Goal: Communication & Community: Answer question/provide support

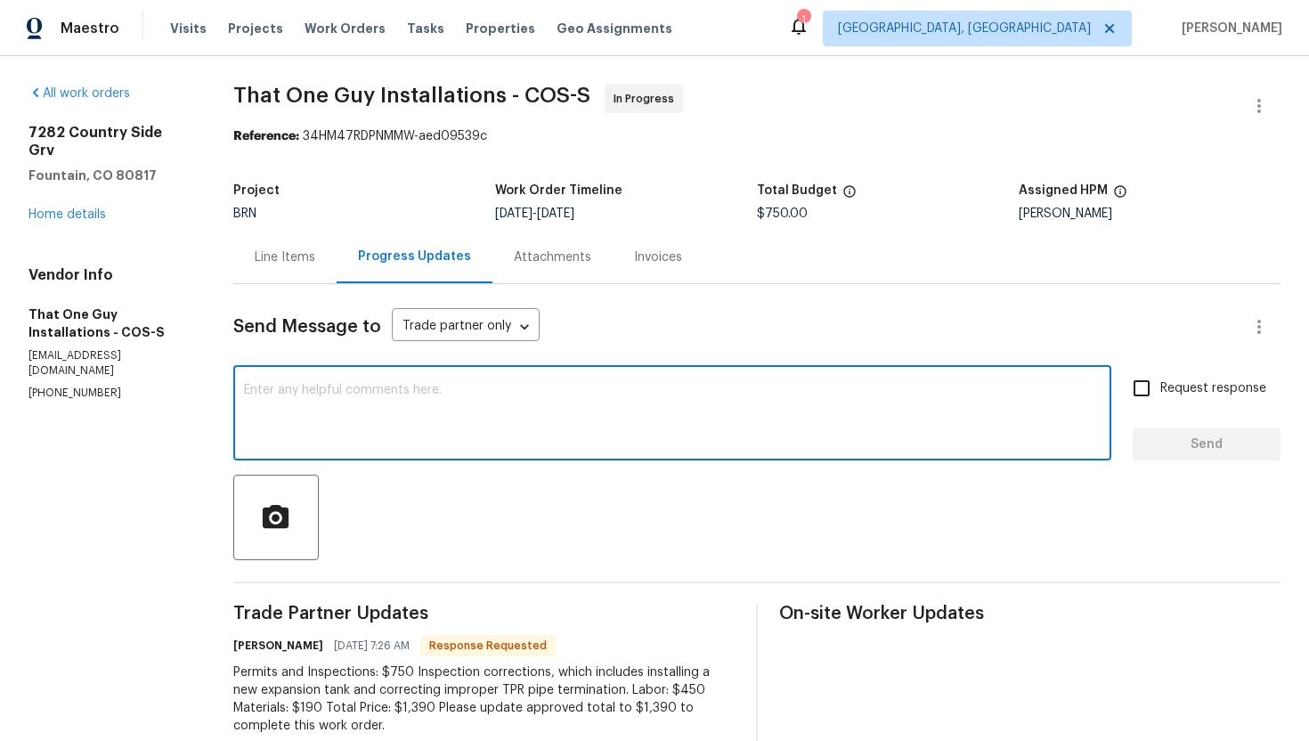
click at [561, 423] on textarea at bounding box center [672, 415] width 857 height 62
click at [360, 412] on textarea at bounding box center [672, 415] width 857 height 62
type textarea "Got it, I'll review the cost and update shortly."
click at [1155, 389] on input "Request response" at bounding box center [1141, 388] width 37 height 37
checkbox input "true"
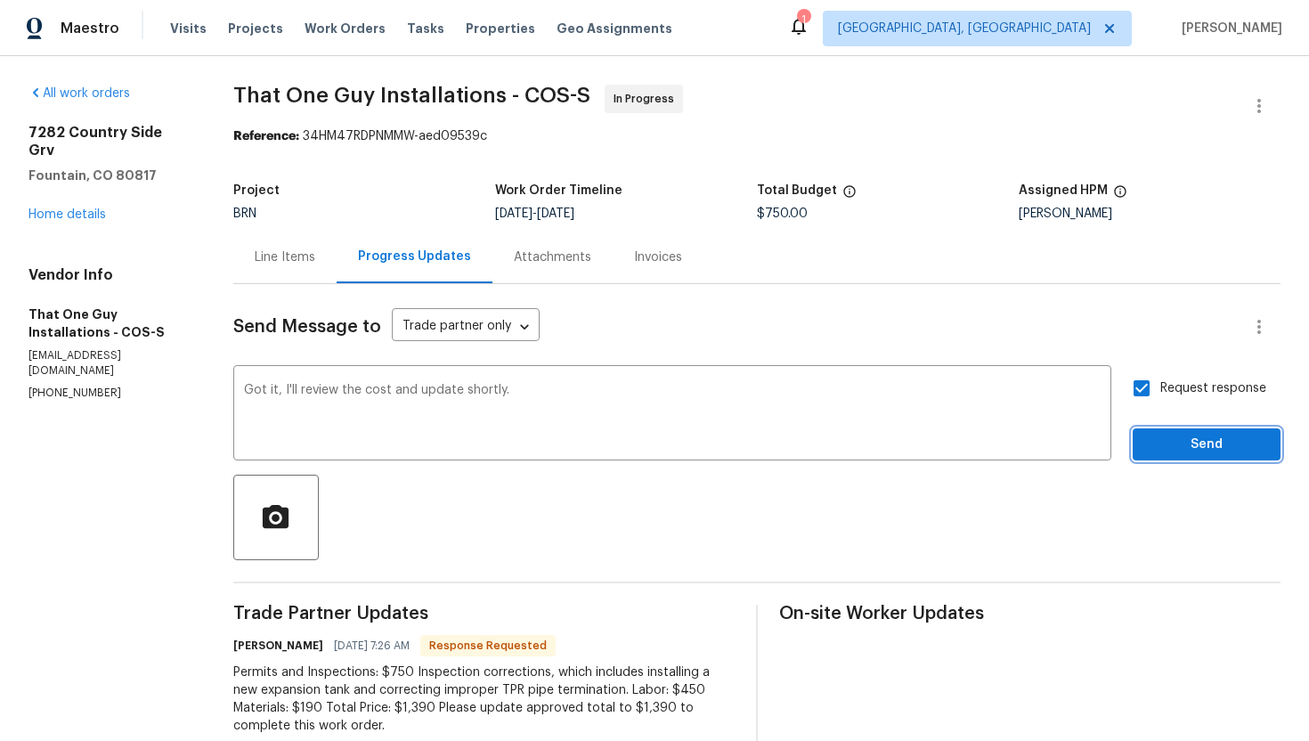
click at [1176, 443] on span "Send" at bounding box center [1206, 445] width 119 height 22
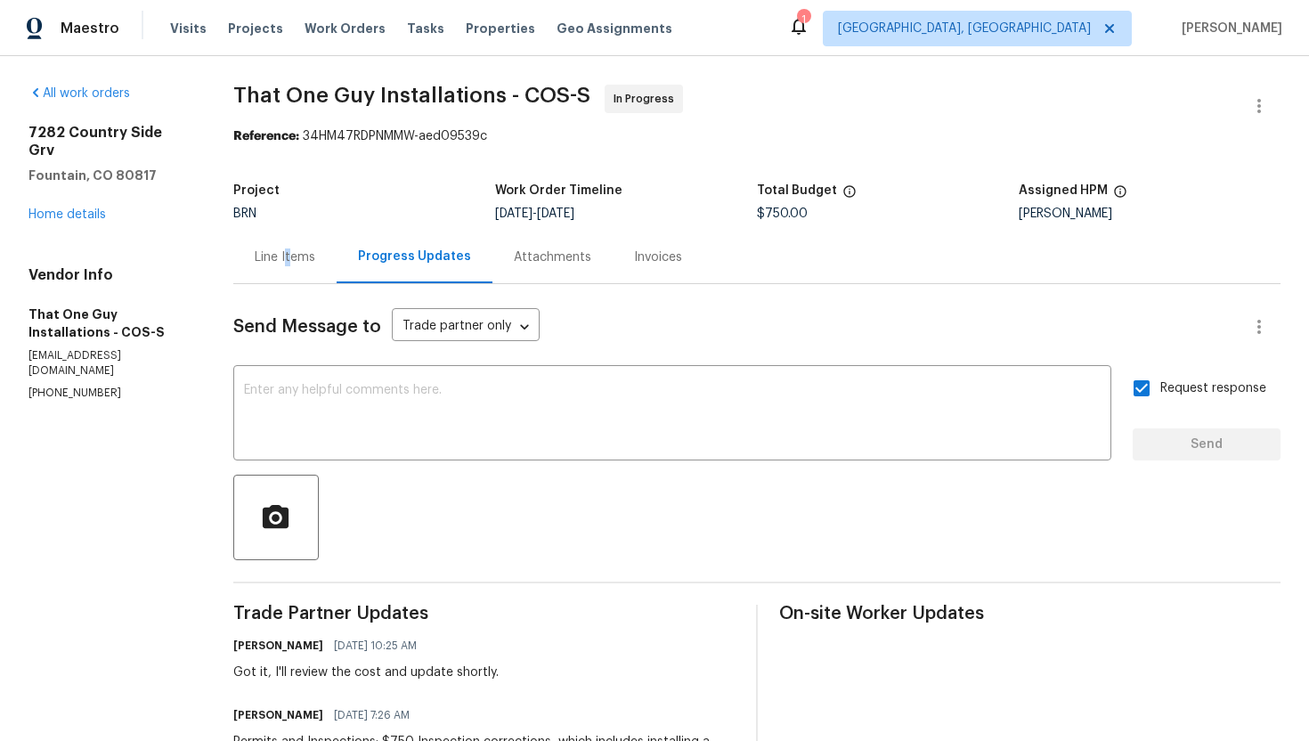
click at [290, 252] on div "Line Items" at bounding box center [285, 257] width 61 height 18
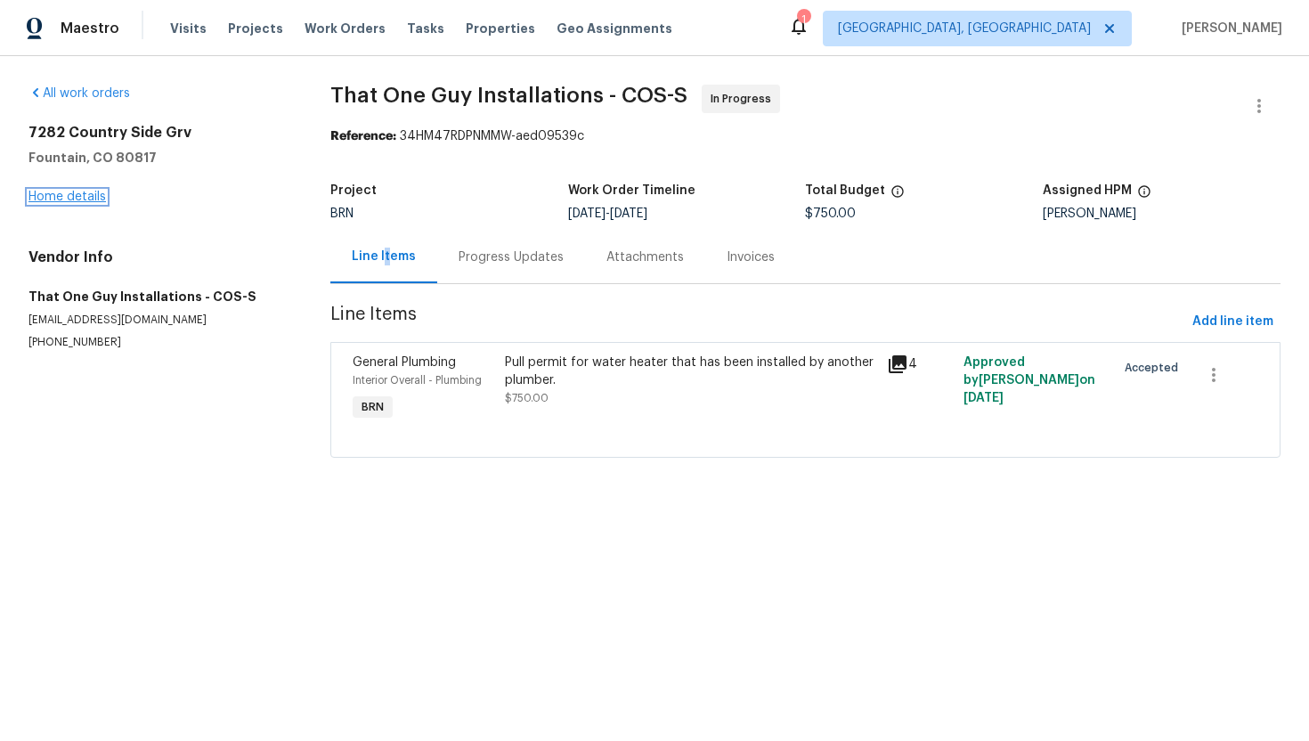
click at [100, 192] on link "Home details" at bounding box center [66, 197] width 77 height 12
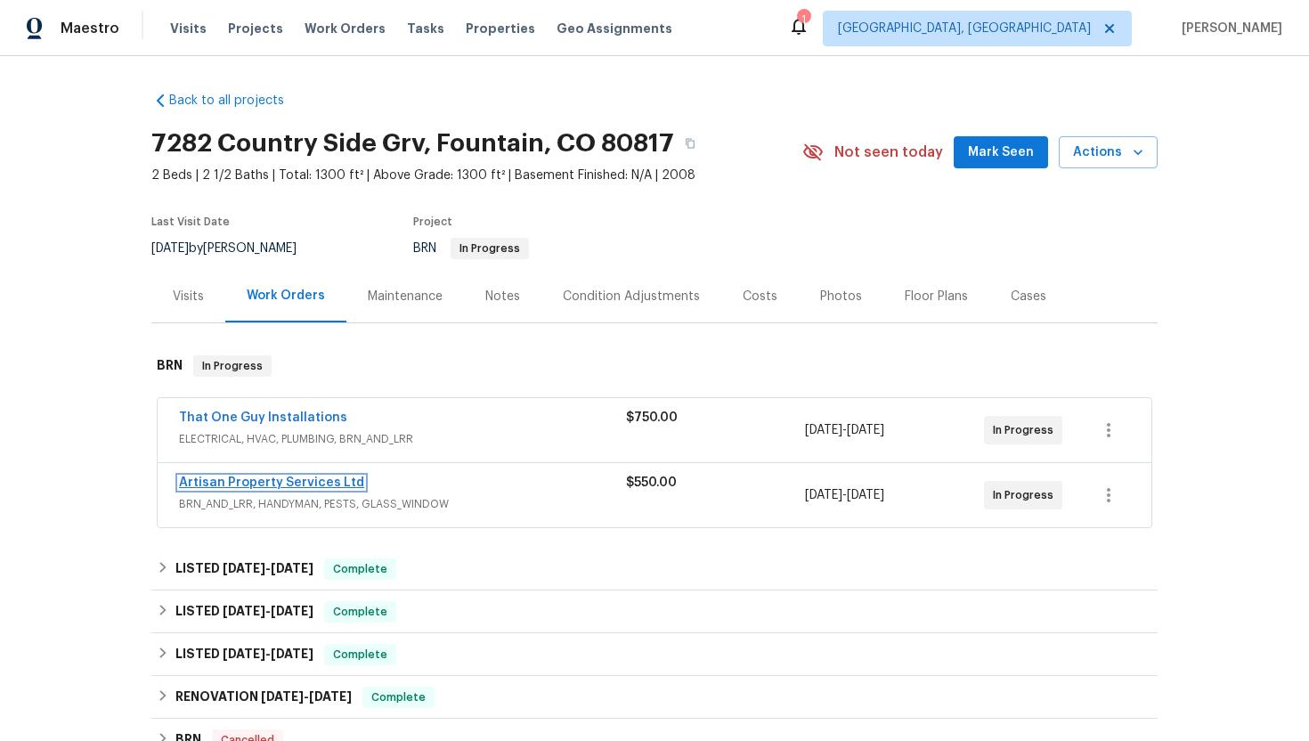
click at [241, 484] on link "Artisan Property Services Ltd" at bounding box center [271, 482] width 185 height 12
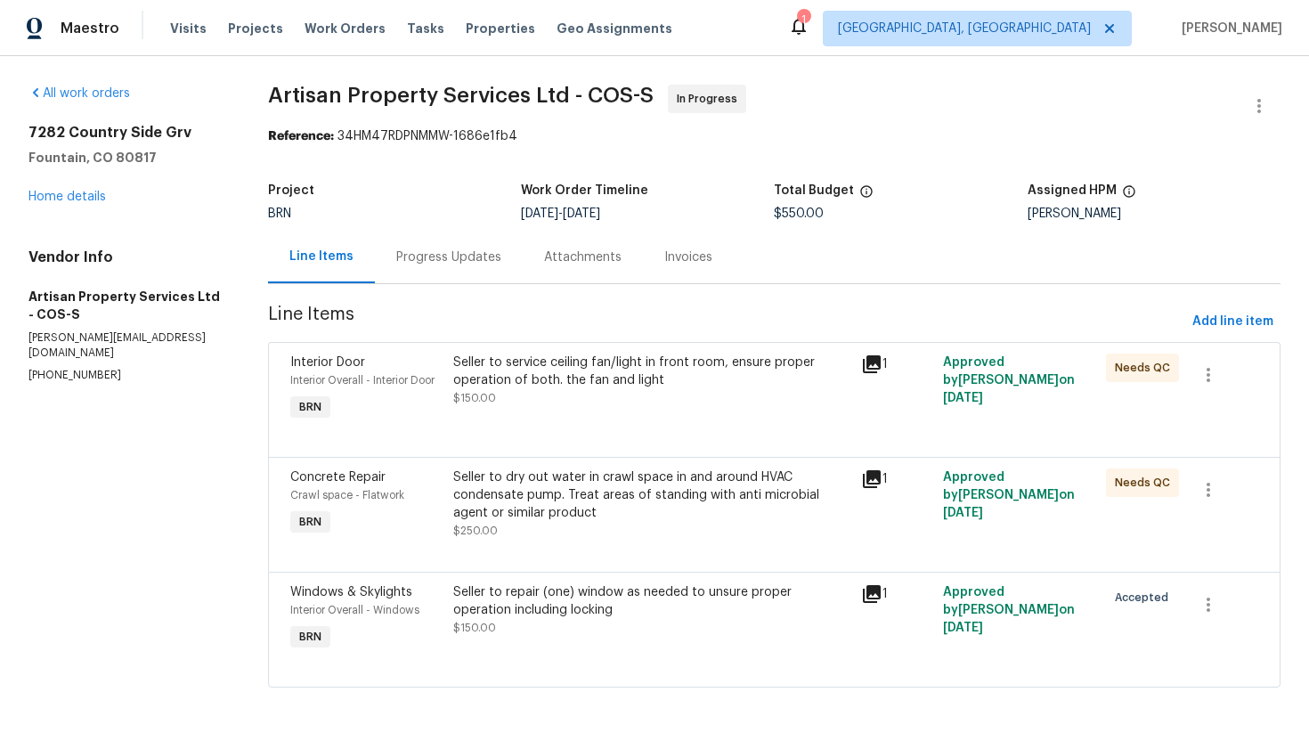
click at [483, 265] on div "Progress Updates" at bounding box center [448, 257] width 105 height 18
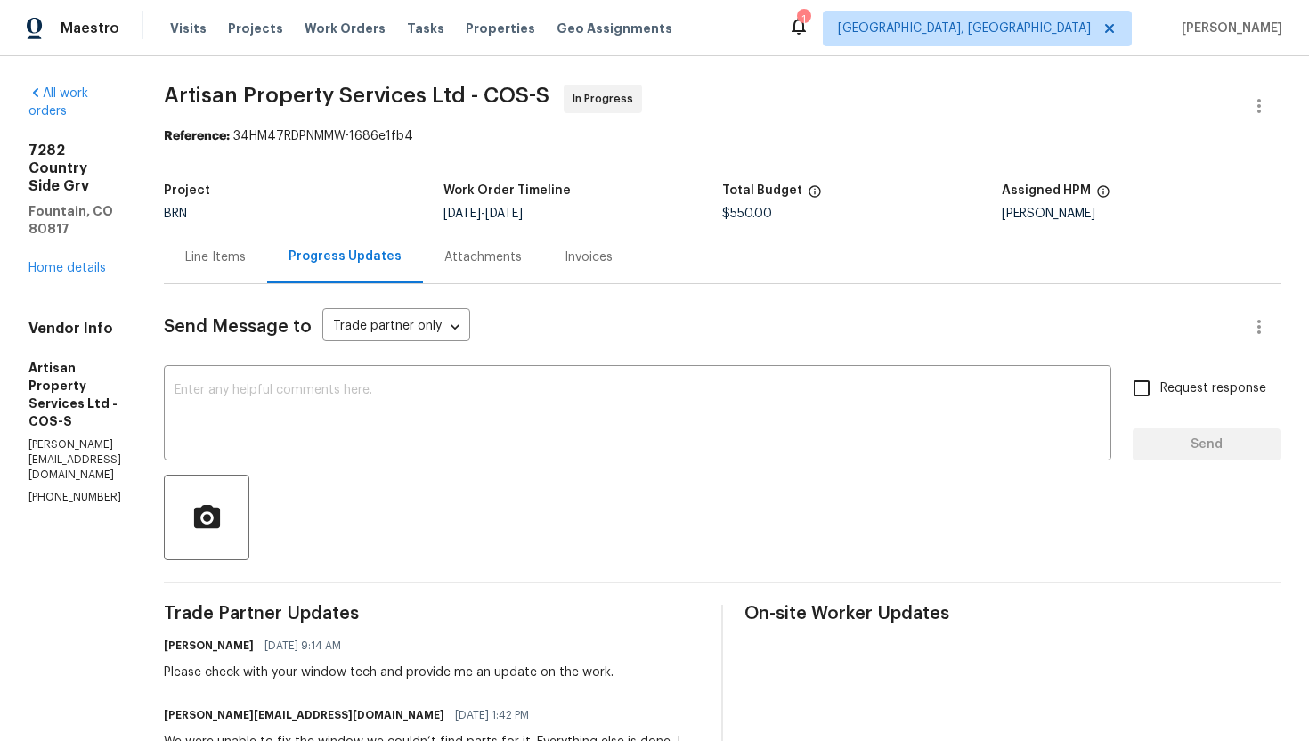
click at [202, 259] on div "Line Items" at bounding box center [215, 257] width 61 height 18
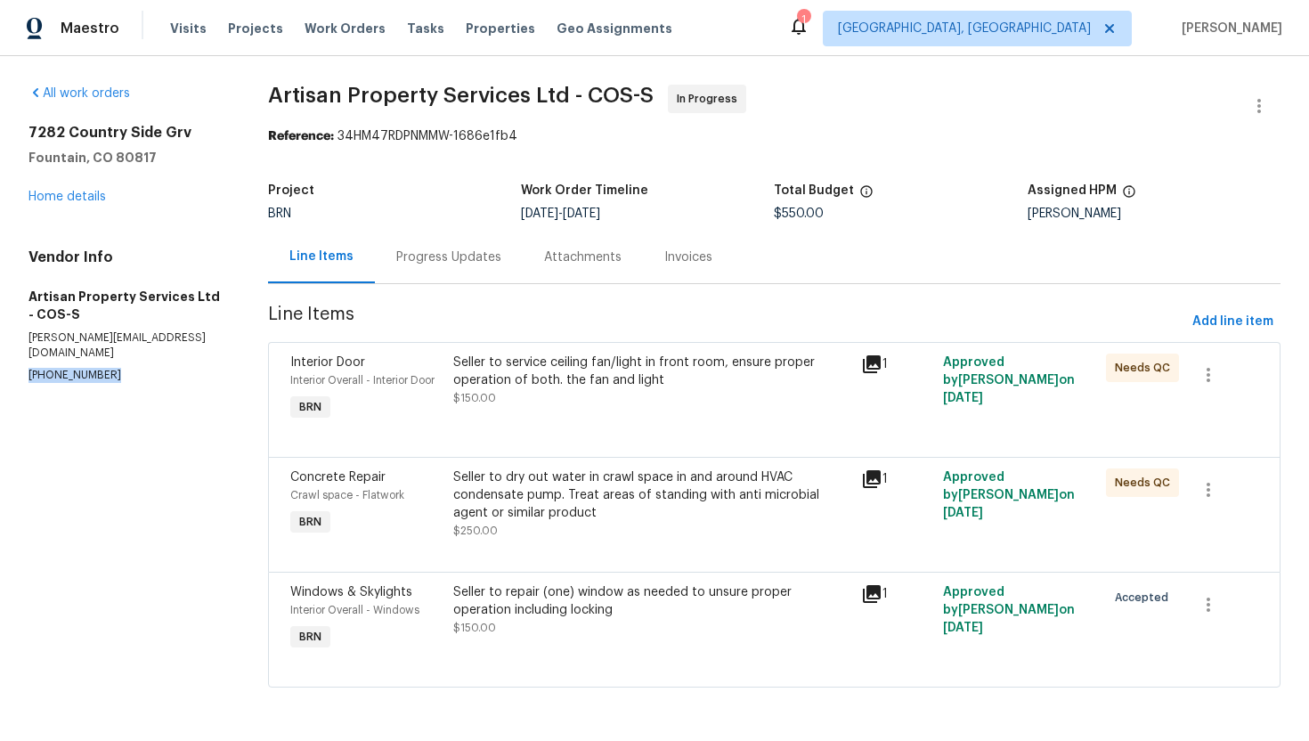
drag, startPoint x: 20, startPoint y: 354, endPoint x: 141, endPoint y: 362, distance: 120.5
click at [141, 362] on div "All work orders 7282 Country Side Grv Fountain, CO 80817 Home details Vendor In…" at bounding box center [654, 396] width 1309 height 681
copy p "(303) 880-4457"
click at [492, 255] on div "Progress Updates" at bounding box center [448, 257] width 105 height 18
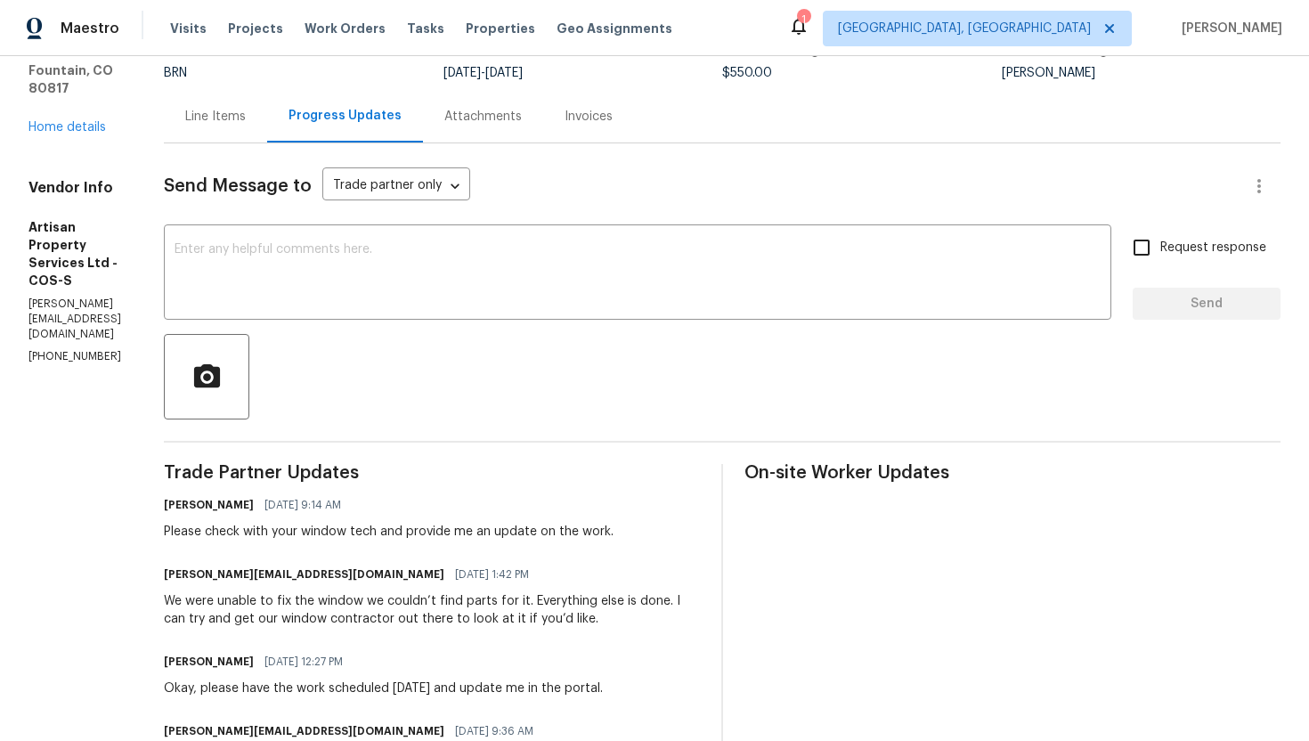
scroll to position [142, 0]
click at [75, 131] on link "Home details" at bounding box center [66, 126] width 77 height 12
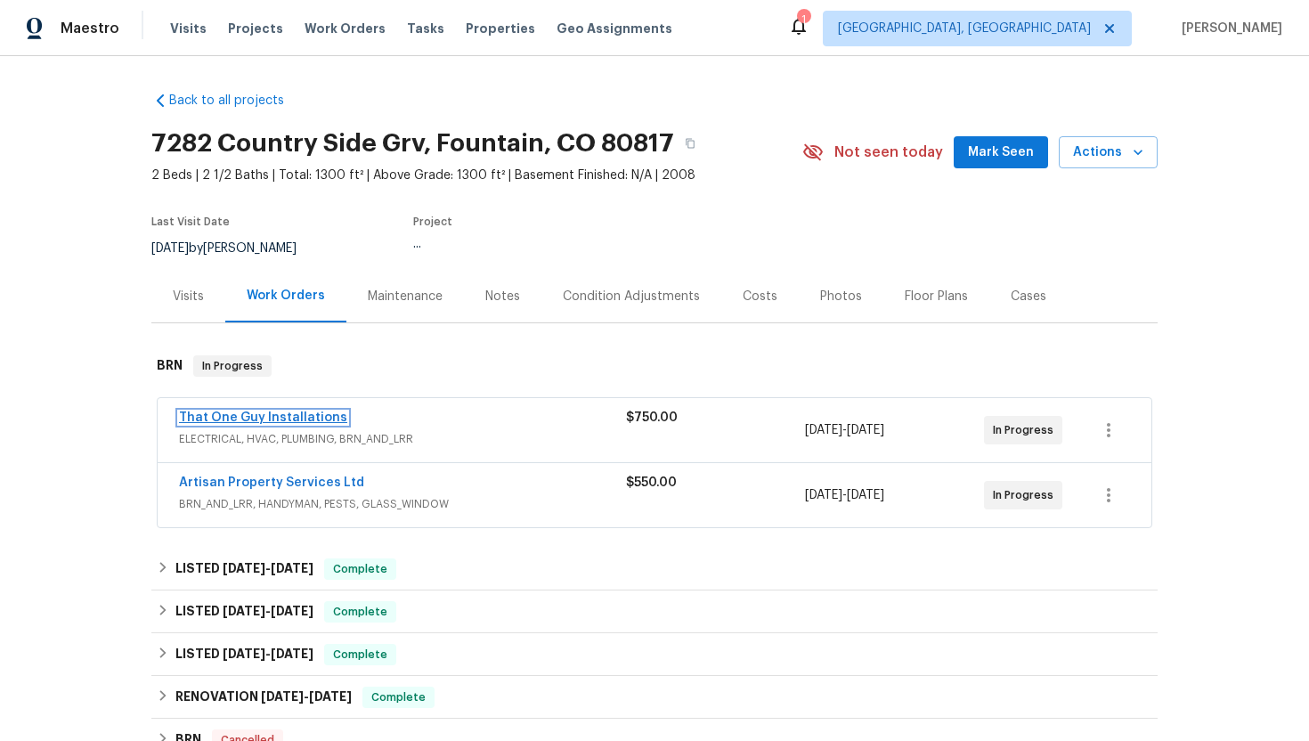
click at [254, 420] on link "That One Guy Installations" at bounding box center [263, 417] width 168 height 12
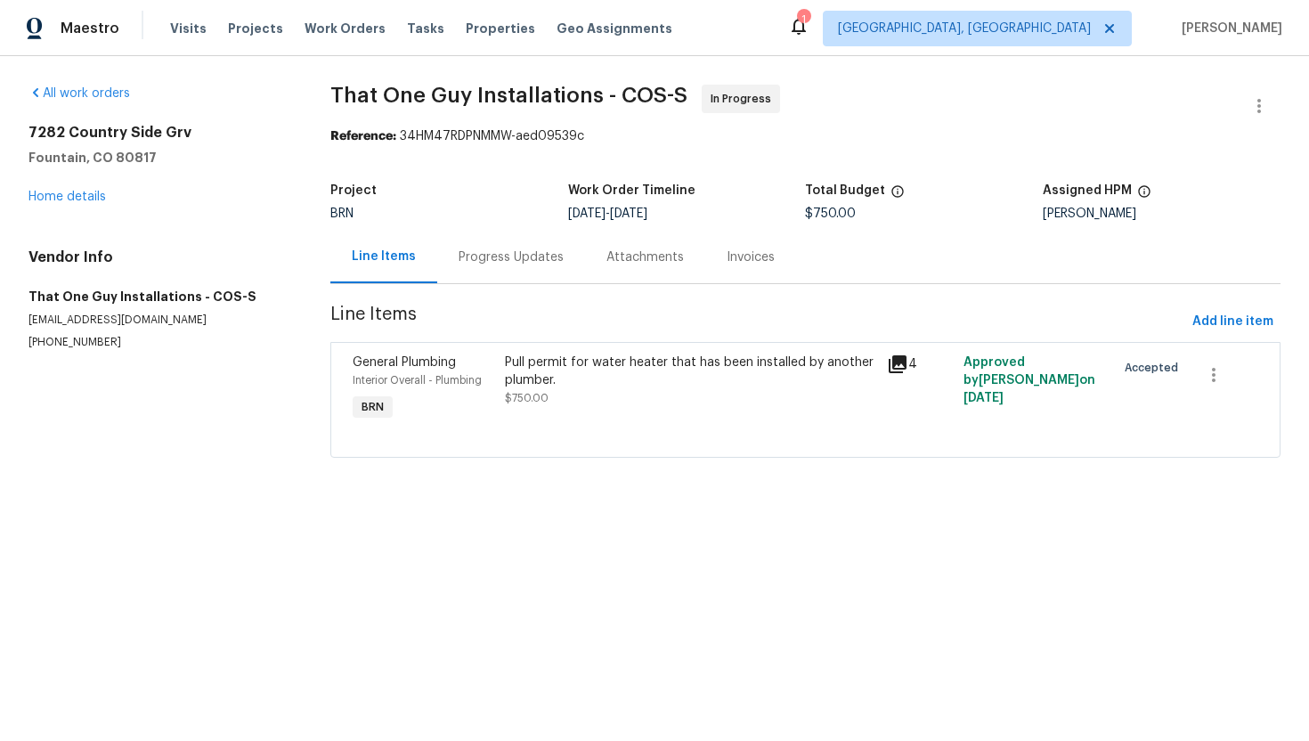
click at [516, 272] on div "Progress Updates" at bounding box center [511, 257] width 148 height 53
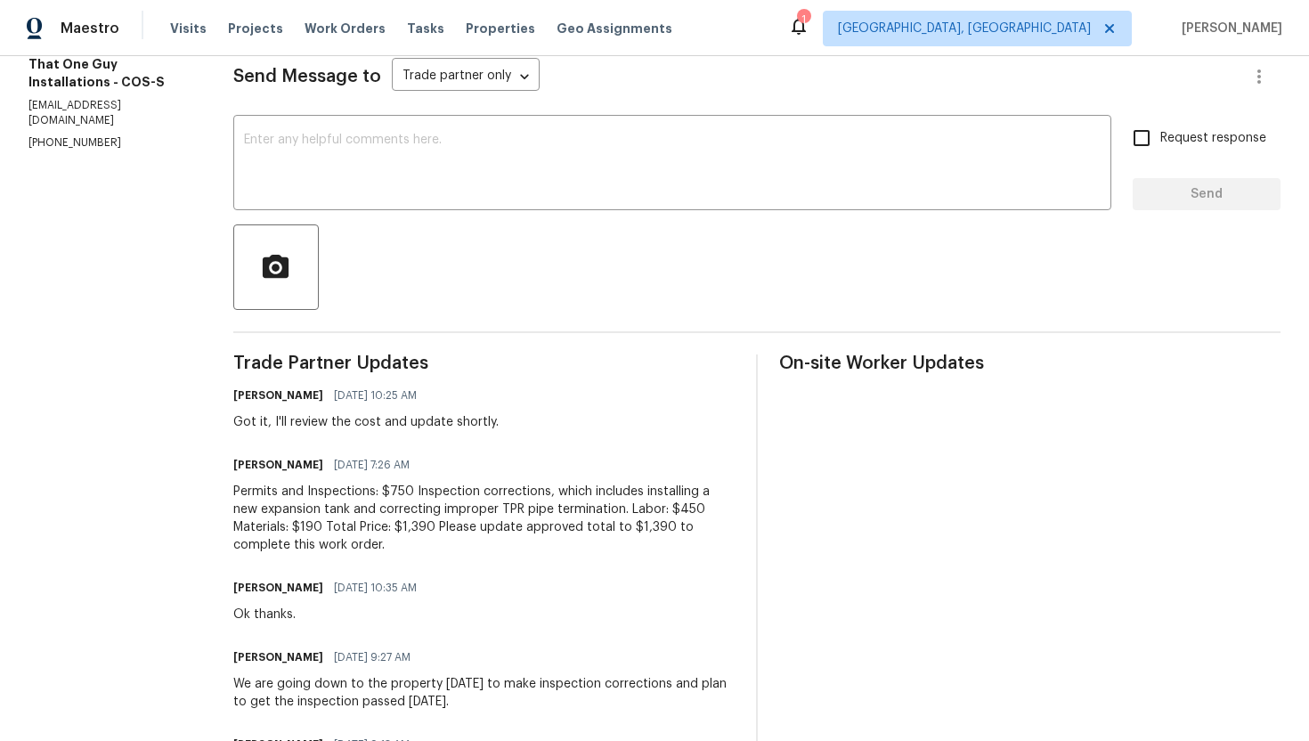
scroll to position [260, 0]
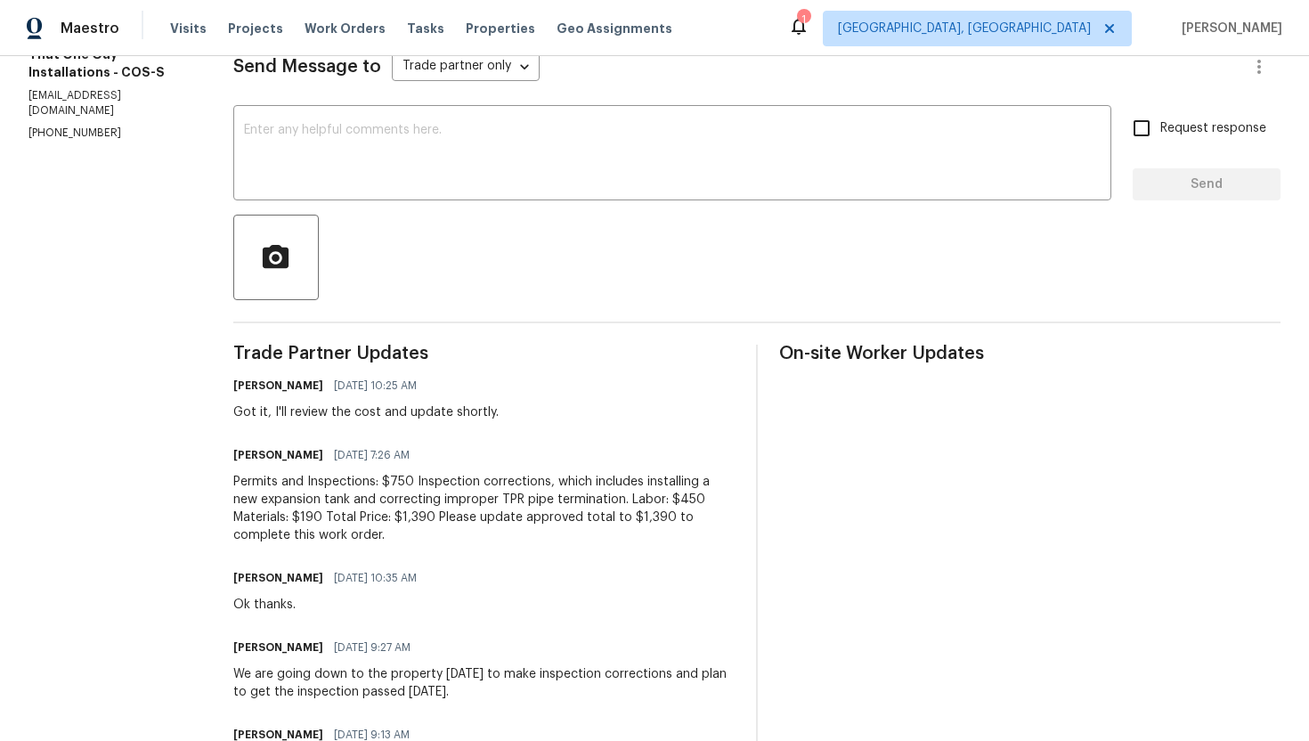
click at [416, 513] on div "Permits and Inspections: $750 Inspection corrections, which includes installing…" at bounding box center [483, 508] width 501 height 71
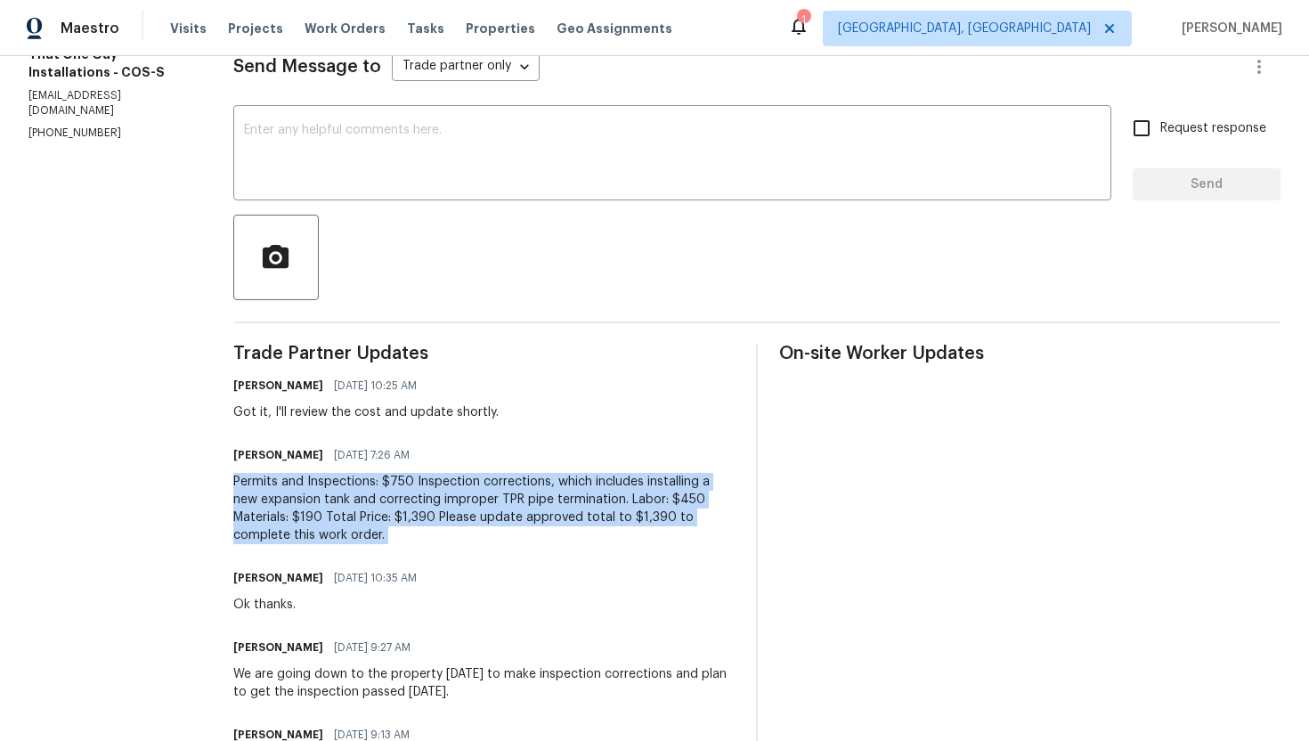
copy div "Permits and Inspections: $750 Inspection corrections, which includes installing…"
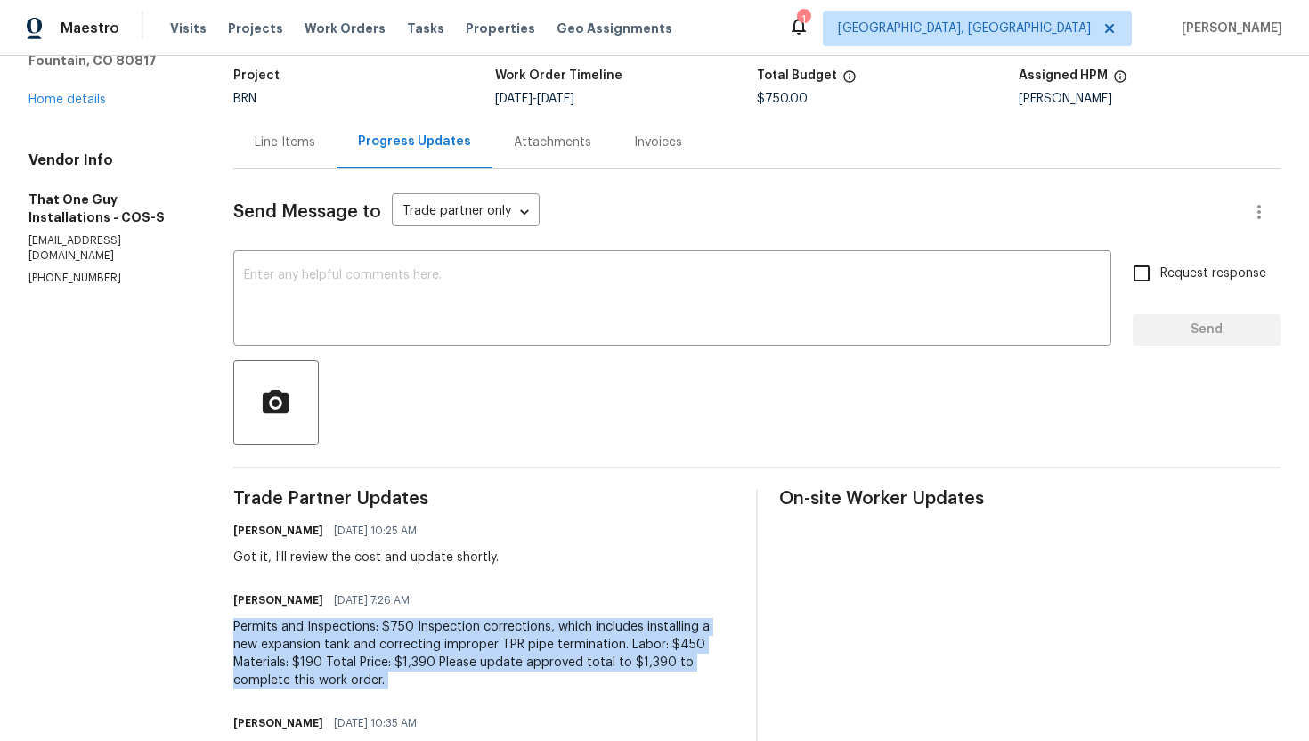
scroll to position [0, 0]
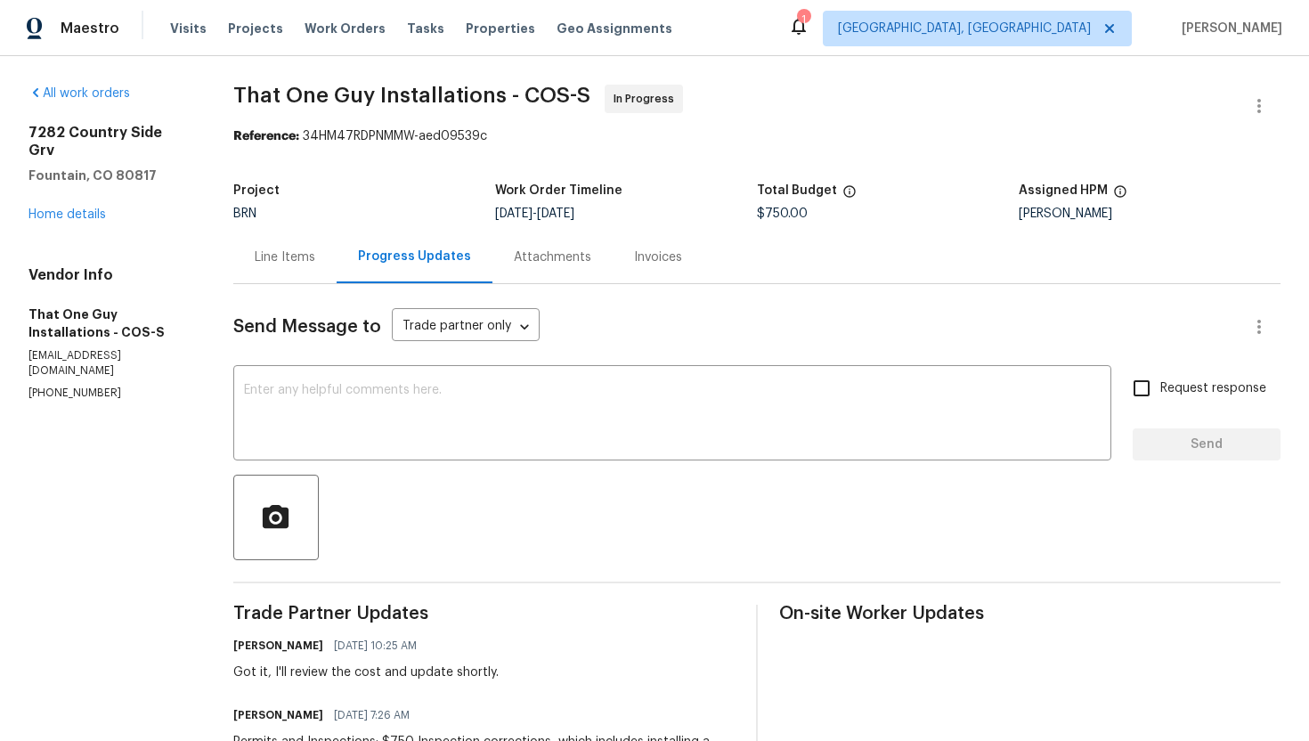
click at [313, 249] on div "Line Items" at bounding box center [285, 257] width 61 height 18
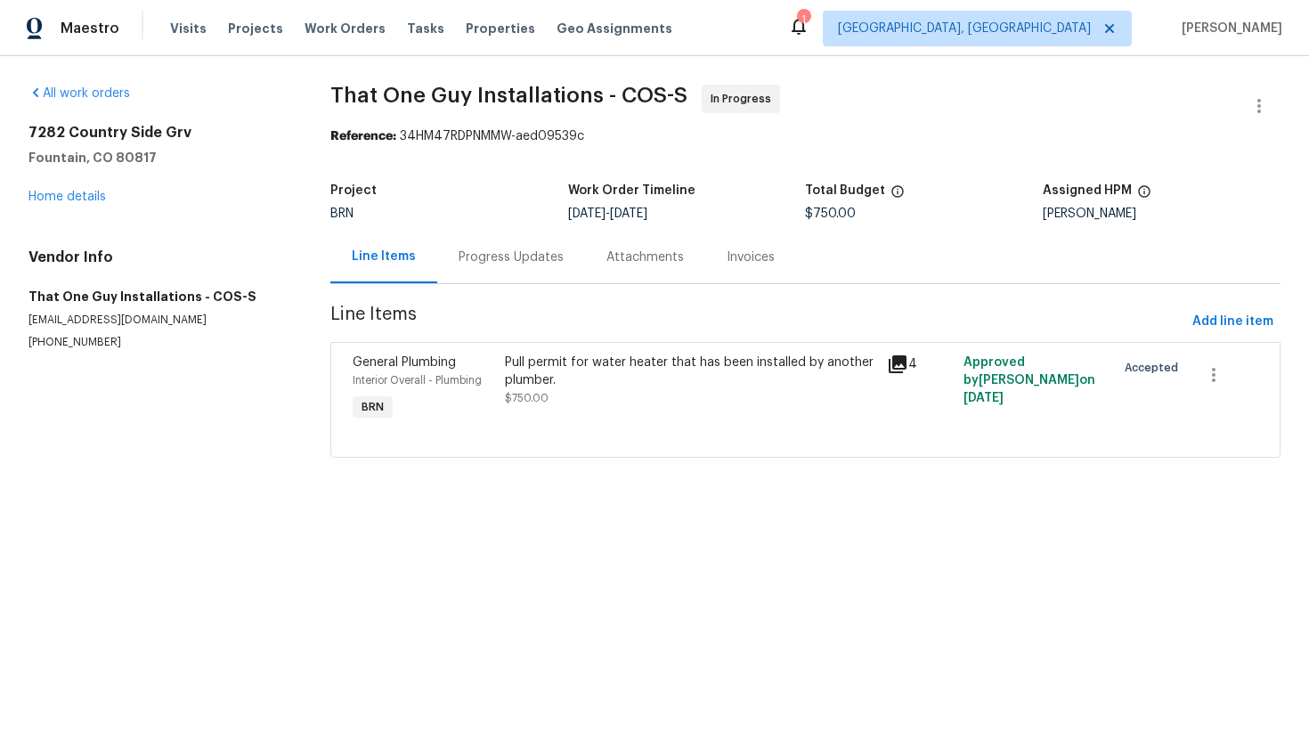
click at [599, 358] on div "Pull permit for water heater that has been installed by another plumber." at bounding box center [690, 372] width 371 height 36
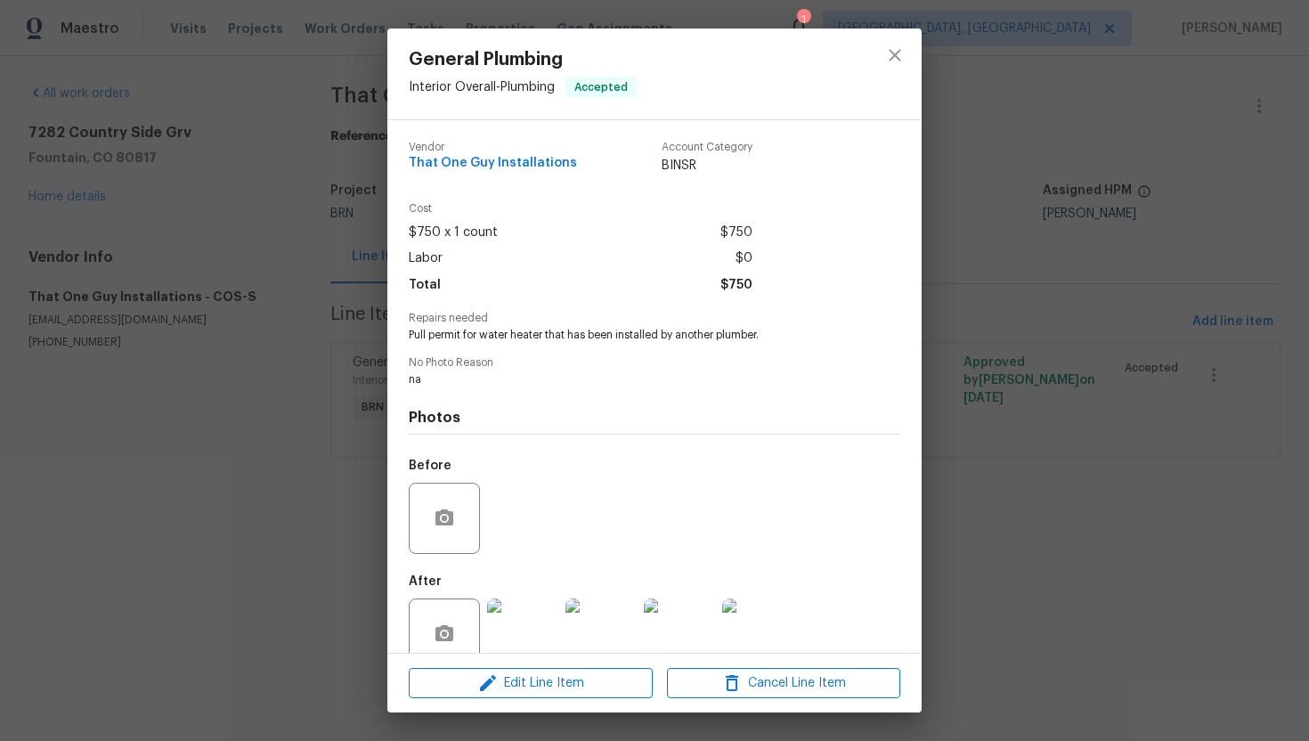
click at [585, 334] on span "Pull permit for water heater that has been installed by another plumber." at bounding box center [630, 335] width 443 height 15
copy span "Pull permit for water heater that has been installed by another plumber."
drag, startPoint x: 409, startPoint y: 162, endPoint x: 577, endPoint y: 157, distance: 168.4
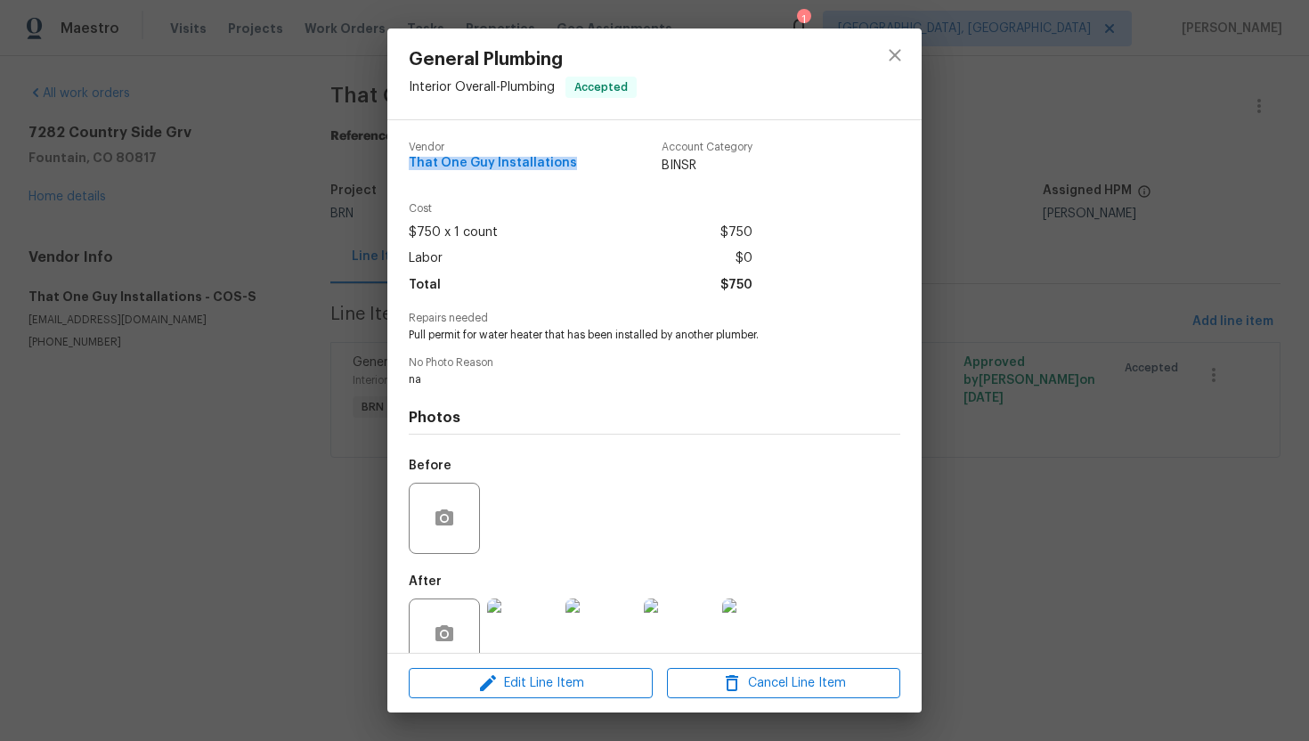
click at [577, 157] on div "Vendor That One Guy Installations Account Category BINSR" at bounding box center [581, 158] width 344 height 33
copy span "That One Guy Installations"
drag, startPoint x: 753, startPoint y: 232, endPoint x: 723, endPoint y: 233, distance: 30.3
click at [723, 233] on div "Cost $750 x 1 count $750 Labor $0 Total $750" at bounding box center [655, 258] width 492 height 110
copy span "$750"
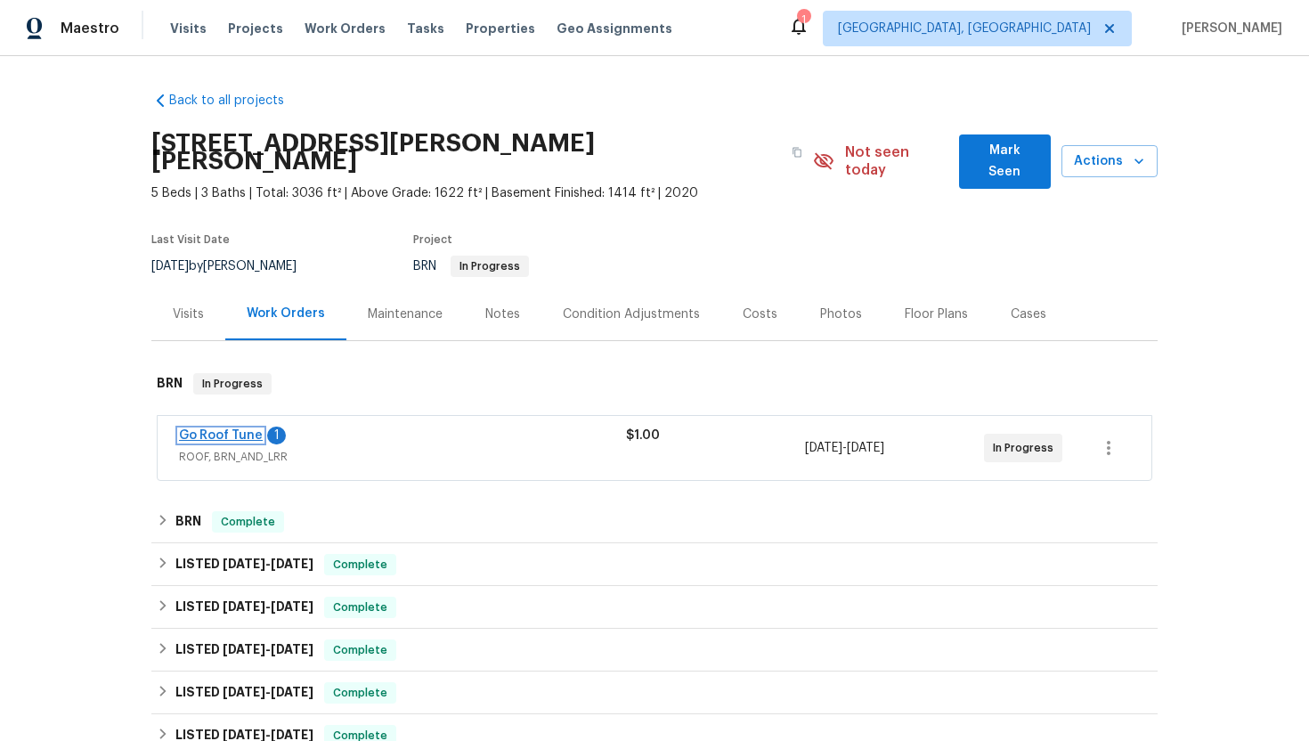
click at [240, 429] on link "Go Roof Tune" at bounding box center [221, 435] width 84 height 12
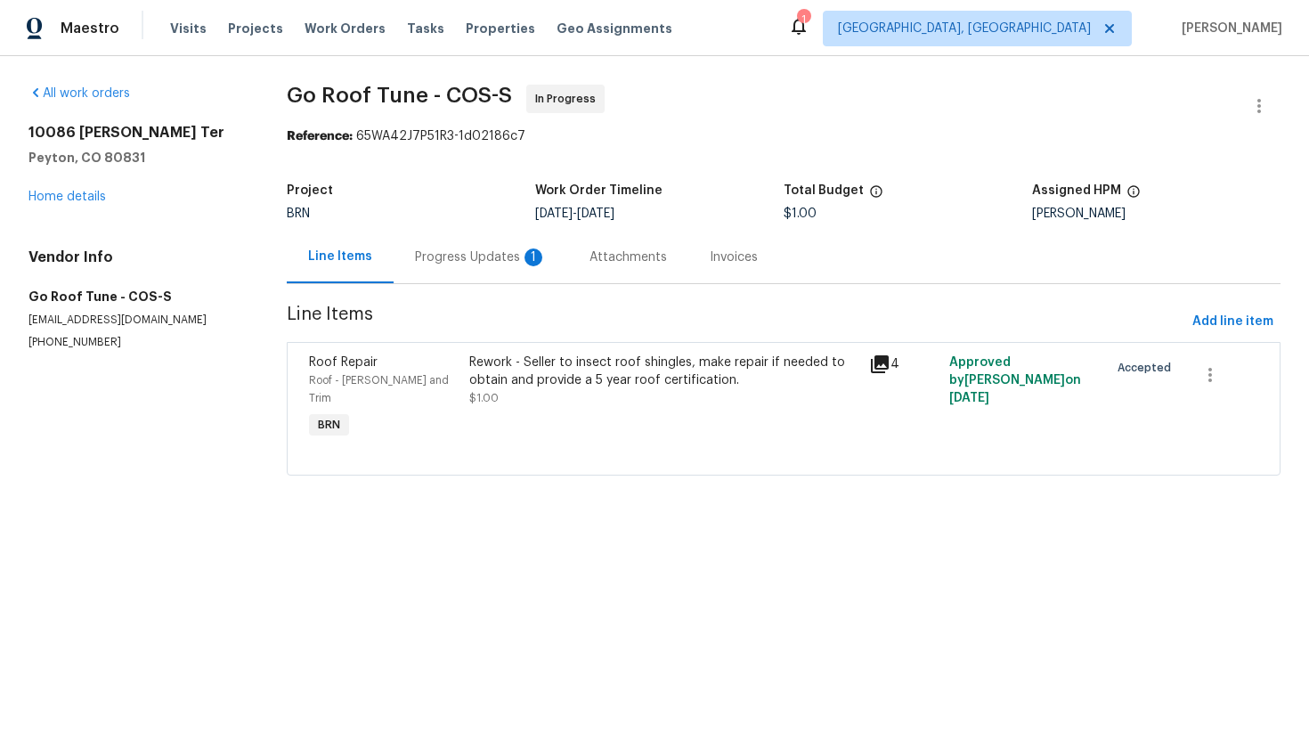
click at [482, 268] on div "Progress Updates 1" at bounding box center [481, 257] width 175 height 53
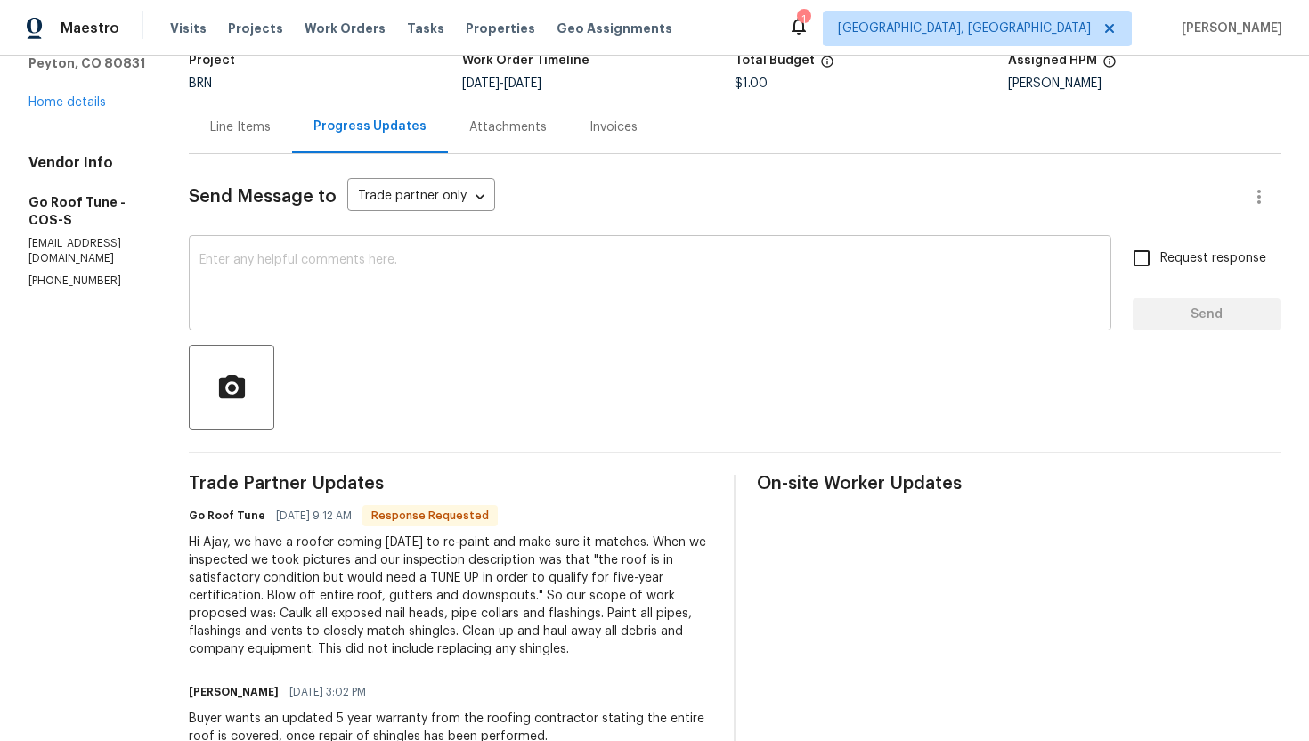
scroll to position [135, 0]
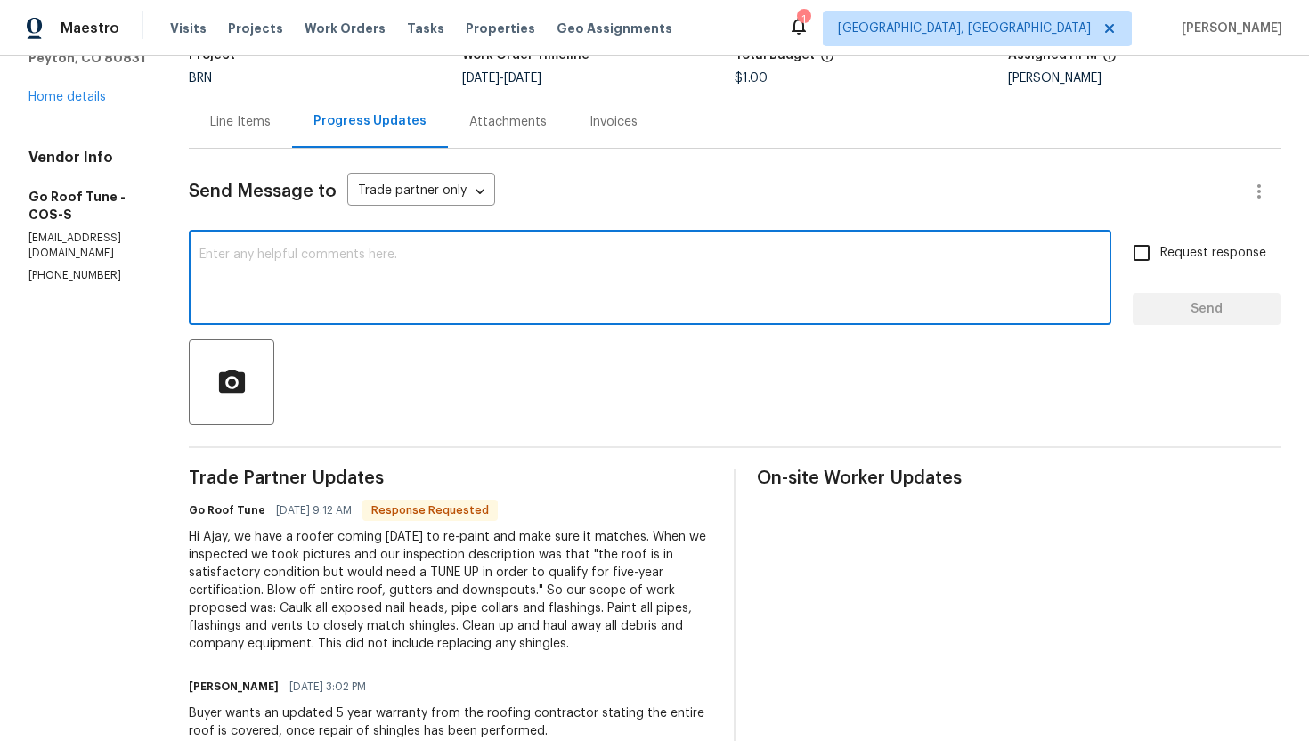
click at [565, 300] on textarea at bounding box center [649, 279] width 901 height 62
click at [646, 268] on textarea "Got it, please have the work completed for the shingles" at bounding box center [649, 279] width 901 height 62
paste textarea "Buyers' names: Brandon J. McGee/Heather A. McGee"
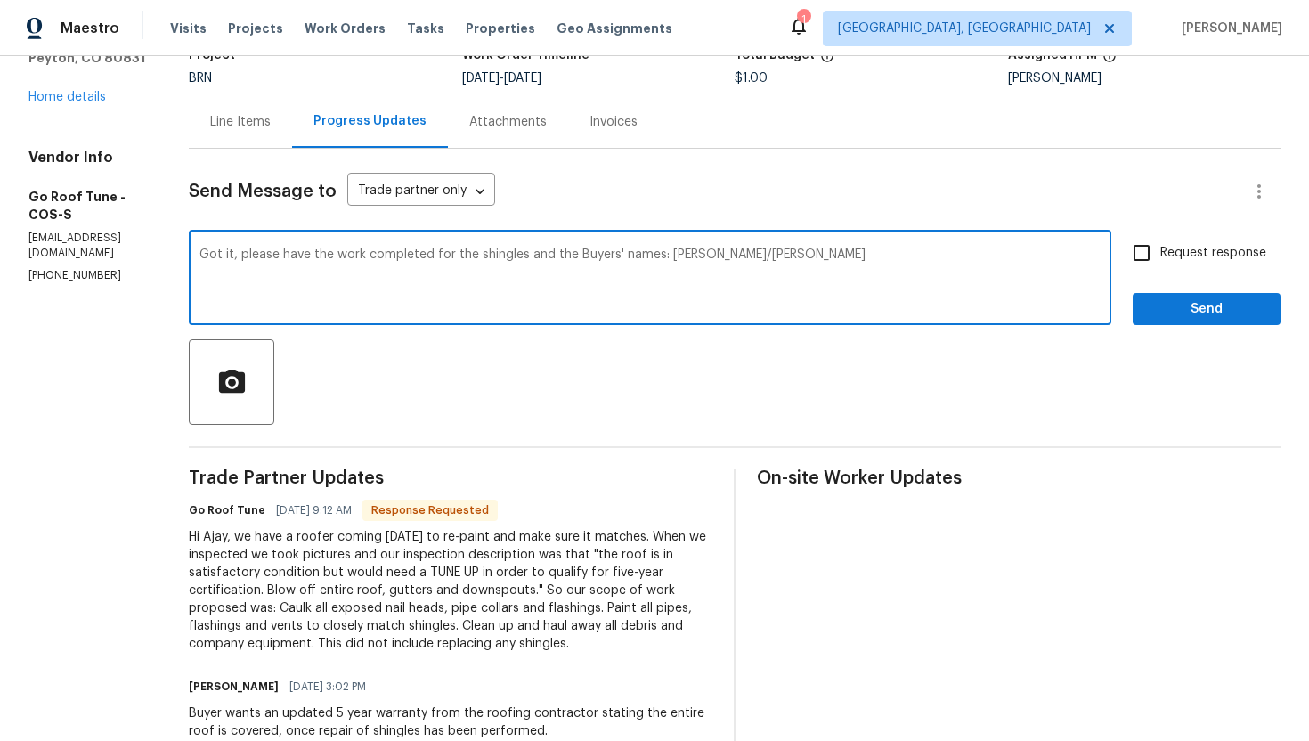
click at [934, 259] on textarea "Got it, please have the work completed for the shingles and the Buyers' names: …" at bounding box center [649, 279] width 901 height 62
type textarea "Got it, please have the work completed for the shingles and the Buyers' names: …"
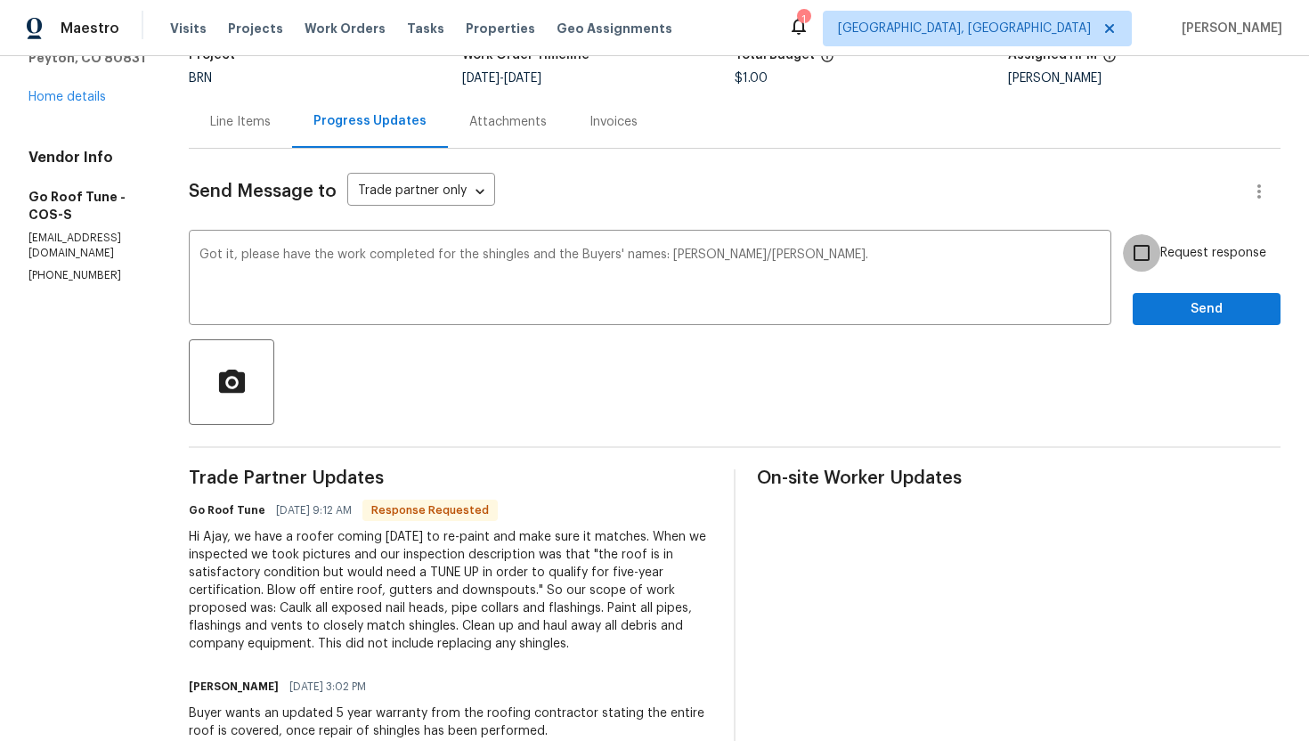
click at [1146, 243] on input "Request response" at bounding box center [1141, 252] width 37 height 37
checkbox input "true"
click at [1166, 311] on span "Send" at bounding box center [1206, 309] width 119 height 22
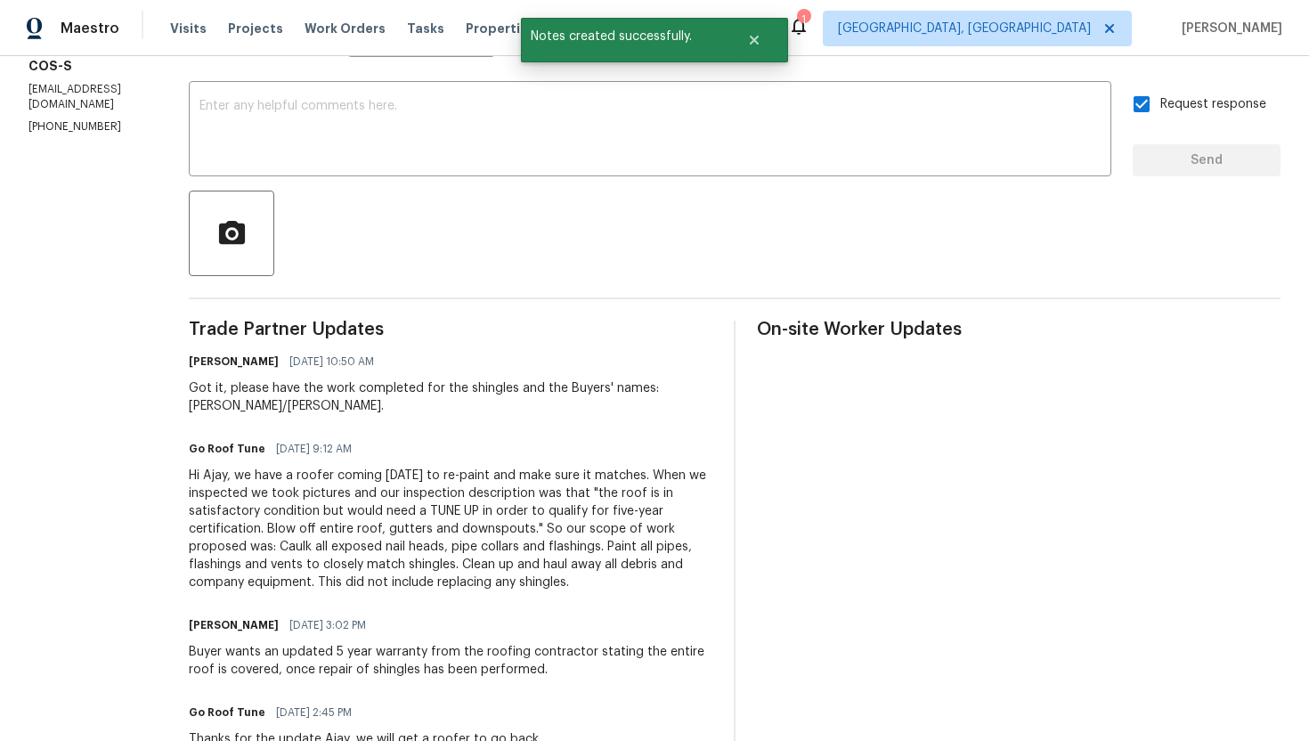
scroll to position [294, 0]
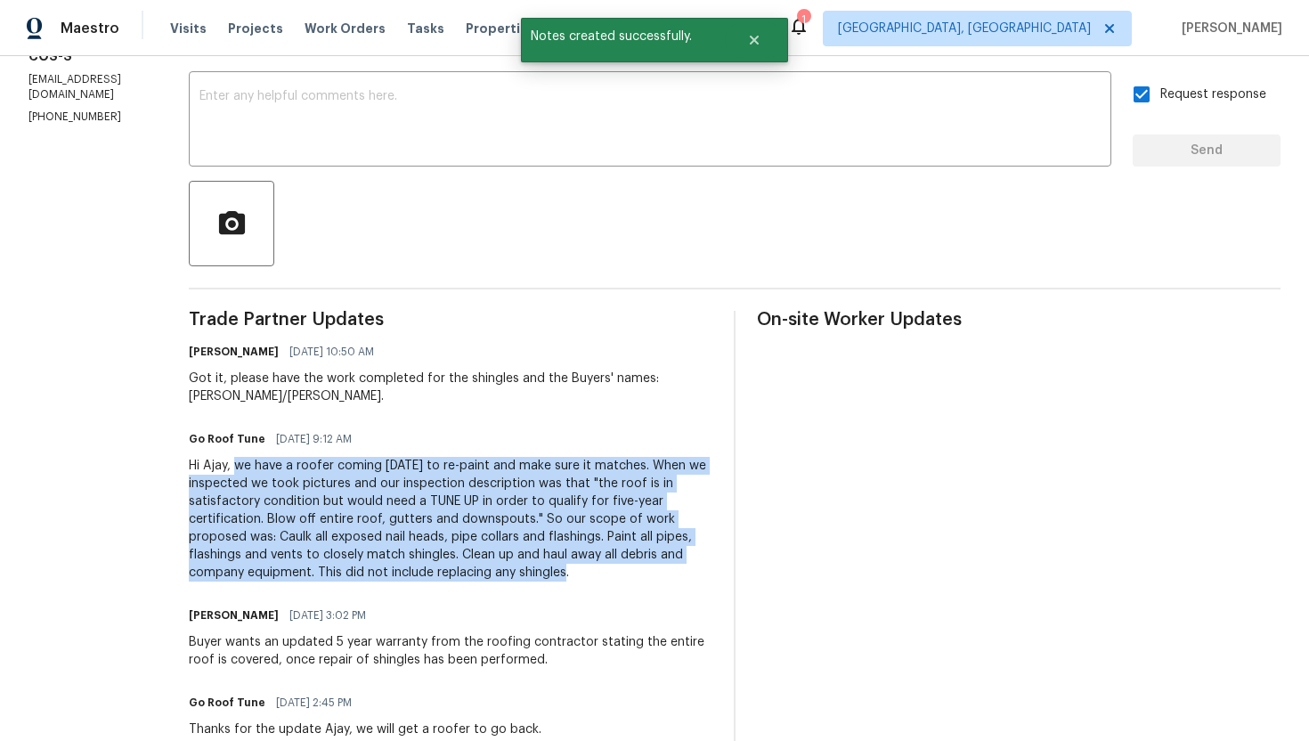
drag, startPoint x: 285, startPoint y: 470, endPoint x: 625, endPoint y: 565, distance: 353.3
click at [625, 565] on div "Hi Ajay, we have a roofer coming today to re-paint and make sure it matches. Wh…" at bounding box center [451, 519] width 524 height 125
copy div "we have a roofer coming today to re-paint and make sure it matches. When we ins…"
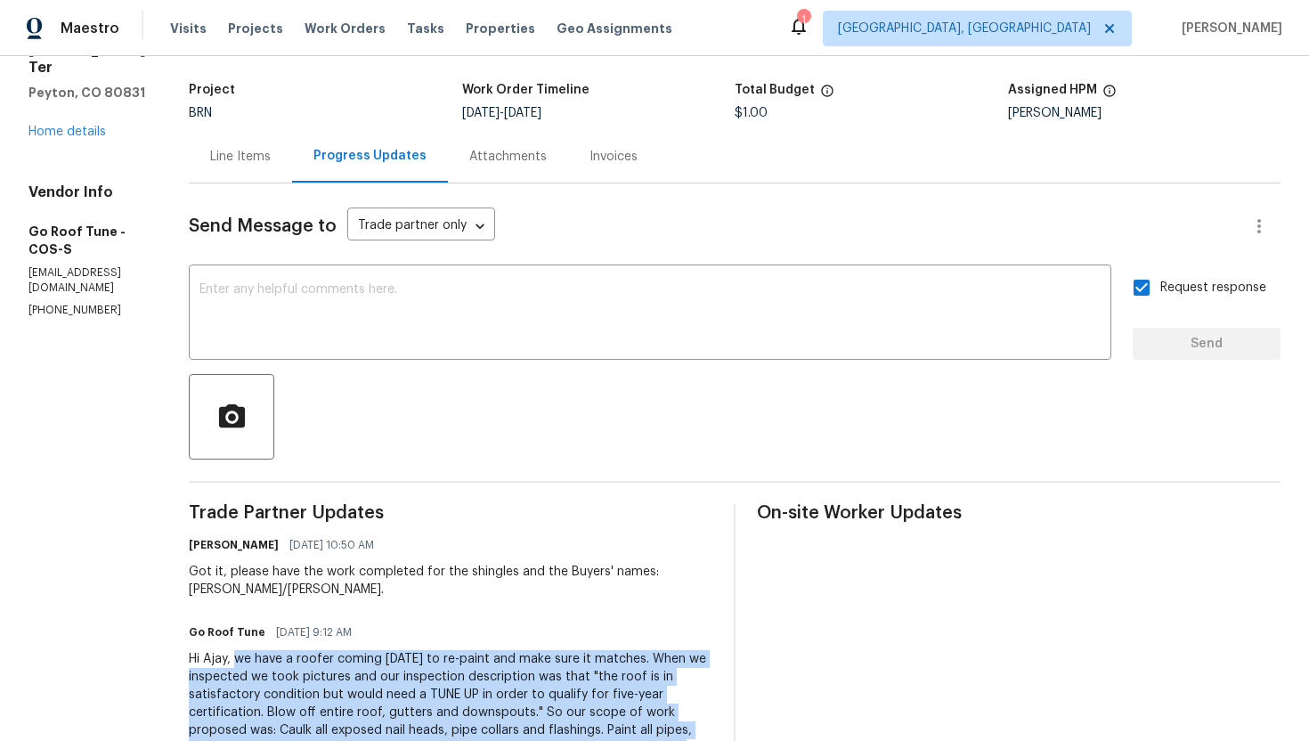
scroll to position [0, 0]
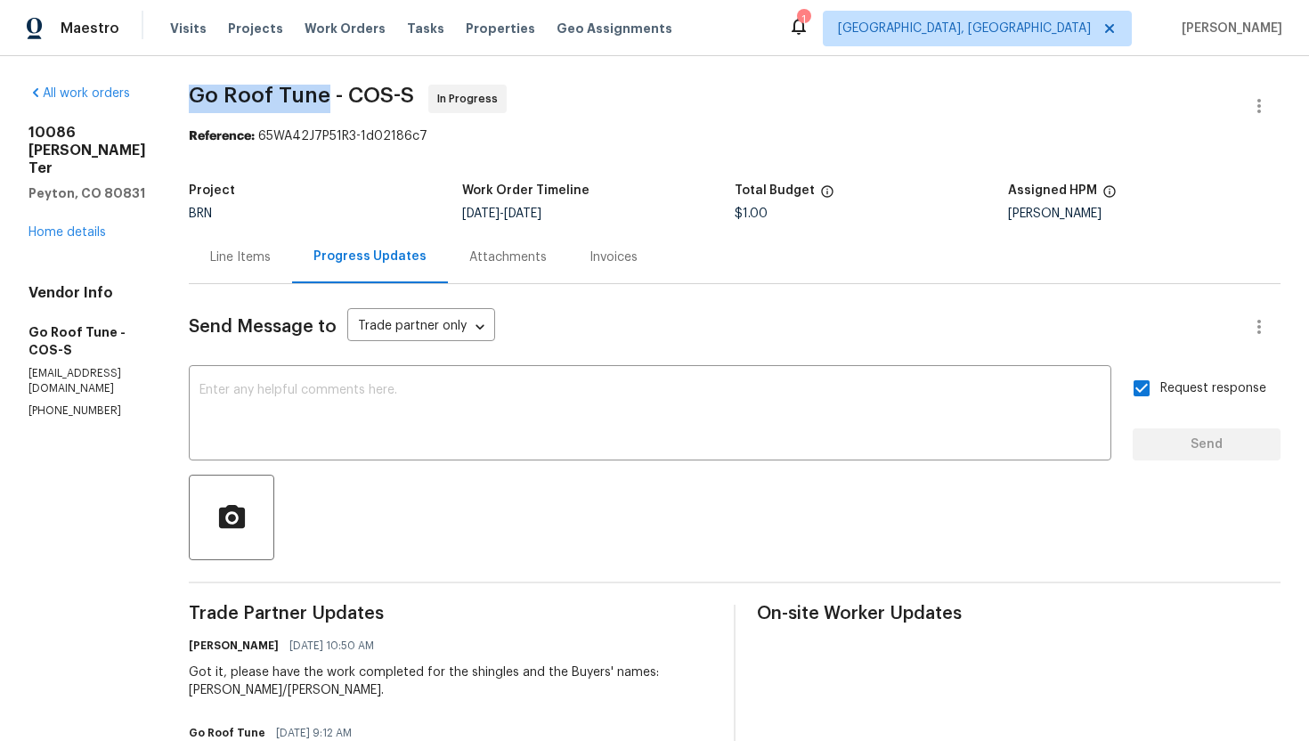
drag, startPoint x: 237, startPoint y: 94, endPoint x: 373, endPoint y: 93, distance: 136.2
click at [373, 93] on span "Go Roof Tune - COS-S" at bounding box center [301, 95] width 225 height 21
copy span "Go Roof Tune"
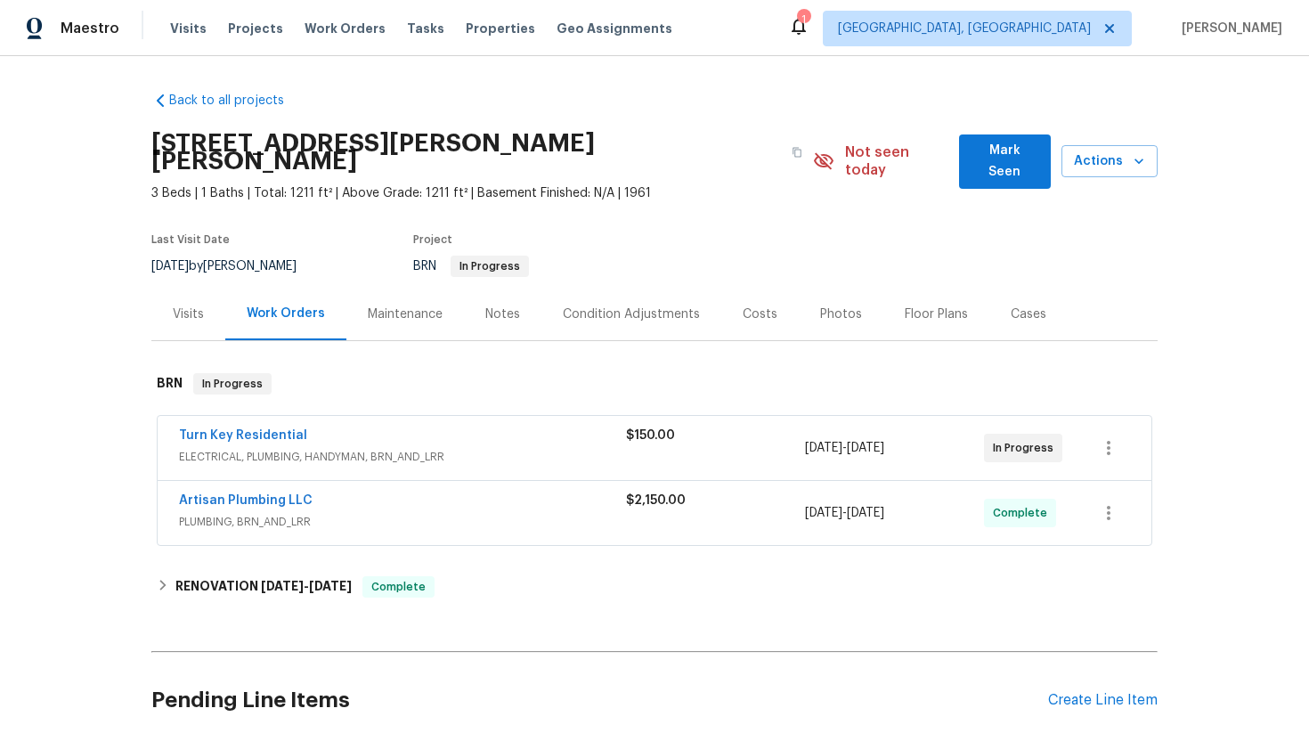
scroll to position [122, 0]
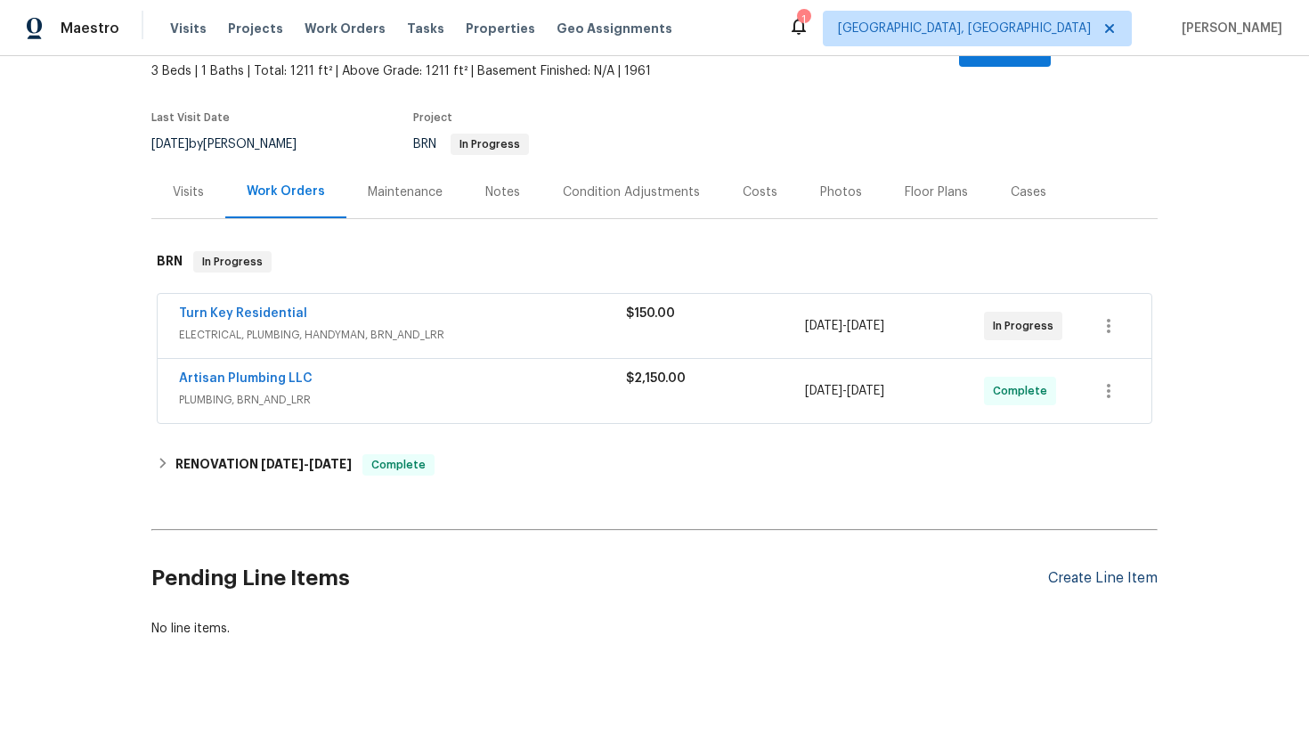
click at [1080, 570] on div "Create Line Item" at bounding box center [1103, 578] width 110 height 17
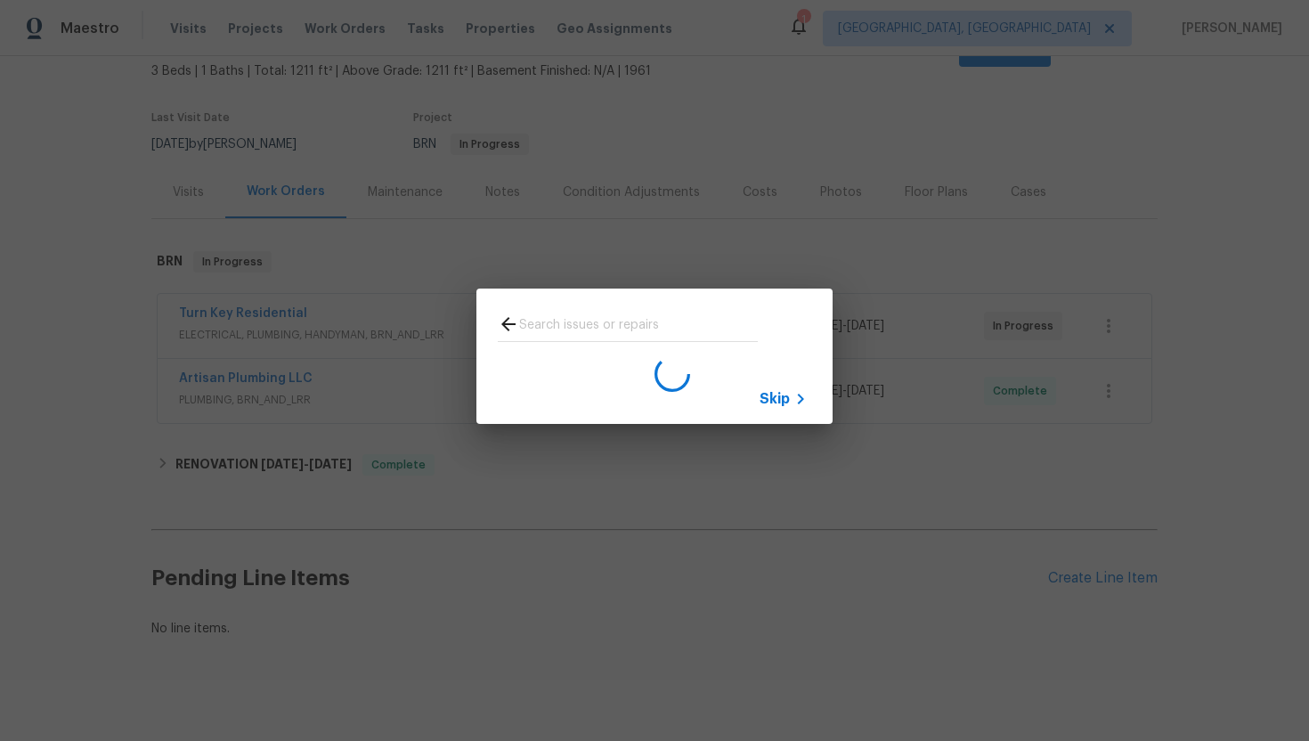
click at [776, 402] on span "Skip" at bounding box center [775, 399] width 30 height 18
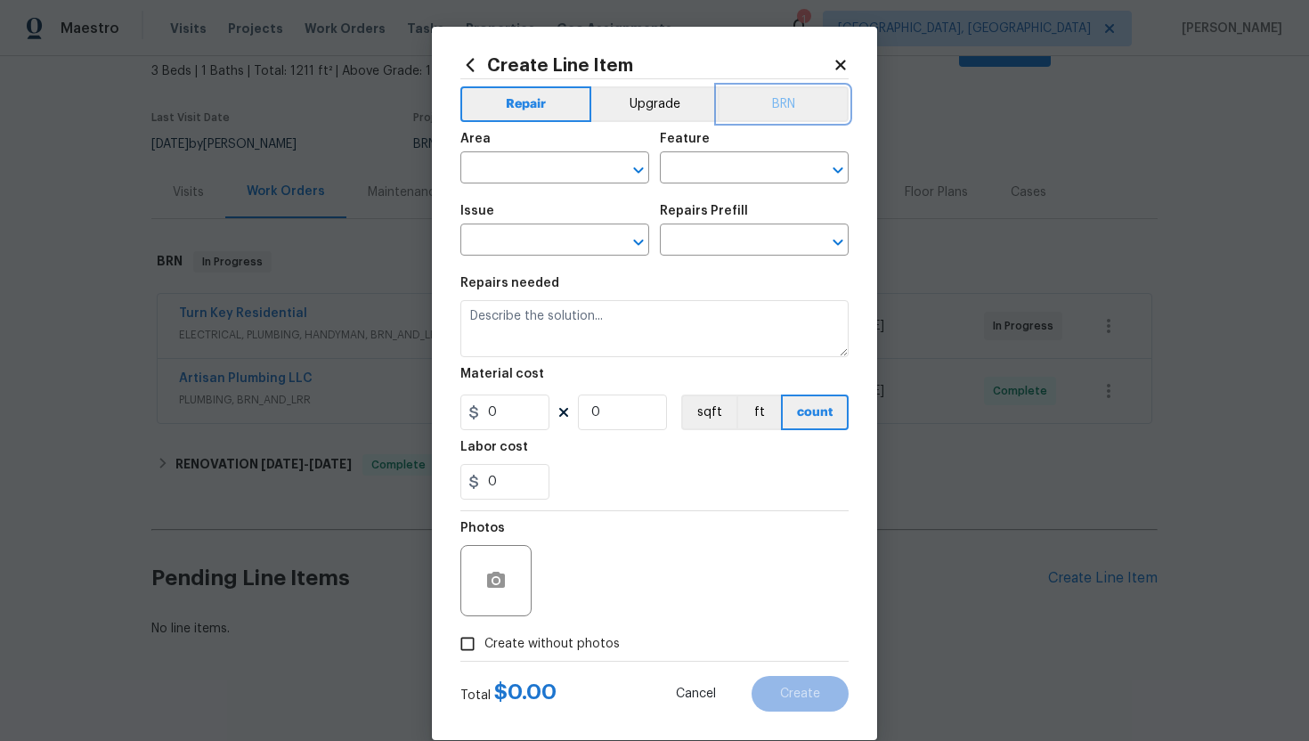
click at [772, 108] on button "BRN" at bounding box center [783, 104] width 131 height 36
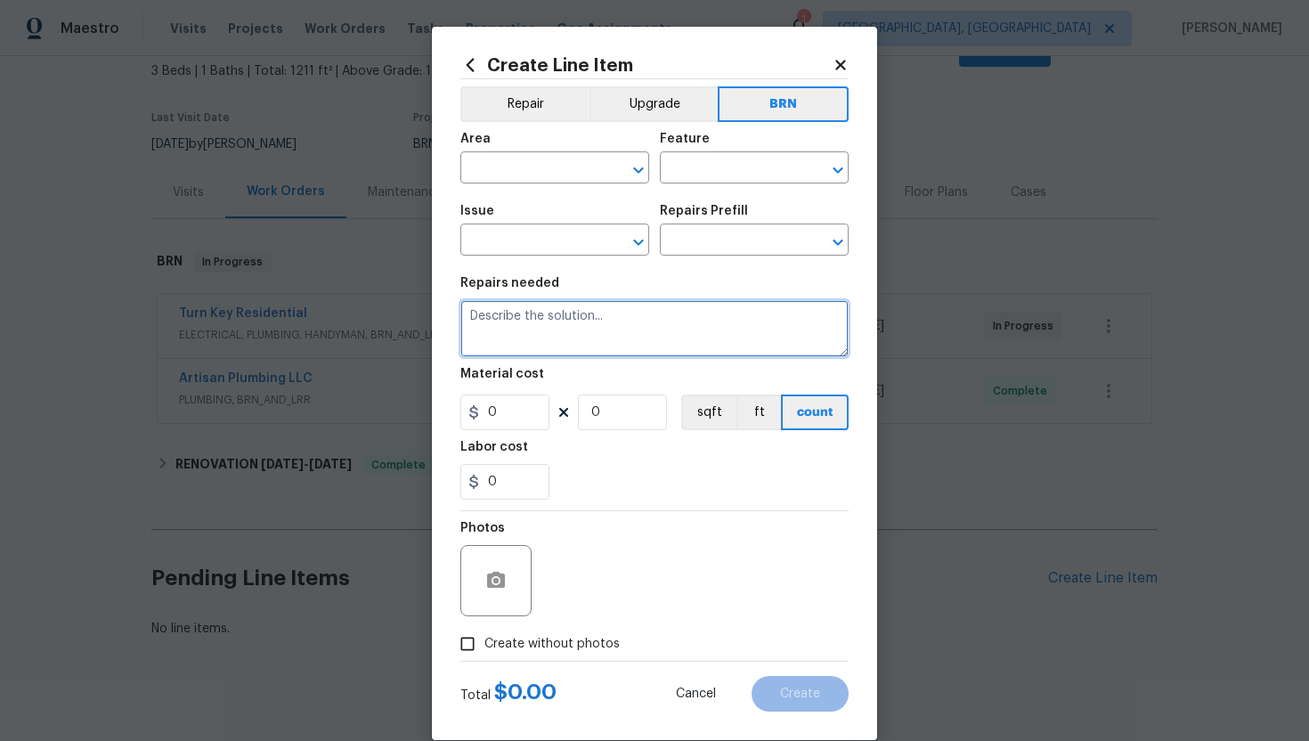
click at [668, 325] on textarea at bounding box center [654, 328] width 388 height 57
paste textarea "Please prioritize this WO due to COE on Friday. Clean carpets at the entry way …"
click at [470, 318] on textarea "Please prioritize this WO due to COE on Friday. Clean carpets at the entry way …" at bounding box center [654, 328] width 388 height 57
type textarea "Resale - Please prioritize this WO due to COE on Friday. Clean carpets at the e…"
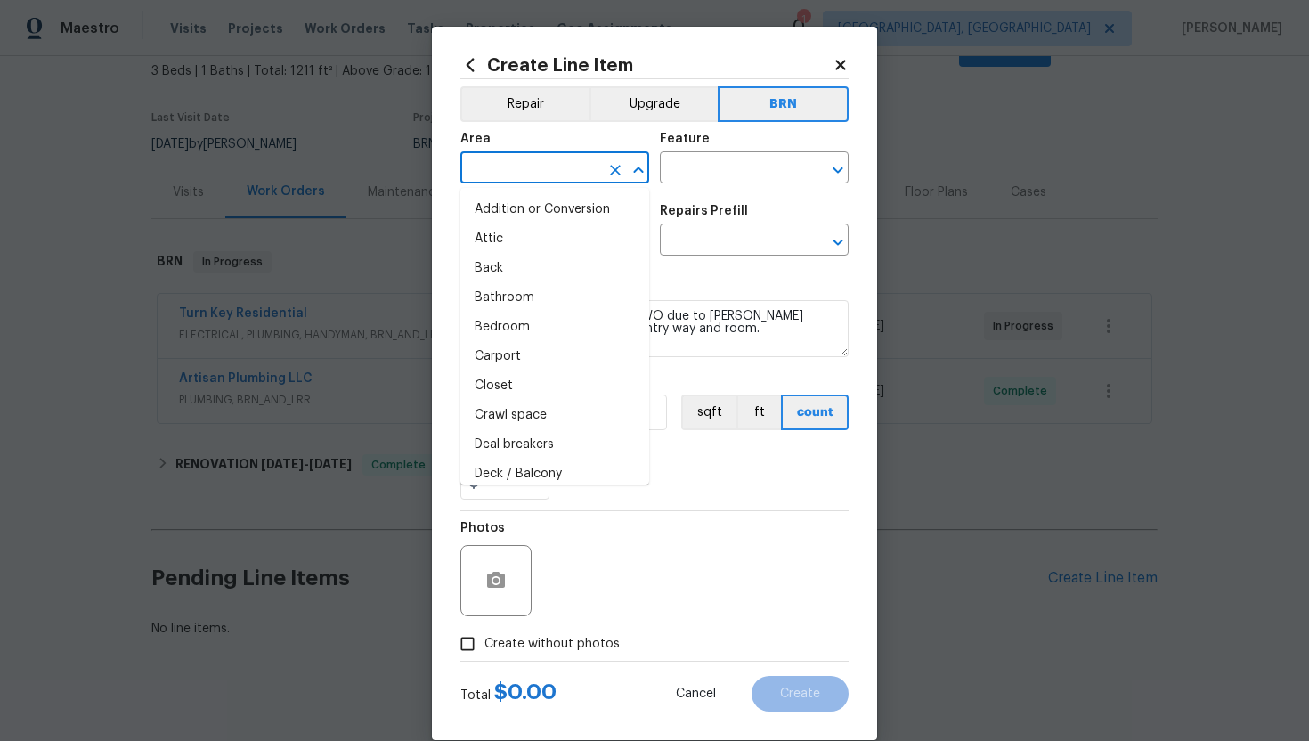
click at [526, 171] on input "text" at bounding box center [529, 170] width 139 height 28
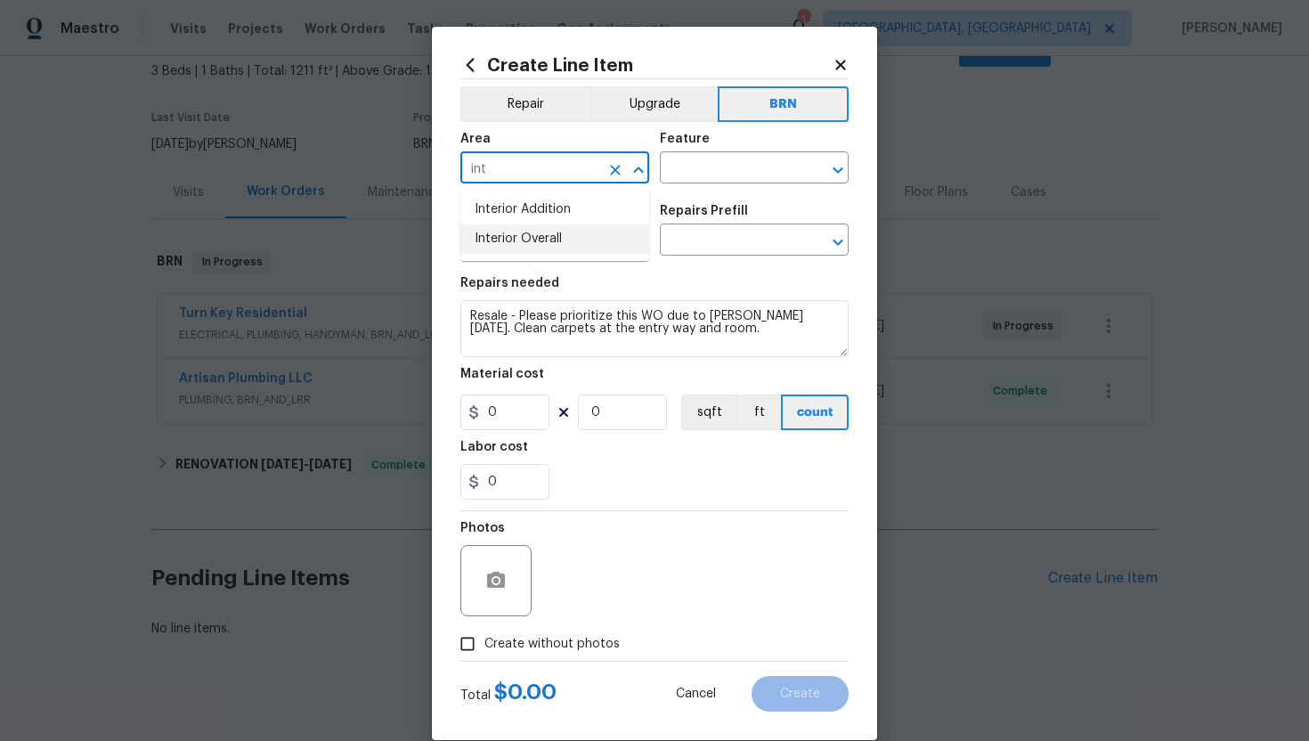
click at [536, 240] on li "Interior Overall" at bounding box center [554, 238] width 189 height 29
type input "Interior Overall"
click at [683, 171] on input "text" at bounding box center [729, 170] width 139 height 28
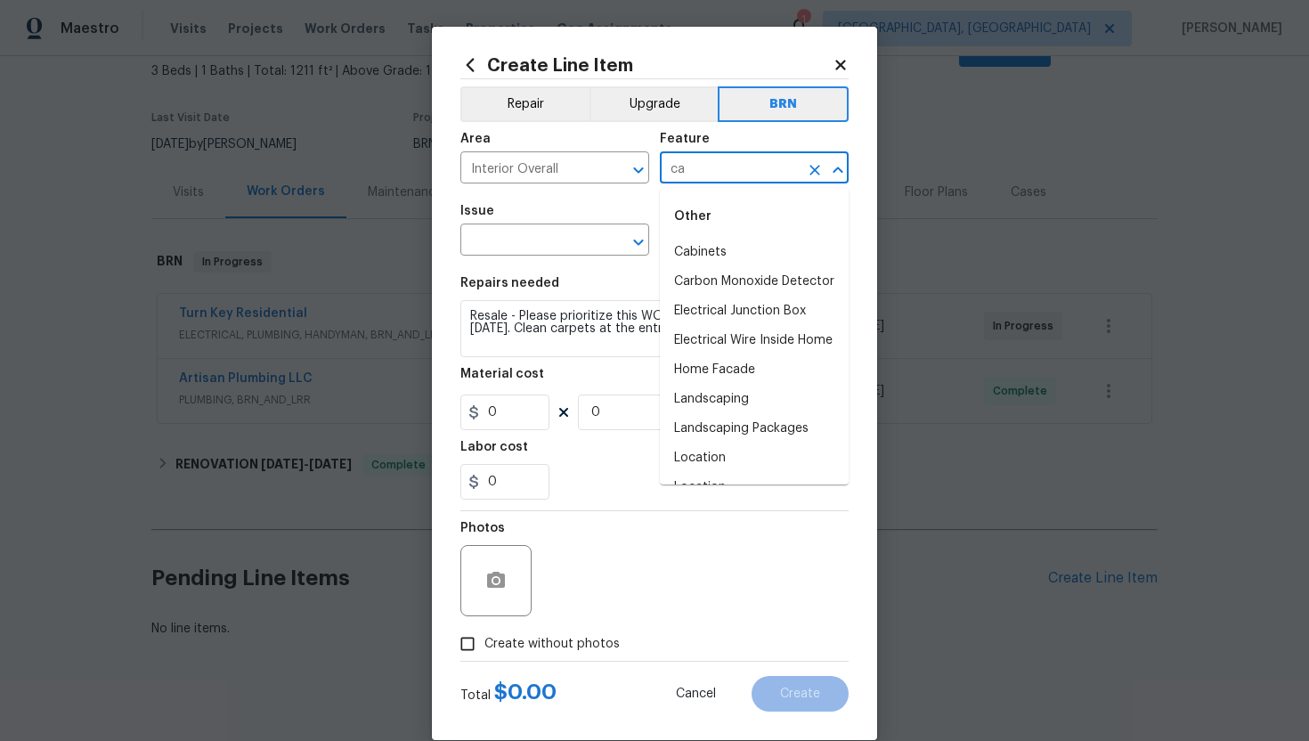
type input "c"
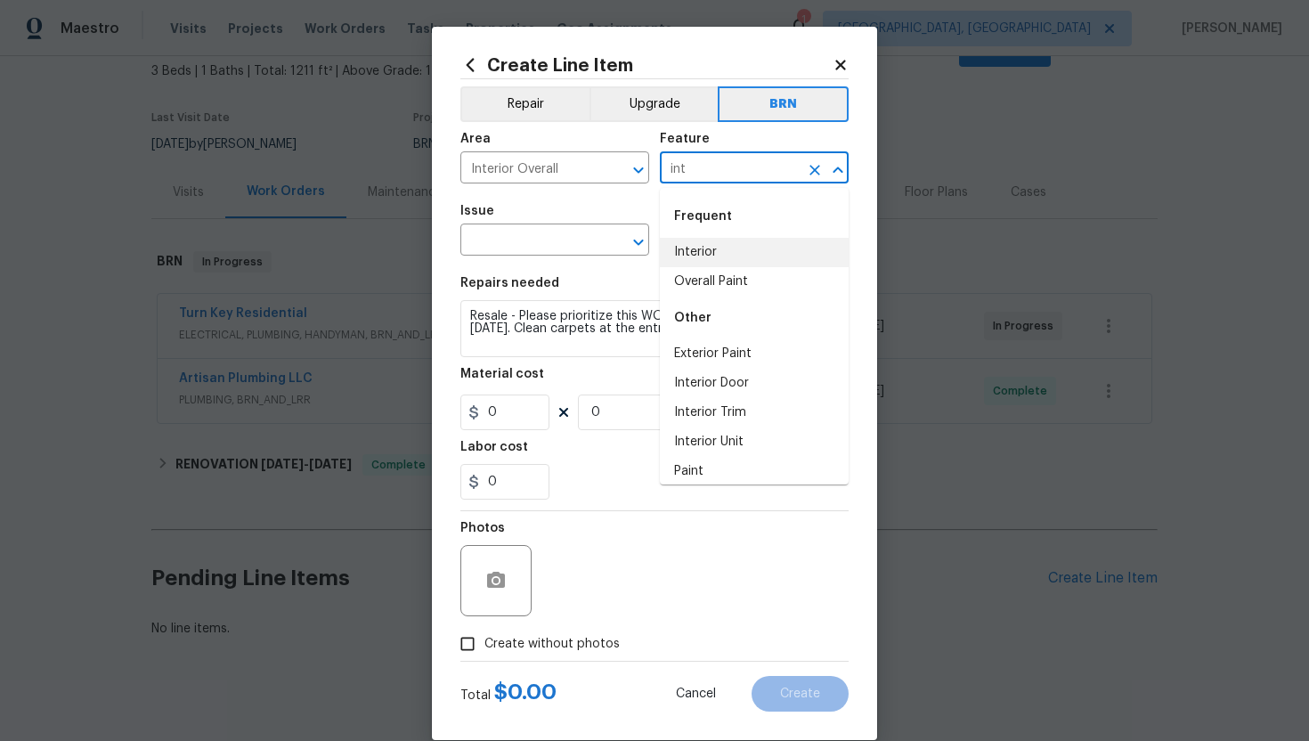
click at [717, 256] on li "Interior" at bounding box center [754, 252] width 189 height 29
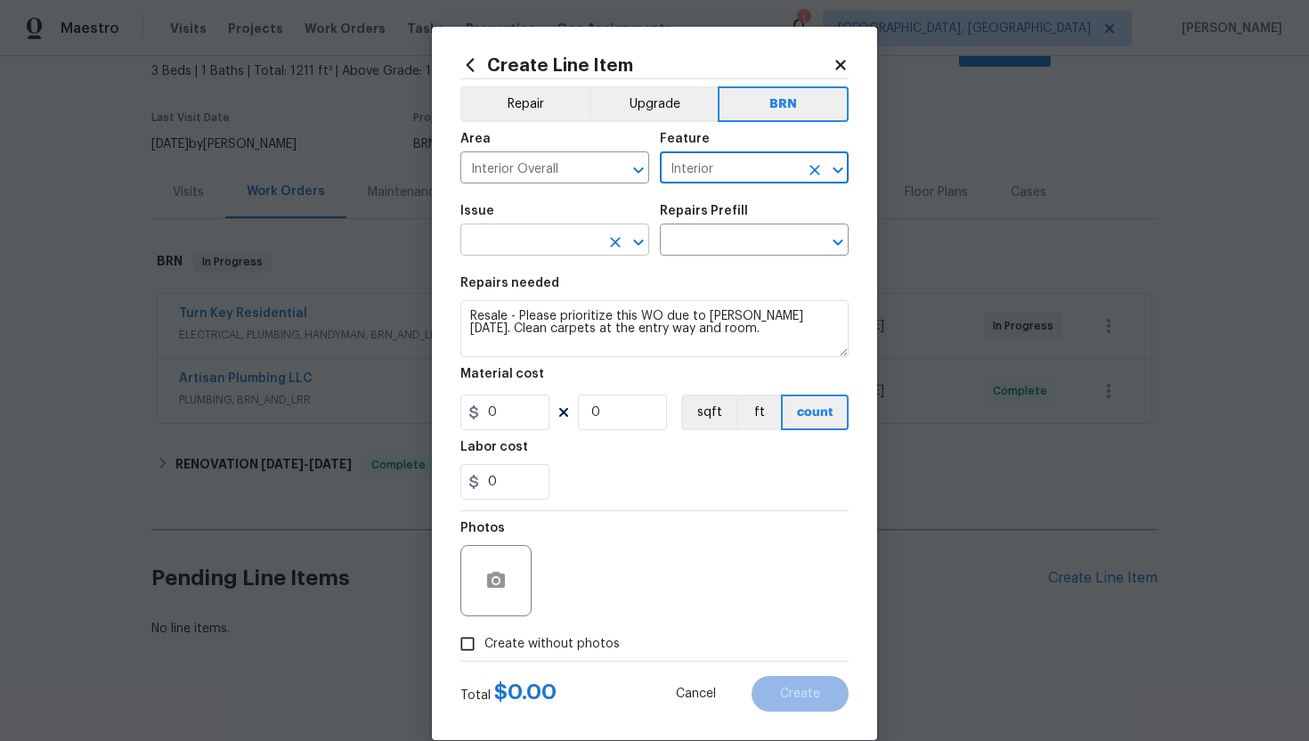
type input "Interior"
click at [534, 242] on input "text" at bounding box center [529, 242] width 139 height 28
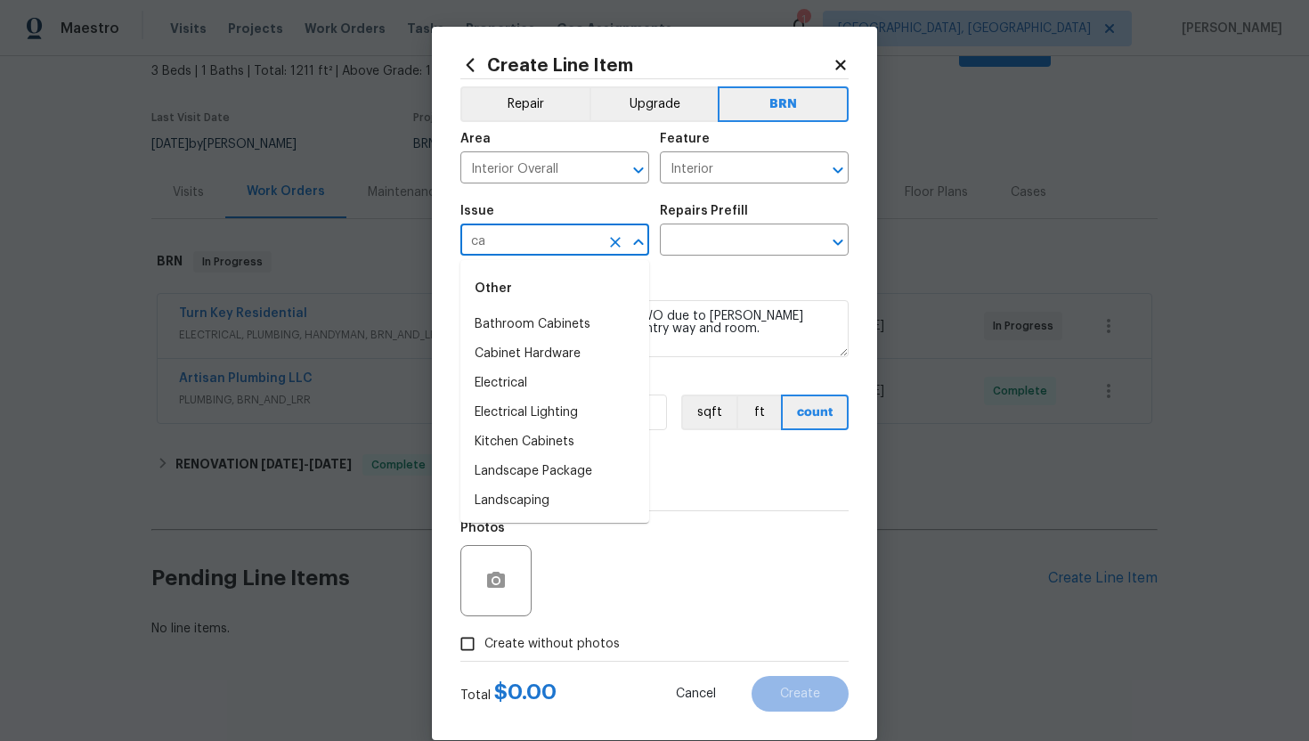
type input "c"
click at [549, 416] on li "Interior Door" at bounding box center [554, 412] width 189 height 29
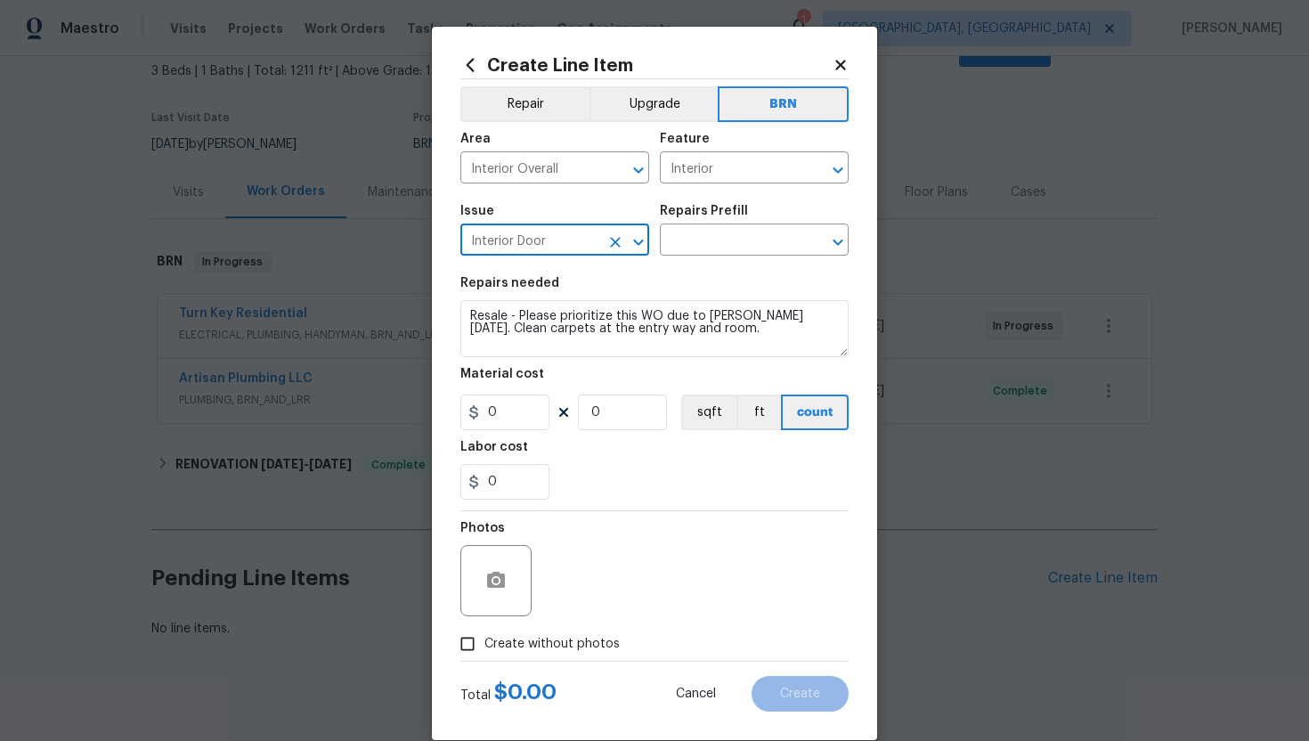
type input "Interior Door"
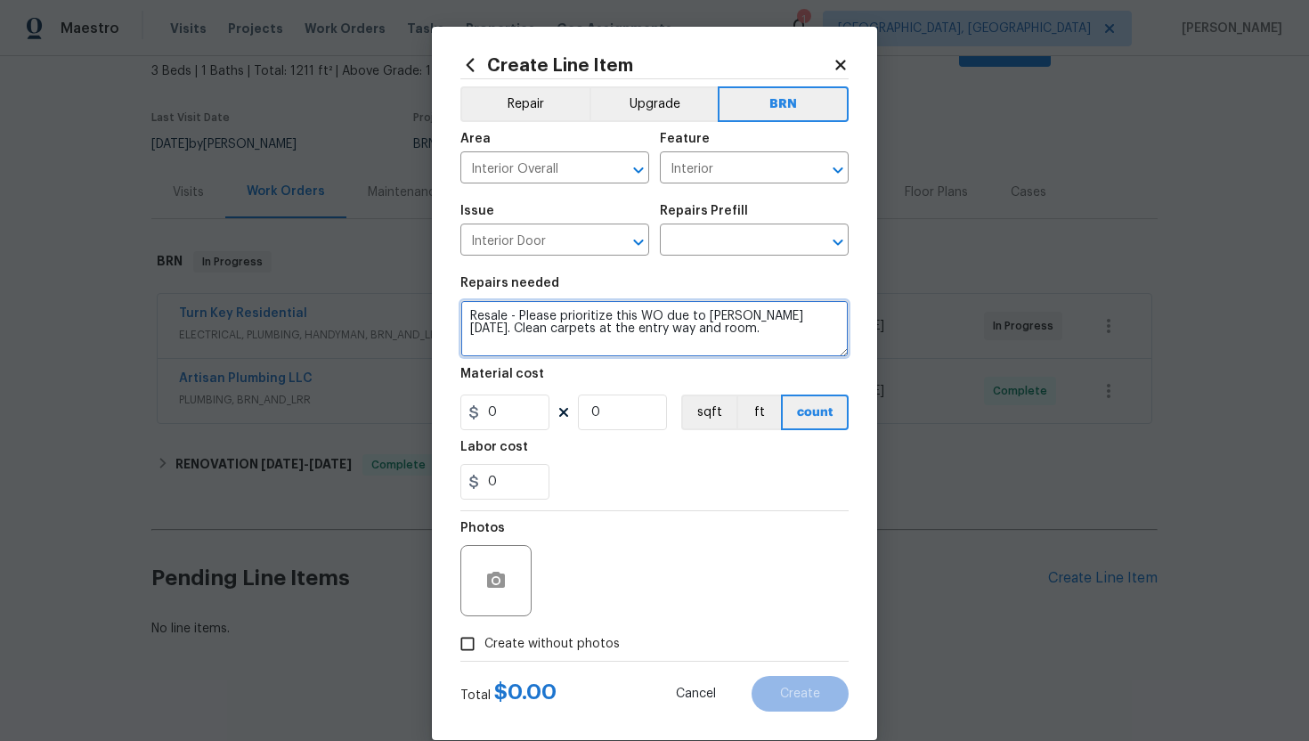
drag, startPoint x: 468, startPoint y: 321, endPoint x: 711, endPoint y: 354, distance: 245.3
click at [711, 354] on textarea "Resale - Please prioritize this WO due to COE on Friday. Clean carpets at the e…" at bounding box center [654, 328] width 388 height 57
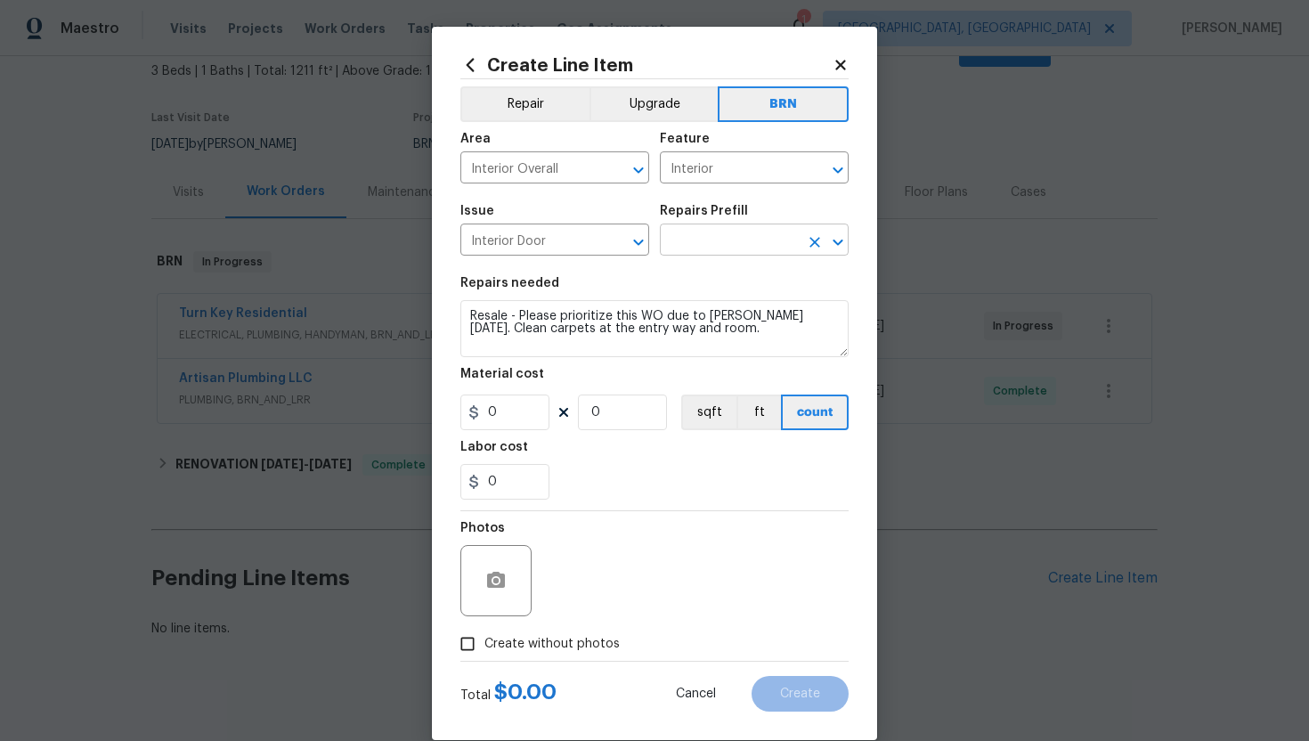
click at [736, 247] on input "text" at bounding box center [729, 242] width 139 height 28
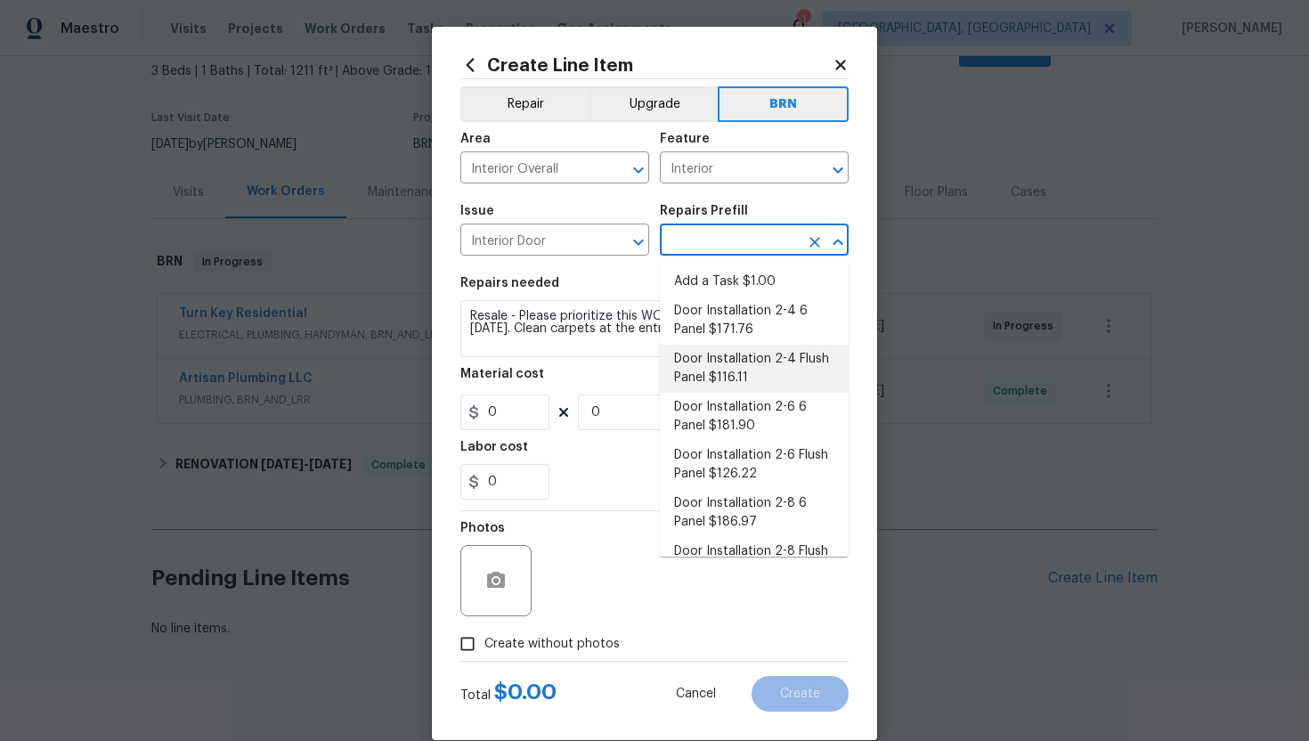
click at [741, 377] on li "Door Installation 2-4 Flush Panel $116.11" at bounding box center [754, 369] width 189 height 48
type input "Interior Door"
type input "Door Installation 2-4 Flush Panel $116.11"
type textarea "Remove the existing door (if present). Install a new pre-hung 2-4 flush panel i…"
type input "116.11"
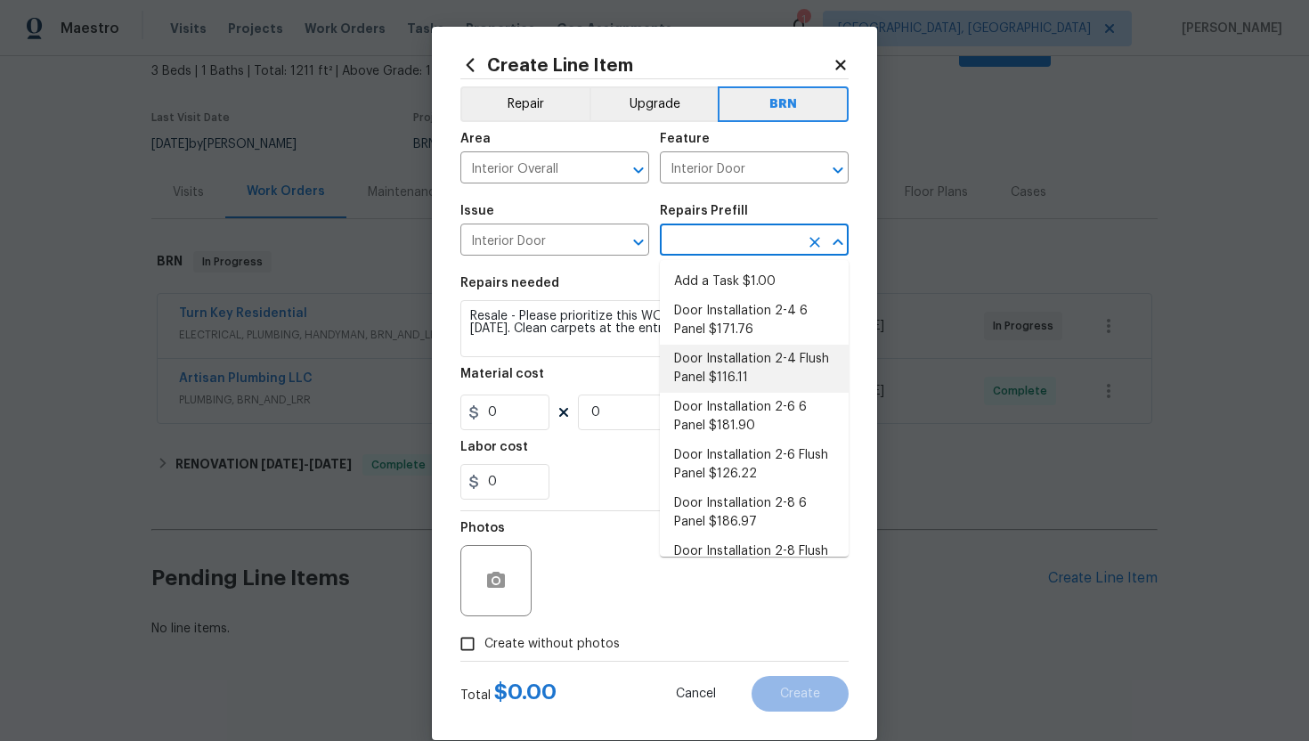
type input "1"
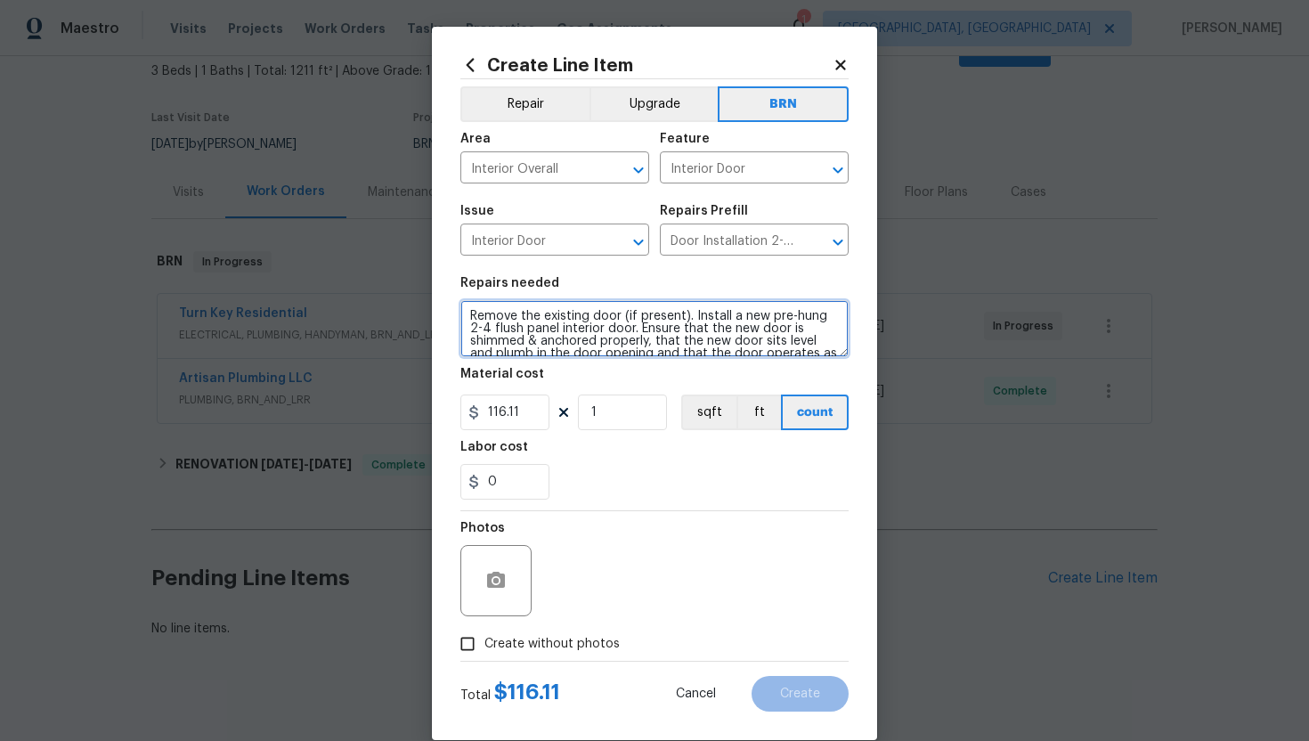
scroll to position [25, 0]
drag, startPoint x: 470, startPoint y: 315, endPoint x: 593, endPoint y: 372, distance: 135.5
click at [593, 372] on section "Repairs needed Remove the existing door (if present). Install a new pre-hung 2-…" at bounding box center [654, 388] width 388 height 244
paste textarea "sale - Please prioritize this WO due to COE on Friday. Clean carpets at the ent…"
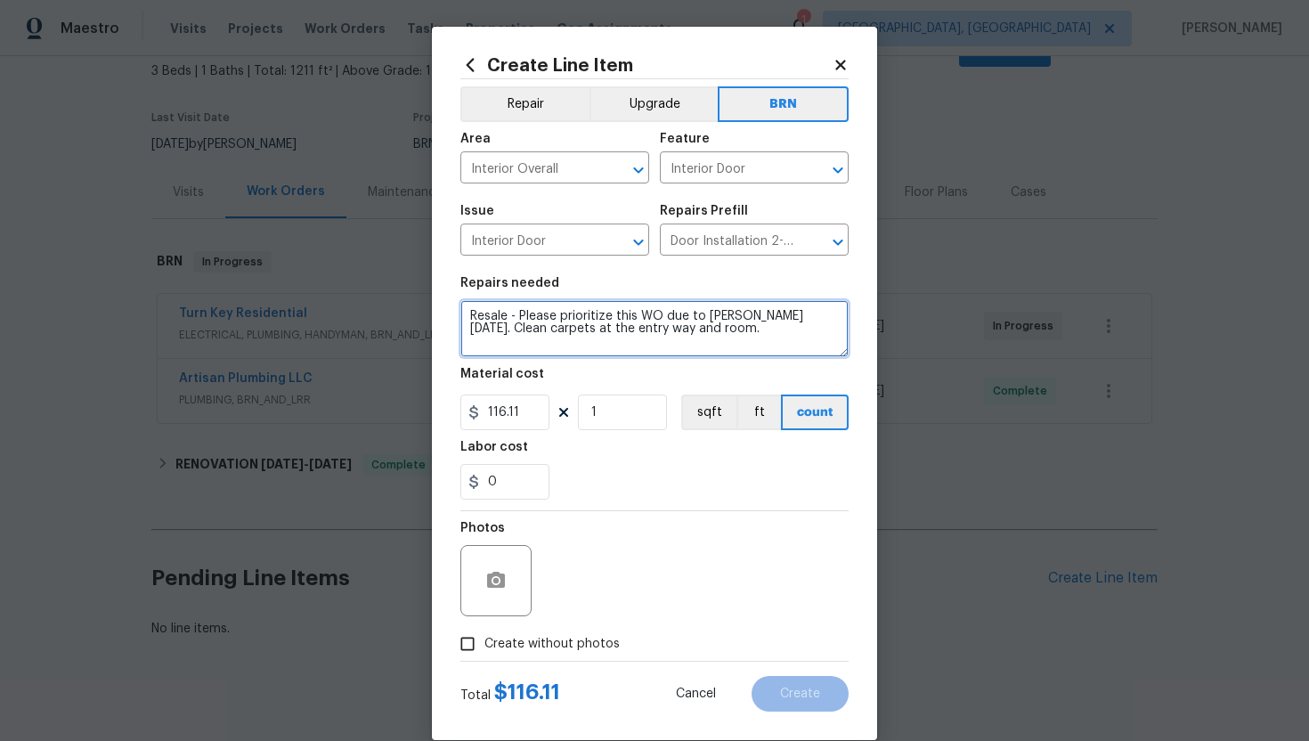
type textarea "Resale - Please prioritize this WO due to COE on Friday. Clean carpets at the e…"
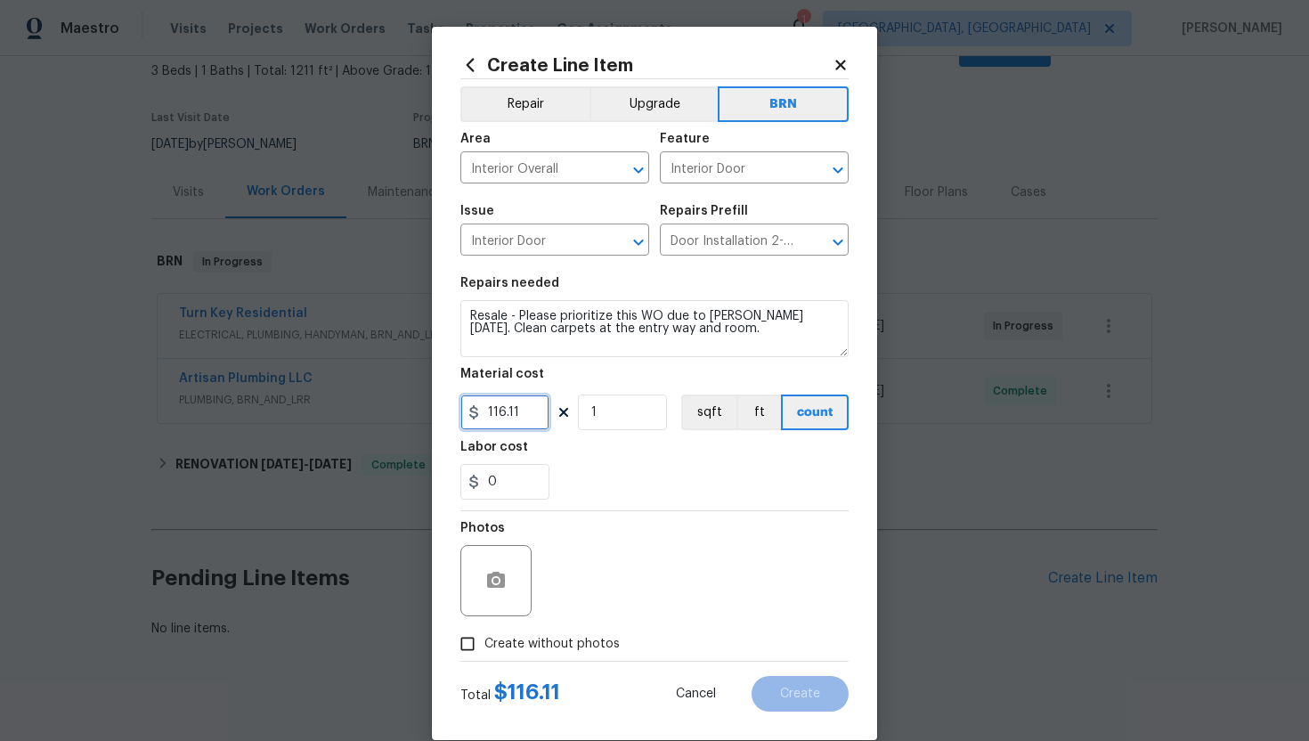
drag, startPoint x: 530, startPoint y: 413, endPoint x: 477, endPoint y: 414, distance: 52.5
click at [477, 414] on div "116.11" at bounding box center [504, 412] width 89 height 36
type input "0"
click at [490, 415] on input "0" at bounding box center [504, 412] width 89 height 36
click at [489, 483] on input "0" at bounding box center [504, 482] width 89 height 36
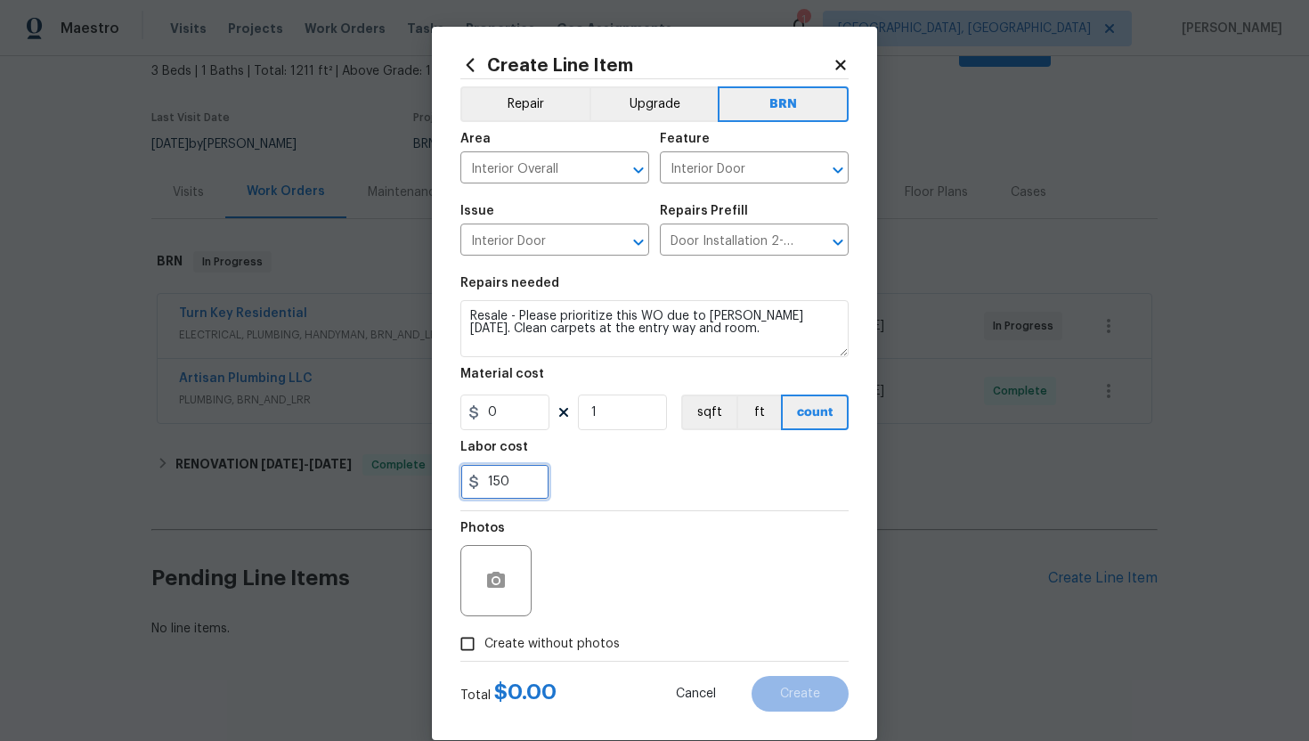
type input "150"
click at [599, 559] on div "Photos" at bounding box center [654, 569] width 388 height 116
click at [495, 576] on icon "button" at bounding box center [496, 580] width 18 height 16
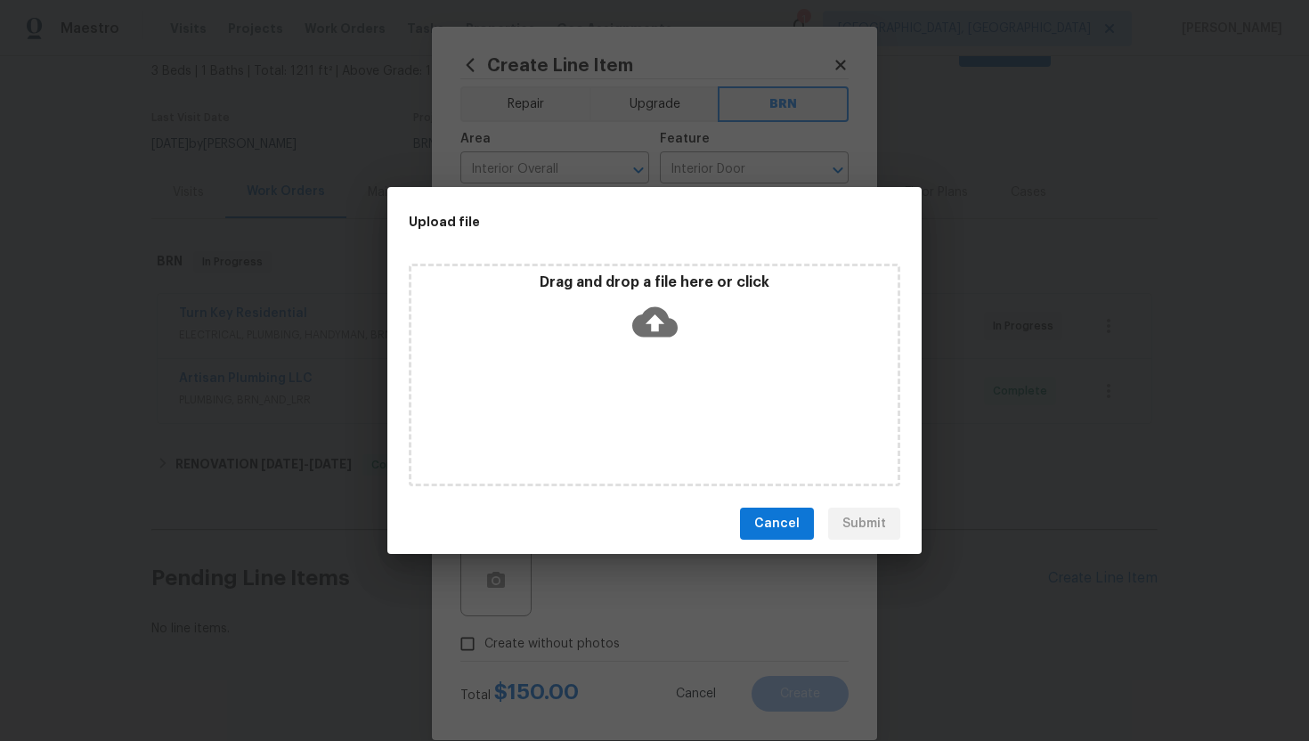
click at [663, 322] on icon at bounding box center [654, 322] width 45 height 30
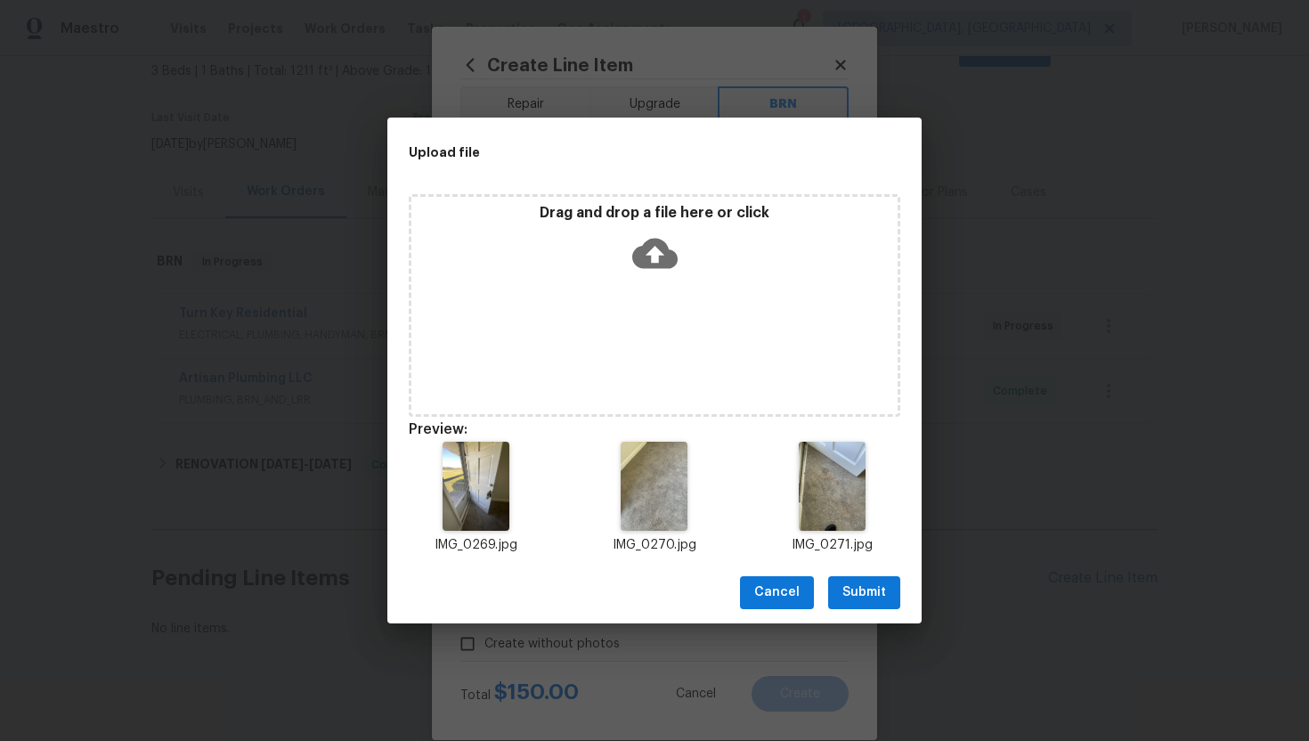
click at [859, 596] on span "Submit" at bounding box center [864, 592] width 44 height 22
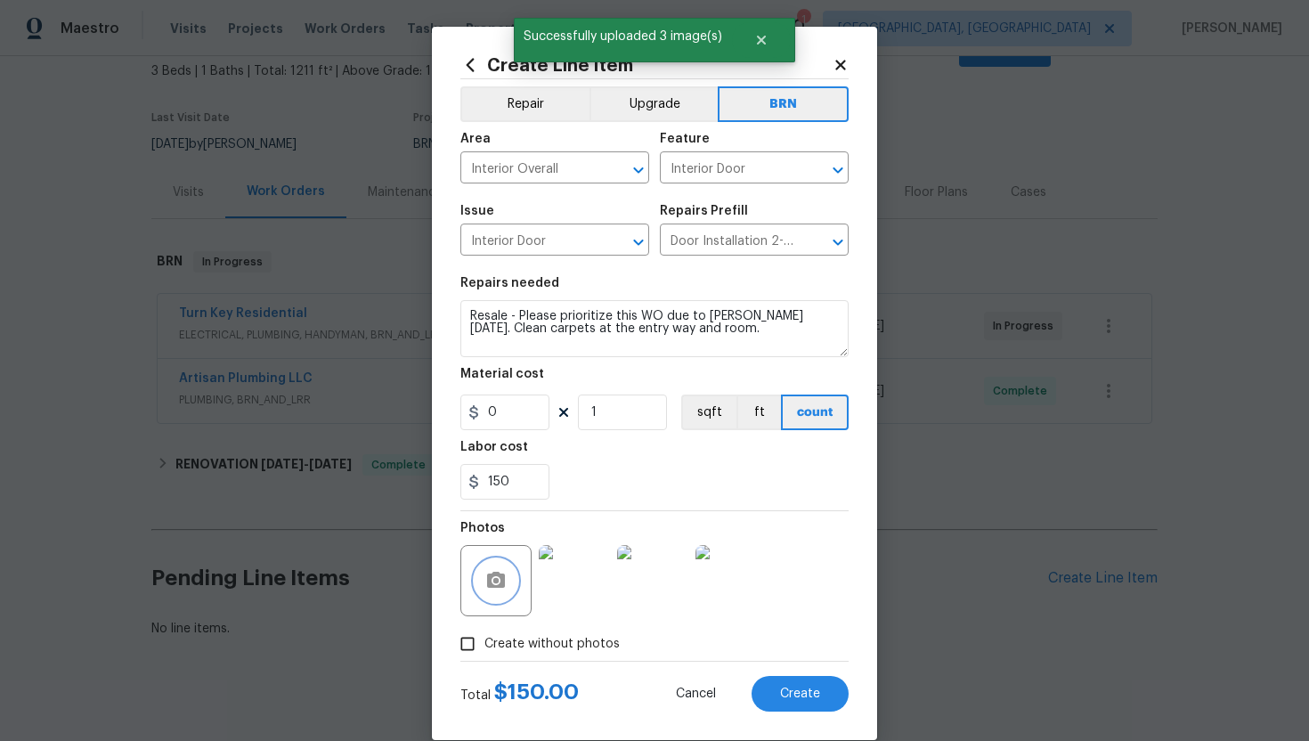
scroll to position [27, 0]
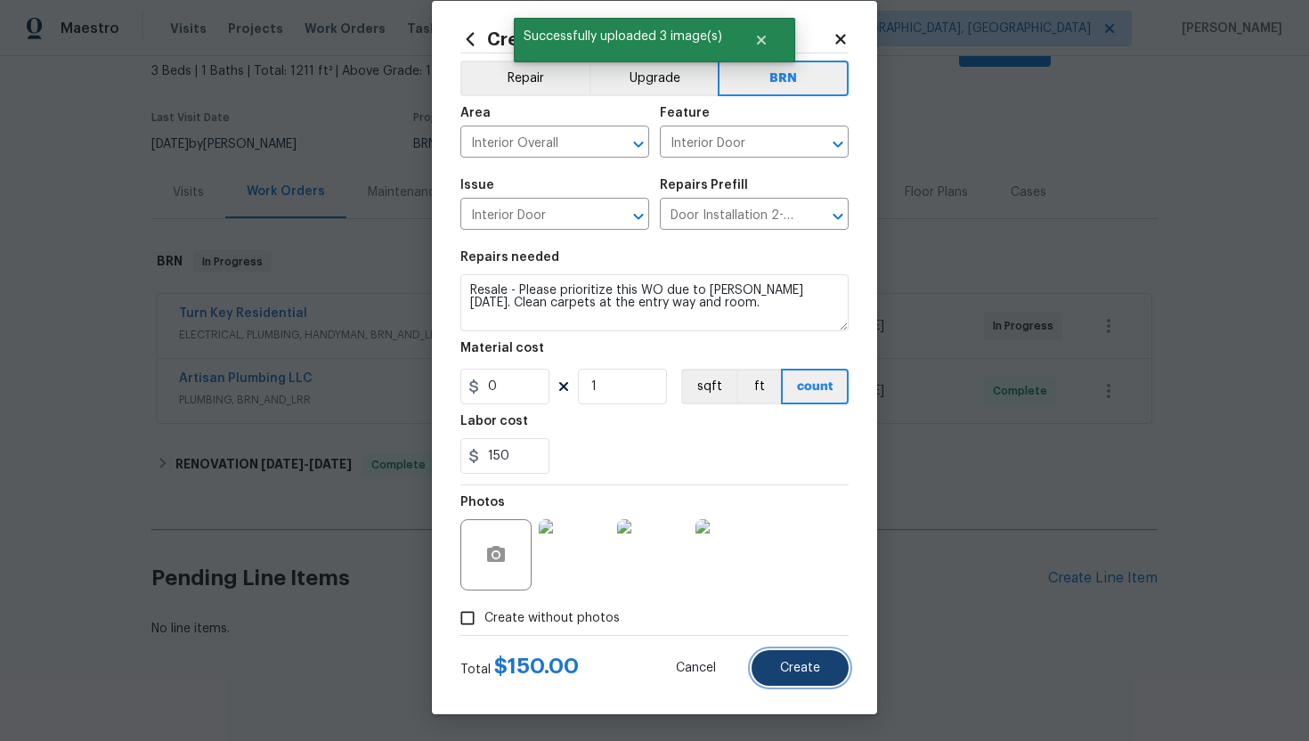
click at [823, 662] on button "Create" at bounding box center [800, 668] width 97 height 36
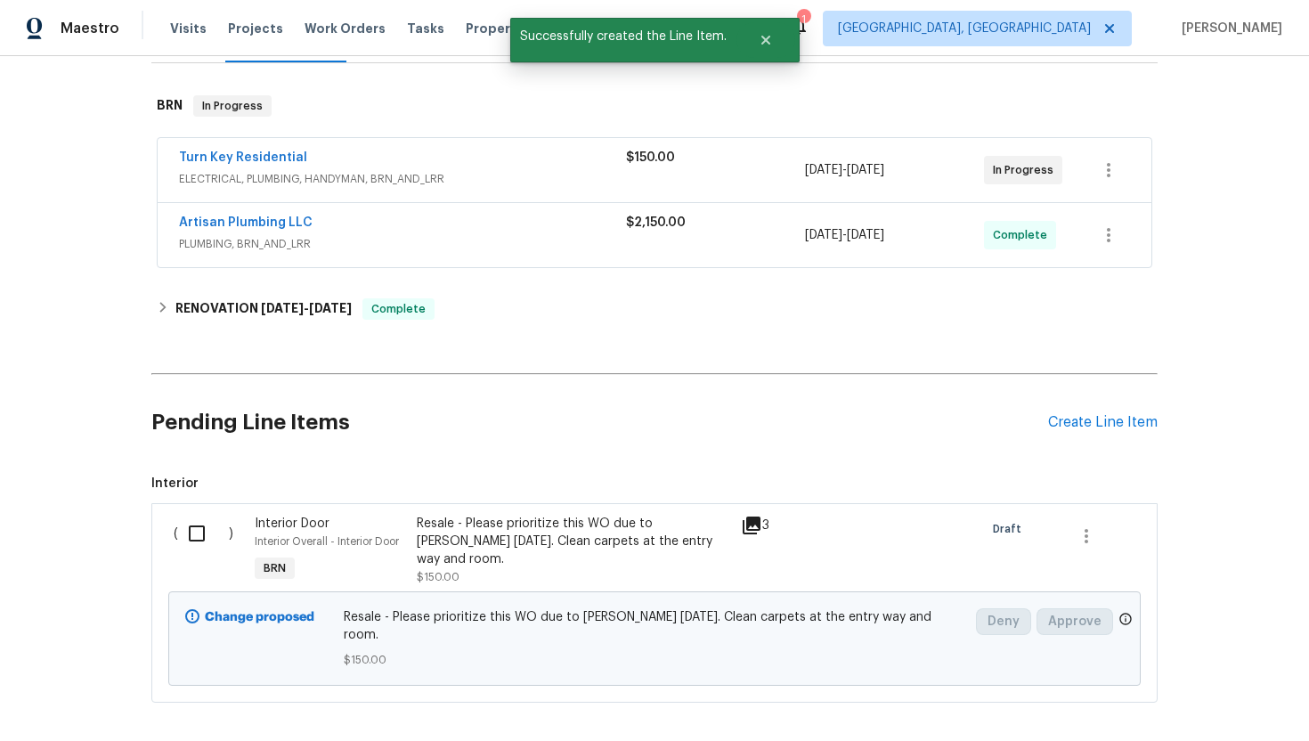
scroll to position [232, 0]
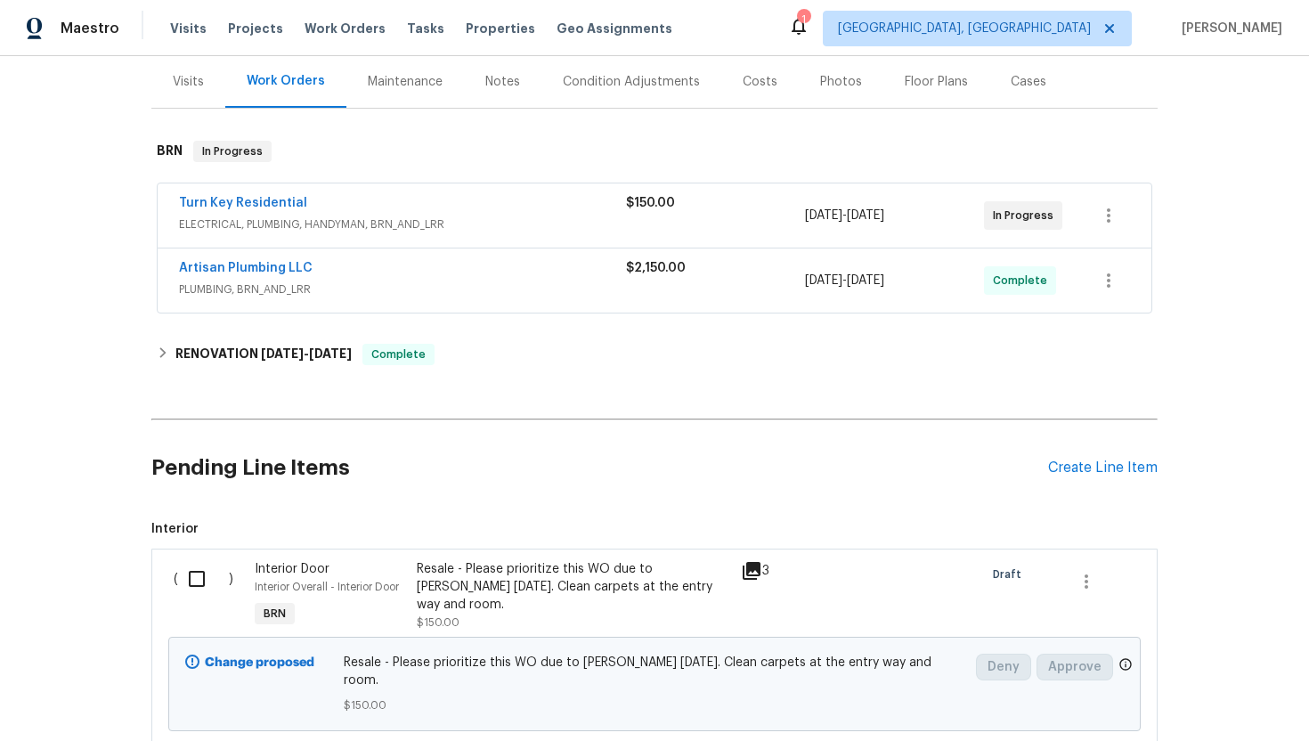
click at [198, 560] on input "checkbox" at bounding box center [203, 578] width 51 height 37
checkbox input "true"
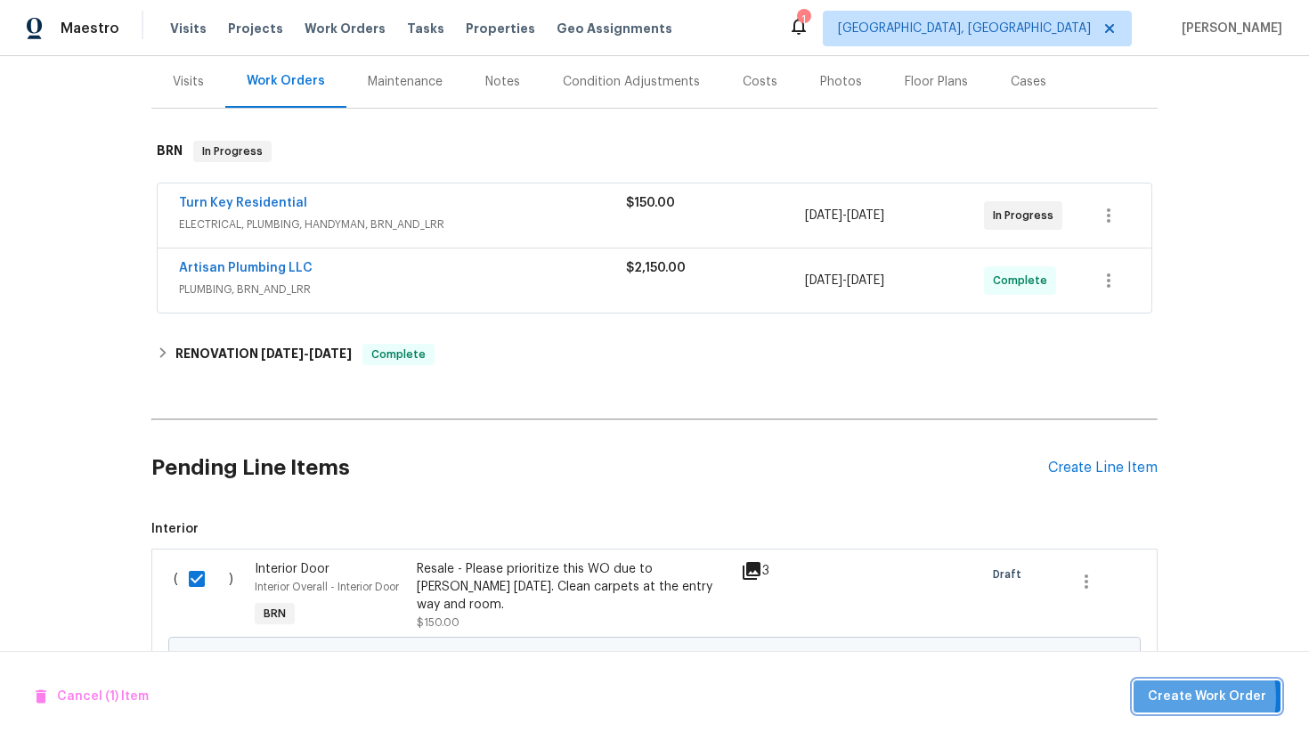
click at [1173, 697] on span "Create Work Order" at bounding box center [1207, 697] width 118 height 22
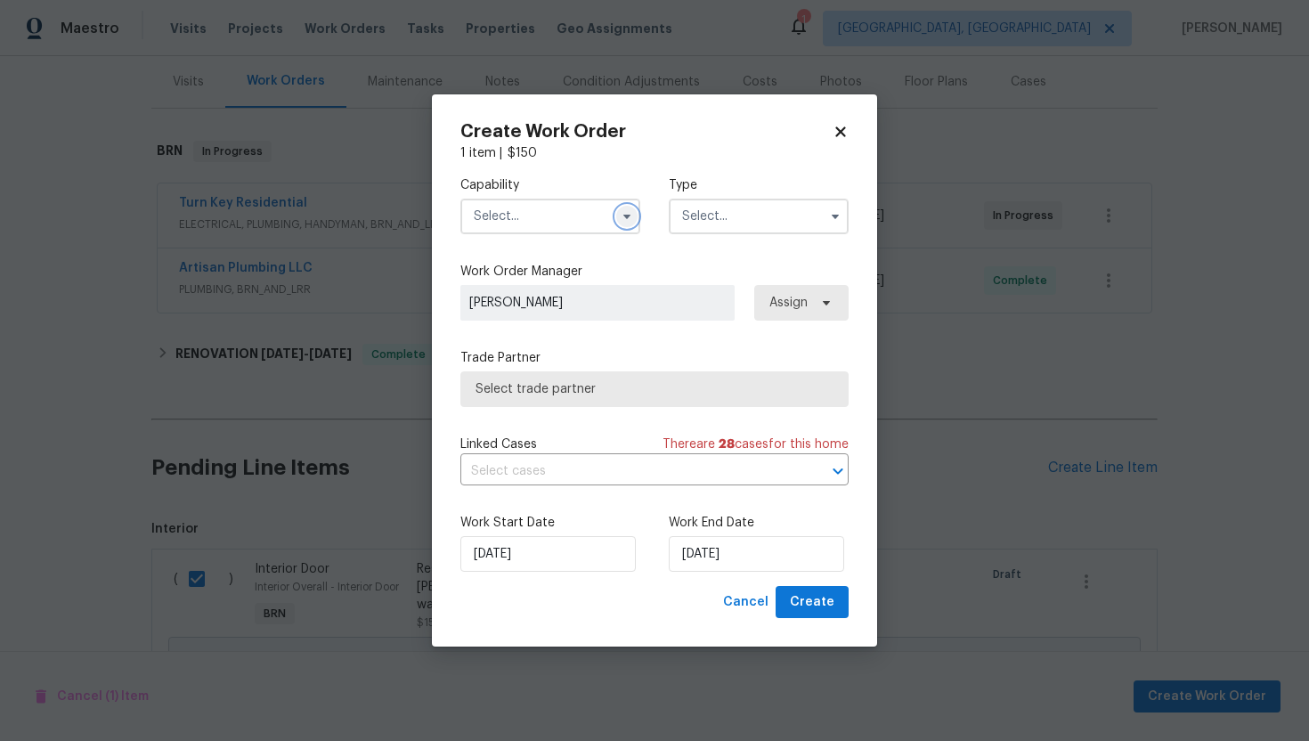
click at [626, 221] on icon "button" at bounding box center [627, 216] width 14 height 14
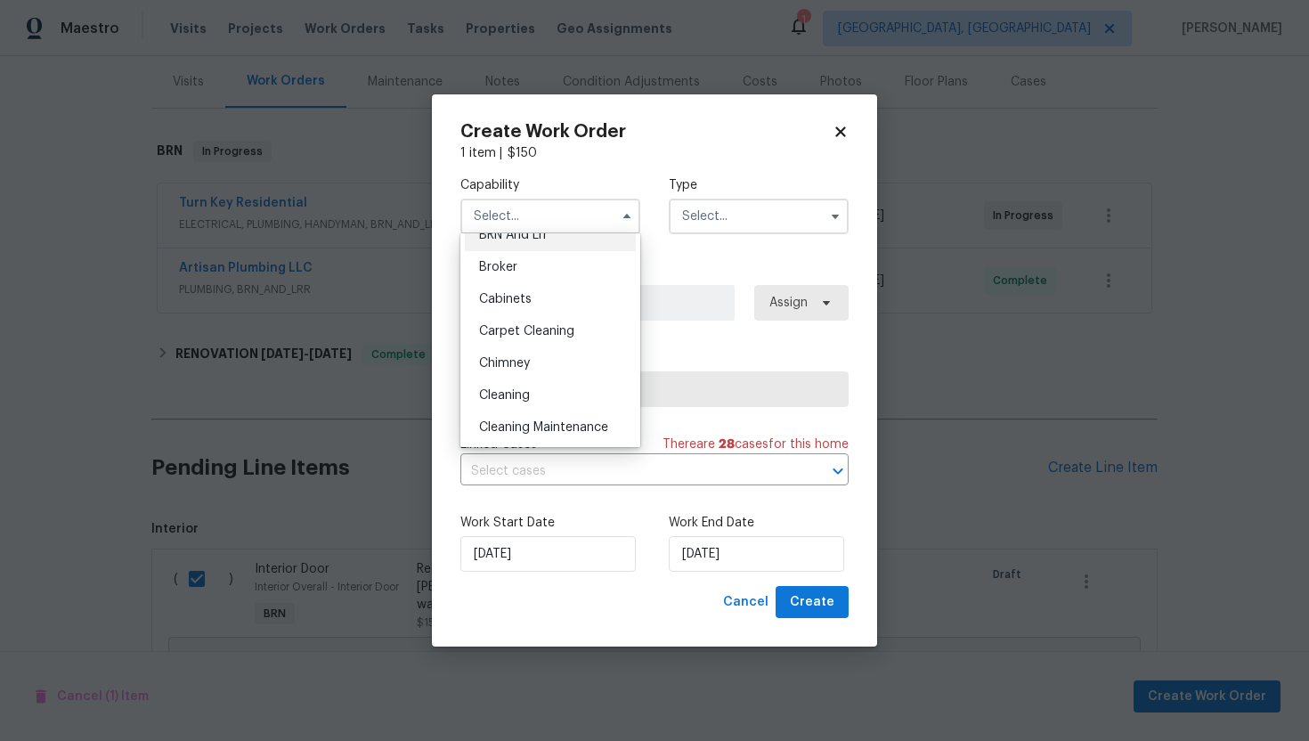
scroll to position [117, 0]
click at [566, 329] on span "Carpet Cleaning" at bounding box center [526, 329] width 95 height 12
type input "Carpet Cleaning"
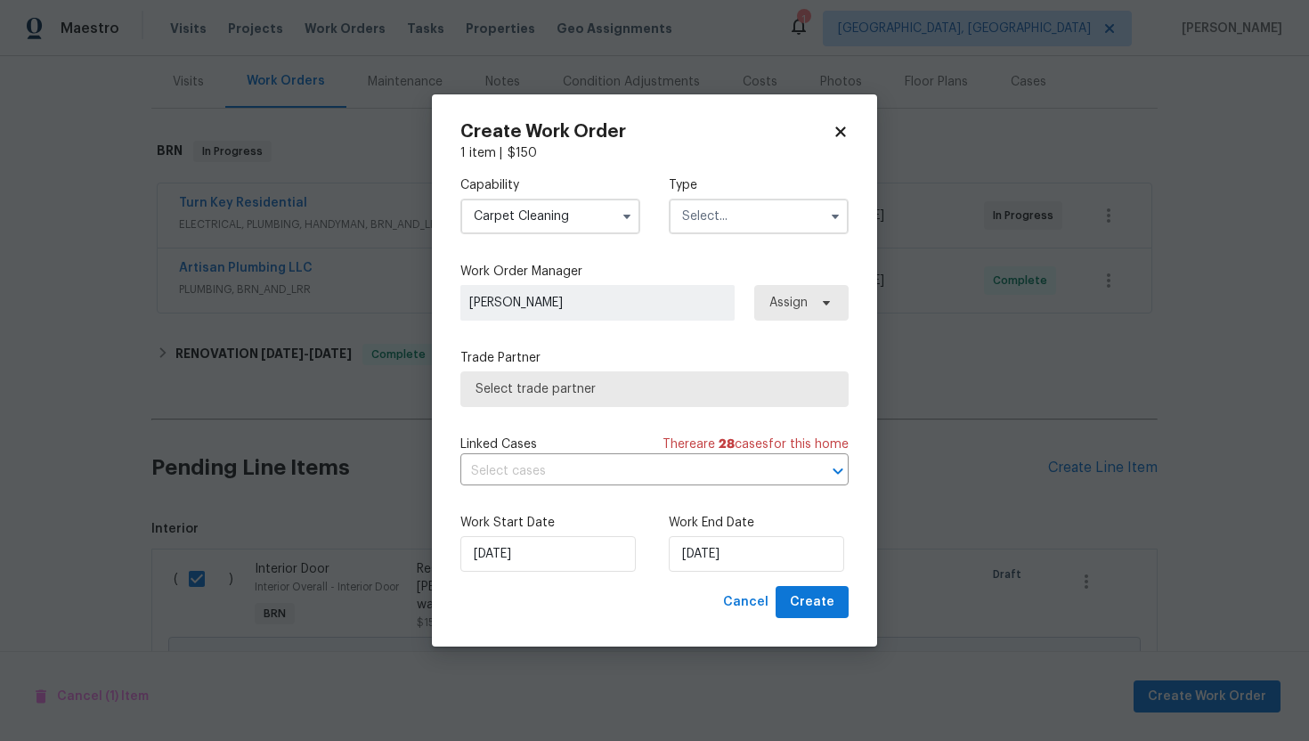
click at [731, 229] on input "text" at bounding box center [759, 217] width 180 height 36
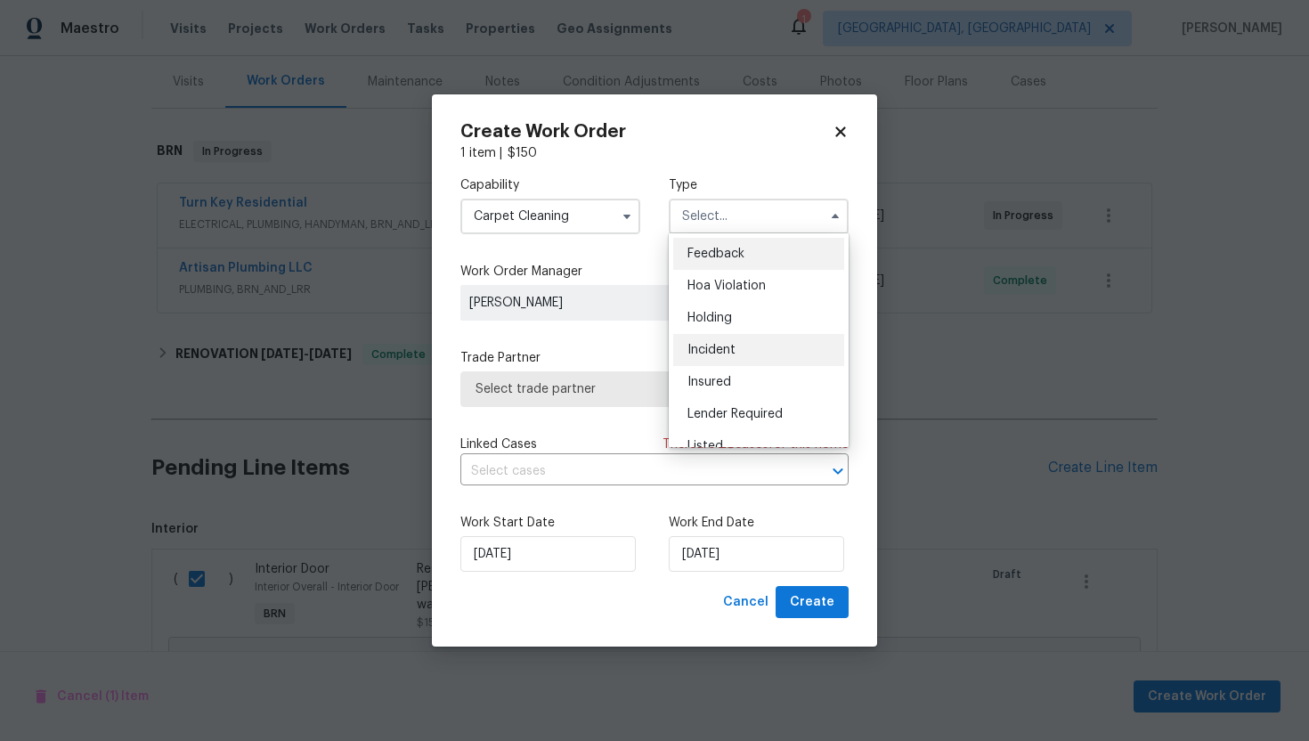
scroll to position [404, 0]
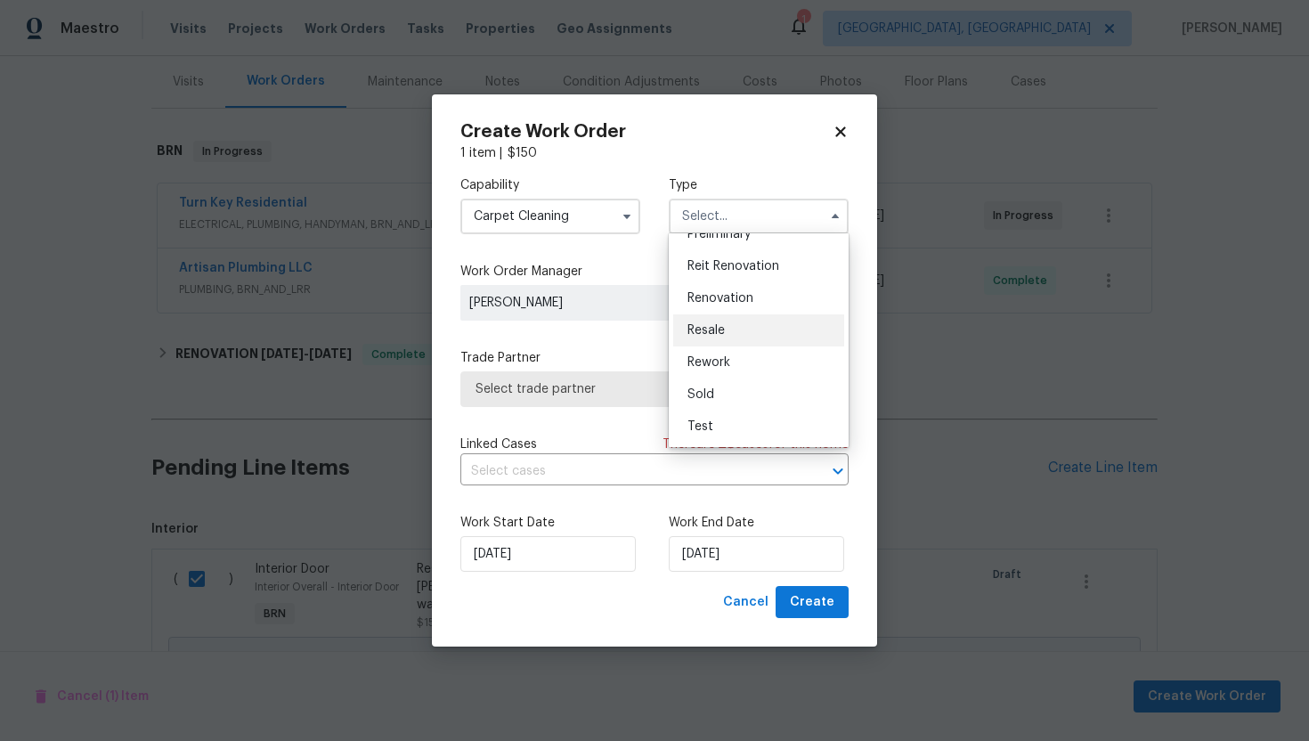
click at [742, 327] on div "Resale" at bounding box center [758, 330] width 171 height 32
type input "Resale"
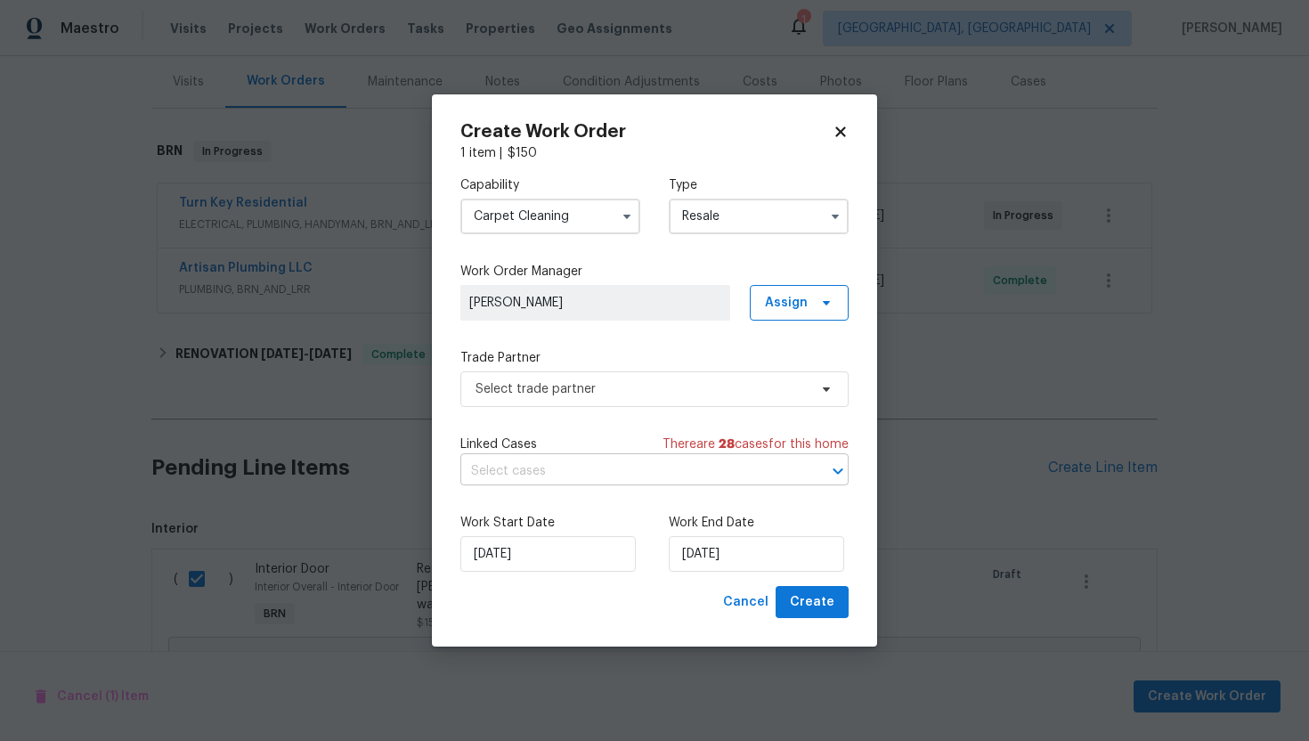
click at [614, 471] on input "text" at bounding box center [629, 472] width 338 height 28
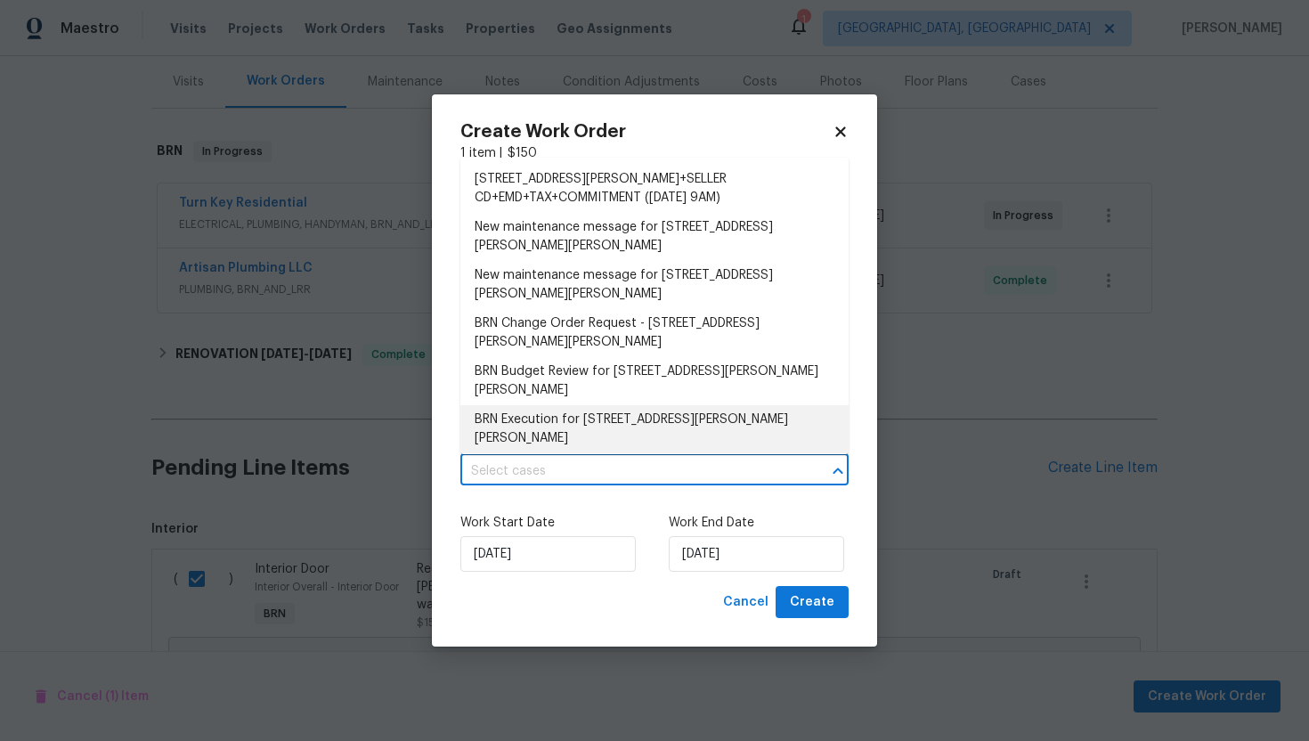
click at [624, 405] on li "BRN Execution for 2849 Bason Rd, Mebane, NC 27302" at bounding box center [654, 429] width 388 height 48
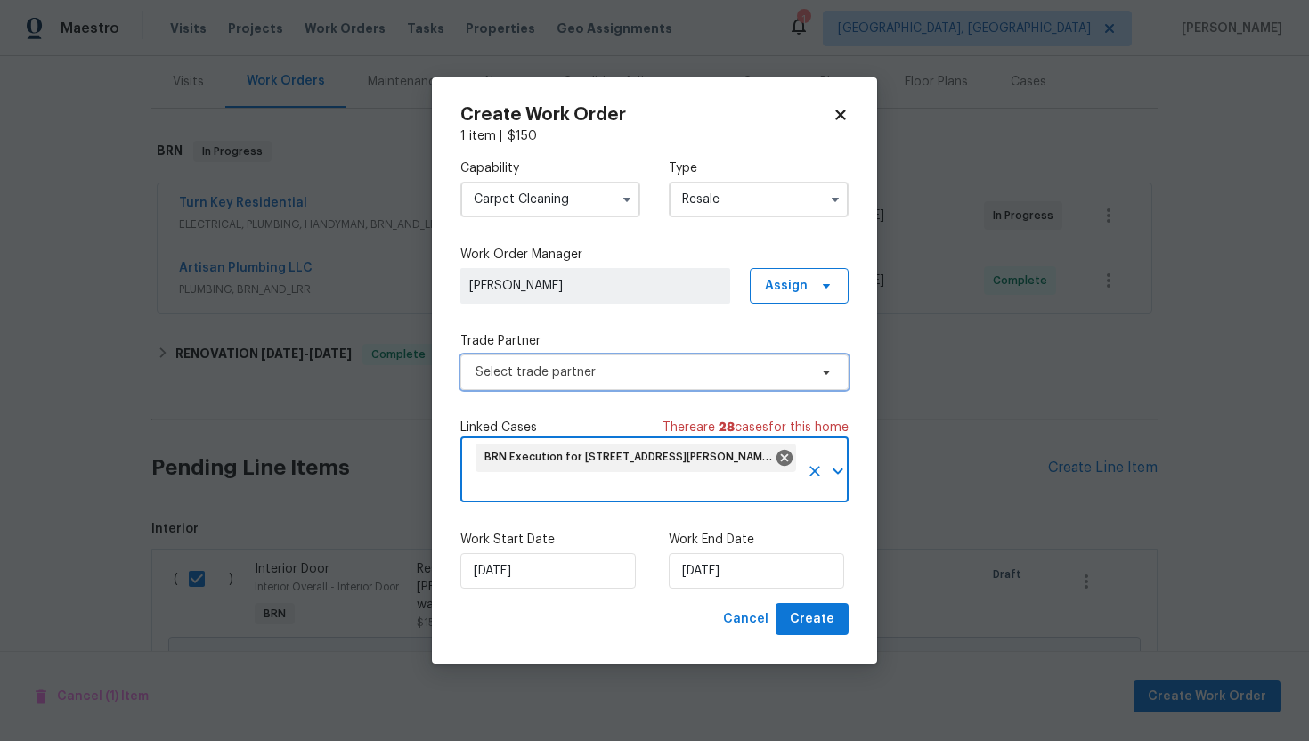
click at [619, 365] on span "Select trade partner" at bounding box center [642, 372] width 332 height 18
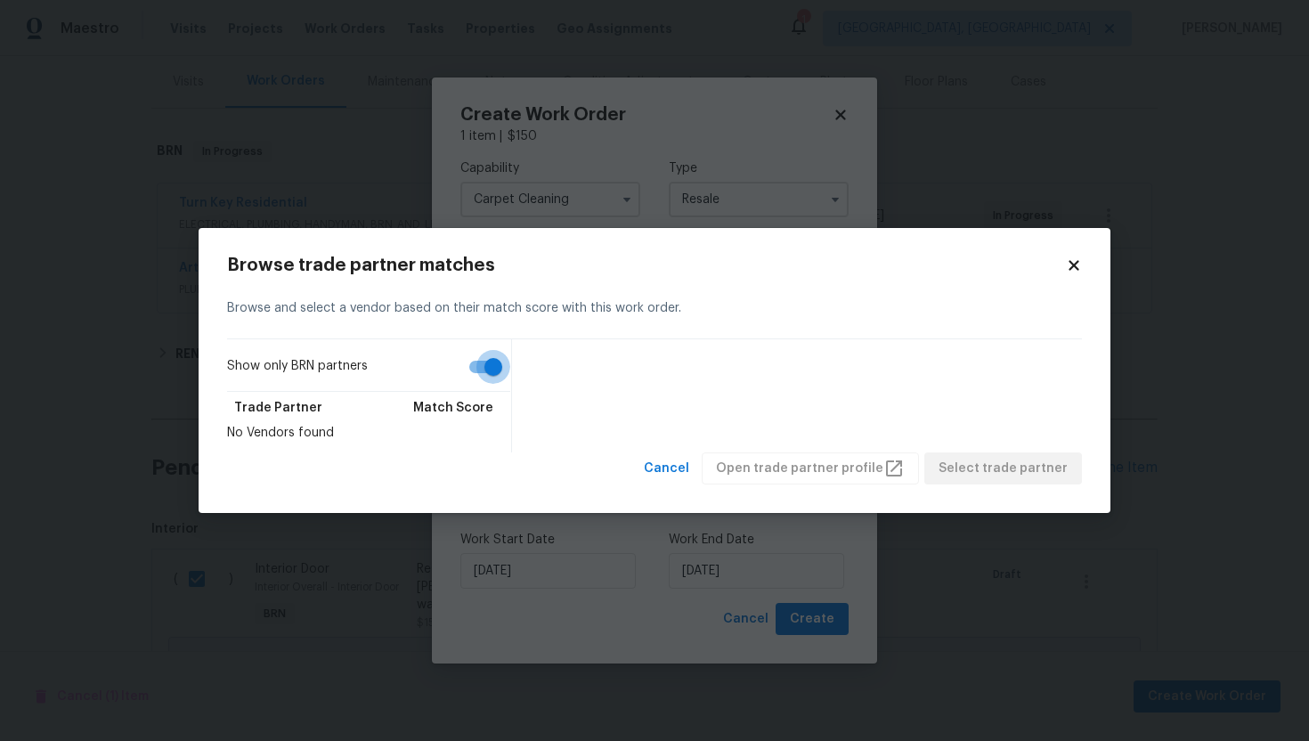
click at [499, 373] on input "Show only BRN partners" at bounding box center [494, 367] width 102 height 34
checkbox input "false"
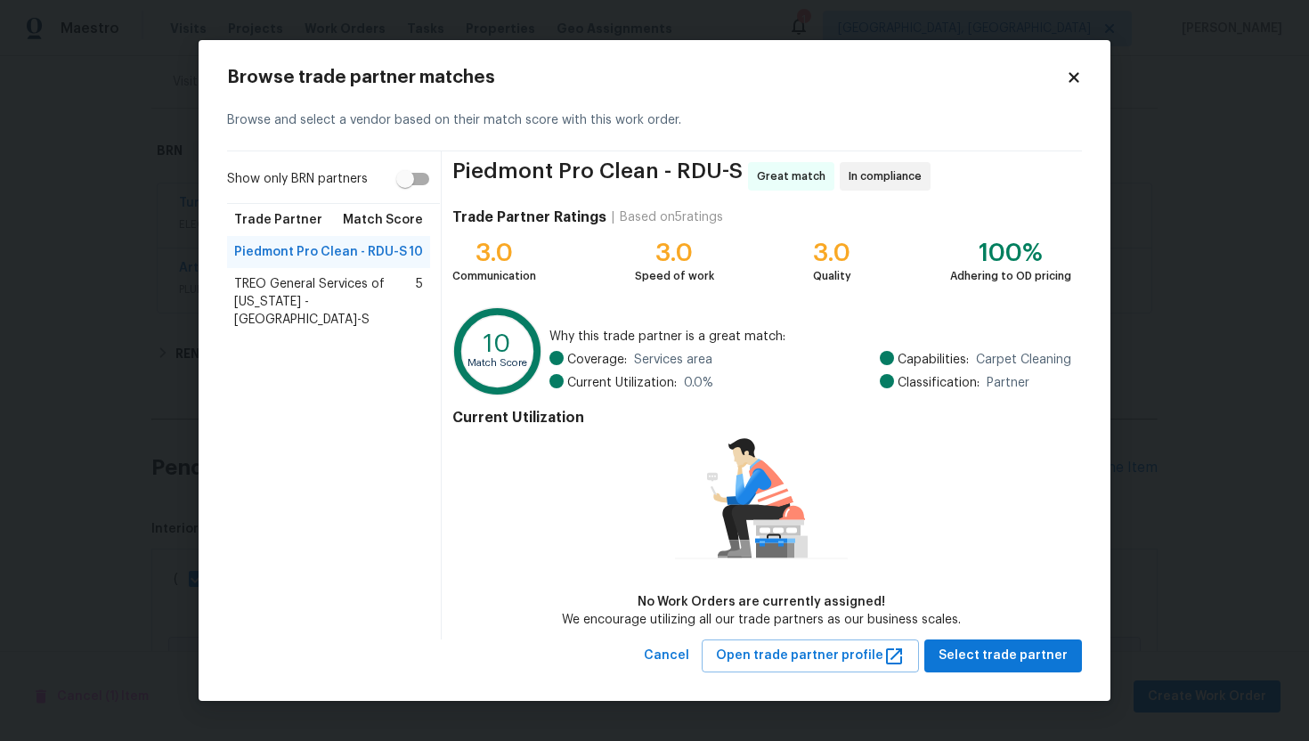
click at [354, 295] on span "TREO General Services of North Carolina - RDU-S" at bounding box center [325, 301] width 182 height 53
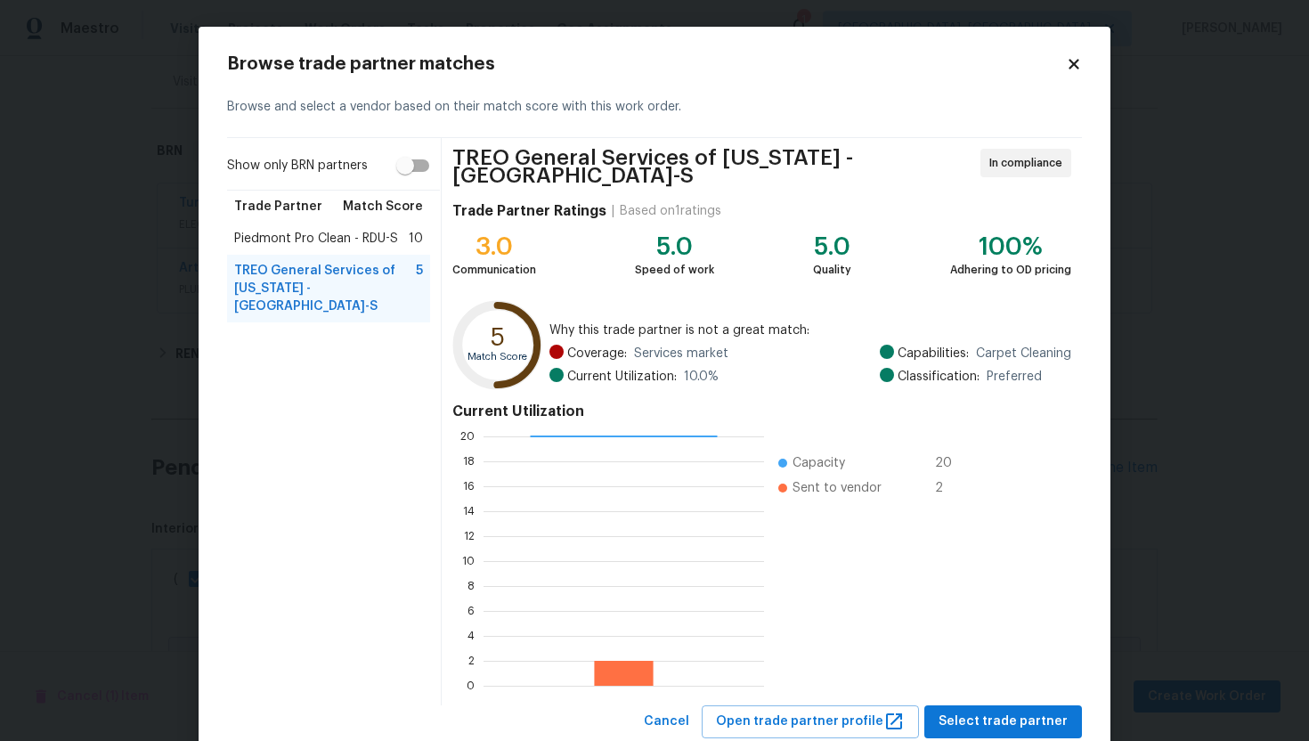
scroll to position [45, 0]
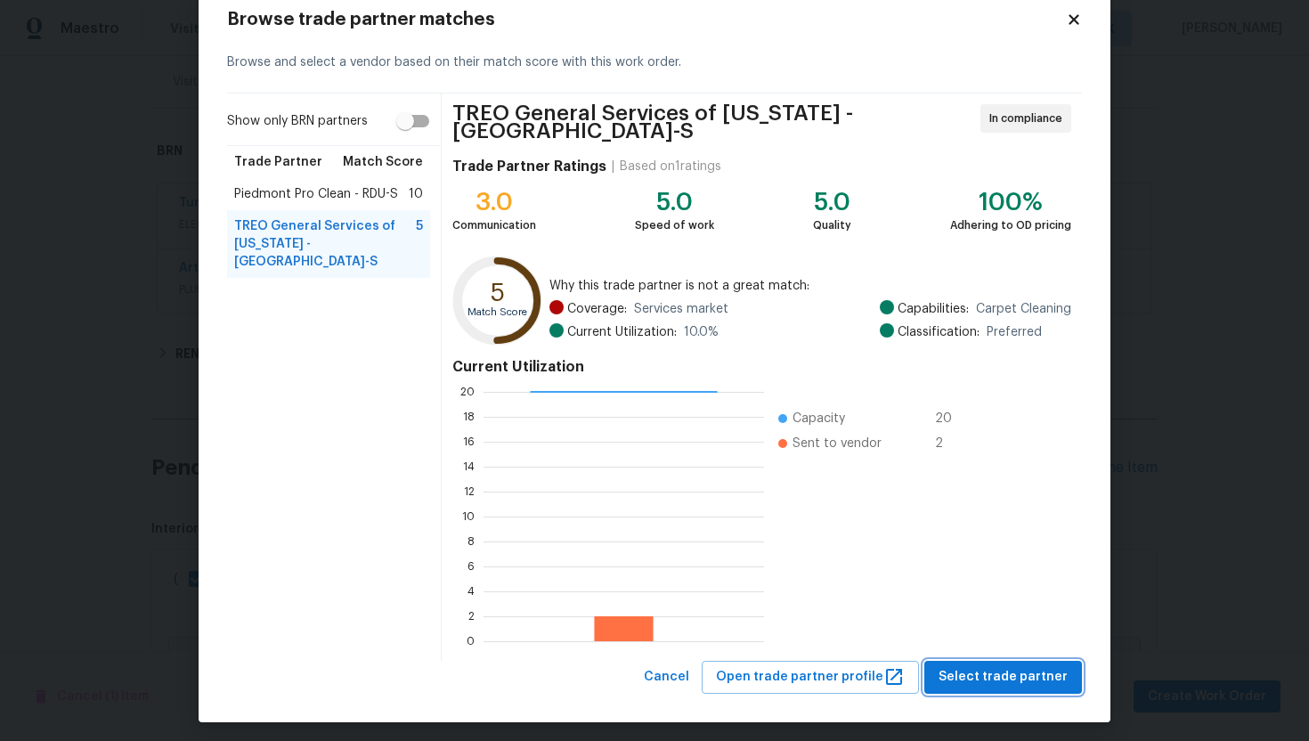
click at [986, 671] on span "Select trade partner" at bounding box center [1003, 677] width 129 height 22
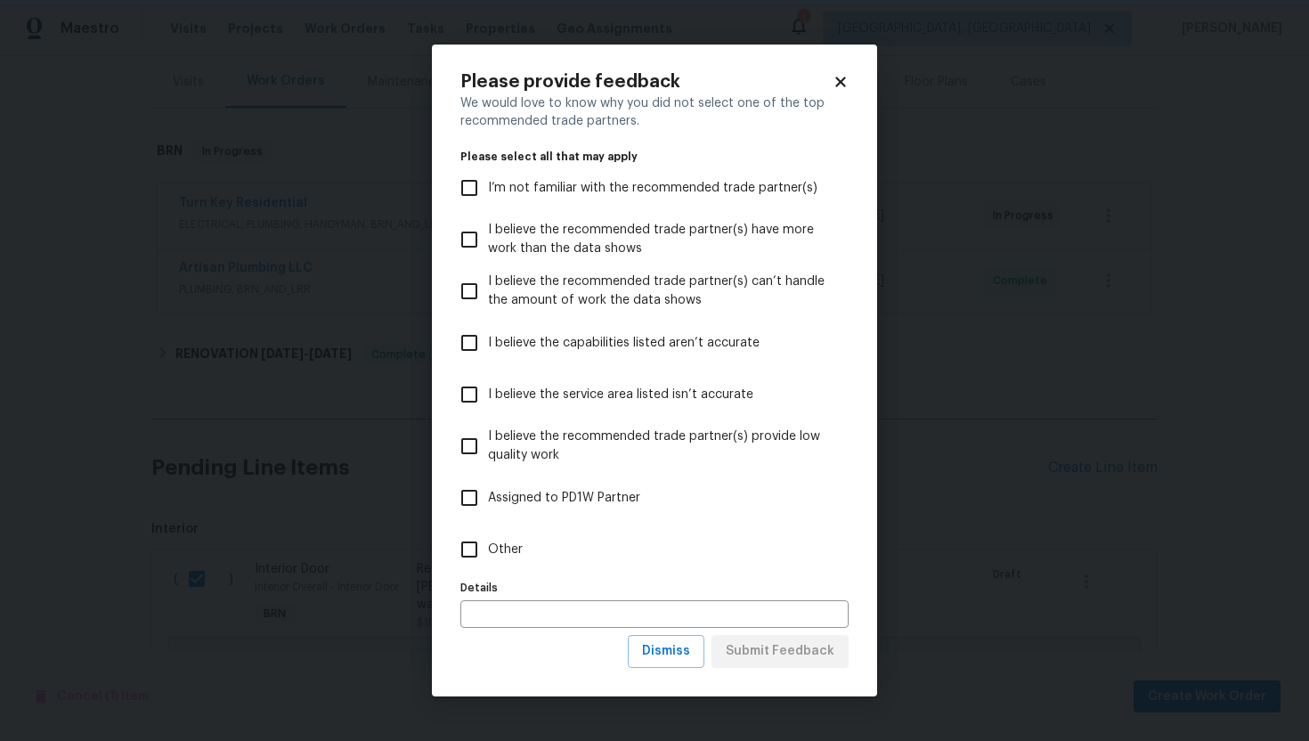
scroll to position [0, 0]
click at [661, 651] on span "Dismiss" at bounding box center [666, 651] width 48 height 22
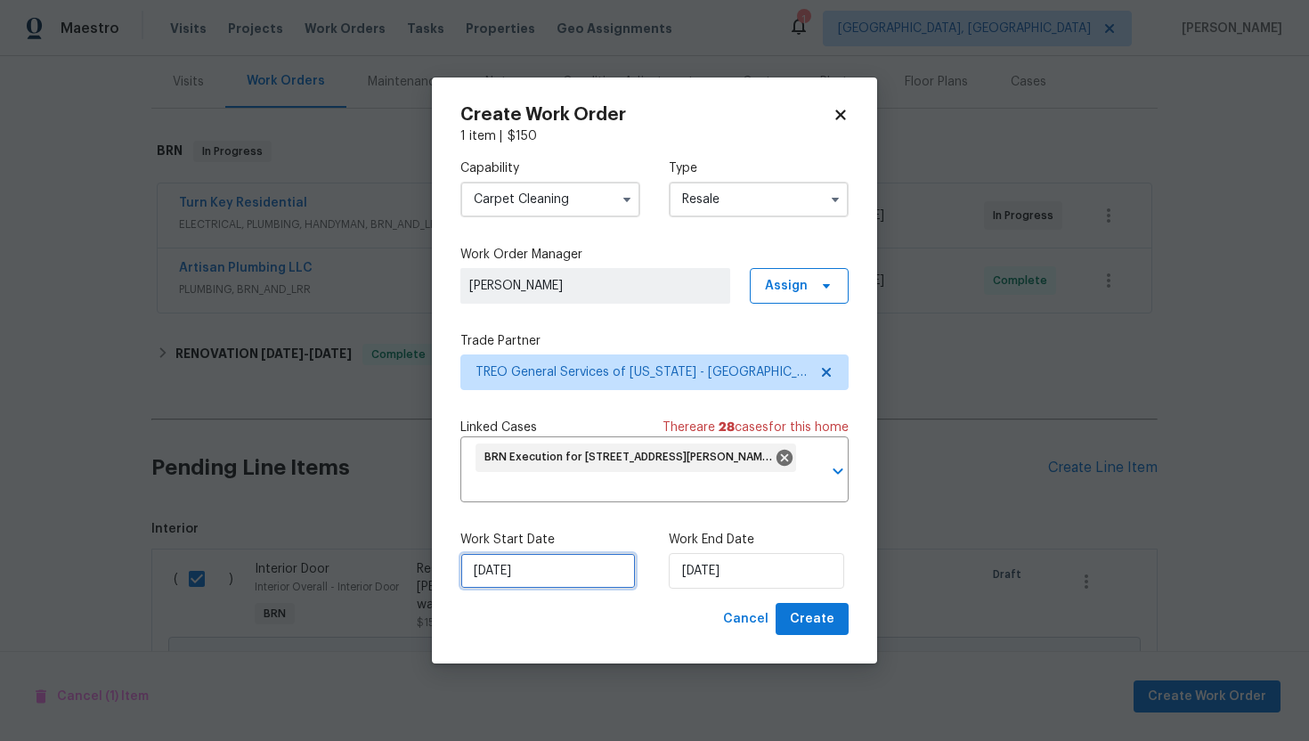
click at [489, 580] on input "[DATE]" at bounding box center [547, 571] width 175 height 36
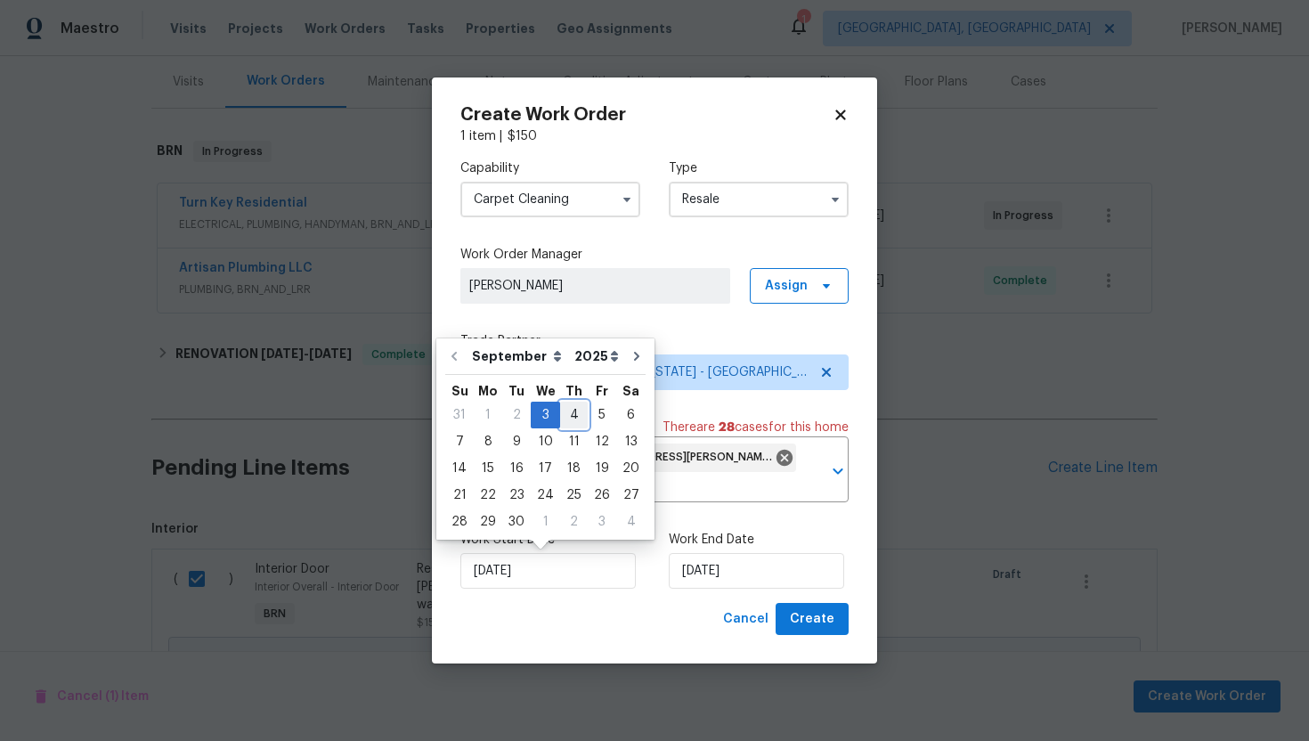
click at [568, 416] on div "4" at bounding box center [574, 414] width 28 height 25
type input "[DATE]"
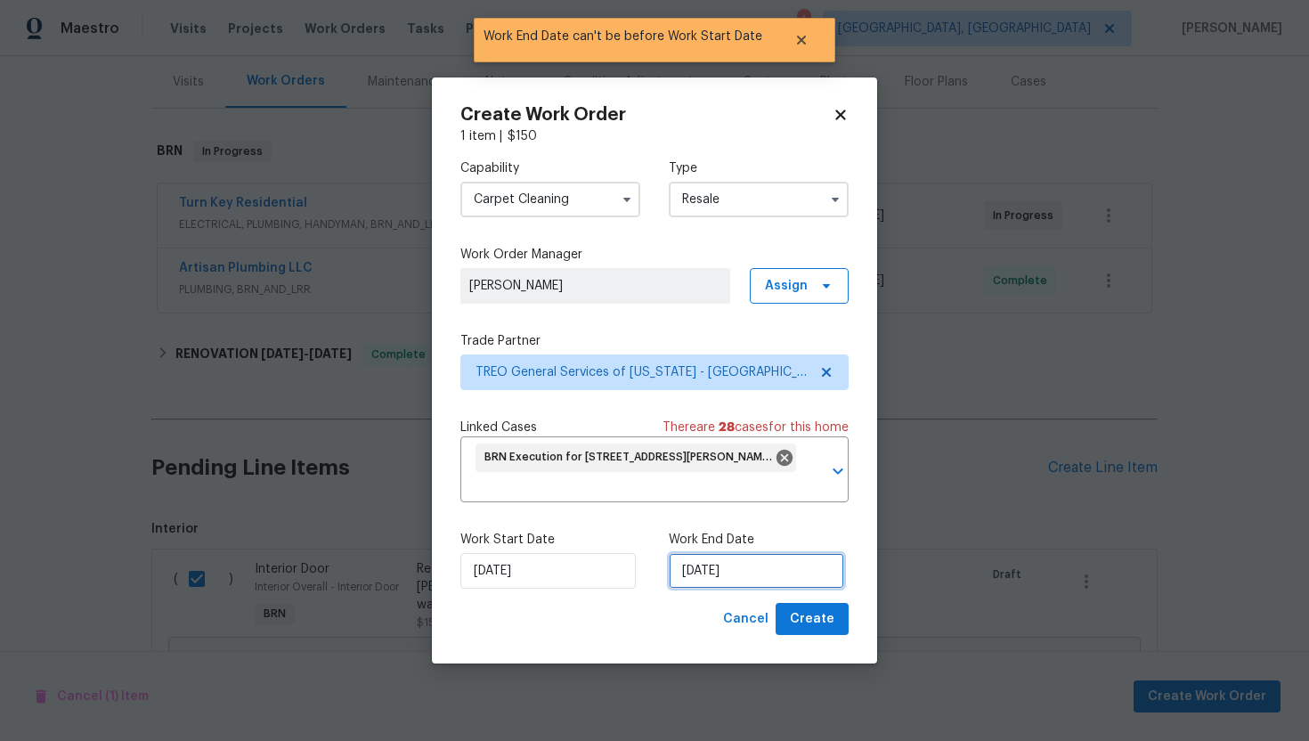
click at [695, 576] on input "[DATE]" at bounding box center [756, 571] width 175 height 36
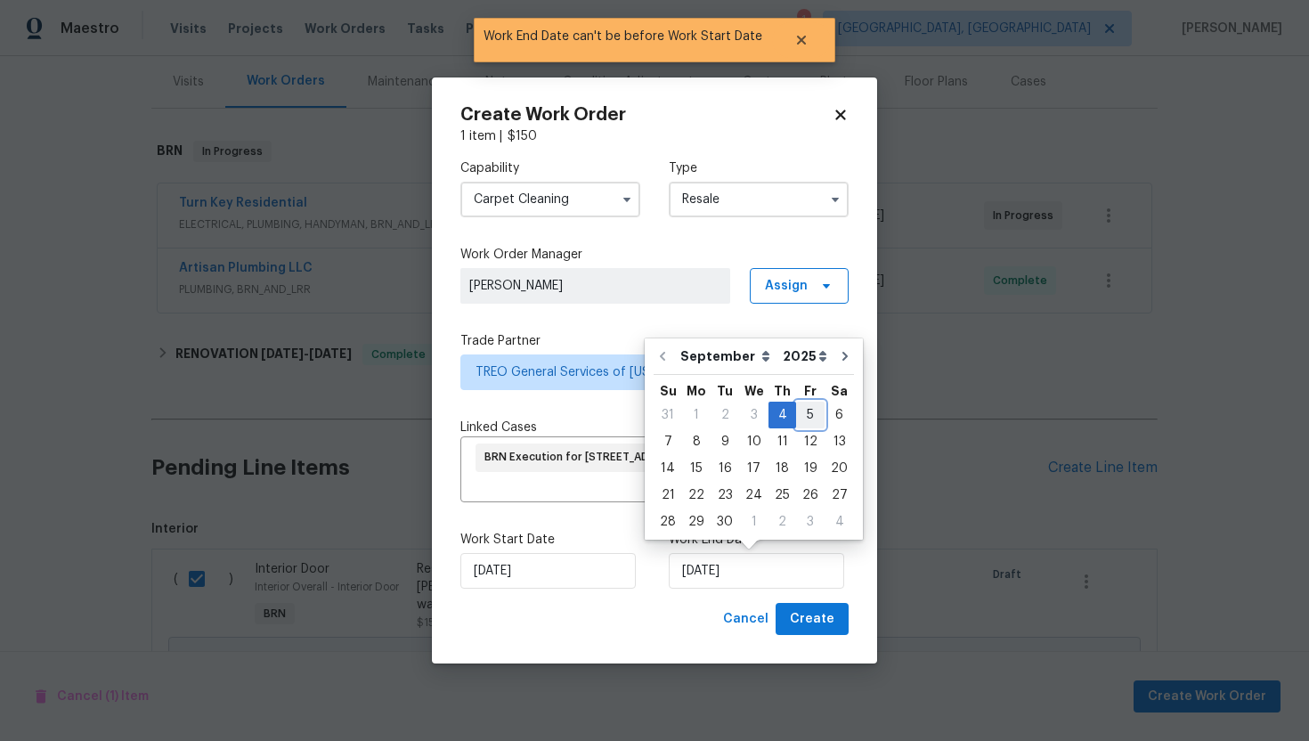
click at [801, 421] on div "5" at bounding box center [810, 414] width 28 height 25
type input "9/5/2025"
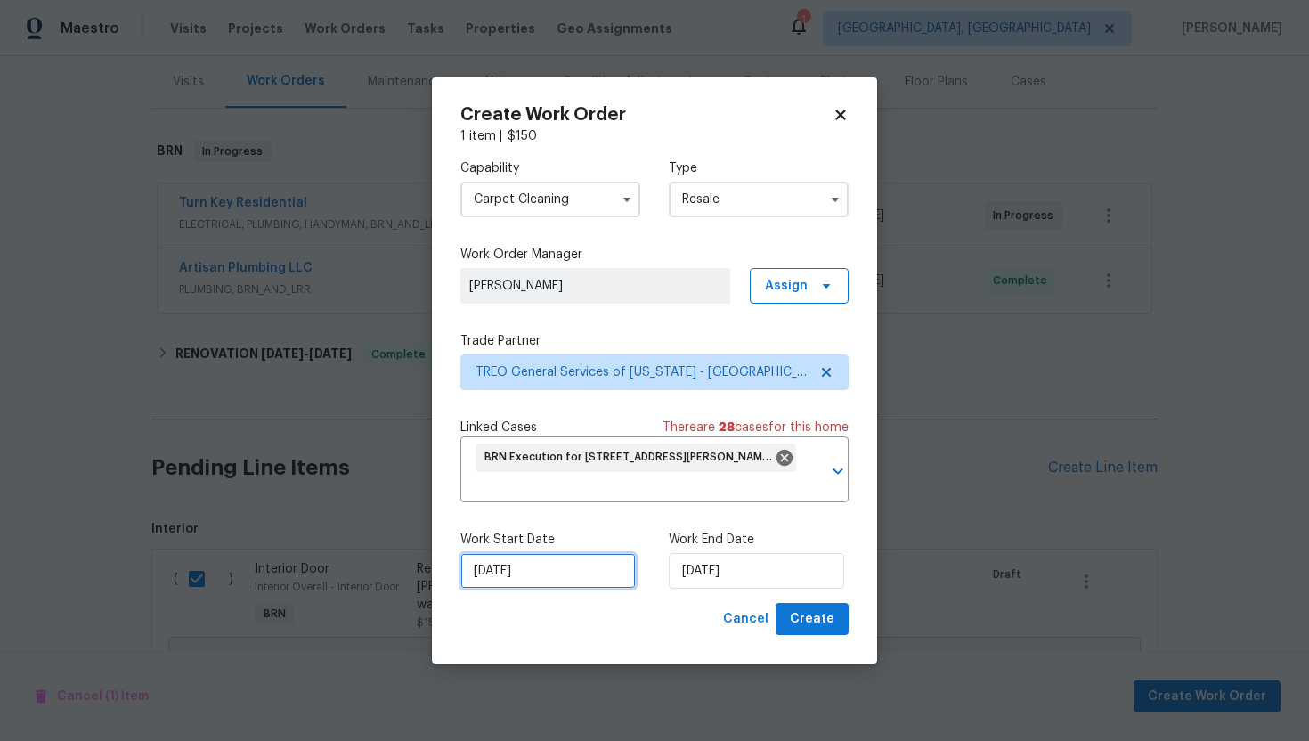
click at [491, 574] on input "[DATE]" at bounding box center [547, 571] width 175 height 36
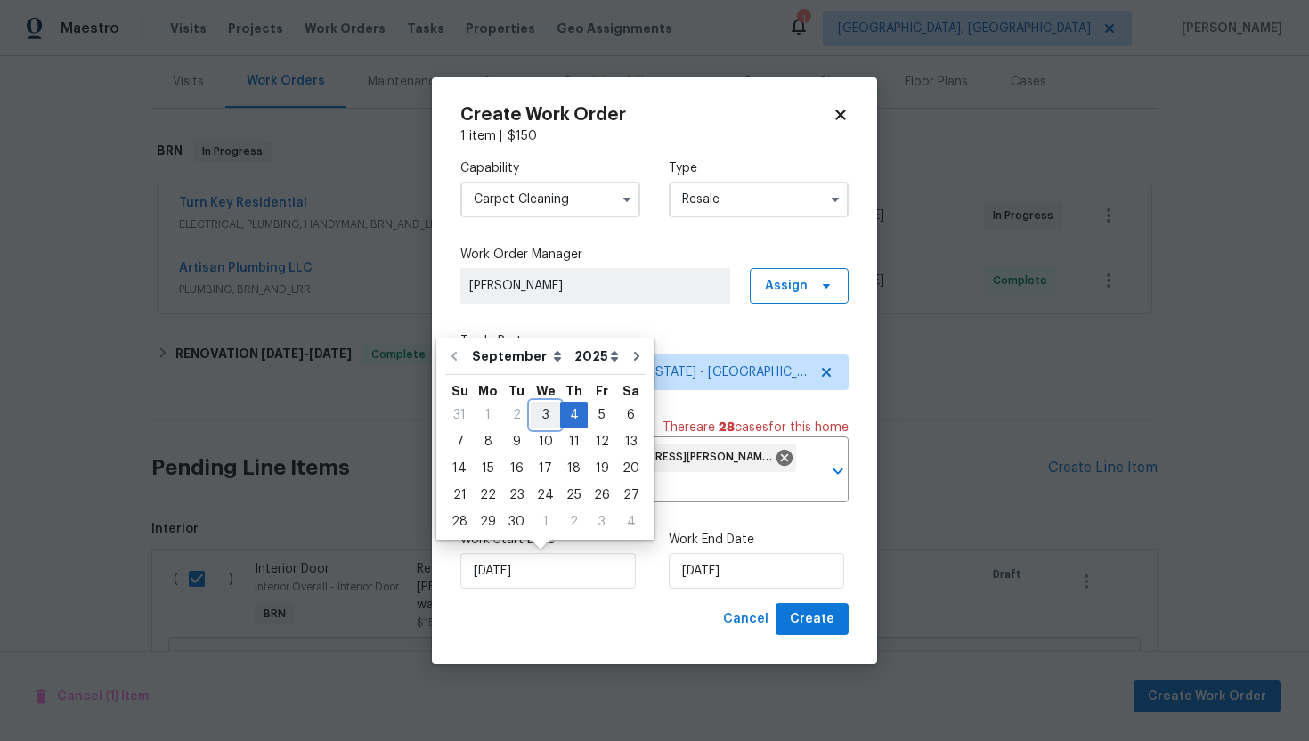
click at [541, 415] on div "3" at bounding box center [545, 414] width 29 height 25
type input "[DATE]"
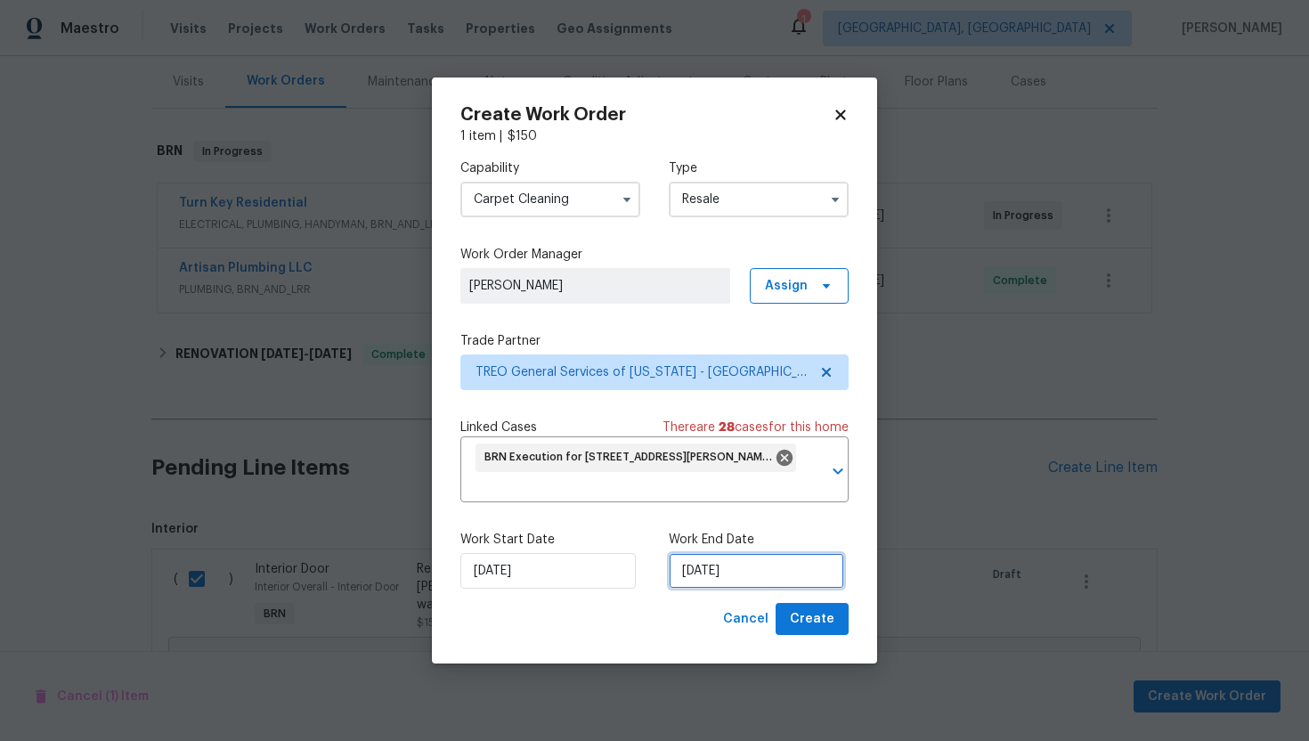
click at [697, 564] on input "9/5/2025" at bounding box center [756, 571] width 175 height 36
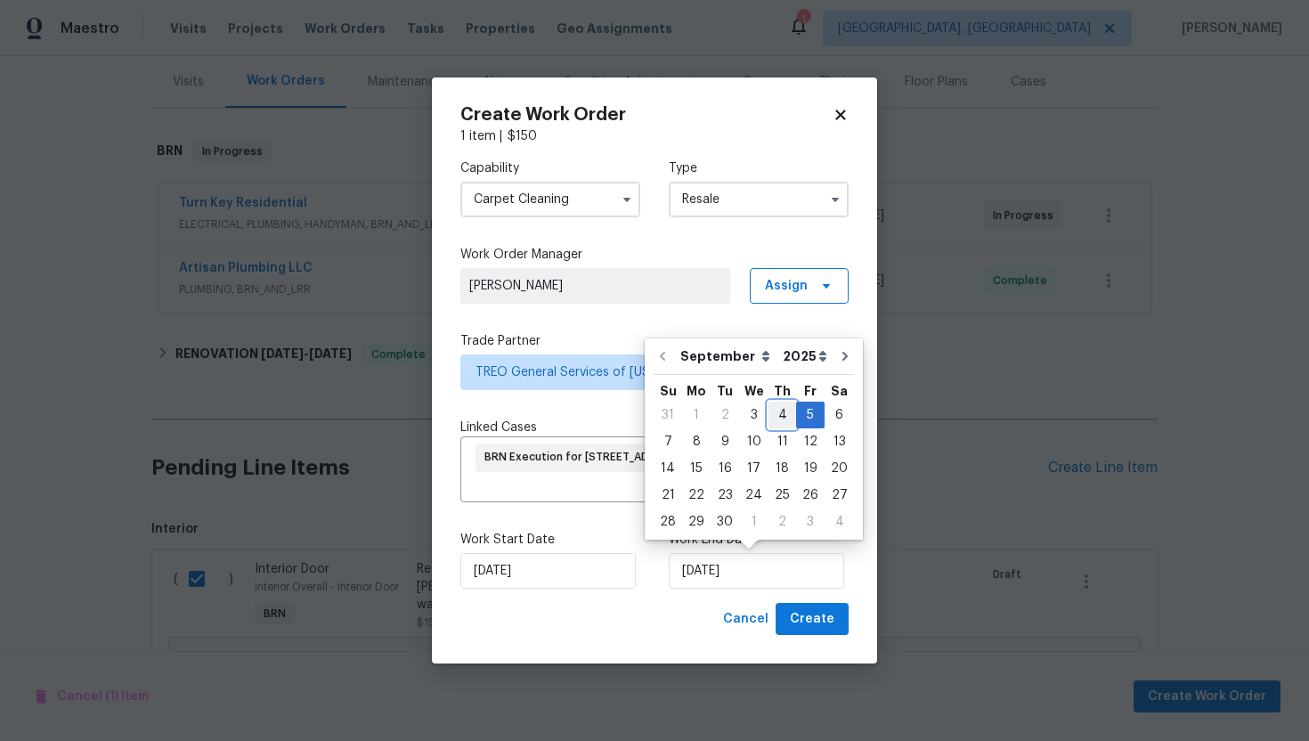
click at [784, 420] on div "4" at bounding box center [782, 414] width 28 height 25
type input "9/4/2025"
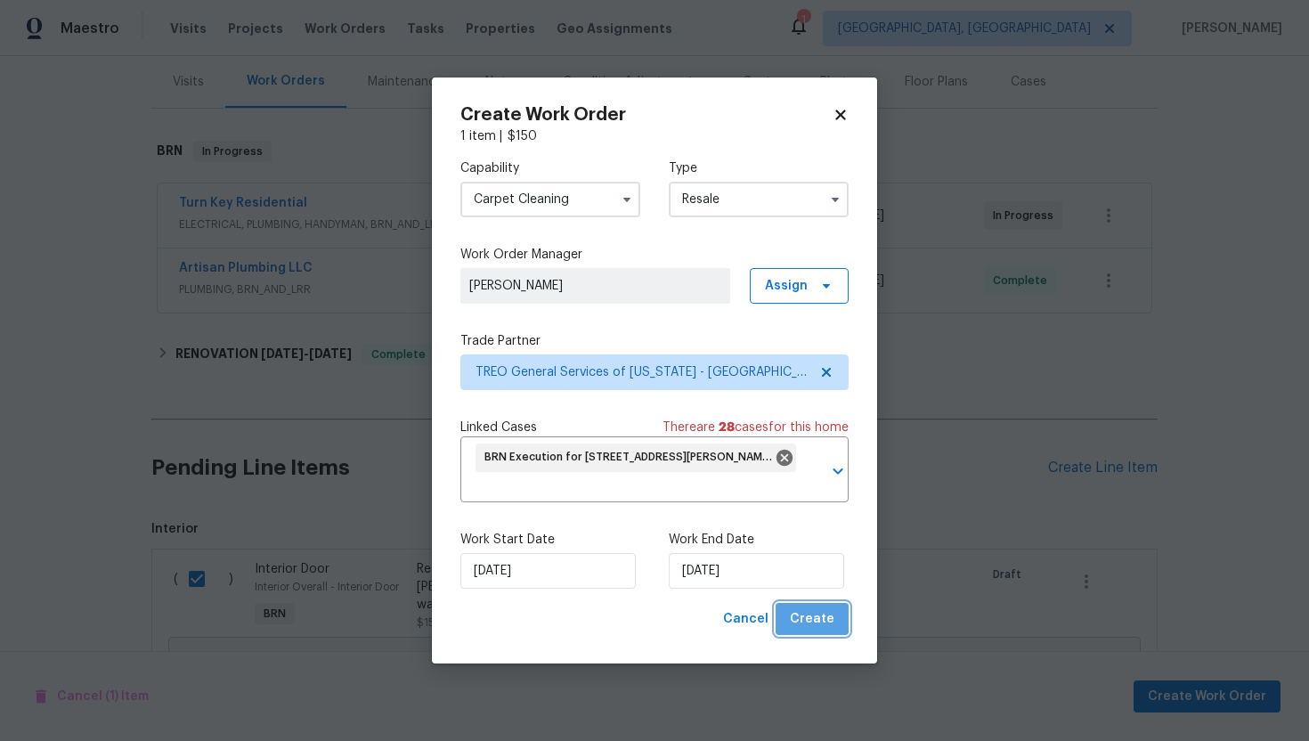
click at [818, 620] on span "Create" at bounding box center [812, 619] width 45 height 22
checkbox input "false"
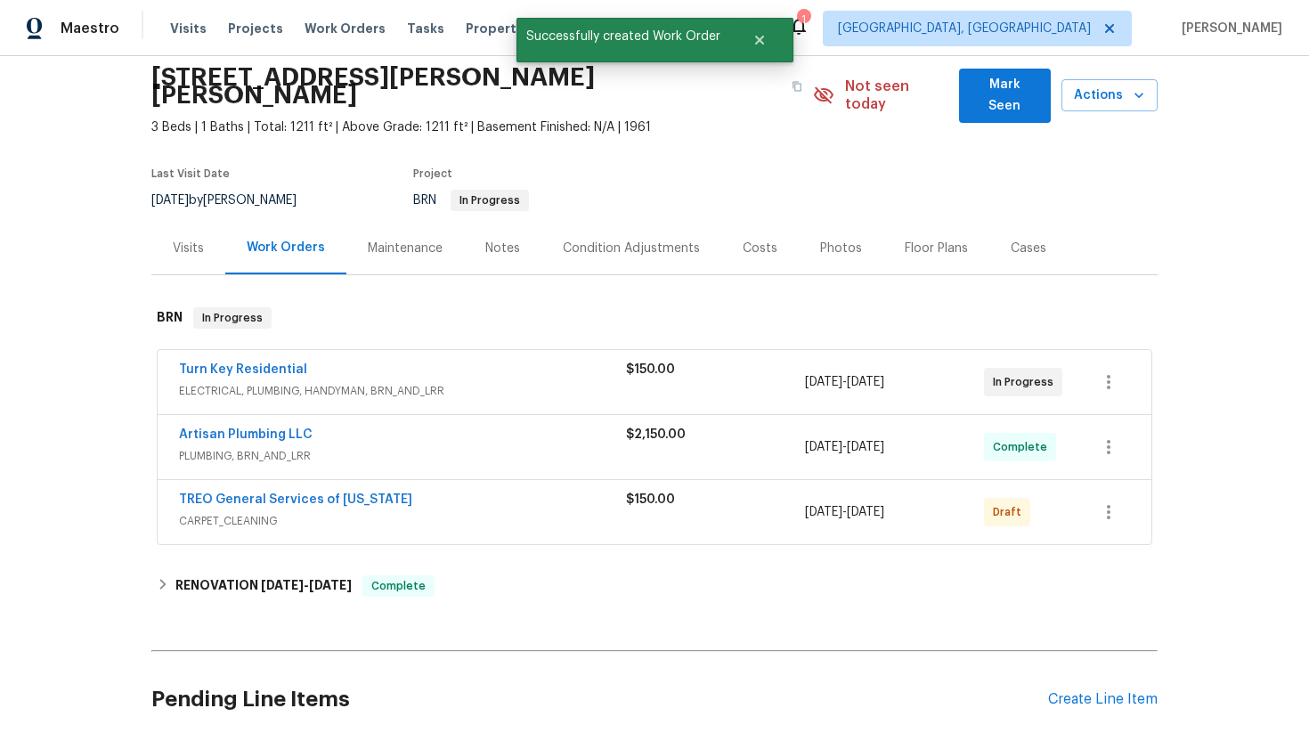
scroll to position [85, 0]
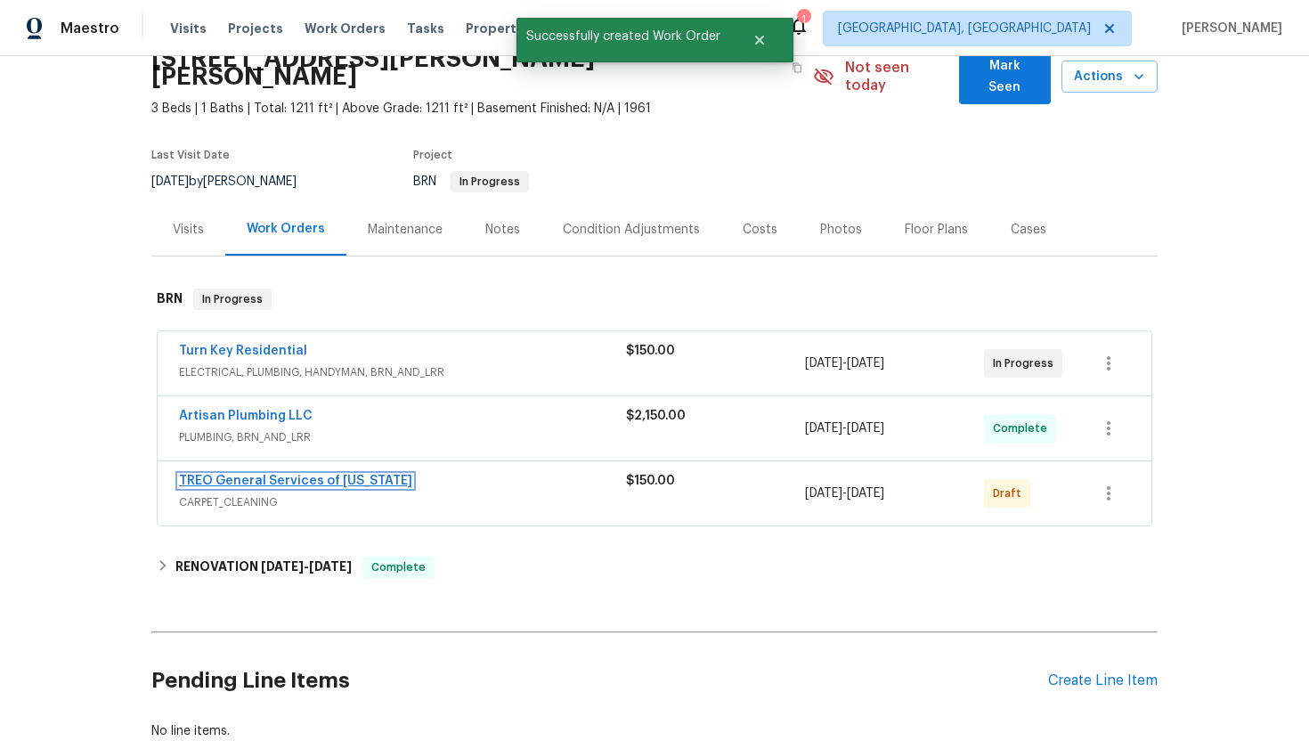
click at [239, 475] on link "TREO General Services of North Carolina" at bounding box center [295, 481] width 233 height 12
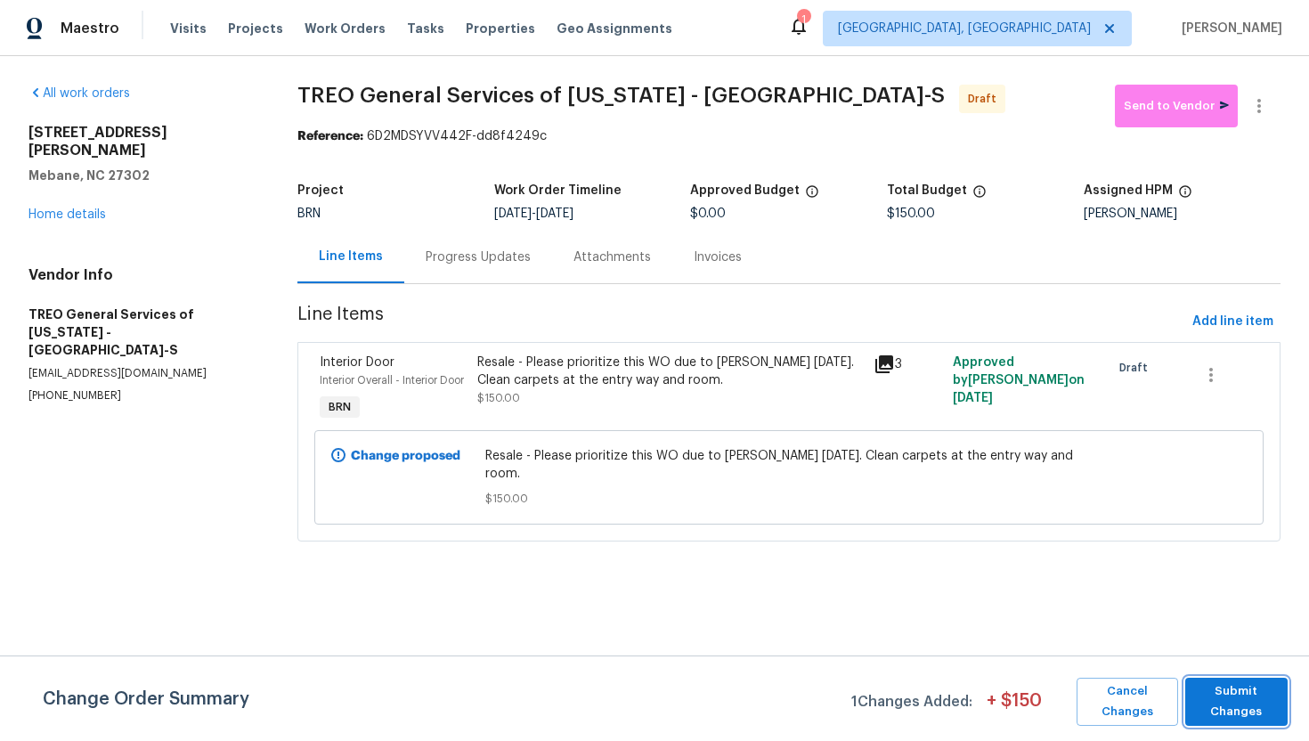
click at [1262, 701] on span "Submit Changes" at bounding box center [1236, 701] width 85 height 41
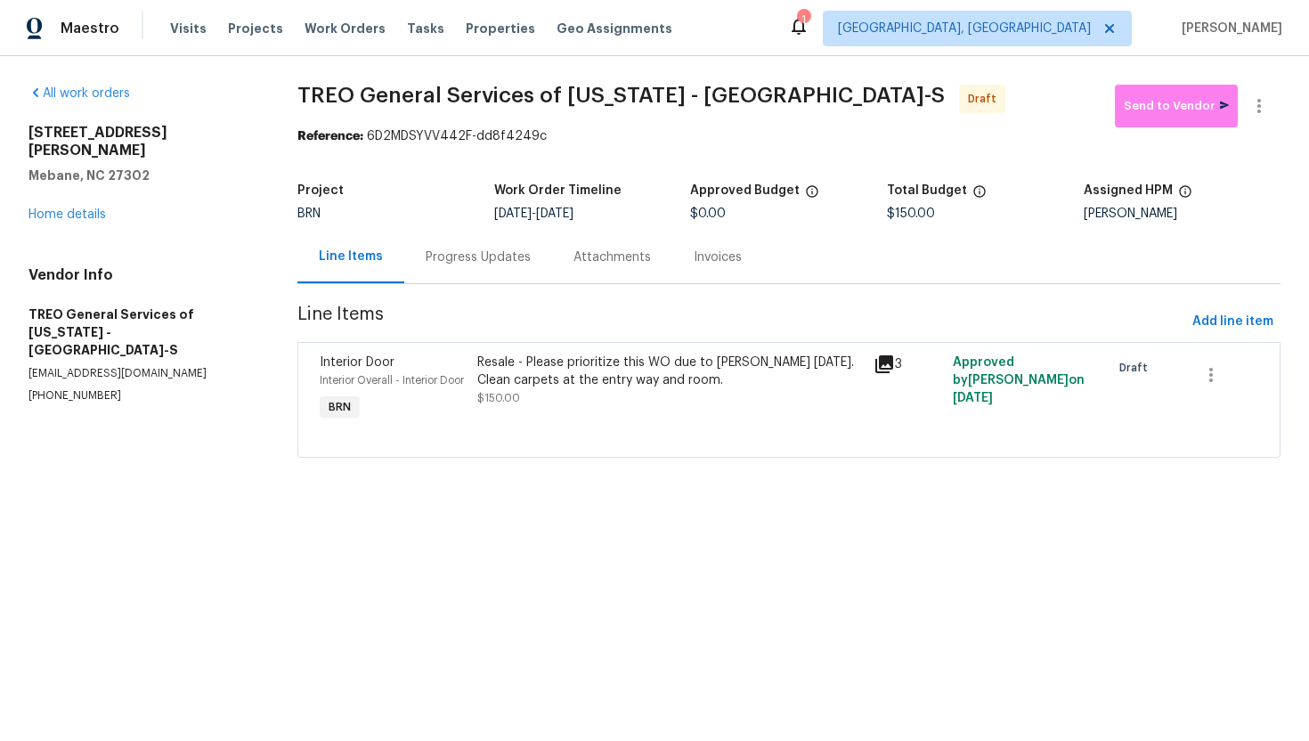
click at [466, 268] on div "Progress Updates" at bounding box center [478, 257] width 148 height 53
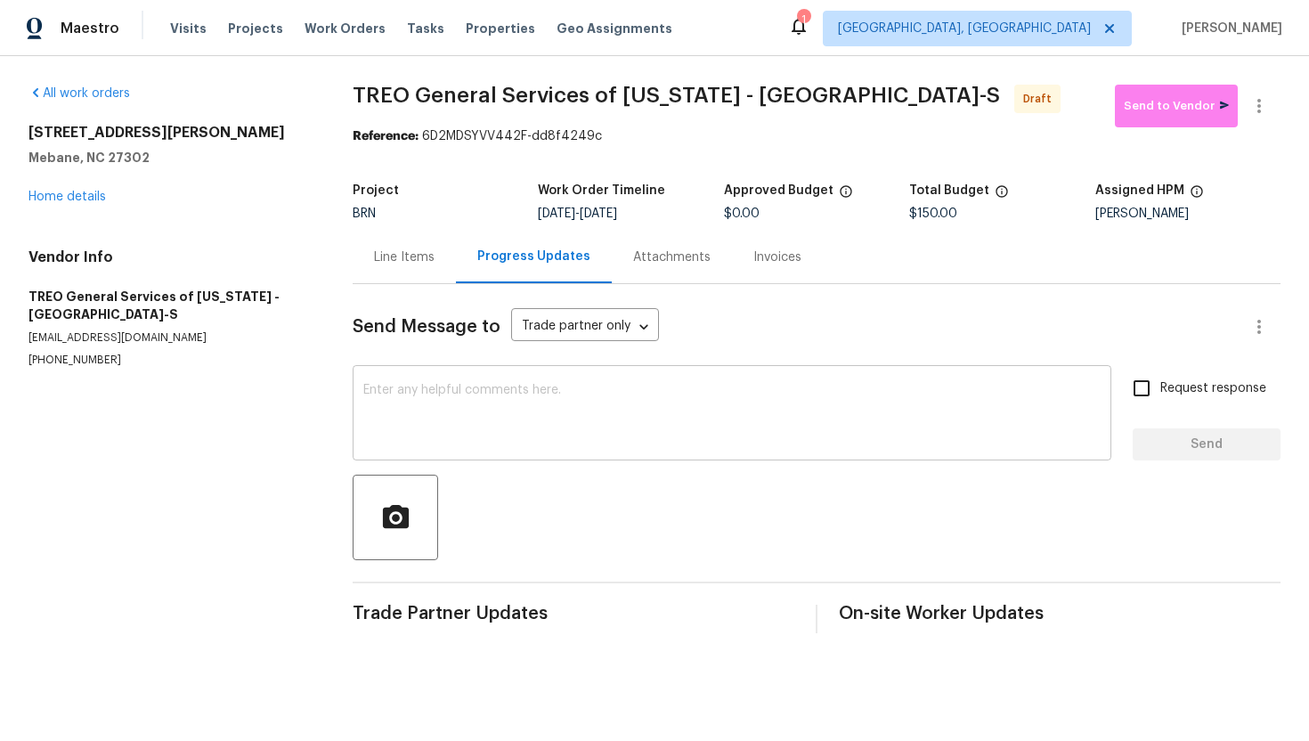
click at [456, 423] on textarea at bounding box center [731, 415] width 737 height 62
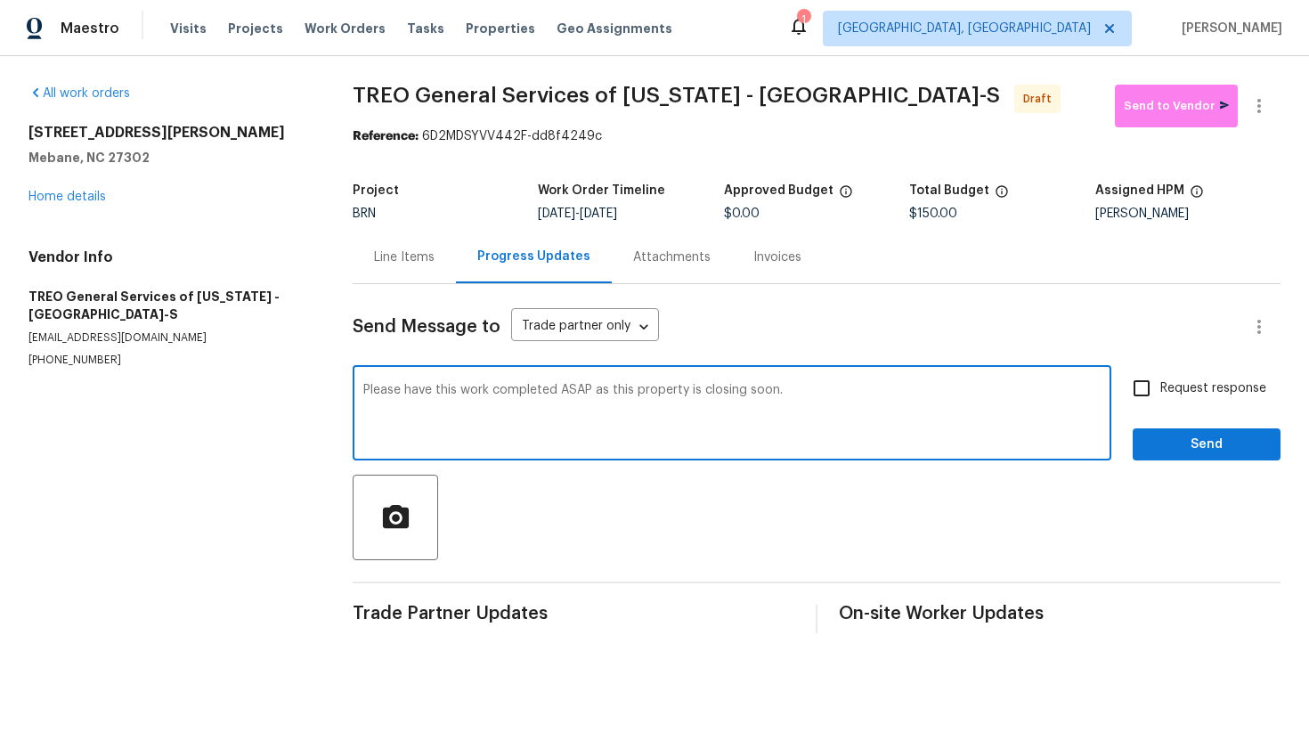
type textarea "Please have this work completed ASAP as this property is closing soon."
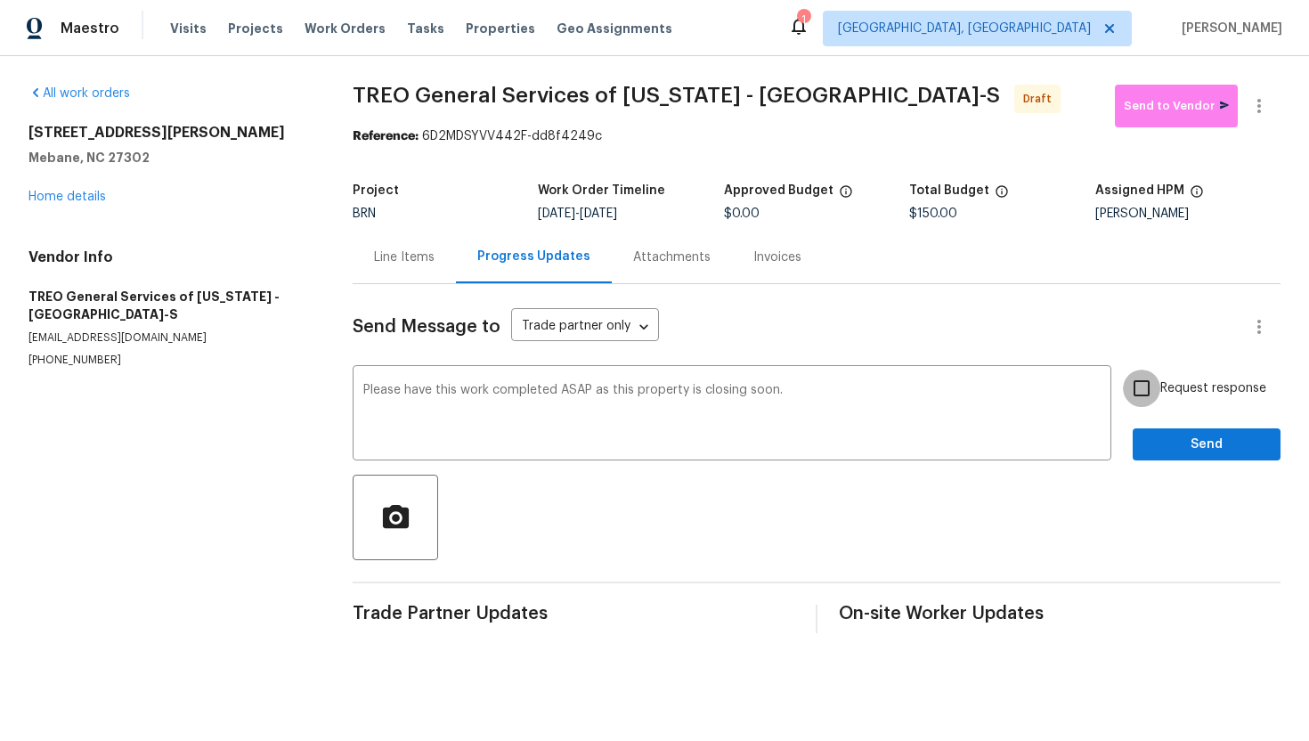
click at [1147, 404] on input "Request response" at bounding box center [1141, 388] width 37 height 37
checkbox input "true"
click at [1181, 465] on div "Send Message to Trade partner only Trade partner only ​ Please have this work c…" at bounding box center [817, 458] width 928 height 349
click at [1183, 447] on span "Send" at bounding box center [1206, 445] width 119 height 22
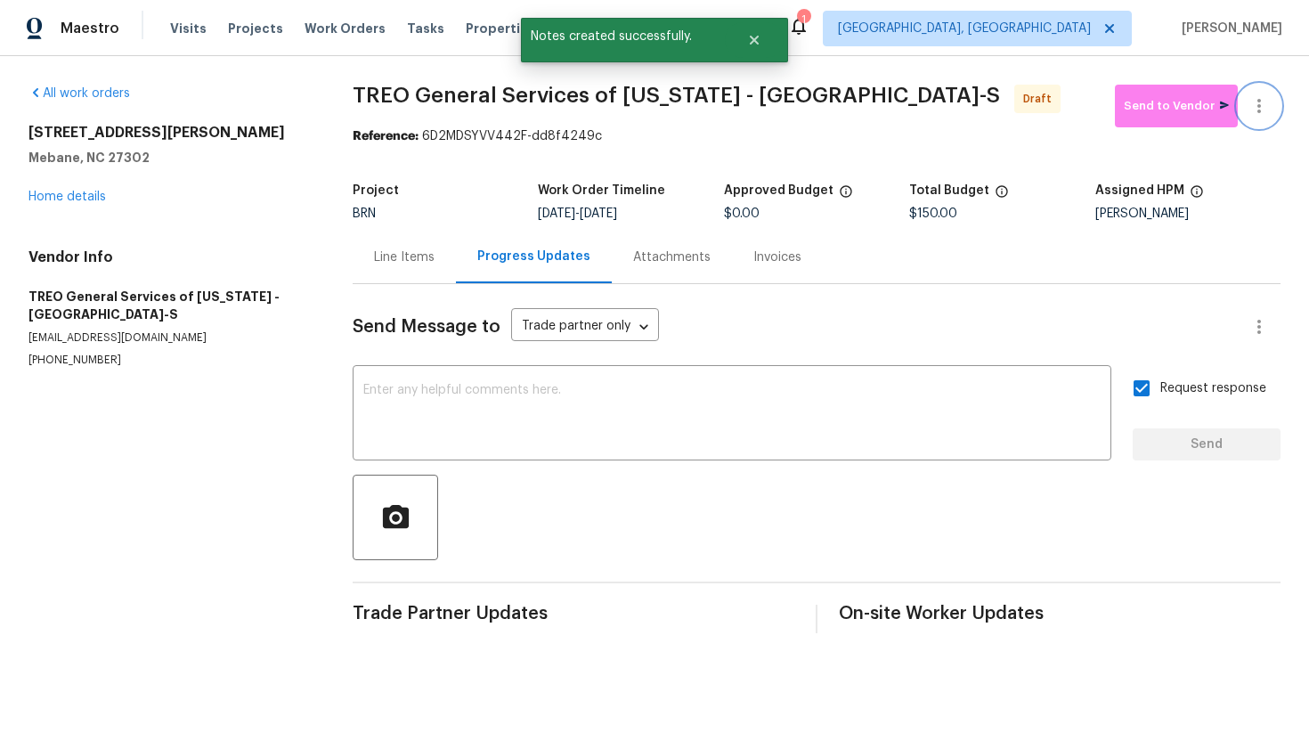
click at [1257, 109] on icon "button" at bounding box center [1258, 105] width 21 height 21
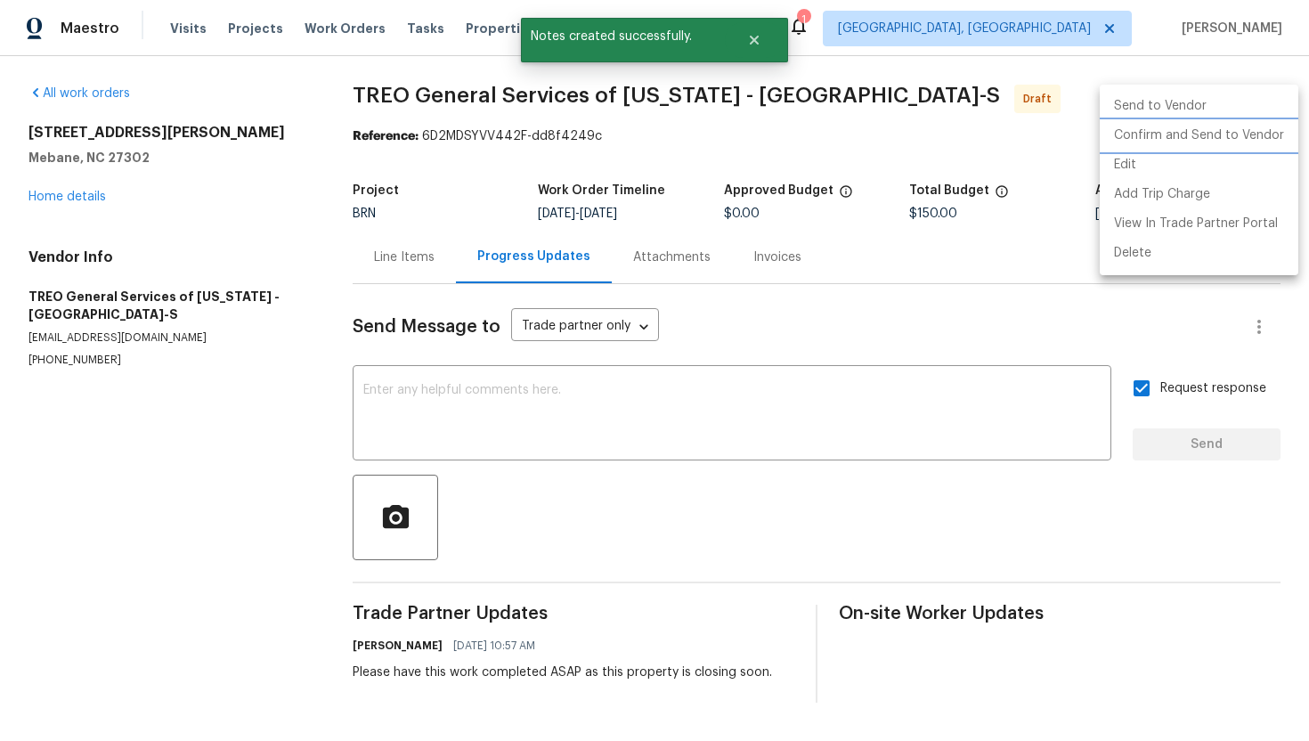
click at [1246, 145] on li "Confirm and Send to Vendor" at bounding box center [1199, 135] width 199 height 29
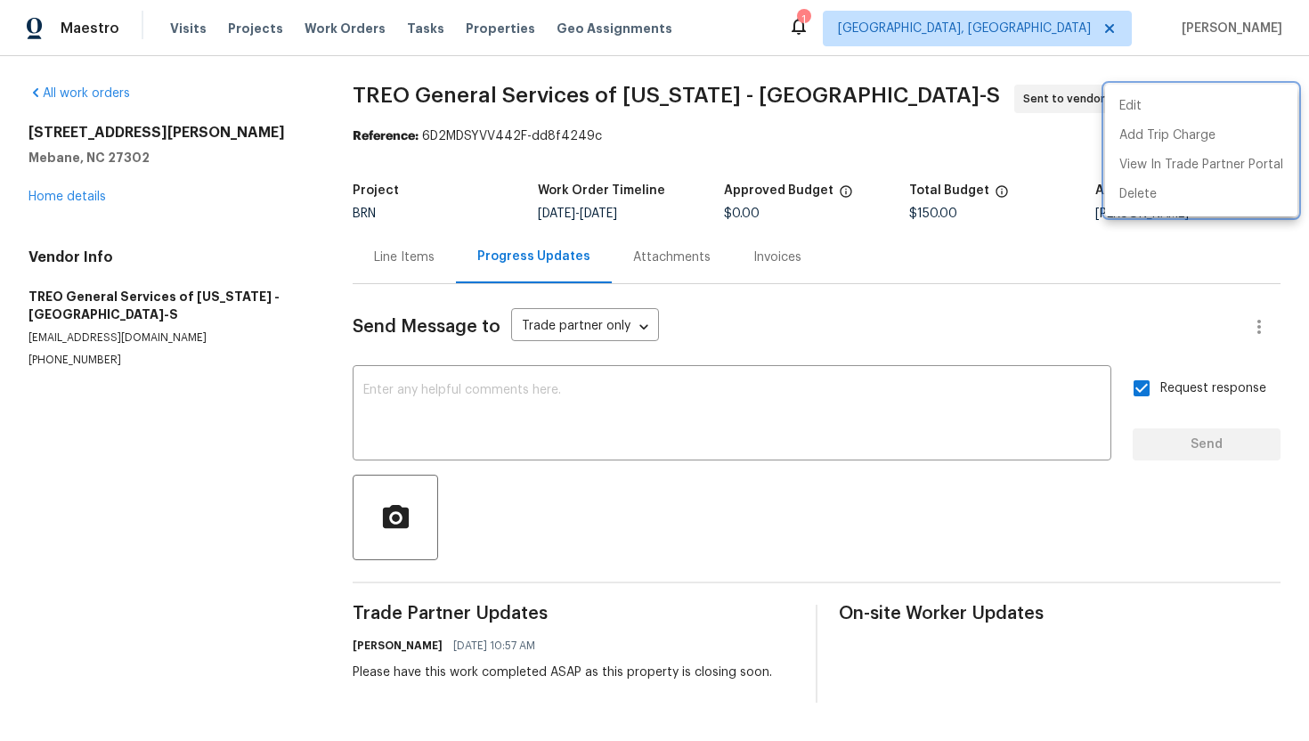
click at [765, 295] on div at bounding box center [654, 370] width 1309 height 741
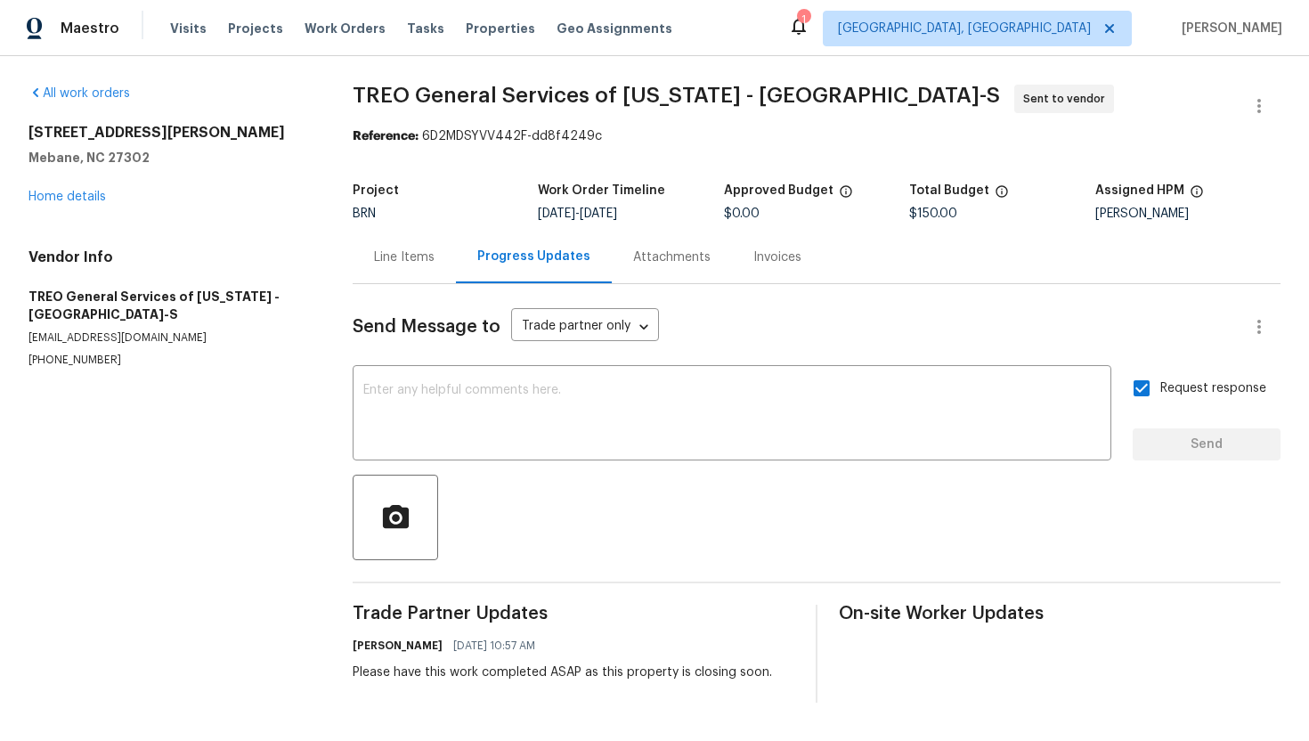
click at [348, 96] on div "All work orders 2849 Bason Rd Mebane, NC 27302 Home details Vendor Info TREO Ge…" at bounding box center [654, 393] width 1309 height 675
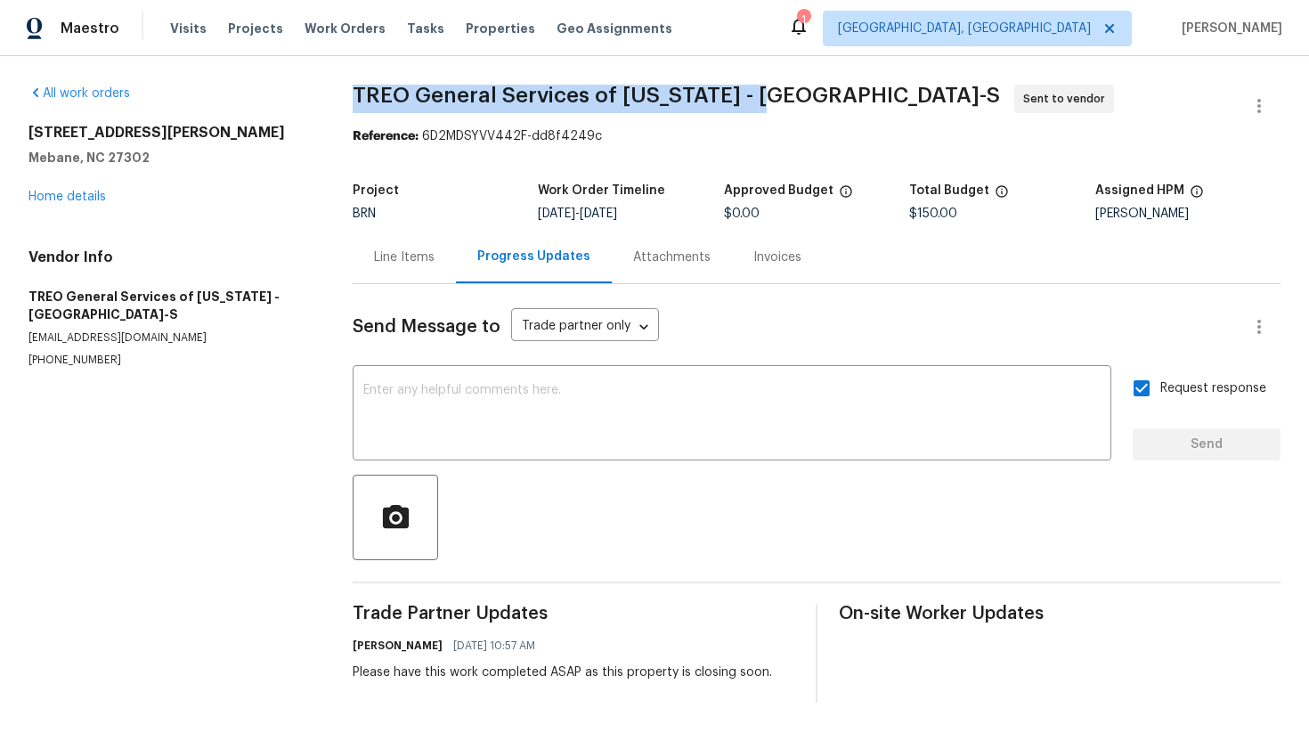
drag, startPoint x: 348, startPoint y: 96, endPoint x: 721, endPoint y: 100, distance: 373.1
click at [721, 100] on div "All work orders 2849 Bason Rd Mebane, NC 27302 Home details Vendor Info TREO Ge…" at bounding box center [654, 393] width 1309 height 675
copy span "TREO General Services of North Carolina"
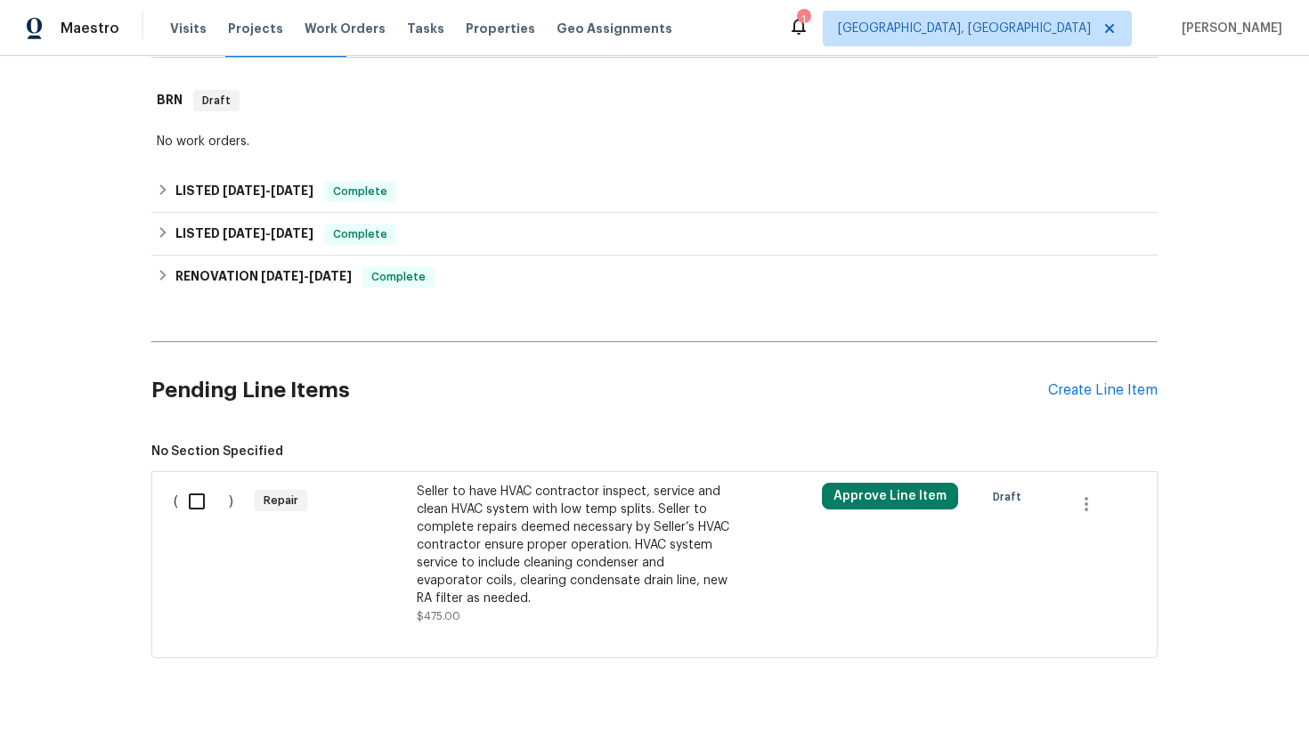
scroll to position [300, 0]
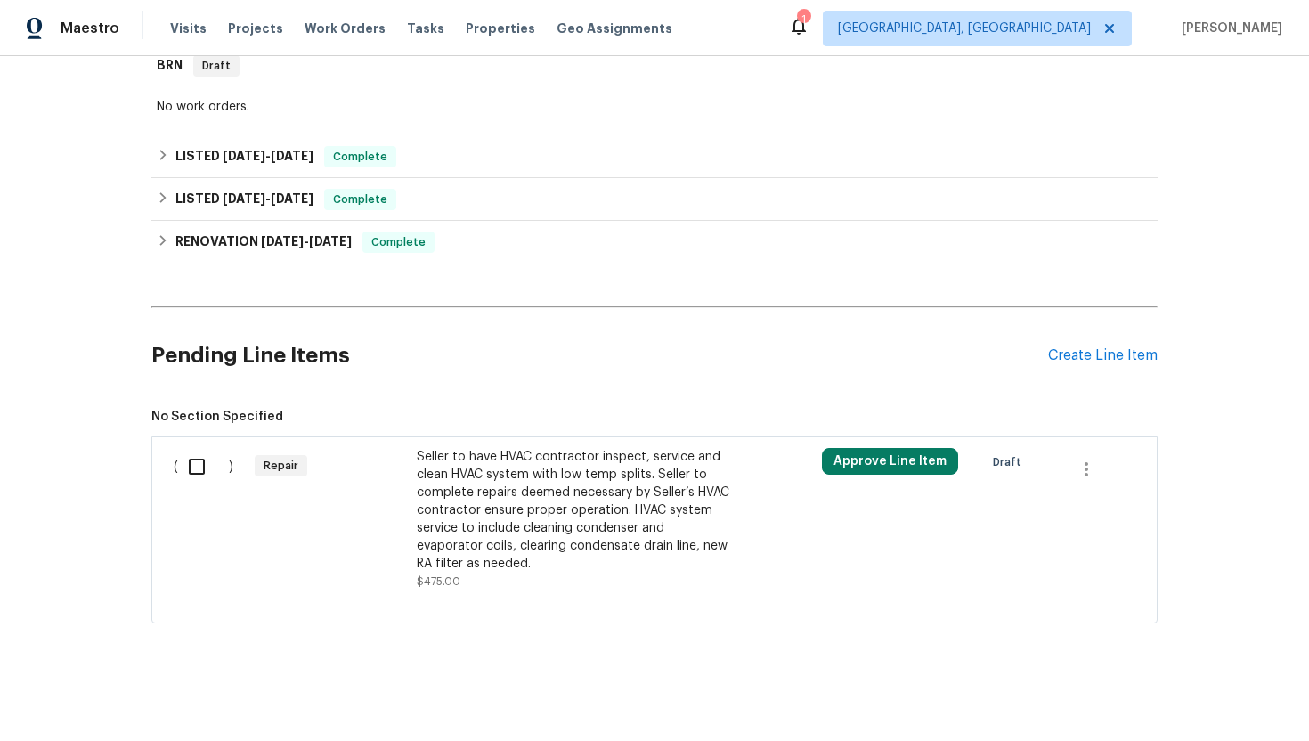
click at [511, 533] on div "Seller to have HVAC contractor inspect, service and clean HVAC system with low …" at bounding box center [573, 510] width 313 height 125
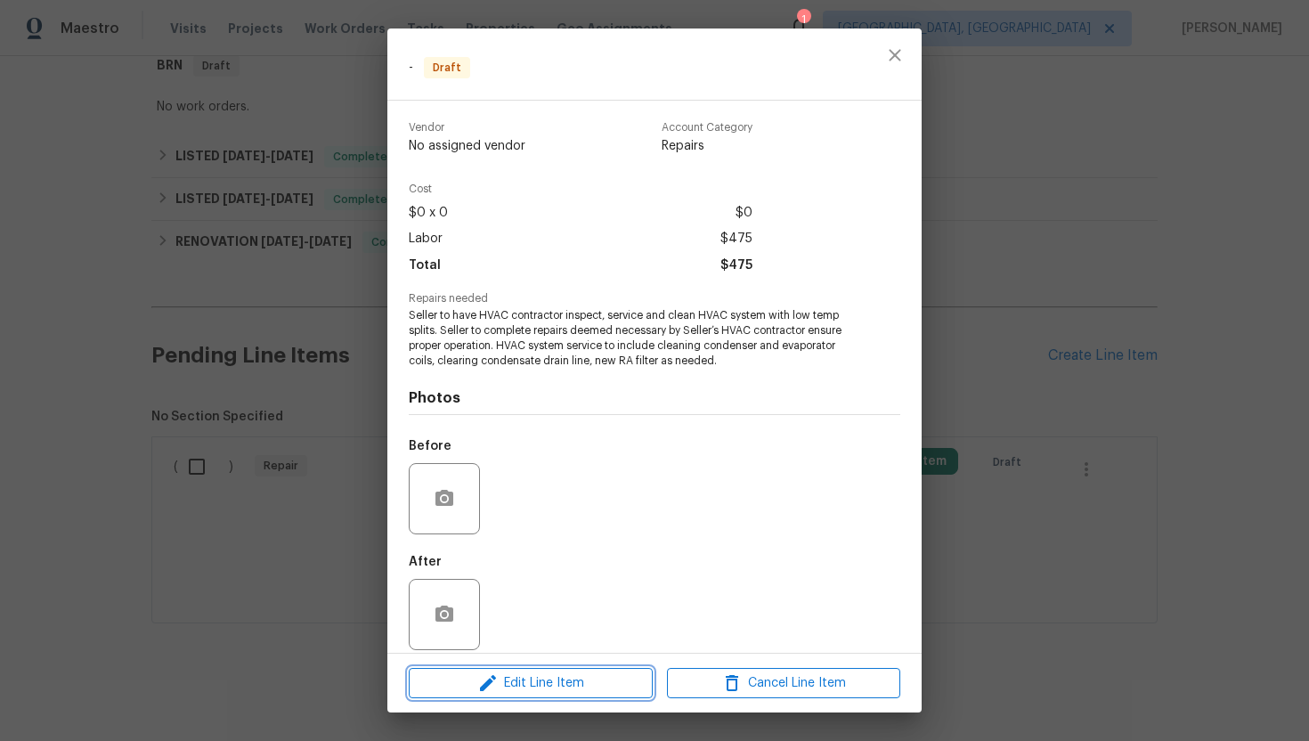
click at [538, 685] on span "Edit Line Item" at bounding box center [530, 683] width 233 height 22
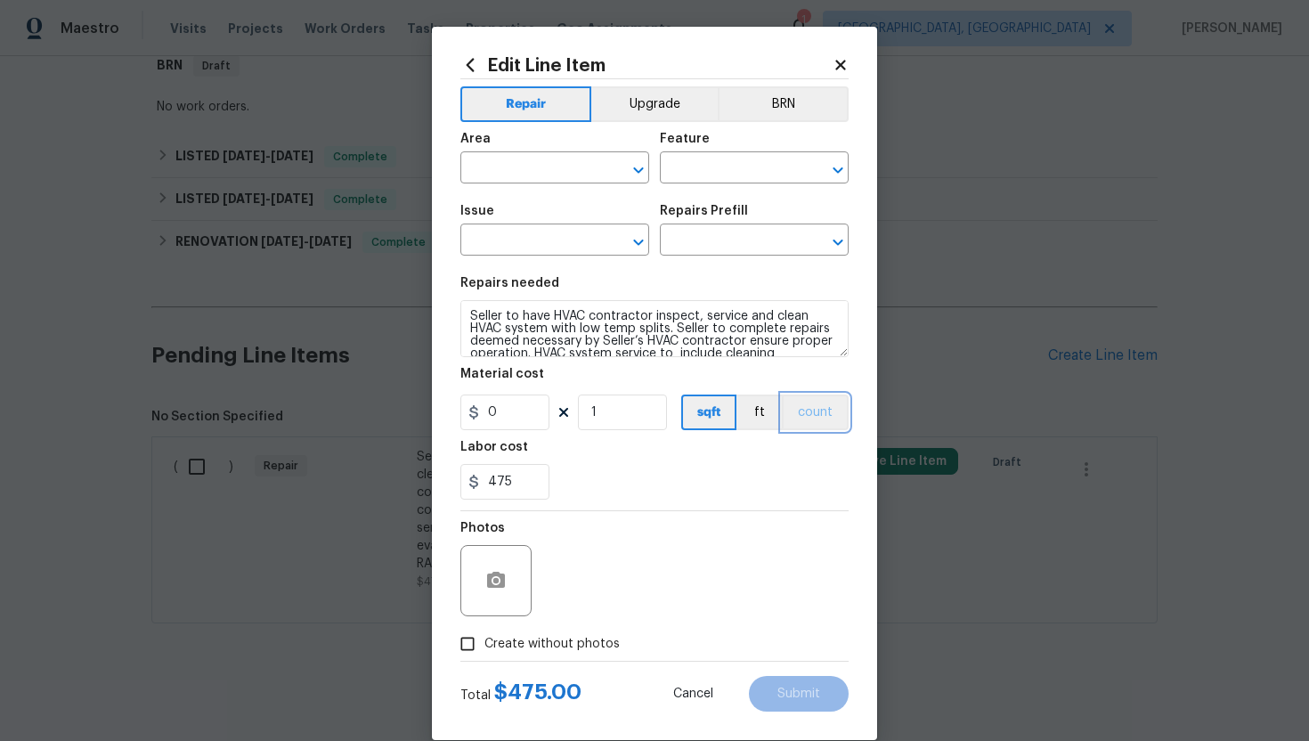
click at [798, 426] on button "count" at bounding box center [815, 412] width 67 height 36
click at [806, 111] on button "BRN" at bounding box center [783, 104] width 131 height 36
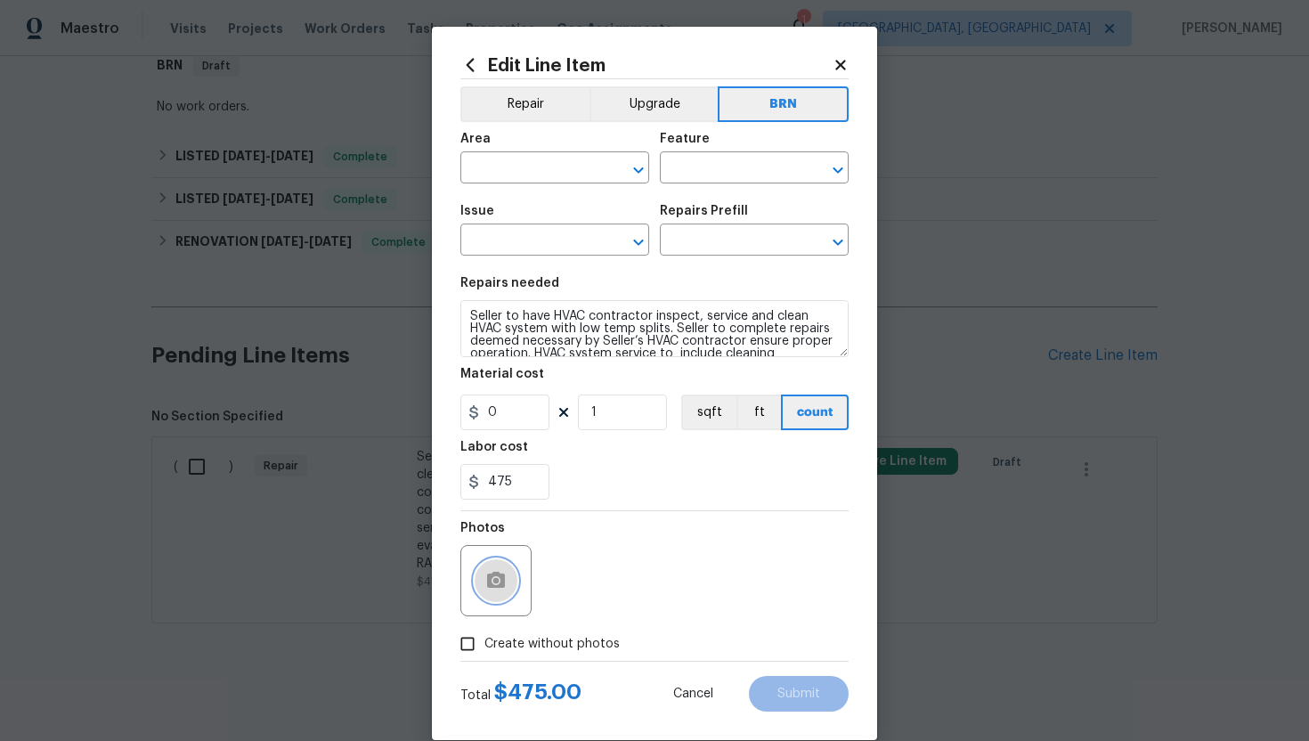
click at [502, 577] on icon "button" at bounding box center [496, 580] width 18 height 16
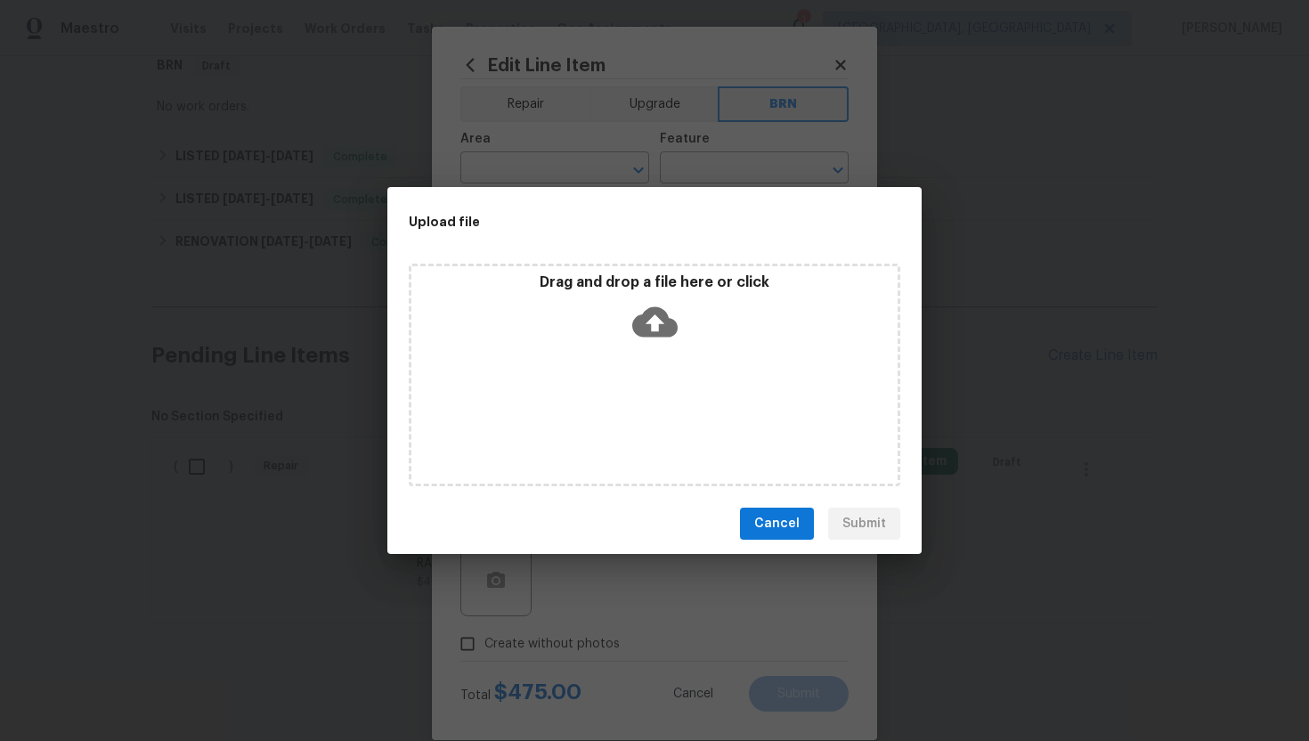
click at [637, 330] on icon at bounding box center [654, 322] width 45 height 30
click at [645, 318] on icon at bounding box center [654, 322] width 45 height 30
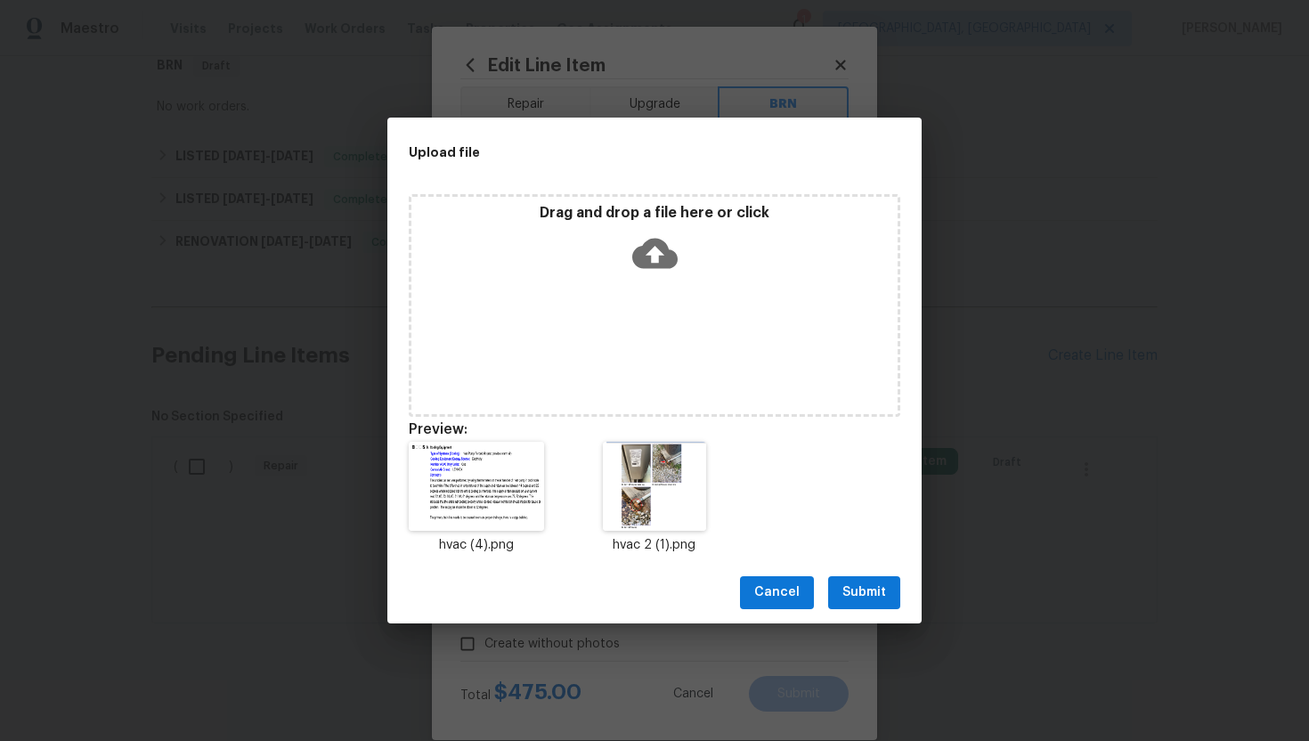
click at [869, 596] on span "Submit" at bounding box center [864, 592] width 44 height 22
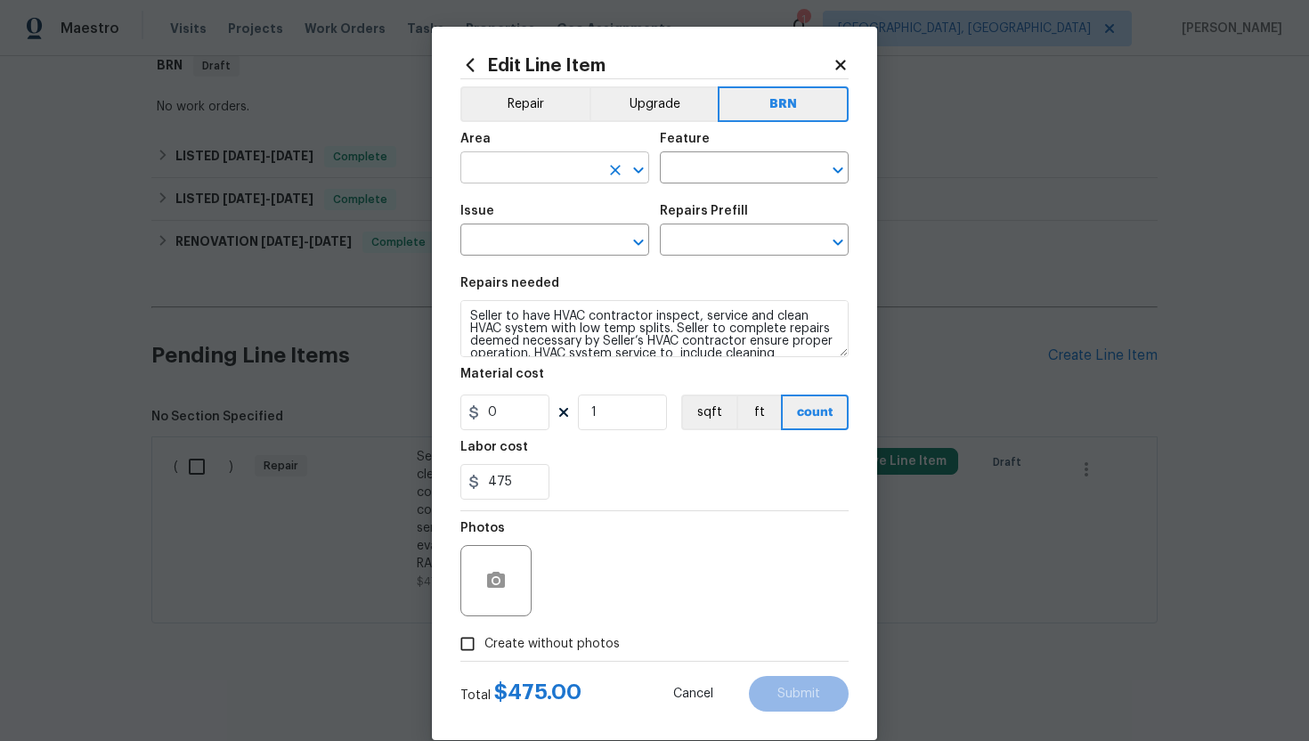
click at [528, 172] on input "text" at bounding box center [529, 170] width 139 height 28
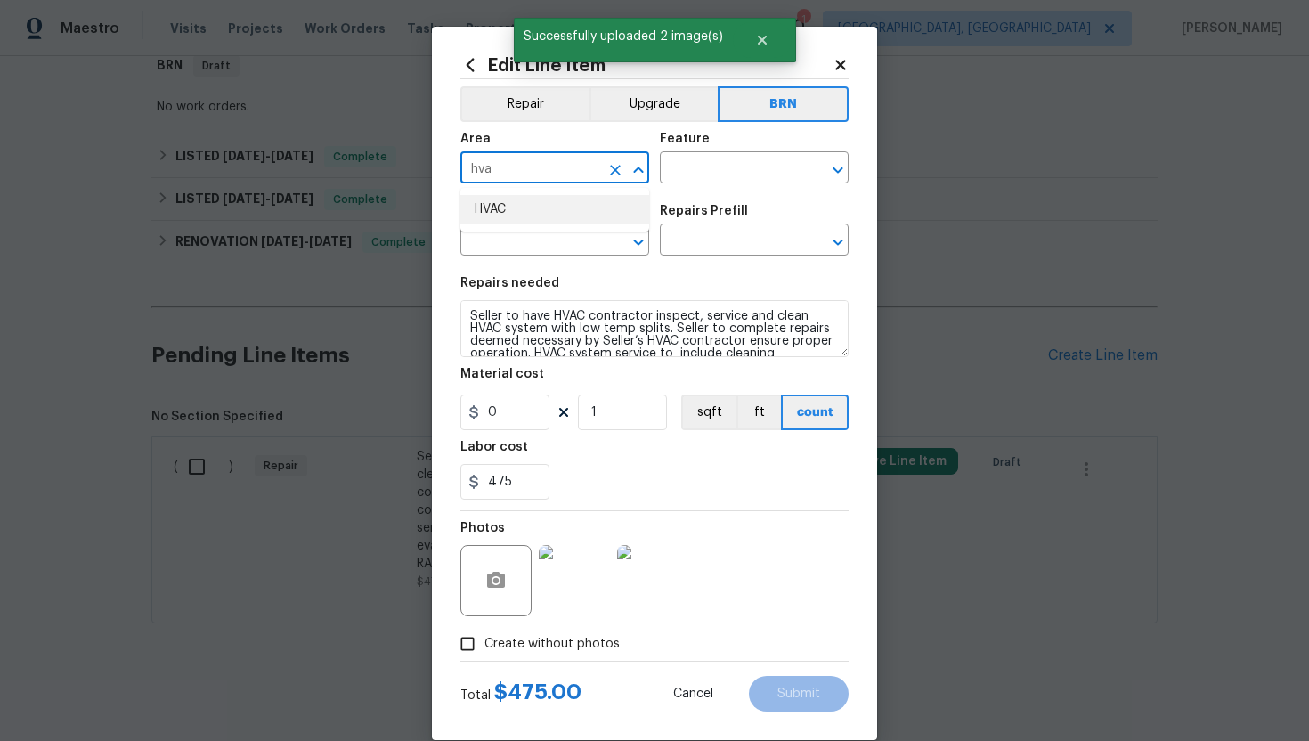
click at [533, 214] on li "HVAC" at bounding box center [554, 209] width 189 height 29
type input "HVAC"
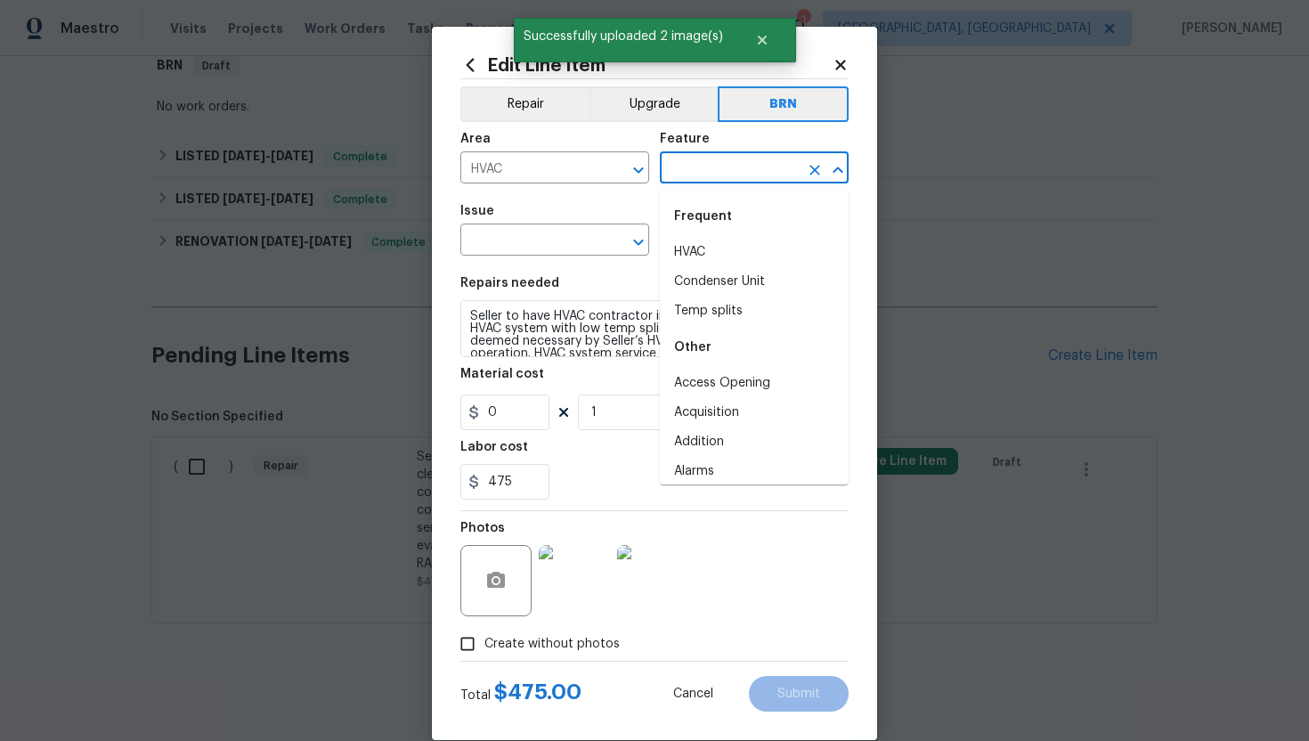
click at [687, 164] on input "text" at bounding box center [729, 170] width 139 height 28
click at [705, 251] on li "HVAC" at bounding box center [754, 252] width 189 height 29
type input "HVAC"
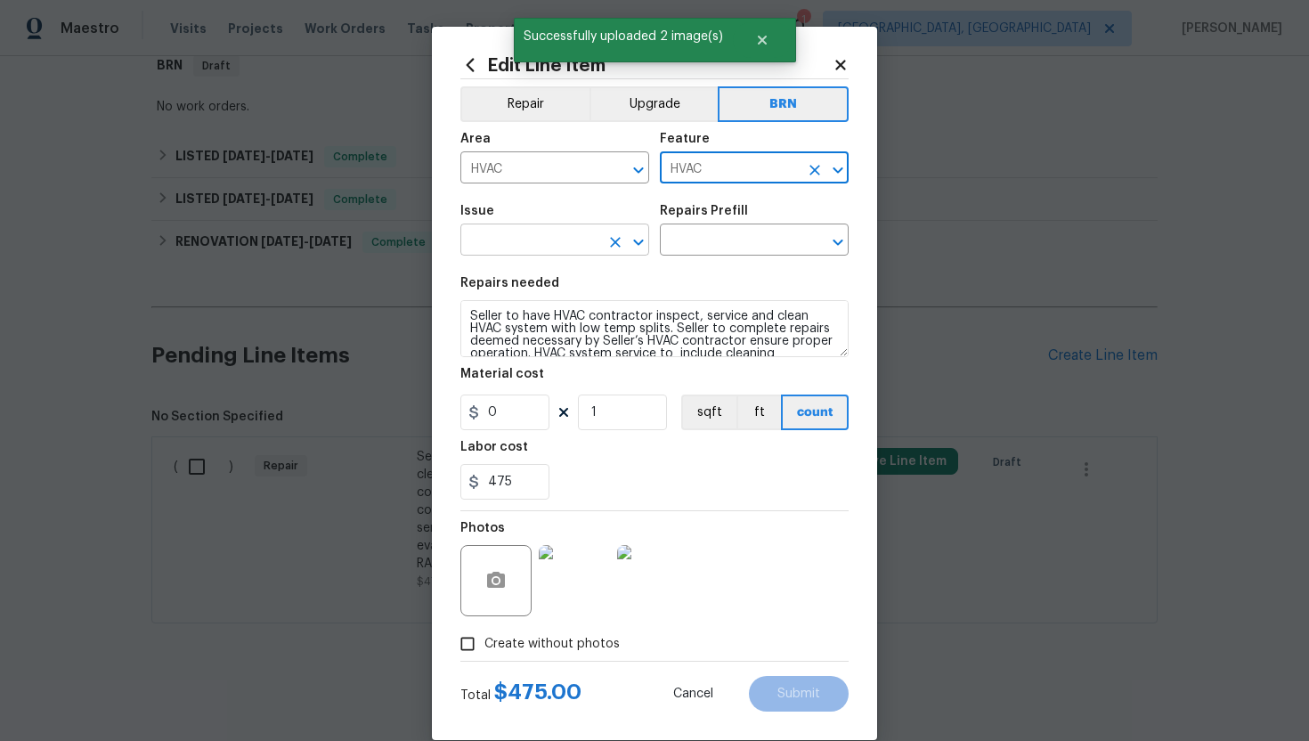
click at [530, 248] on input "text" at bounding box center [529, 242] width 139 height 28
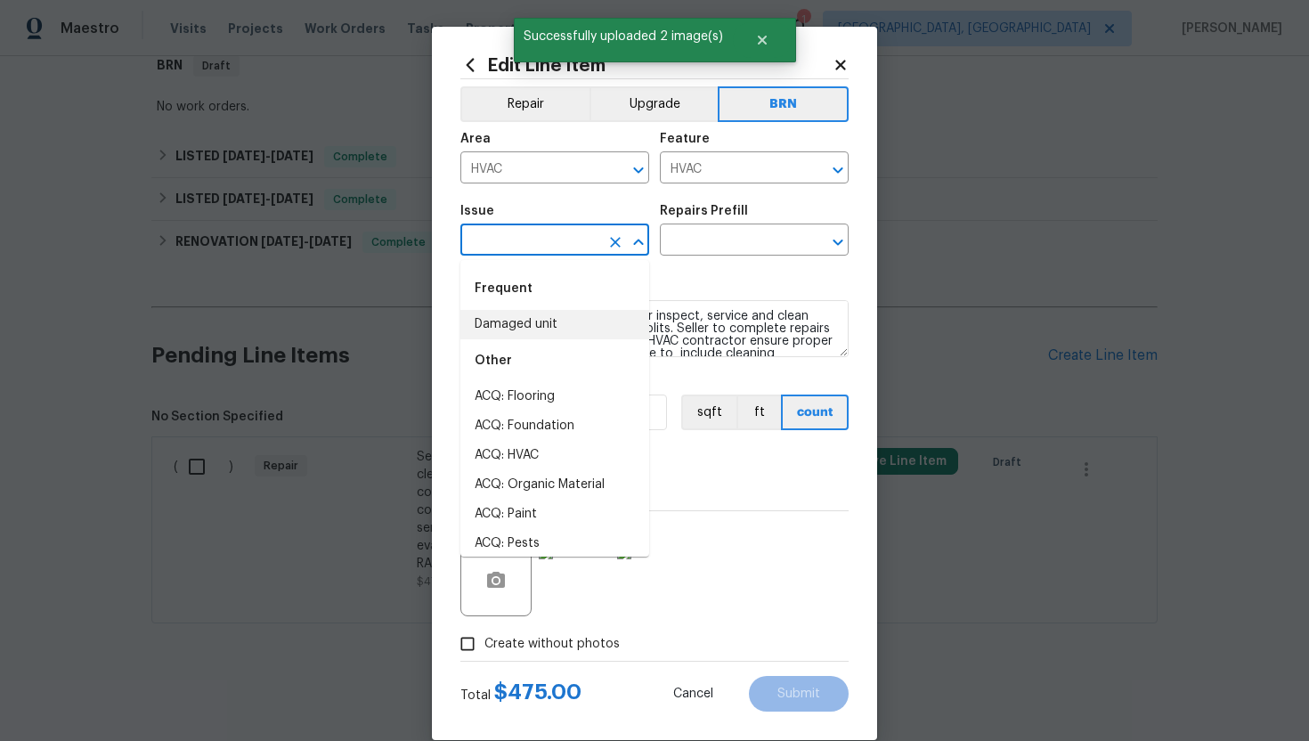
click at [524, 318] on li "Damaged unit" at bounding box center [554, 324] width 189 height 29
type input "Damaged unit"
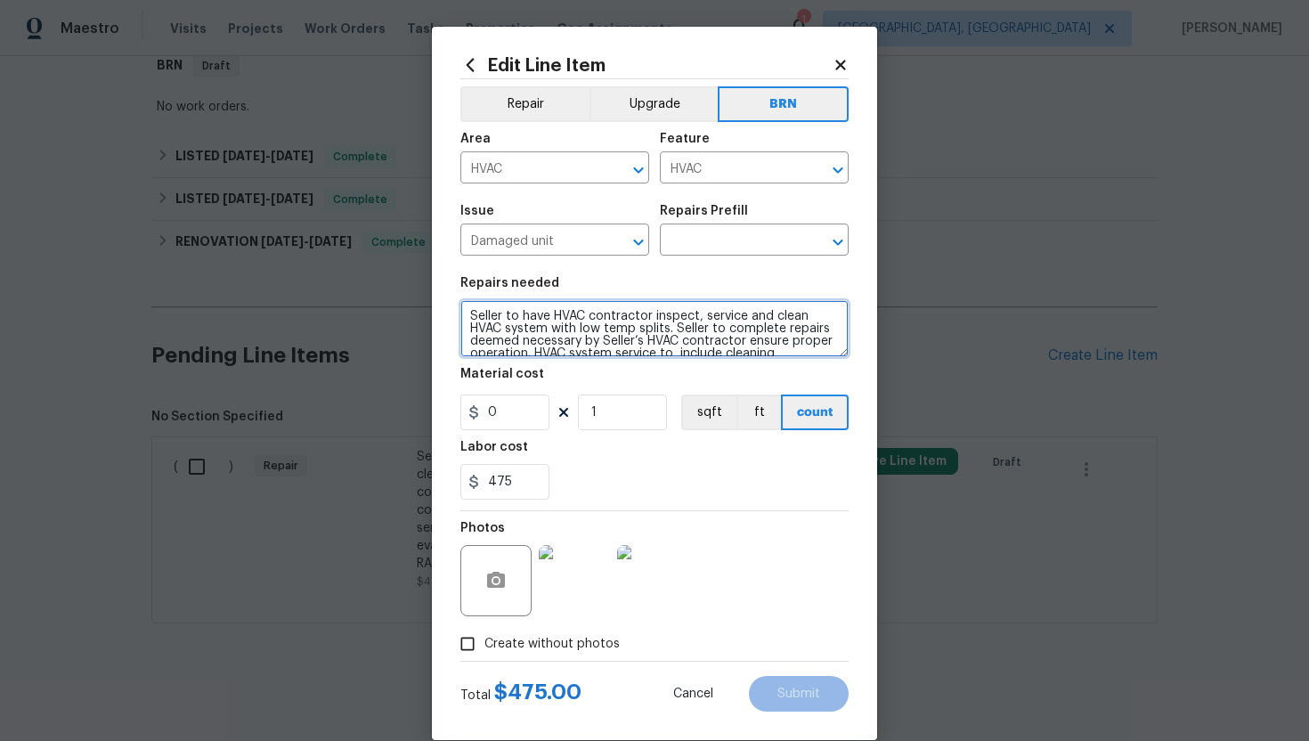
scroll to position [37, 0]
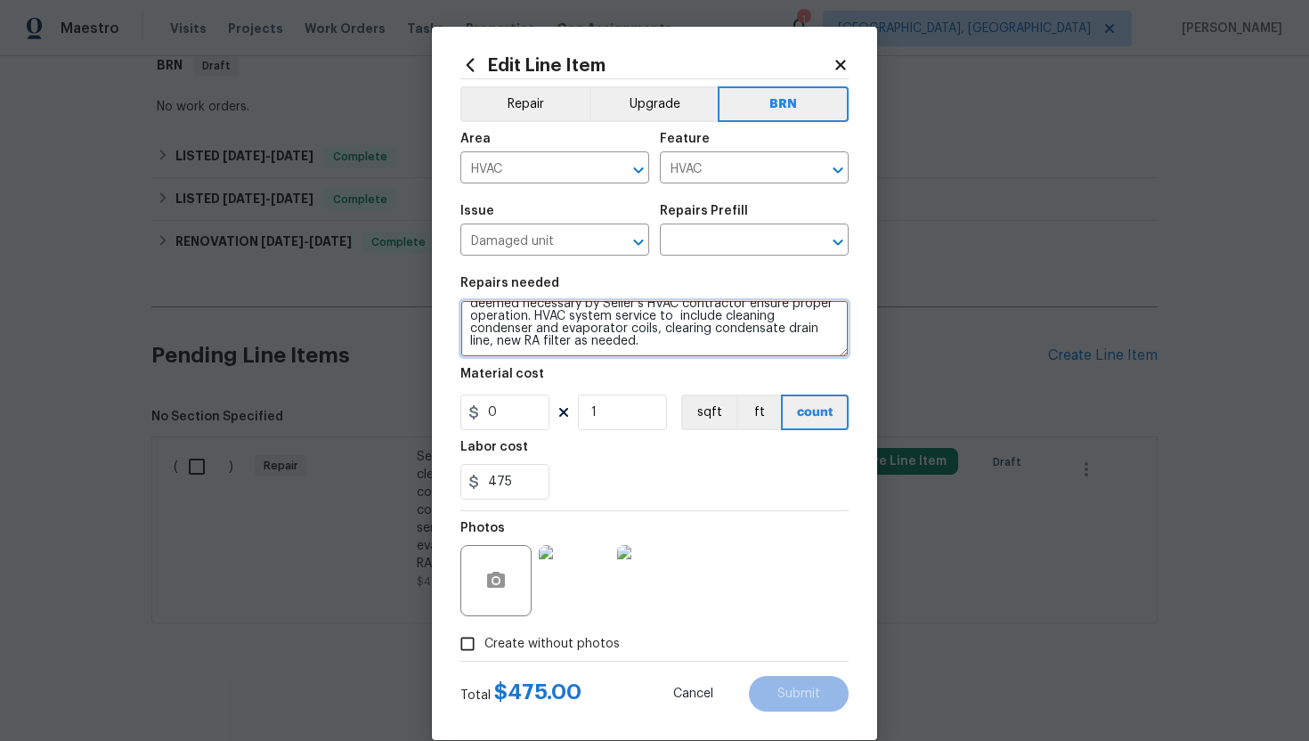
drag, startPoint x: 468, startPoint y: 315, endPoint x: 574, endPoint y: 360, distance: 115.8
click at [574, 360] on section "Repairs needed Seller to have HVAC contractor inspect, service and clean HVAC s…" at bounding box center [654, 388] width 388 height 244
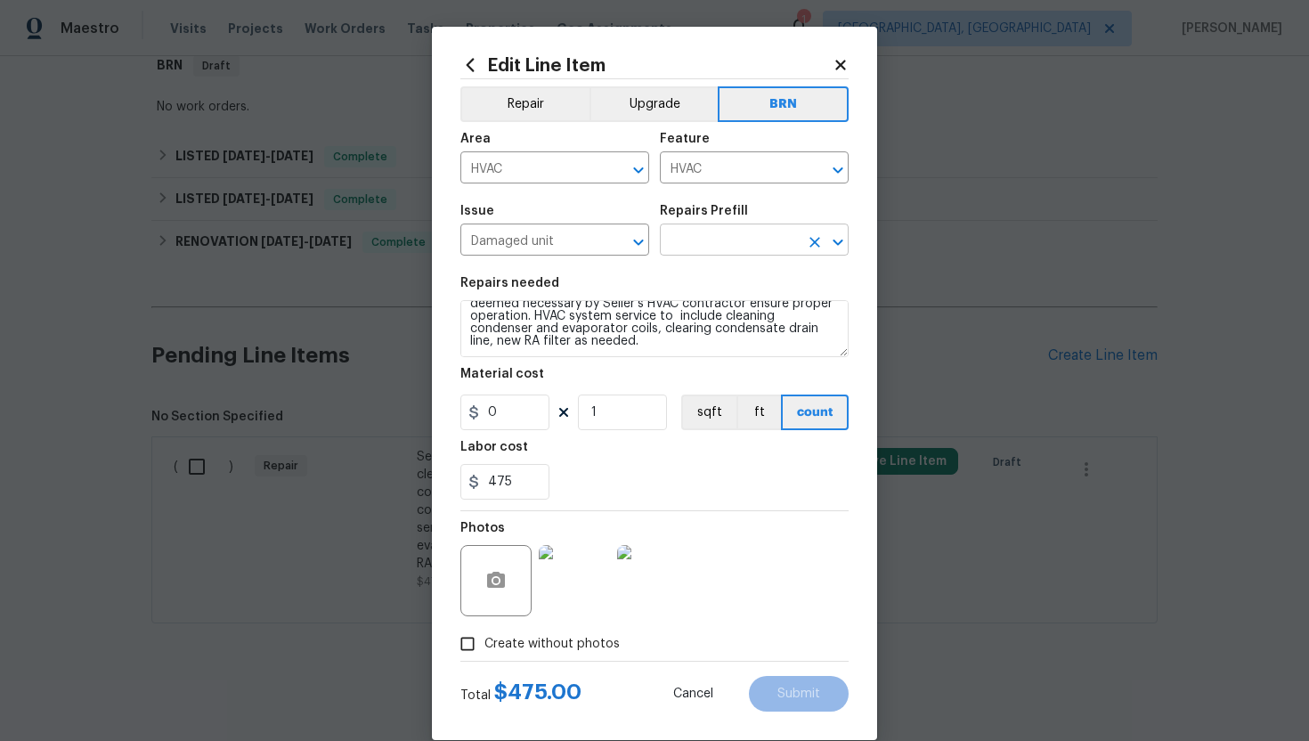
click at [698, 237] on input "text" at bounding box center [729, 242] width 139 height 28
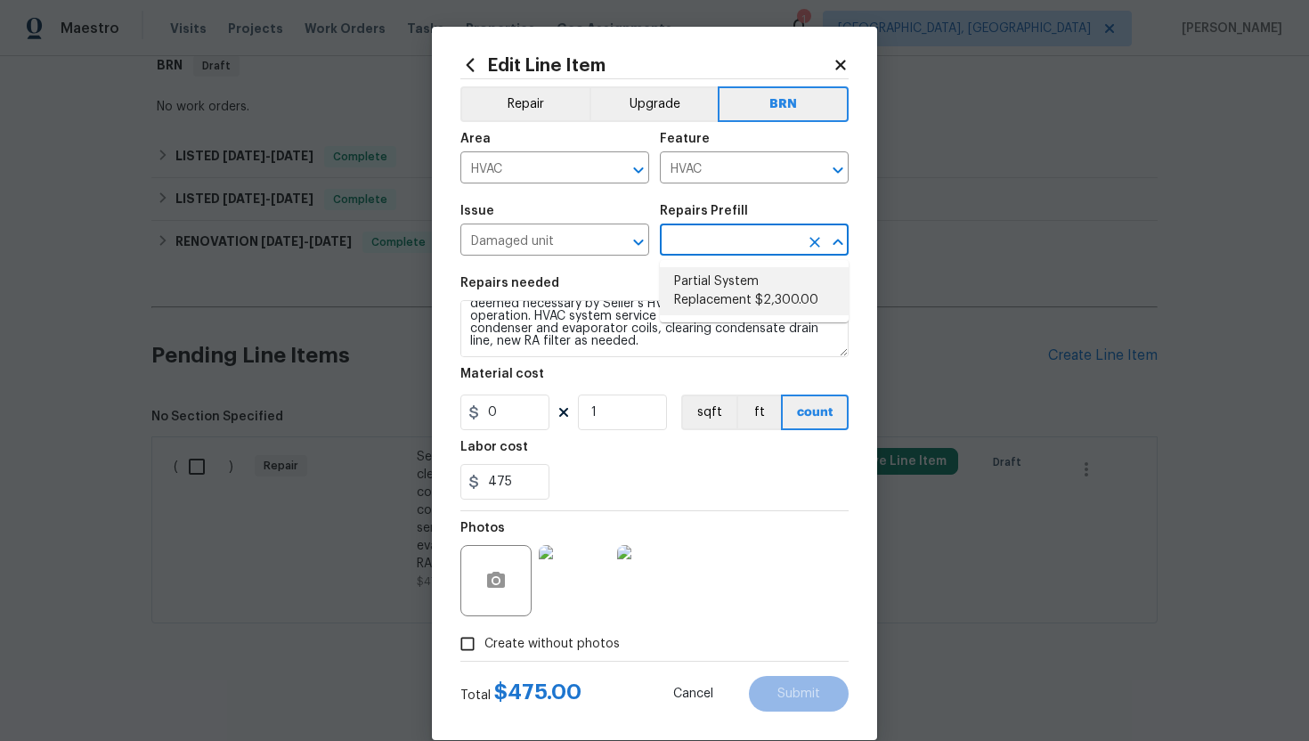
click at [709, 278] on li "Partial System Replacement $2,300.00" at bounding box center [754, 291] width 189 height 48
type textarea "Acquisition Scope: Non-Functional HVAC. Partial System Replacement"
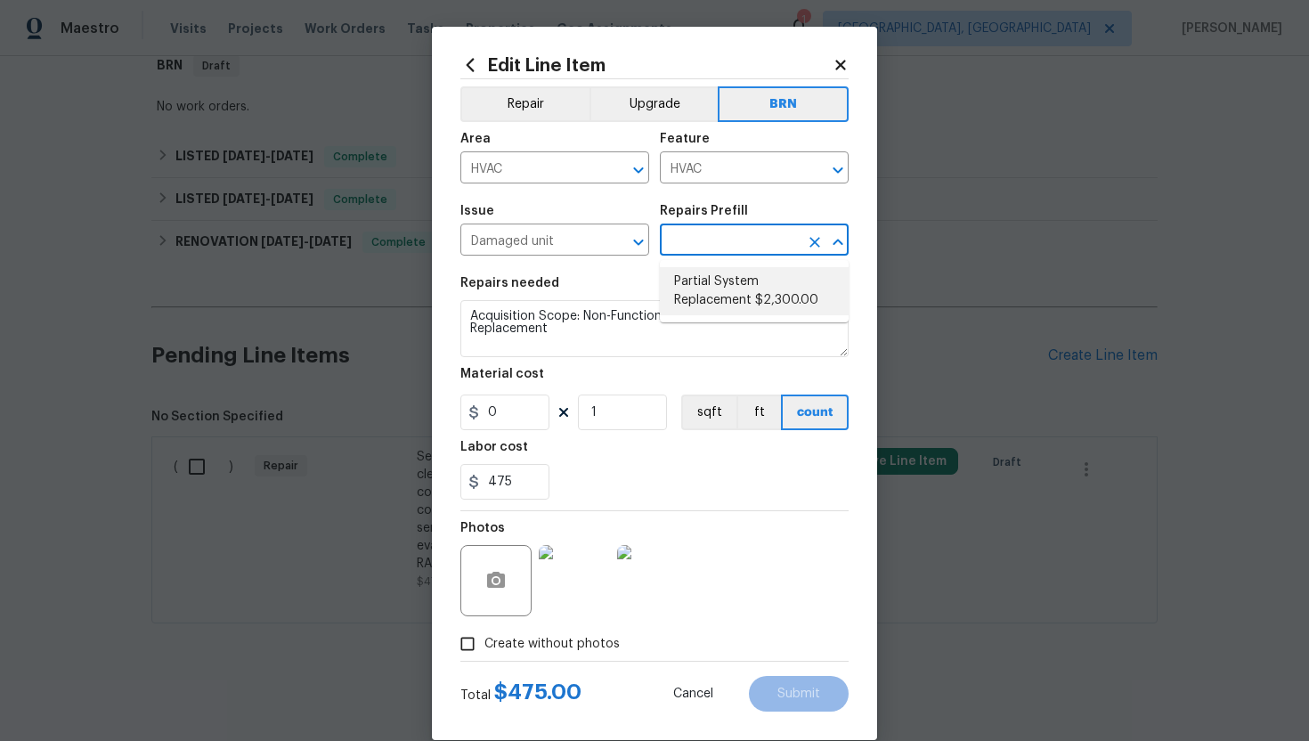
type input "Partial System Replacement $2,300.00"
type input "2300"
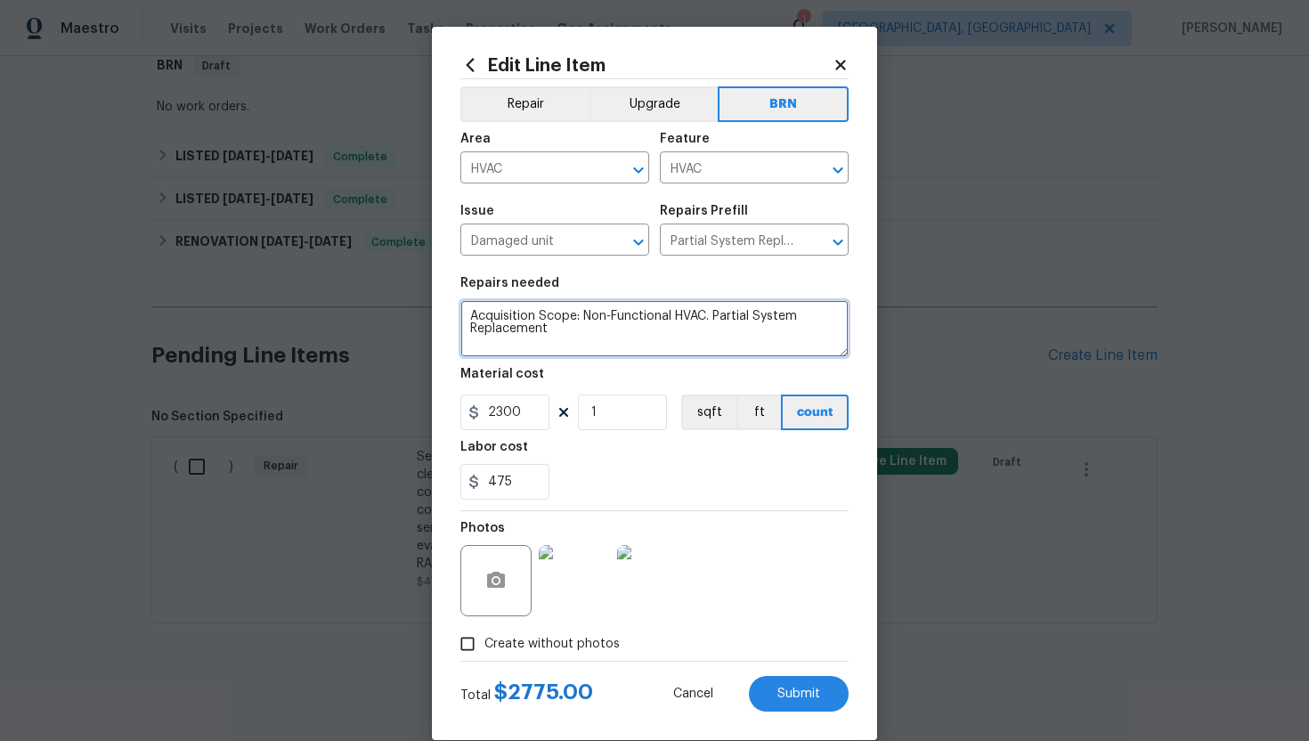
drag, startPoint x: 469, startPoint y: 321, endPoint x: 598, endPoint y: 362, distance: 134.6
click at [598, 362] on section "Repairs needed Acquisition Scope: Non-Functional HVAC. Partial System Replaceme…" at bounding box center [654, 388] width 388 height 244
paste textarea "Seller to have HVAC contractor inspect, service and clean HVAC system with low …"
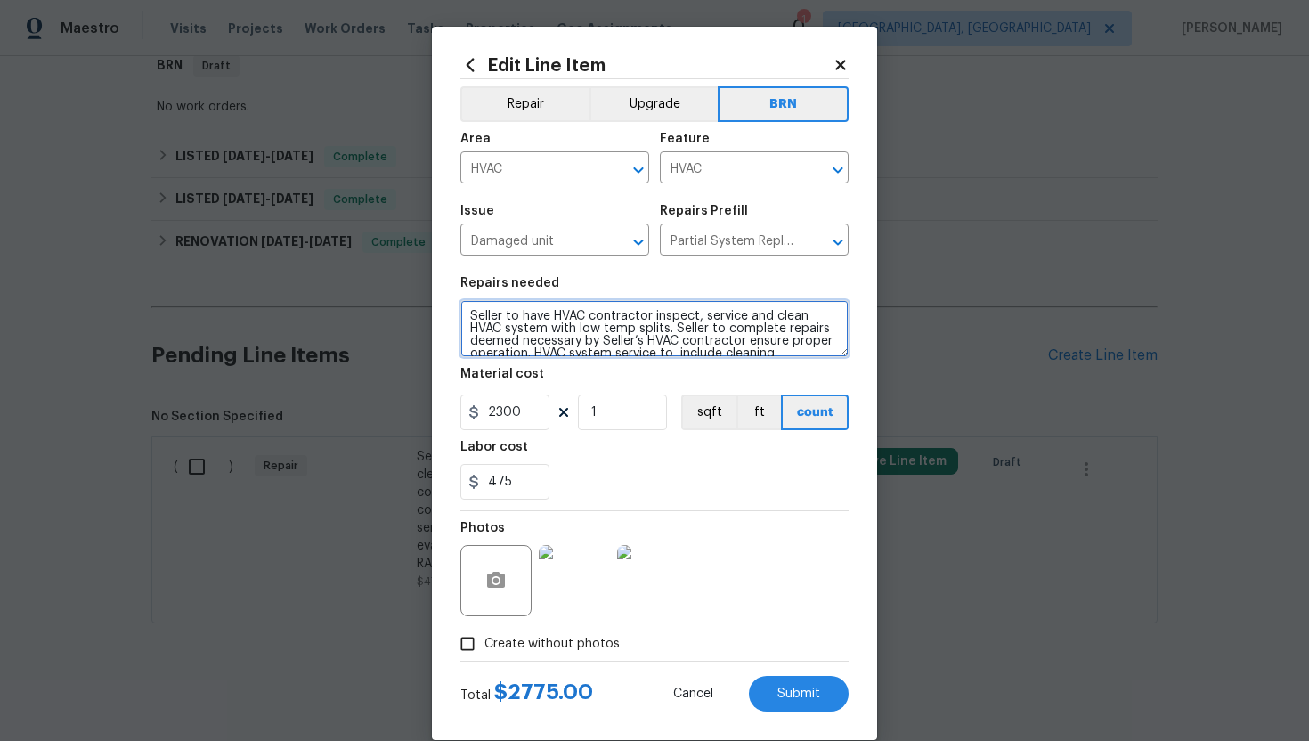
scroll to position [28, 0]
type textarea "Seller to have HVAC contractor inspect, service and clean HVAC system with low …"
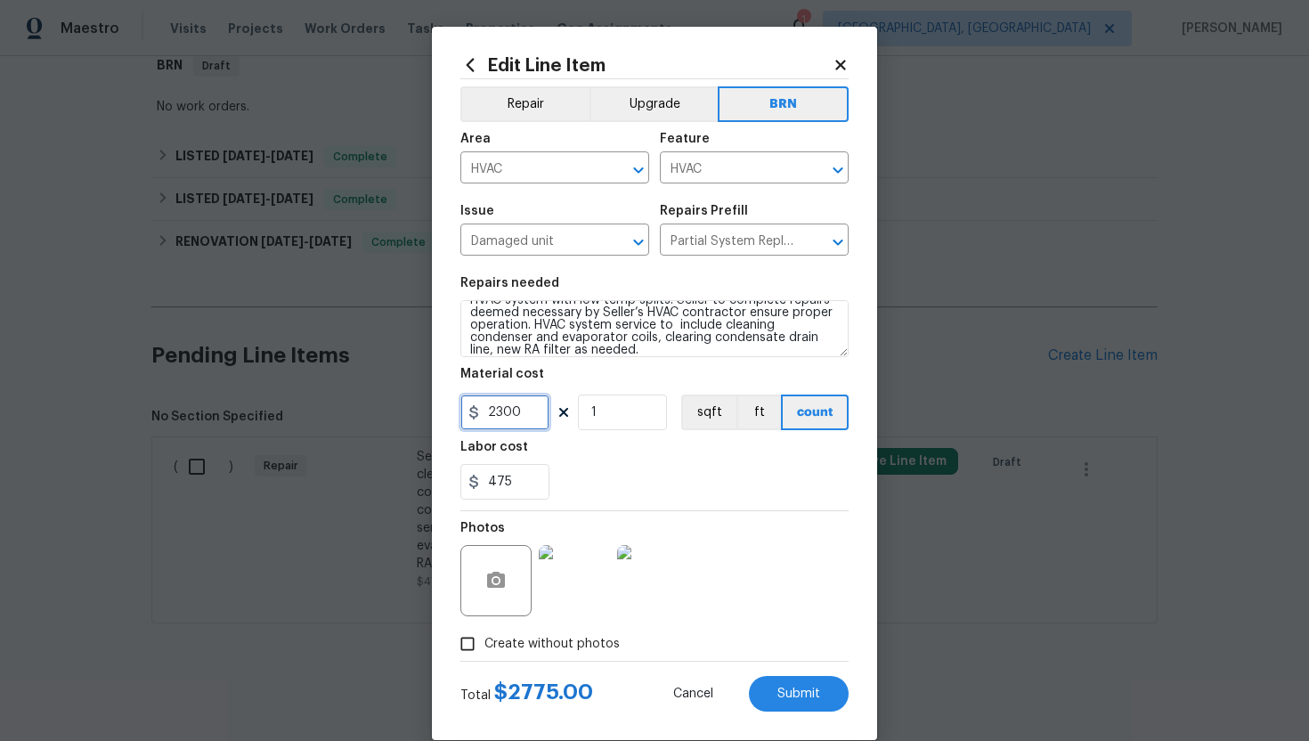
click at [499, 413] on input "2300" at bounding box center [504, 412] width 89 height 36
type input "0"
click at [627, 496] on div "475" at bounding box center [654, 482] width 388 height 36
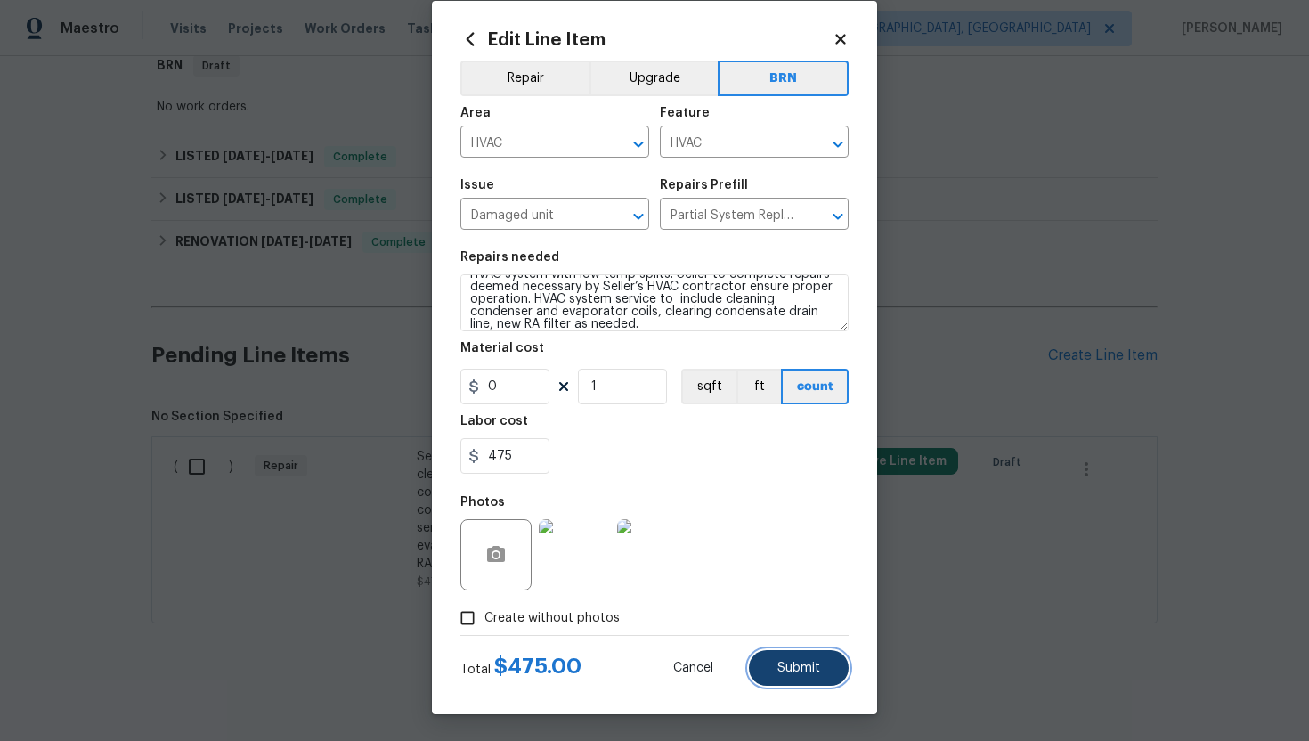
click at [809, 664] on span "Submit" at bounding box center [798, 668] width 43 height 13
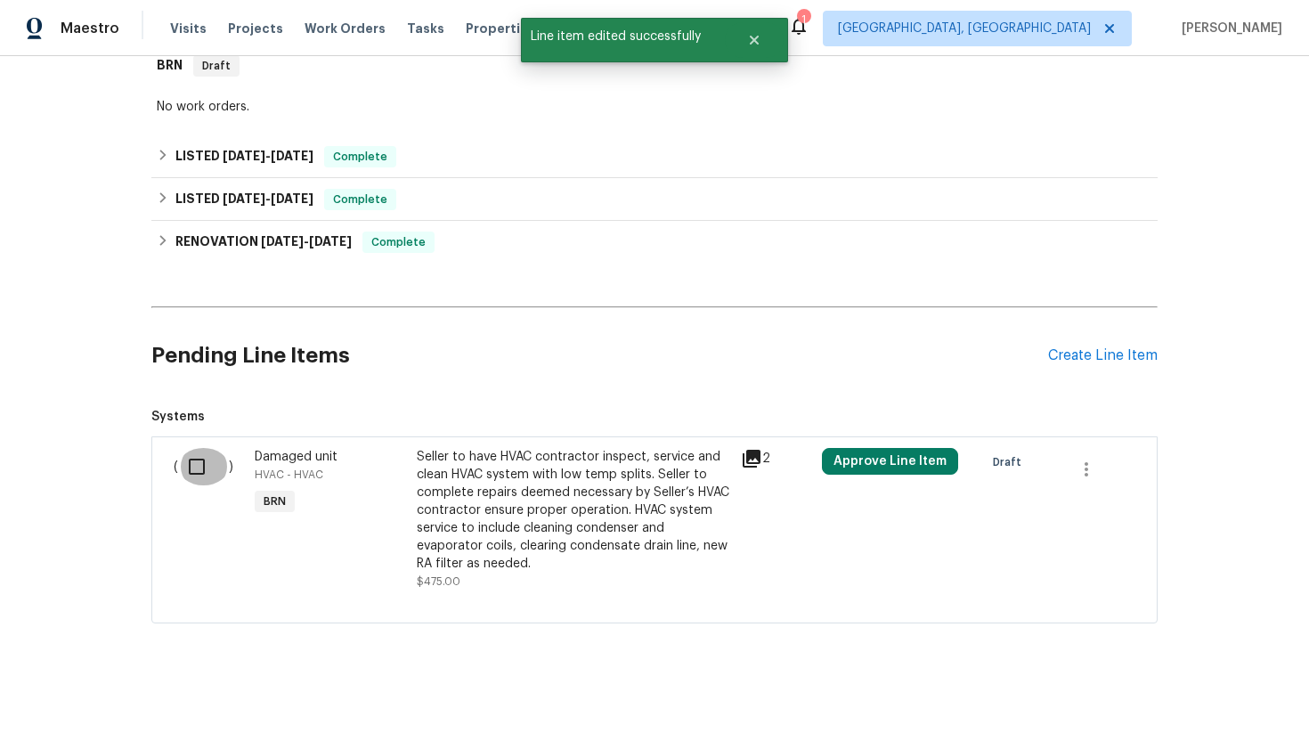
click at [205, 472] on input "checkbox" at bounding box center [203, 466] width 51 height 37
checkbox input "true"
click at [1192, 698] on span "Create Work Order" at bounding box center [1207, 697] width 118 height 22
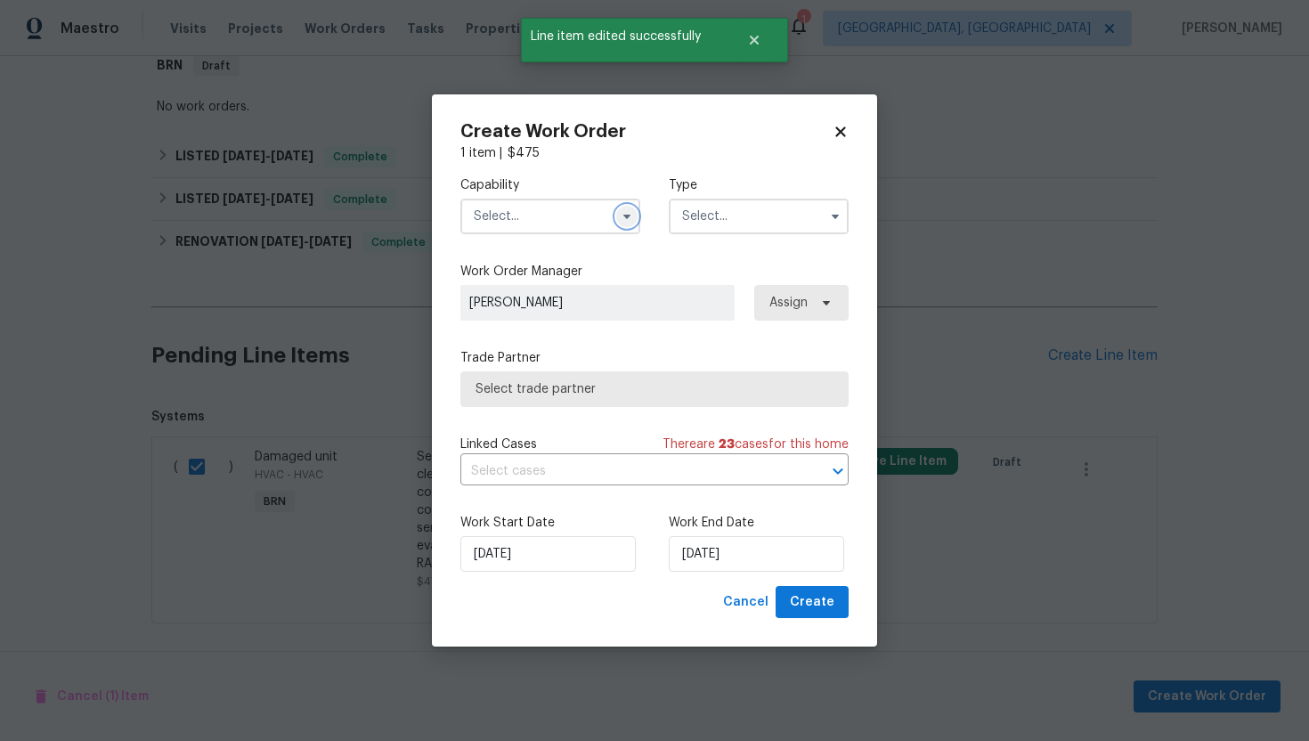
click at [622, 214] on icon "button" at bounding box center [627, 216] width 14 height 14
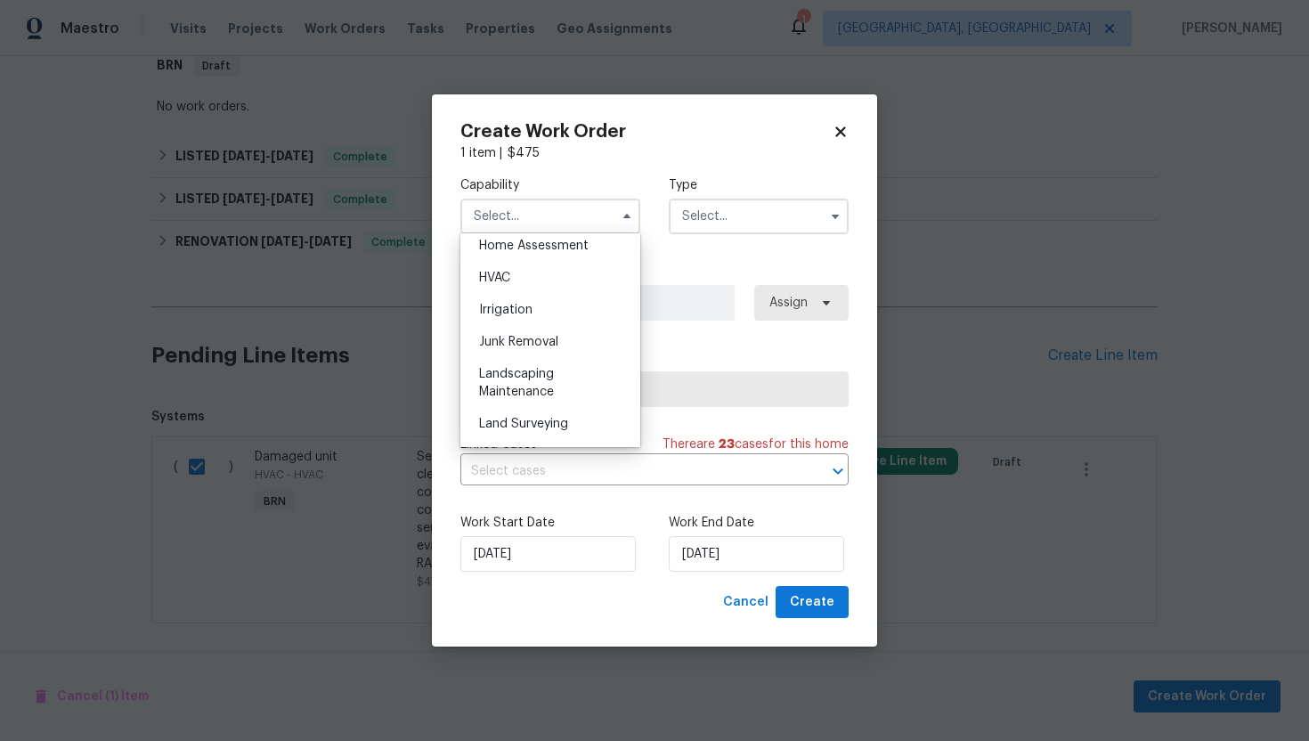
scroll to position [1047, 0]
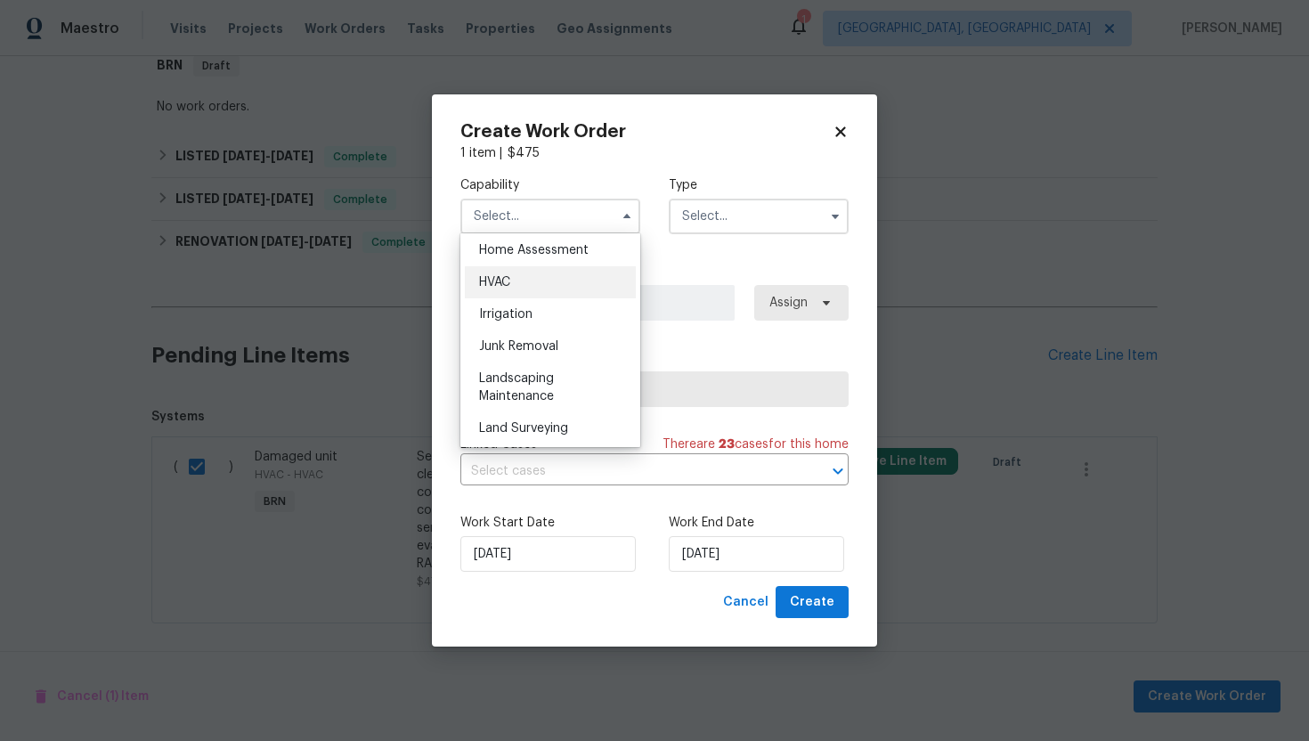
click at [583, 295] on div "HVAC" at bounding box center [550, 282] width 171 height 32
type input "HVAC"
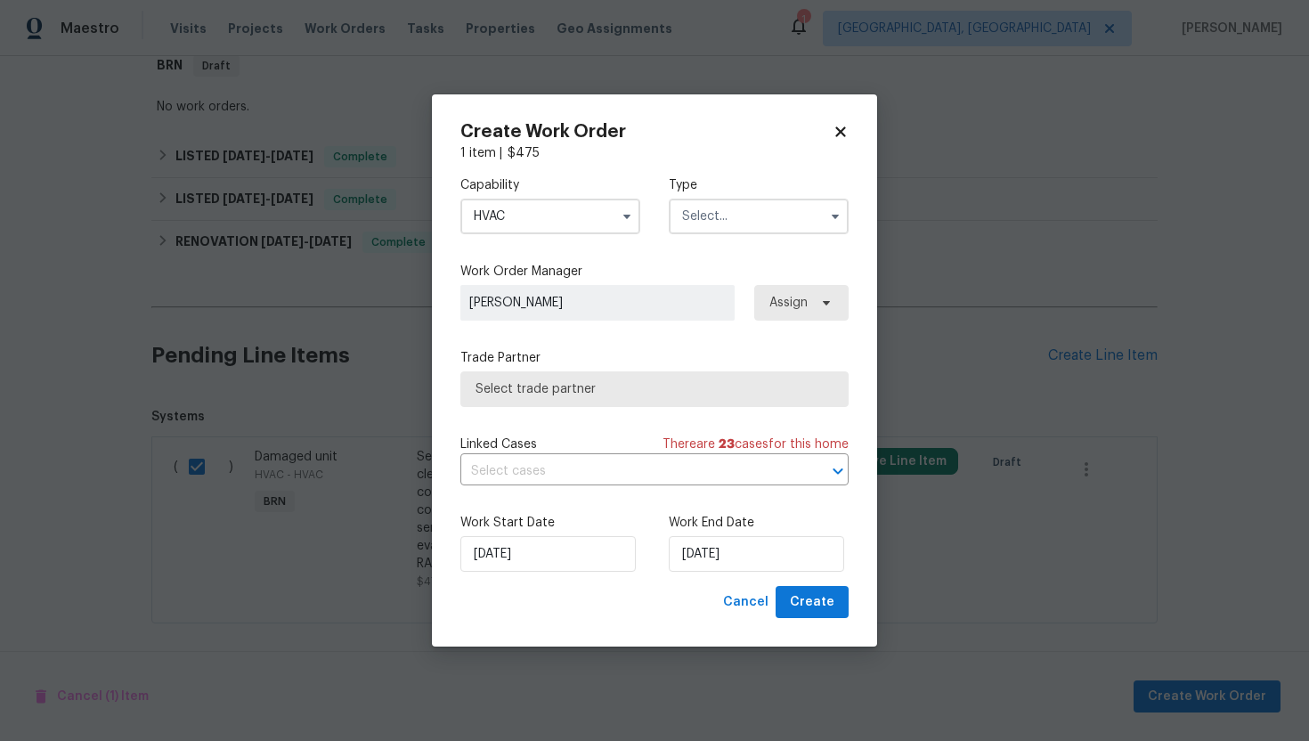
click at [722, 193] on label "Type" at bounding box center [759, 185] width 180 height 18
click at [720, 215] on input "text" at bounding box center [759, 217] width 180 height 36
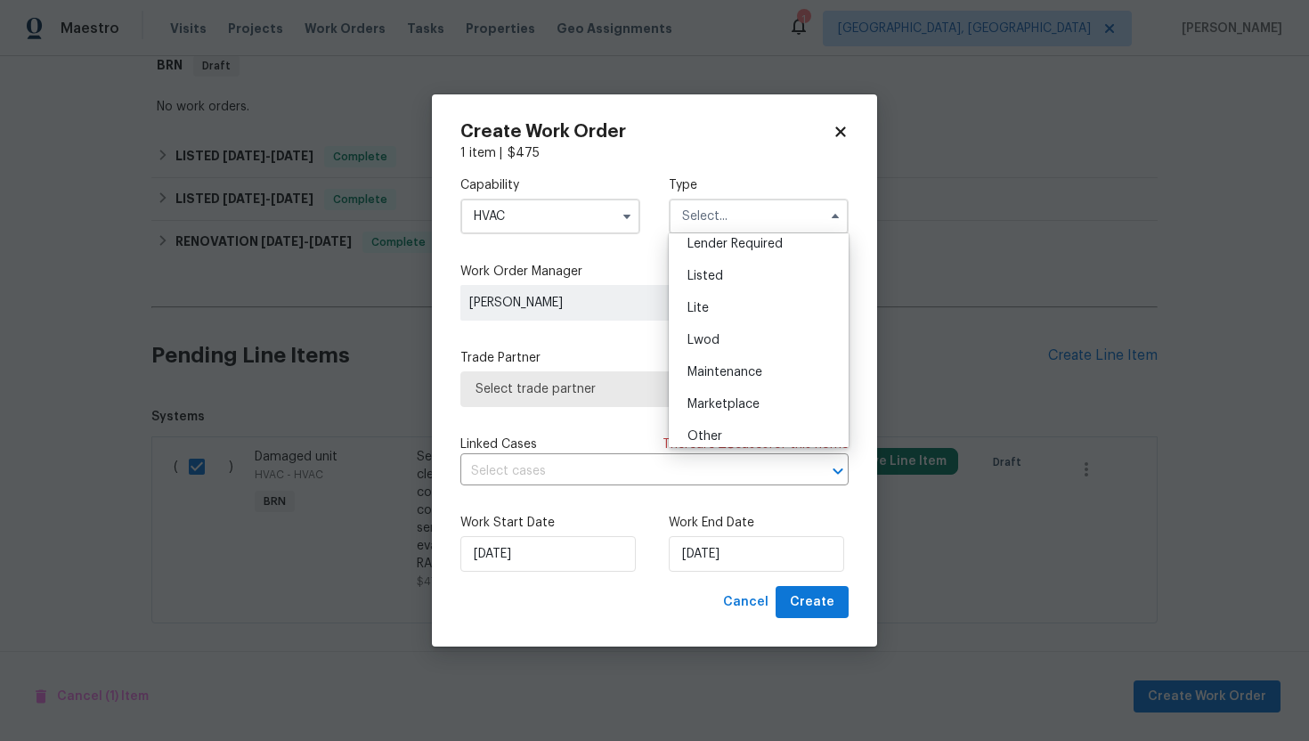
scroll to position [404, 0]
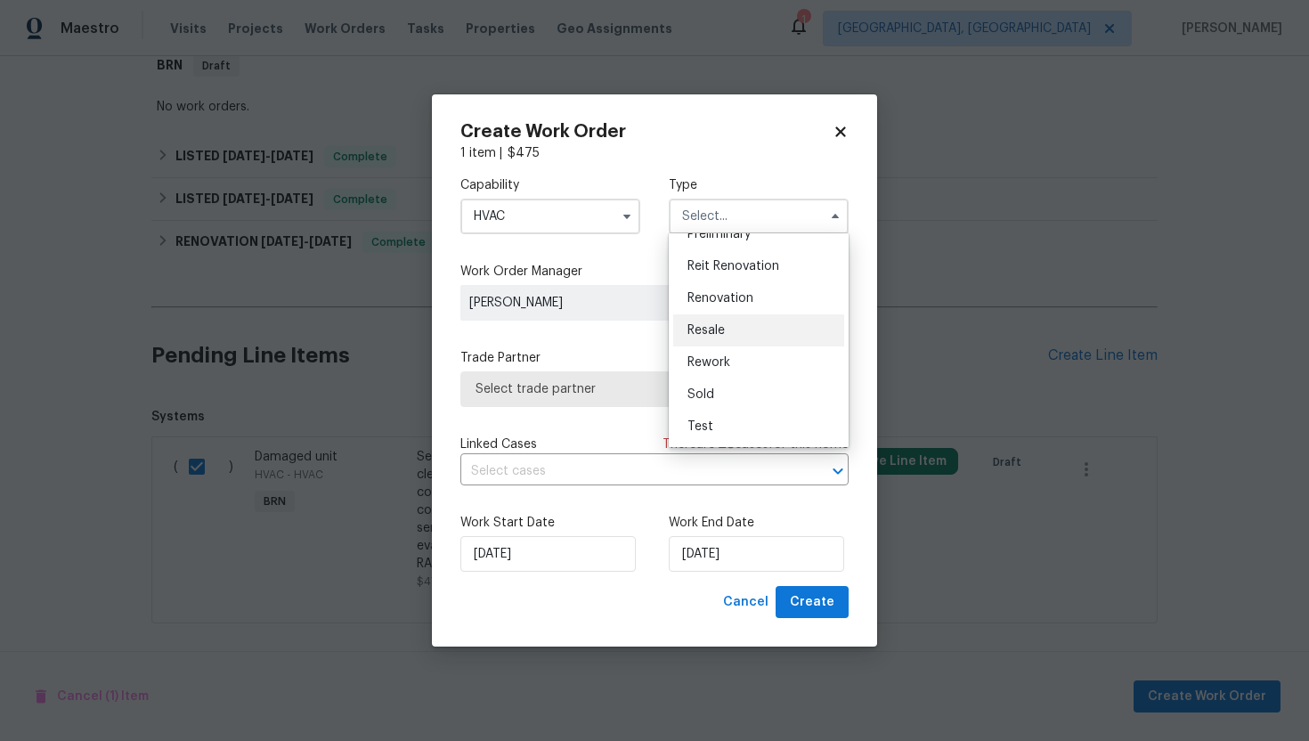
click at [744, 329] on div "Resale" at bounding box center [758, 330] width 171 height 32
type input "Resale"
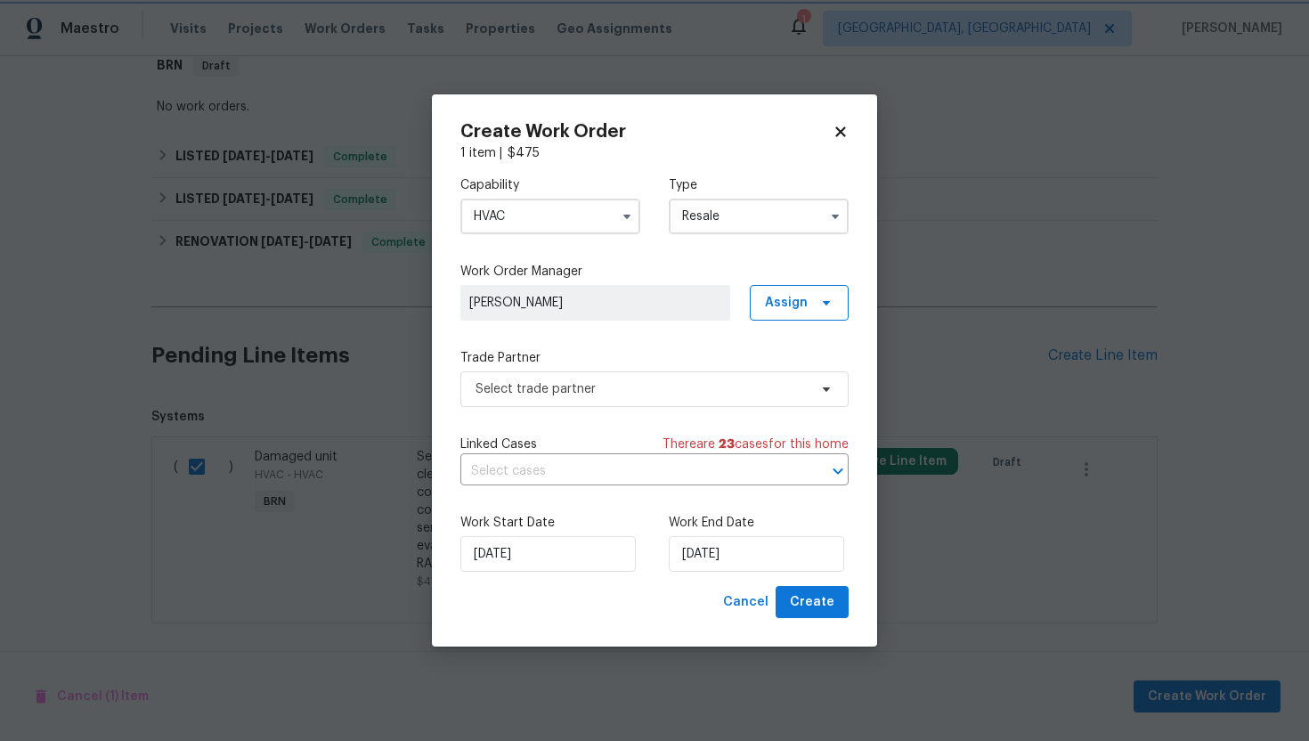
scroll to position [0, 0]
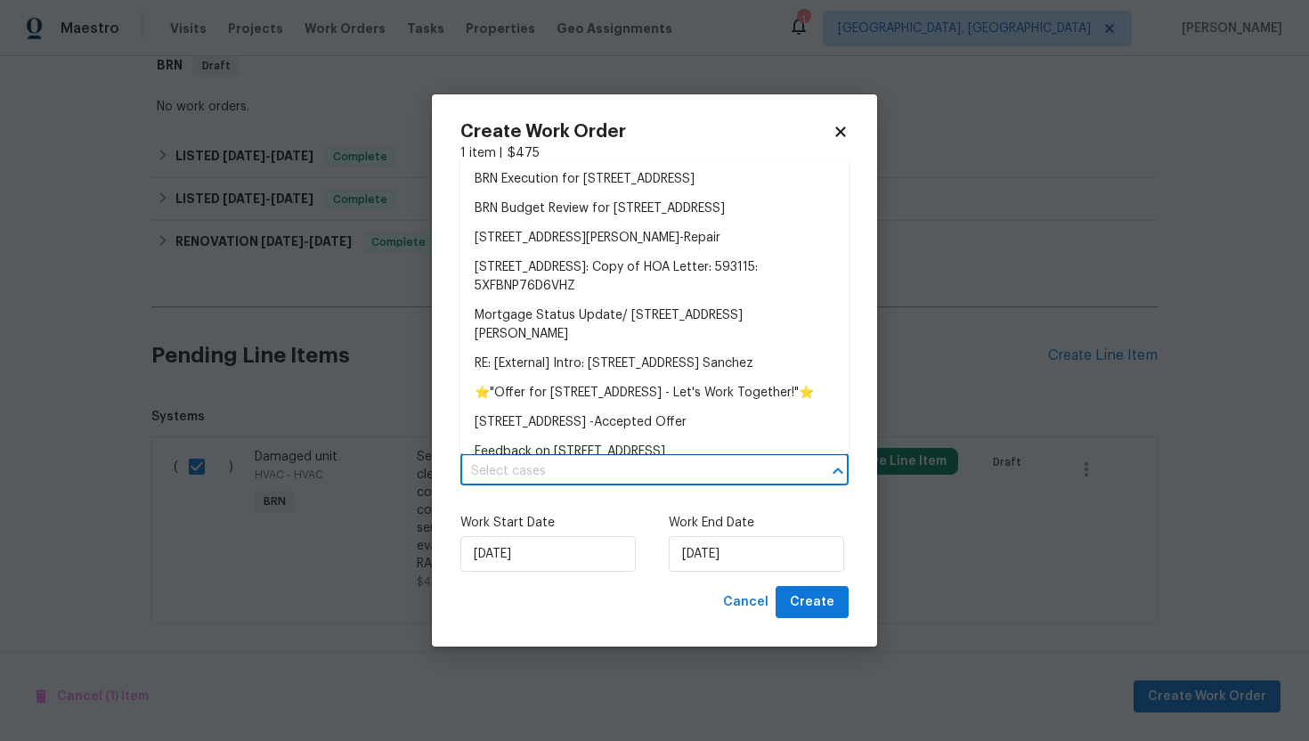
click at [603, 473] on input "text" at bounding box center [629, 472] width 338 height 28
click at [634, 187] on li "BRN Execution for 3310 Long Fellow Dr, Belton, TX 76513" at bounding box center [654, 179] width 388 height 29
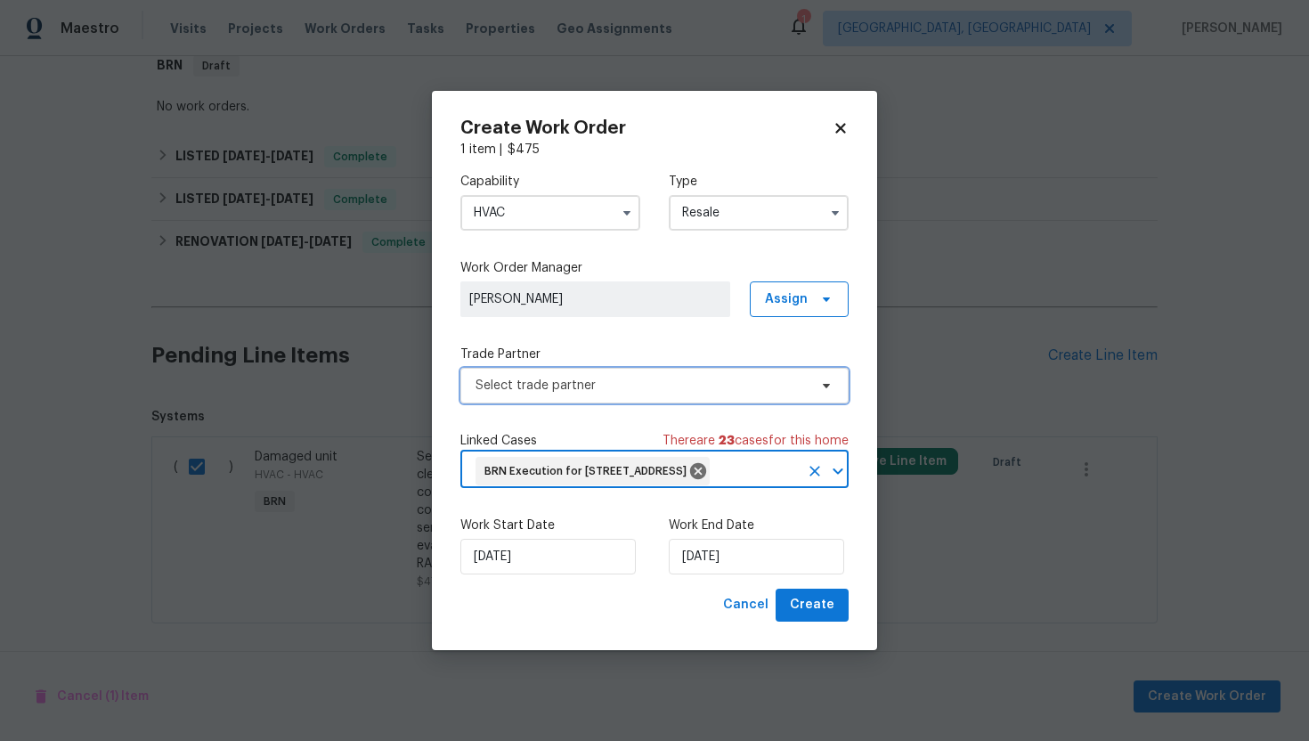
click at [605, 378] on span "Select trade partner" at bounding box center [642, 386] width 332 height 18
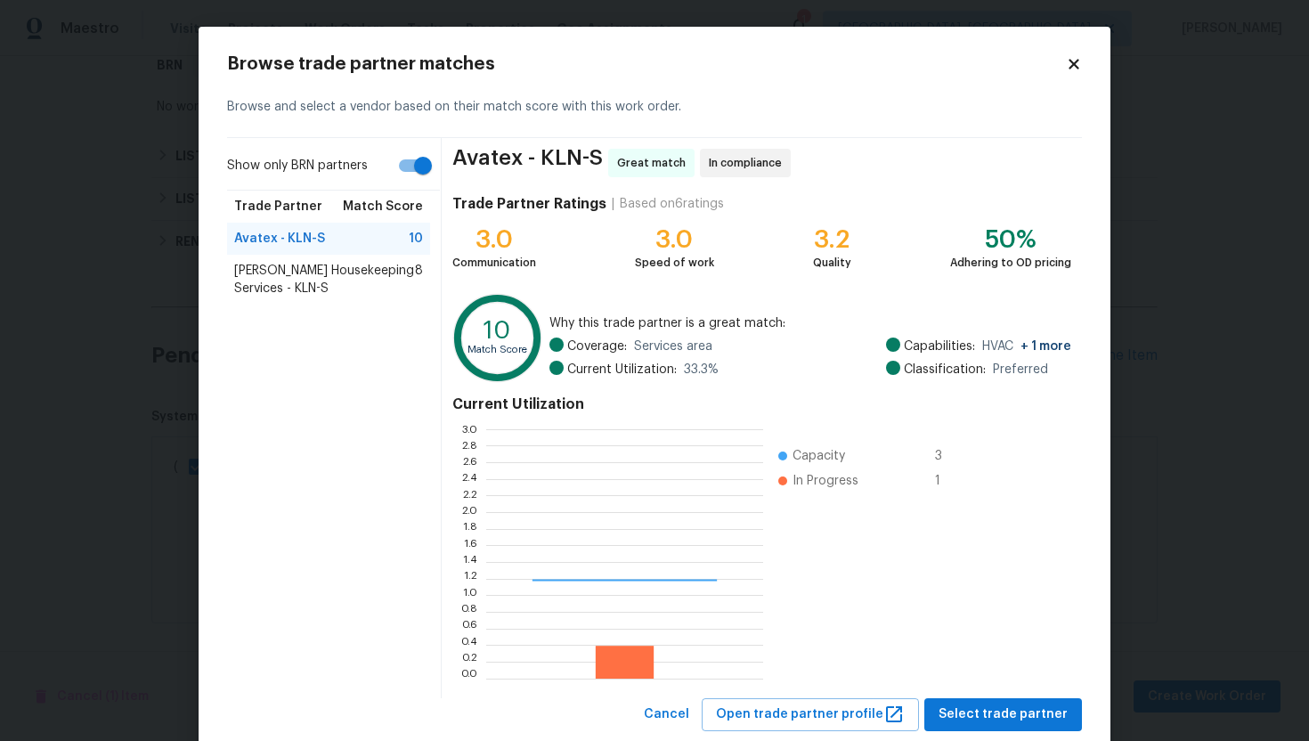
scroll to position [249, 277]
click at [423, 170] on input "Show only BRN partners" at bounding box center [423, 166] width 102 height 34
checkbox input "false"
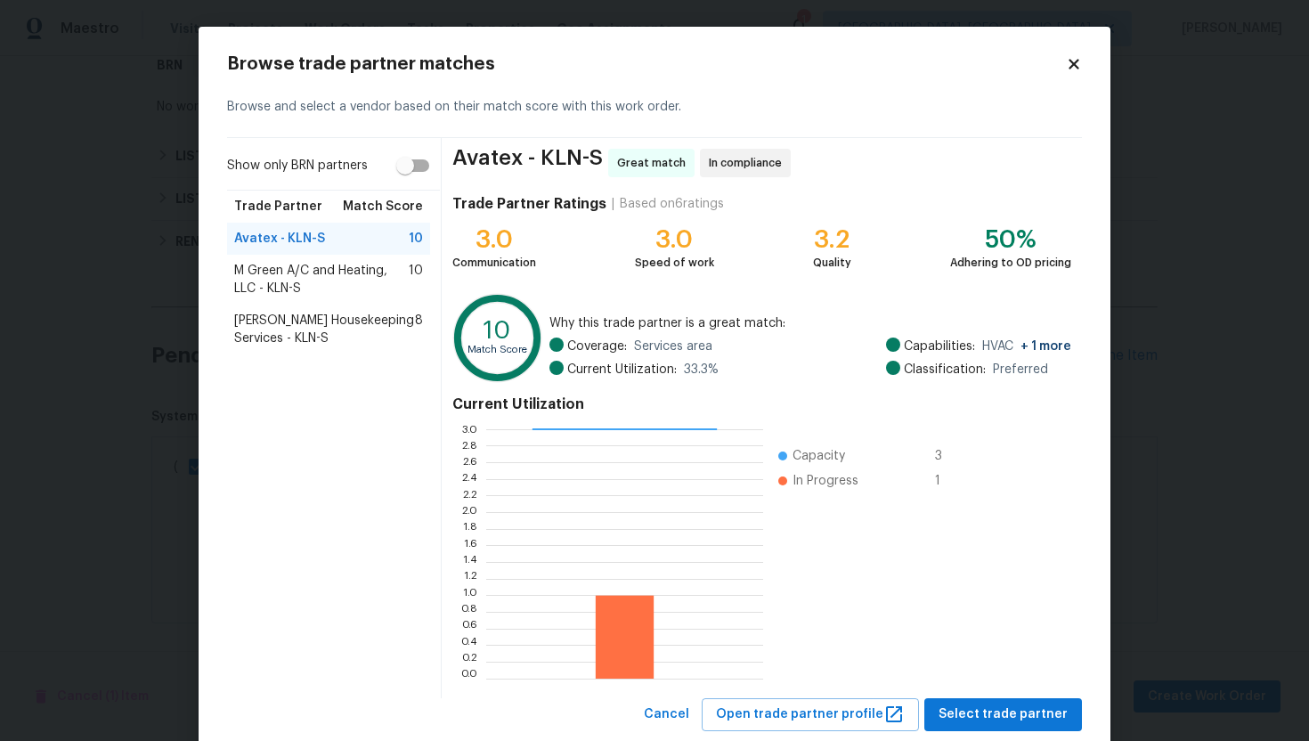
click at [373, 262] on span "M Green A/C and Heating, LLC - KLN-S" at bounding box center [321, 280] width 175 height 36
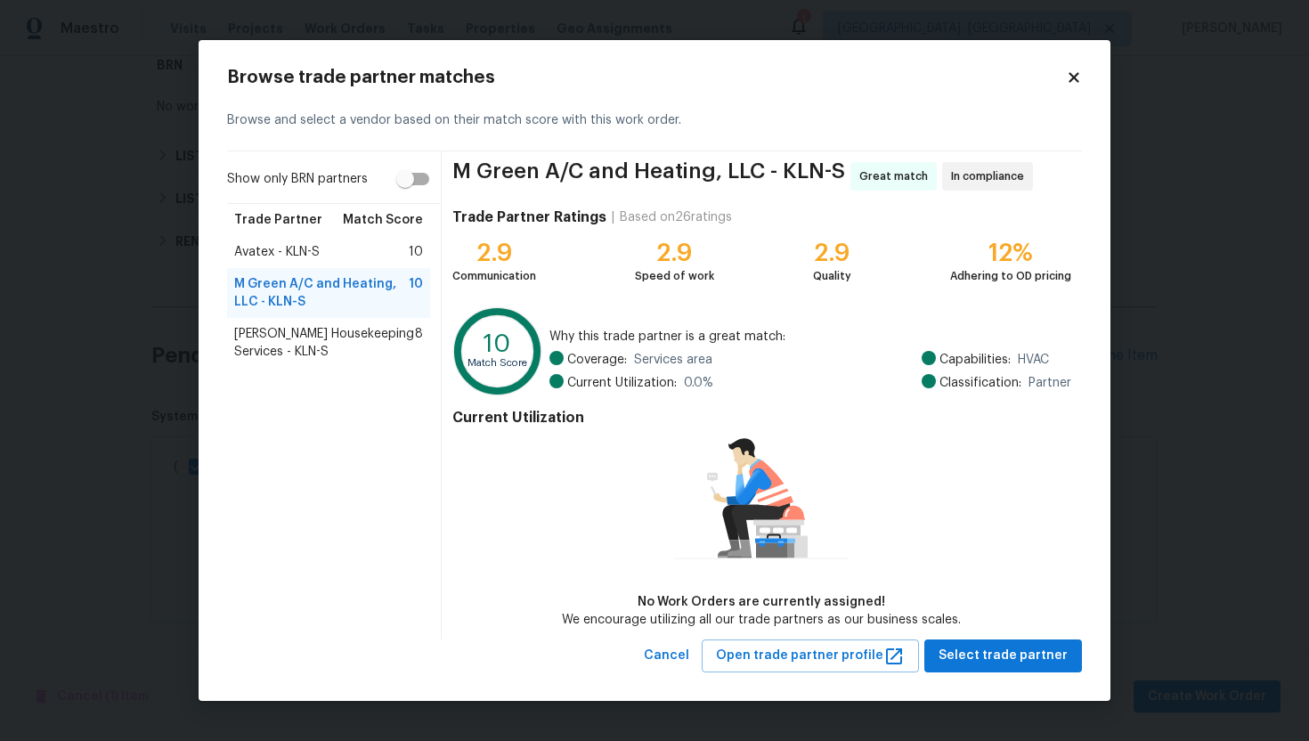
click at [385, 340] on span "Arelis Housekeeping Services - KLN-S" at bounding box center [324, 343] width 181 height 36
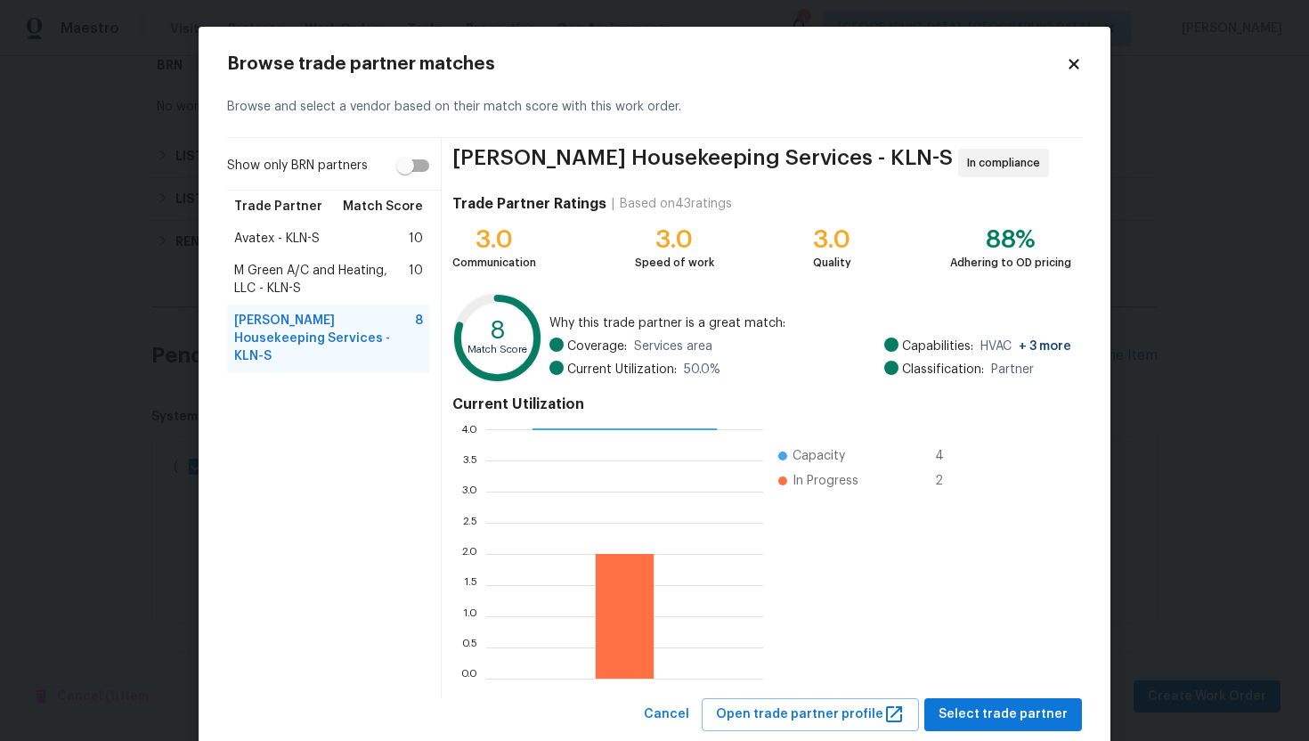
click at [342, 281] on span "M Green A/C and Heating, LLC - KLN-S" at bounding box center [321, 280] width 175 height 36
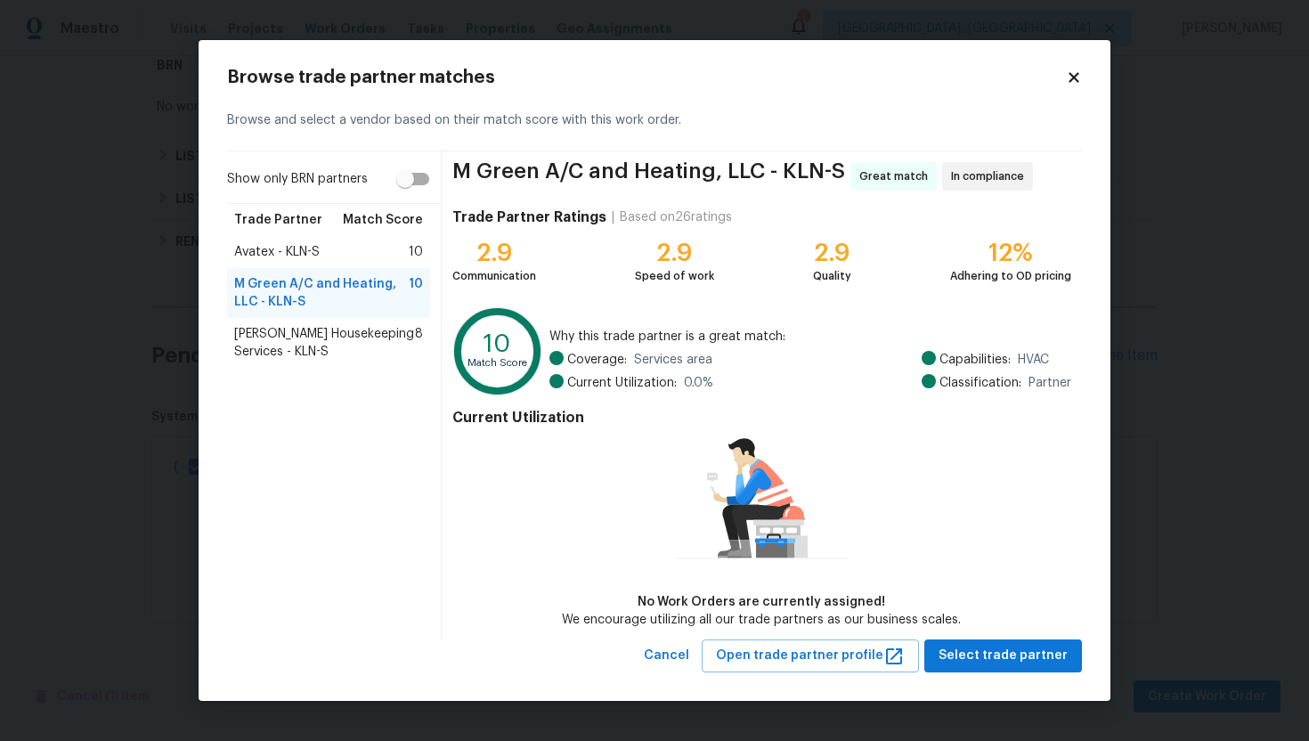
click at [331, 255] on div "Avatex - KLN-S 10" at bounding box center [328, 252] width 189 height 18
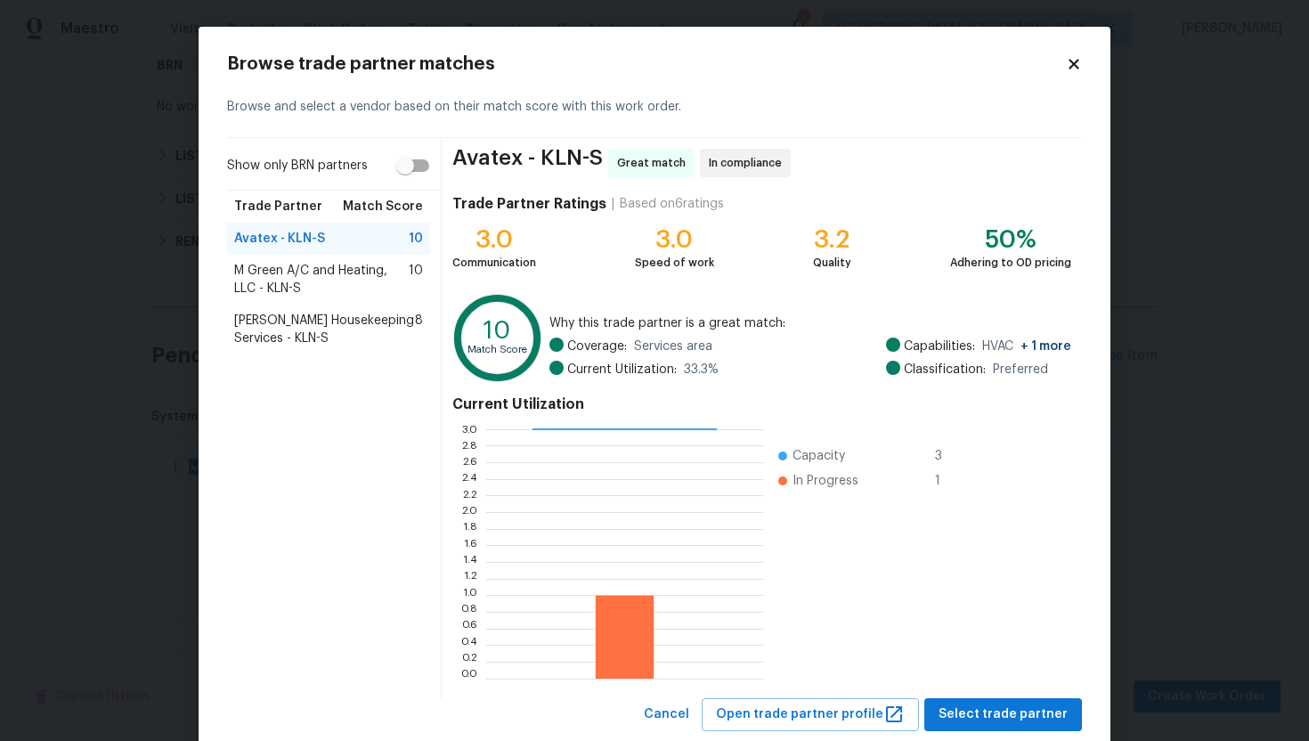
click at [347, 292] on span "M Green A/C and Heating, LLC - KLN-S" at bounding box center [321, 280] width 175 height 36
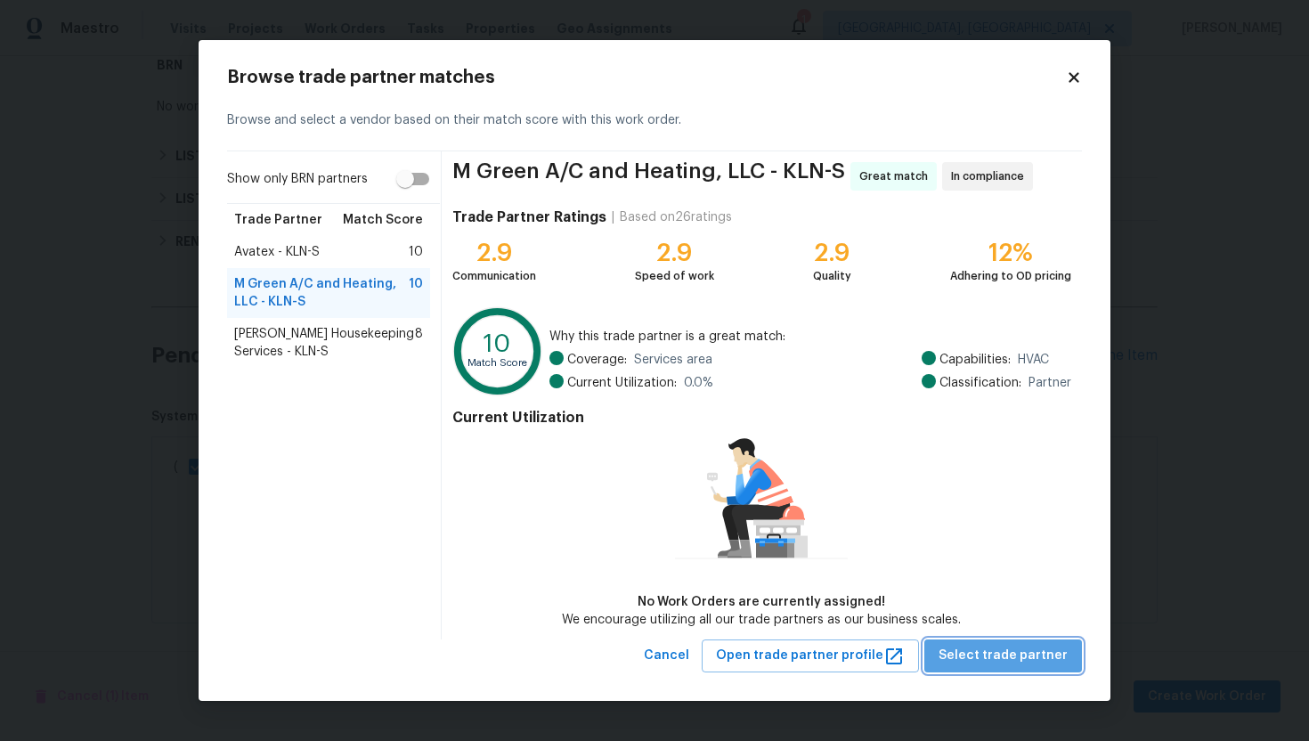
click at [1030, 658] on span "Select trade partner" at bounding box center [1003, 656] width 129 height 22
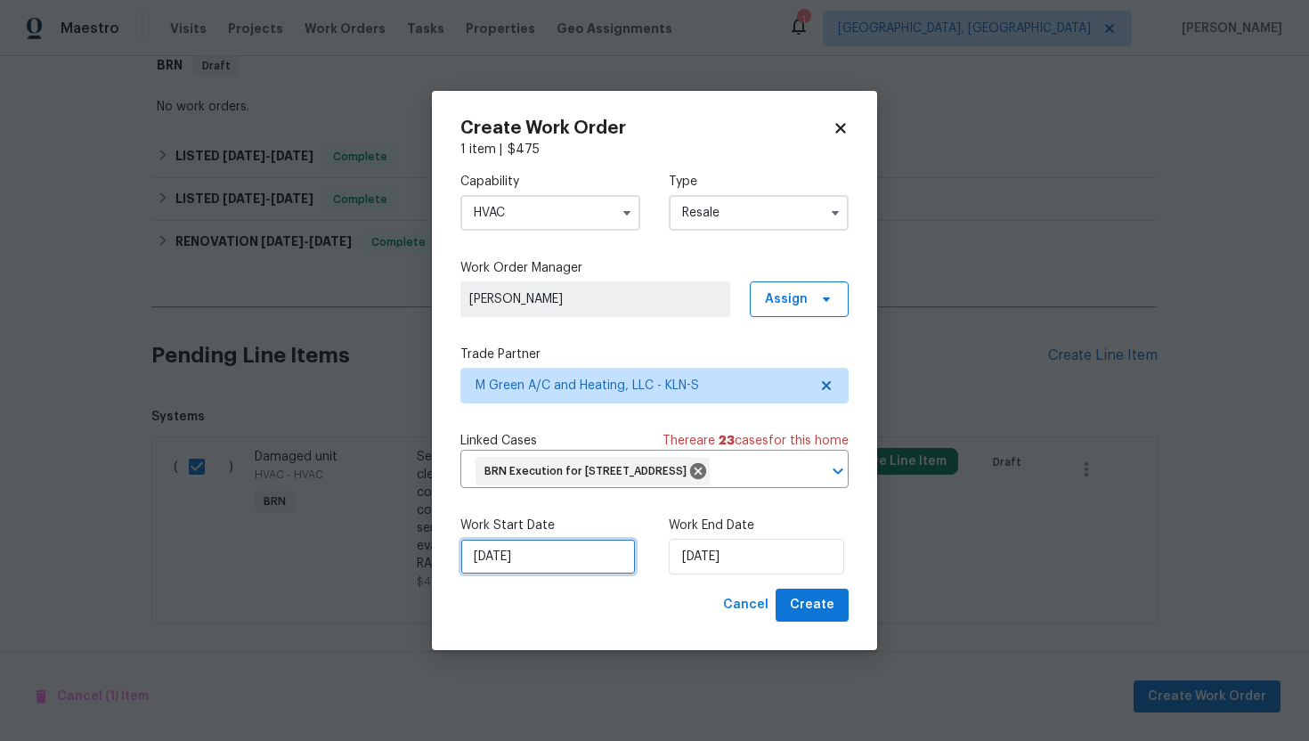
click at [493, 565] on input "[DATE]" at bounding box center [547, 557] width 175 height 36
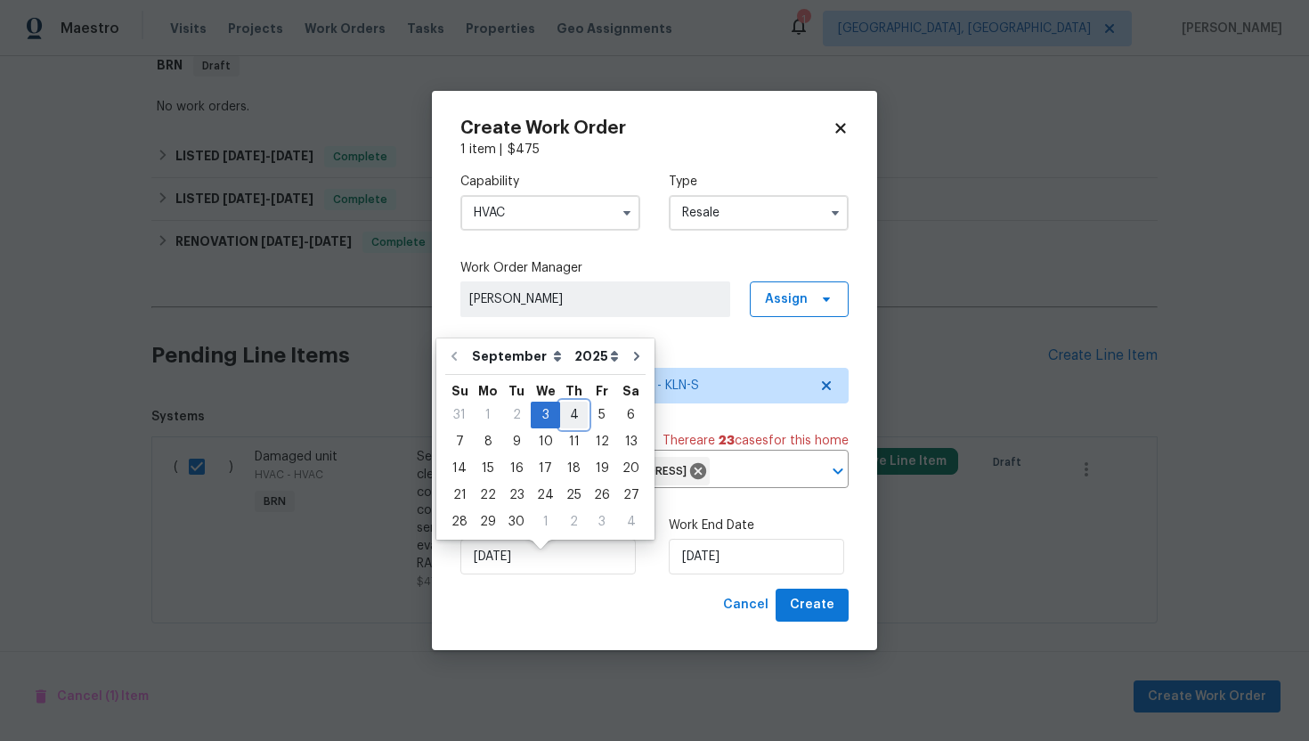
click at [569, 415] on div "4" at bounding box center [574, 414] width 28 height 25
type input "[DATE]"
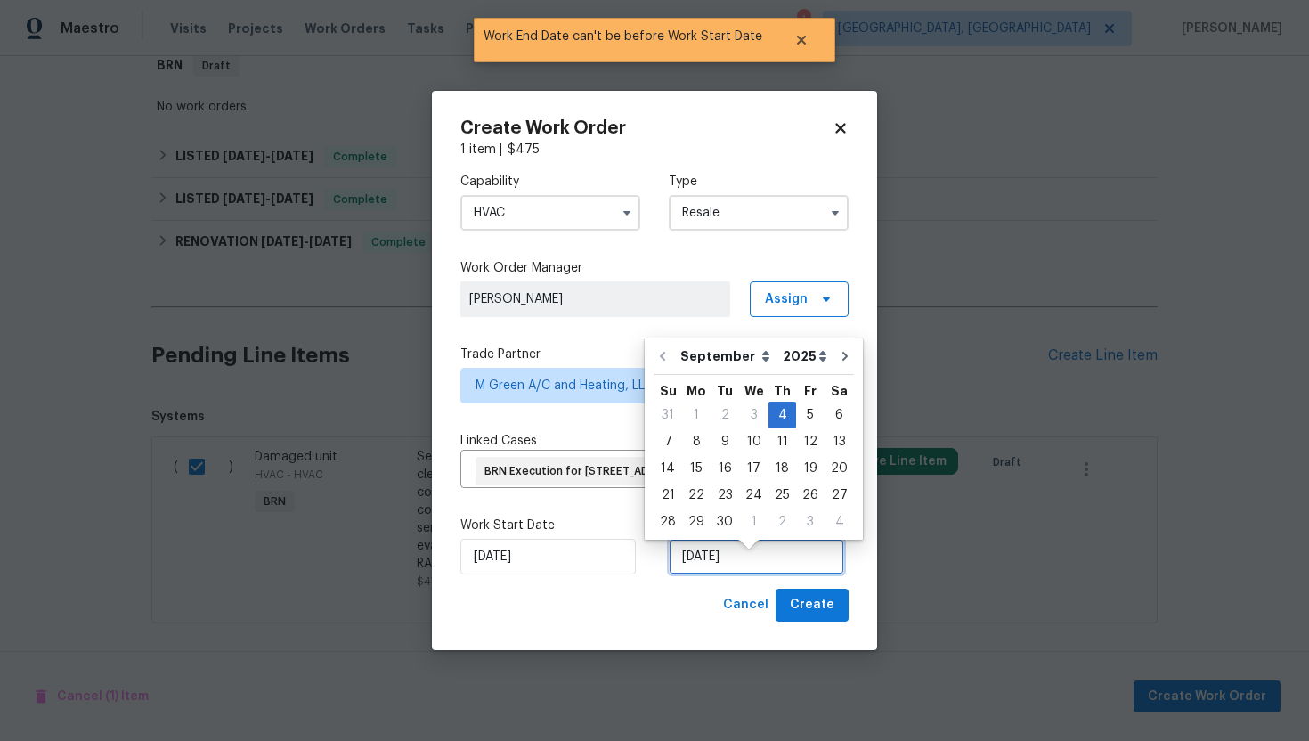
click at [702, 573] on input "[DATE]" at bounding box center [756, 557] width 175 height 36
click at [806, 419] on div "5" at bounding box center [810, 414] width 28 height 25
type input "9/5/2025"
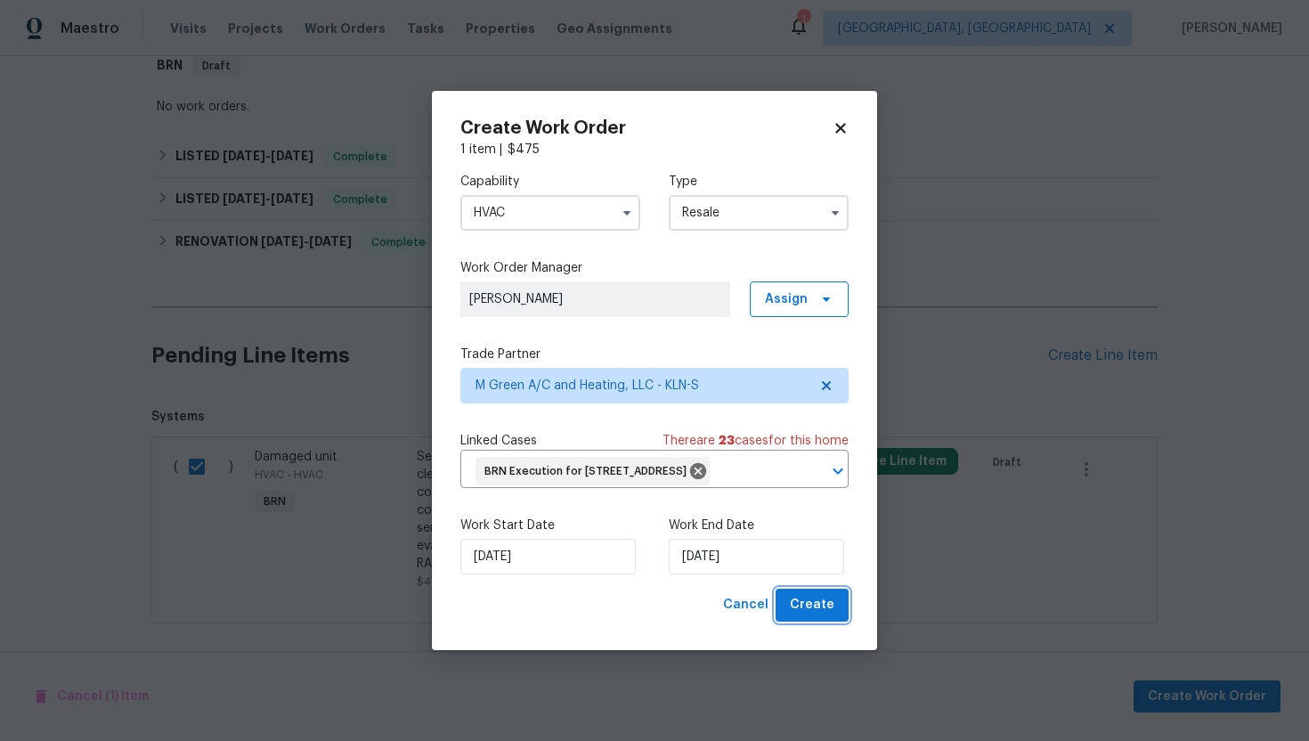
click at [820, 612] on span "Create" at bounding box center [812, 605] width 45 height 22
checkbox input "false"
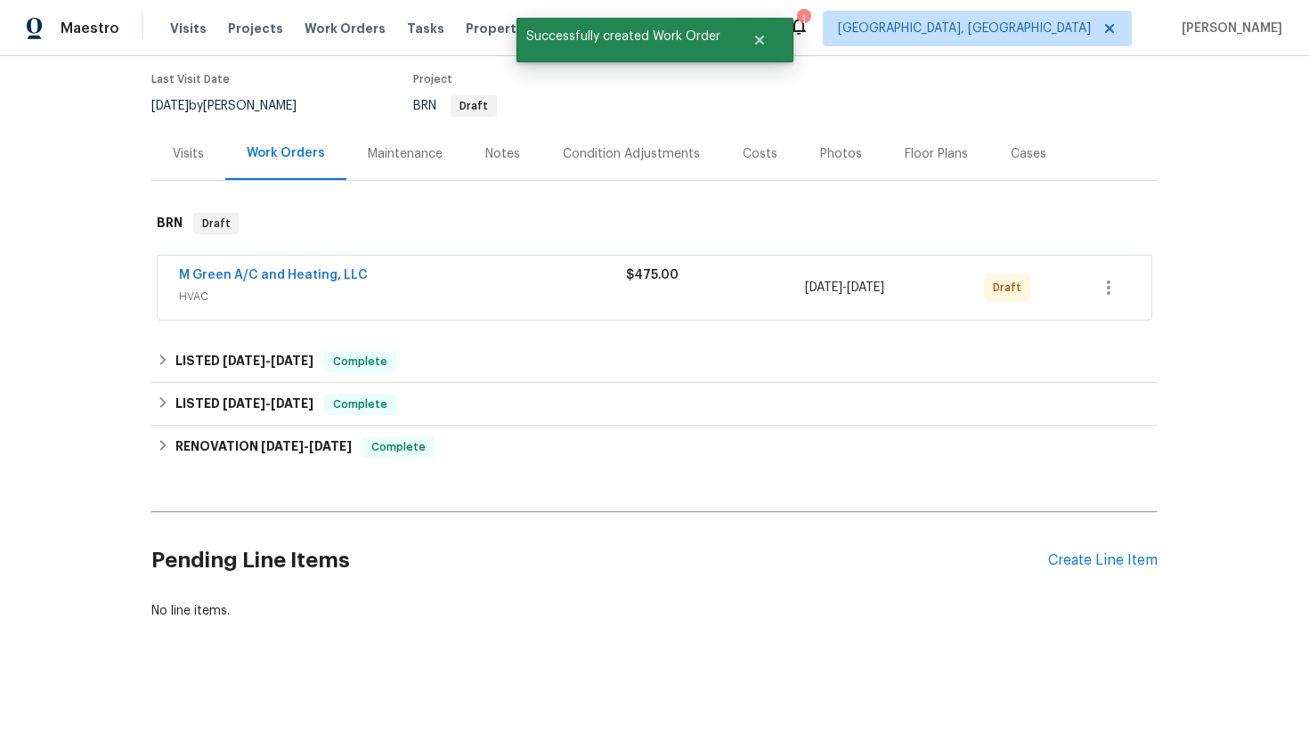
scroll to position [0, 0]
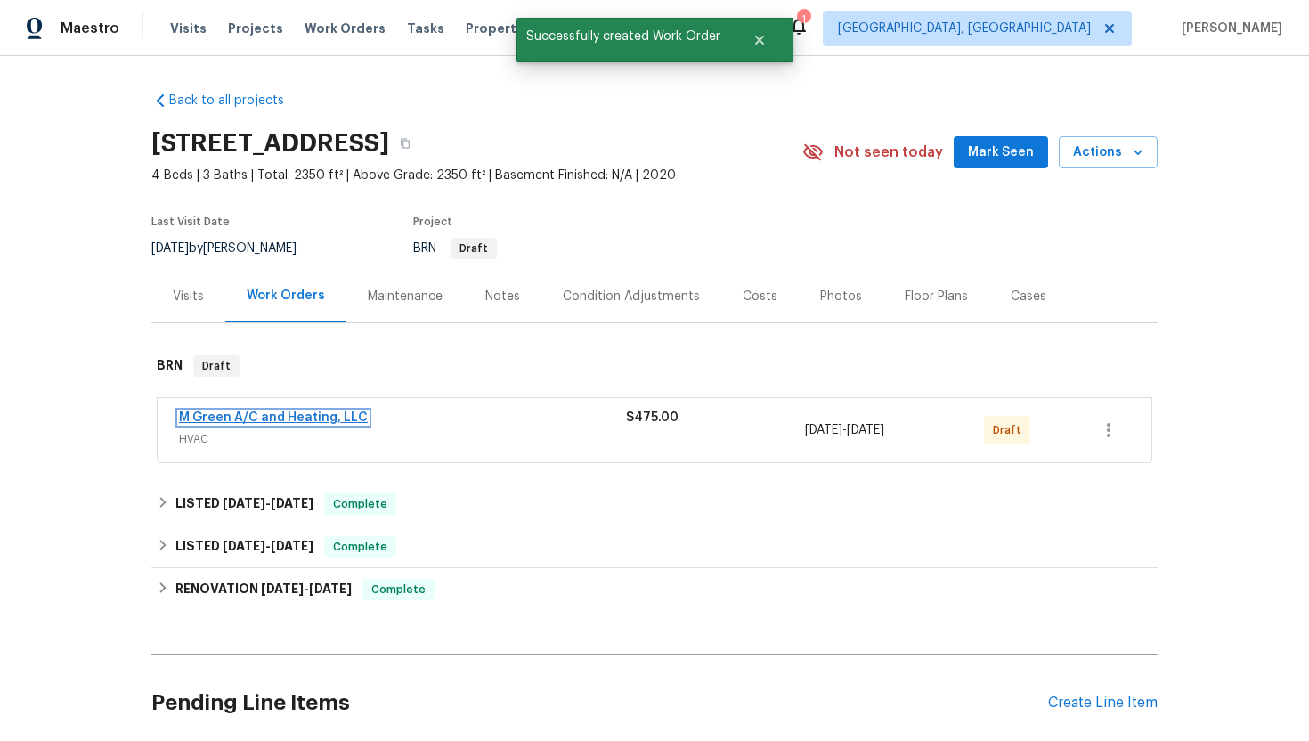
click at [291, 419] on link "M Green A/C and Heating, LLC" at bounding box center [273, 417] width 189 height 12
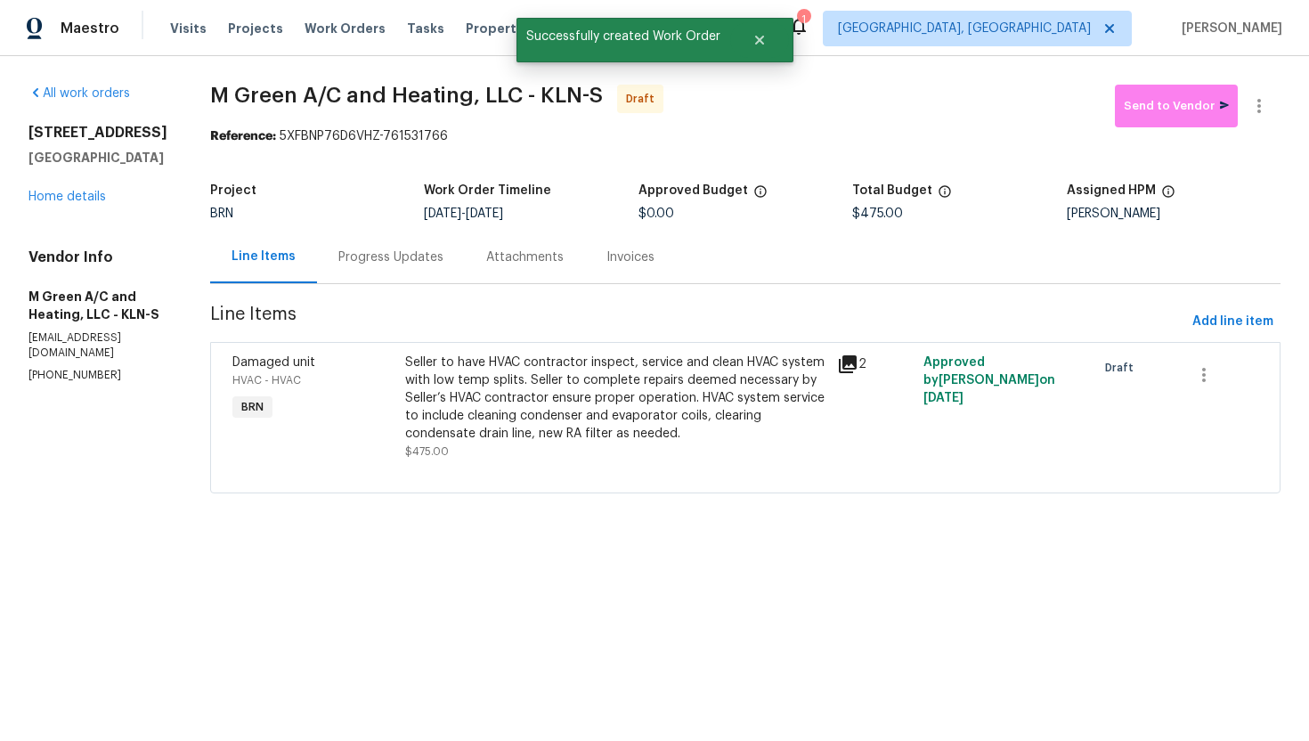
click at [422, 289] on section "M Green A/C and Heating, LLC - KLN-S Draft Send to Vendor Reference: 5XFBNP76D6…" at bounding box center [745, 300] width 1070 height 430
click at [426, 279] on div "Progress Updates" at bounding box center [391, 257] width 148 height 53
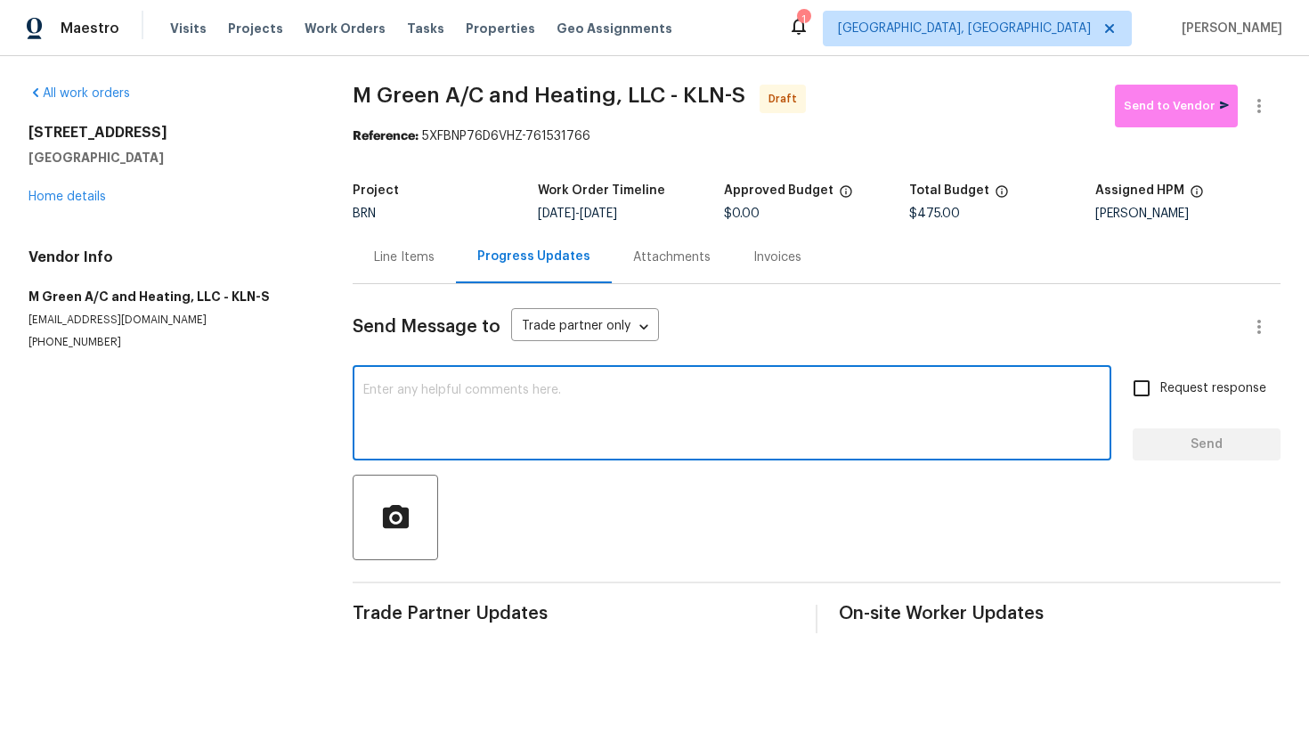
click at [675, 399] on textarea at bounding box center [731, 415] width 737 height 62
paste textarea "Hey! This is Ajay with Opendoor. I’m confirming a BRN Work Order for the proper…"
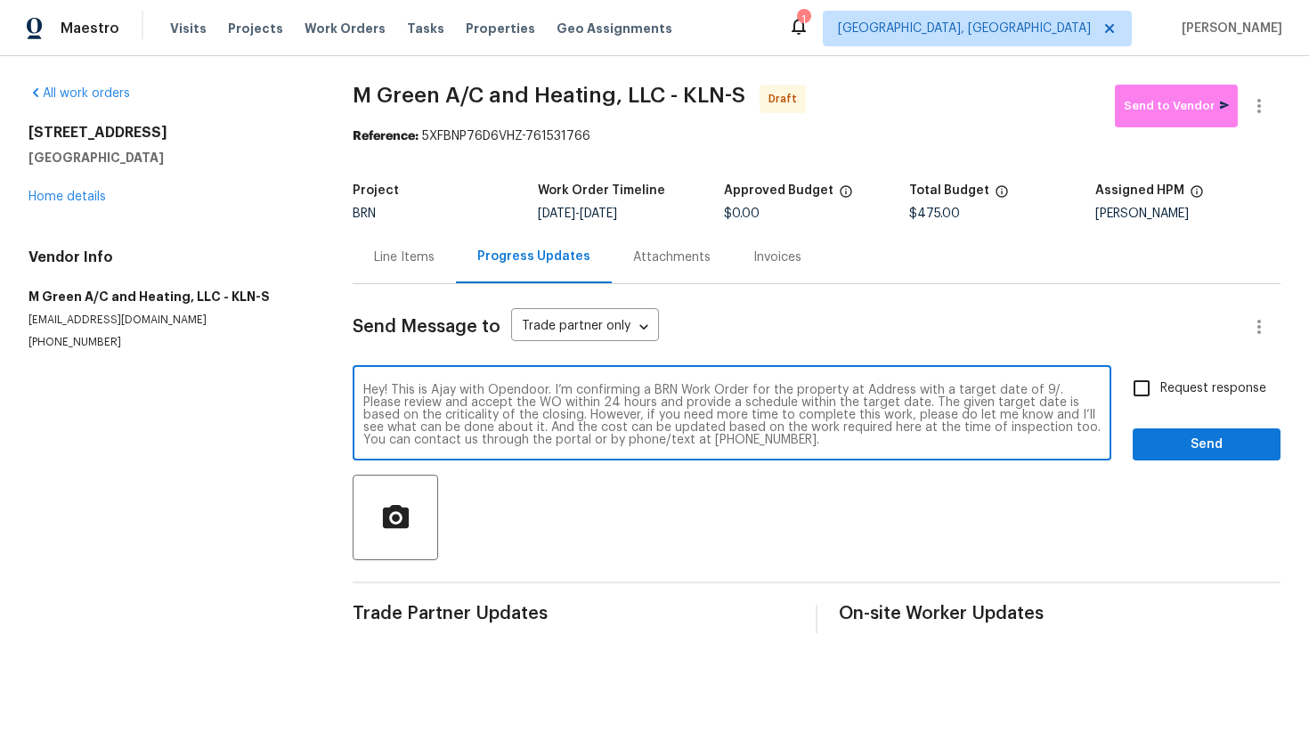
click at [884, 394] on textarea "Hey! This is Ajay with Opendoor. I’m confirming a BRN Work Order for the proper…" at bounding box center [731, 415] width 737 height 62
paste textarea "3310 Long Fellow Dr, Belton, TX 76513"
click at [496, 405] on textarea "Hey! This is Ajay with Opendoor. I’m confirming a BRN Work Order for the proper…" at bounding box center [731, 415] width 737 height 62
type textarea "Hey! This is Ajay with Opendoor. I’m confirming a BRN Work Order for the proper…"
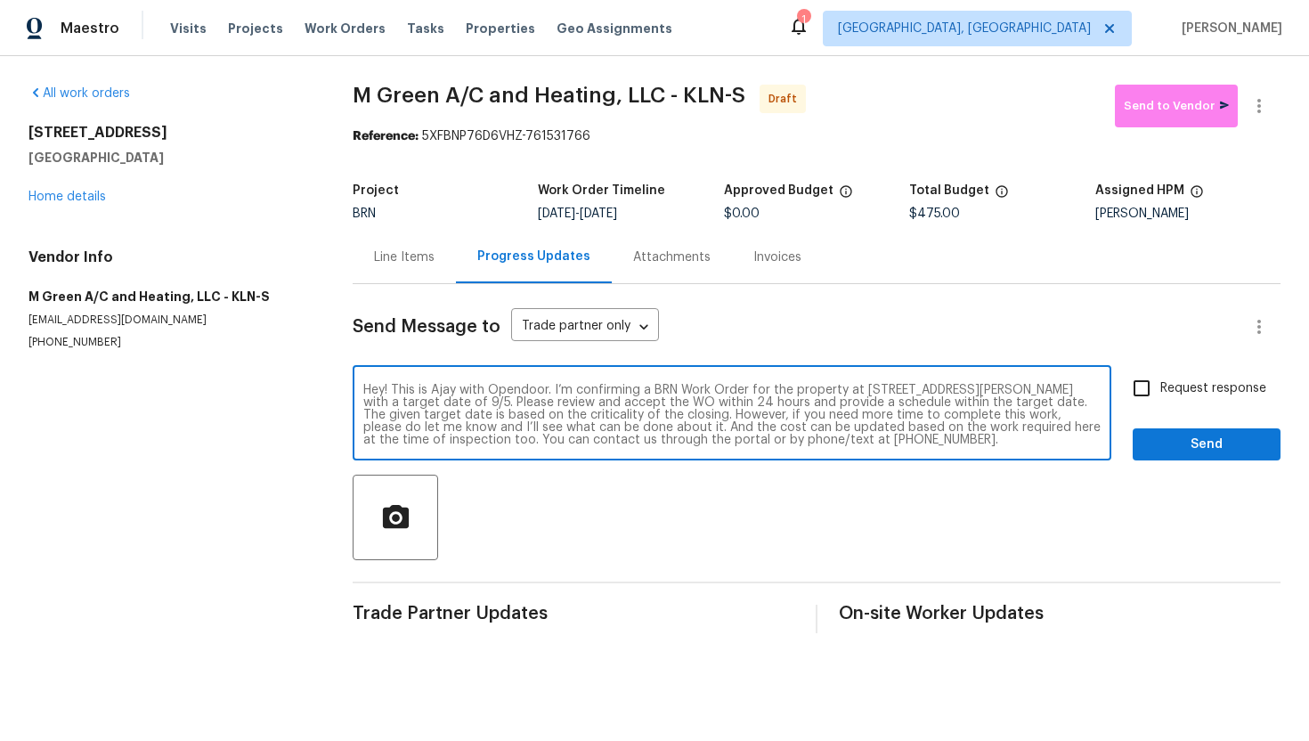
click at [1151, 391] on input "Request response" at bounding box center [1141, 388] width 37 height 37
checkbox input "true"
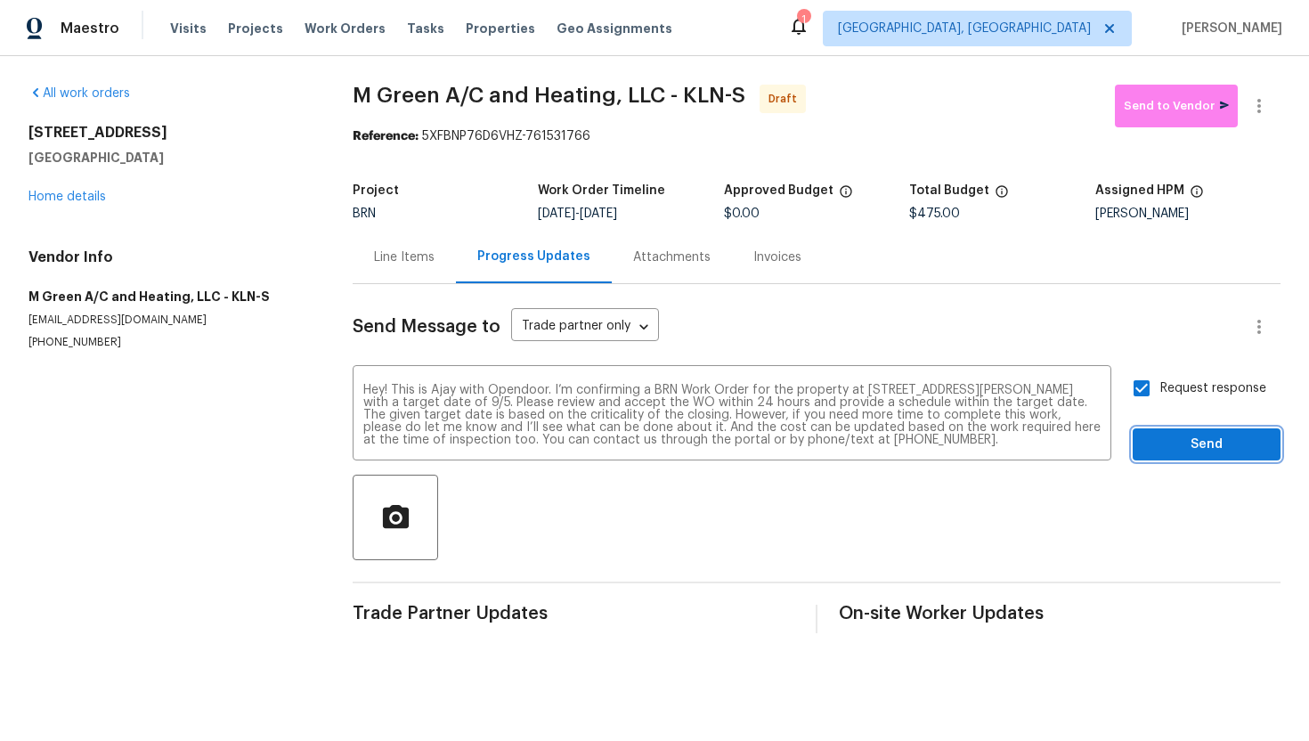
click at [1173, 444] on span "Send" at bounding box center [1206, 445] width 119 height 22
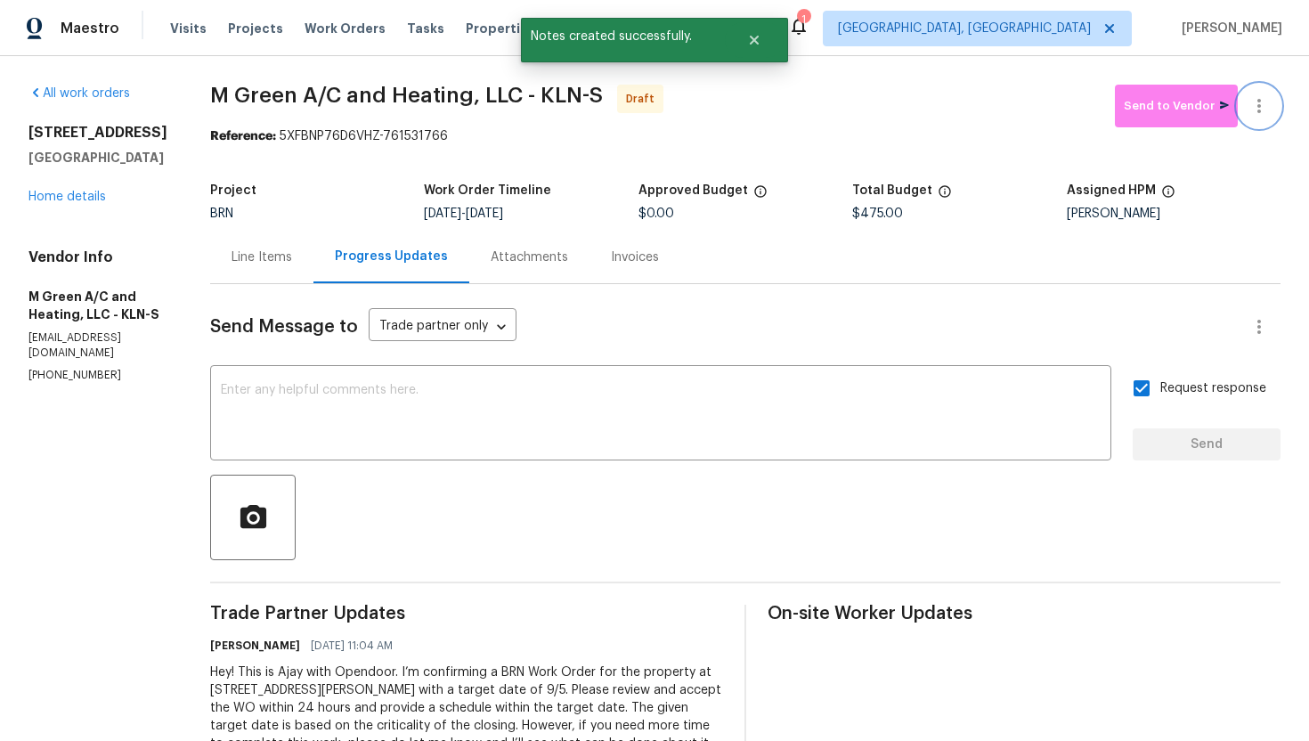
click at [1256, 115] on icon "button" at bounding box center [1258, 105] width 21 height 21
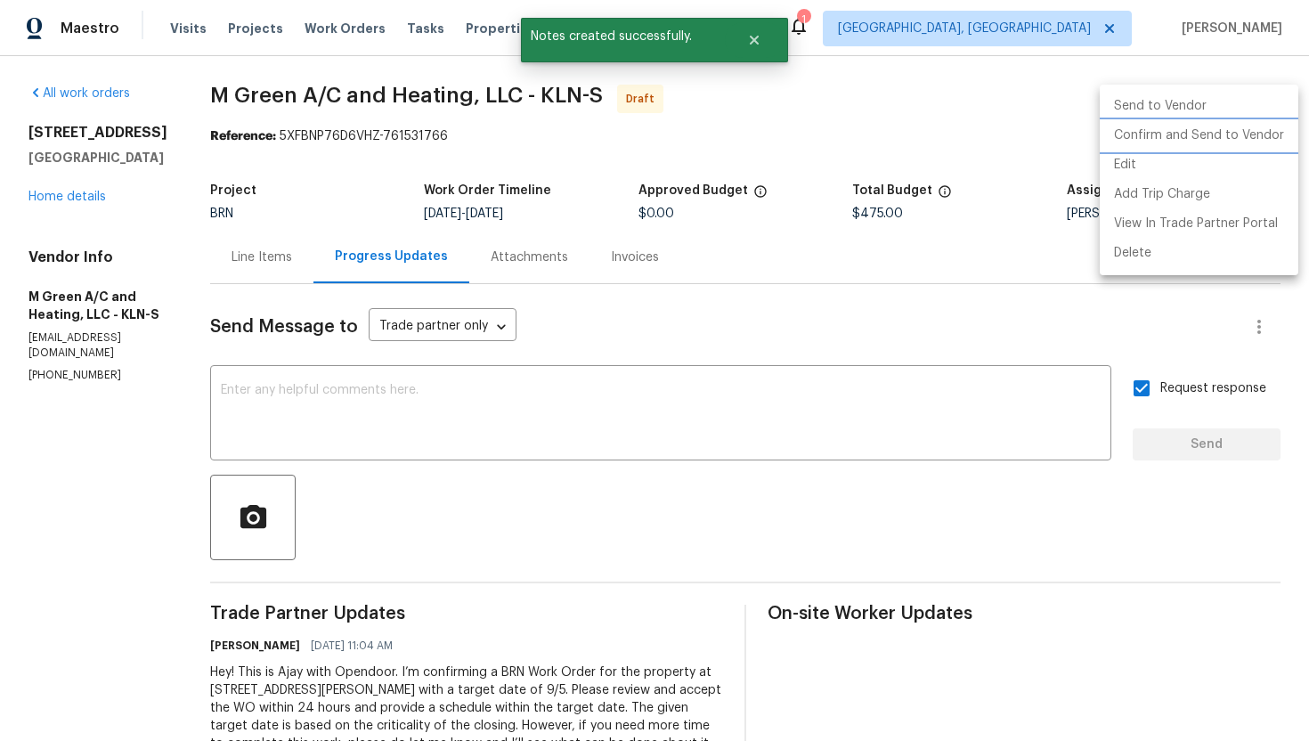
click at [1240, 134] on li "Confirm and Send to Vendor" at bounding box center [1199, 135] width 199 height 29
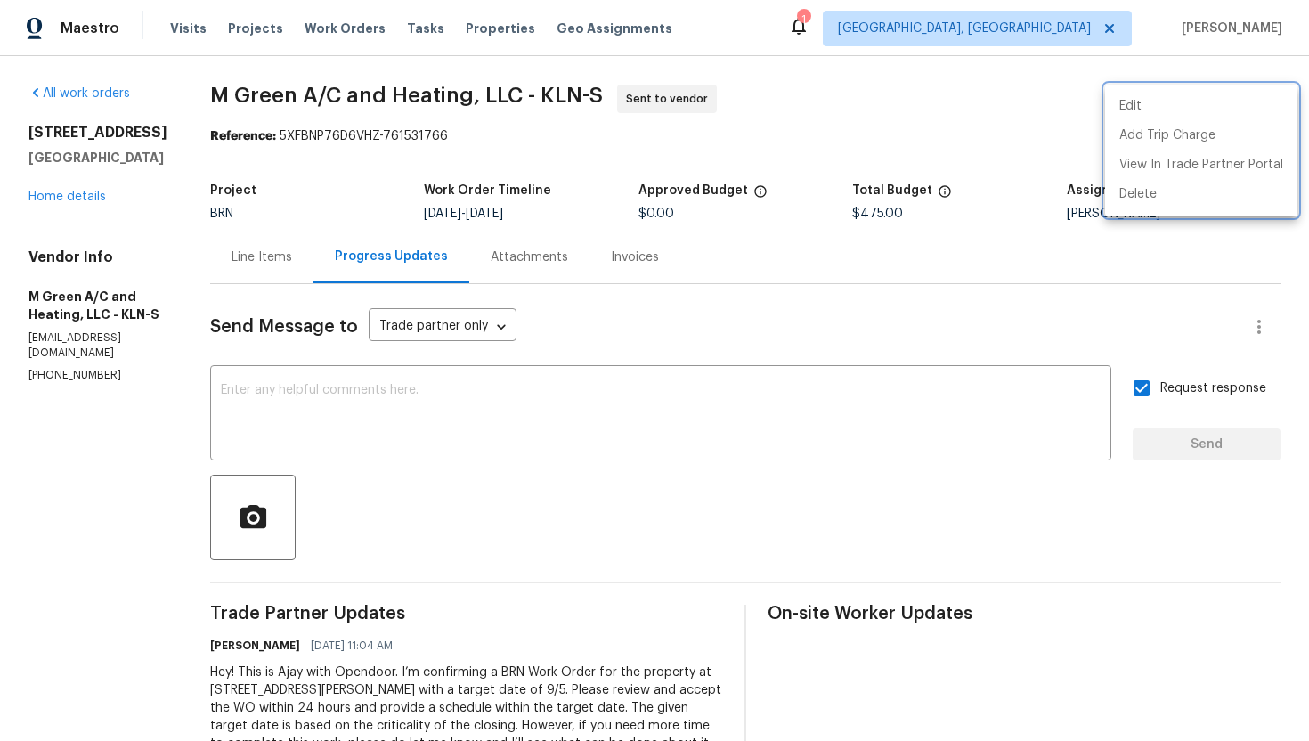
click at [297, 265] on div at bounding box center [654, 370] width 1309 height 741
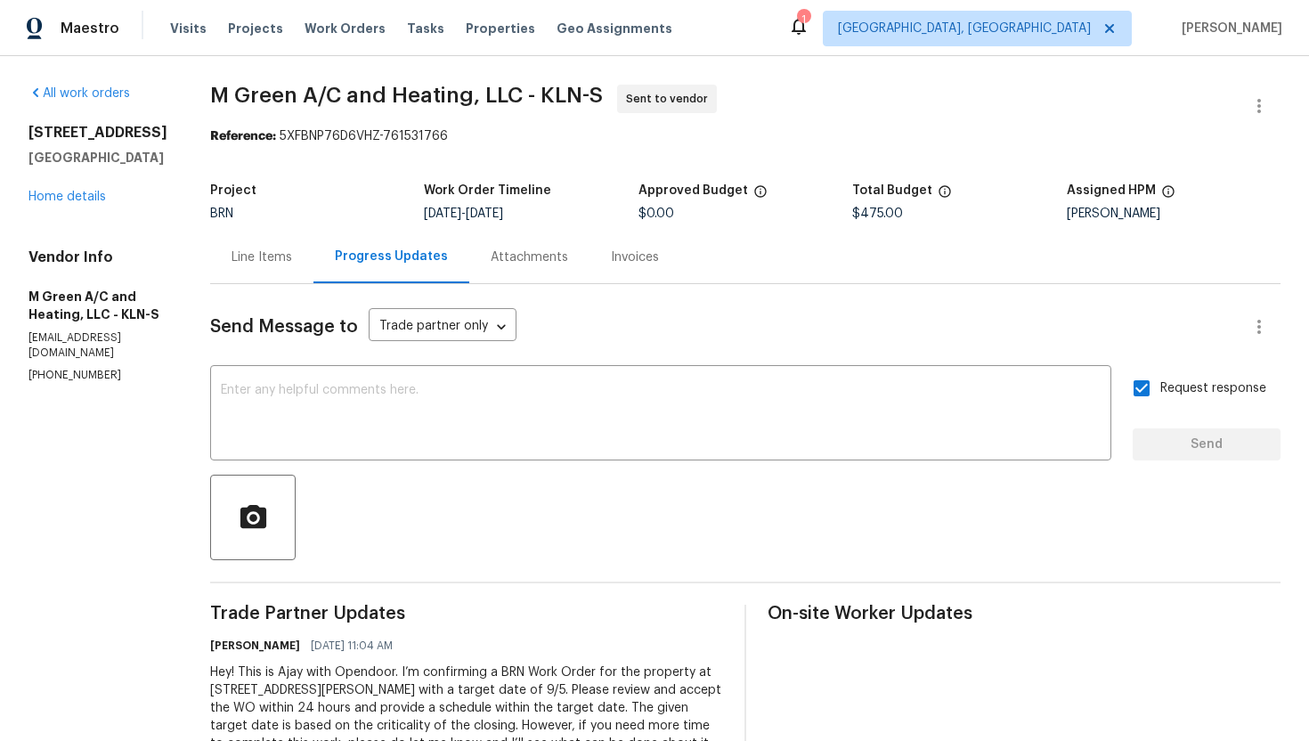
click at [292, 264] on div "Line Items" at bounding box center [262, 257] width 61 height 18
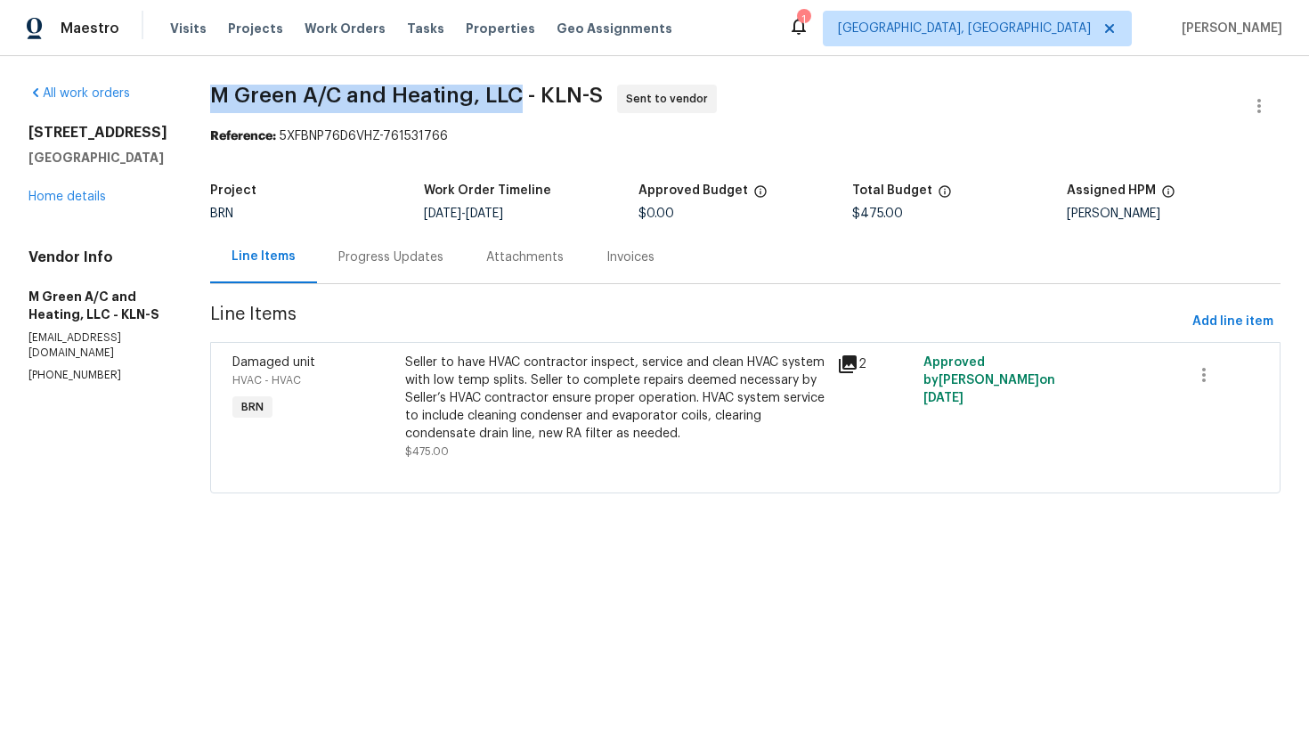
drag, startPoint x: 244, startPoint y: 97, endPoint x: 558, endPoint y: 89, distance: 314.4
click at [558, 89] on div "All work orders 3310 Long Fellow Dr Belton, TX 76513 Home details Vendor Info M…" at bounding box center [654, 299] width 1309 height 487
copy span "M Green A/C and Heating, LLC"
click at [703, 152] on section "M Green A/C and Heating, LLC - KLN-S Sent to vendor Reference: 5XFBNP76D6VHZ-76…" at bounding box center [745, 300] width 1070 height 430
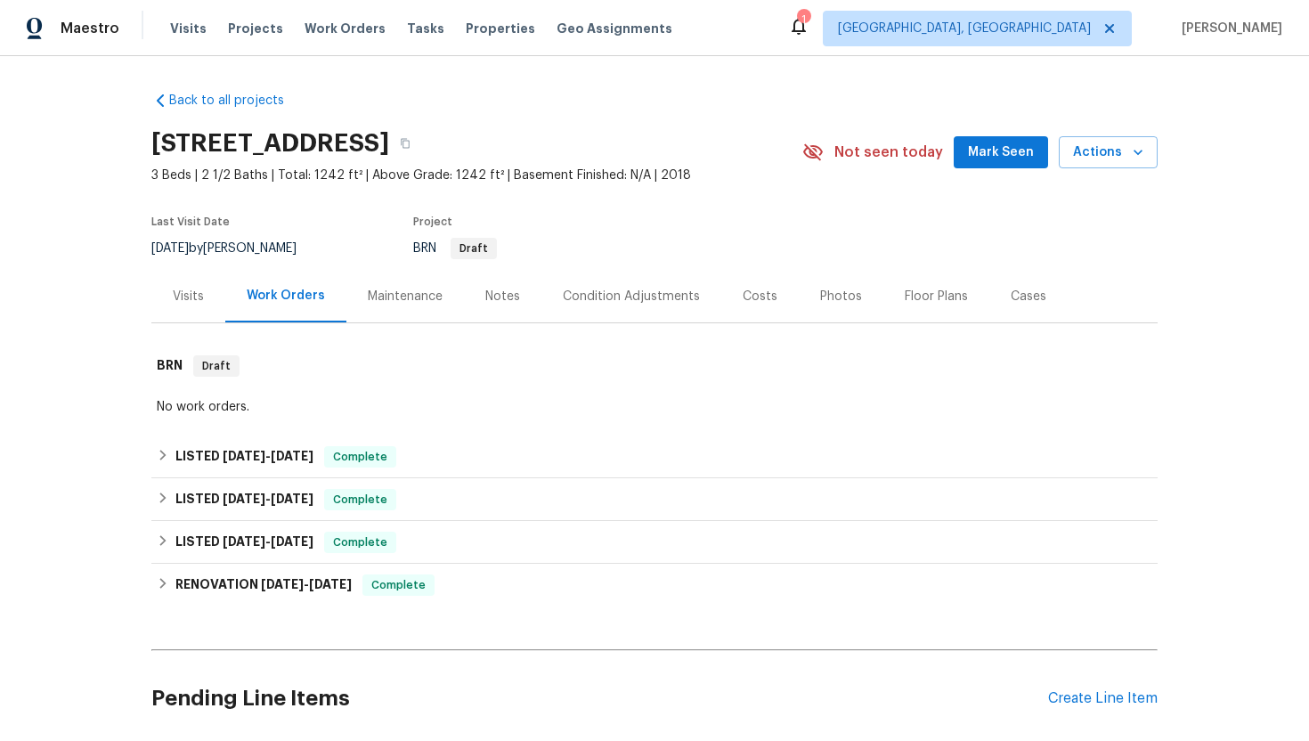
scroll to position [373, 0]
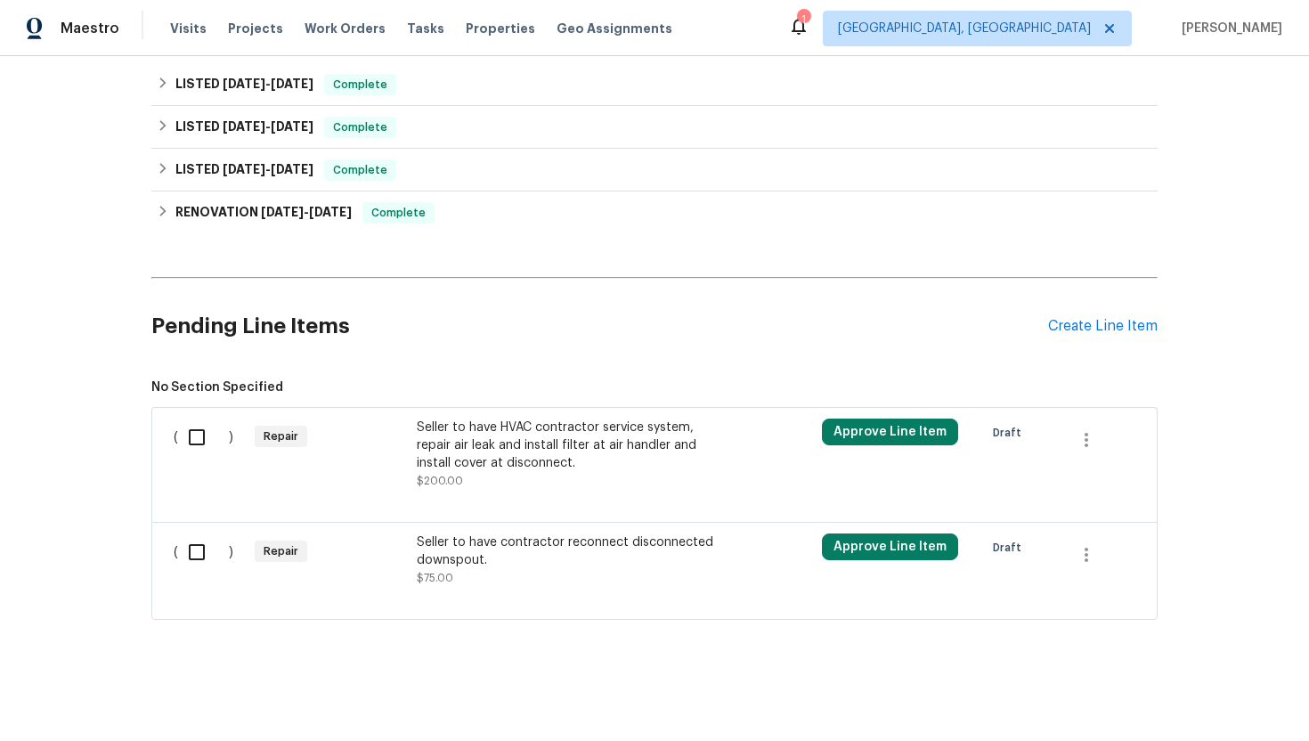
click at [498, 460] on div "Seller to have HVAC contractor service system, repair air leak and install filt…" at bounding box center [573, 445] width 313 height 53
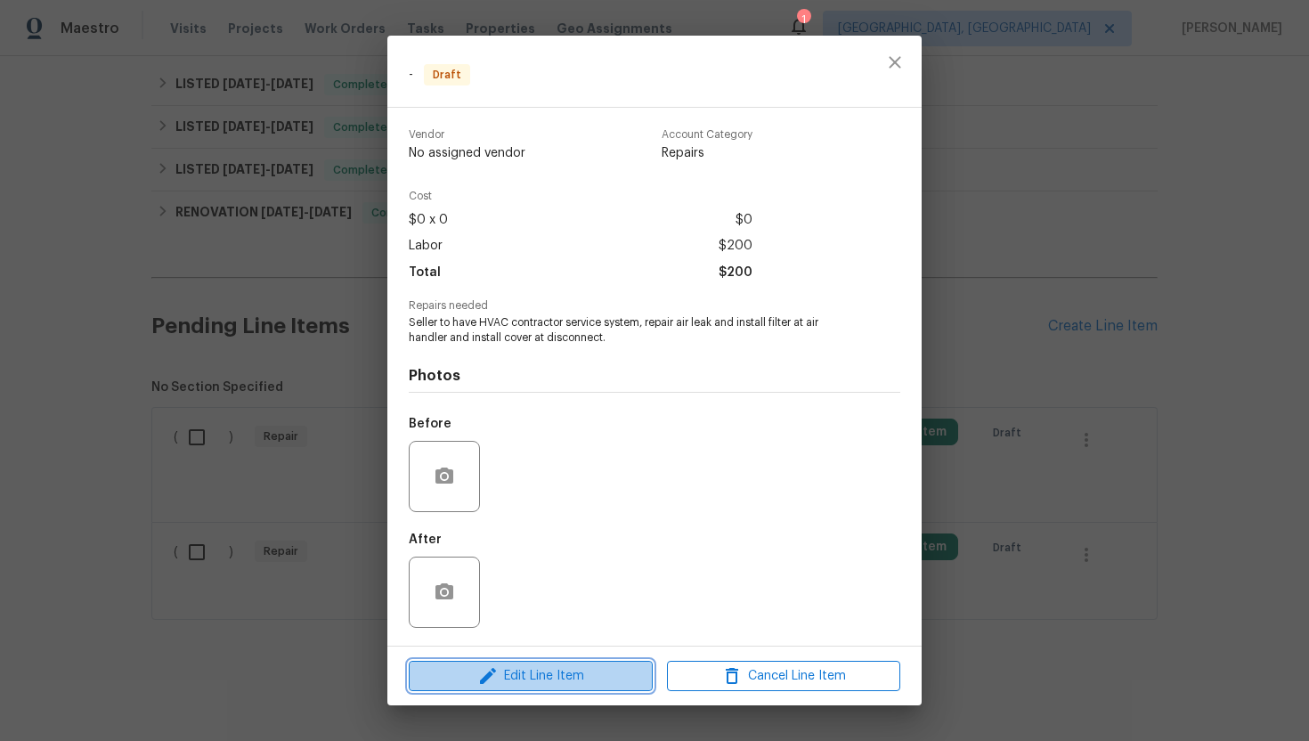
click at [467, 670] on span "Edit Line Item" at bounding box center [530, 676] width 233 height 22
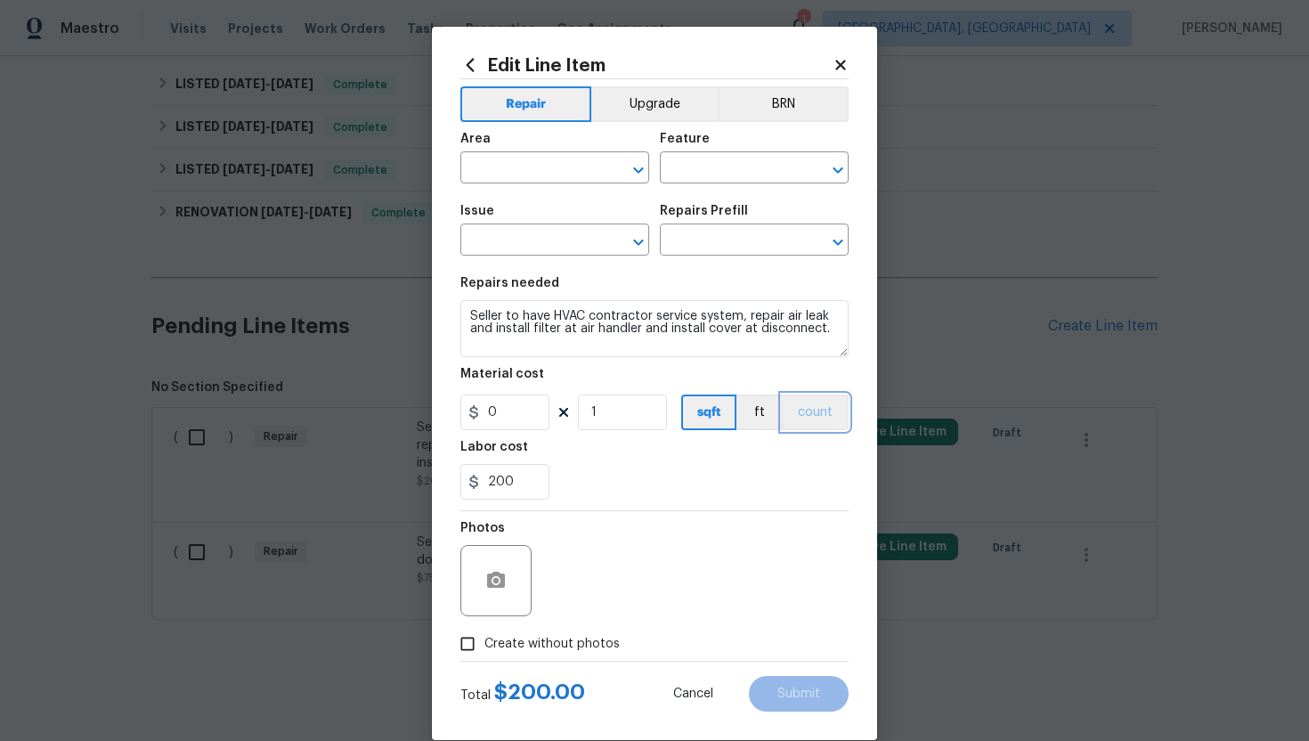
click at [804, 428] on button "count" at bounding box center [815, 412] width 67 height 36
click at [793, 108] on button "BRN" at bounding box center [783, 104] width 131 height 36
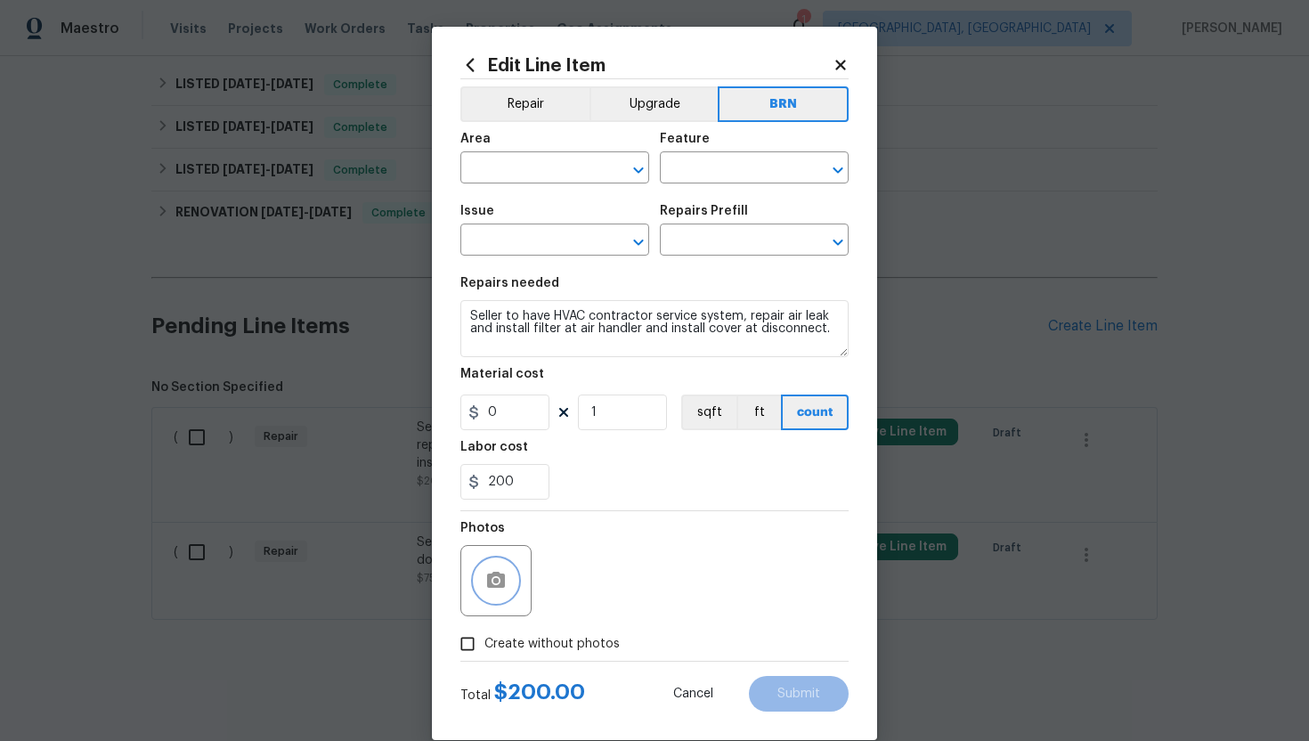
click at [503, 569] on button "button" at bounding box center [496, 580] width 43 height 43
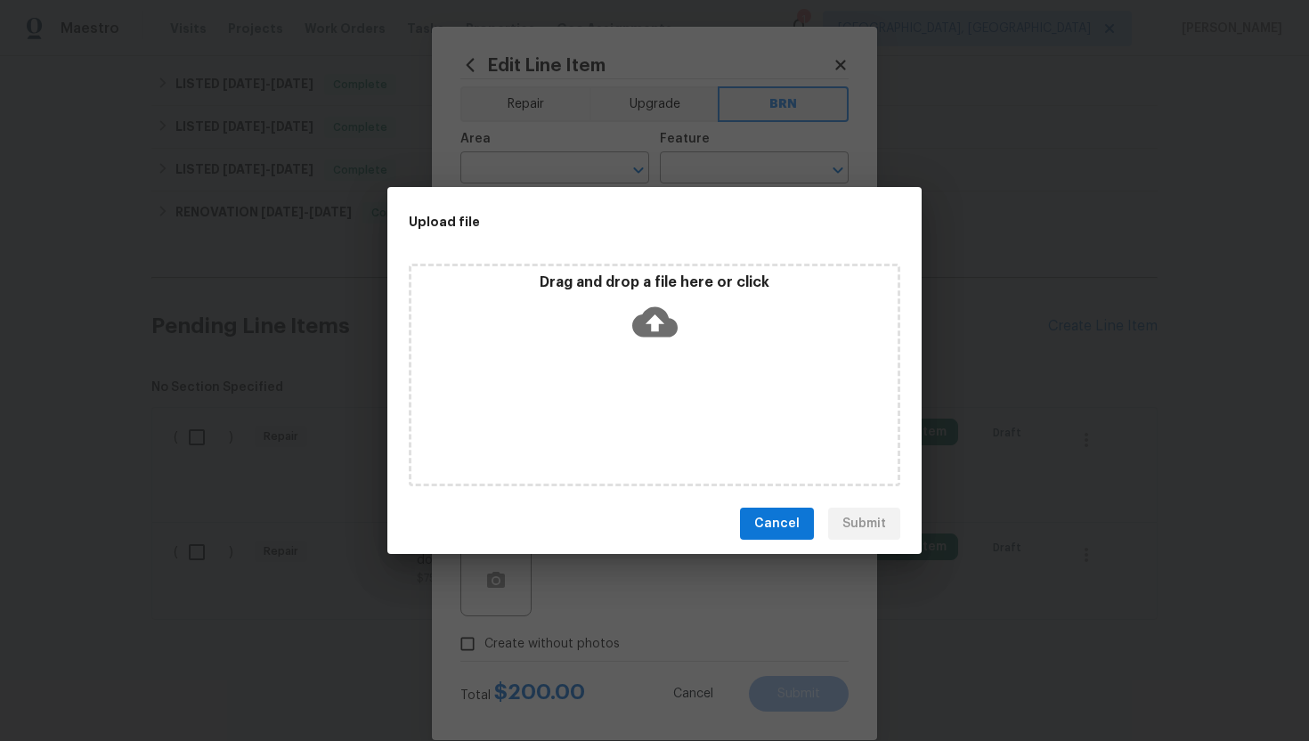
click at [659, 308] on icon at bounding box center [654, 322] width 45 height 30
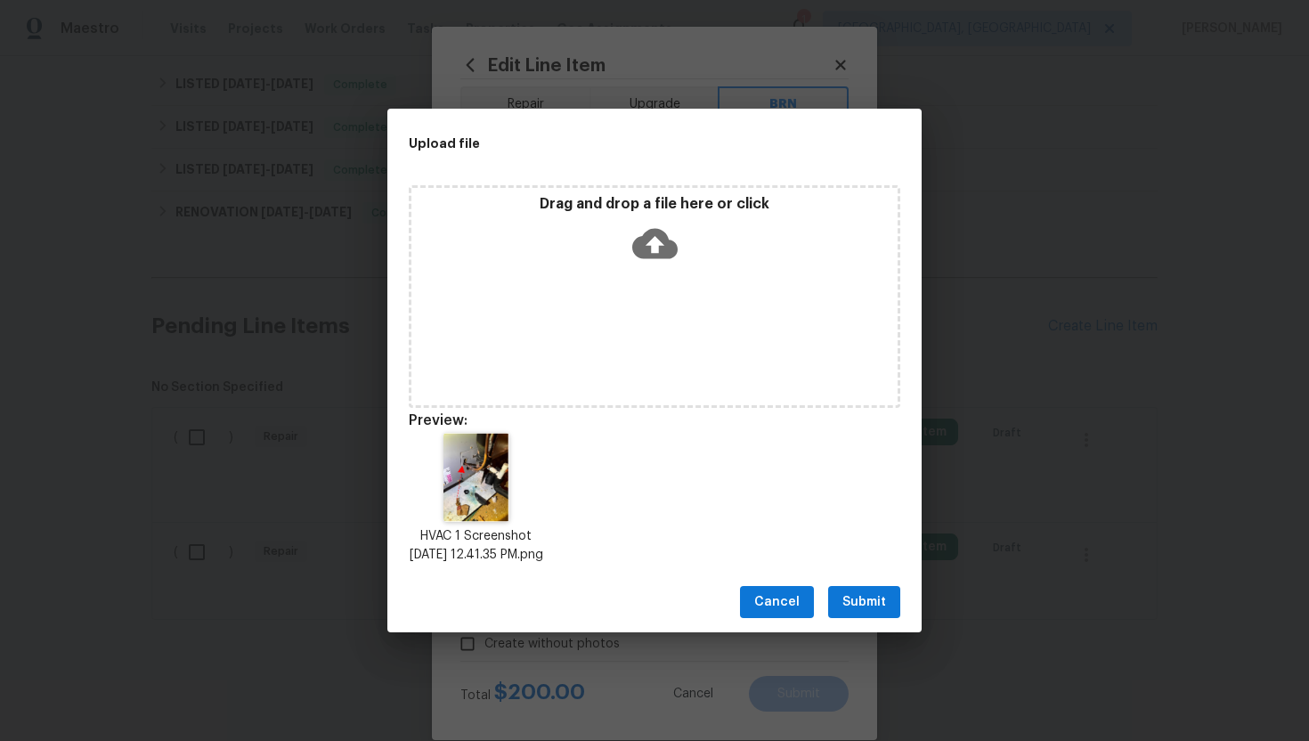
click at [642, 229] on icon at bounding box center [654, 244] width 45 height 30
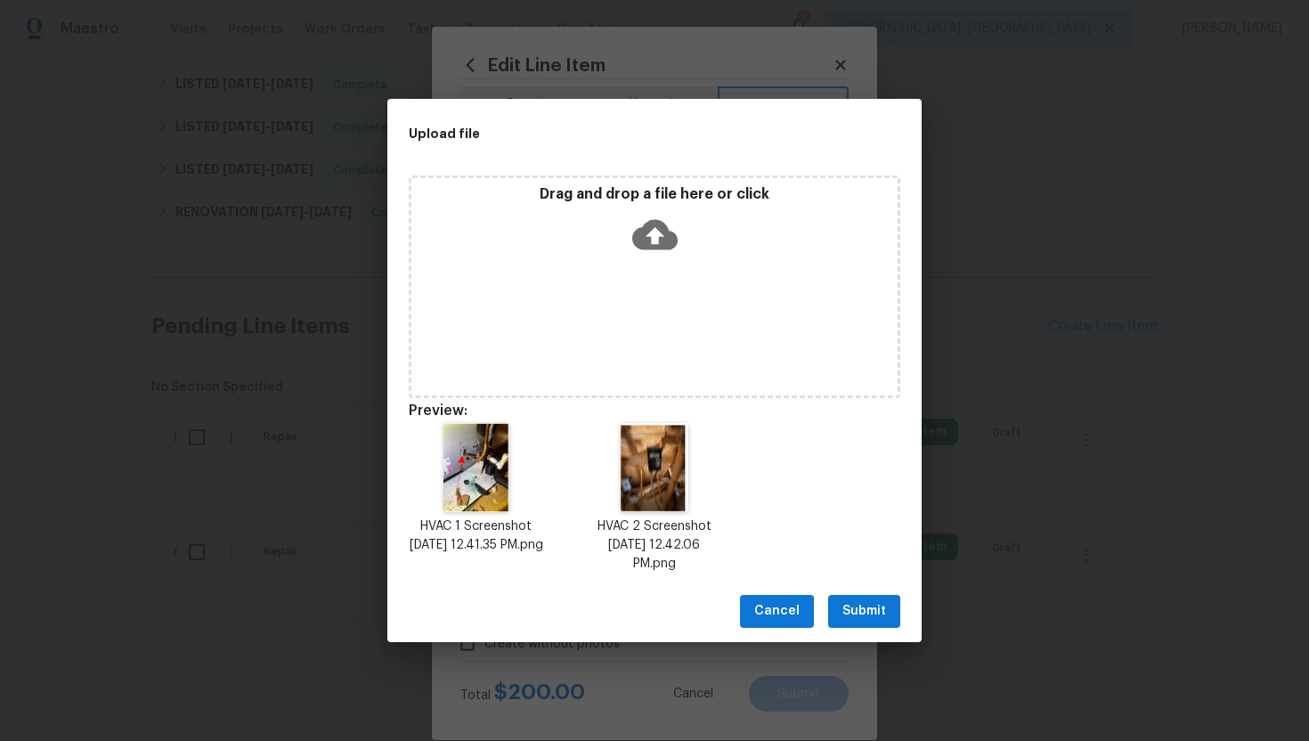
click at [876, 606] on span "Submit" at bounding box center [864, 611] width 44 height 22
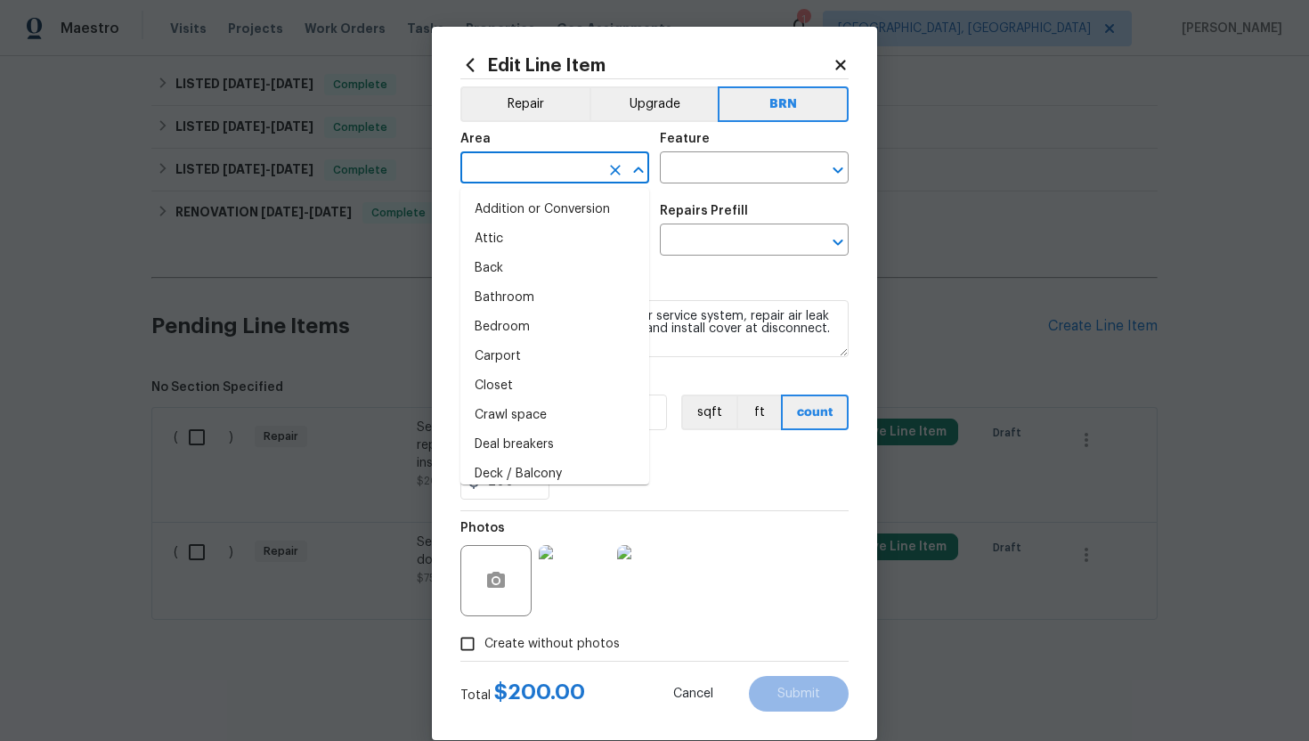
click at [547, 178] on input "text" at bounding box center [529, 170] width 139 height 28
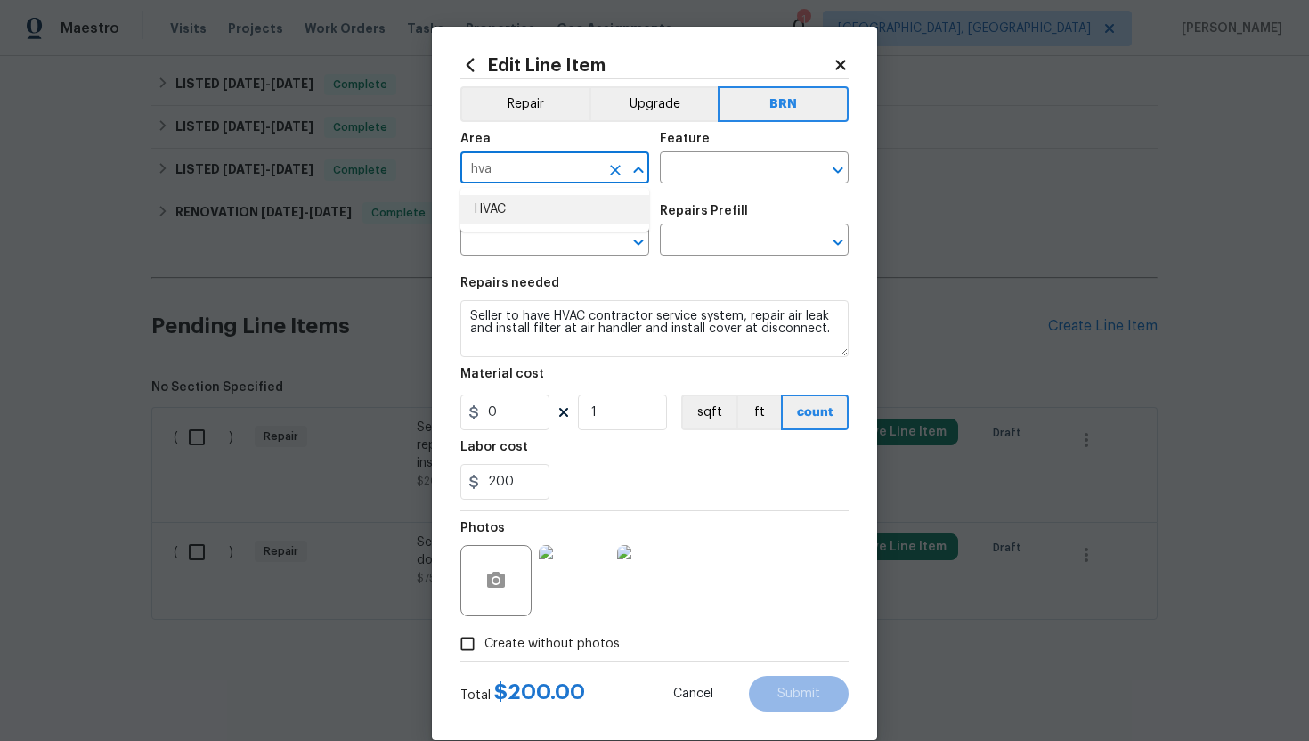
click at [576, 212] on li "HVAC" at bounding box center [554, 209] width 189 height 29
type input "HVAC"
click at [718, 166] on input "text" at bounding box center [729, 170] width 139 height 28
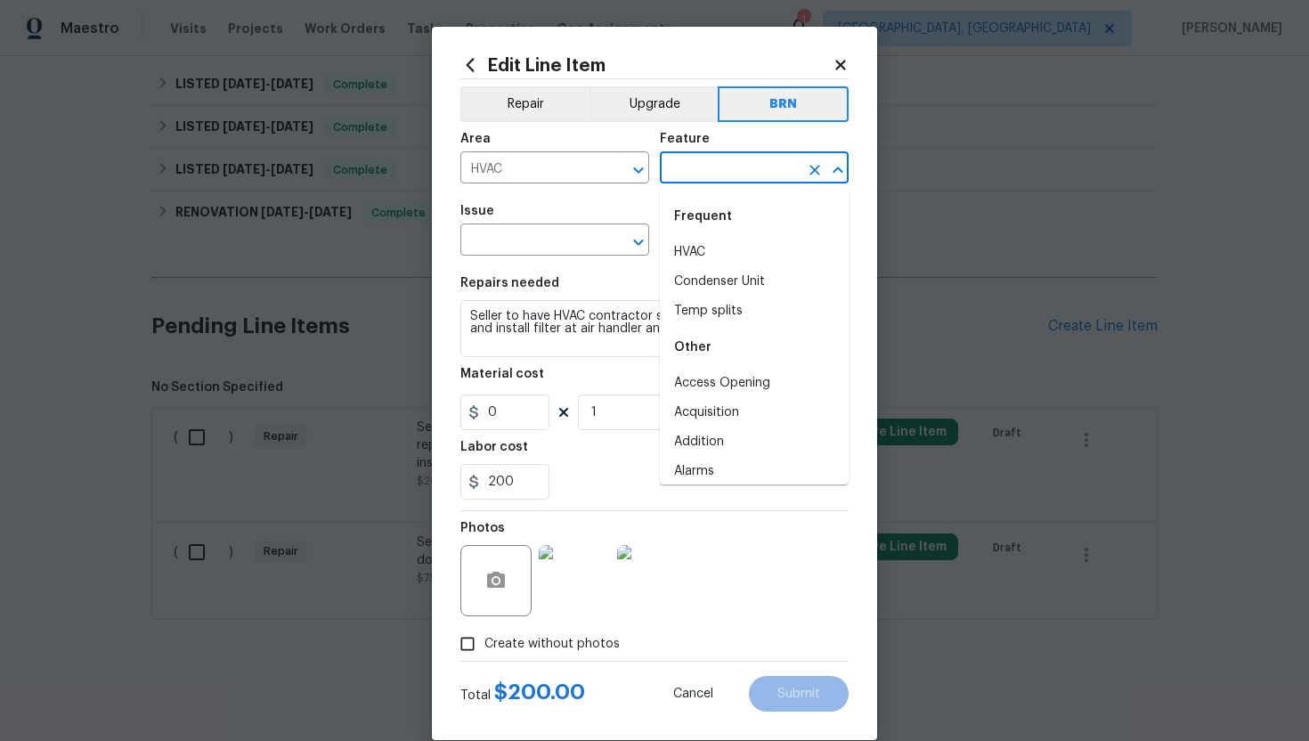
click at [708, 244] on li "HVAC" at bounding box center [754, 252] width 189 height 29
type input "HVAC"
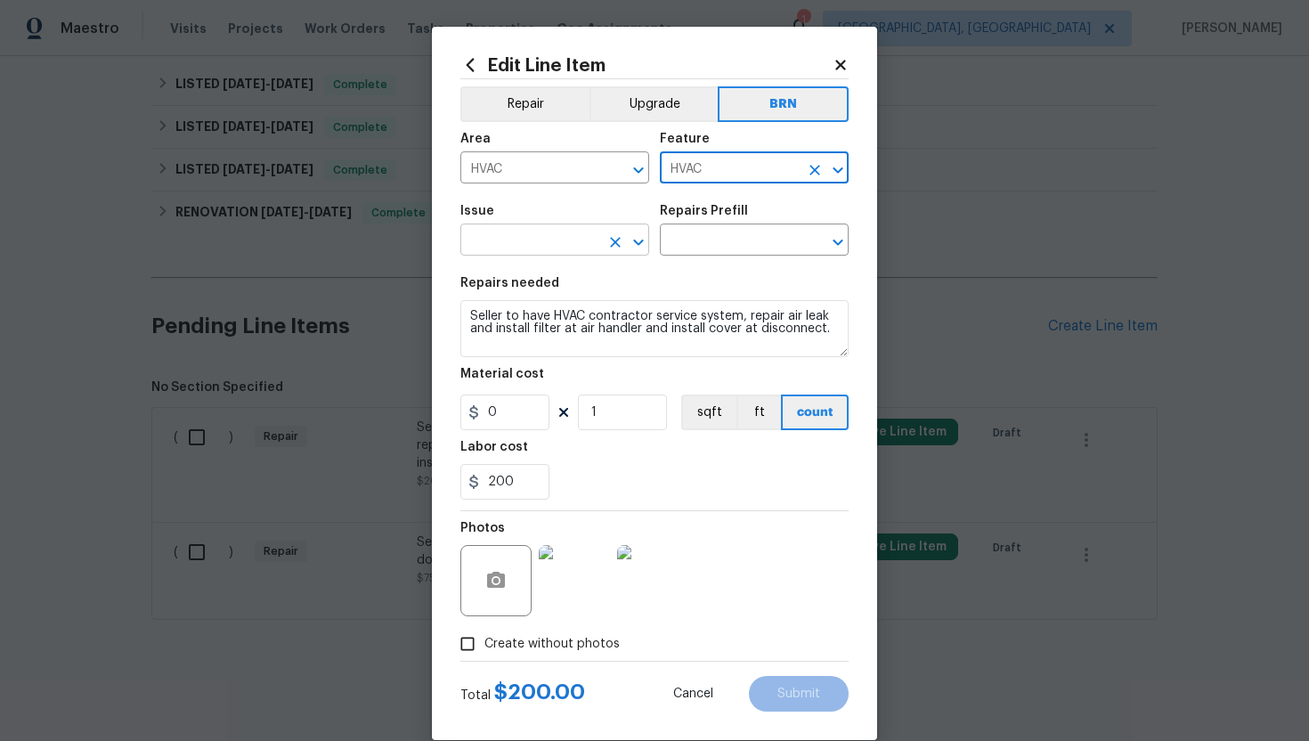
click at [524, 244] on input "text" at bounding box center [529, 242] width 139 height 28
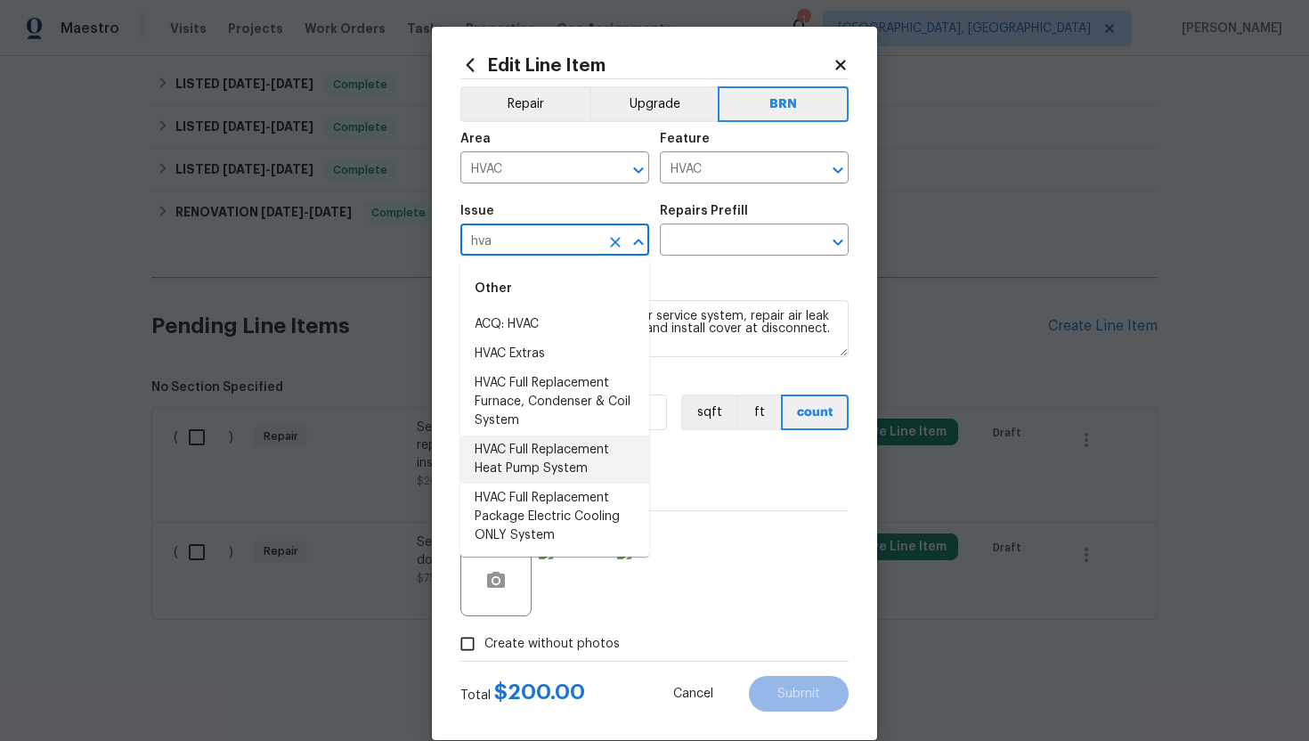
click at [526, 440] on li "HVAC Full Replacement Heat Pump System" at bounding box center [554, 459] width 189 height 48
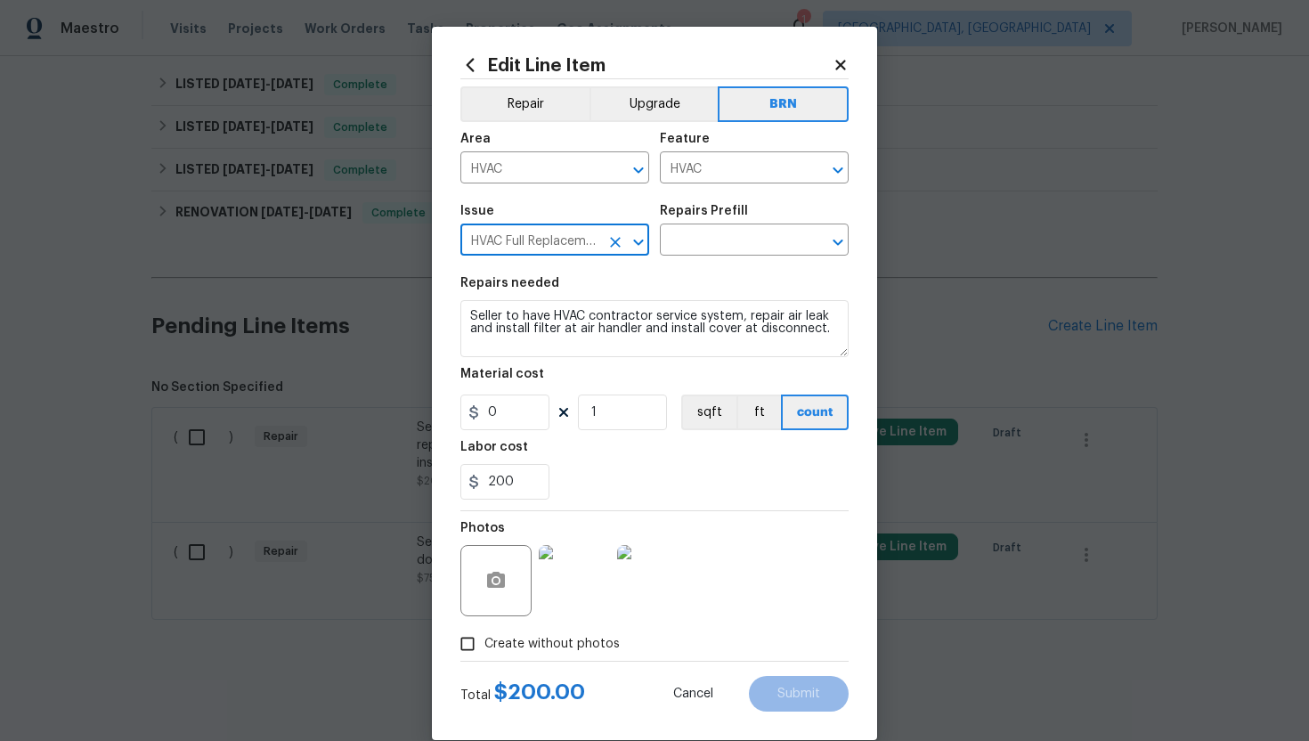
type input "HVAC Full Replacement Heat Pump System"
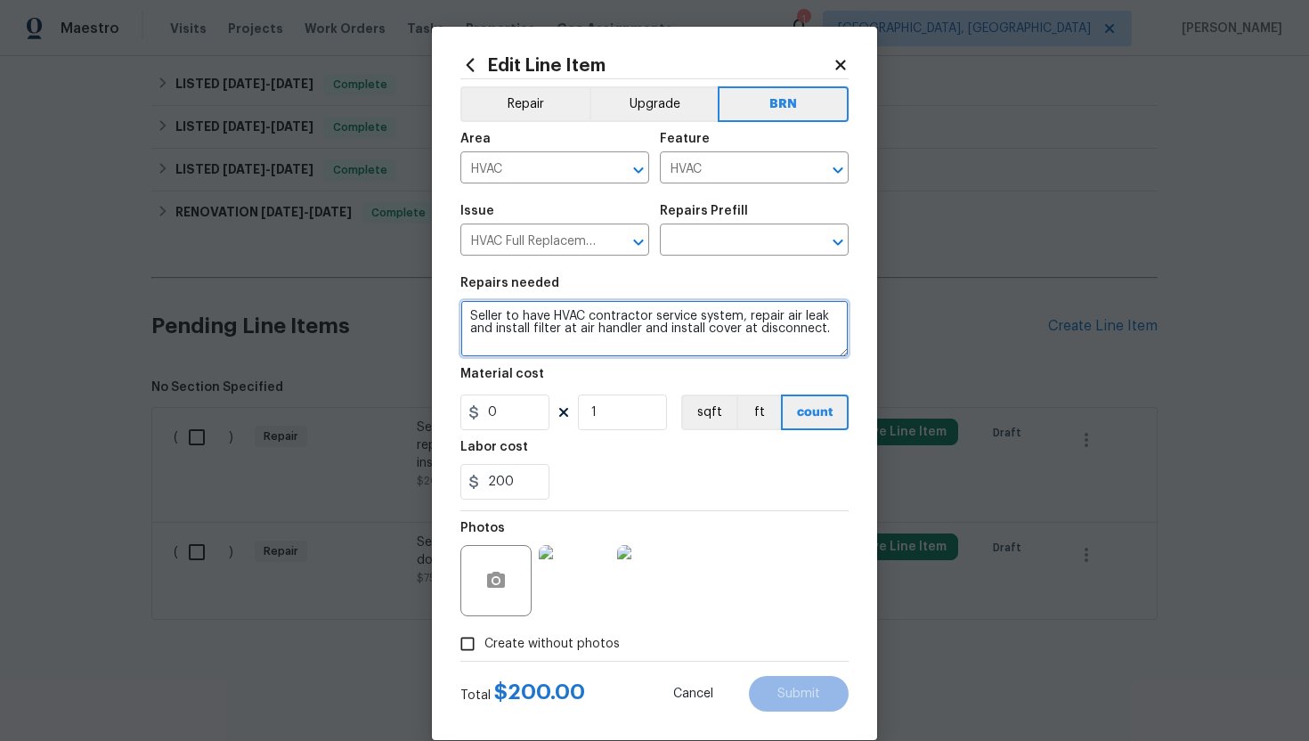
drag, startPoint x: 466, startPoint y: 313, endPoint x: 692, endPoint y: 355, distance: 230.0
click at [692, 355] on textarea "Seller to have HVAC contractor service system, repair air leak and install filt…" at bounding box center [654, 328] width 388 height 57
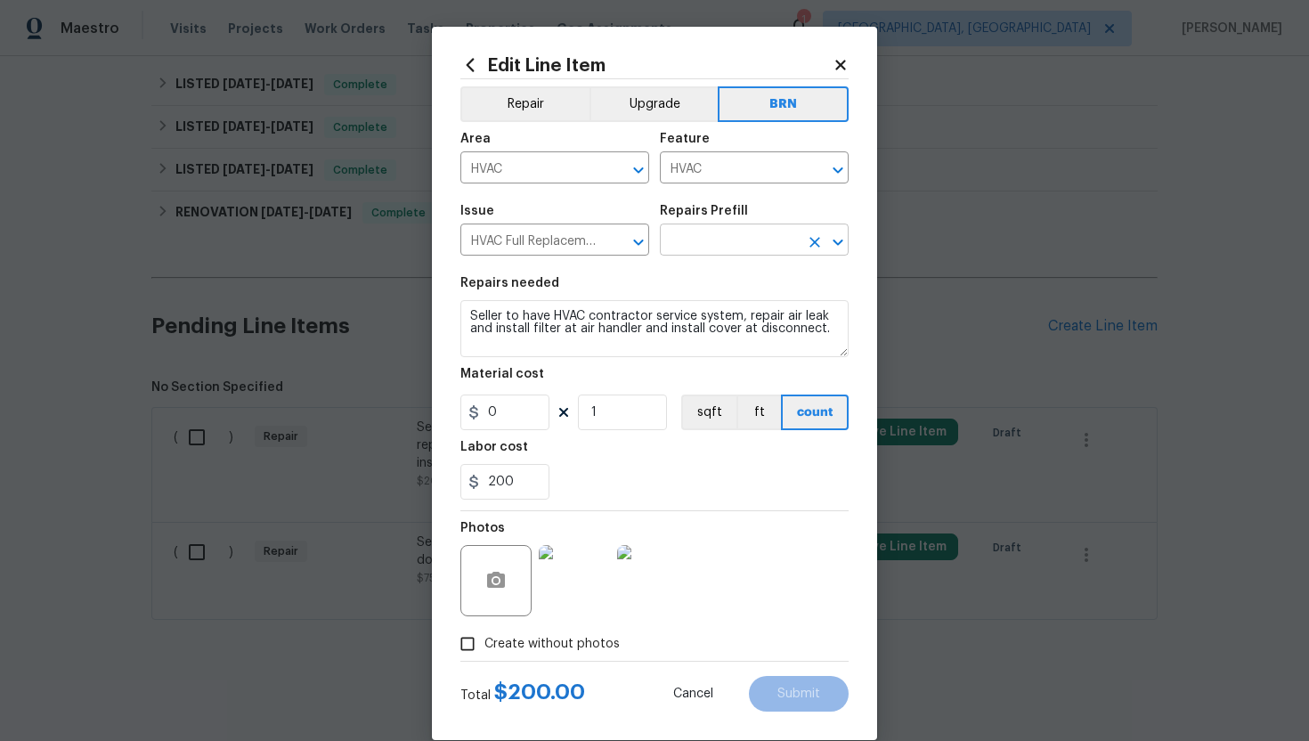
click at [711, 245] on input "text" at bounding box center [729, 242] width 139 height 28
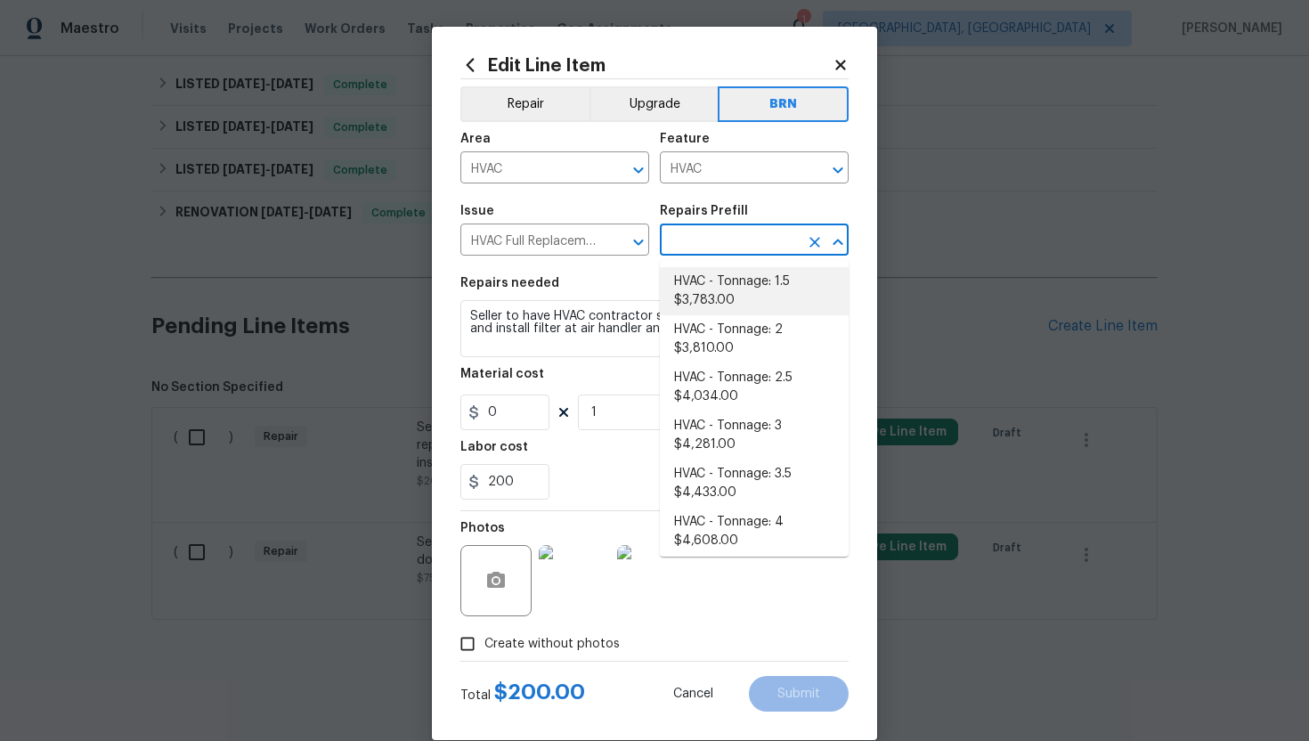
click at [712, 289] on li "HVAC - Tonnage: 1.5 $3,783.00" at bounding box center [754, 291] width 189 height 48
type input "HVAC - Tonnage: 1.5 $3,783.00"
type textarea "1.5 Ton - Heat Pump, Air Handler, Heat Kit. SEER2 14.3 Heat Pump Split System M…"
type input "3783"
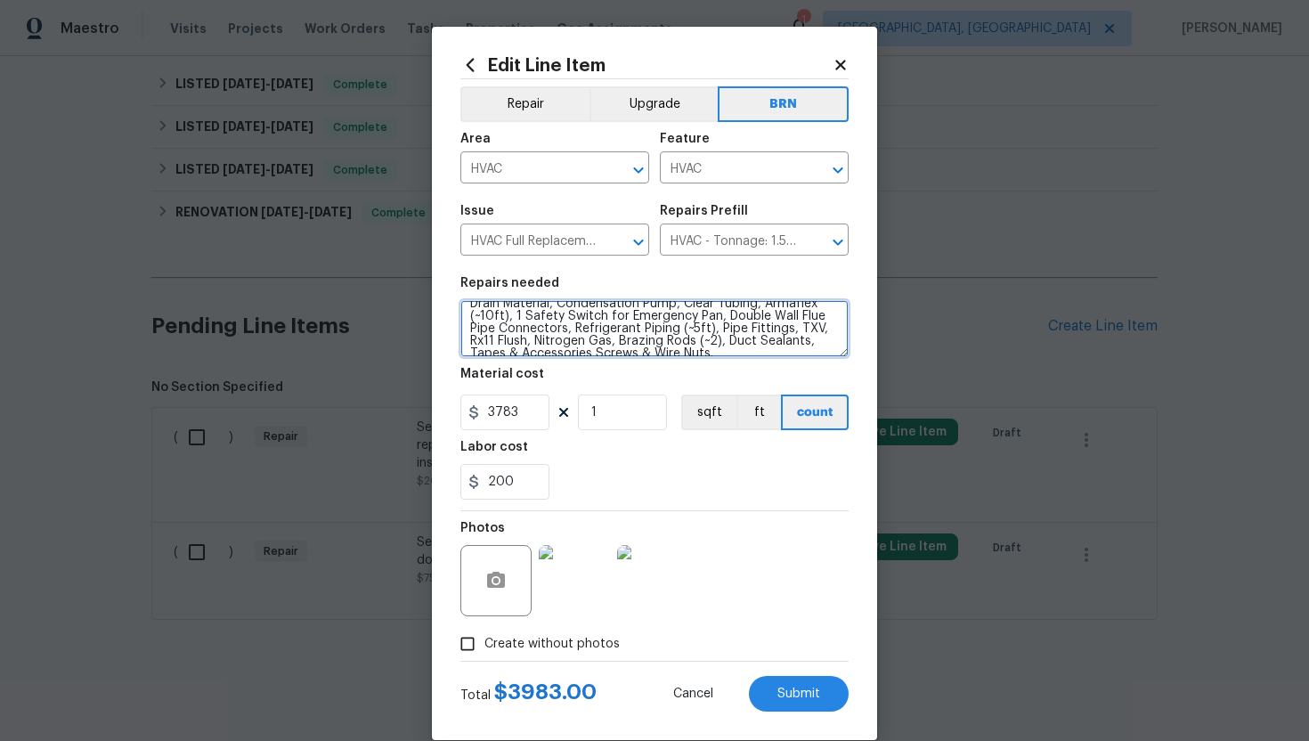
scroll to position [87, 0]
drag, startPoint x: 467, startPoint y: 315, endPoint x: 565, endPoint y: 378, distance: 116.9
click at [565, 378] on section "Repairs needed 1.5 Ton - Heat Pump, Air Handler, Heat Kit. SEER2 14.3 Heat Pump…" at bounding box center [654, 388] width 388 height 244
paste textarea "Seller to have HVAC contractor service system, repair air leak and install filt…"
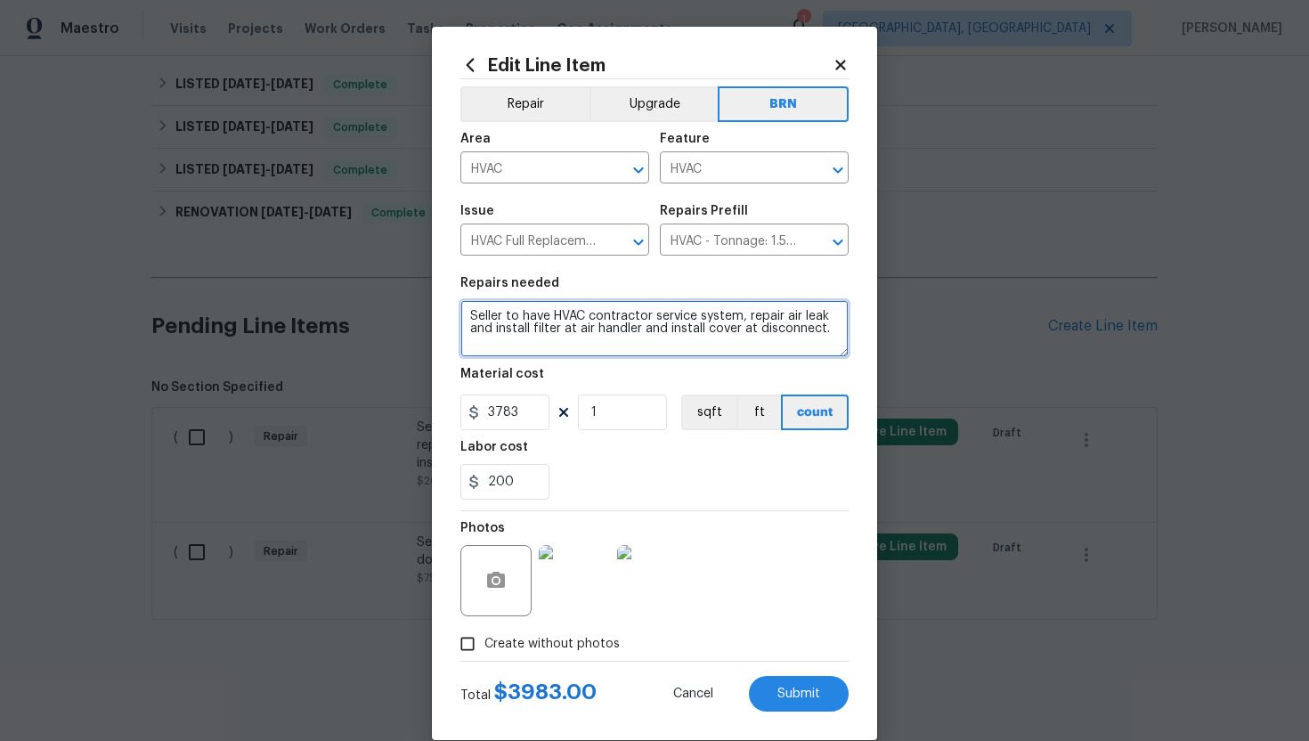
scroll to position [0, 0]
type textarea "Seller to have HVAC contractor service system, repair air leak and install filt…"
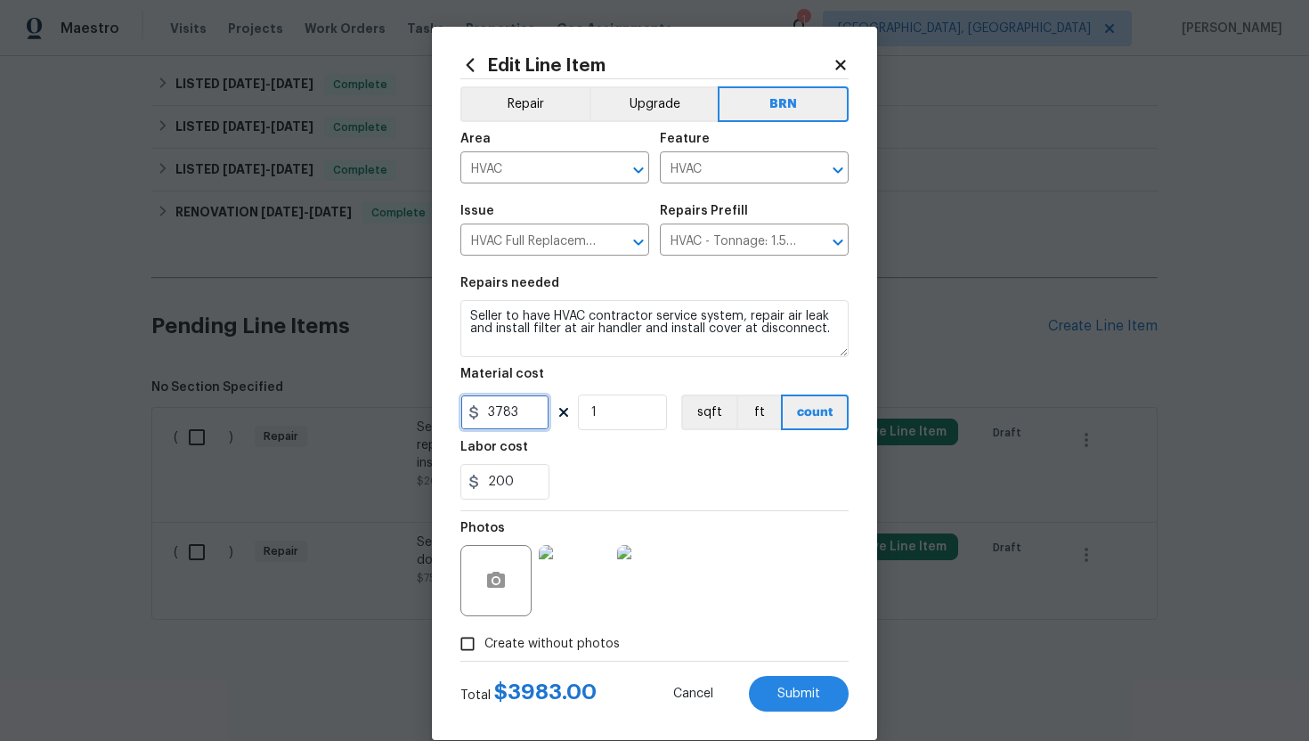
drag, startPoint x: 524, startPoint y: 416, endPoint x: 470, endPoint y: 413, distance: 53.5
click at [471, 413] on div "3783" at bounding box center [504, 412] width 89 height 36
type input "0"
click at [638, 488] on div "200" at bounding box center [654, 482] width 388 height 36
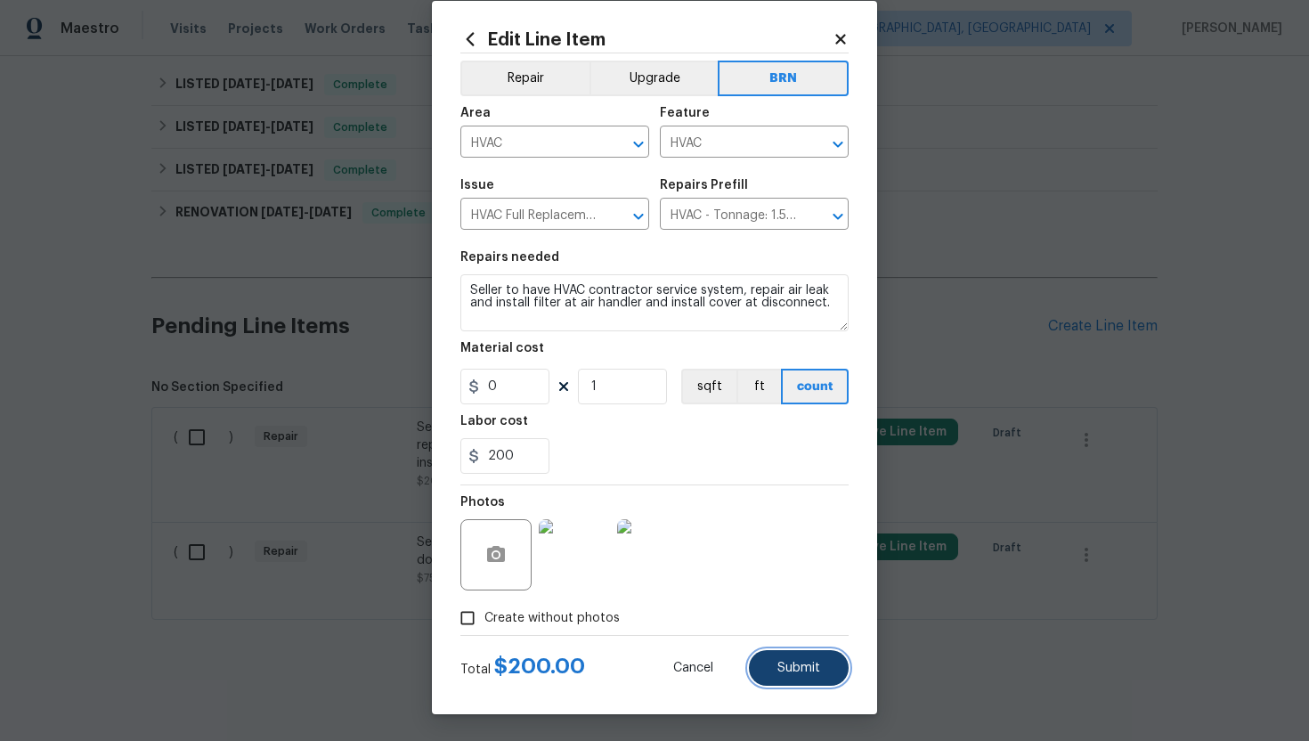
click at [800, 663] on span "Submit" at bounding box center [798, 668] width 43 height 13
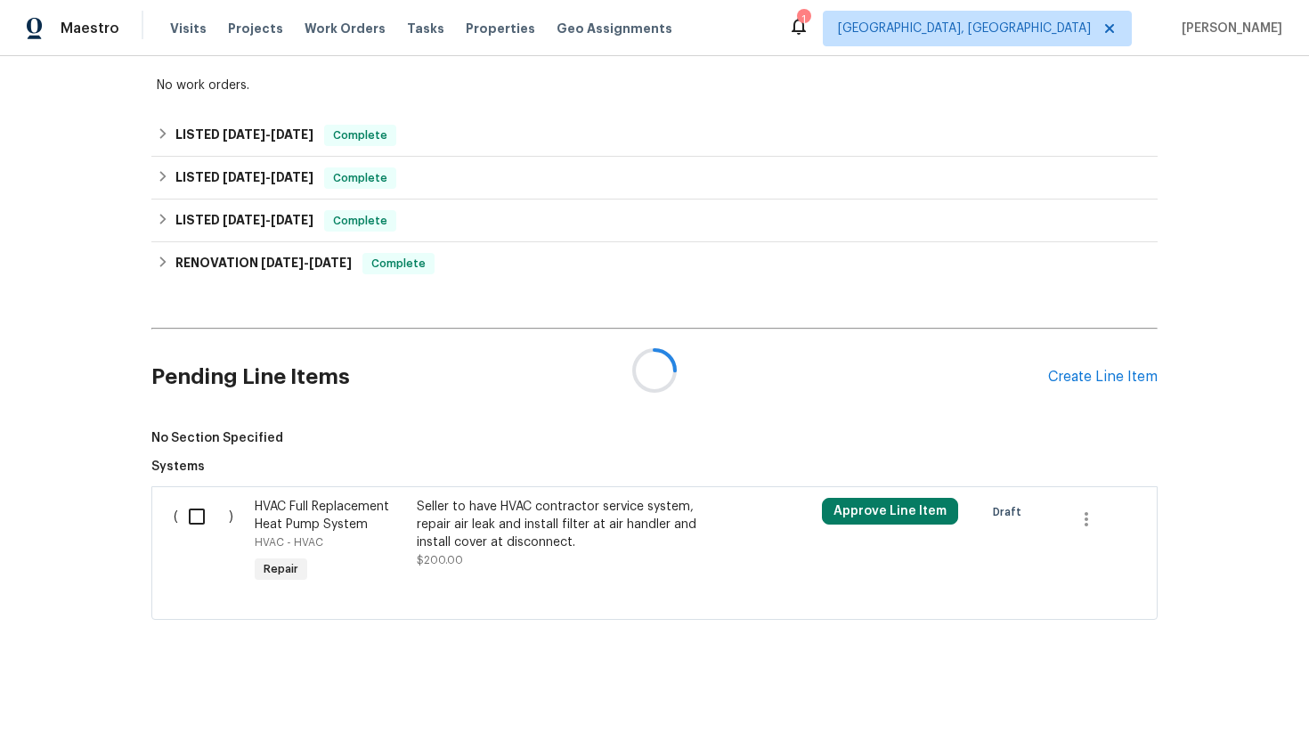
scroll to position [373, 0]
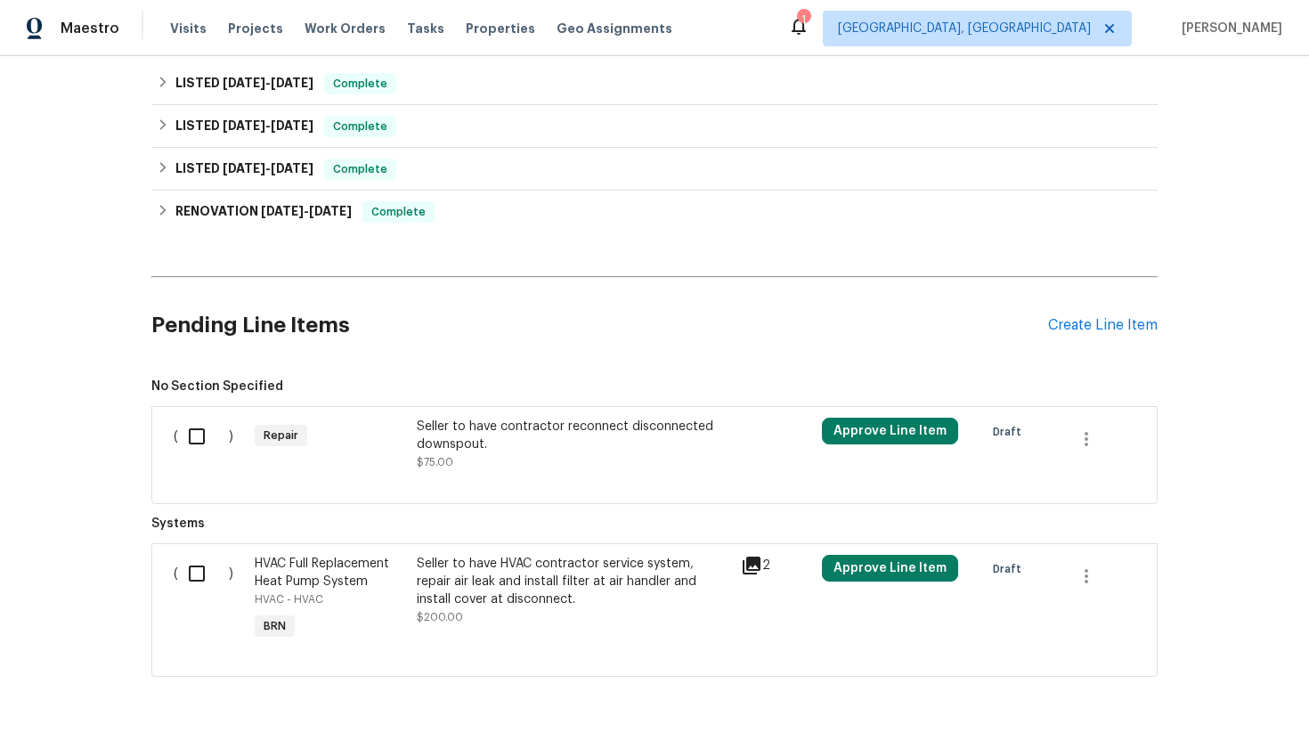
click at [545, 441] on div "Seller to have contractor reconnect disconnected downspout." at bounding box center [573, 436] width 313 height 36
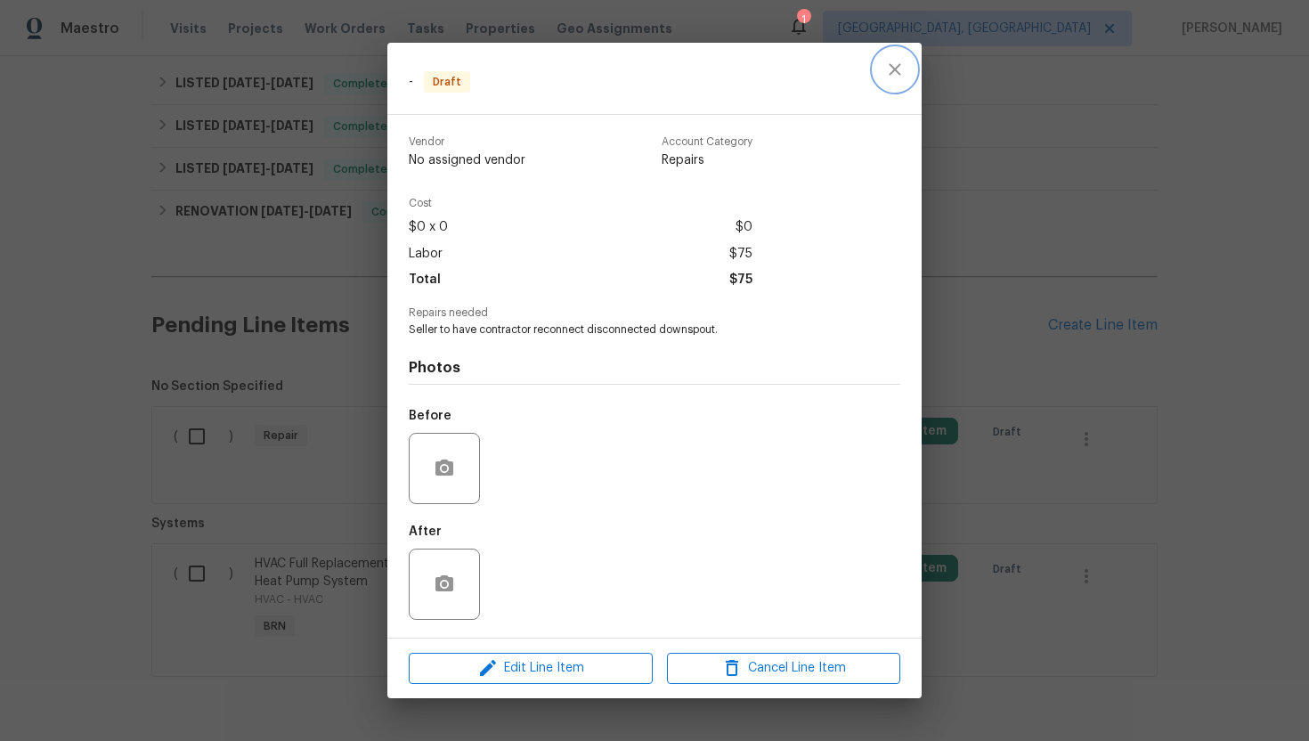
click at [898, 77] on icon "close" at bounding box center [894, 69] width 21 height 21
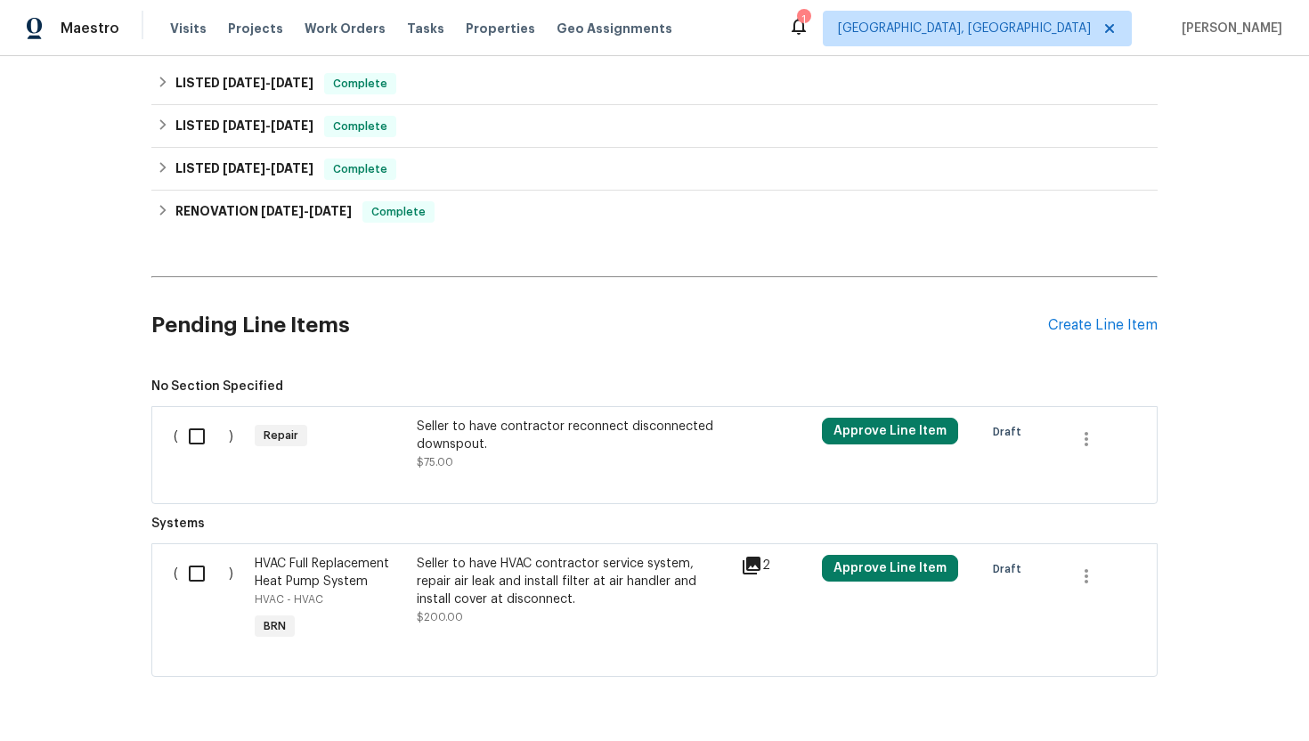
click at [193, 571] on input "checkbox" at bounding box center [203, 573] width 51 height 37
checkbox input "true"
click at [1181, 689] on span "Create Work Order" at bounding box center [1207, 697] width 118 height 22
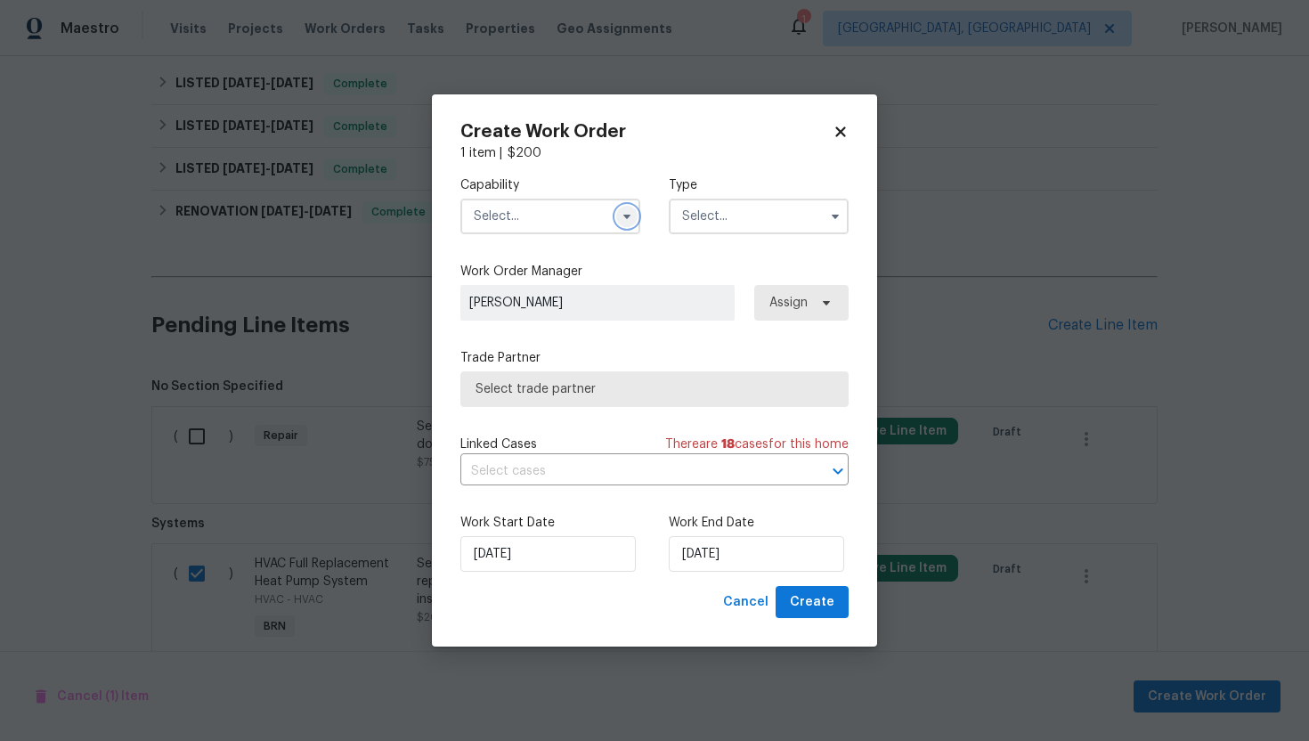
click at [632, 215] on icon "button" at bounding box center [627, 216] width 14 height 14
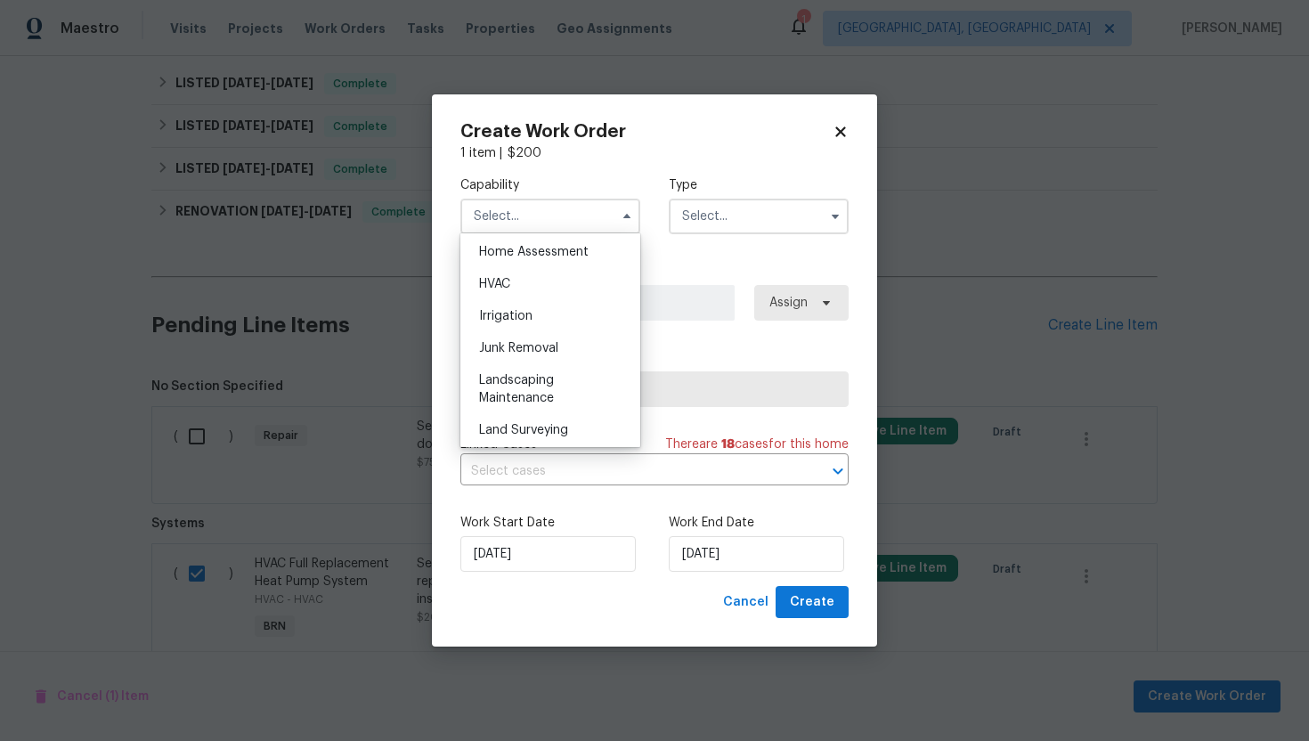
scroll to position [1037, 0]
click at [556, 296] on div "HVAC" at bounding box center [550, 293] width 171 height 32
type input "HVAC"
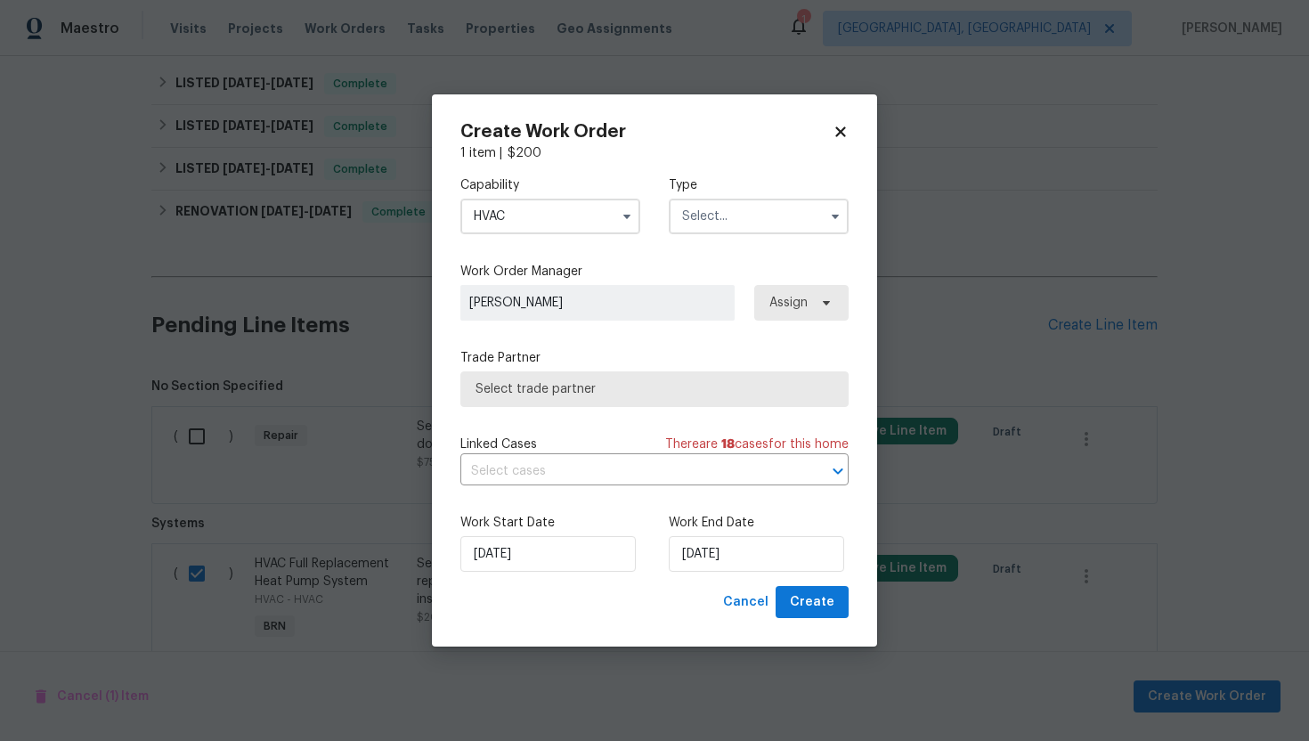
click at [738, 211] on input "text" at bounding box center [759, 217] width 180 height 36
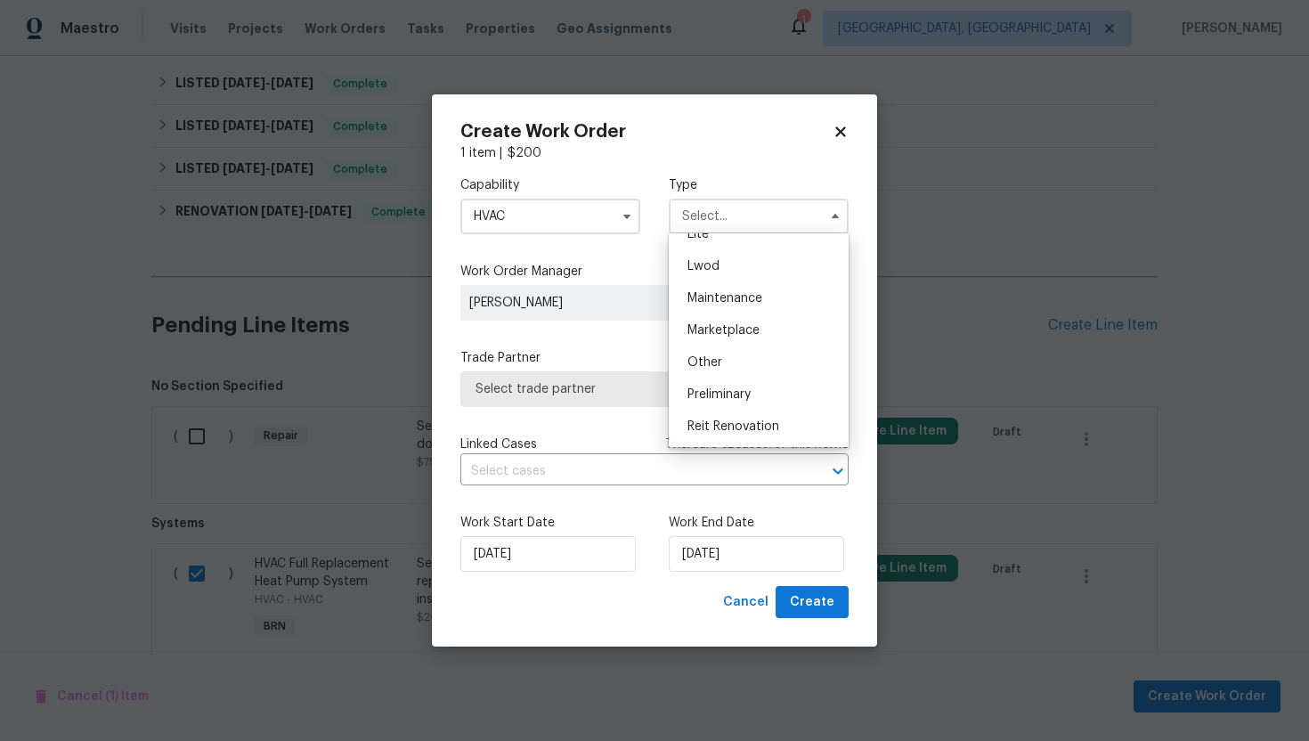
scroll to position [404, 0]
click at [721, 329] on span "Resale" at bounding box center [705, 330] width 37 height 12
type input "Resale"
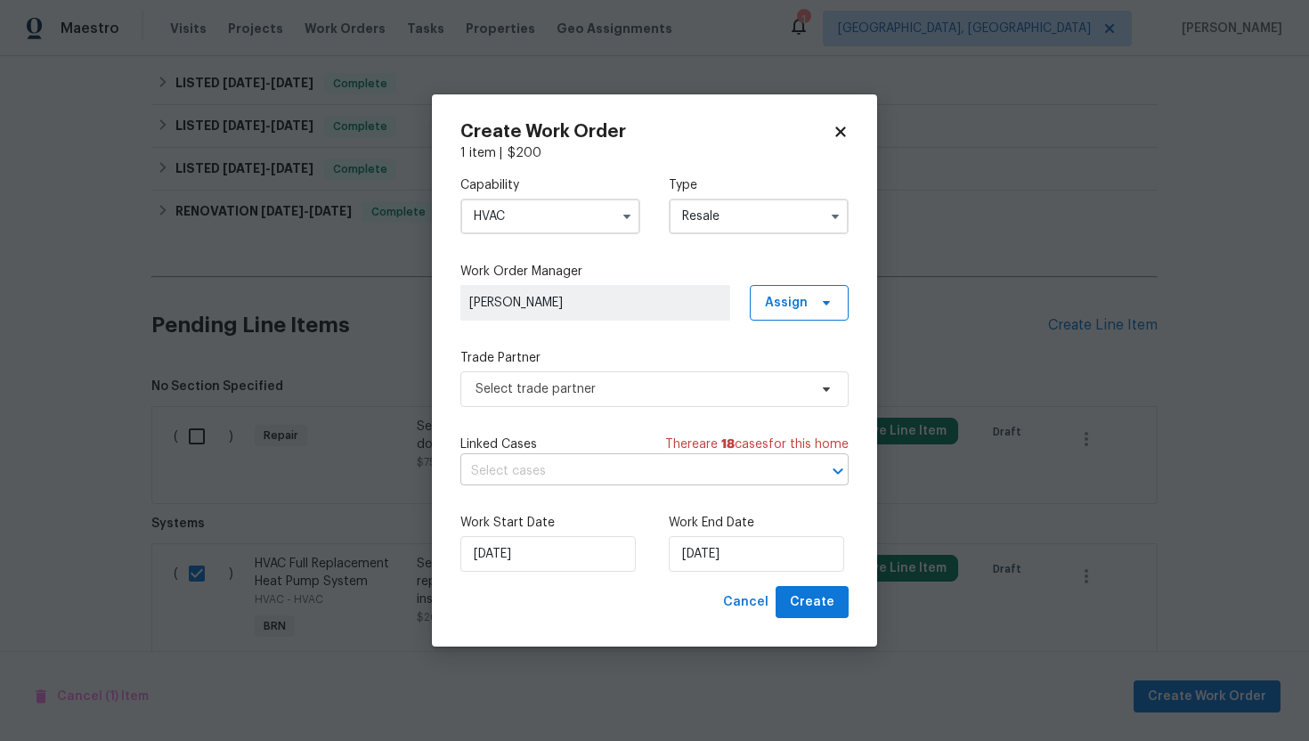
click at [613, 471] on input "text" at bounding box center [629, 472] width 338 height 28
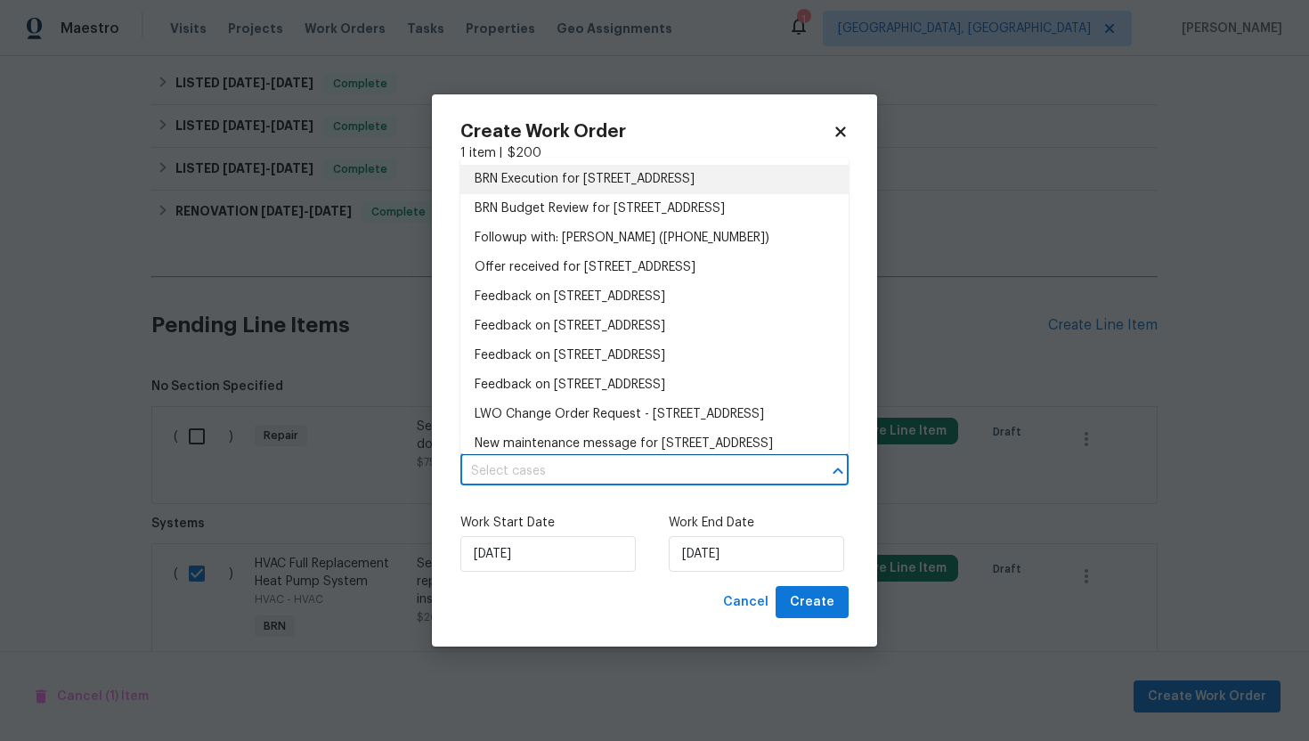
click at [679, 183] on li "BRN Execution for 135 Evvalane Dr, Spartanburg, SC 29302" at bounding box center [654, 179] width 388 height 29
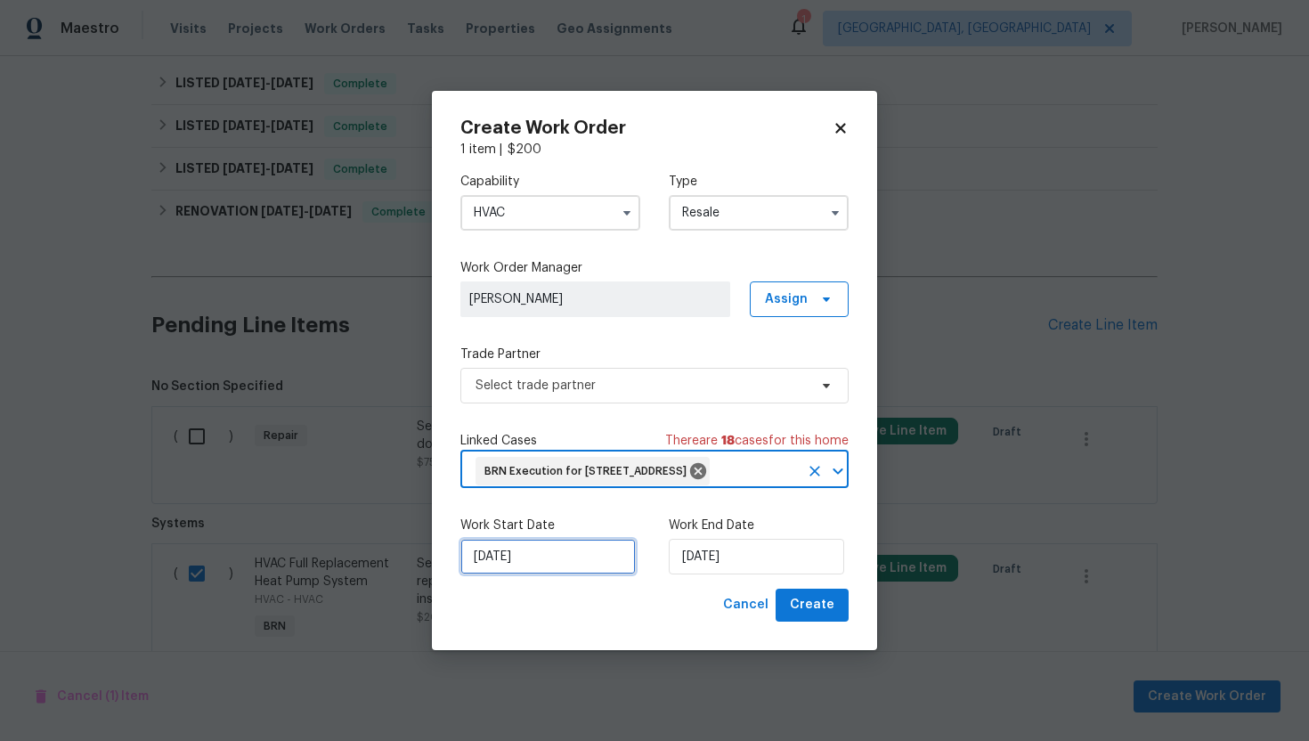
click at [495, 573] on input "[DATE]" at bounding box center [547, 557] width 175 height 36
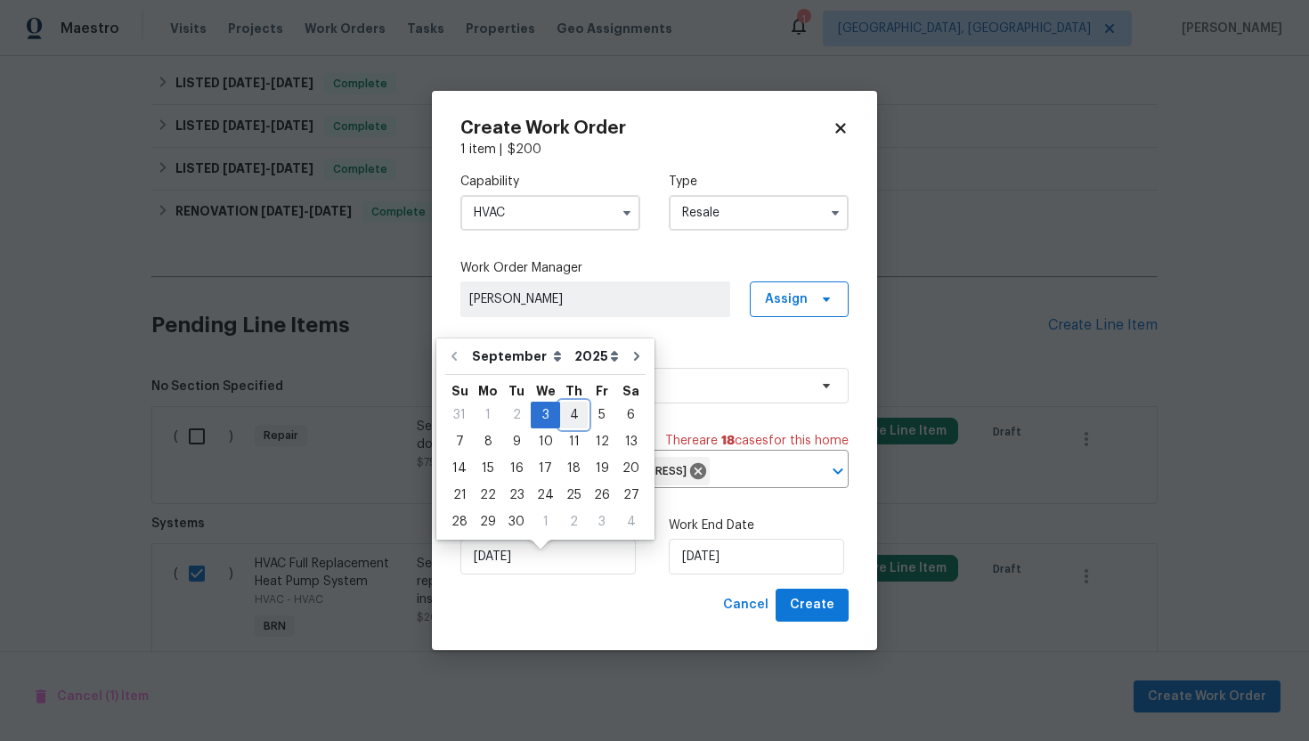
click at [567, 412] on div "4" at bounding box center [574, 414] width 28 height 25
type input "9/4/2025"
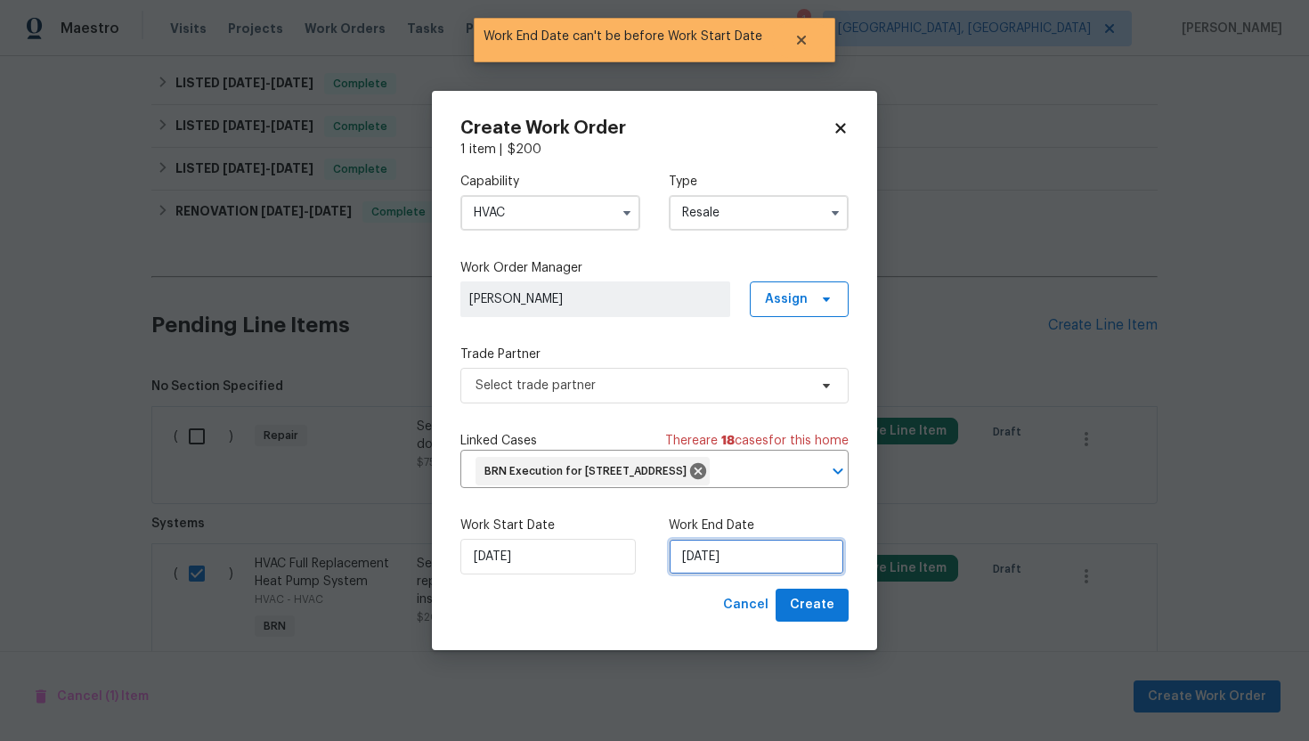
click at [689, 565] on input "9/4/2025" at bounding box center [756, 557] width 175 height 36
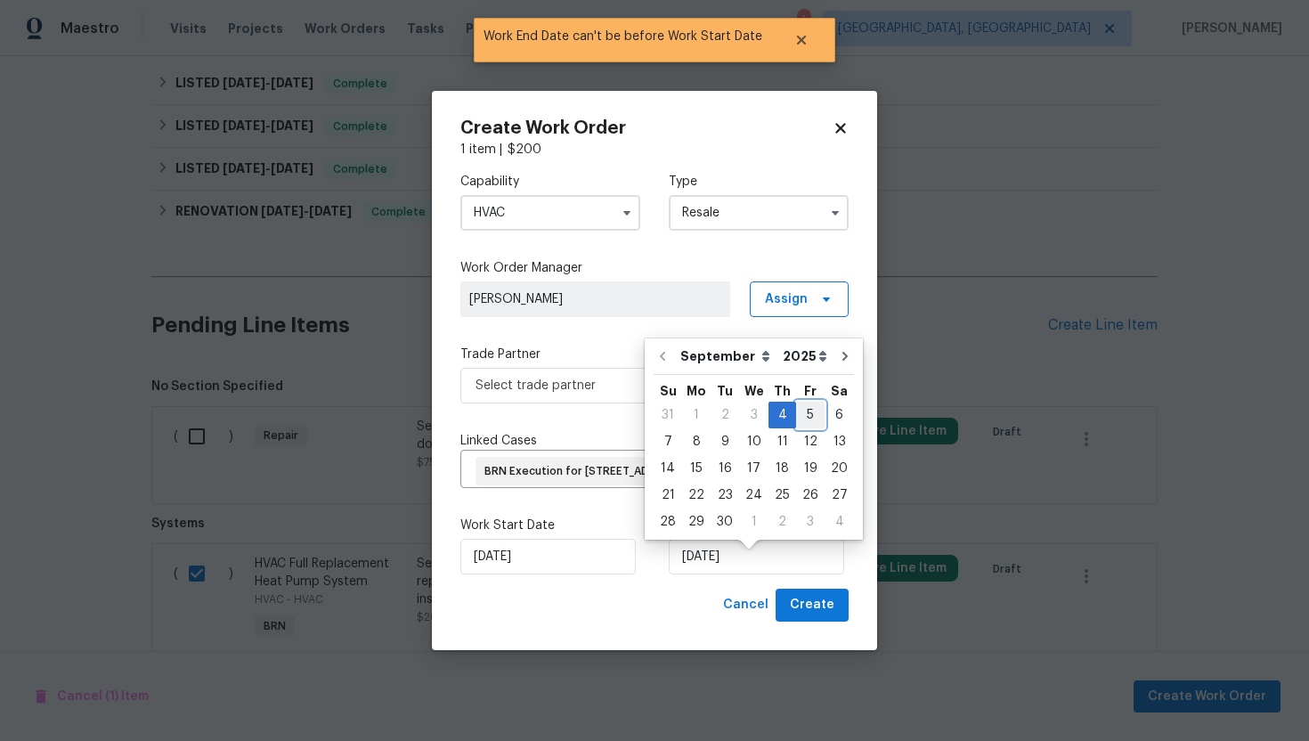
click at [808, 419] on div "5" at bounding box center [810, 414] width 28 height 25
type input "9/5/2025"
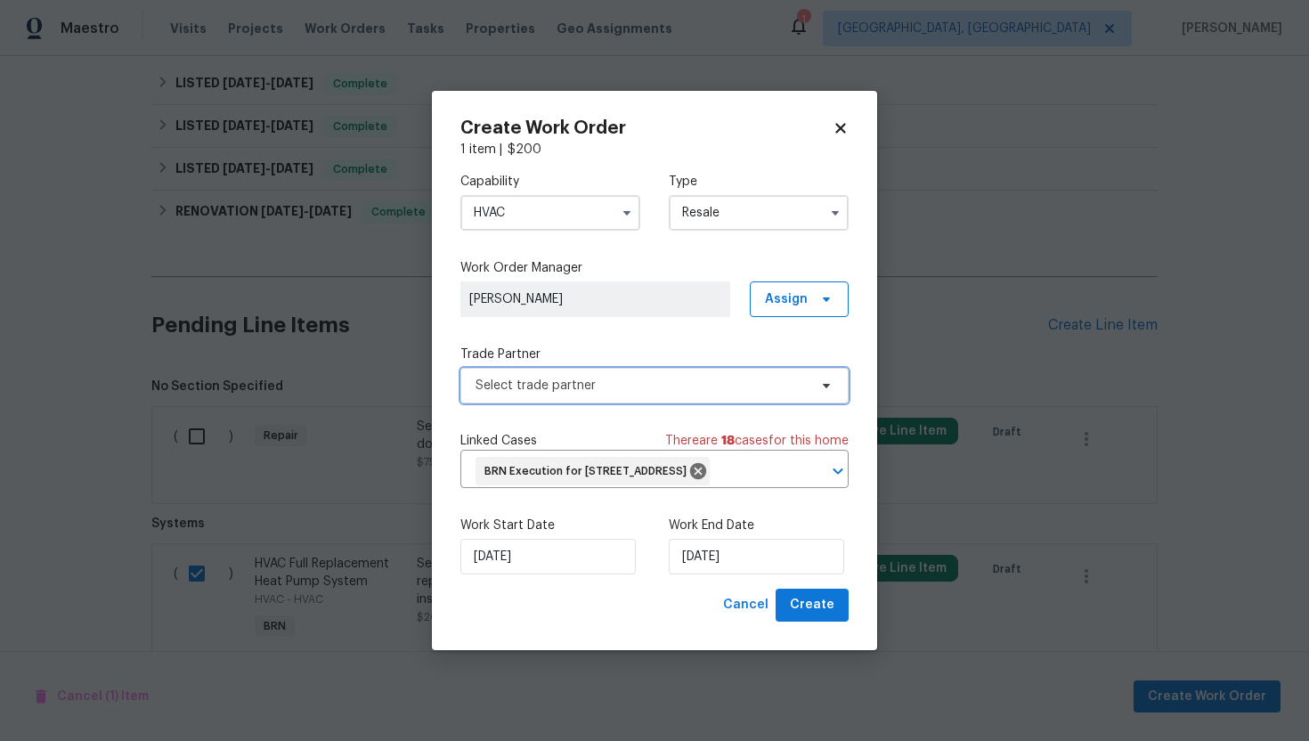
click at [736, 377] on span "Select trade partner" at bounding box center [642, 386] width 332 height 18
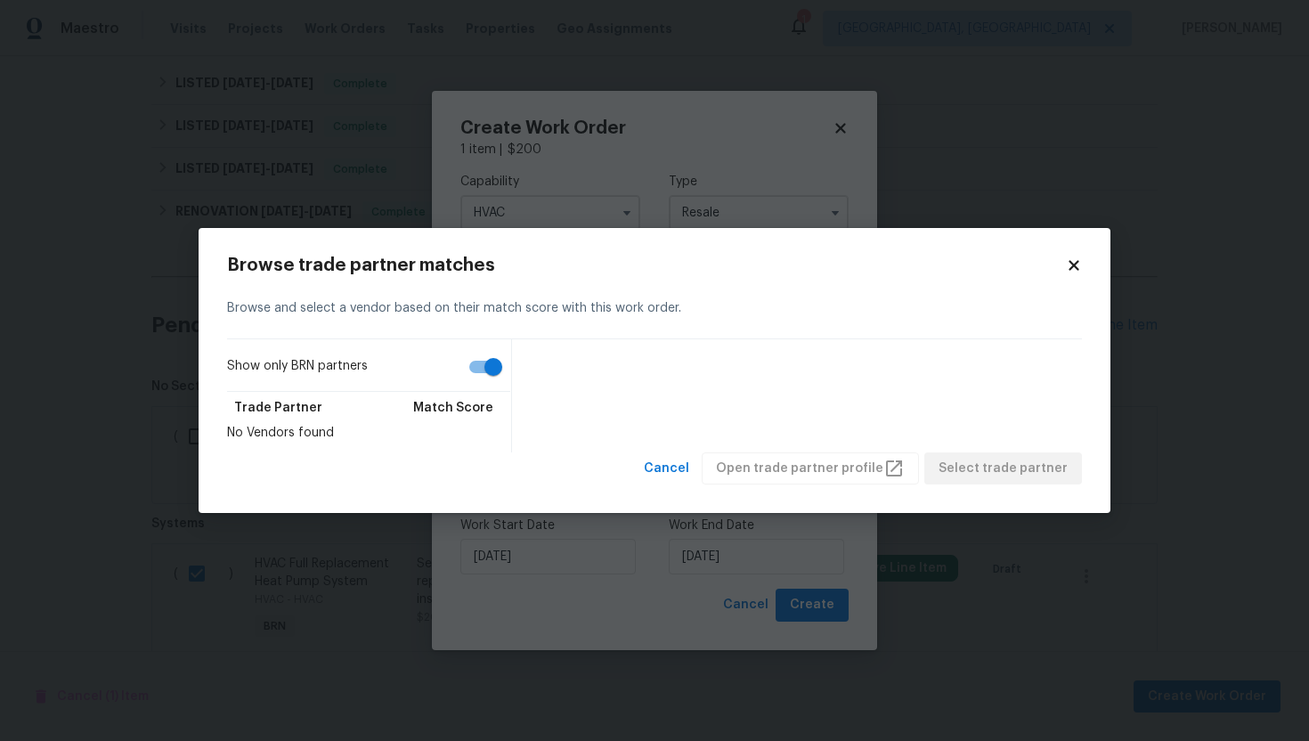
click at [488, 371] on input "Show only BRN partners" at bounding box center [494, 367] width 102 height 34
checkbox input "false"
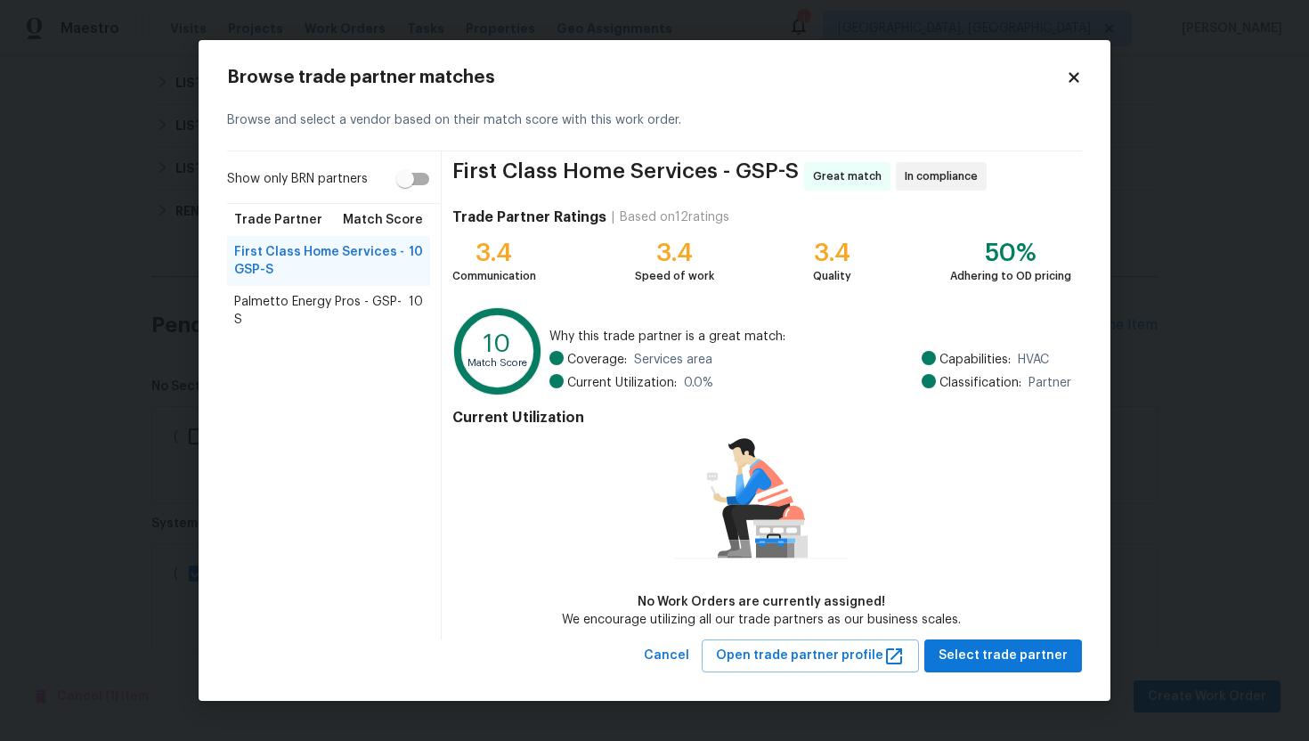
click at [342, 300] on span "Palmetto Energy Pros - GSP-S" at bounding box center [321, 311] width 175 height 36
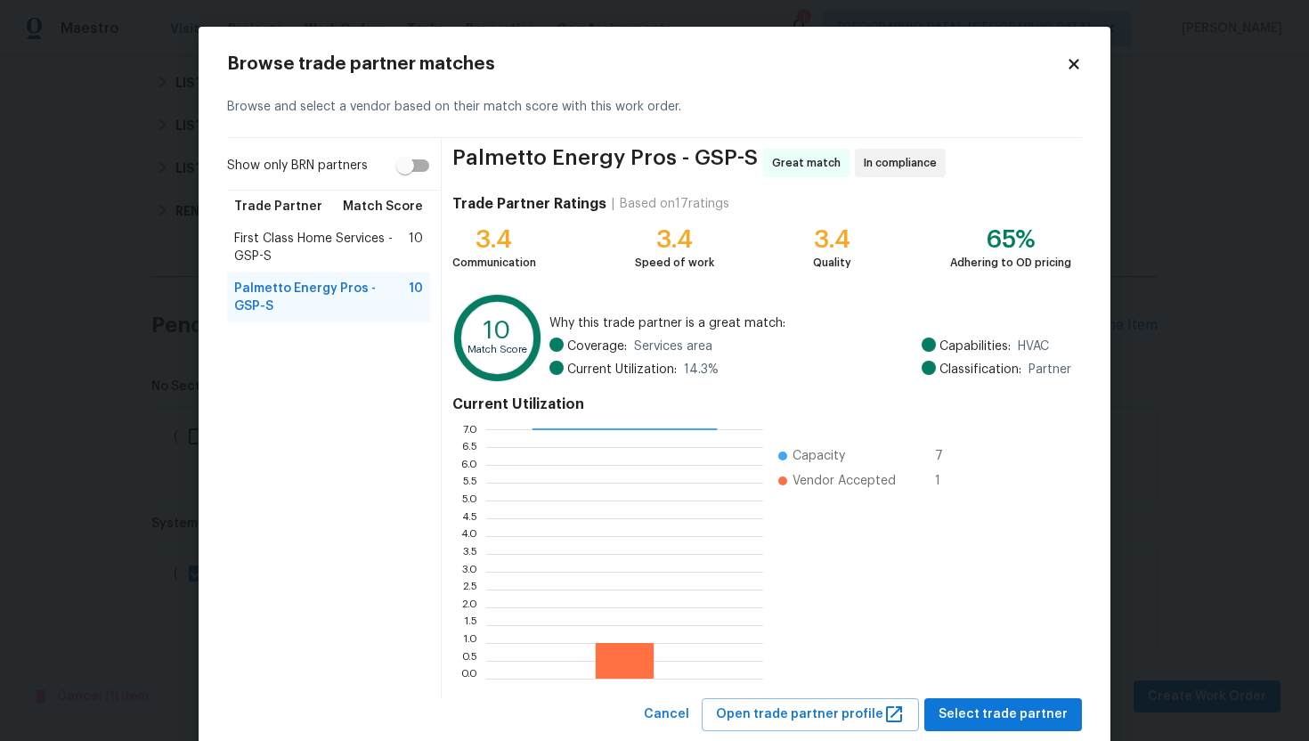
scroll to position [45, 0]
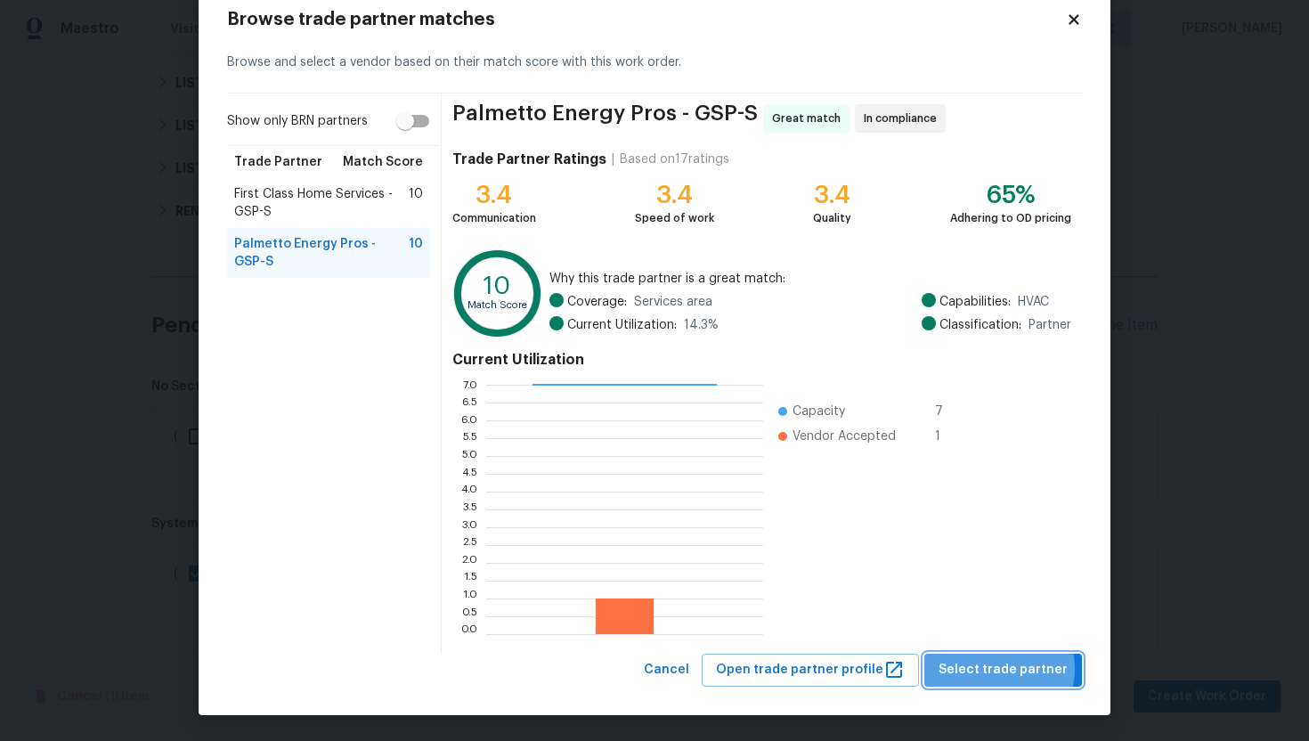
click at [991, 669] on span "Select trade partner" at bounding box center [1003, 670] width 129 height 22
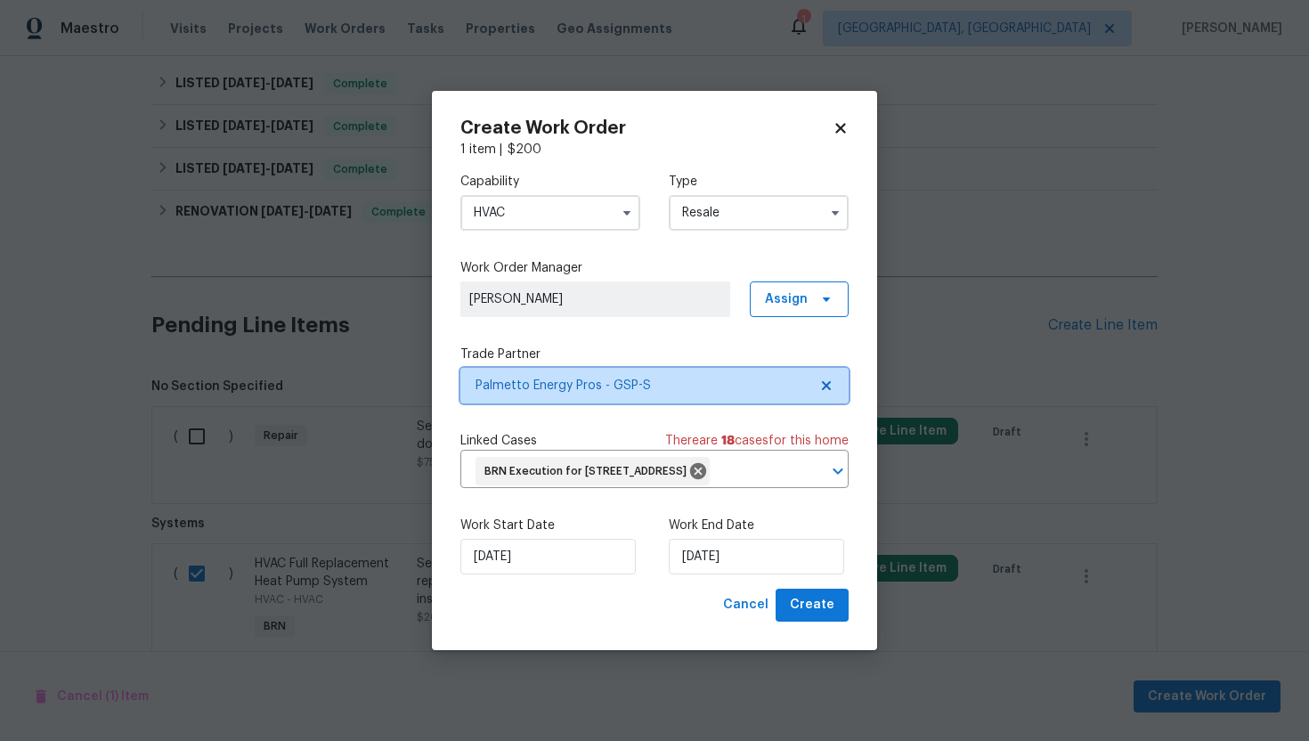
scroll to position [0, 0]
click at [823, 616] on span "Create" at bounding box center [812, 605] width 45 height 22
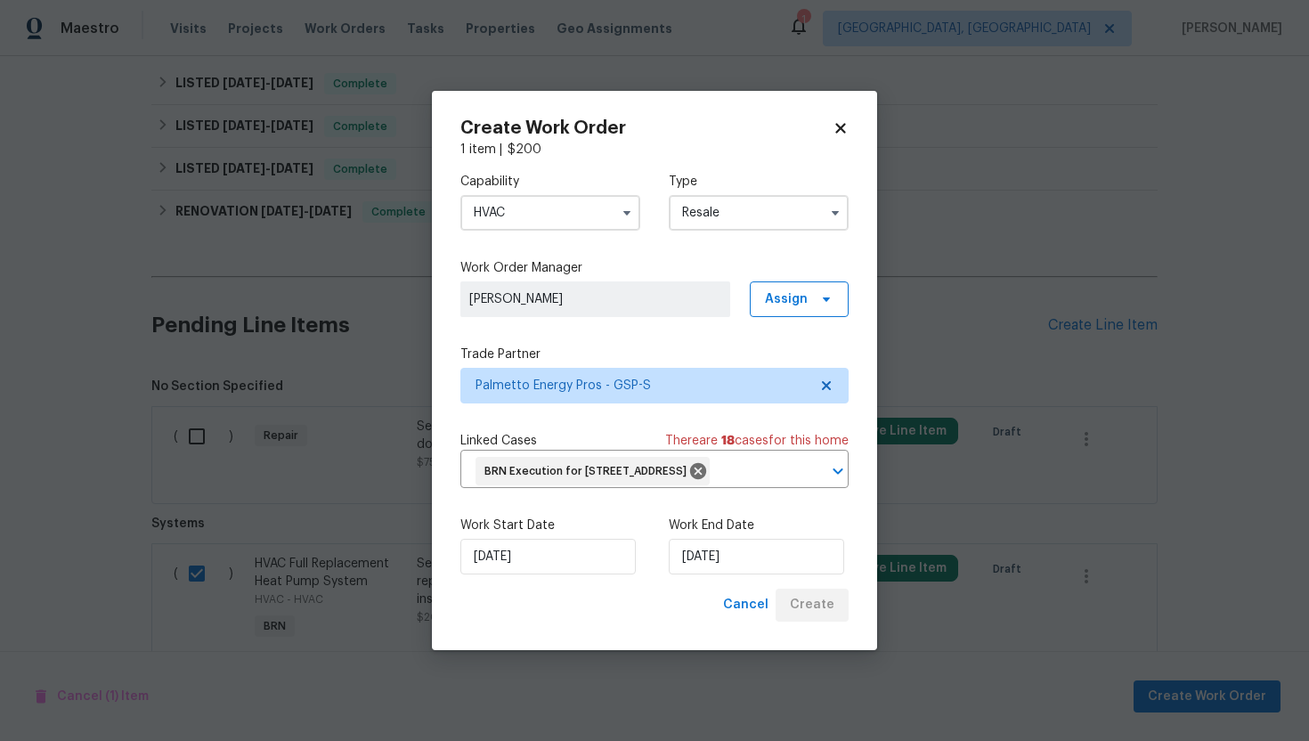
checkbox input "false"
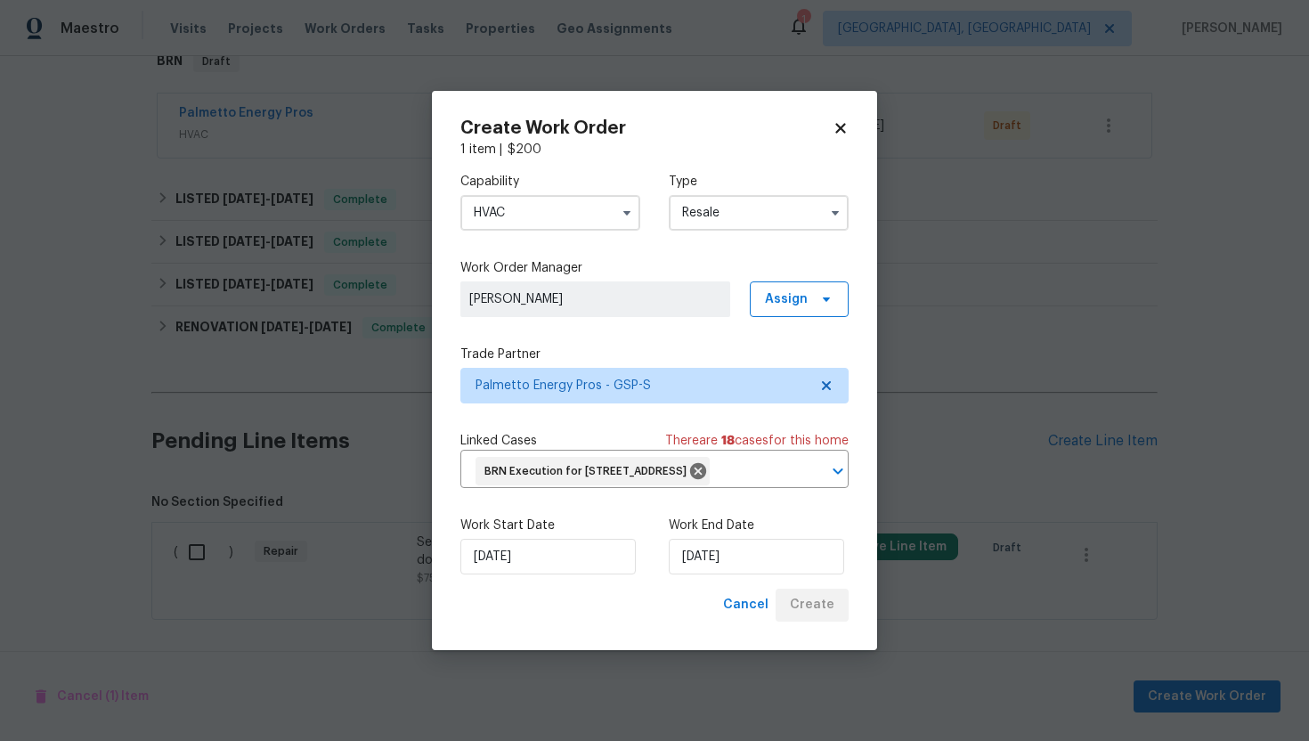
scroll to position [305, 0]
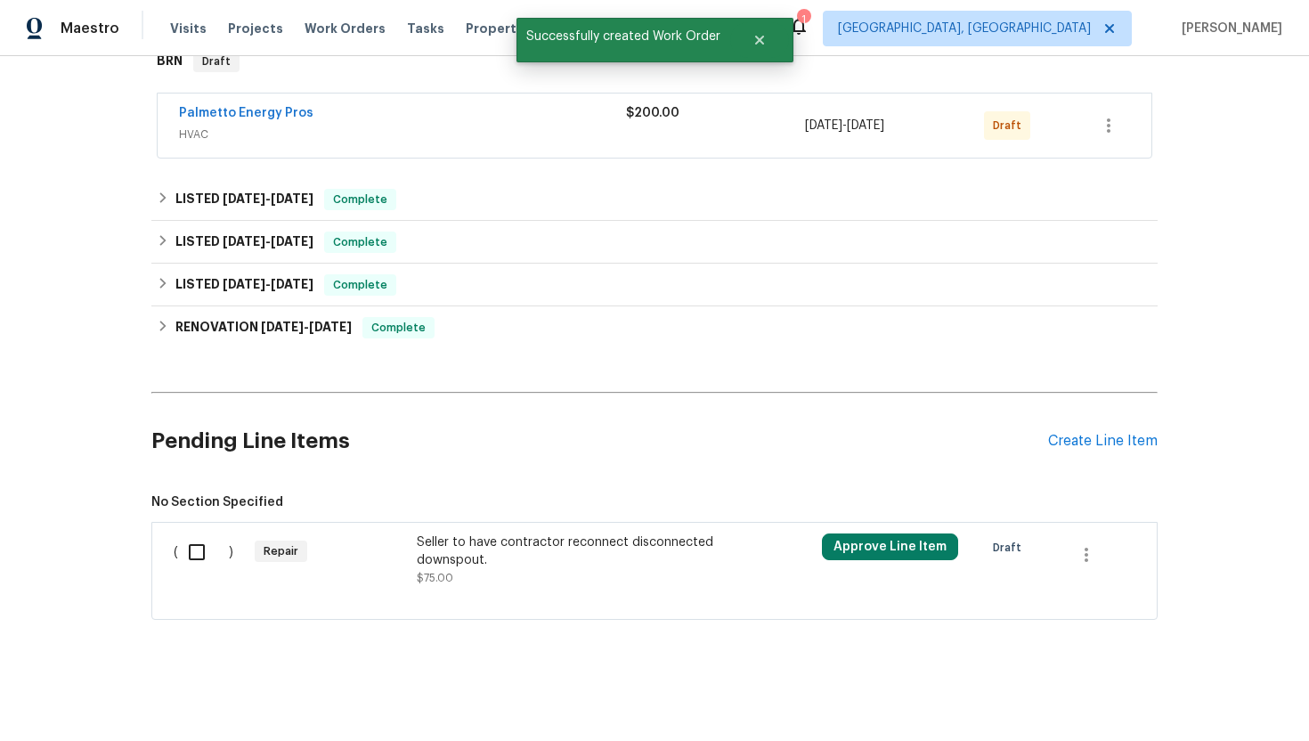
click at [544, 550] on div "Seller to have contractor reconnect disconnected downspout." at bounding box center [573, 551] width 313 height 36
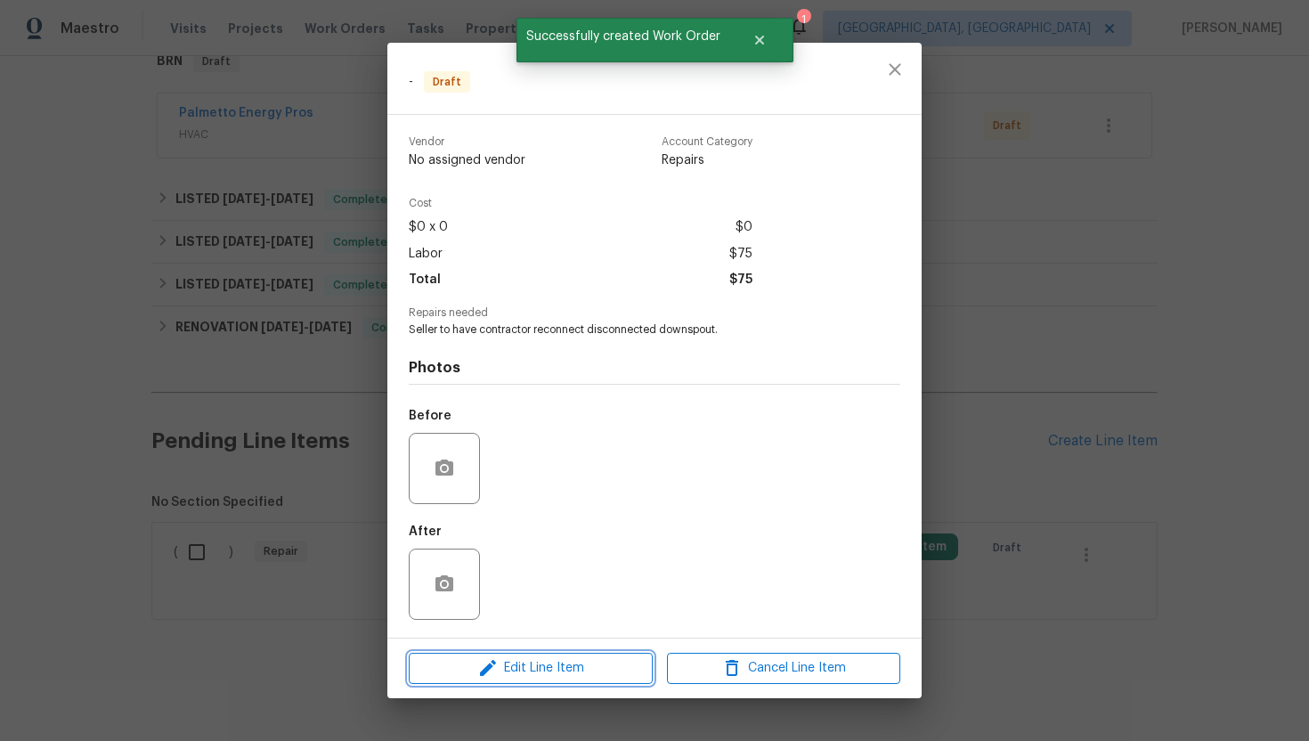
click at [529, 663] on span "Edit Line Item" at bounding box center [530, 668] width 233 height 22
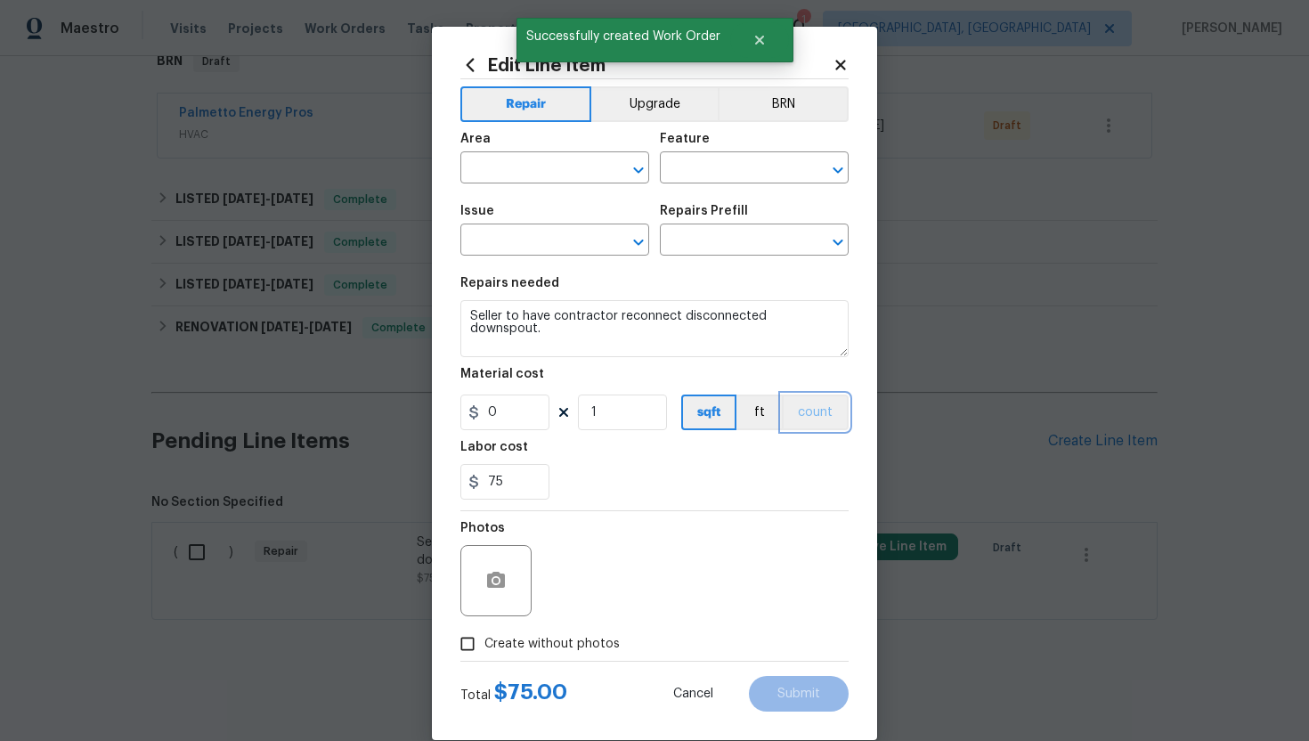
click at [814, 413] on button "count" at bounding box center [815, 412] width 67 height 36
click at [797, 121] on button "BRN" at bounding box center [783, 104] width 131 height 36
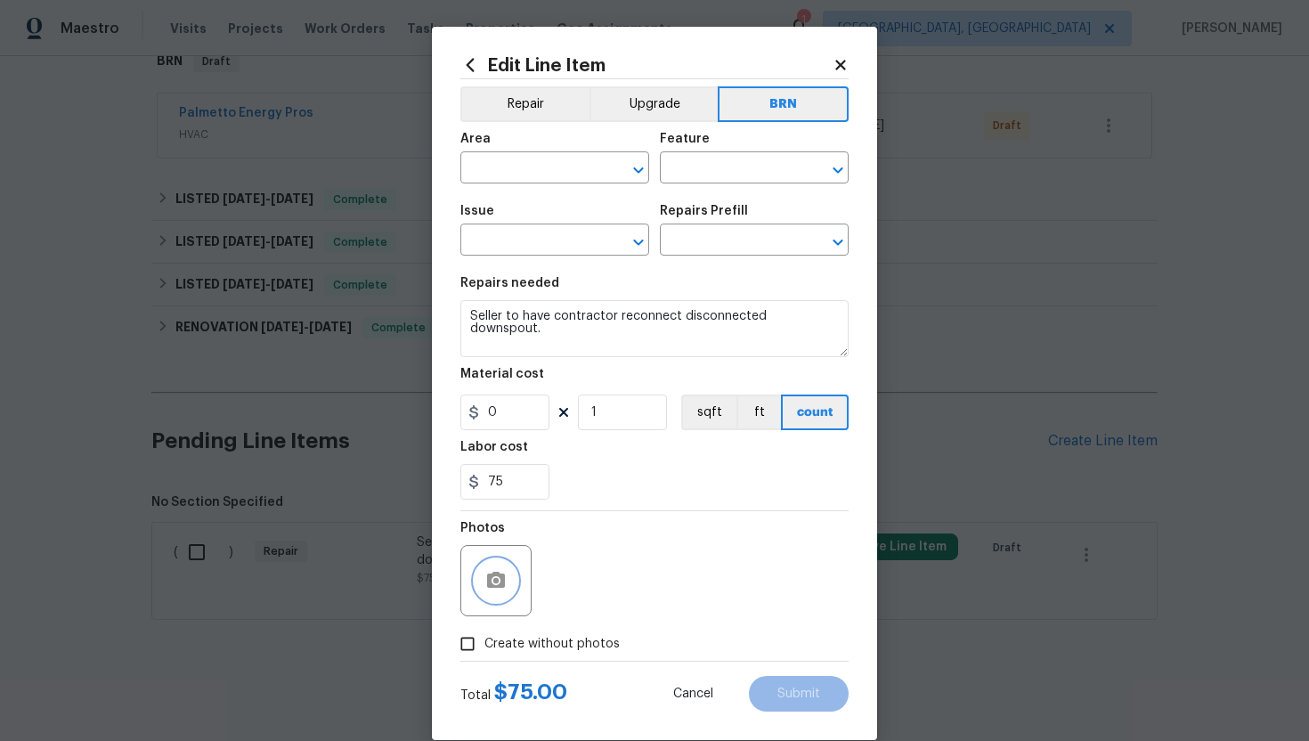
click at [505, 581] on icon "button" at bounding box center [496, 580] width 18 height 16
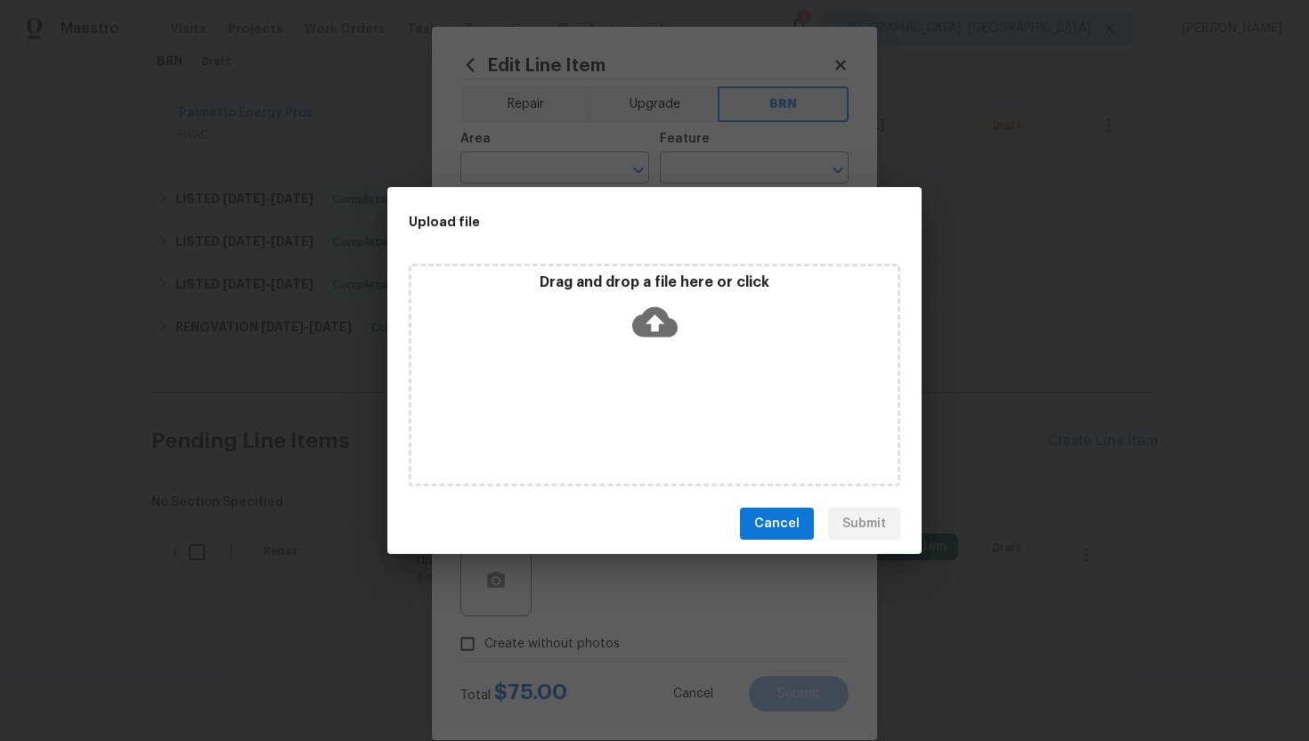
click at [667, 321] on icon at bounding box center [654, 322] width 45 height 30
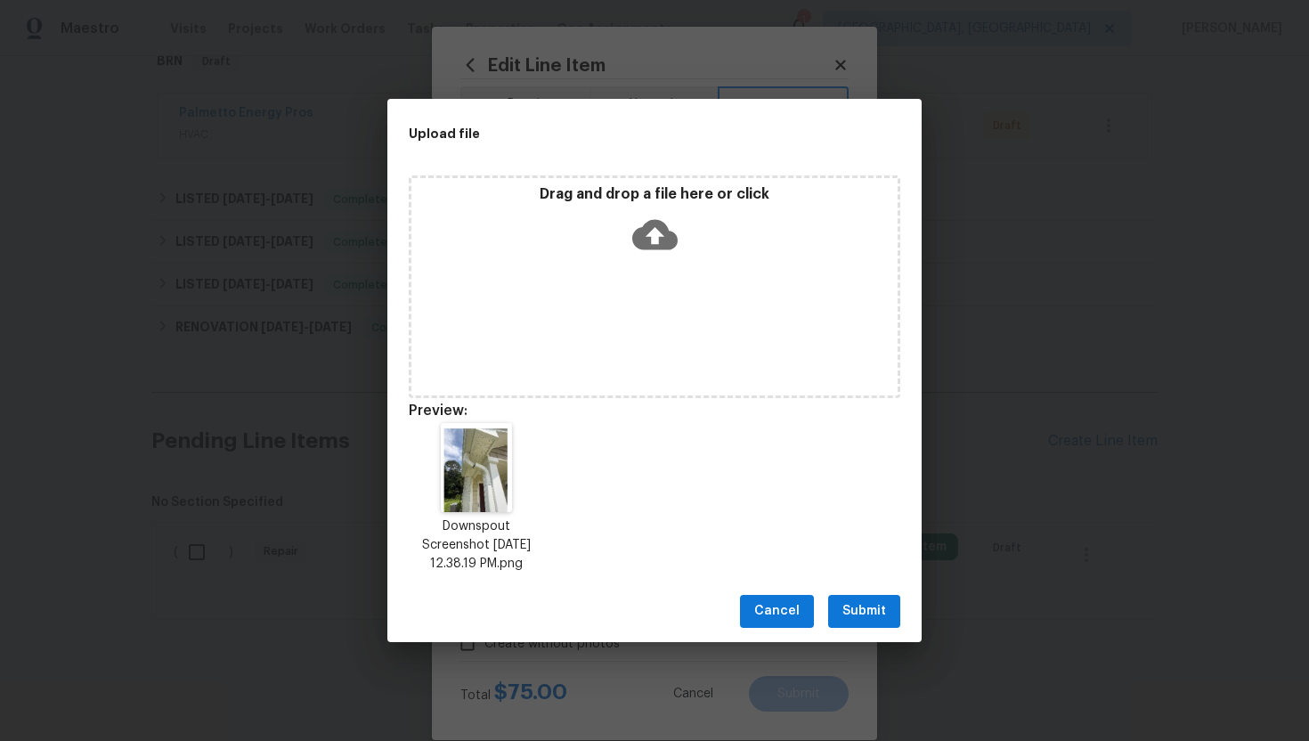
click at [866, 607] on span "Submit" at bounding box center [864, 611] width 44 height 22
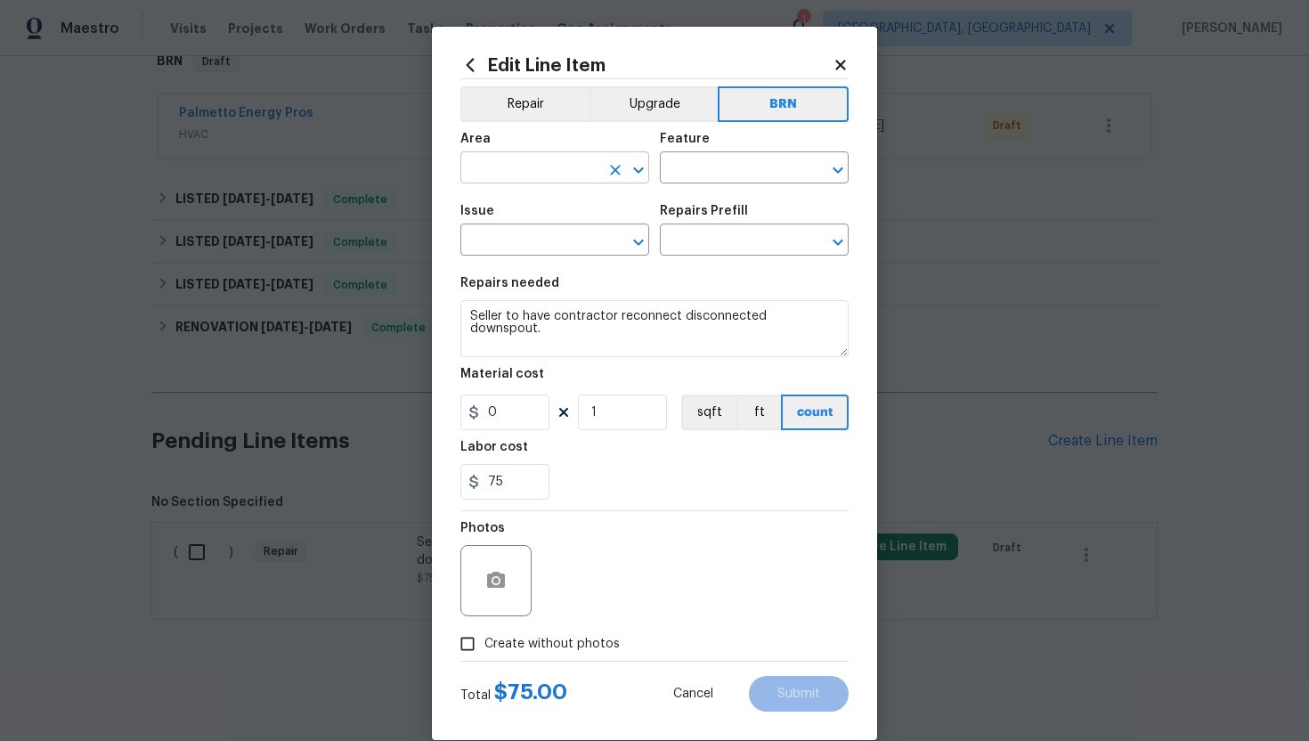
click at [512, 165] on input "text" at bounding box center [529, 170] width 139 height 28
type input "d"
click at [505, 200] on li "Plumbing" at bounding box center [554, 209] width 189 height 29
type input "Plumbing"
click at [717, 178] on input "text" at bounding box center [729, 170] width 139 height 28
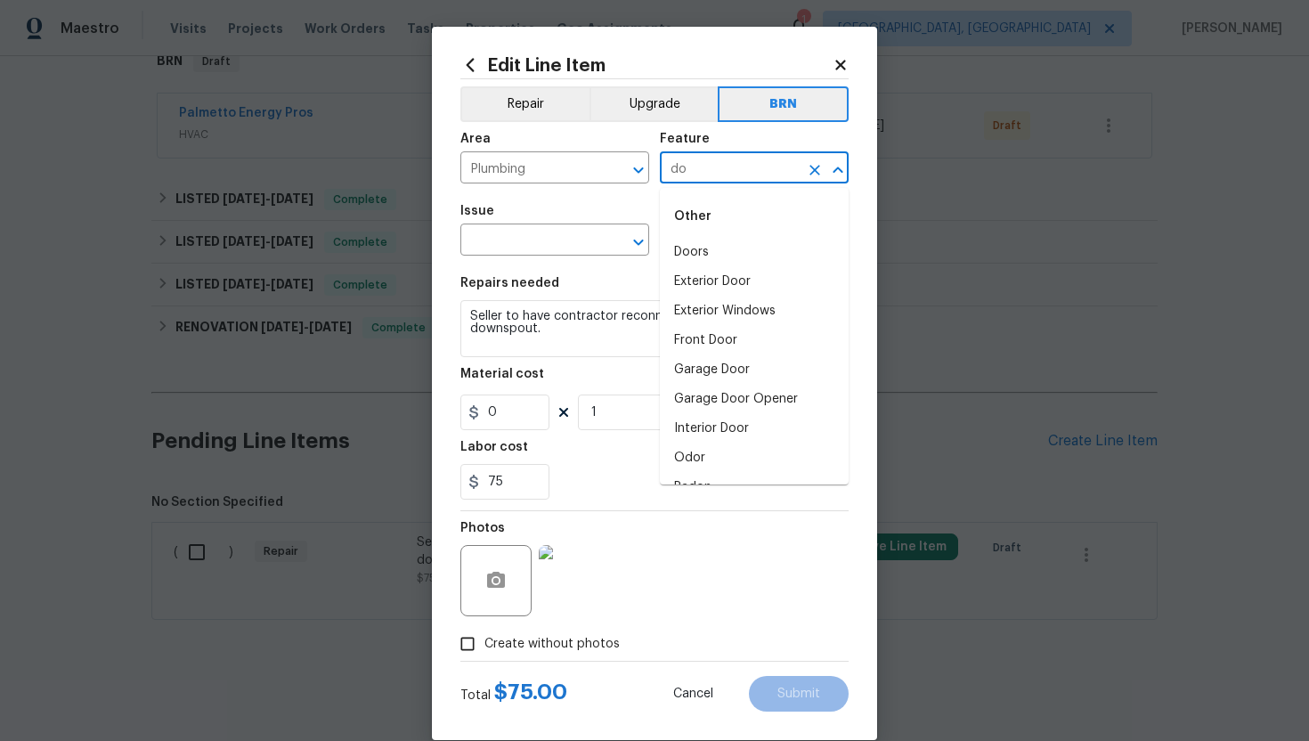
type input "d"
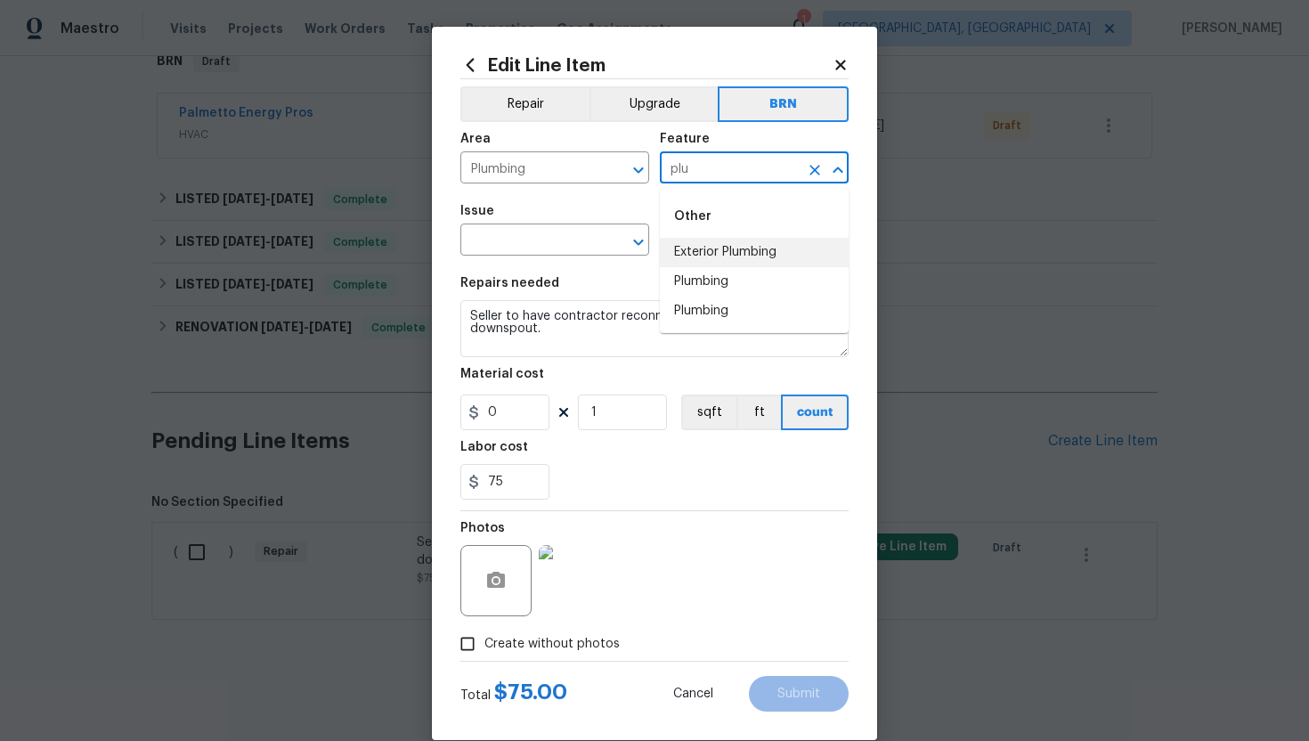
click at [720, 246] on li "Exterior Plumbing" at bounding box center [754, 252] width 189 height 29
type input "Exterior Plumbing"
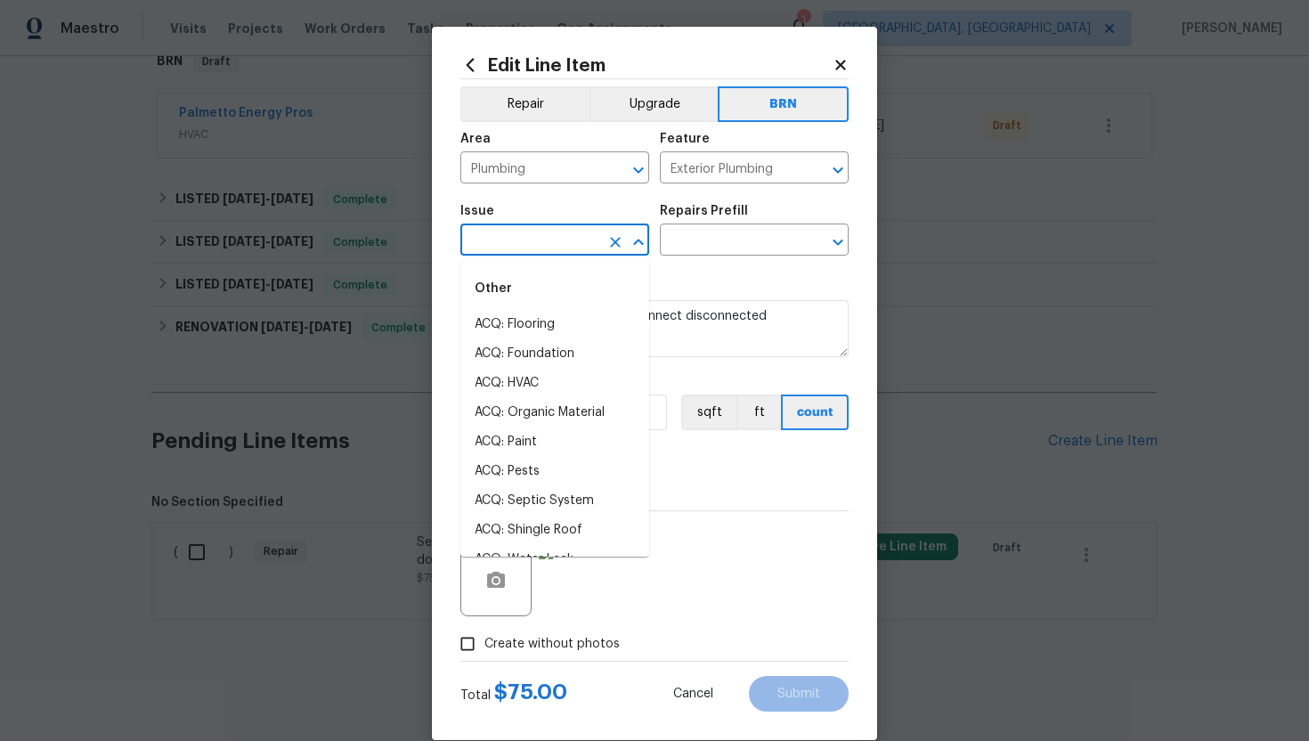
click at [529, 248] on input "text" at bounding box center [529, 242] width 139 height 28
type input "d"
click at [517, 356] on li "Exterior Door Hardware" at bounding box center [554, 353] width 189 height 29
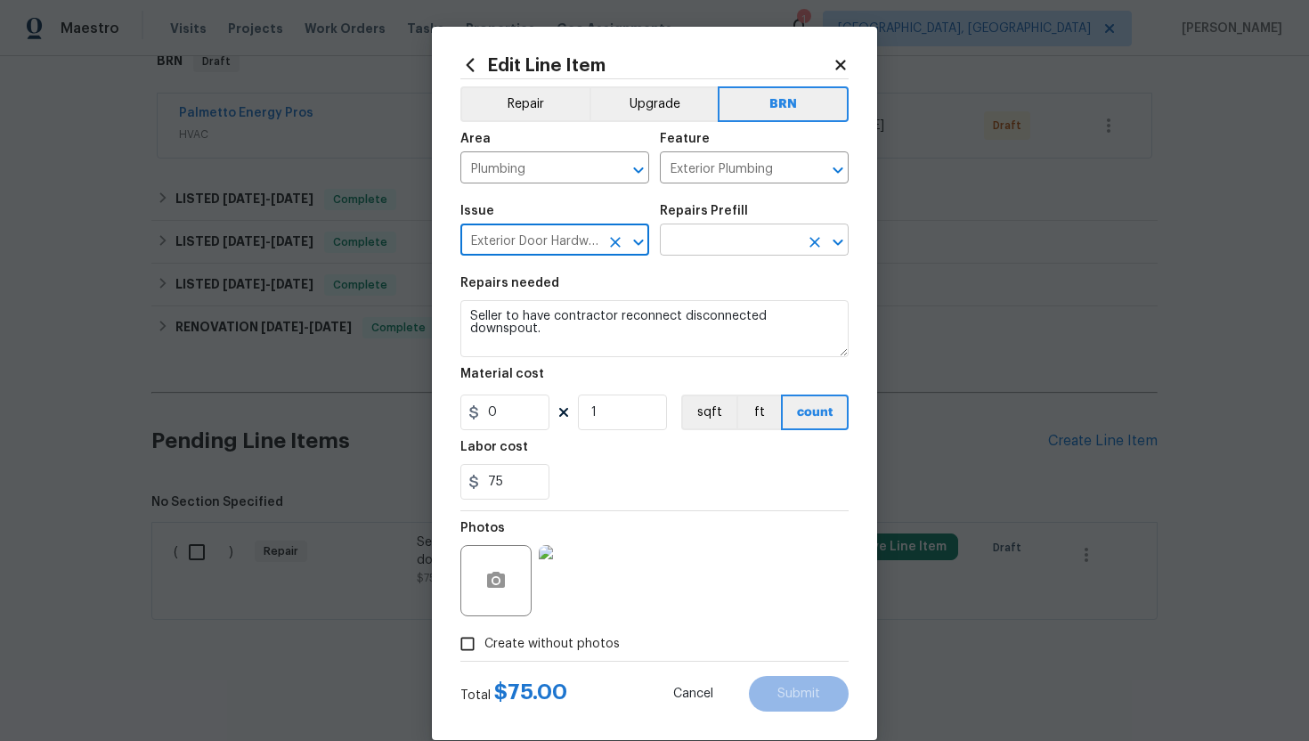
type input "Exterior Door Hardware"
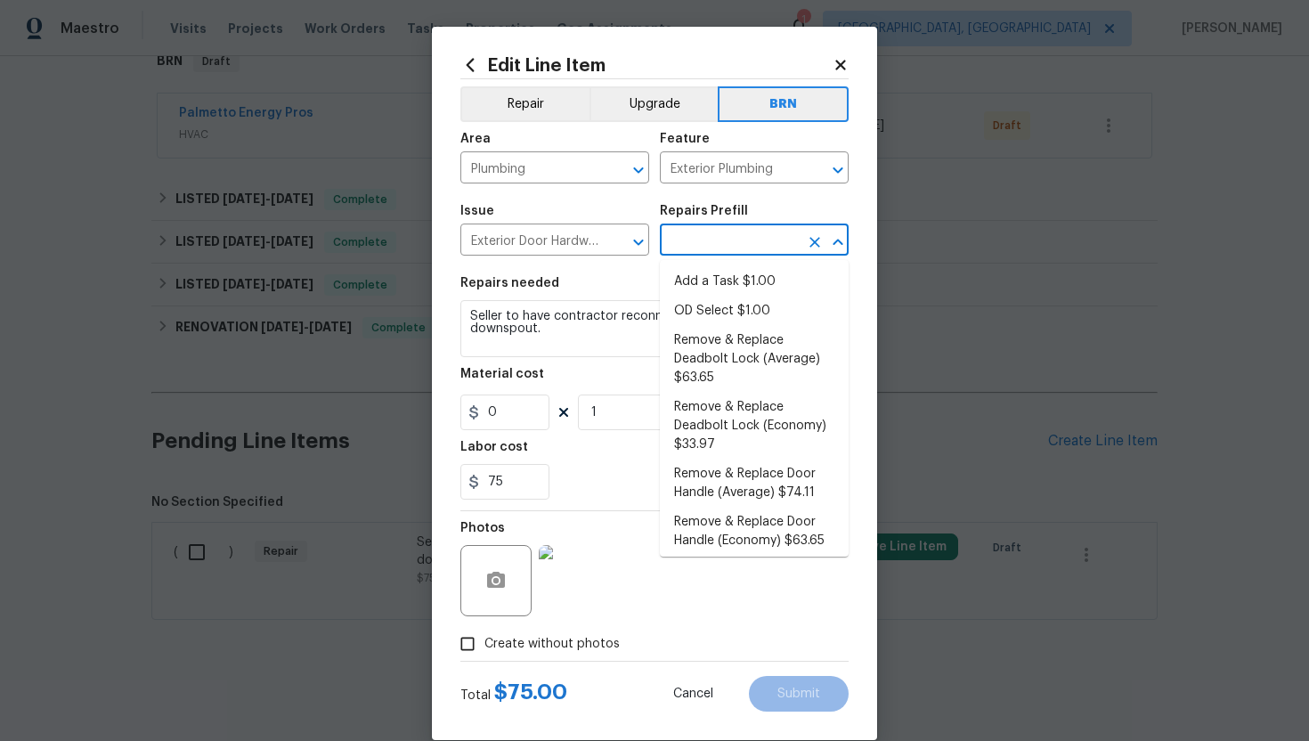
click at [695, 247] on input "text" at bounding box center [729, 242] width 139 height 28
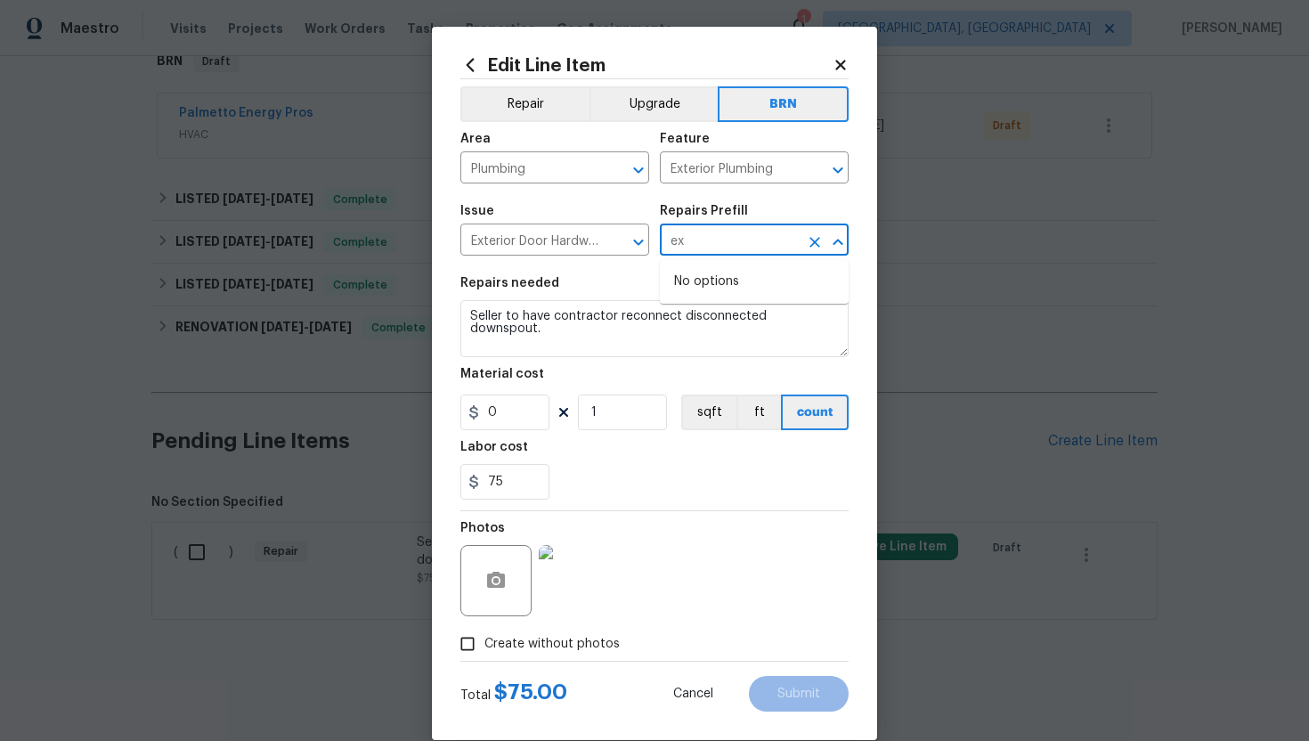
type input "e"
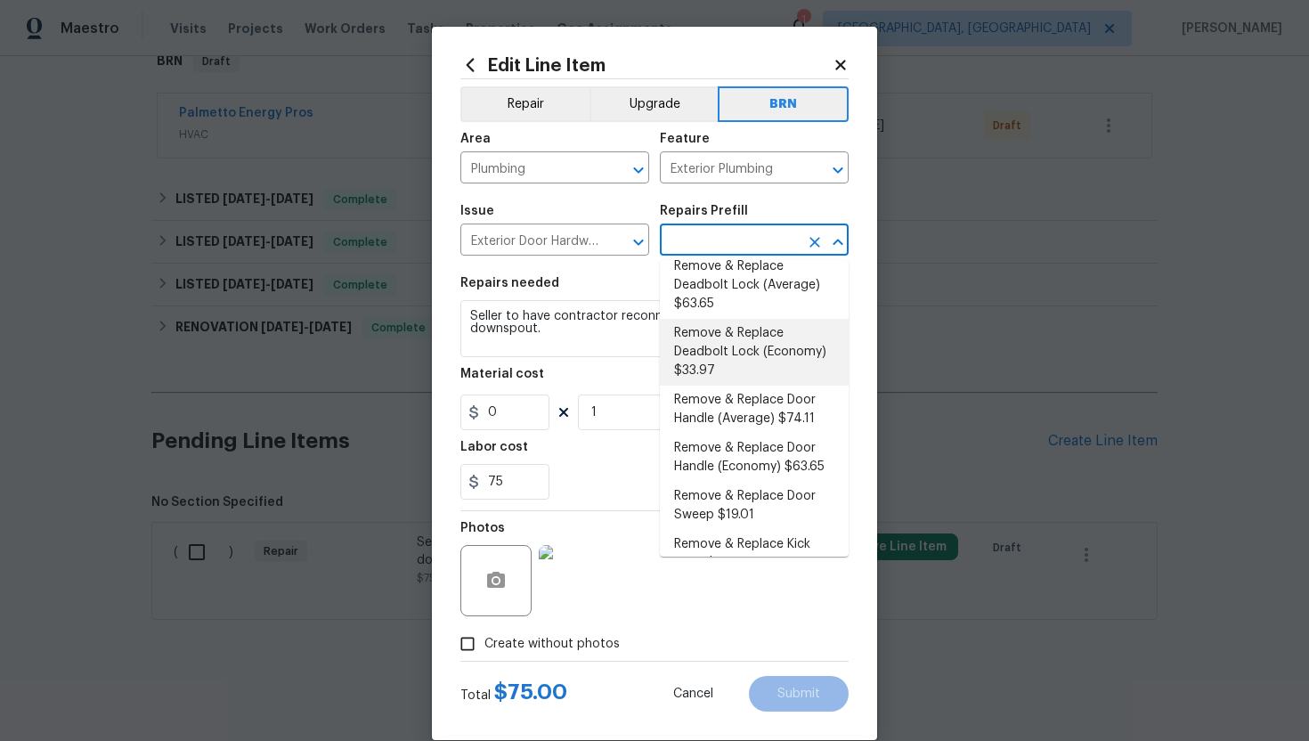
scroll to position [75, 0]
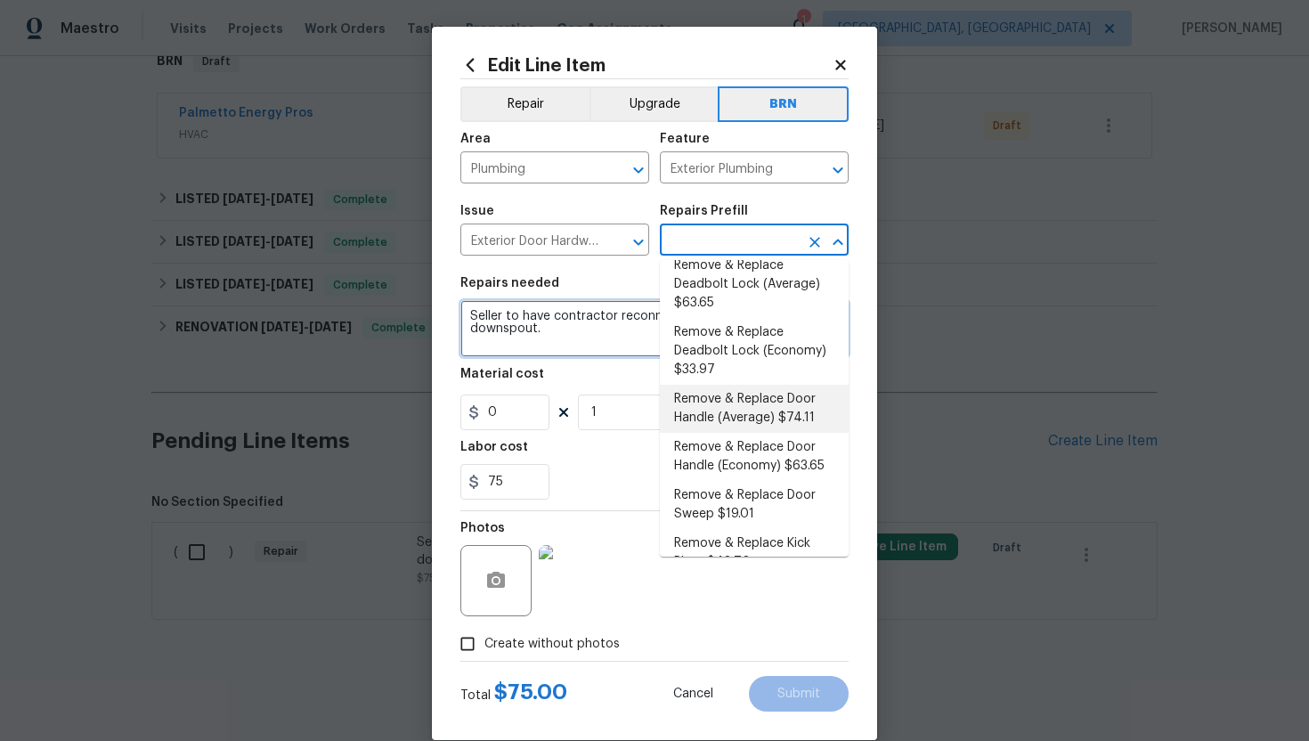
click at [559, 319] on textarea "Seller to have contractor reconnect disconnected downspout." at bounding box center [654, 328] width 388 height 57
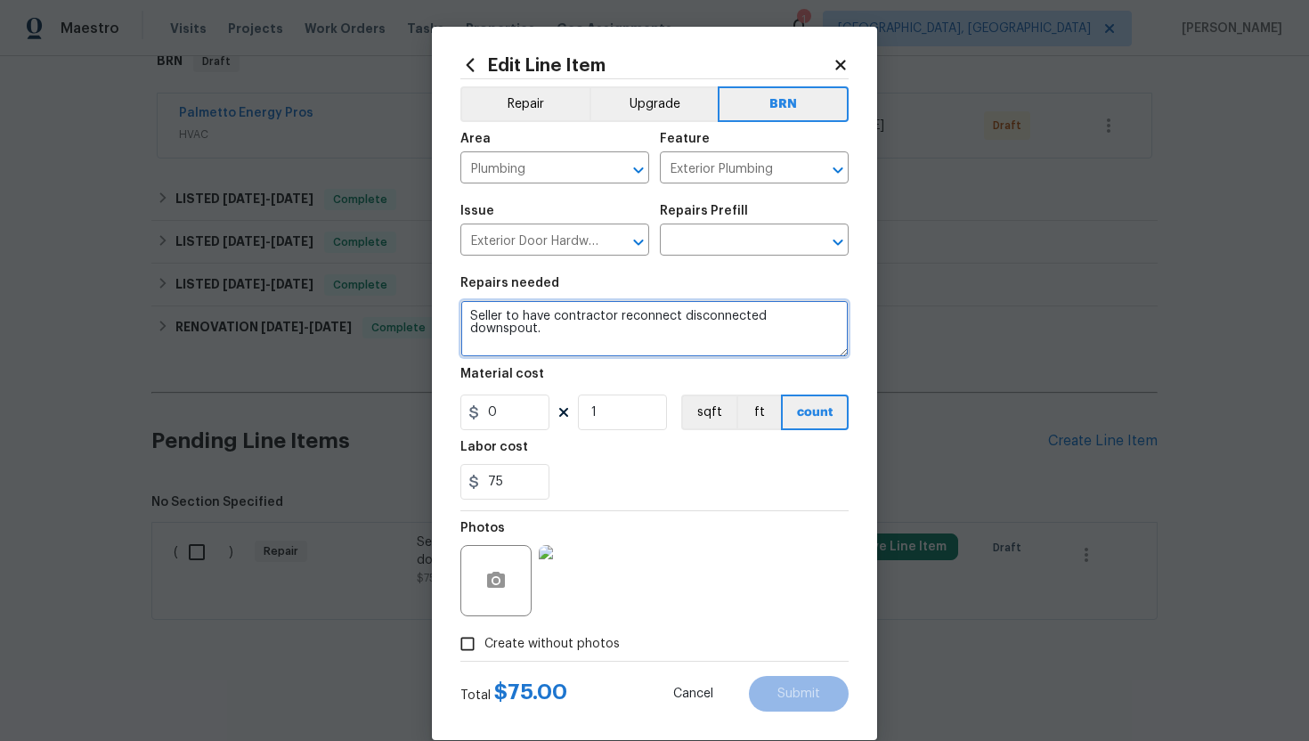
click at [559, 319] on textarea "Seller to have contractor reconnect disconnected downspout." at bounding box center [654, 328] width 388 height 57
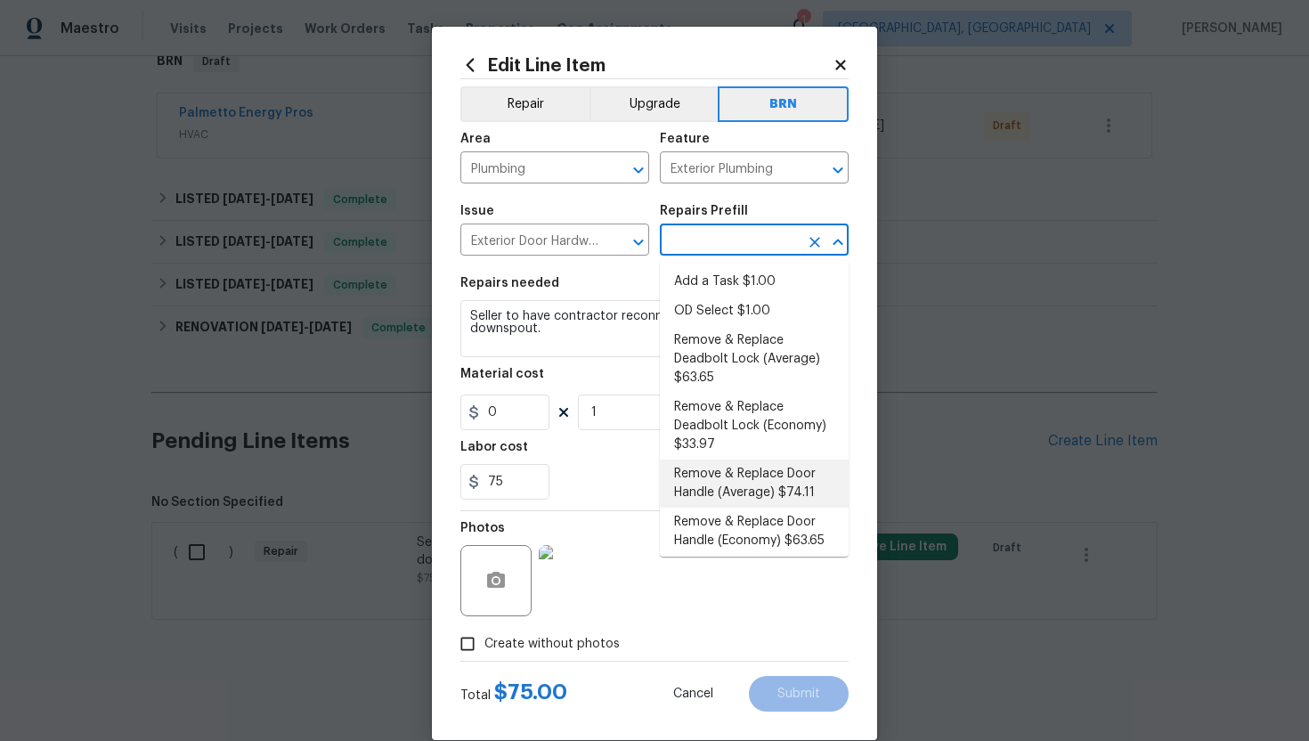
click at [688, 240] on input "text" at bounding box center [729, 242] width 139 height 28
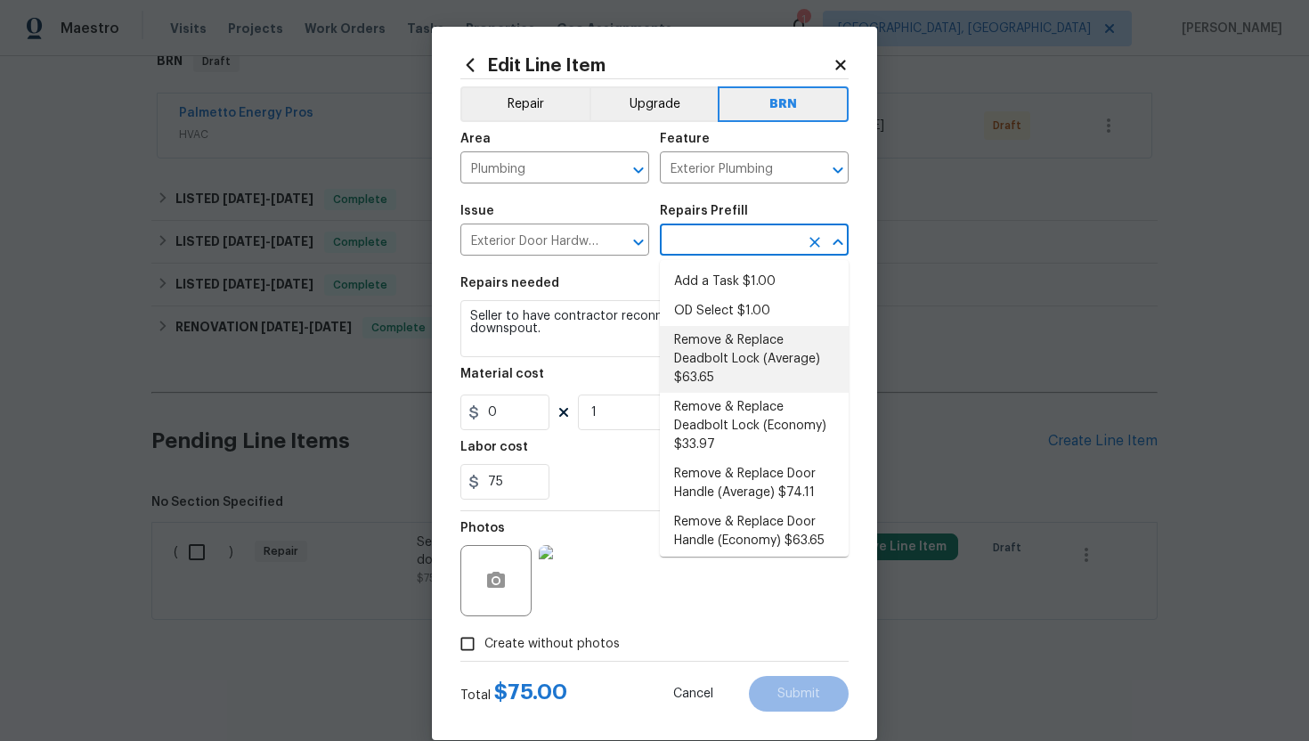
click at [715, 371] on li "Remove & Replace Deadbolt Lock (Average) $63.65" at bounding box center [754, 359] width 189 height 67
type input "Interior Door"
type input "Remove & Replace Deadbolt Lock (Average) $63.65"
type textarea "Remove the exisiting deadbolt lock and replace with new. Haul away and dispose …"
type input "63.65"
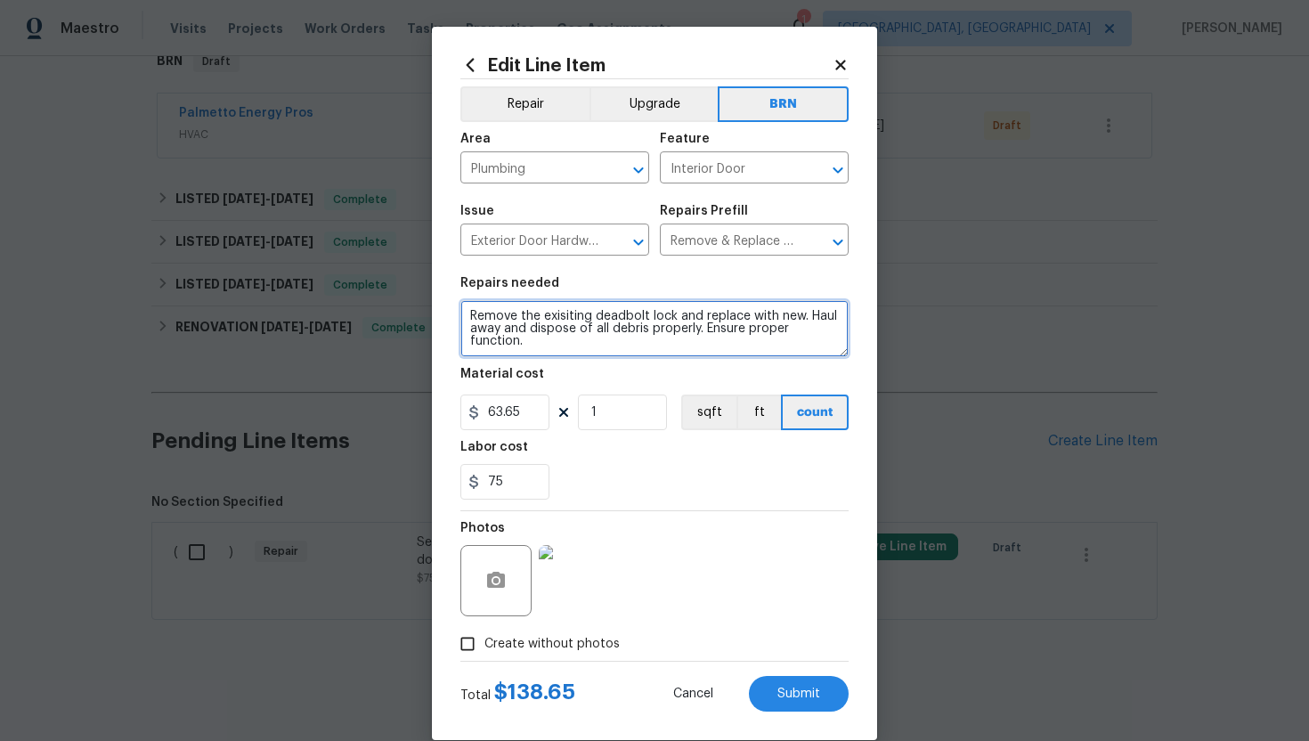
drag, startPoint x: 467, startPoint y: 315, endPoint x: 570, endPoint y: 375, distance: 119.3
click at [570, 375] on section "Repairs needed Remove the exisiting deadbolt lock and replace with new. Haul aw…" at bounding box center [654, 388] width 388 height 244
paste textarea "Seller to have contractor reconnect disconnected downspout"
type textarea "Seller to have contractor reconnect disconnected downspout."
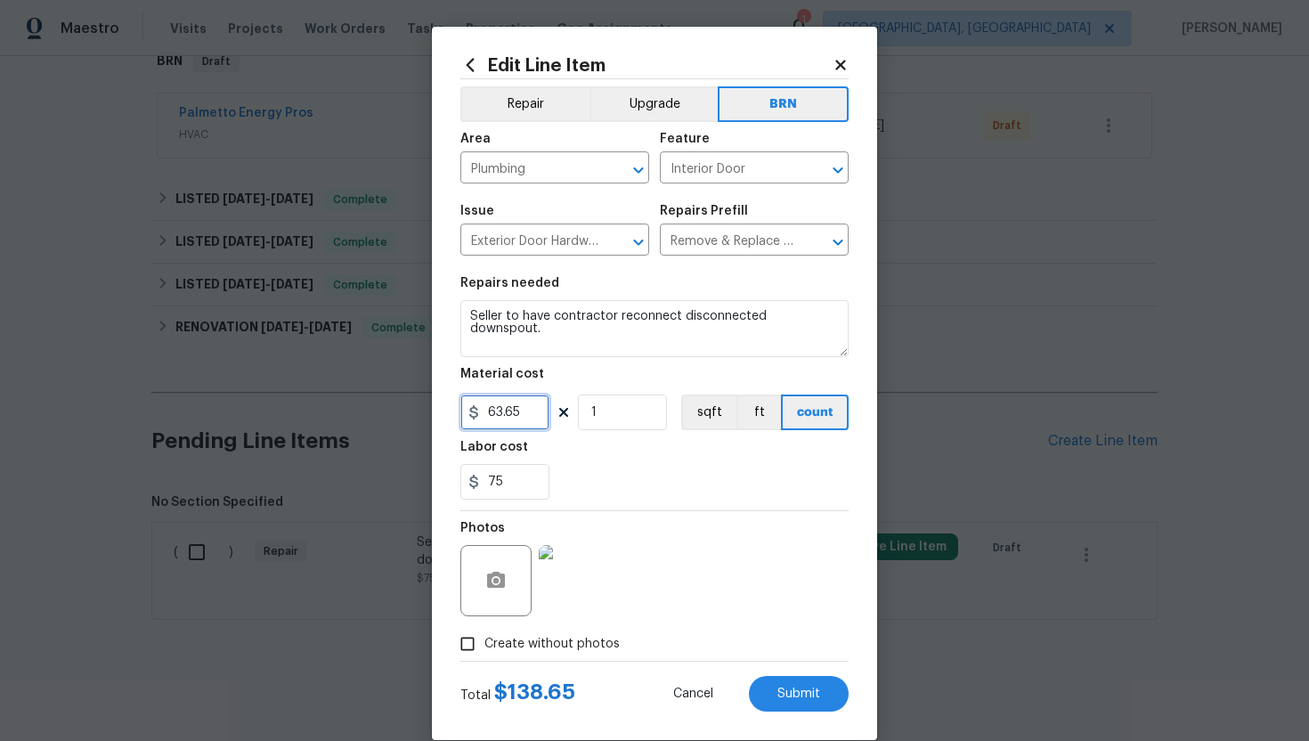
drag, startPoint x: 522, startPoint y: 412, endPoint x: 476, endPoint y: 410, distance: 46.4
click at [476, 410] on div "63.65" at bounding box center [504, 412] width 89 height 36
type input "0"
click at [667, 498] on div "75" at bounding box center [654, 482] width 388 height 36
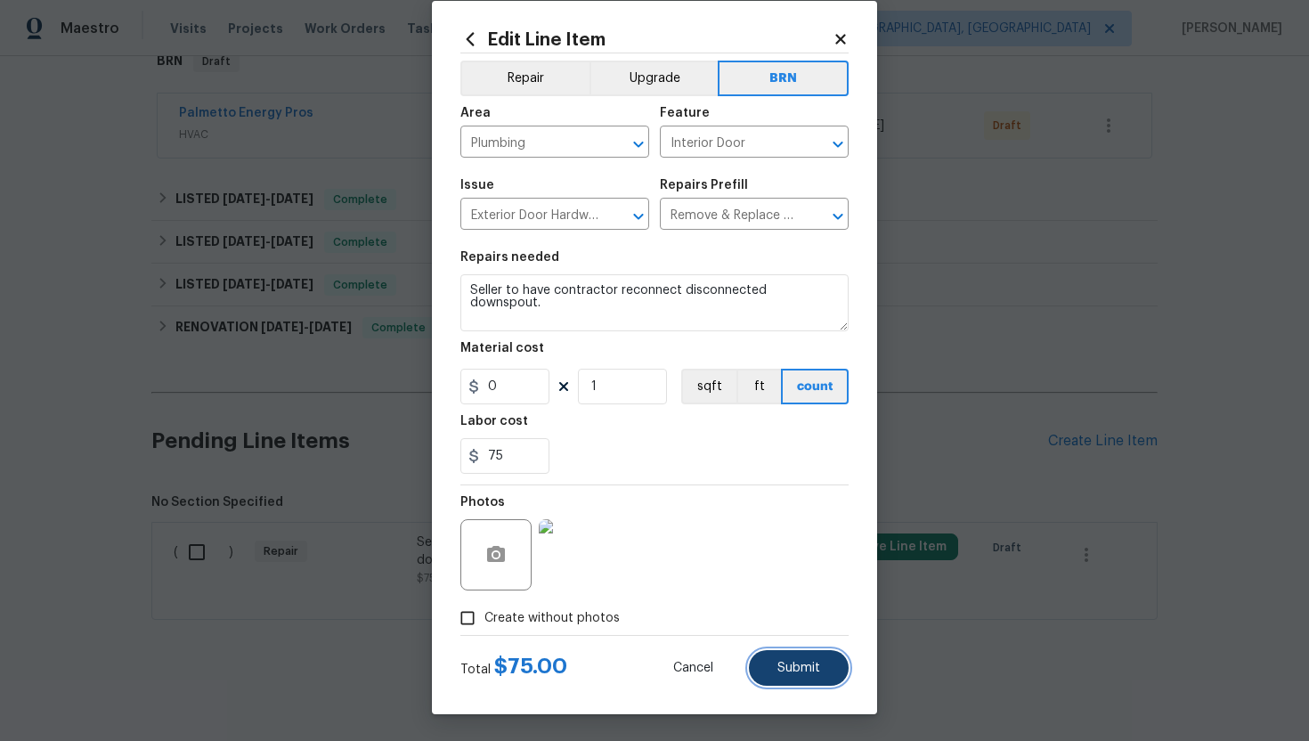
click at [794, 678] on button "Submit" at bounding box center [799, 668] width 100 height 36
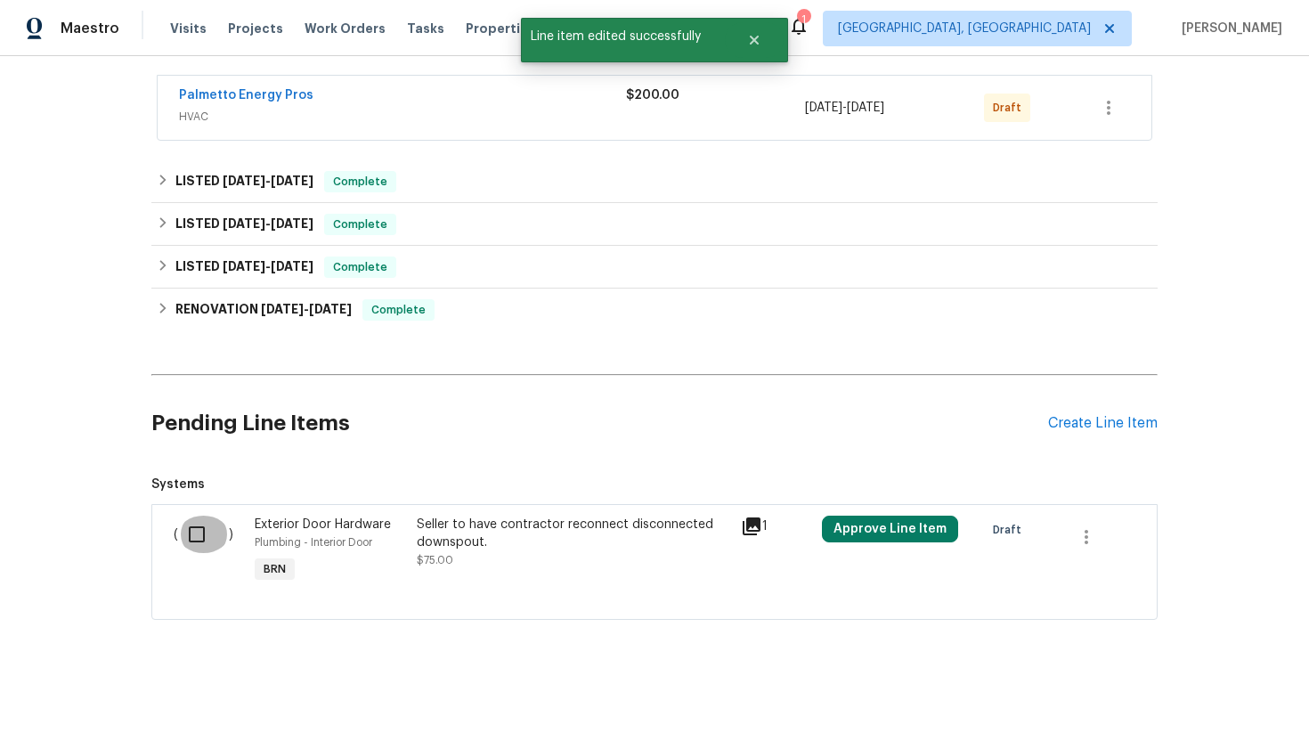
click at [206, 530] on input "checkbox" at bounding box center [203, 534] width 51 height 37
checkbox input "true"
click at [1183, 693] on span "Create Work Order" at bounding box center [1207, 697] width 118 height 22
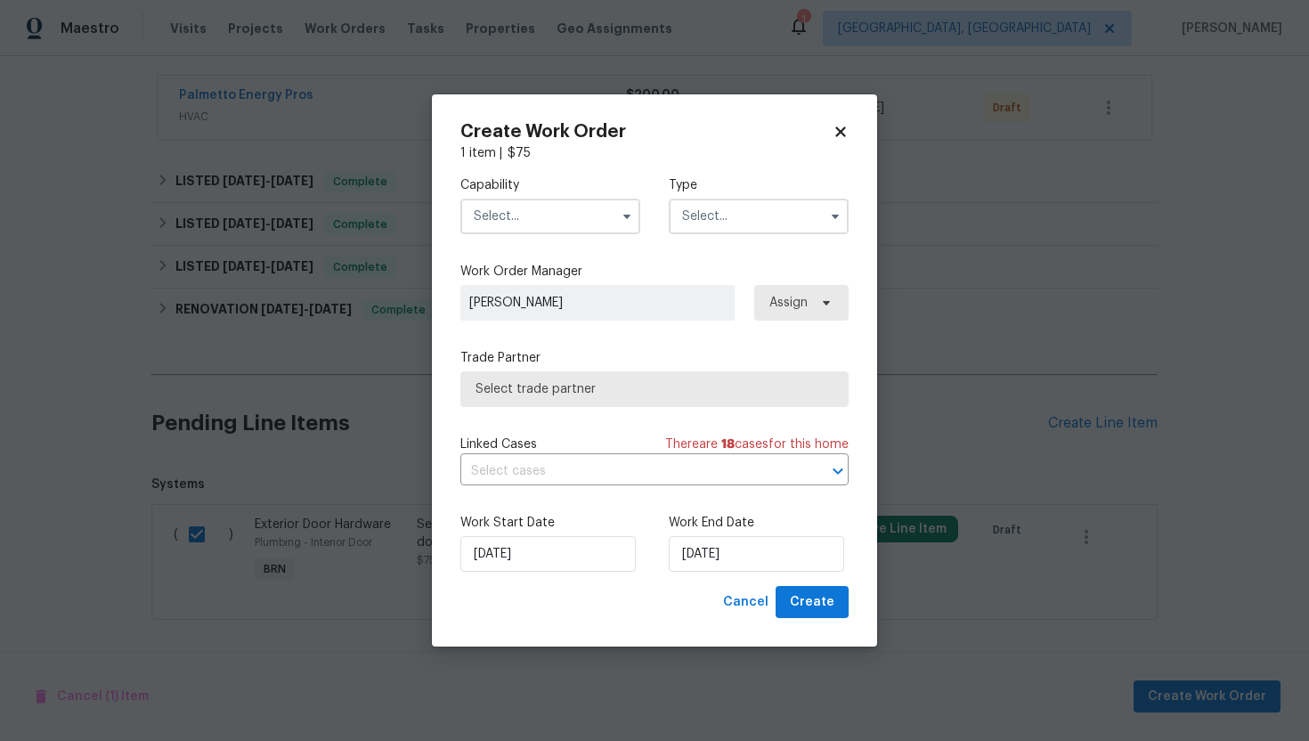
click at [606, 217] on input "text" at bounding box center [550, 217] width 180 height 36
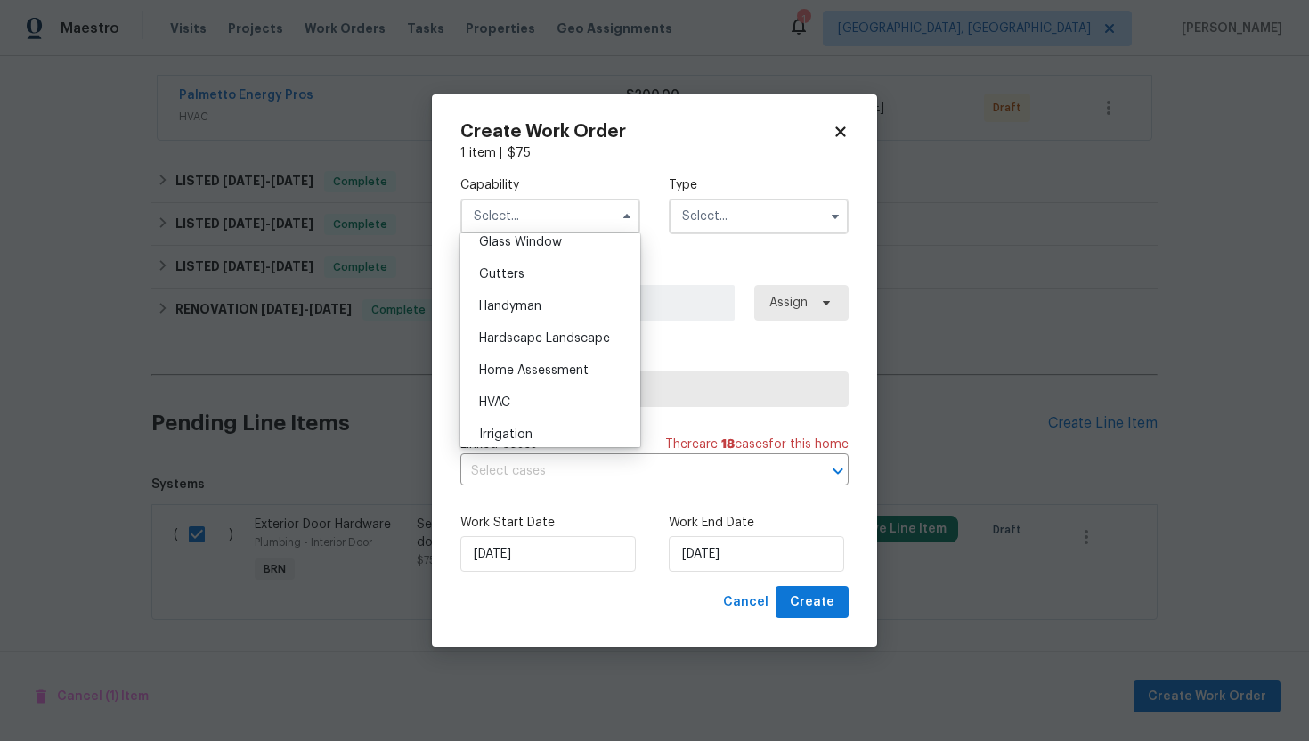
scroll to position [933, 0]
click at [540, 305] on span "Handyman" at bounding box center [510, 300] width 62 height 12
type input "Handyman"
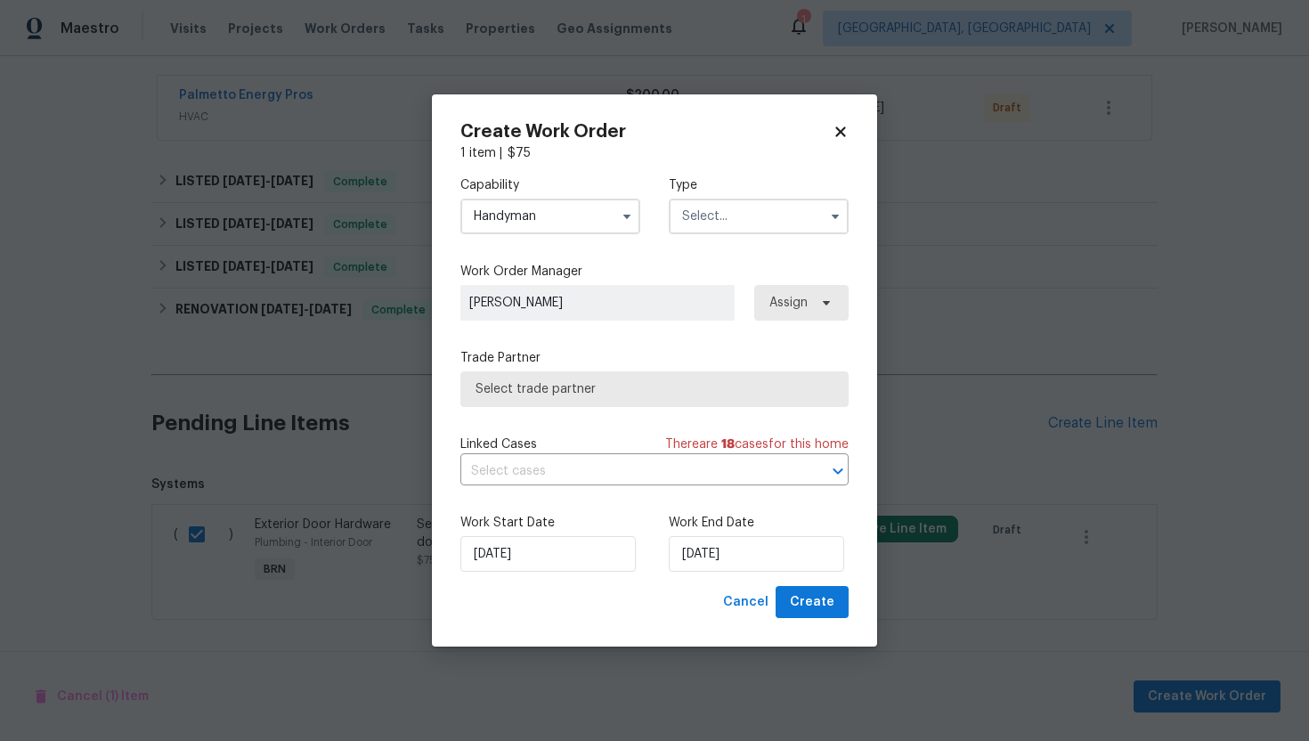
click at [705, 217] on input "text" at bounding box center [759, 217] width 180 height 36
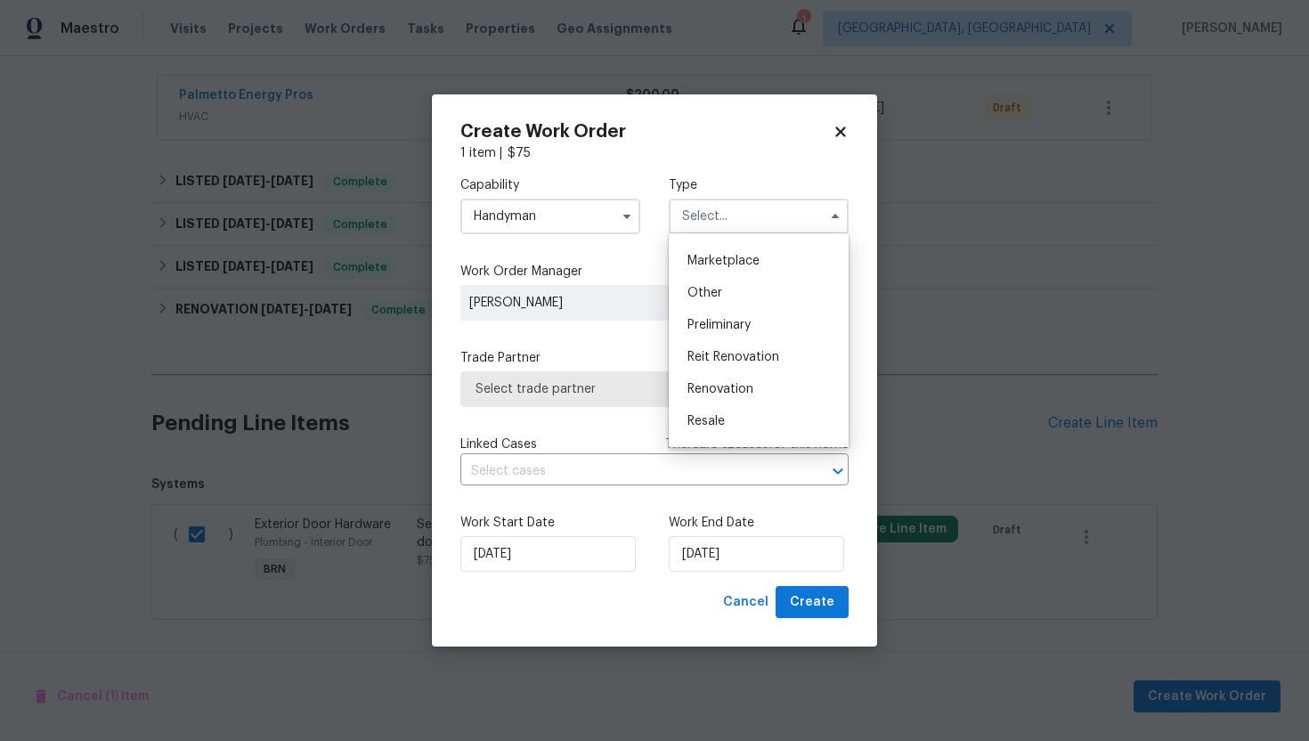
scroll to position [404, 0]
click at [723, 334] on span "Resale" at bounding box center [705, 330] width 37 height 12
type input "Resale"
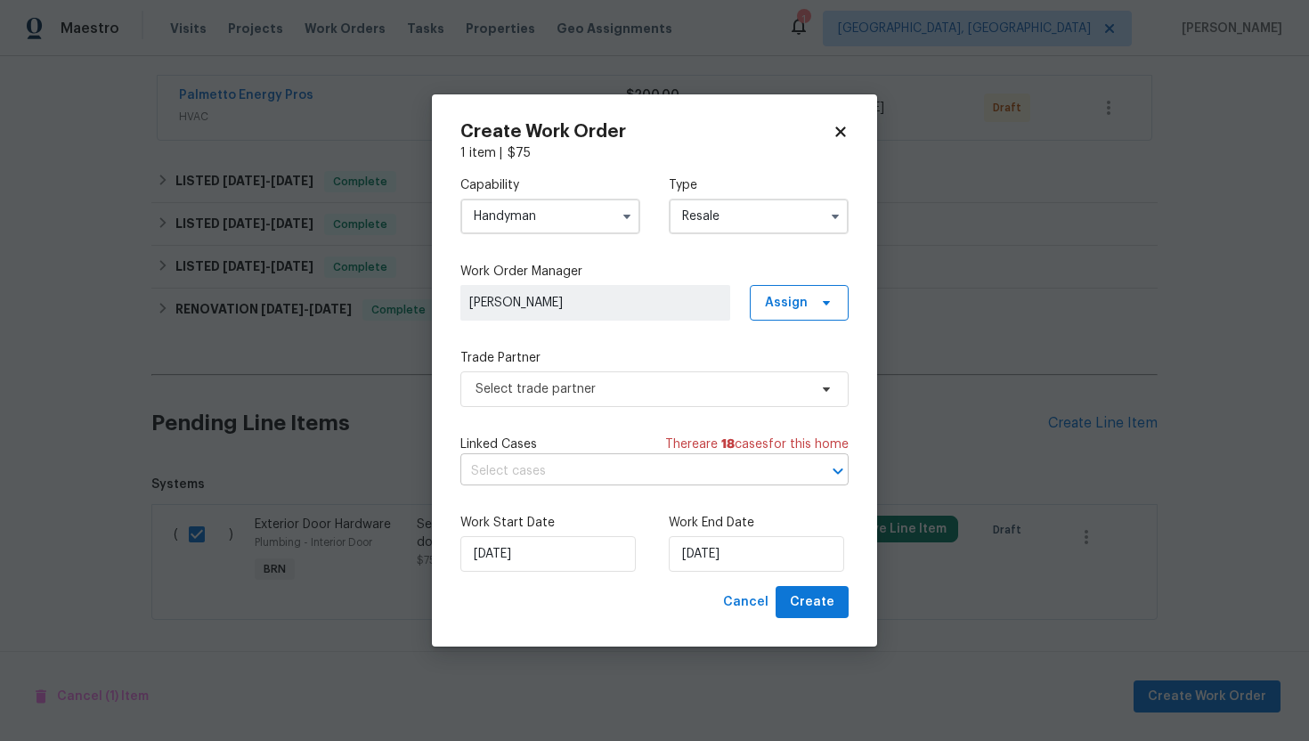
click at [577, 466] on input "text" at bounding box center [629, 472] width 338 height 28
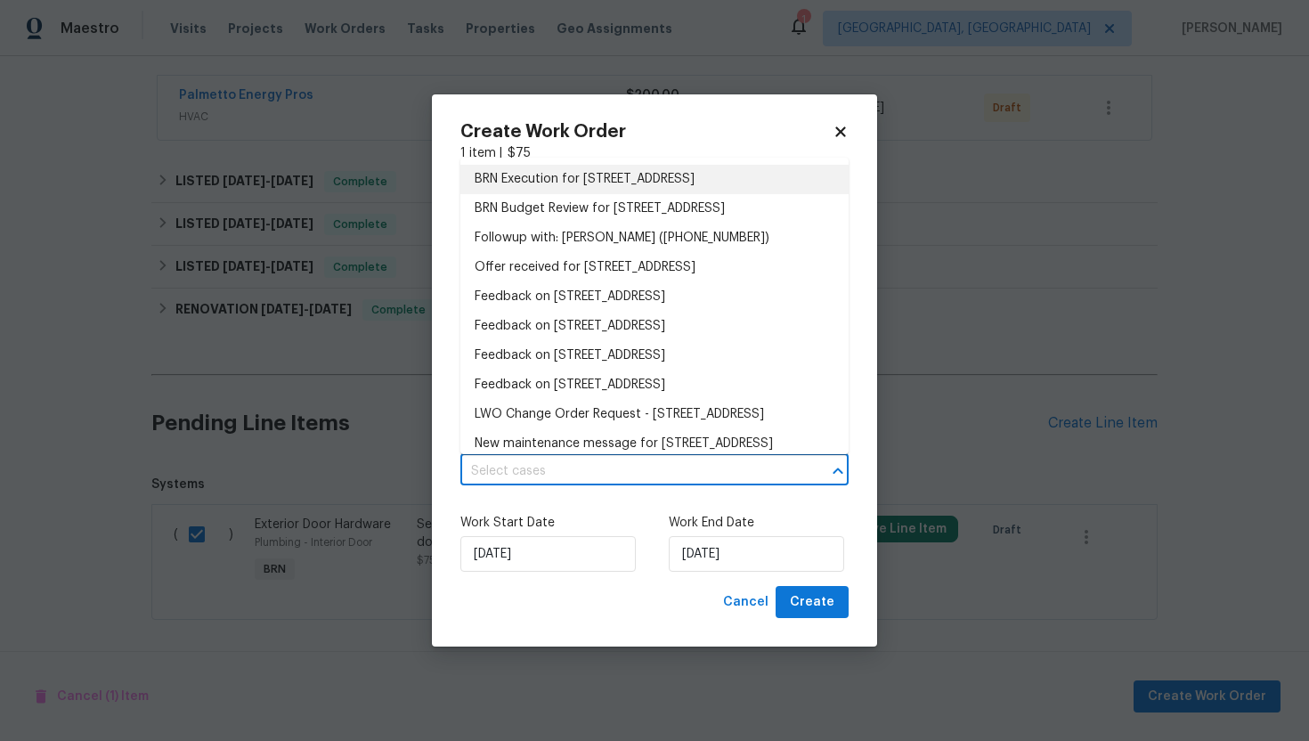
click at [622, 185] on li "BRN Execution for 135 Evvalane Dr, Spartanburg, SC 29302" at bounding box center [654, 179] width 388 height 29
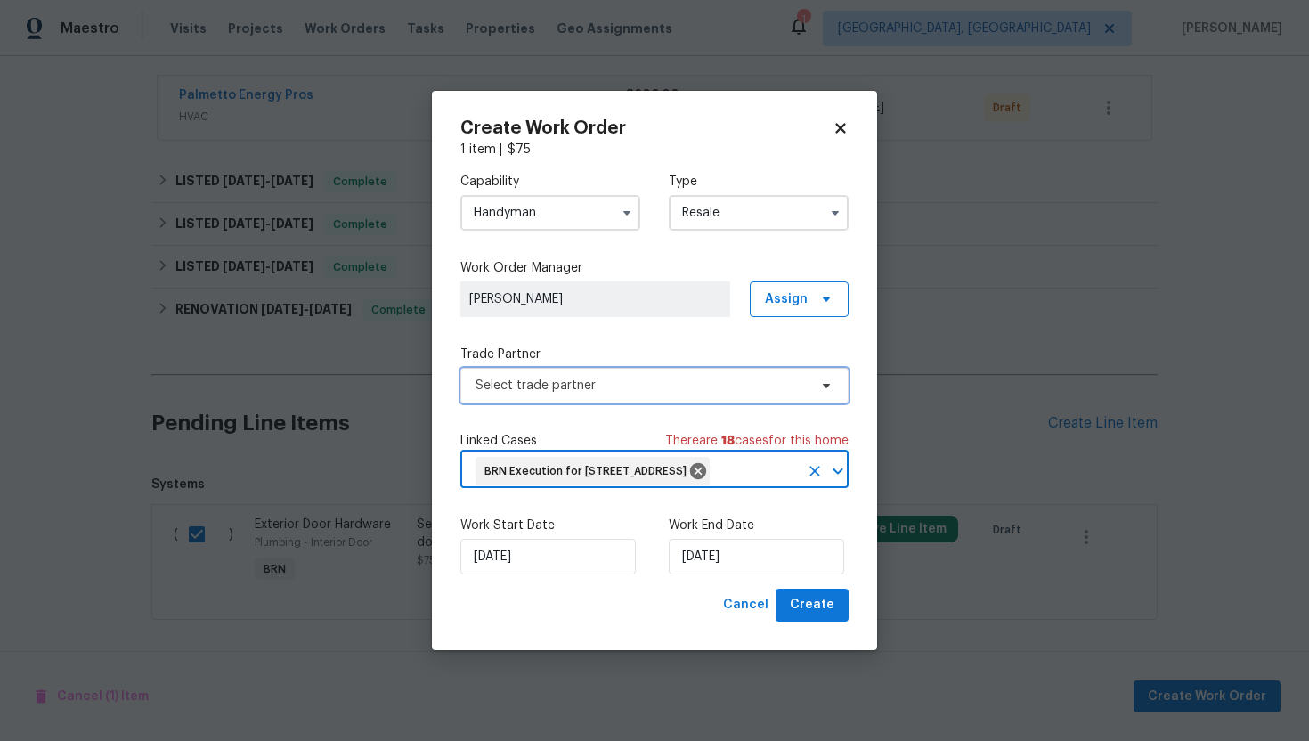
click at [521, 377] on span "Select trade partner" at bounding box center [642, 386] width 332 height 18
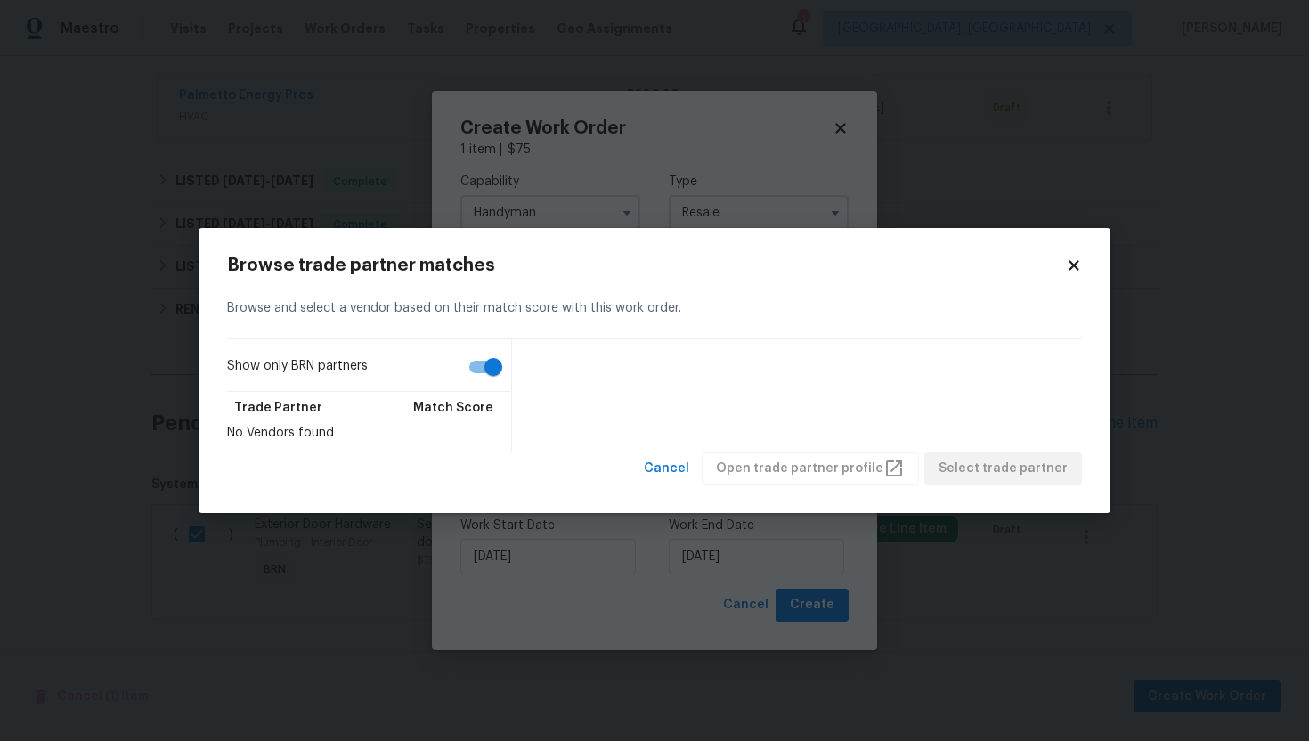
click at [483, 369] on input "Show only BRN partners" at bounding box center [494, 367] width 102 height 34
checkbox input "false"
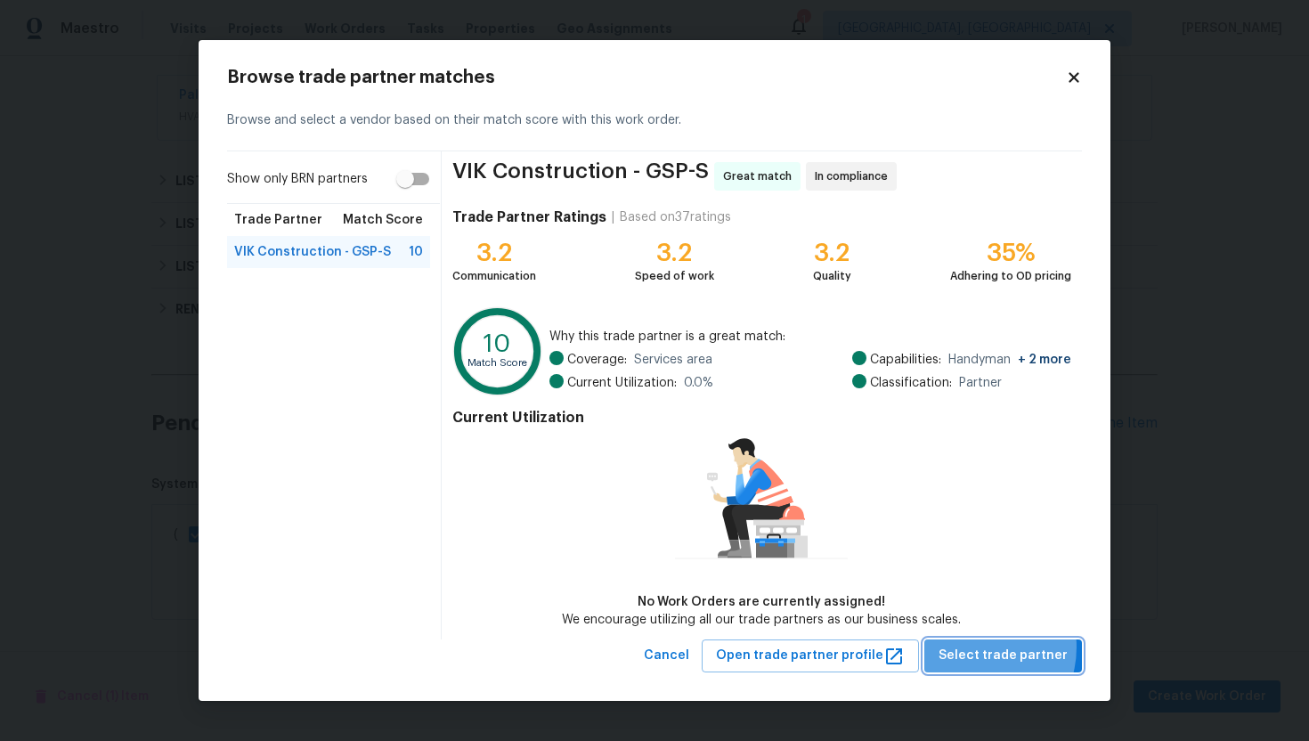
click at [976, 646] on span "Select trade partner" at bounding box center [1003, 656] width 129 height 22
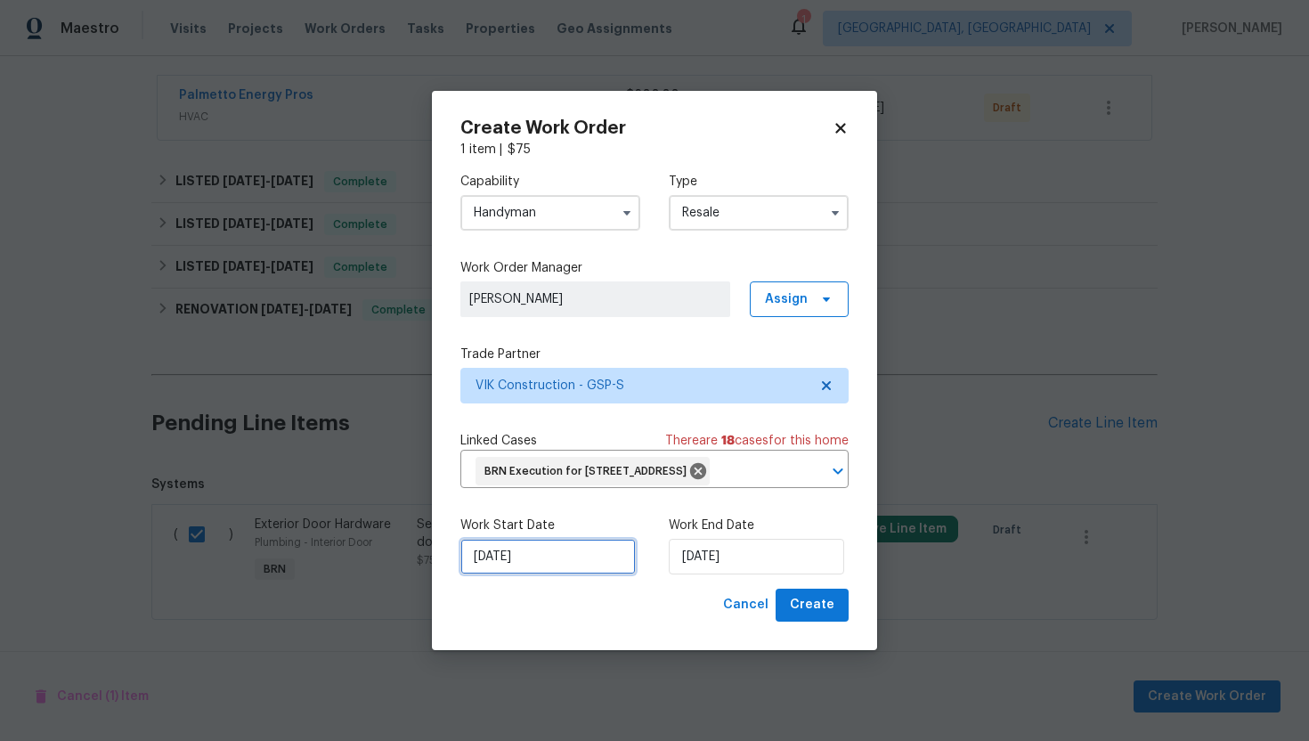
click at [491, 560] on input "9/3/2025" at bounding box center [547, 557] width 175 height 36
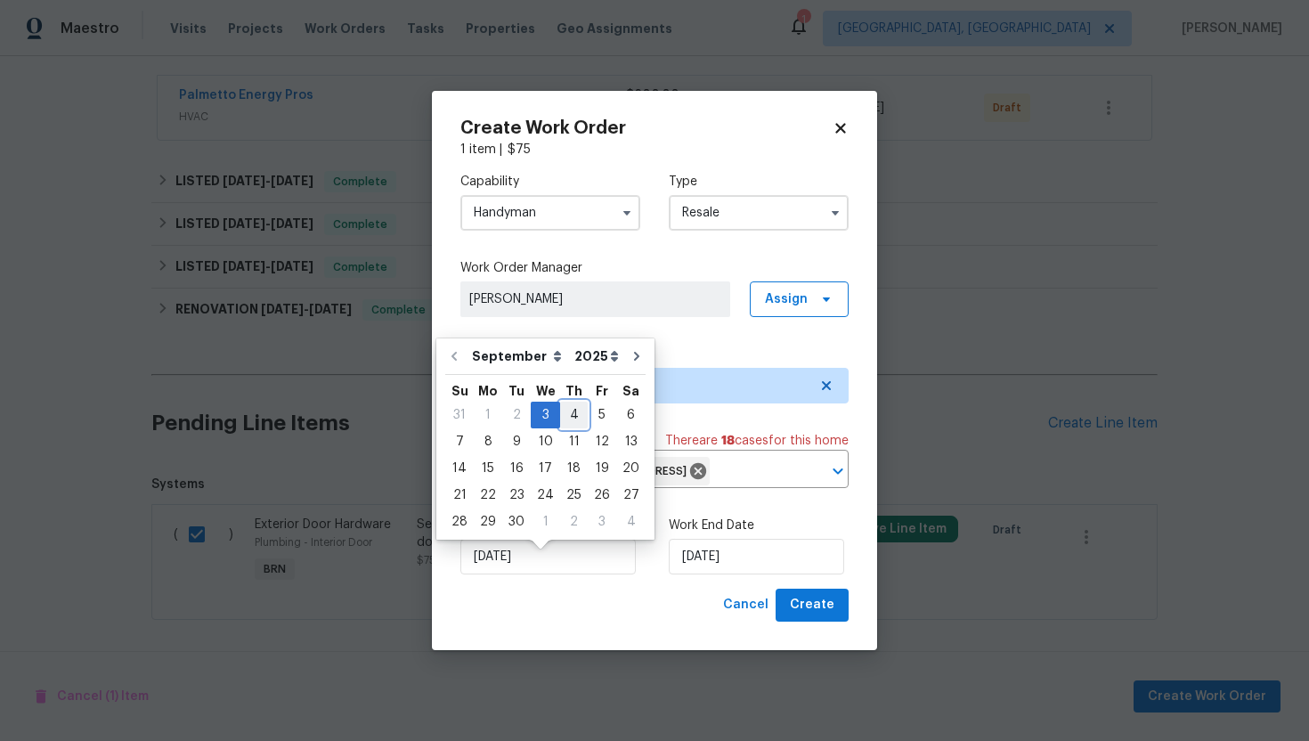
click at [565, 413] on div "4" at bounding box center [574, 414] width 28 height 25
type input "9/4/2025"
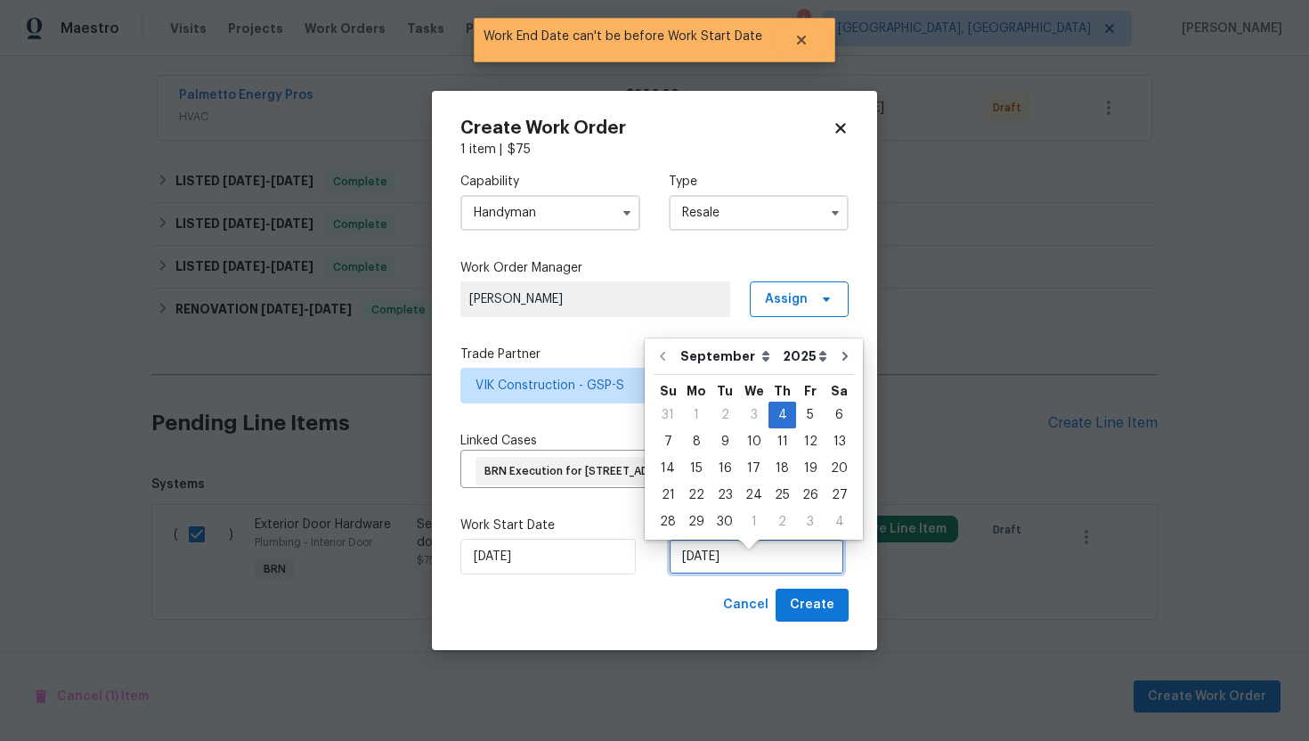
click at [695, 574] on input "9/4/2025" at bounding box center [756, 557] width 175 height 36
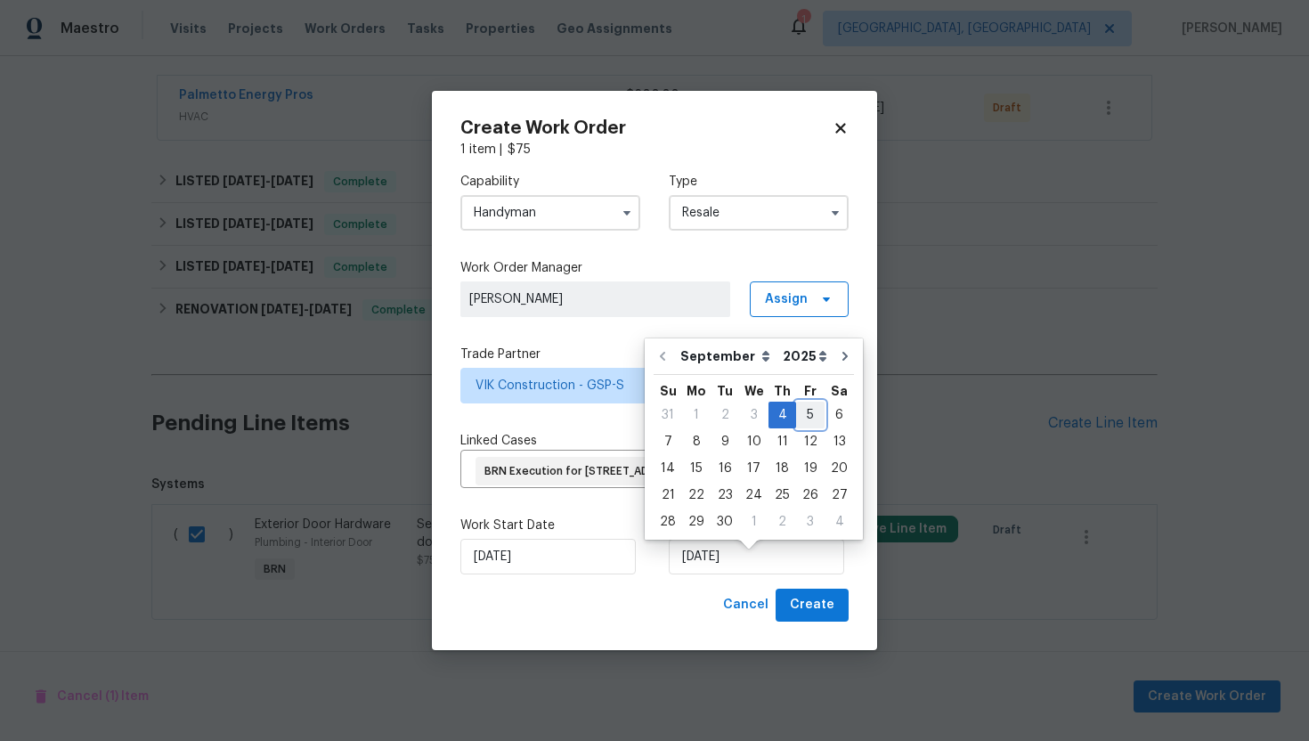
click at [799, 421] on div "5" at bounding box center [810, 414] width 28 height 25
type input "9/5/2025"
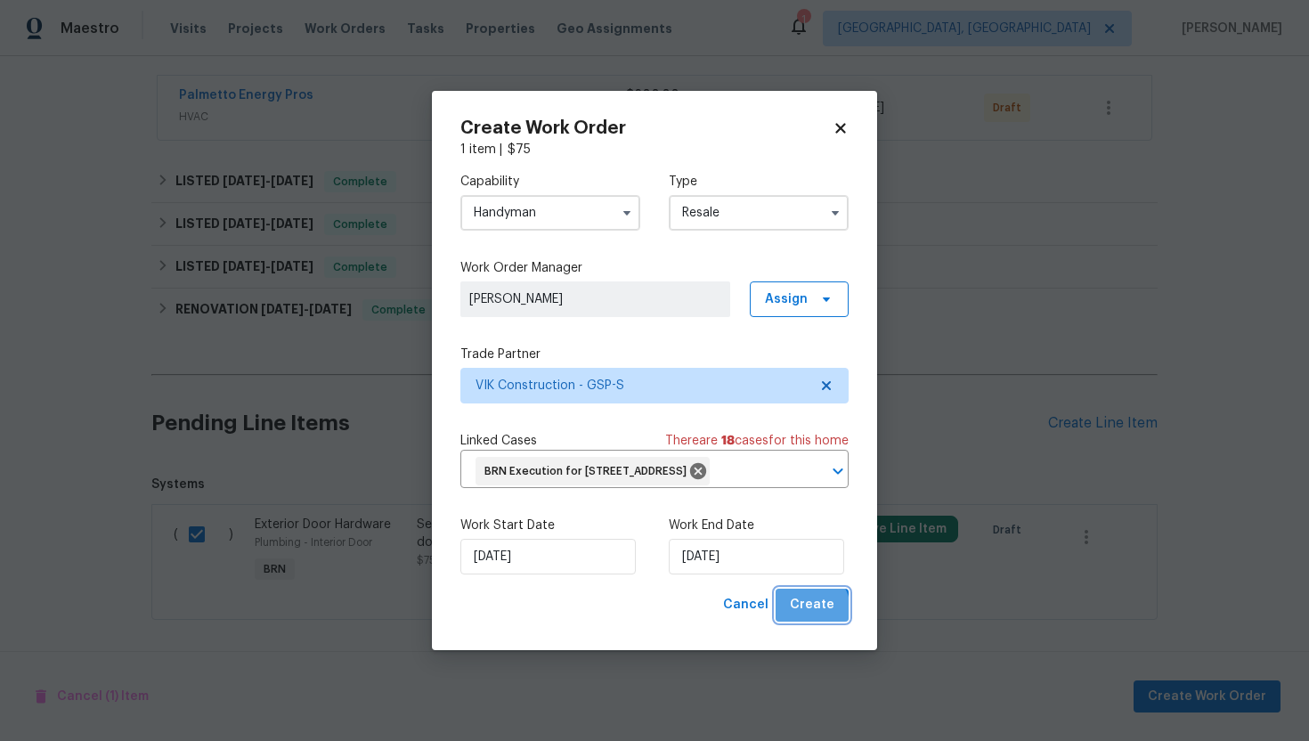
click at [796, 616] on span "Create" at bounding box center [812, 605] width 45 height 22
checkbox input "false"
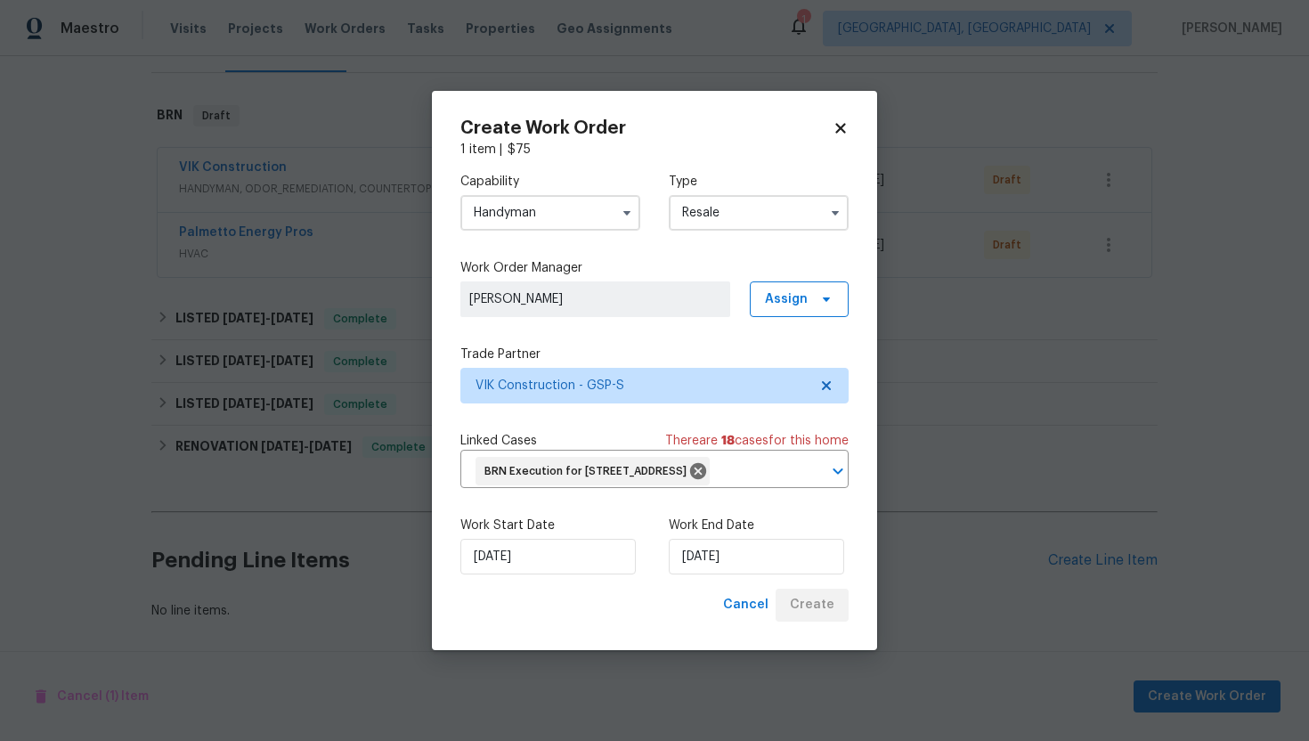
scroll to position [250, 0]
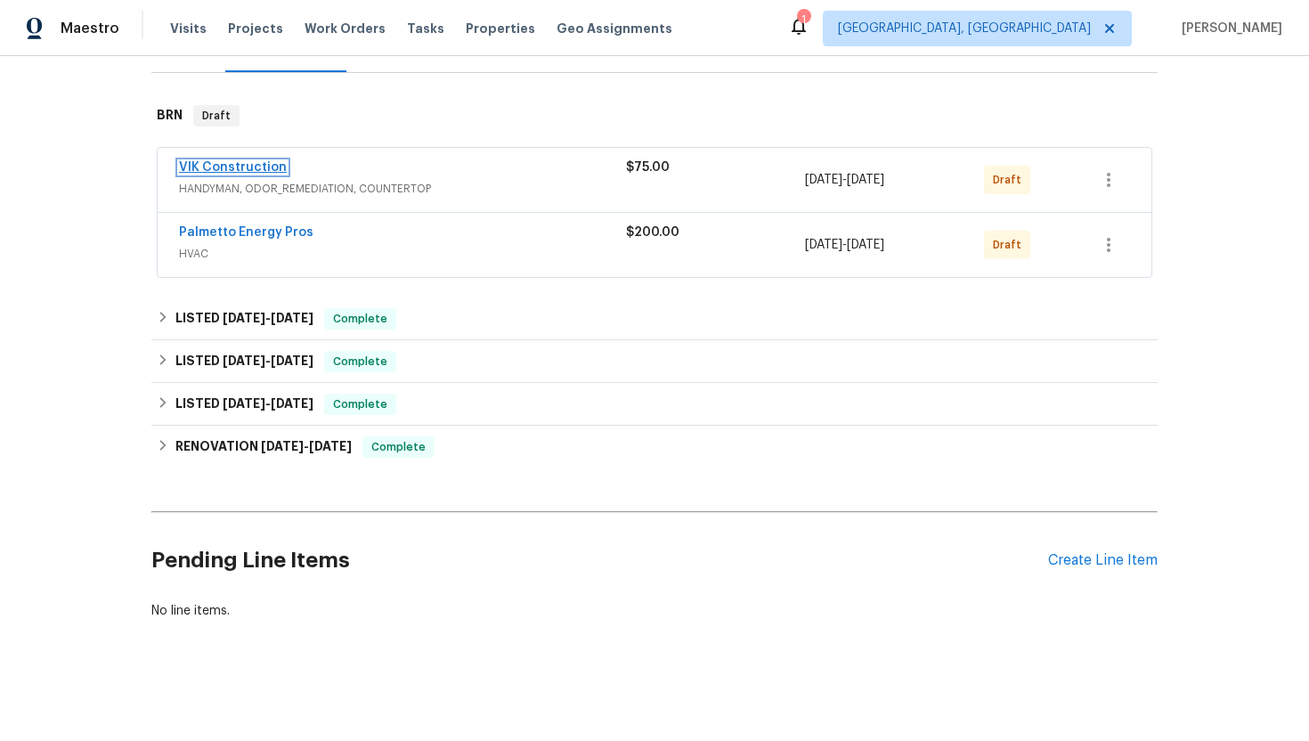
click at [217, 165] on link "VIK Construction" at bounding box center [233, 167] width 108 height 12
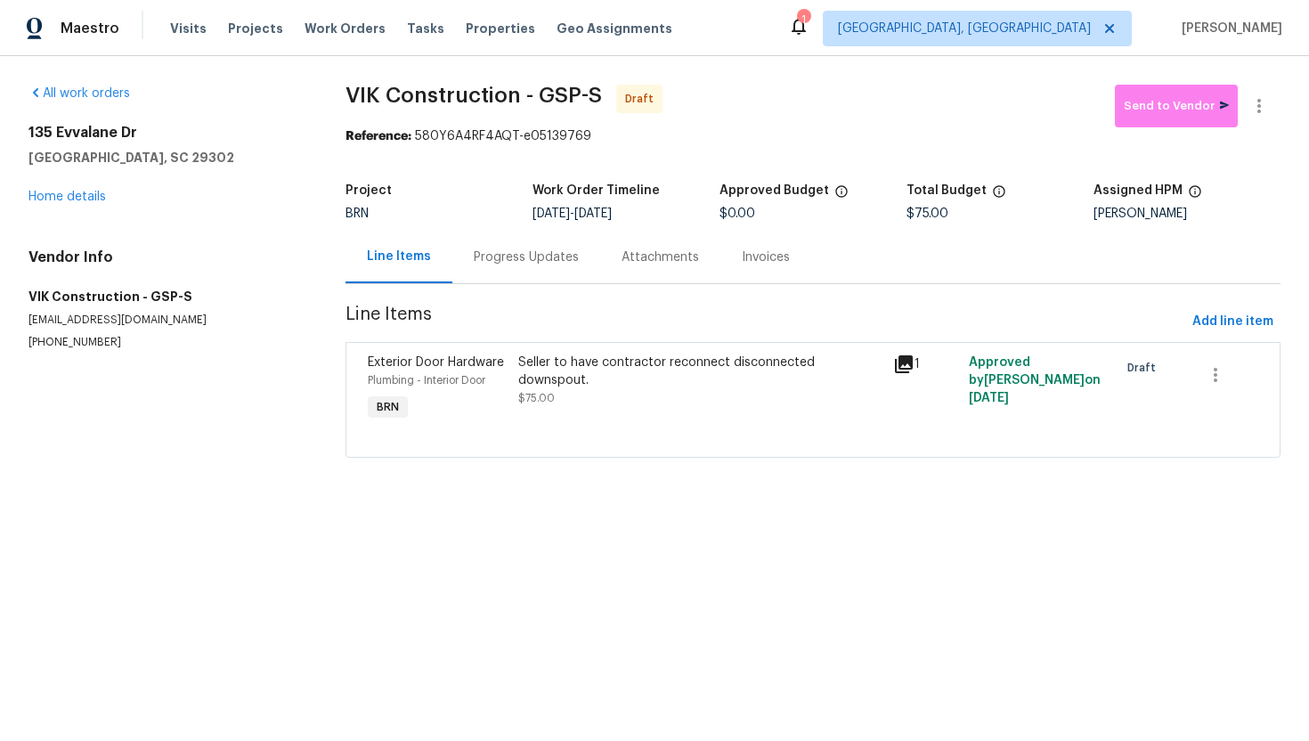
click at [502, 266] on div "Progress Updates" at bounding box center [526, 257] width 148 height 53
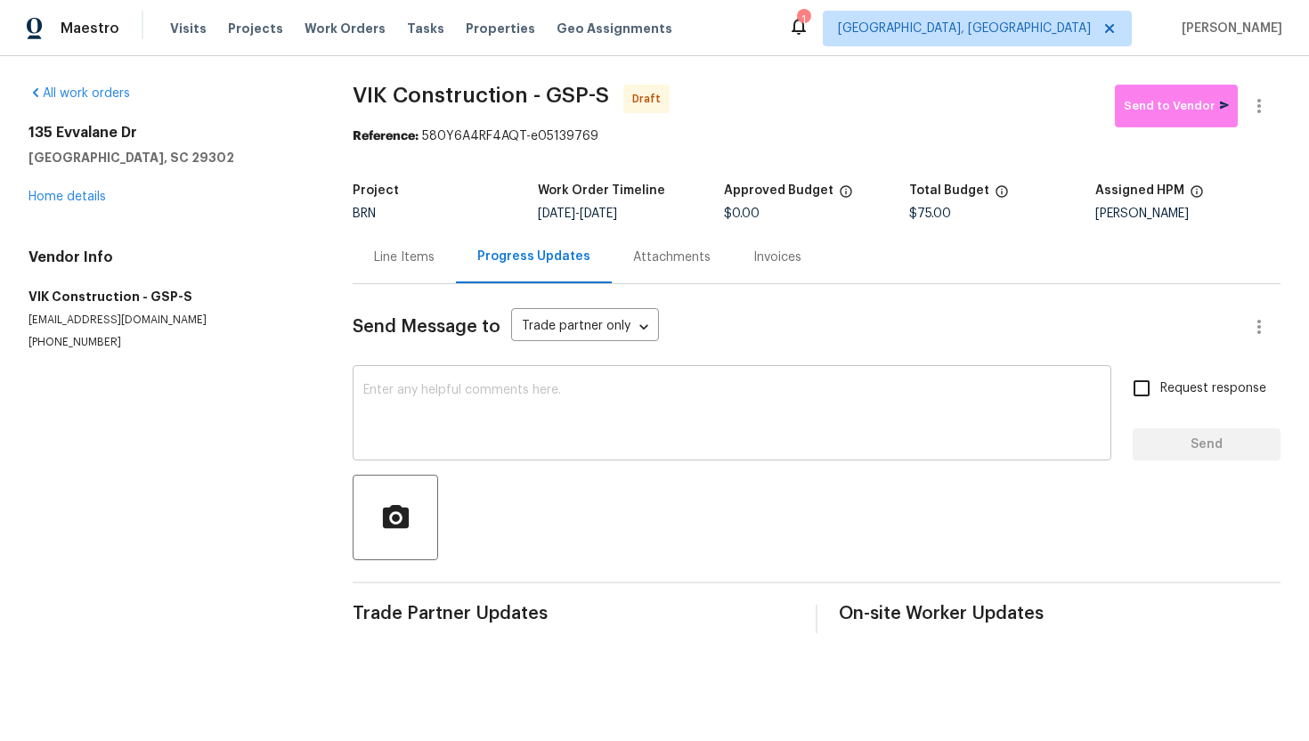
click at [488, 387] on textarea at bounding box center [731, 415] width 737 height 62
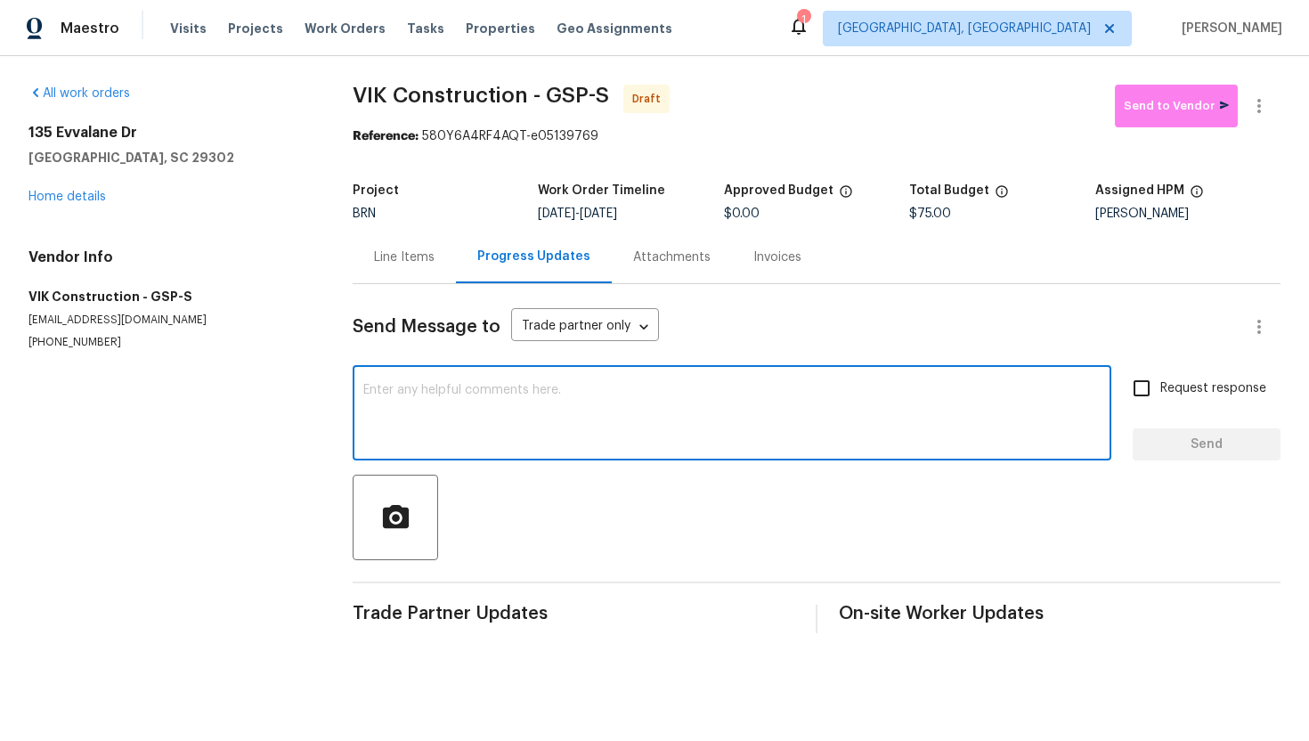
paste textarea "Hey! This is Ajay with Opendoor. I’m confirming a BRN Work Order for the proper…"
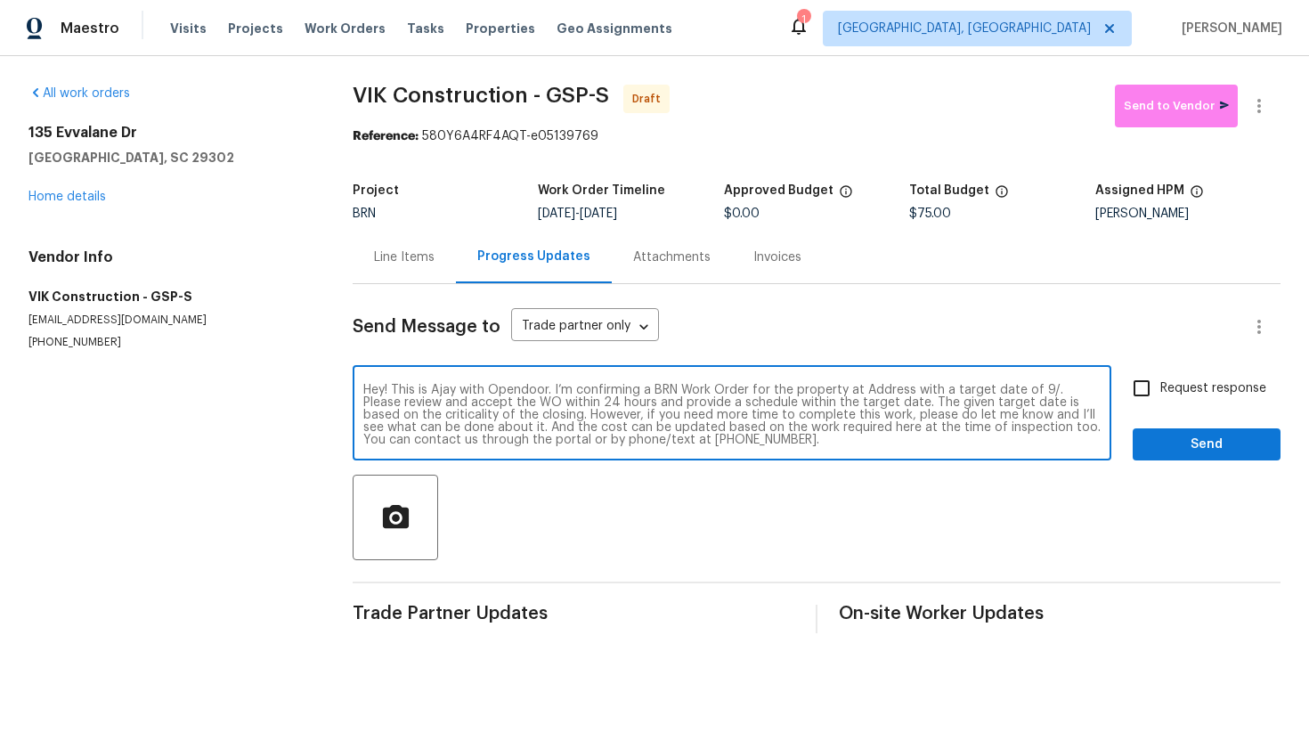
click at [887, 390] on textarea "Hey! This is Ajay with Opendoor. I’m confirming a BRN Work Order for the proper…" at bounding box center [731, 415] width 737 height 62
paste textarea "135 Evvalane Dr, Spartanburg, SC 29302"
click at [497, 404] on textarea "Hey! This is Ajay with Opendoor. I’m confirming a BRN Work Order for the proper…" at bounding box center [731, 415] width 737 height 62
type textarea "Hey! This is Ajay with Opendoor. I’m confirming a BRN Work Order for the proper…"
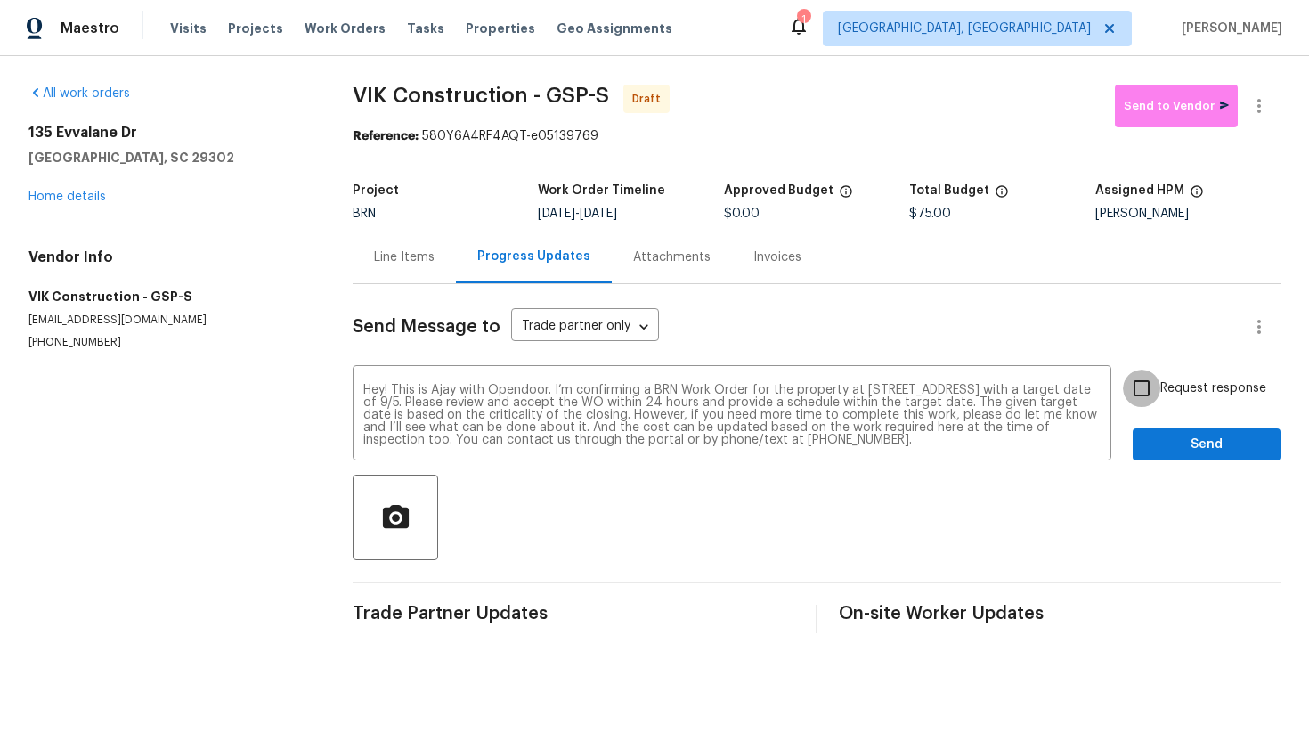
click at [1150, 392] on input "Request response" at bounding box center [1141, 388] width 37 height 37
checkbox input "true"
click at [1170, 443] on span "Send" at bounding box center [1206, 445] width 119 height 22
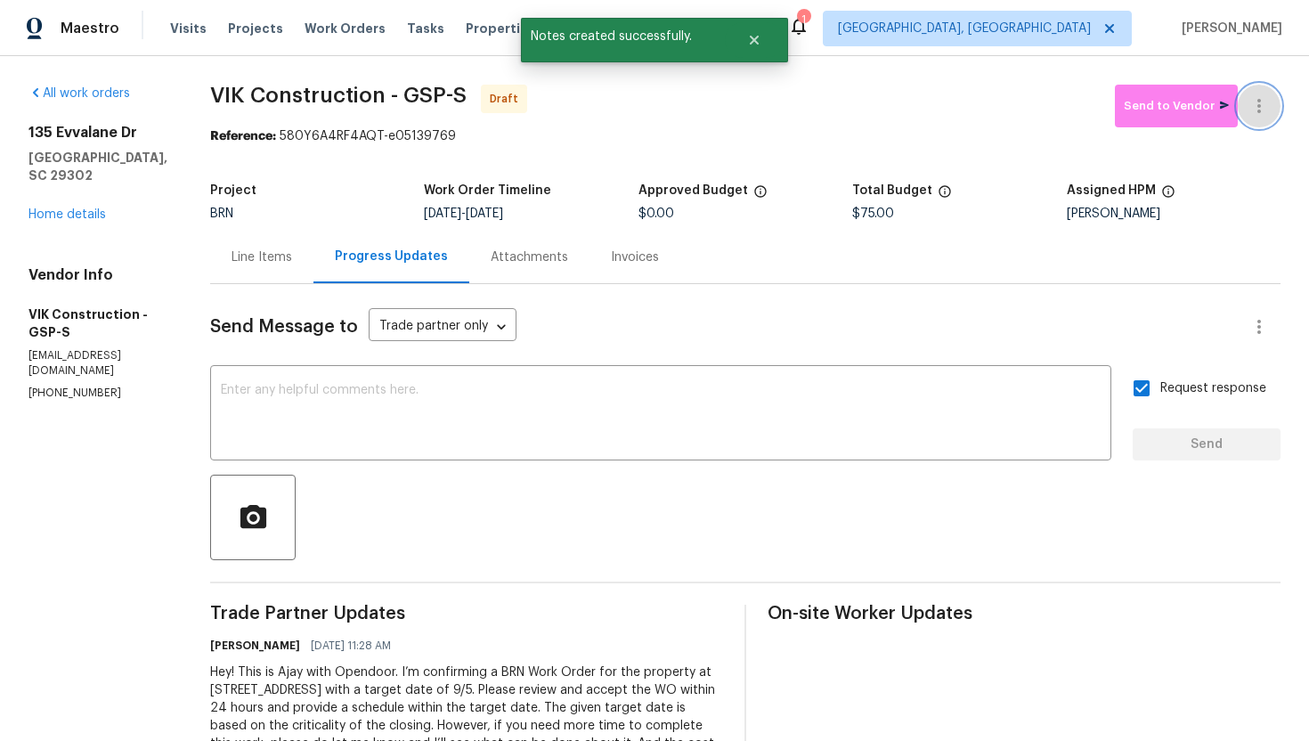
click at [1256, 104] on icon "button" at bounding box center [1258, 105] width 21 height 21
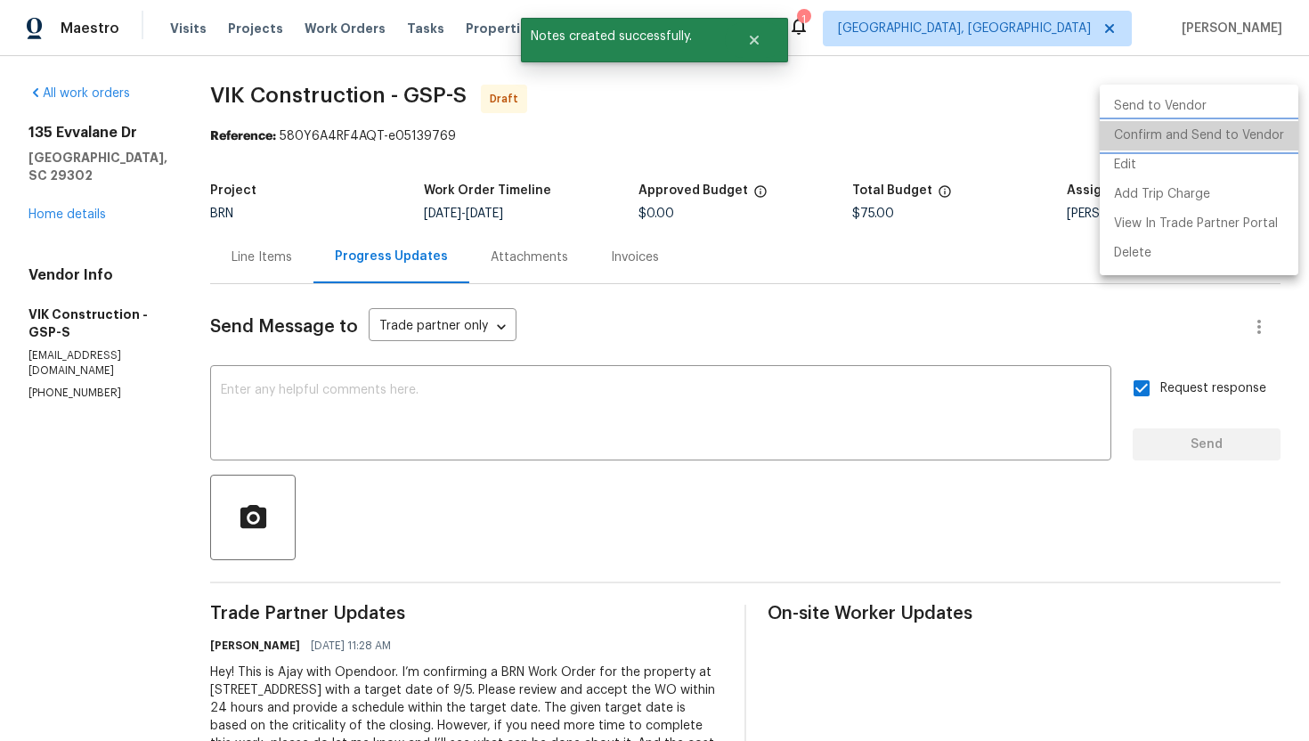
click at [1248, 129] on li "Confirm and Send to Vendor" at bounding box center [1199, 135] width 199 height 29
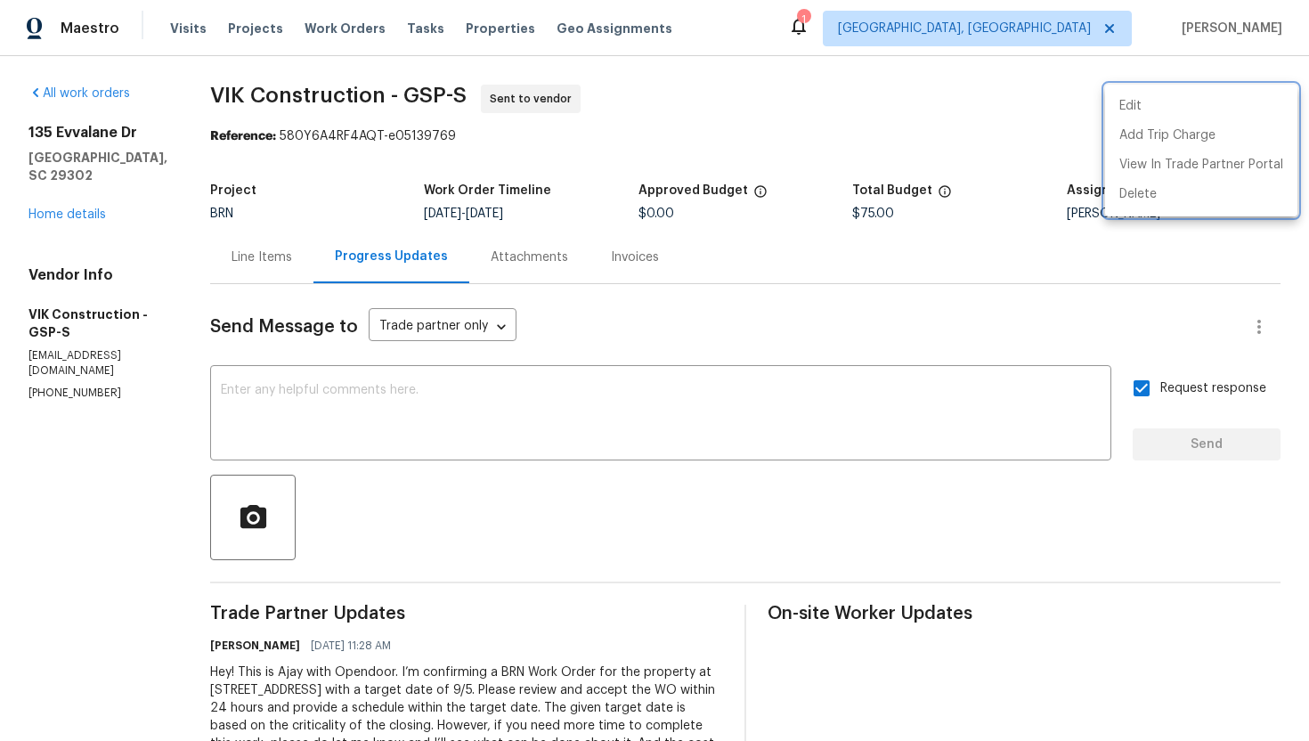
click at [464, 581] on div at bounding box center [654, 370] width 1309 height 741
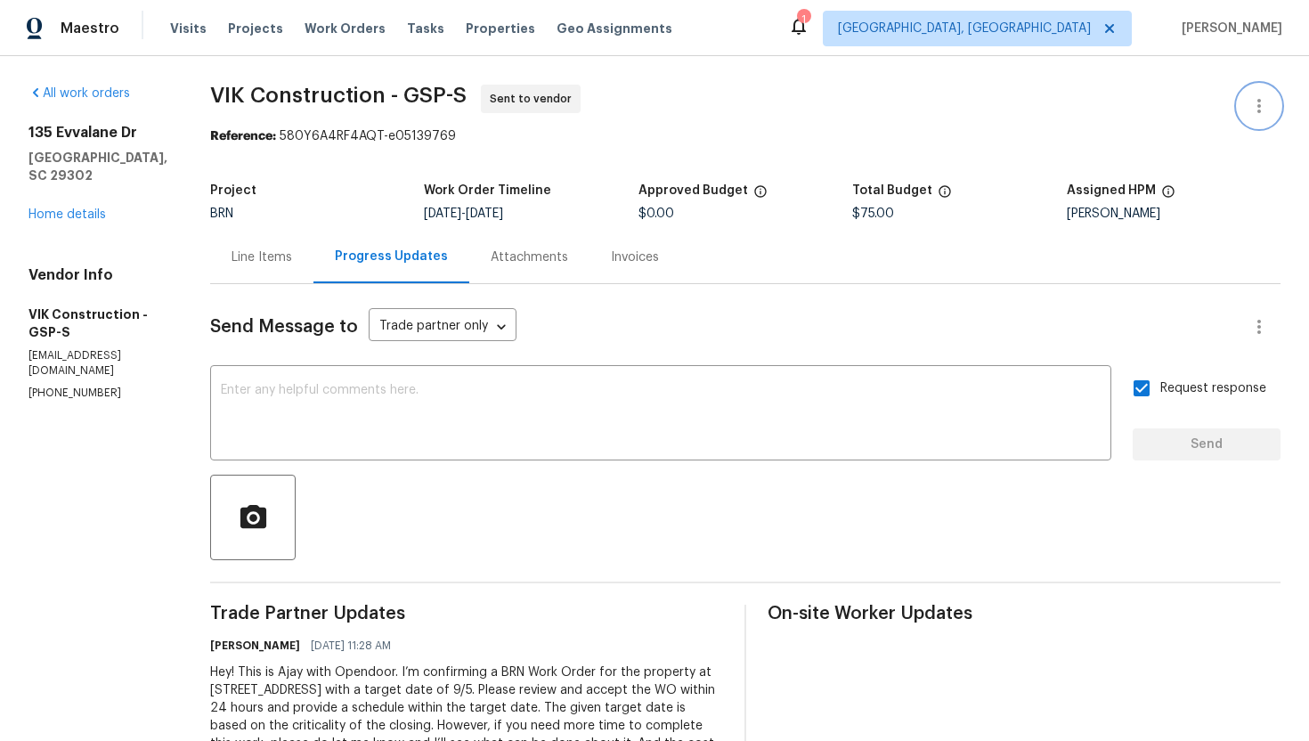
scroll to position [115, 0]
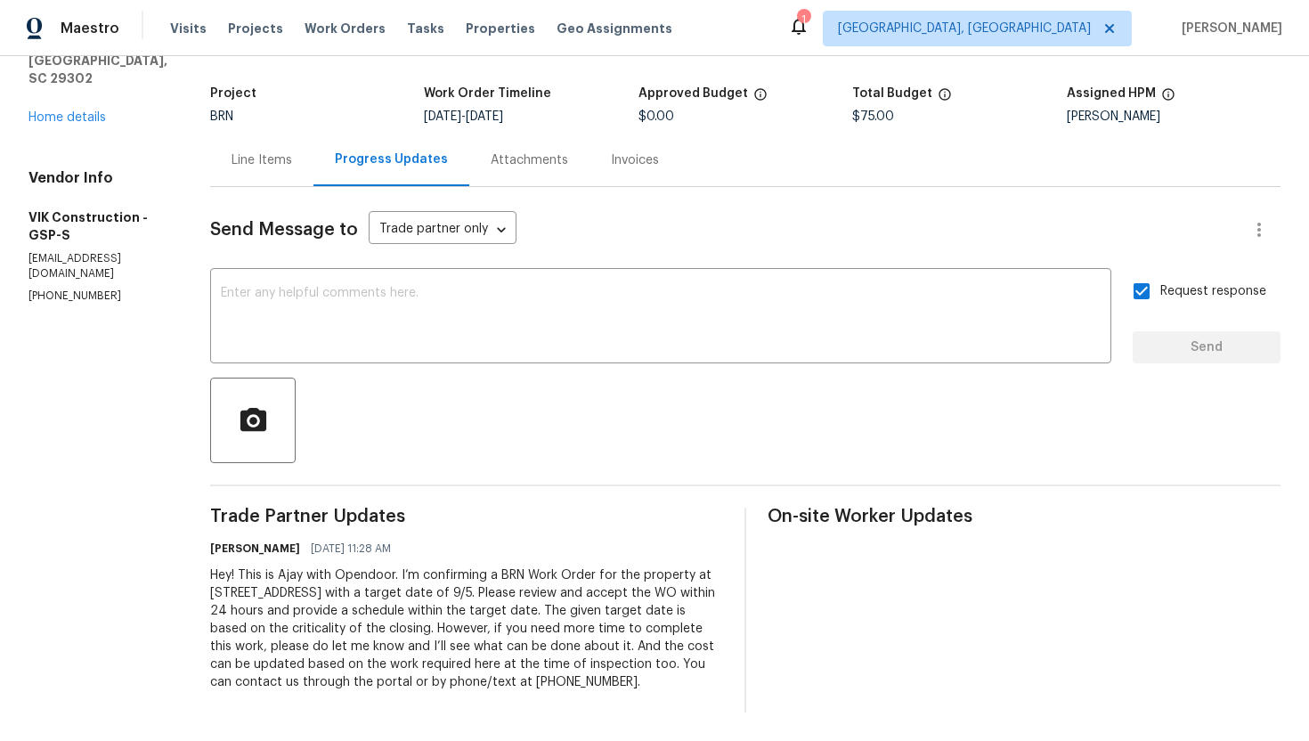
click at [454, 630] on div "Hey! This is Ajay with Opendoor. I’m confirming a BRN Work Order for the proper…" at bounding box center [466, 628] width 513 height 125
copy div "Trade Partner Updates Ajay Godson 09/03/2025 11:28 AM"
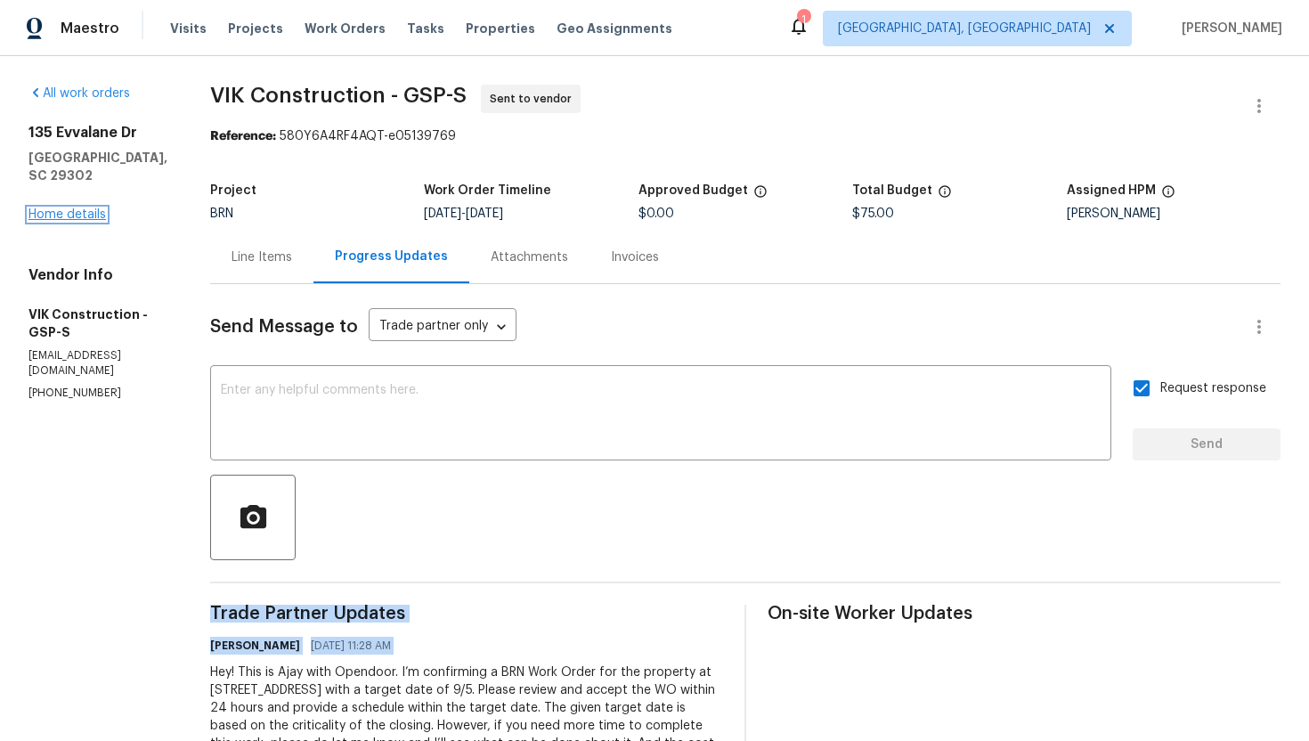
click at [102, 208] on link "Home details" at bounding box center [66, 214] width 77 height 12
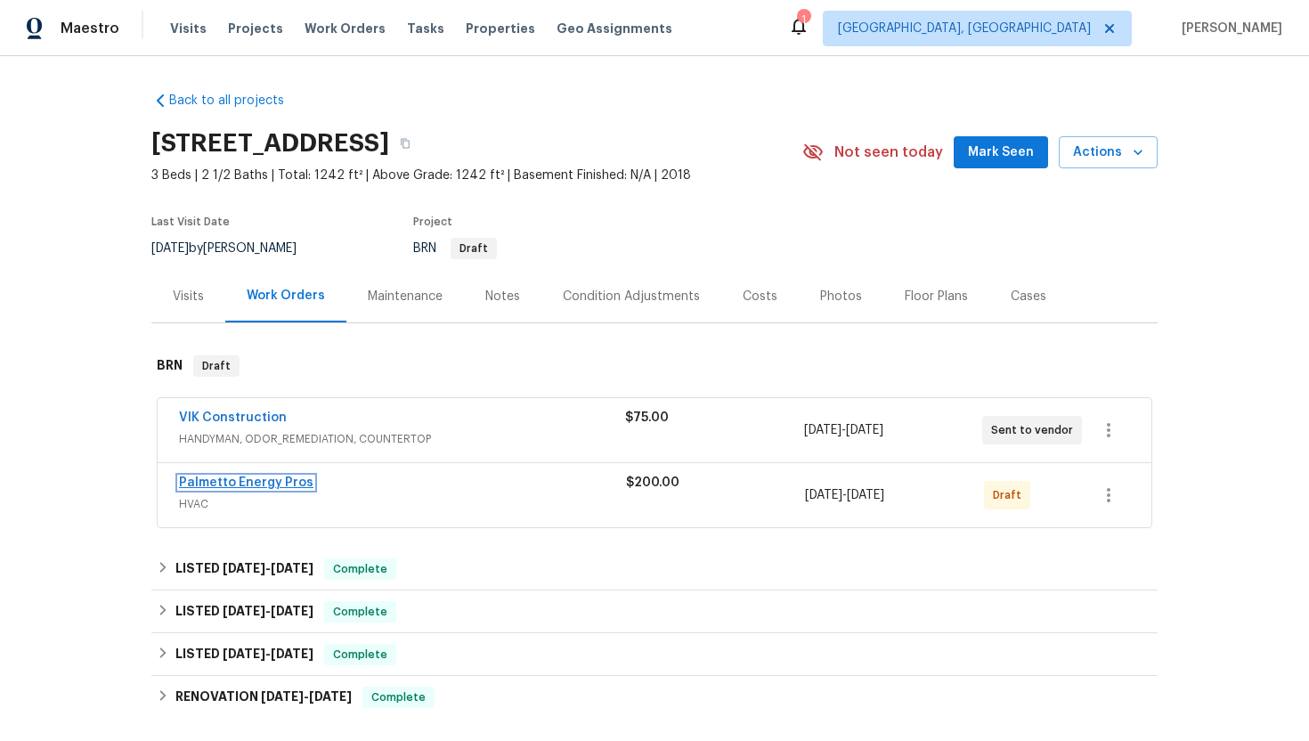
click at [237, 476] on link "Palmetto Energy Pros" at bounding box center [246, 482] width 134 height 12
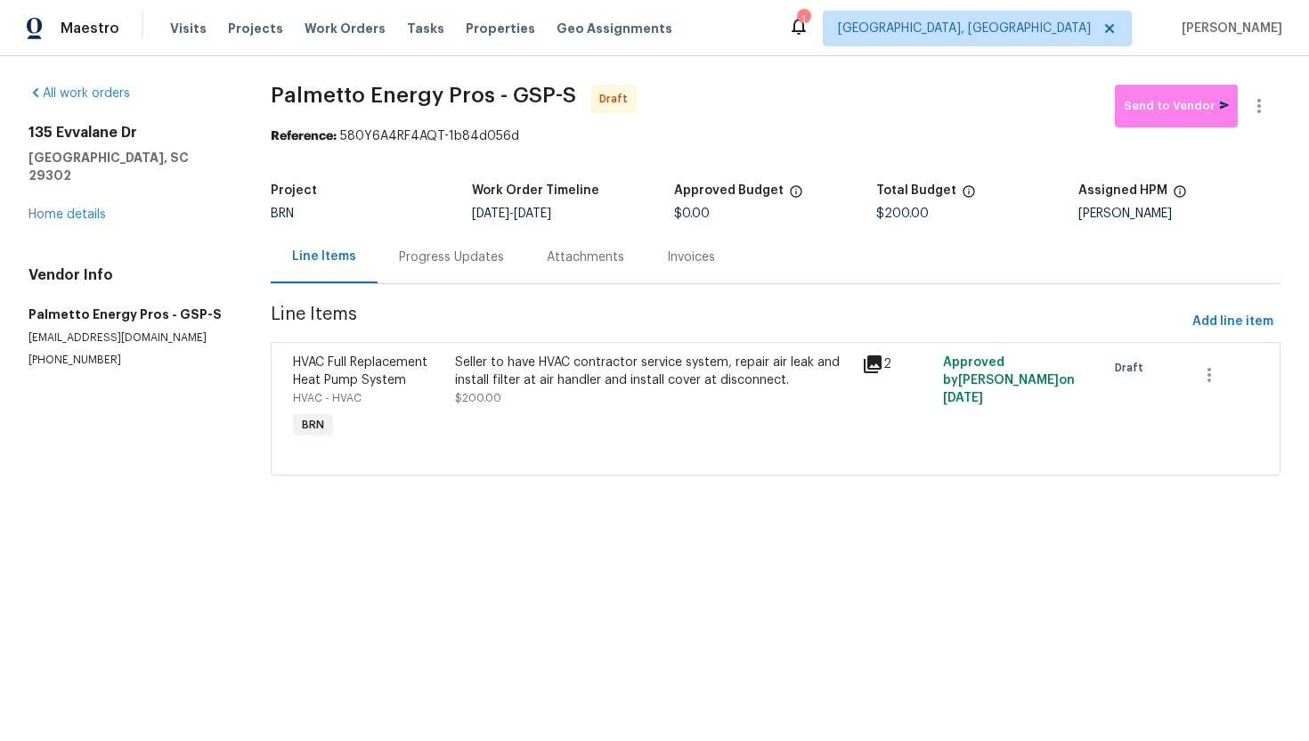
click at [470, 265] on div "Progress Updates" at bounding box center [451, 257] width 105 height 18
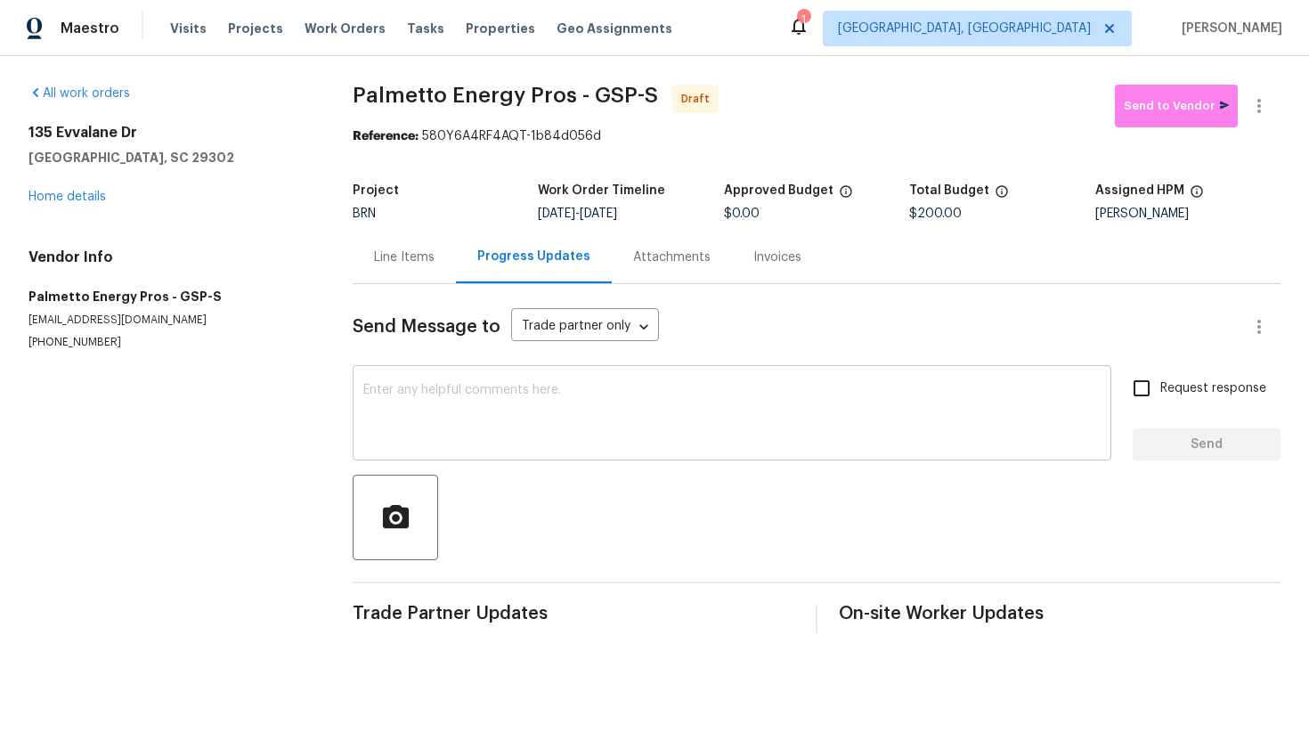
click at [524, 395] on textarea at bounding box center [731, 415] width 737 height 62
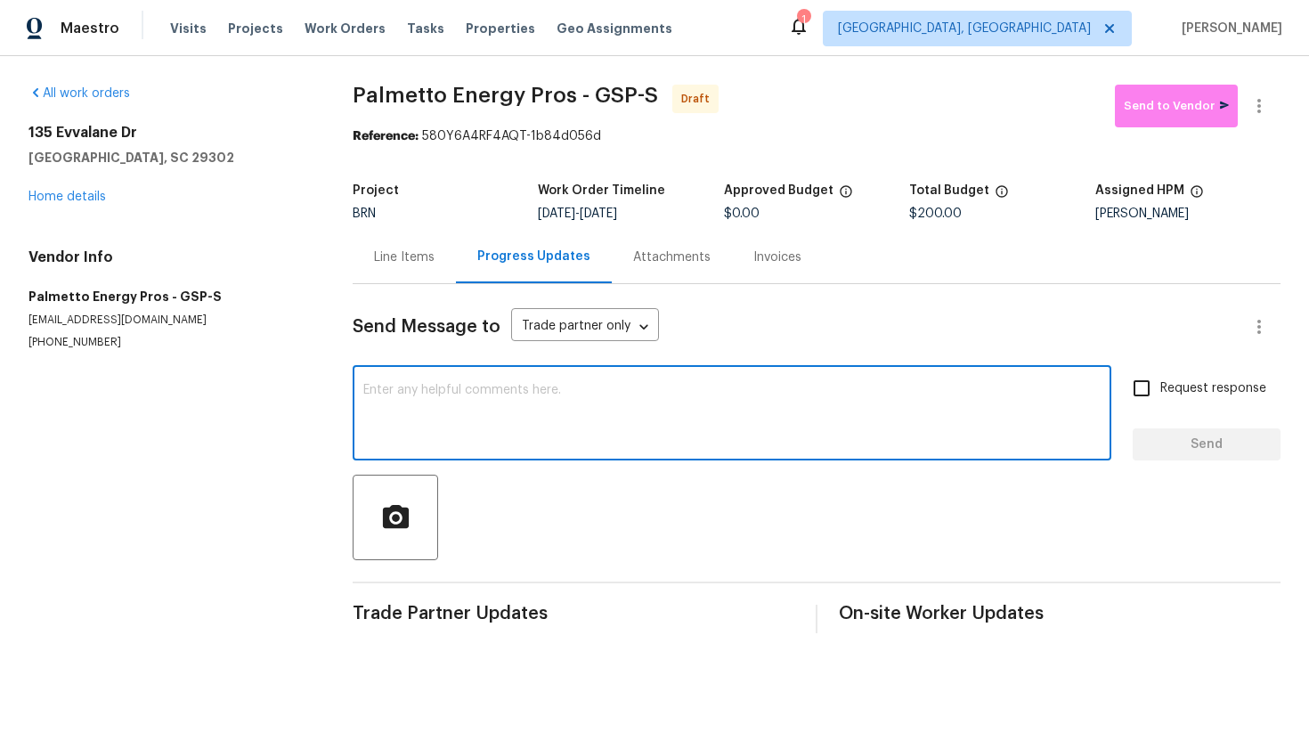
paste textarea "Hey! This is Ajay with Opendoor. I’m confirming a BRN Work Order for the proper…"
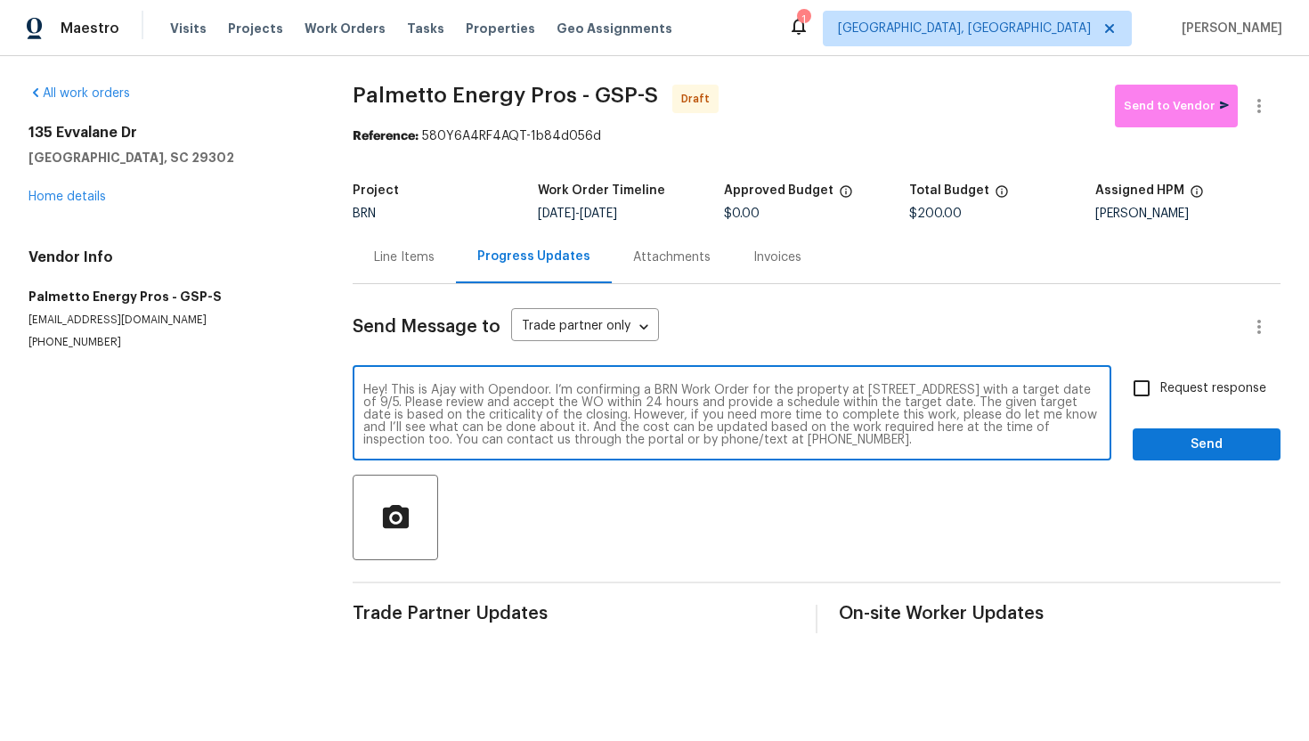
scroll to position [12, 0]
type textarea "Hey! This is Ajay with Opendoor. I’m confirming a BRN Work Order for the proper…"
click at [1152, 388] on input "Request response" at bounding box center [1141, 388] width 37 height 37
checkbox input "true"
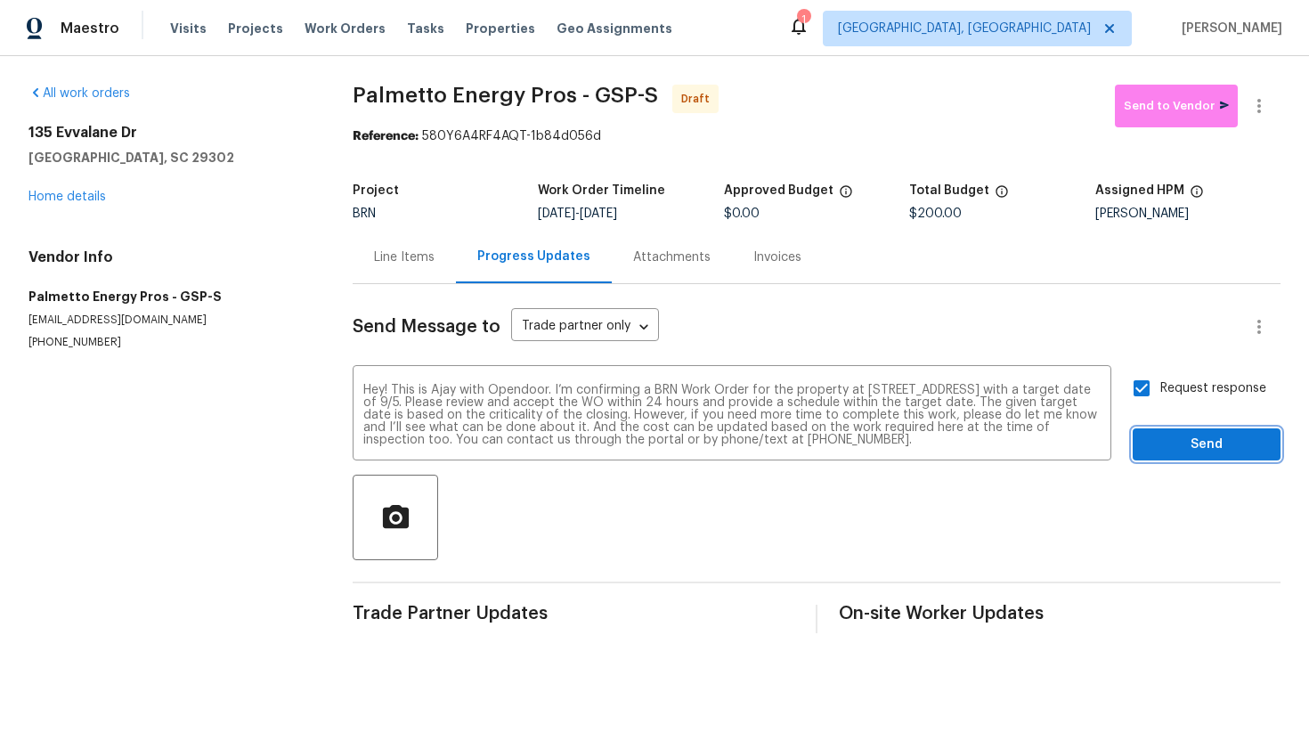
click at [1195, 450] on span "Send" at bounding box center [1206, 445] width 119 height 22
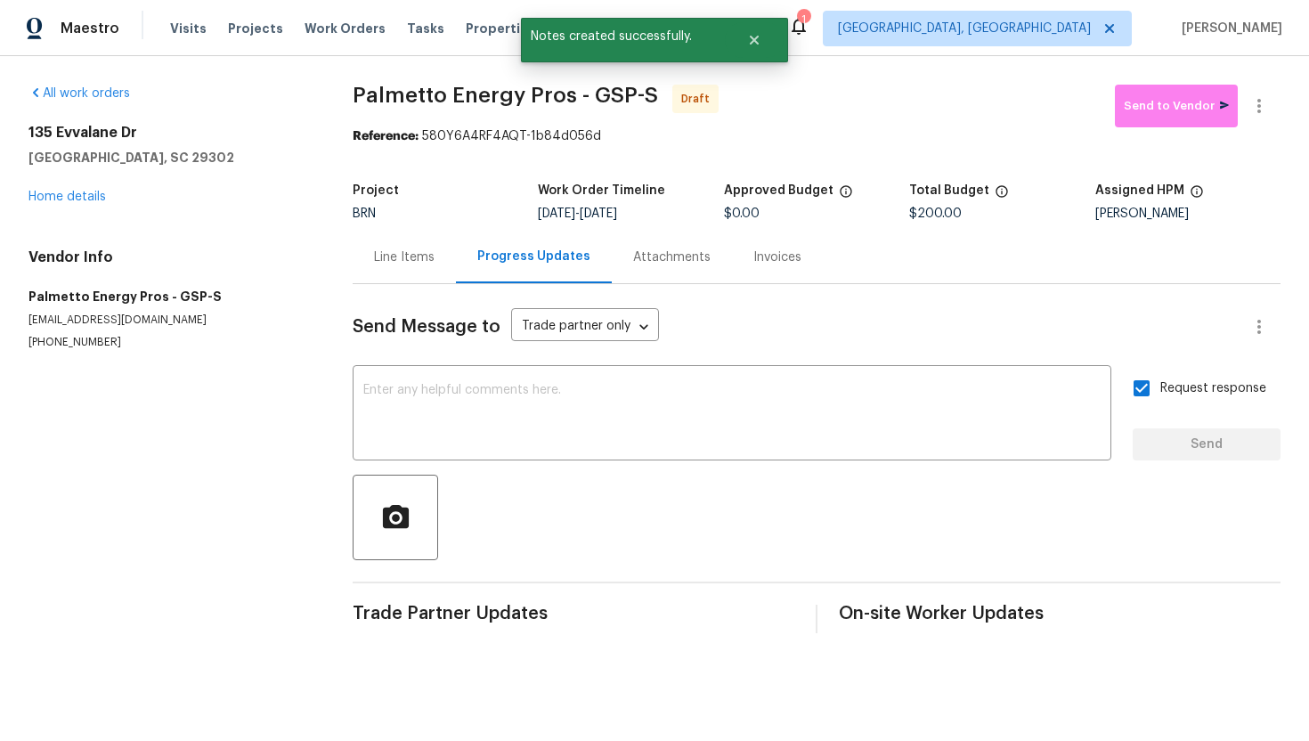
scroll to position [0, 0]
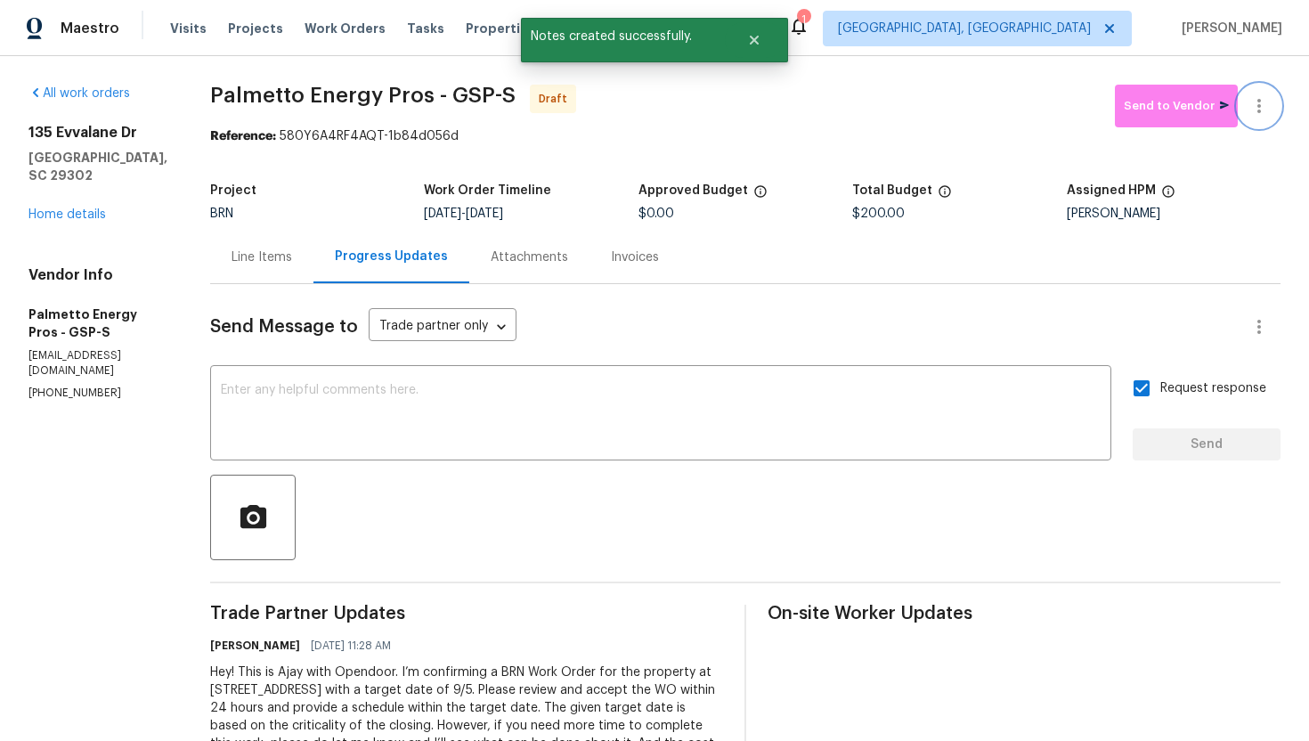
click at [1259, 120] on button "button" at bounding box center [1259, 106] width 43 height 43
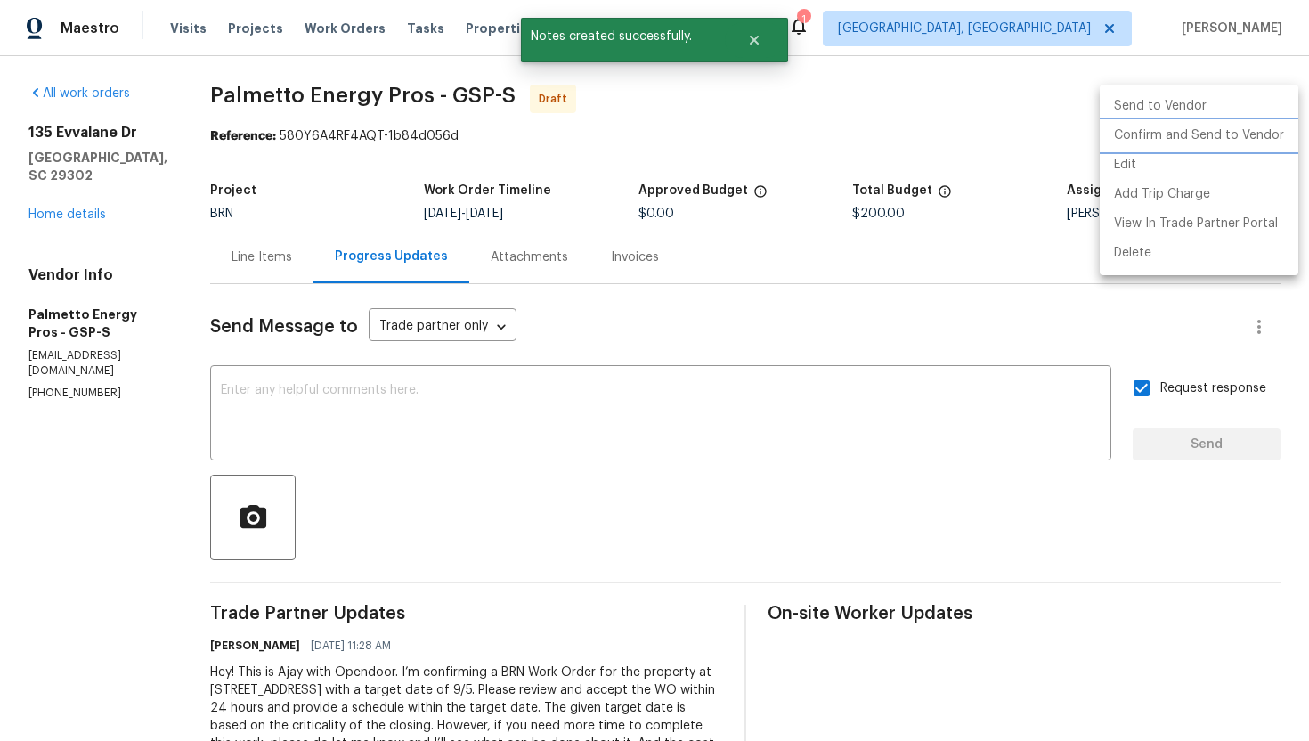
click at [1251, 134] on li "Confirm and Send to Vendor" at bounding box center [1199, 135] width 199 height 29
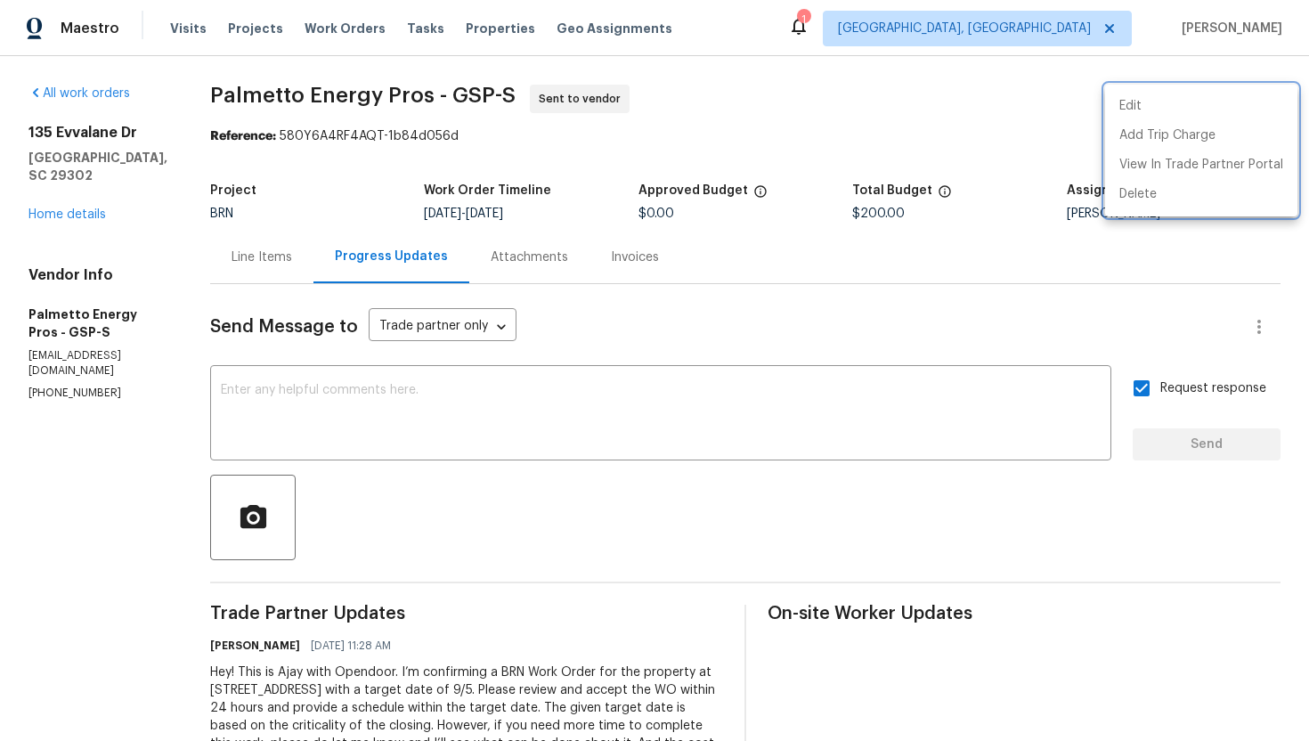
click at [260, 264] on div at bounding box center [654, 370] width 1309 height 741
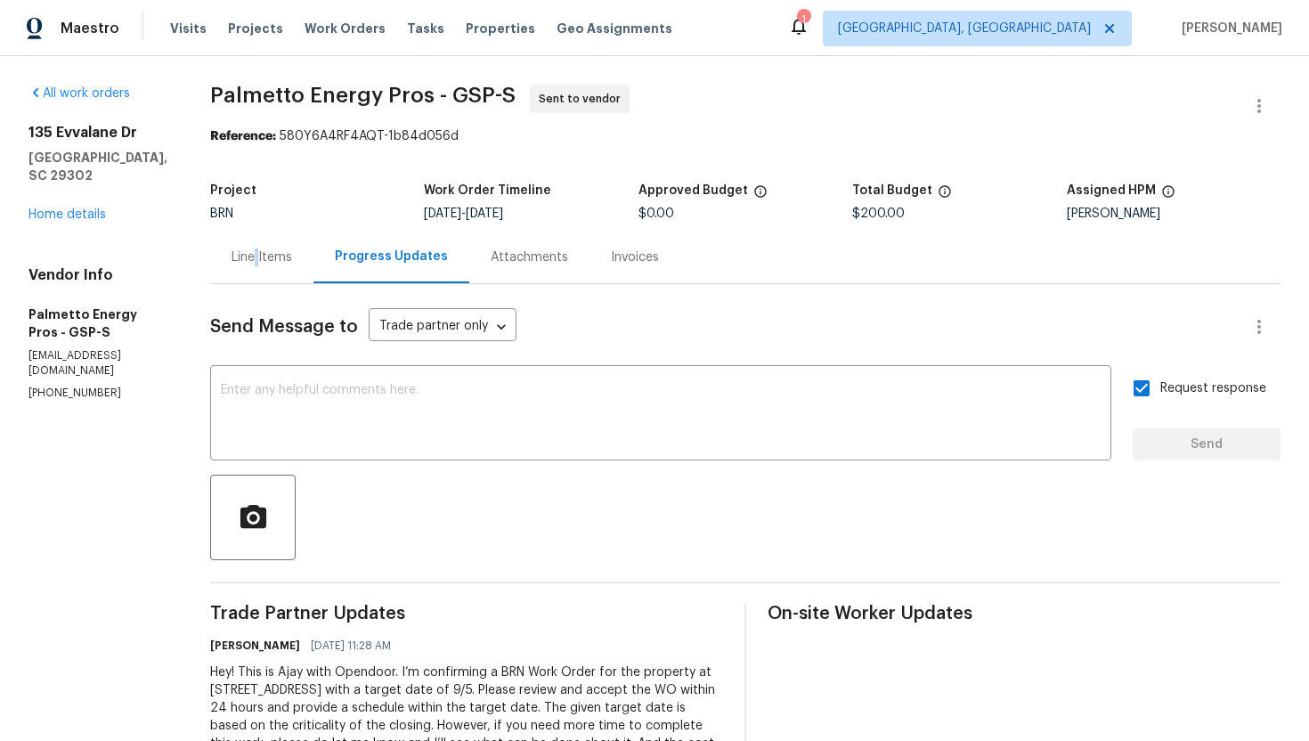
click at [260, 264] on div "Line Items" at bounding box center [262, 257] width 61 height 18
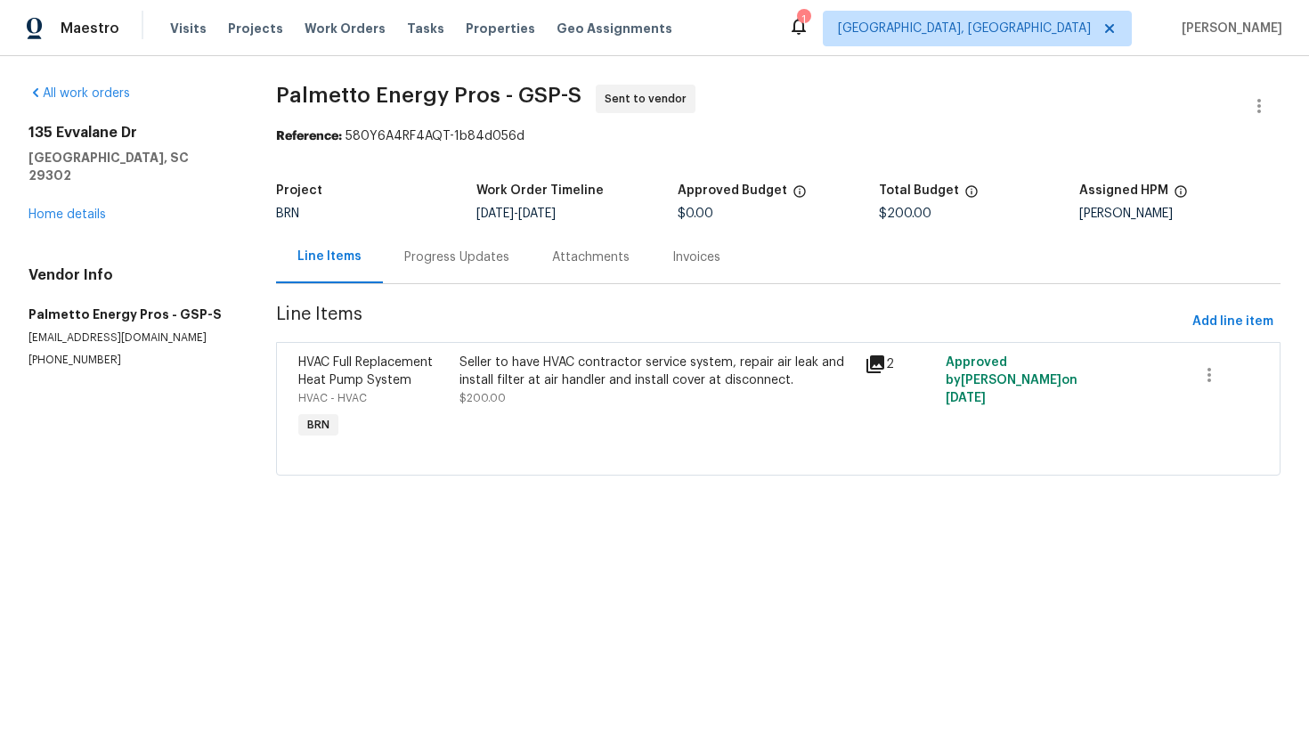
click at [261, 119] on div "All work orders 135 Evvalane Dr Spartanburg, SC 29302 Home details Vendor Info …" at bounding box center [654, 290] width 1309 height 469
drag, startPoint x: 269, startPoint y: 96, endPoint x: 494, endPoint y: 92, distance: 225.3
click at [496, 91] on div "All work orders 135 Evvalane Dr Spartanburg, SC 29302 Home details Vendor Info …" at bounding box center [654, 290] width 1309 height 469
copy span "Palmetto Energy Pros"
click at [764, 75] on div "All work orders 135 Evvalane Dr Spartanburg, SC 29302 Home details Vendor Info …" at bounding box center [654, 290] width 1309 height 469
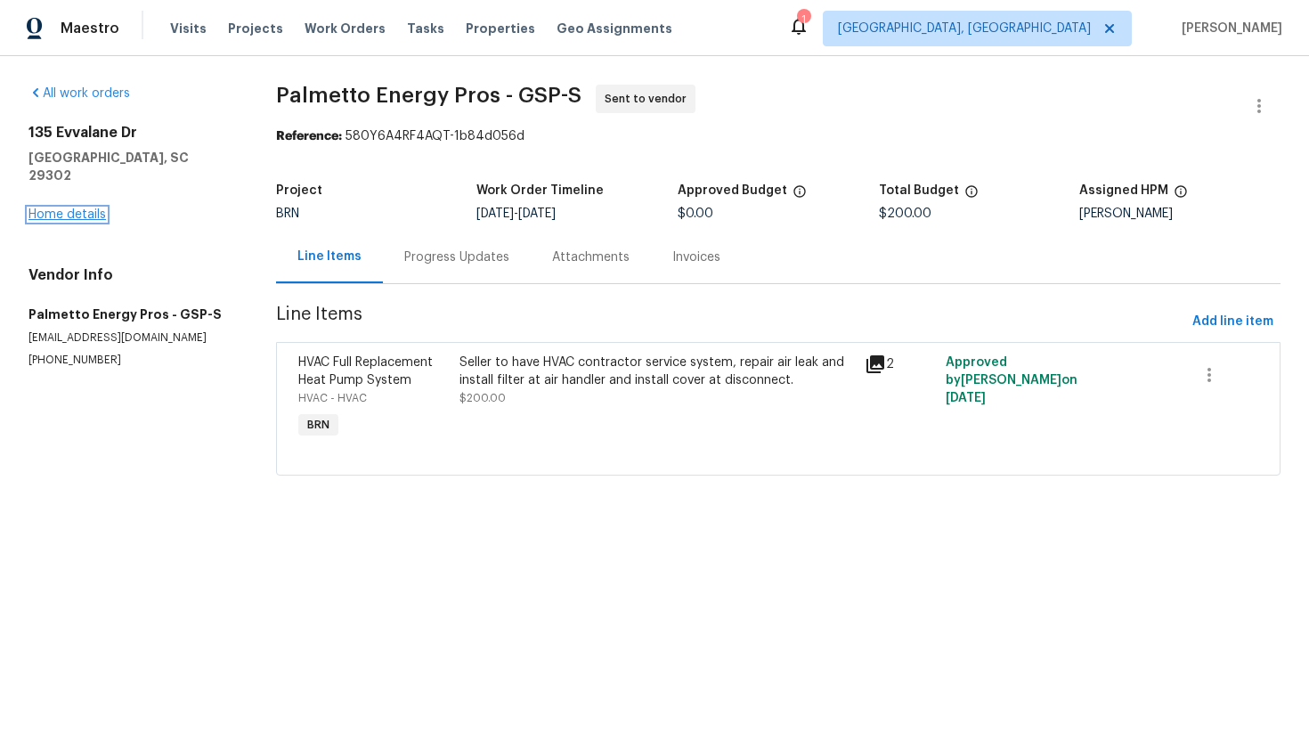
click at [65, 208] on link "Home details" at bounding box center [66, 214] width 77 height 12
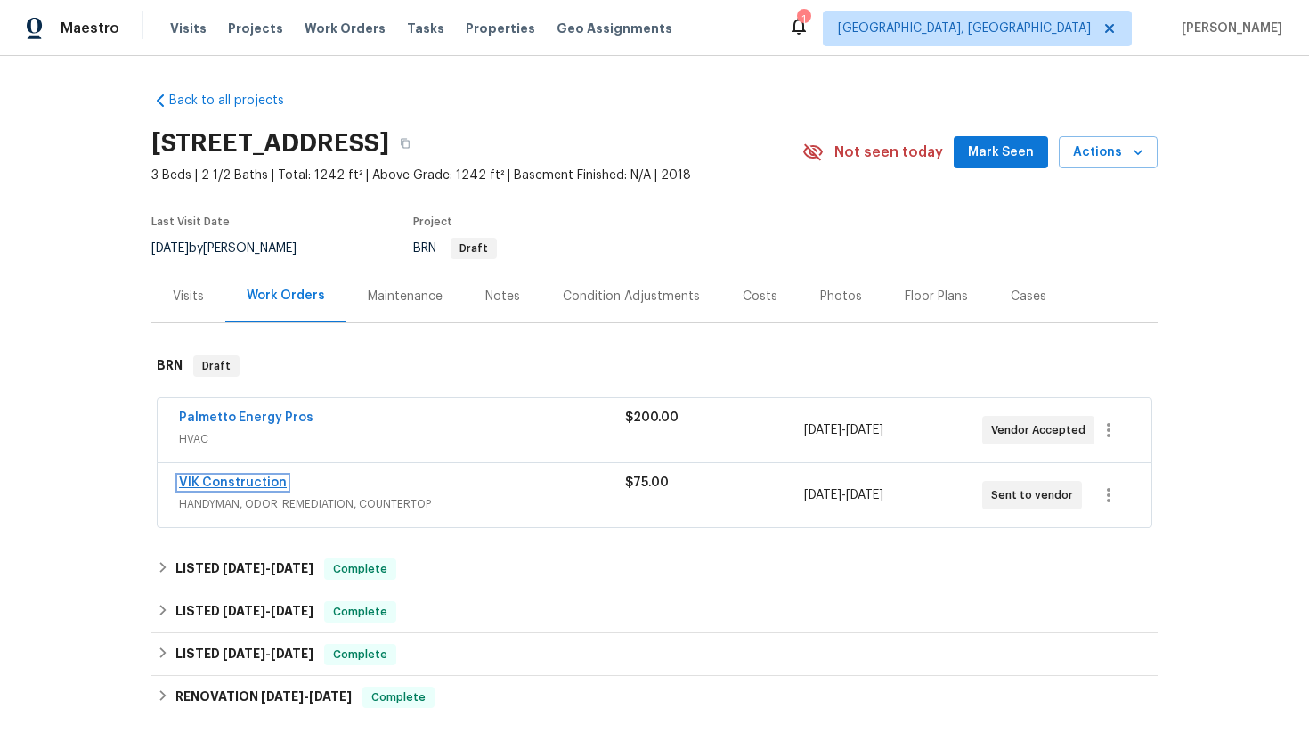
click at [209, 484] on link "VIK Construction" at bounding box center [233, 482] width 108 height 12
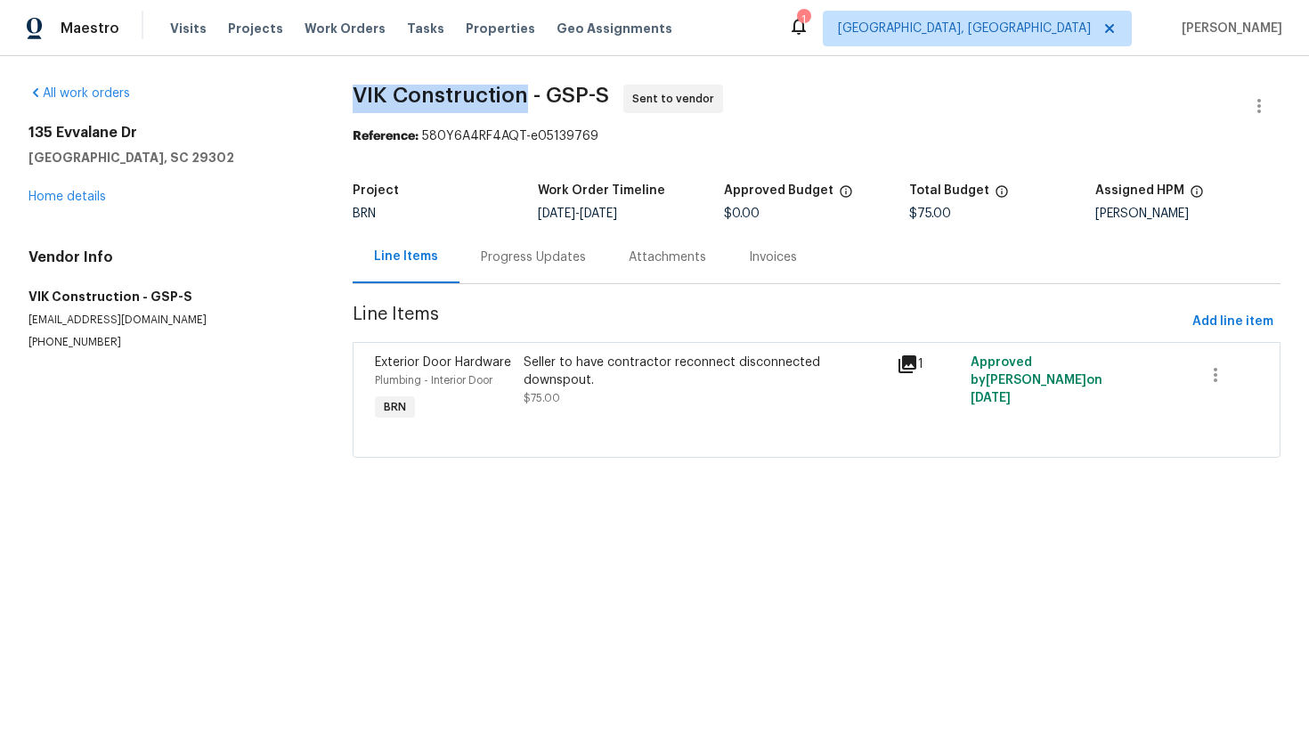
drag, startPoint x: 343, startPoint y: 96, endPoint x: 522, endPoint y: 94, distance: 179.0
click at [522, 94] on div "All work orders 135 Evvalane Dr Spartanburg, SC 29302 Home details Vendor Info …" at bounding box center [654, 281] width 1309 height 451
copy span "VIK Construction"
click at [774, 112] on span "VIK Construction - GSP-S Sent to vendor" at bounding box center [795, 106] width 885 height 43
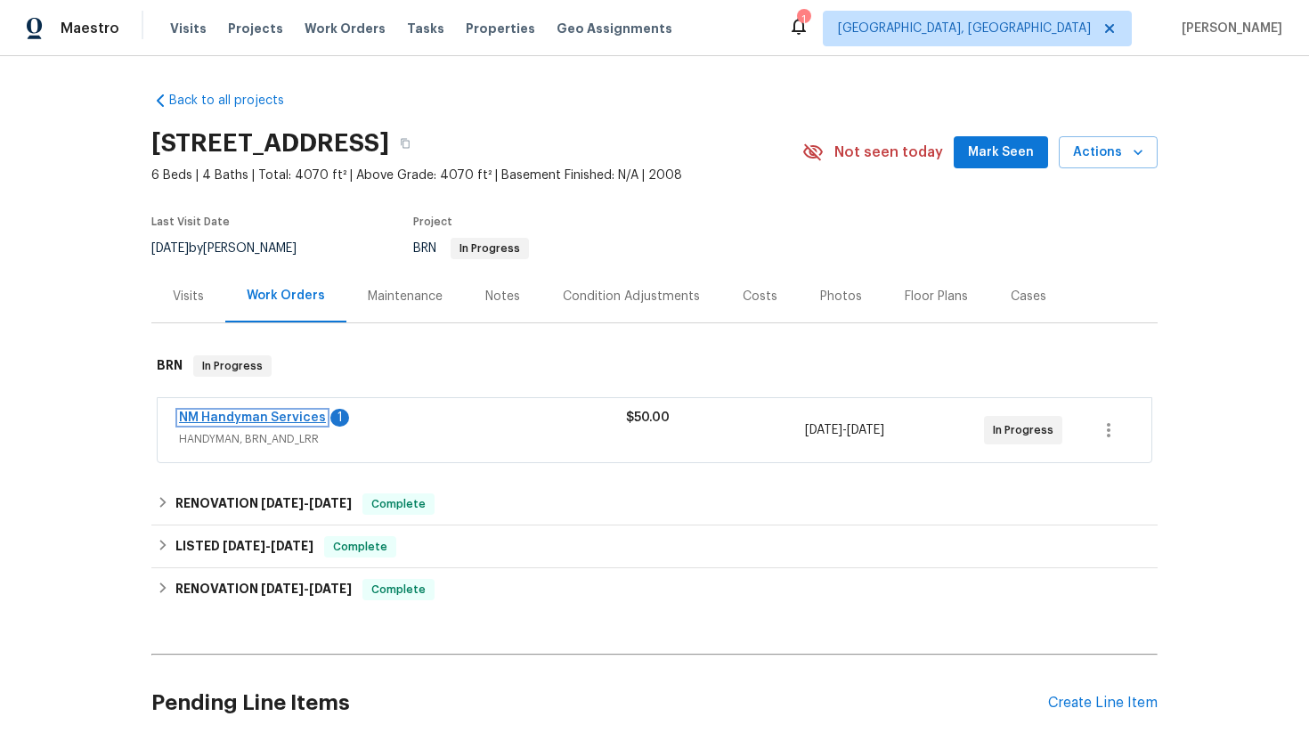
click at [283, 421] on link "NM Handyman Services" at bounding box center [252, 417] width 147 height 12
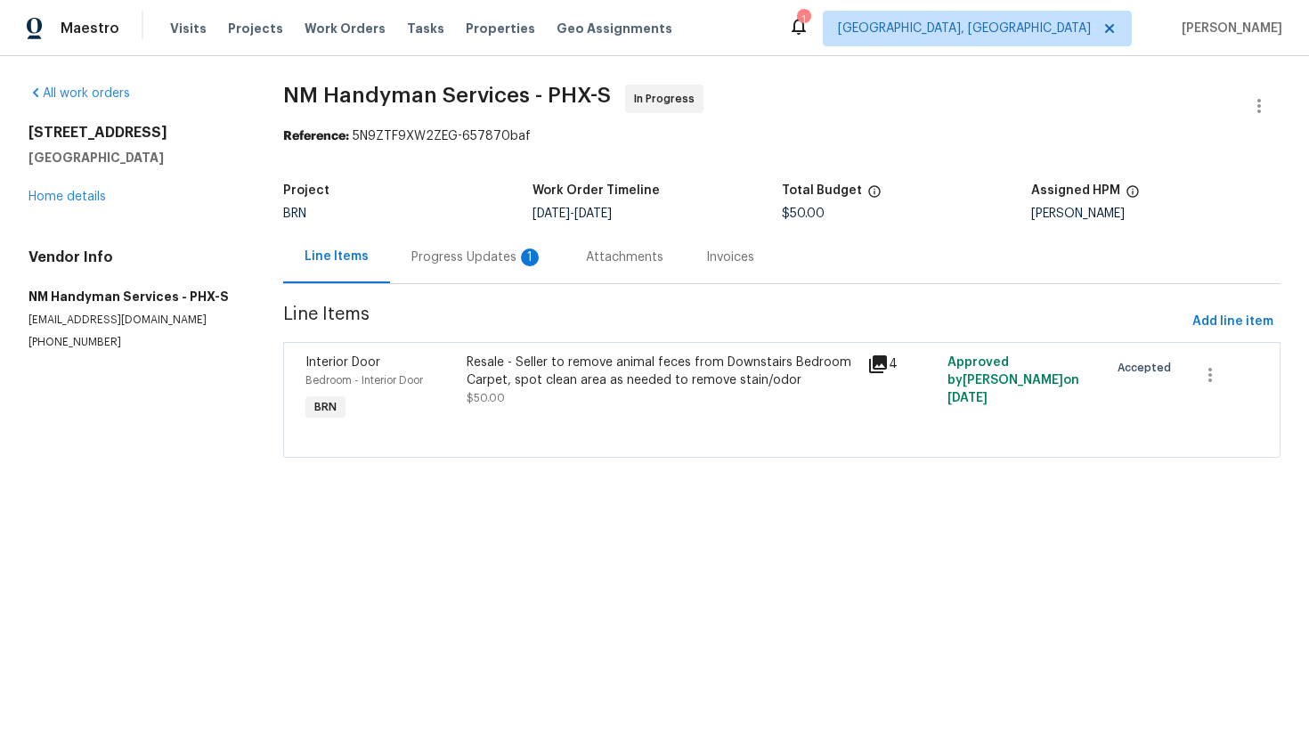
click at [484, 260] on div "Progress Updates 1" at bounding box center [477, 257] width 132 height 18
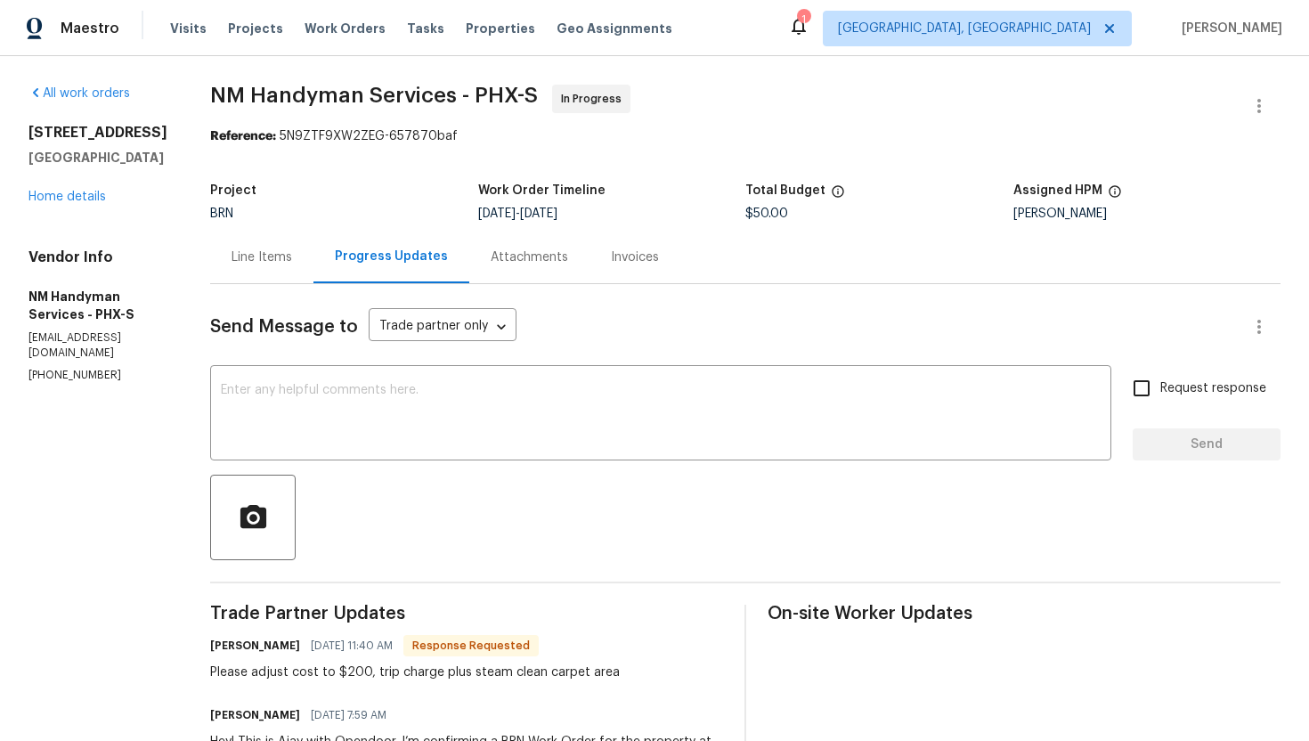
click at [270, 271] on div "Line Items" at bounding box center [261, 257] width 103 height 53
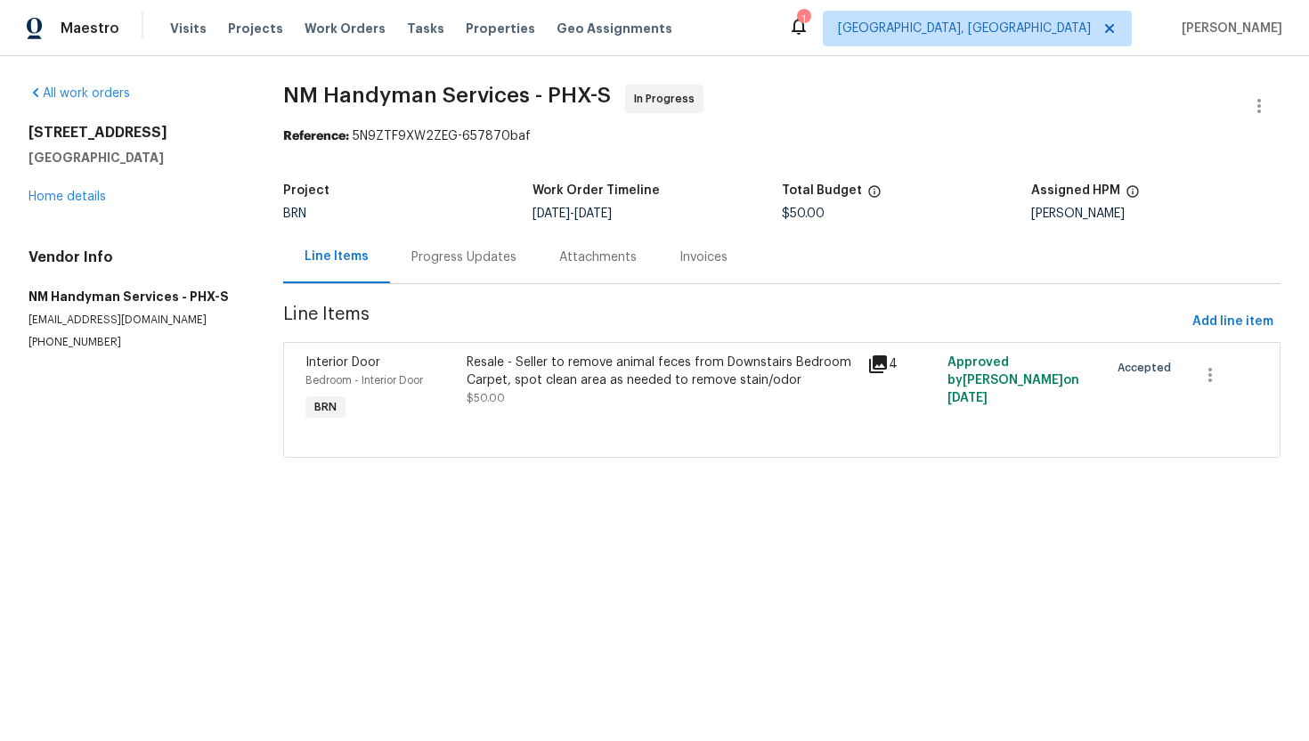
click at [656, 394] on div "Resale - Seller to remove animal feces from Downstairs Bedroom Carpet, spot cle…" at bounding box center [662, 380] width 391 height 53
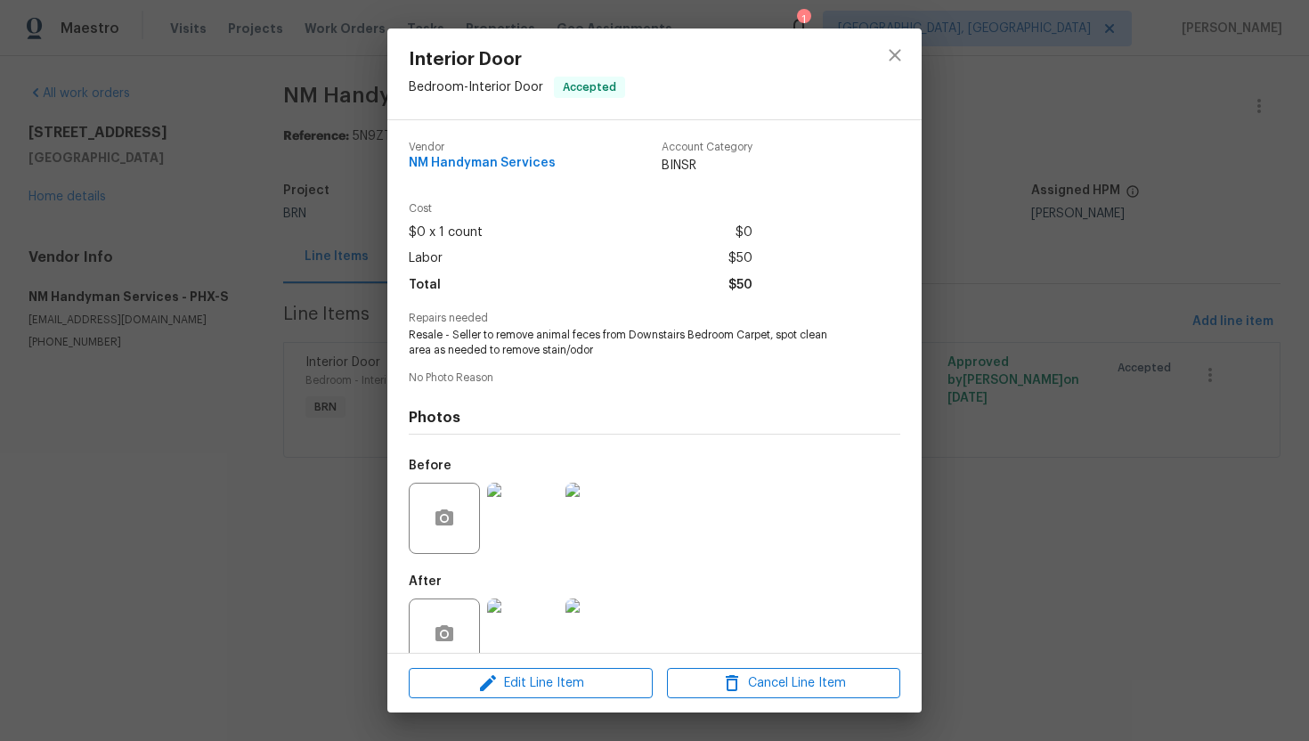
scroll to position [35, 0]
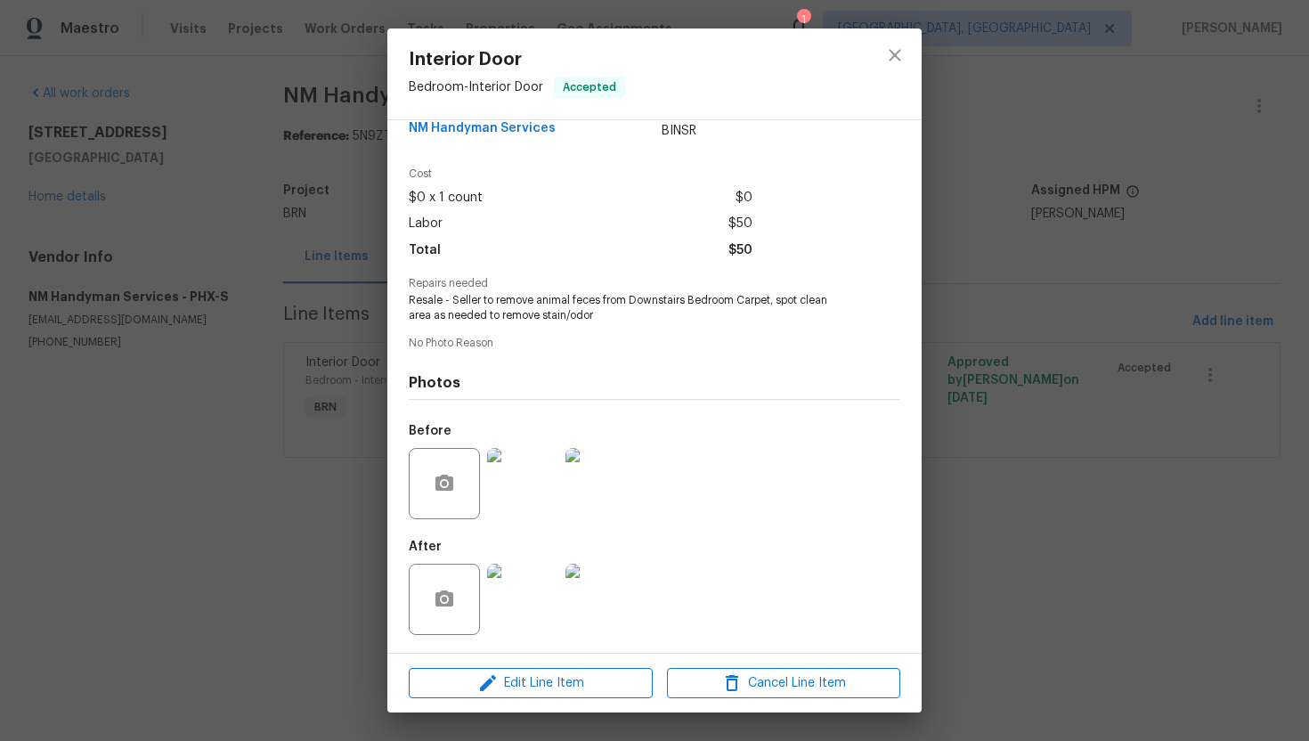
click at [536, 468] on img at bounding box center [522, 483] width 71 height 71
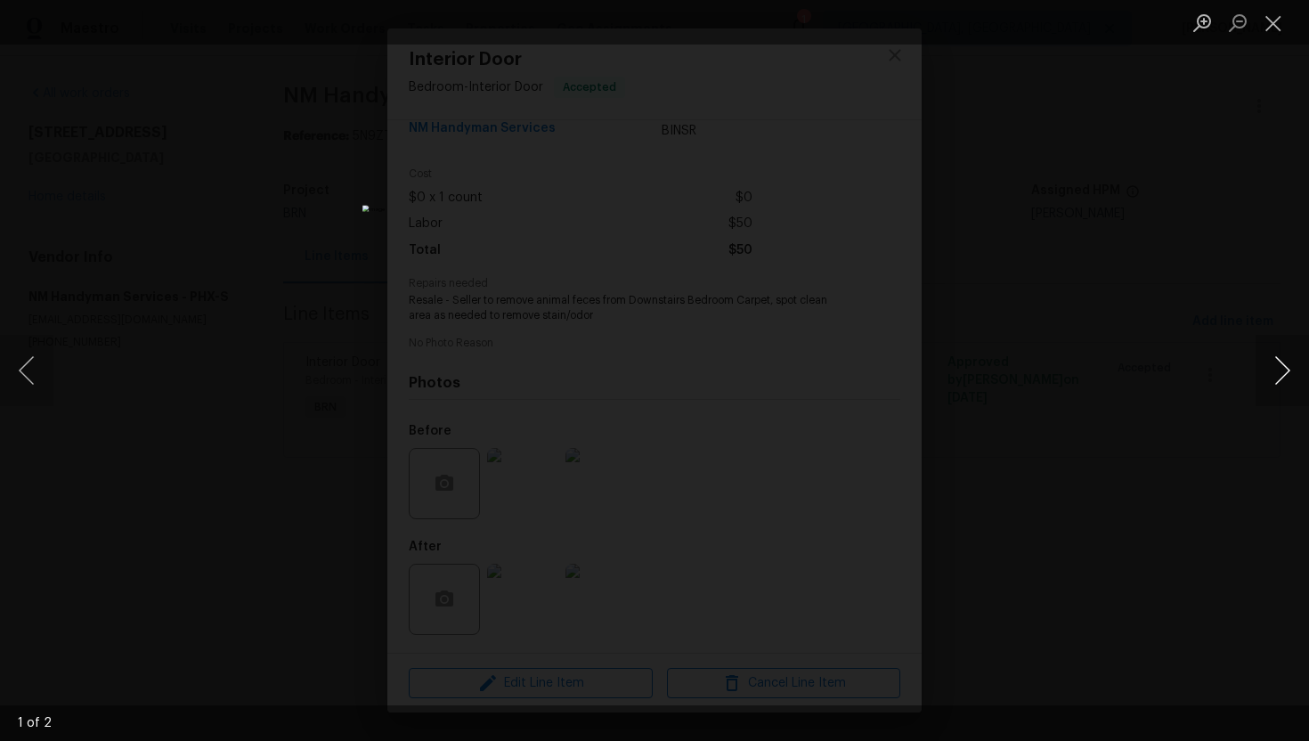
click at [1277, 370] on button "Next image" at bounding box center [1282, 370] width 53 height 71
click at [1271, 21] on button "Close lightbox" at bounding box center [1274, 22] width 36 height 31
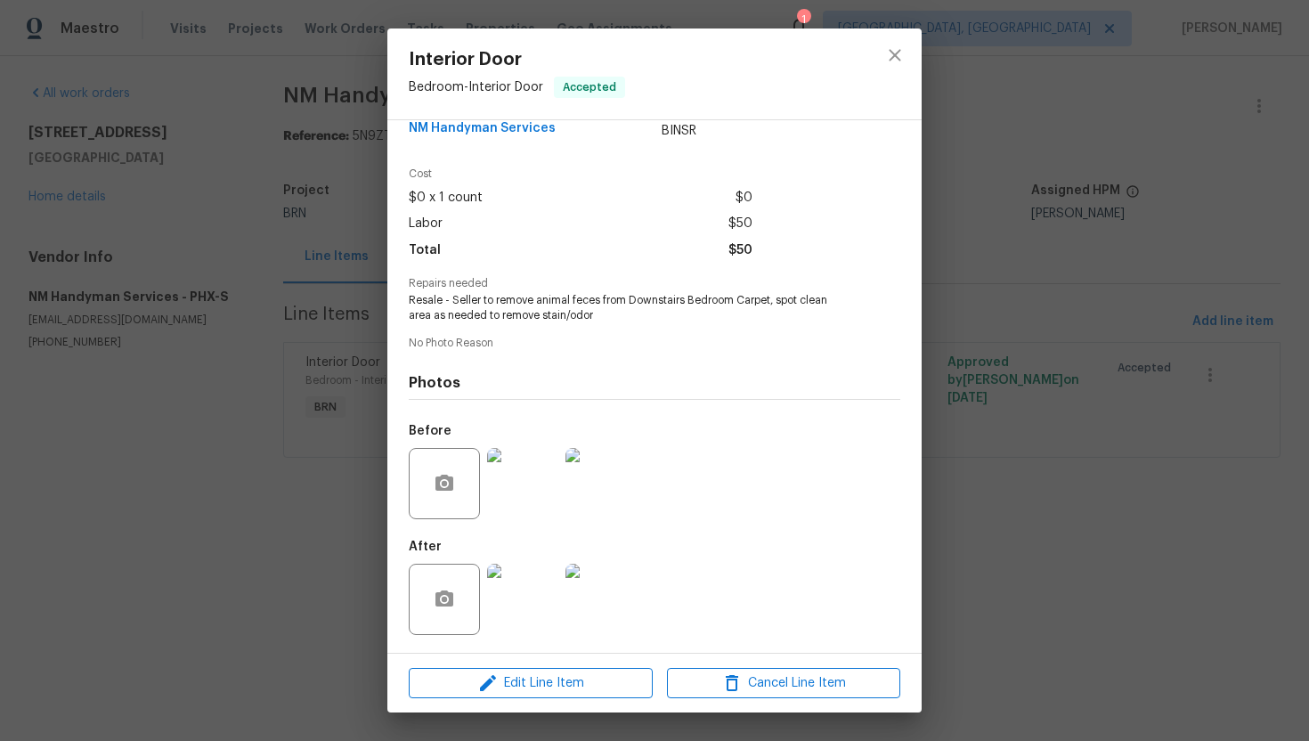
click at [528, 589] on img at bounding box center [522, 599] width 71 height 71
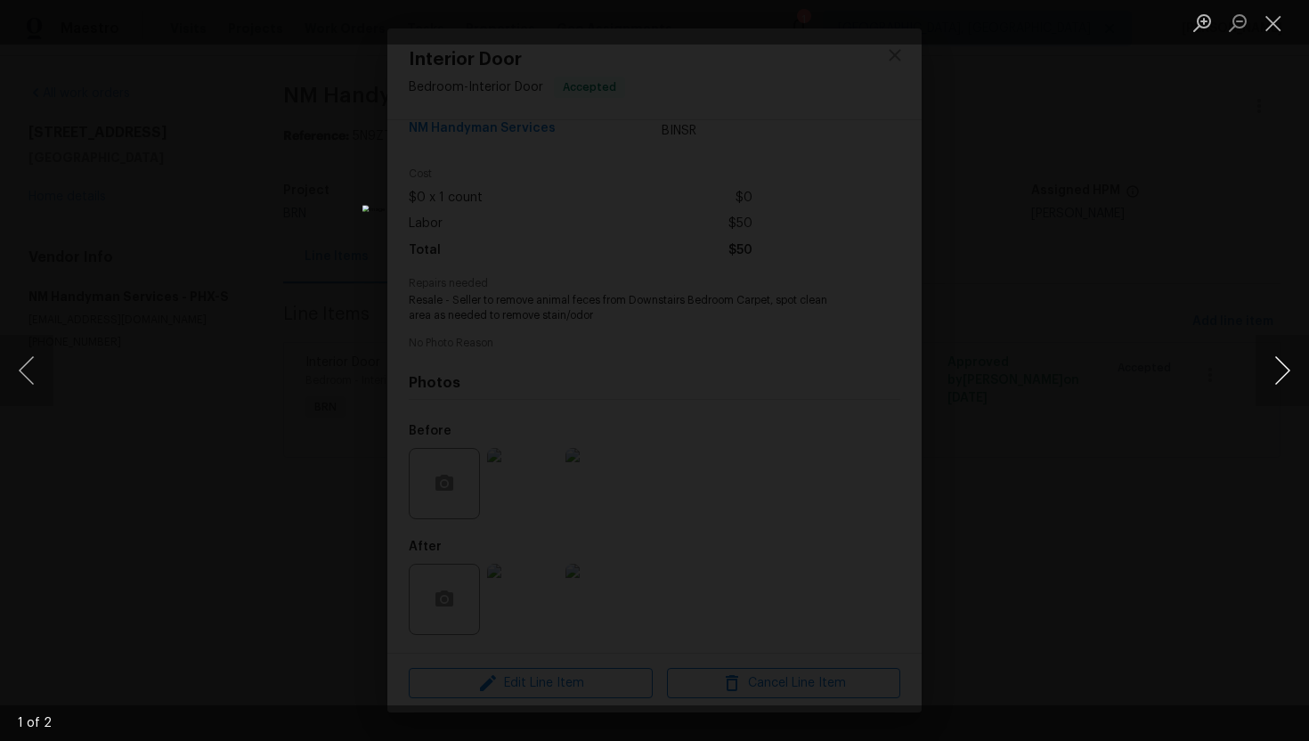
click at [1278, 382] on button "Next image" at bounding box center [1282, 370] width 53 height 71
click at [1277, 382] on button "Next image" at bounding box center [1282, 370] width 53 height 71
click at [1261, 25] on button "Close lightbox" at bounding box center [1274, 22] width 36 height 31
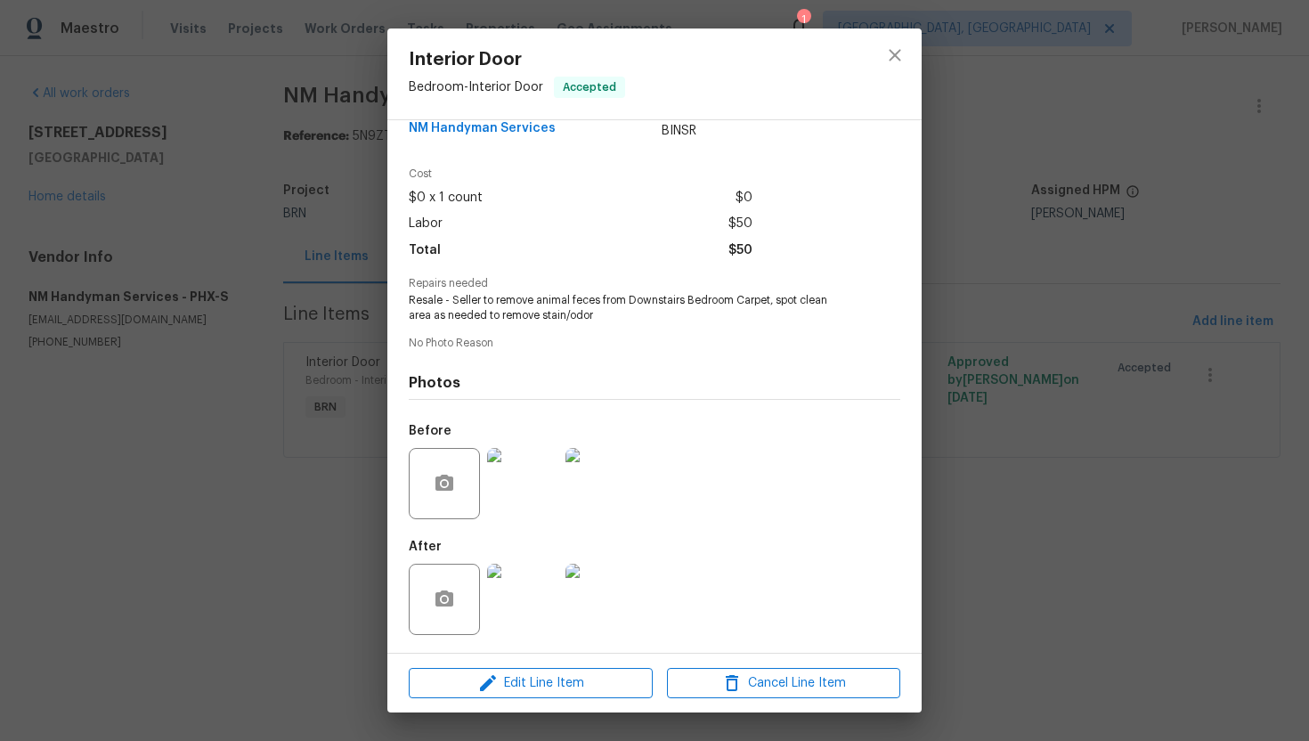
click at [746, 258] on span "$50" at bounding box center [740, 251] width 24 height 26
click at [524, 477] on img at bounding box center [522, 483] width 71 height 71
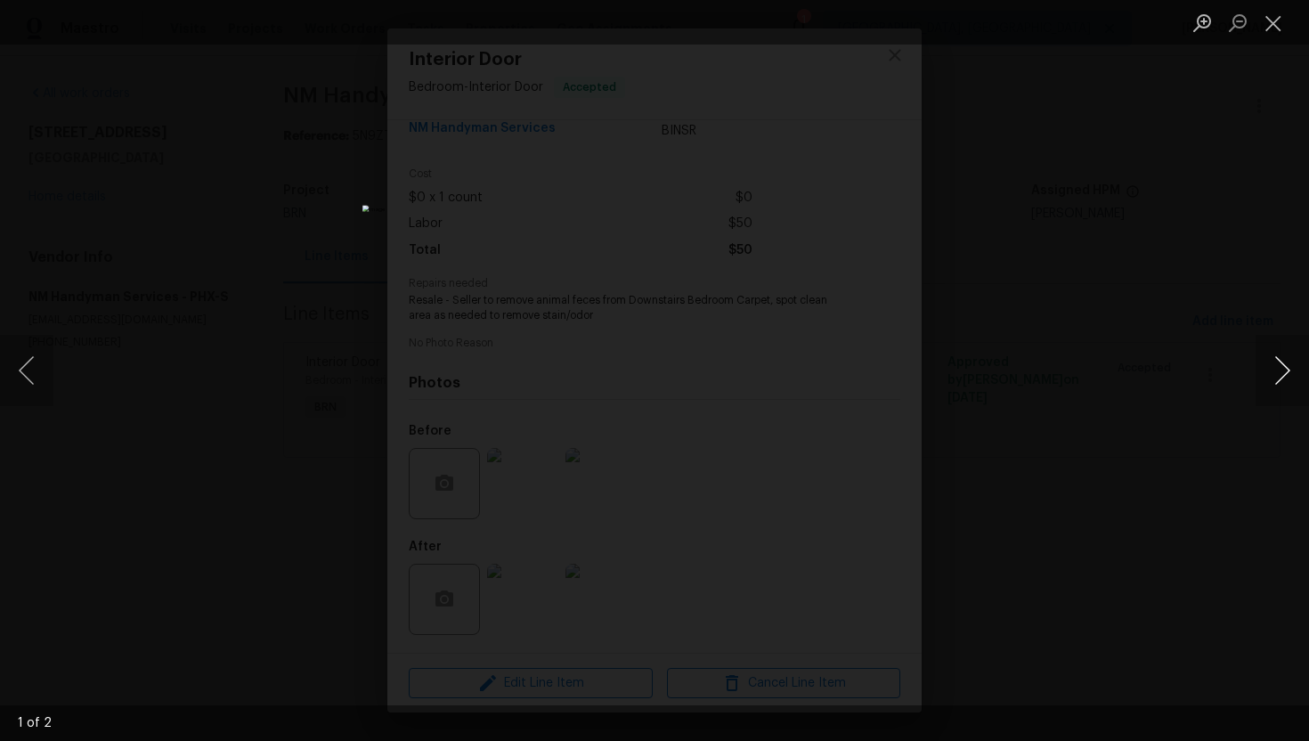
click at [1287, 366] on button "Next image" at bounding box center [1282, 370] width 53 height 71
click at [1272, 24] on button "Close lightbox" at bounding box center [1274, 22] width 36 height 31
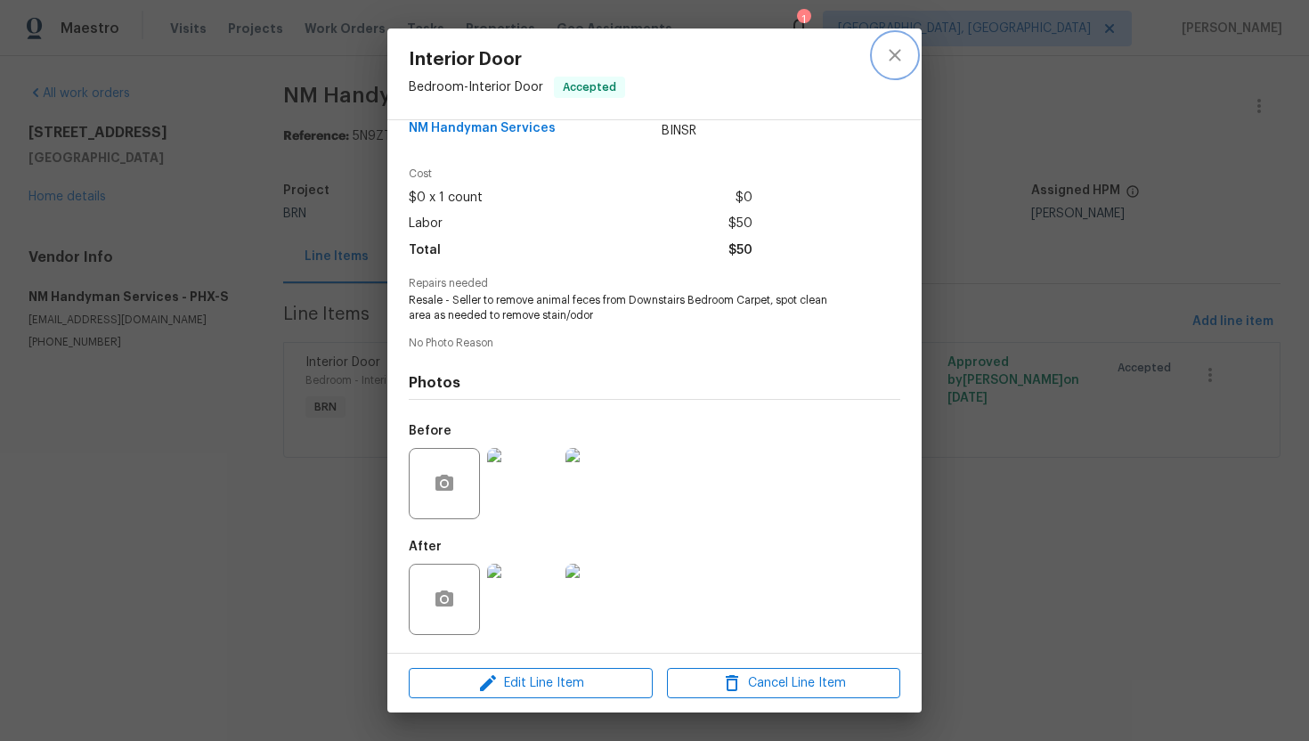
click at [894, 61] on icon "close" at bounding box center [894, 55] width 21 height 21
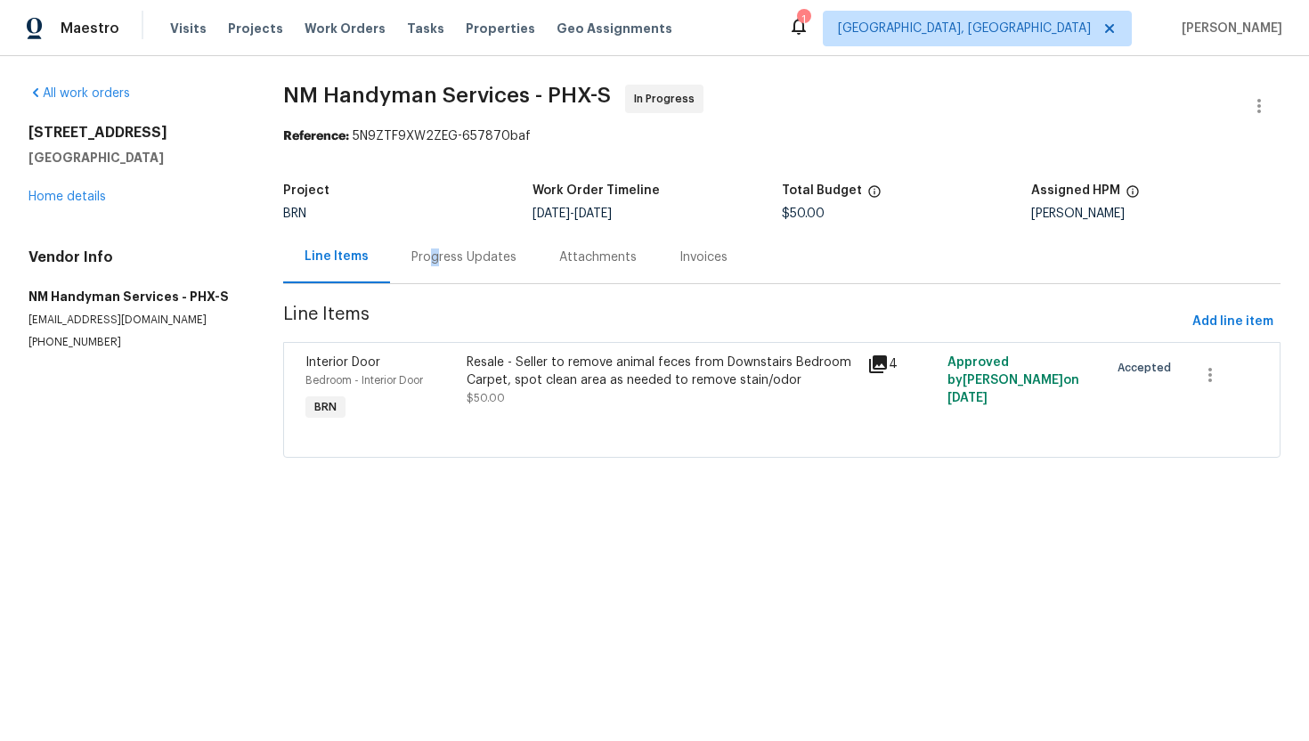
click at [436, 260] on div "Progress Updates" at bounding box center [463, 257] width 105 height 18
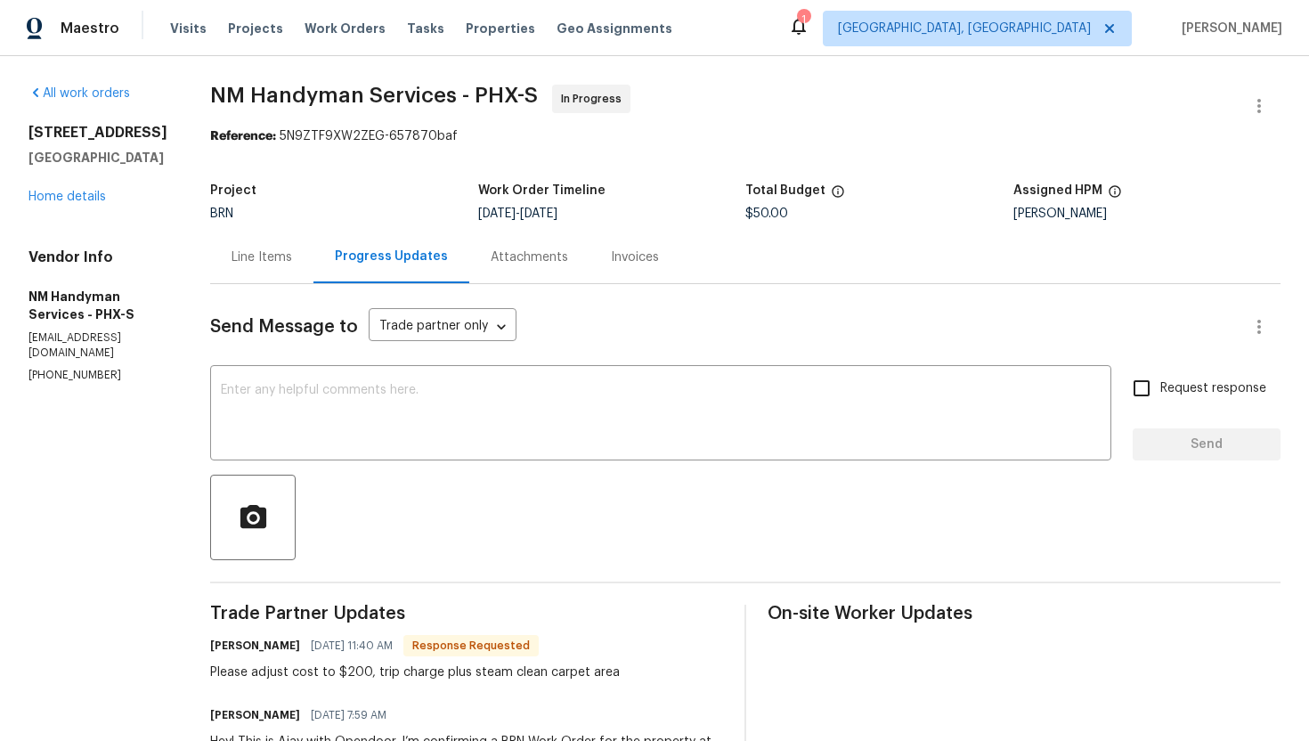
click at [250, 253] on div "Line Items" at bounding box center [262, 257] width 61 height 18
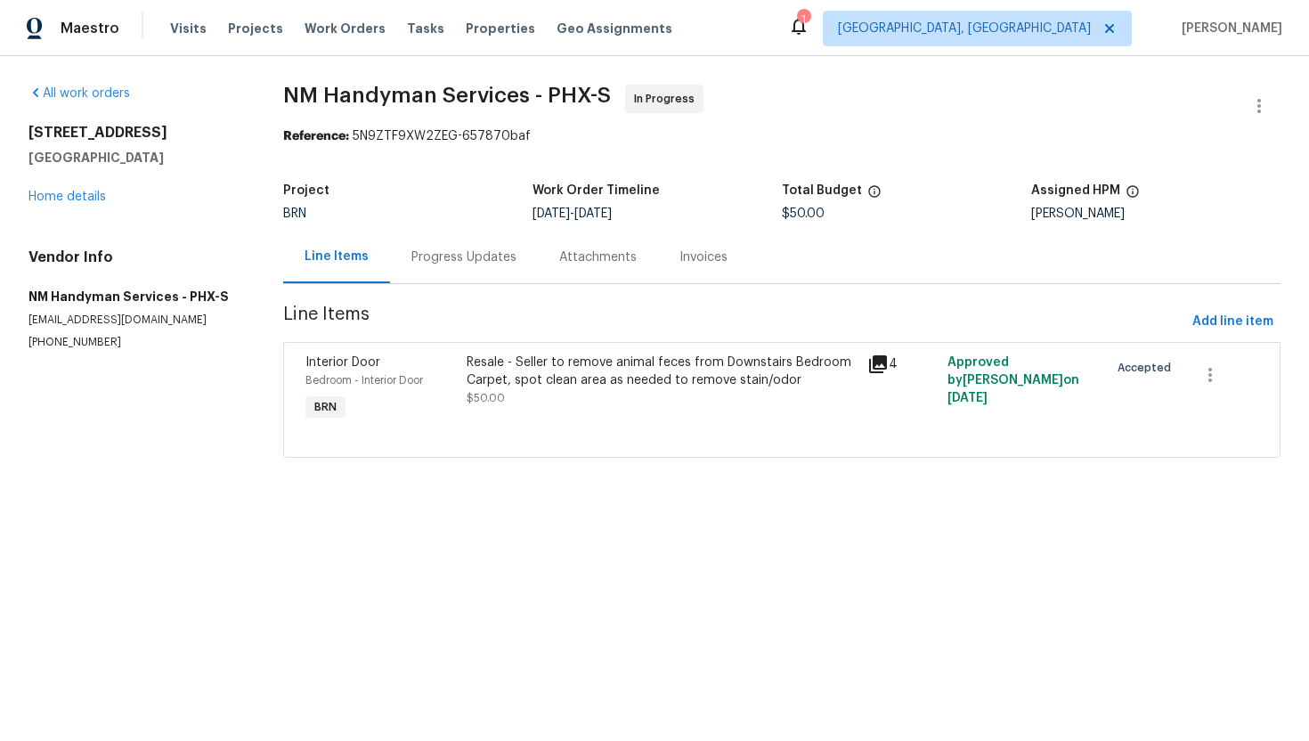
click at [570, 362] on div "Resale - Seller to remove animal feces from Downstairs Bedroom Carpet, spot cle…" at bounding box center [662, 372] width 391 height 36
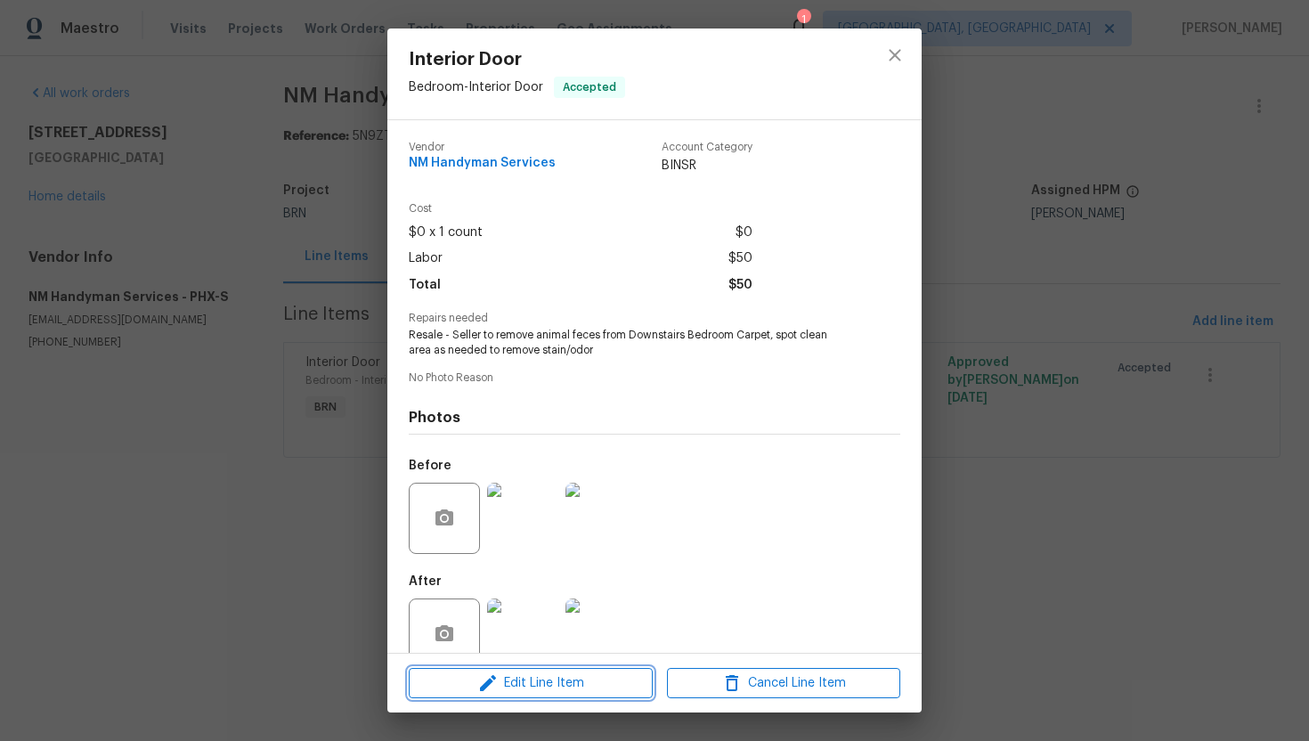
click at [511, 687] on span "Edit Line Item" at bounding box center [530, 683] width 233 height 22
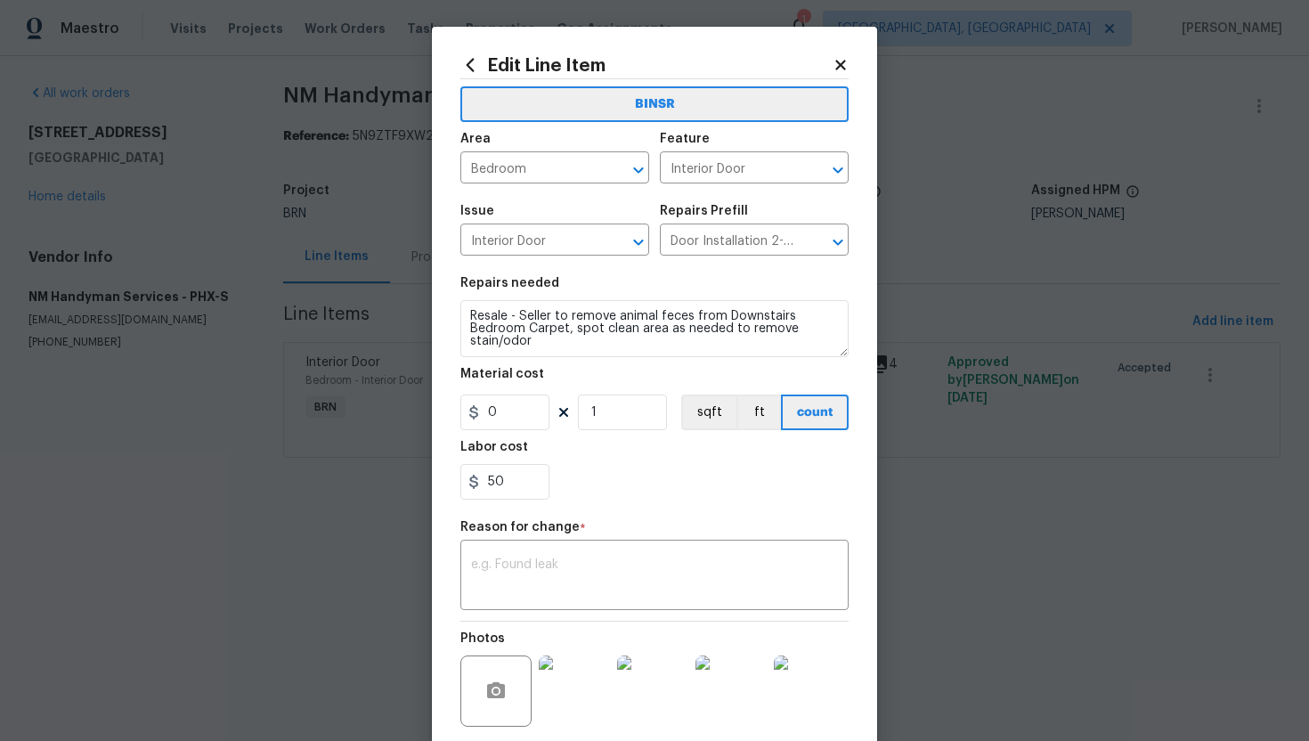
click at [845, 68] on icon at bounding box center [841, 65] width 16 height 16
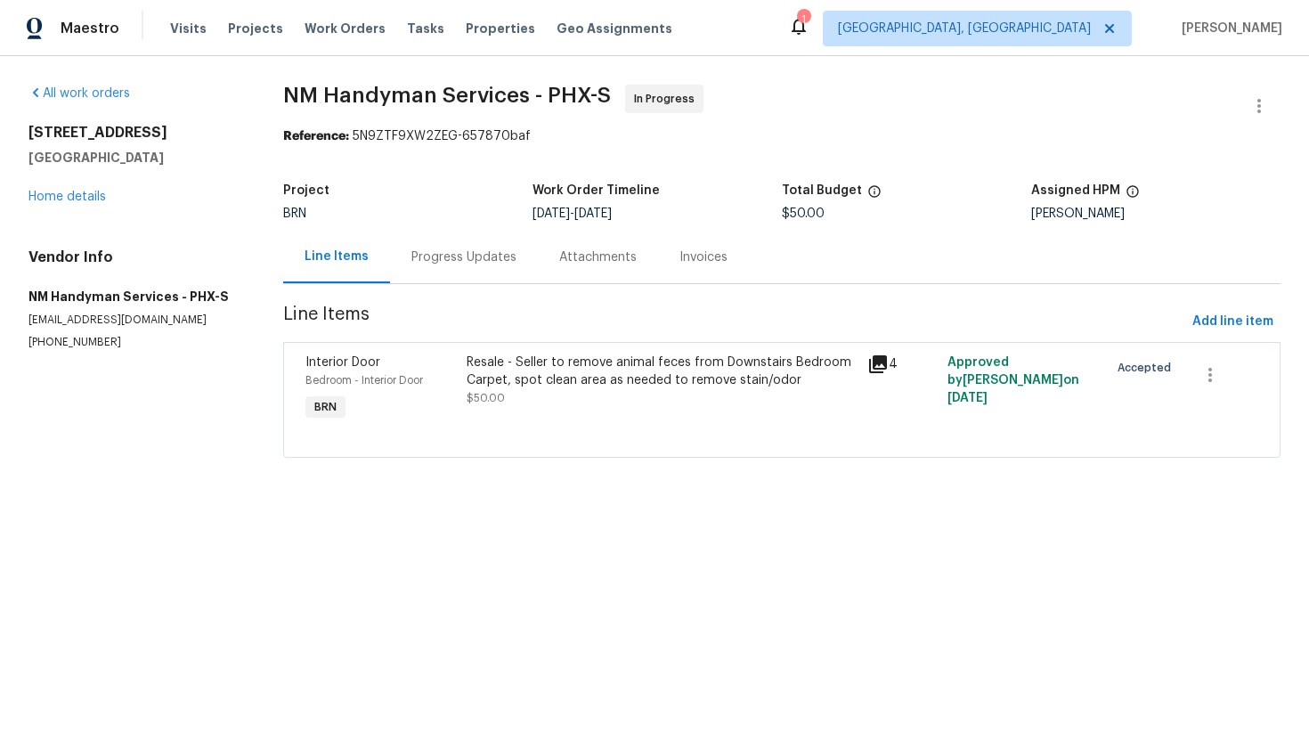
click at [582, 379] on div "Resale - Seller to remove animal feces from Downstairs Bedroom Carpet, spot cle…" at bounding box center [662, 372] width 391 height 36
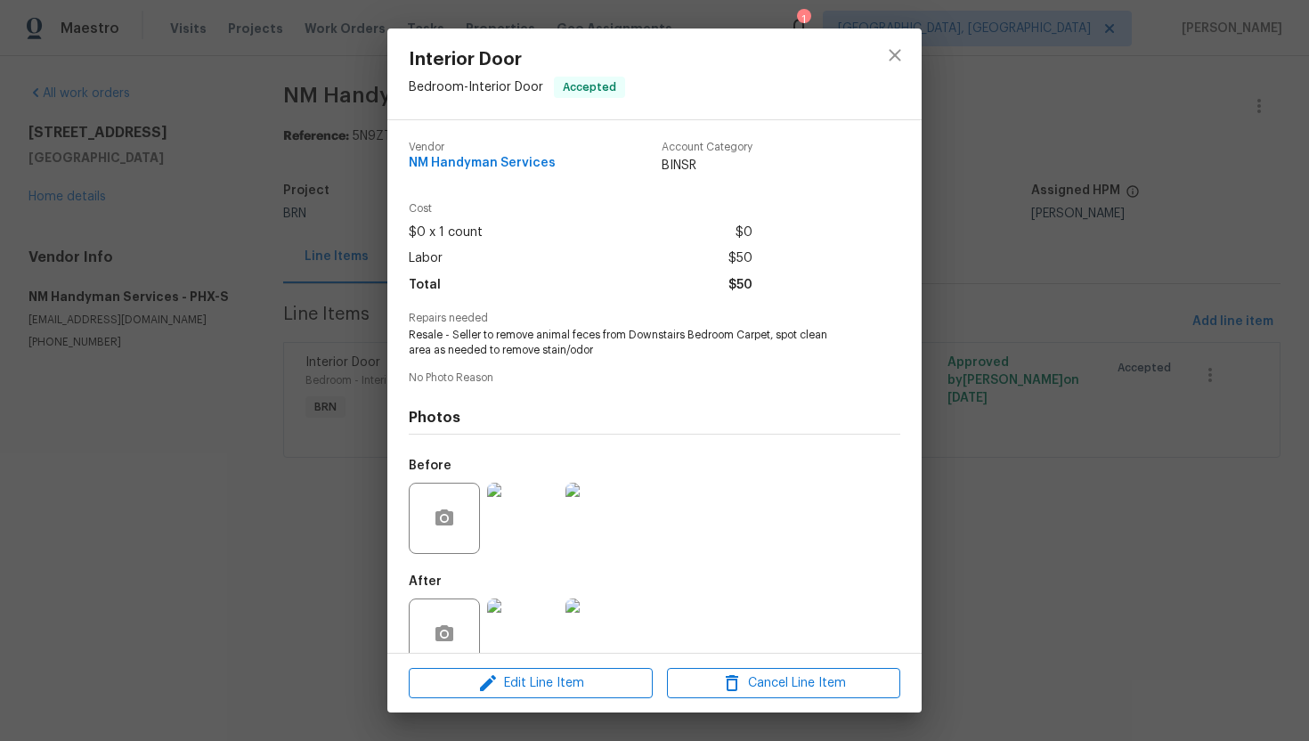
scroll to position [35, 0]
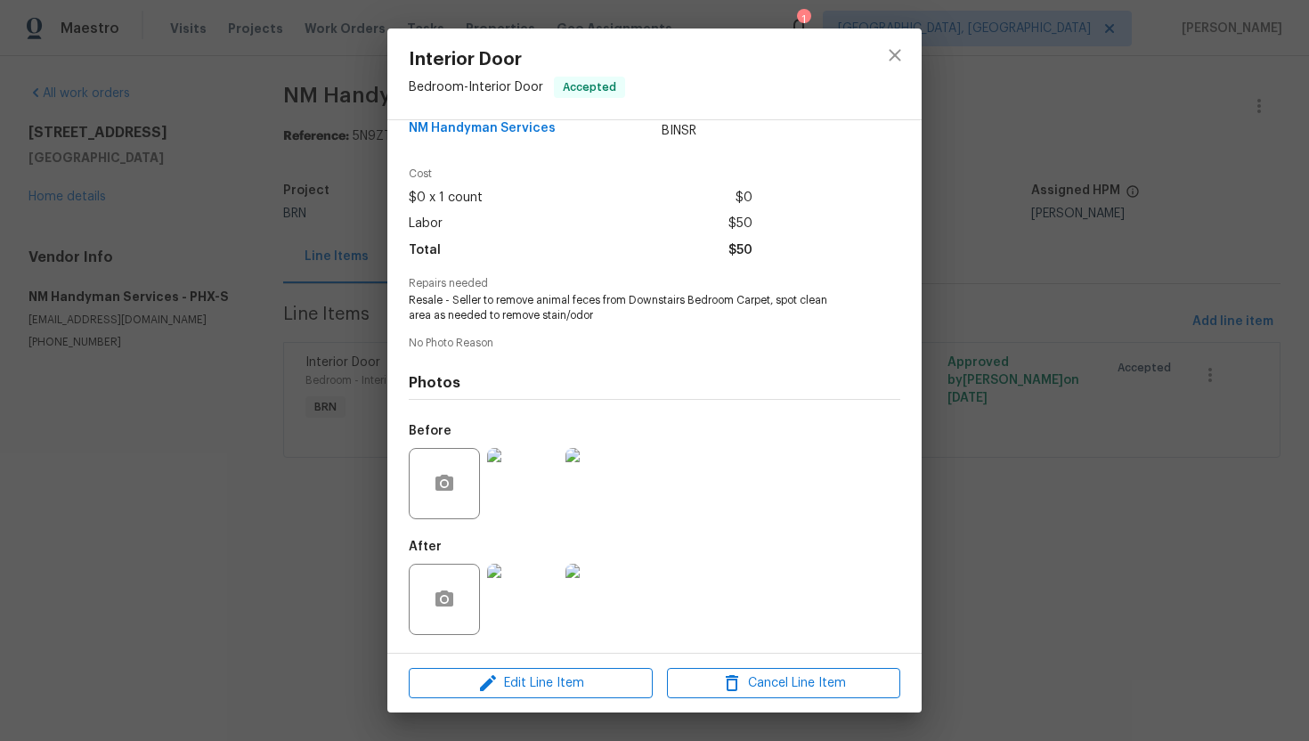
click at [529, 589] on img at bounding box center [522, 599] width 71 height 71
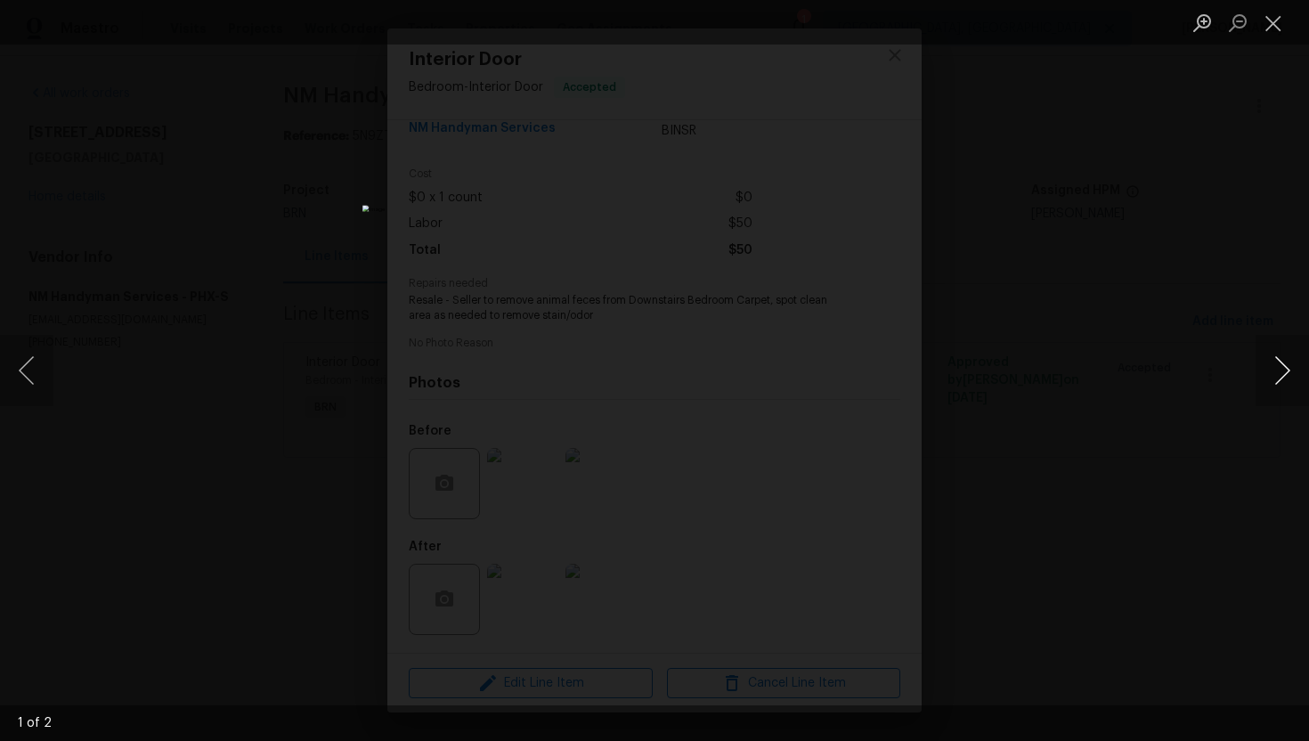
click at [1281, 385] on button "Next image" at bounding box center [1282, 370] width 53 height 71
click at [25, 368] on button "Previous image" at bounding box center [26, 370] width 53 height 71
click at [1269, 32] on button "Close lightbox" at bounding box center [1274, 22] width 36 height 31
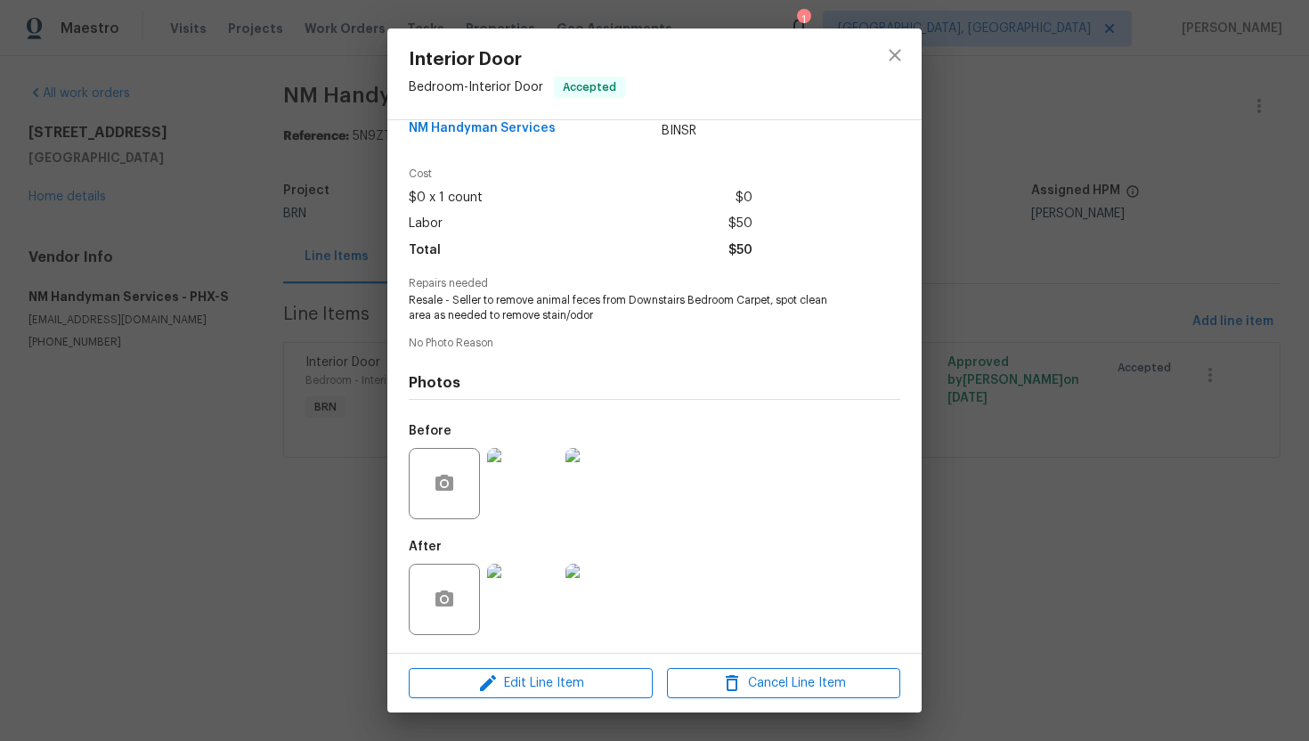
click at [614, 468] on img at bounding box center [600, 483] width 71 height 71
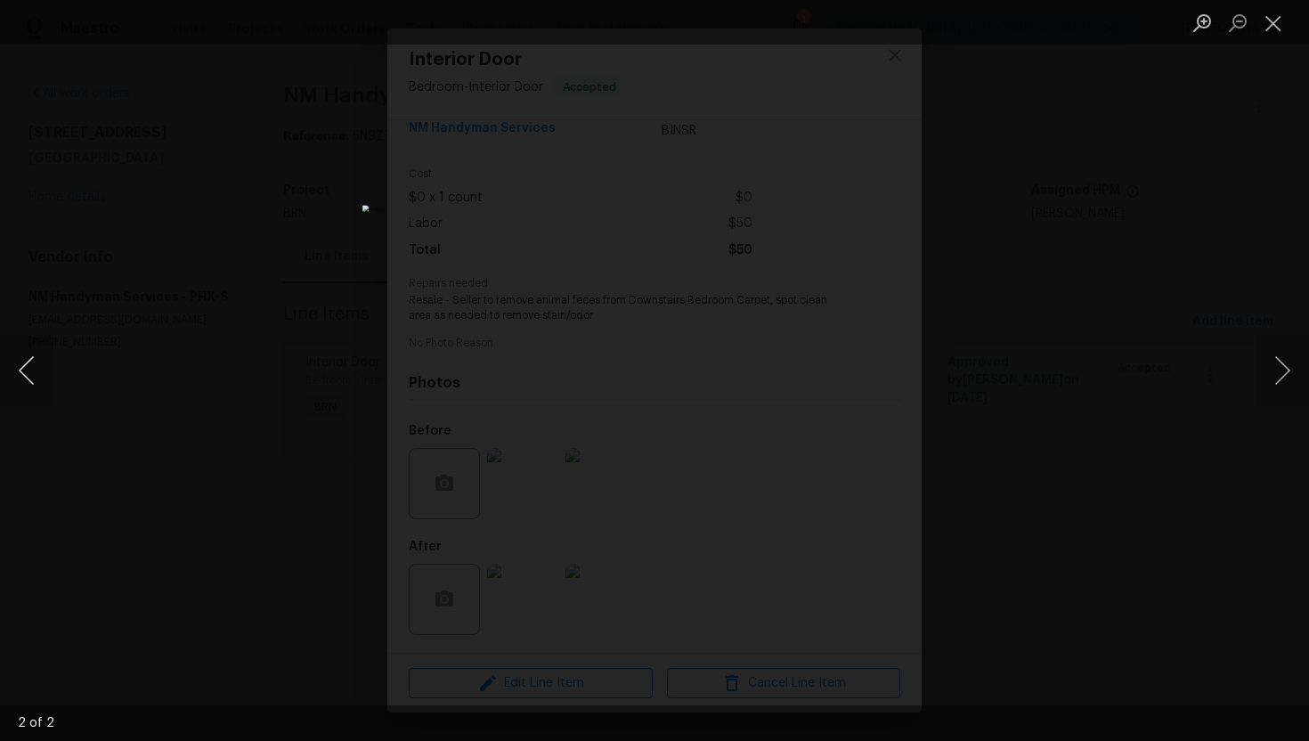
click at [28, 374] on button "Previous image" at bounding box center [26, 370] width 53 height 71
click at [1276, 28] on button "Close lightbox" at bounding box center [1274, 22] width 36 height 31
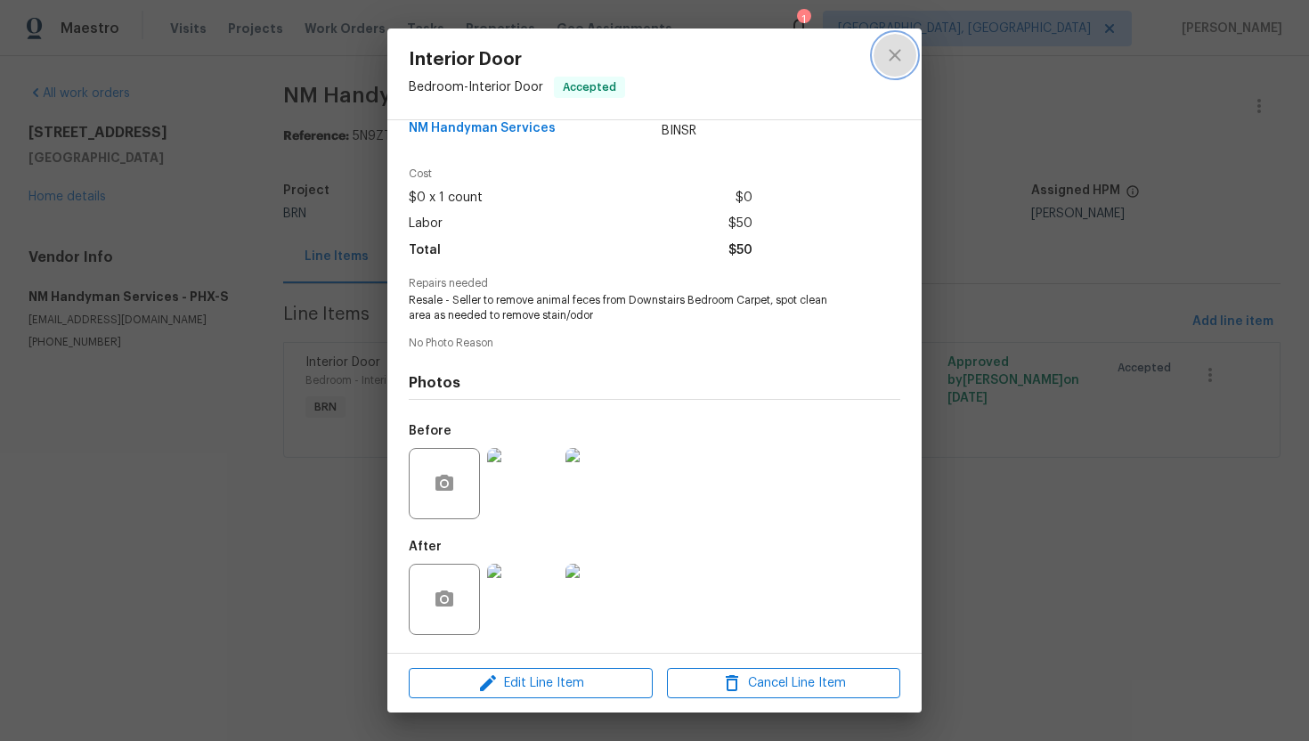
click at [886, 66] on button "close" at bounding box center [895, 55] width 43 height 43
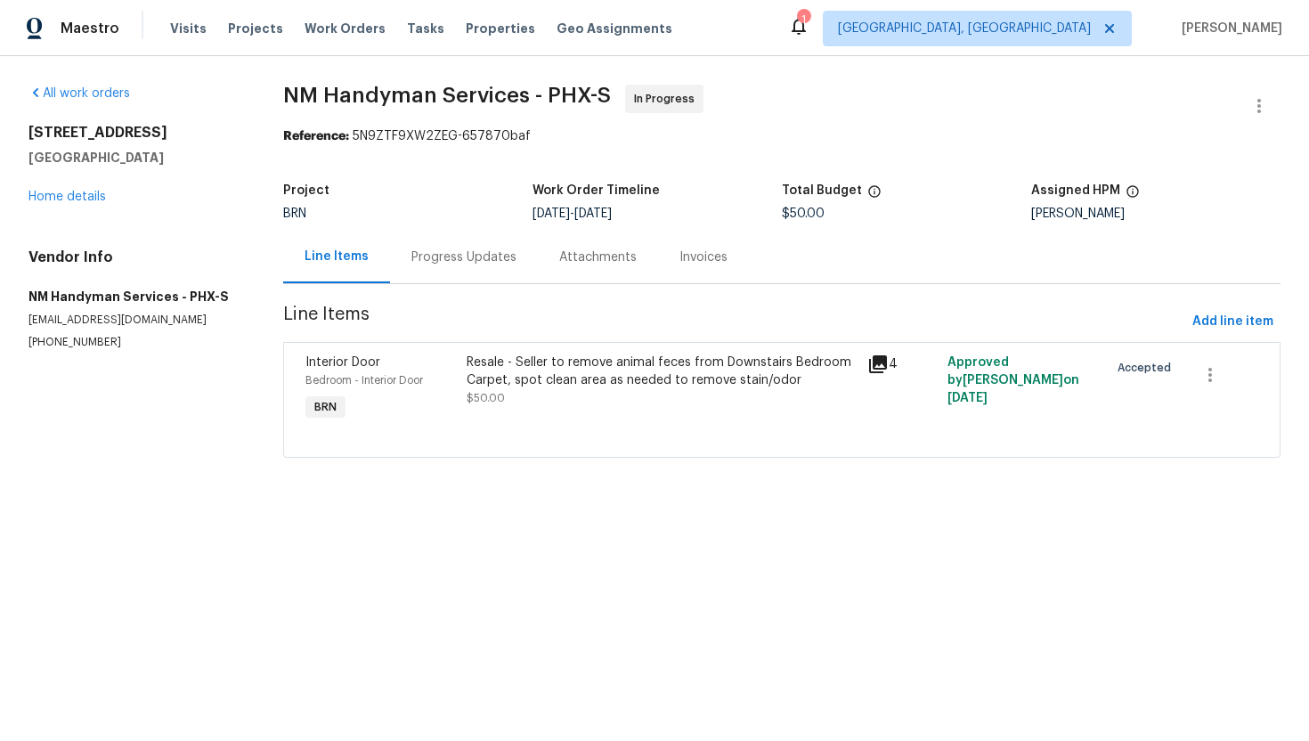
click at [433, 264] on div "Progress Updates" at bounding box center [463, 257] width 105 height 18
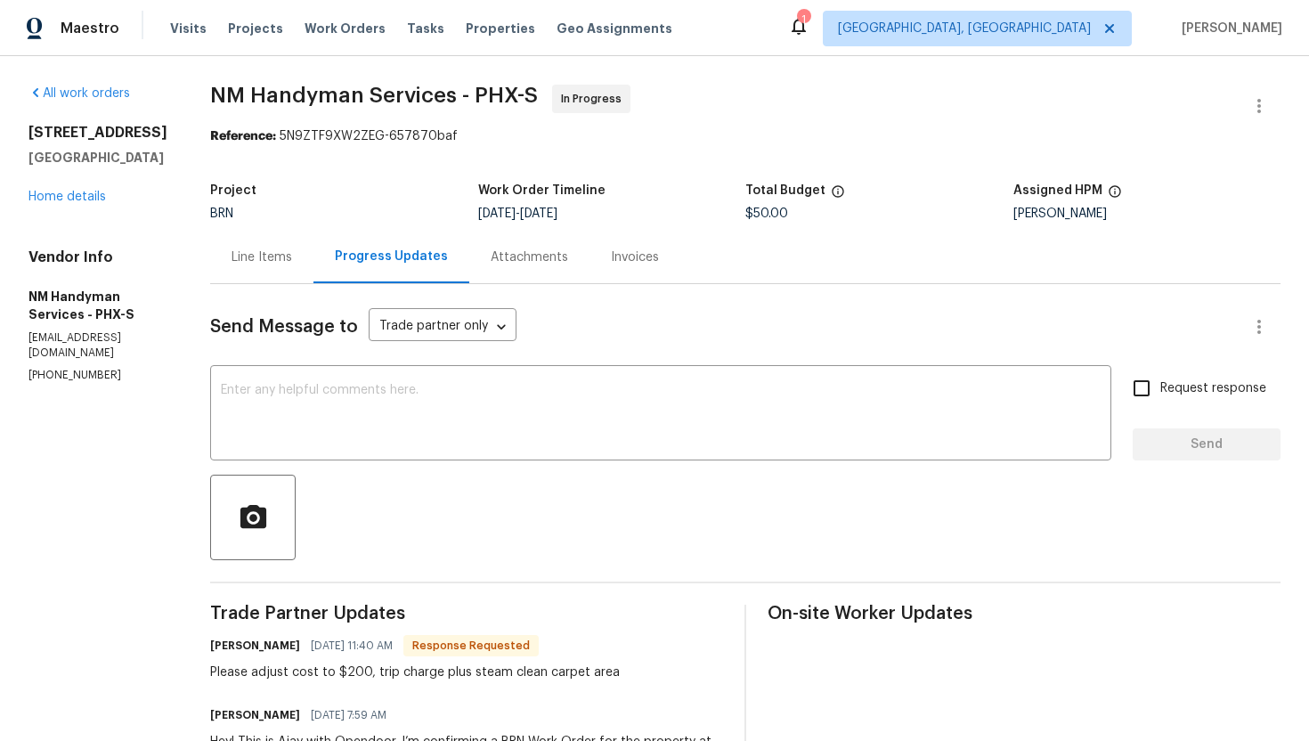
click at [289, 260] on div "Line Items" at bounding box center [261, 257] width 103 height 53
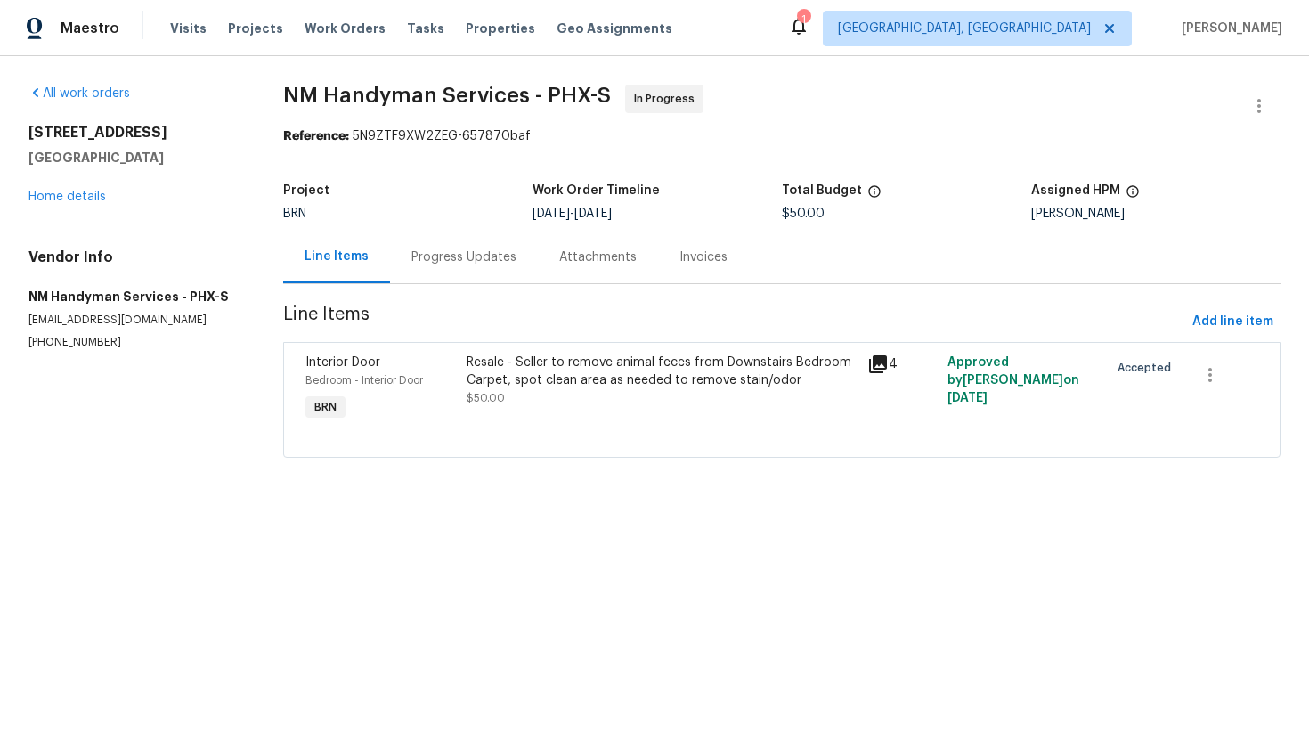
click at [618, 424] on div "Resale - Seller to remove animal feces from Downstairs Bedroom Carpet, spot cle…" at bounding box center [662, 389] width 402 height 82
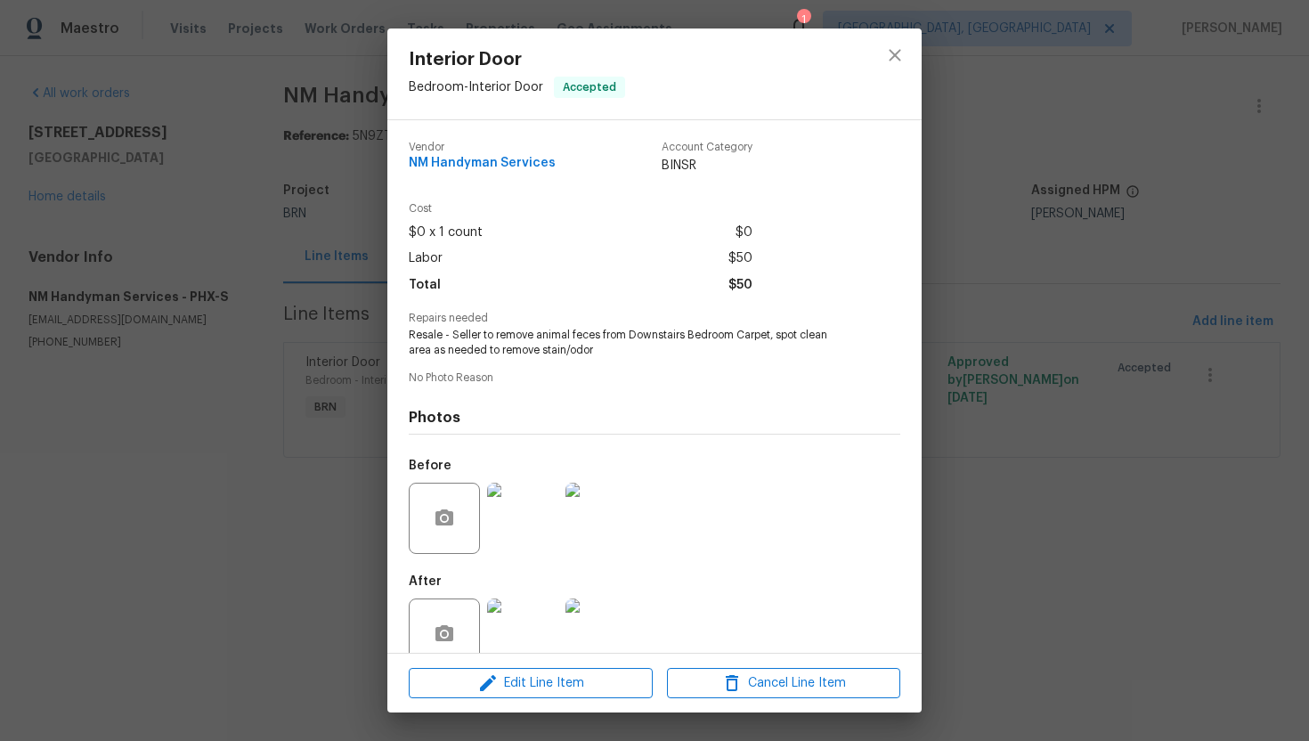
scroll to position [35, 0]
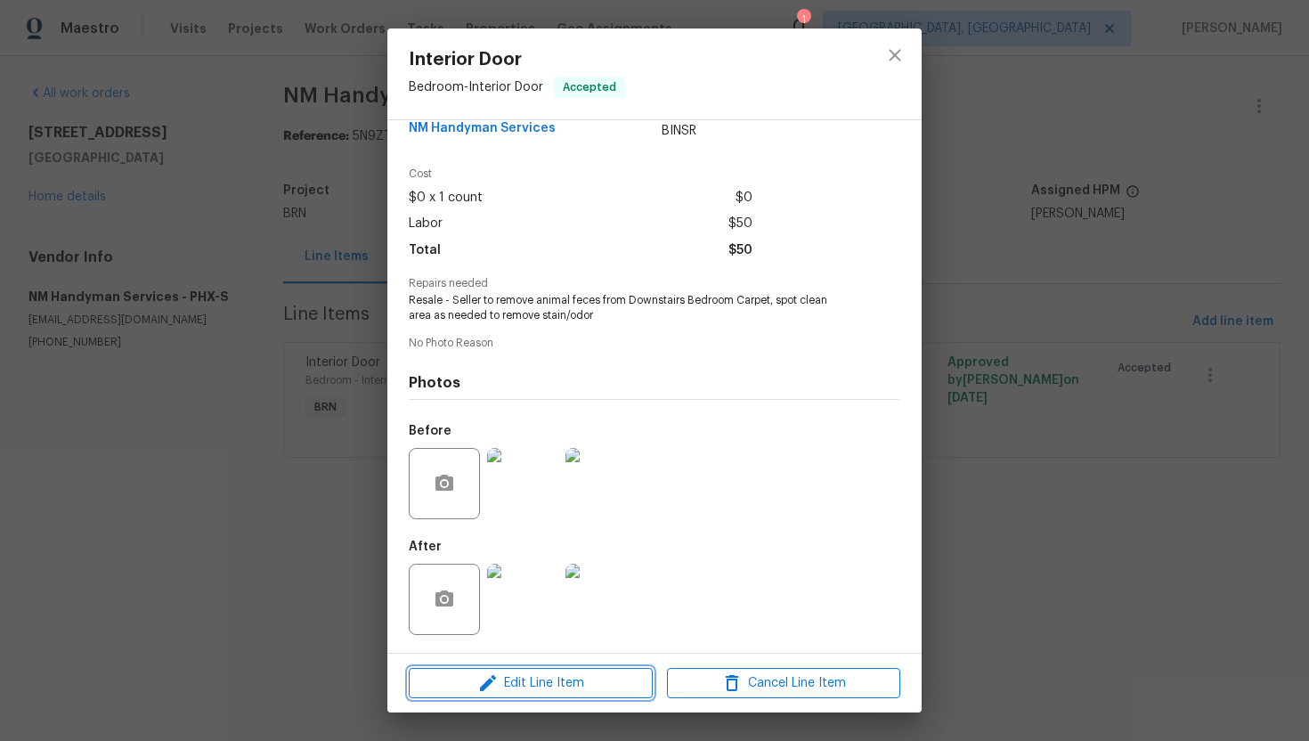
click at [567, 695] on button "Edit Line Item" at bounding box center [531, 683] width 244 height 31
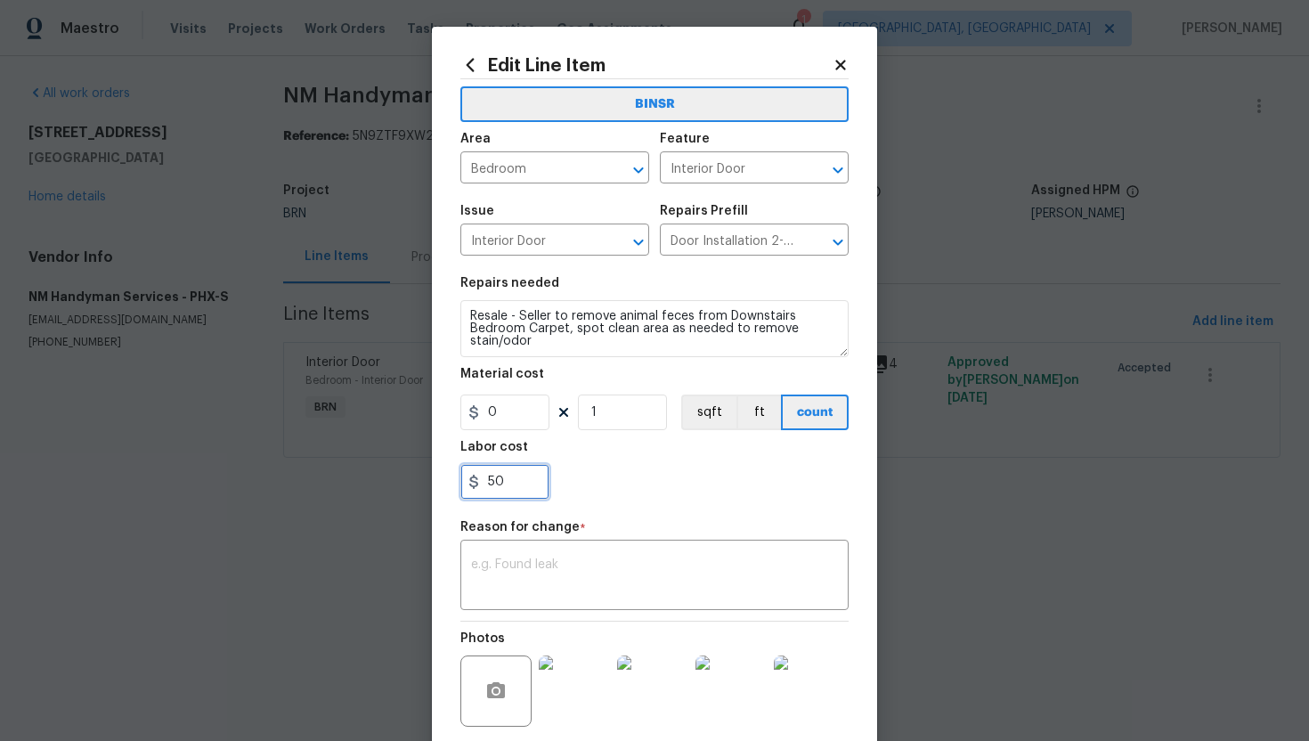
click at [495, 485] on input "50" at bounding box center [504, 482] width 89 height 36
click at [493, 485] on input "5200" at bounding box center [504, 482] width 89 height 36
type input "200"
click at [716, 596] on textarea at bounding box center [654, 576] width 367 height 37
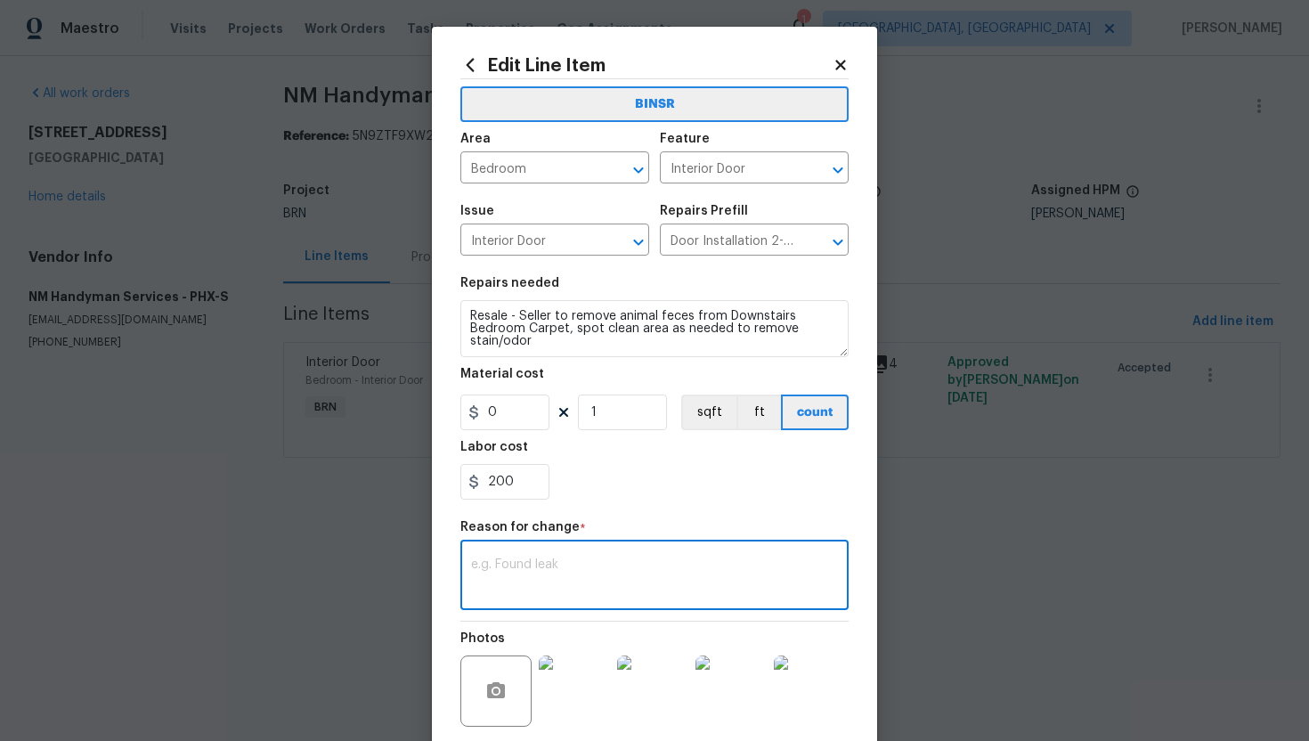
paste textarea "(AG) Updated per vendors final cost."
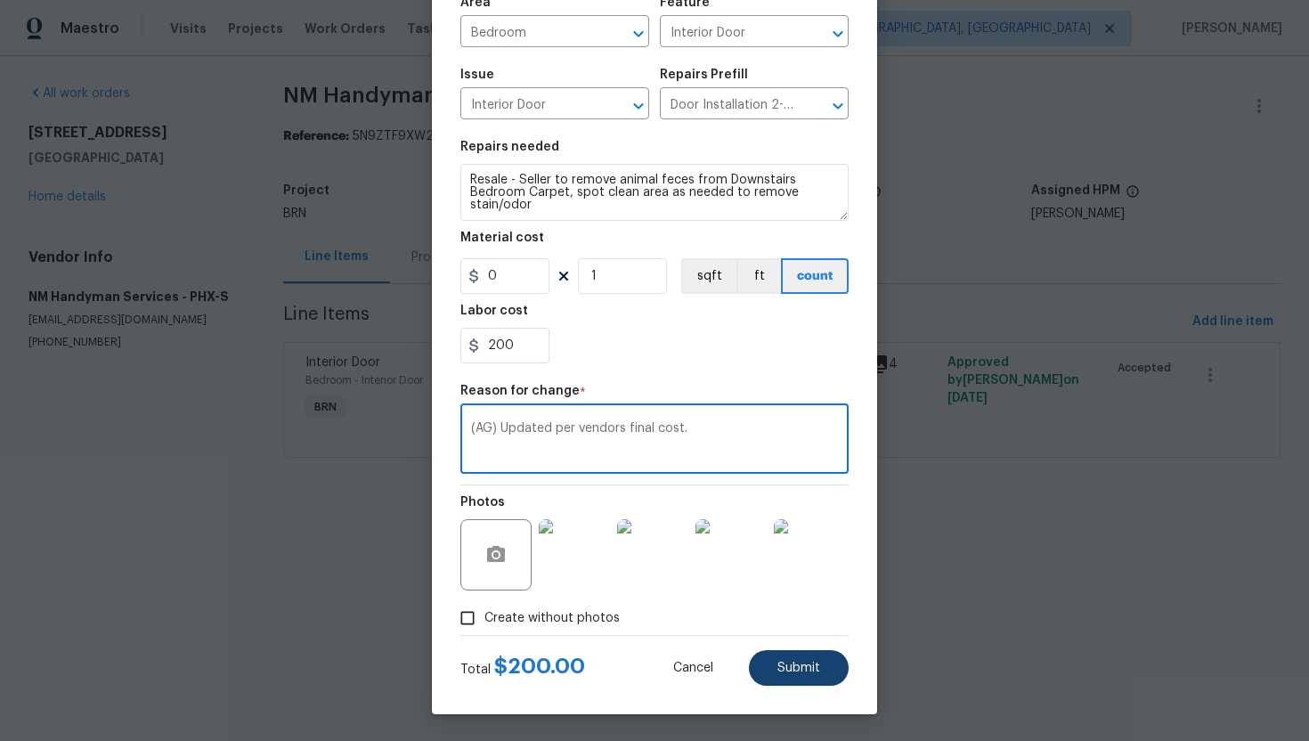
type textarea "(AG) Updated per vendors final cost."
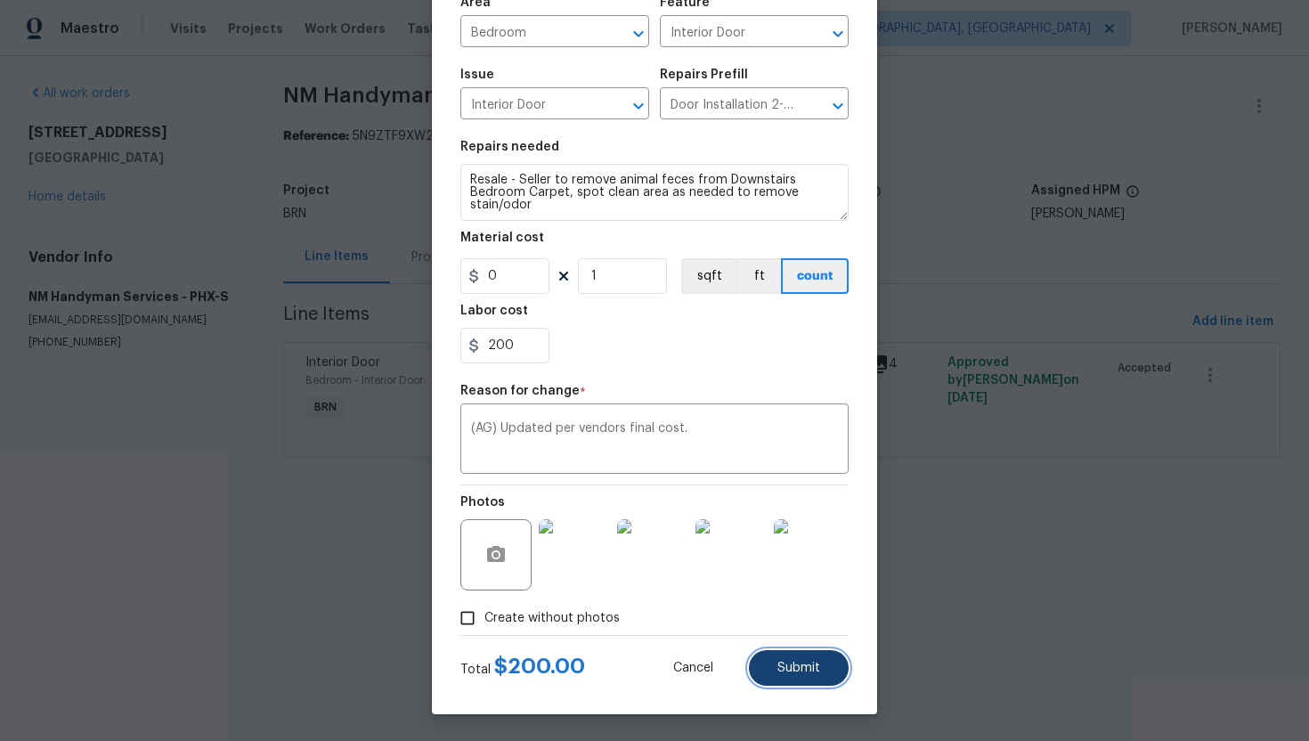
click at [784, 670] on span "Submit" at bounding box center [798, 668] width 43 height 13
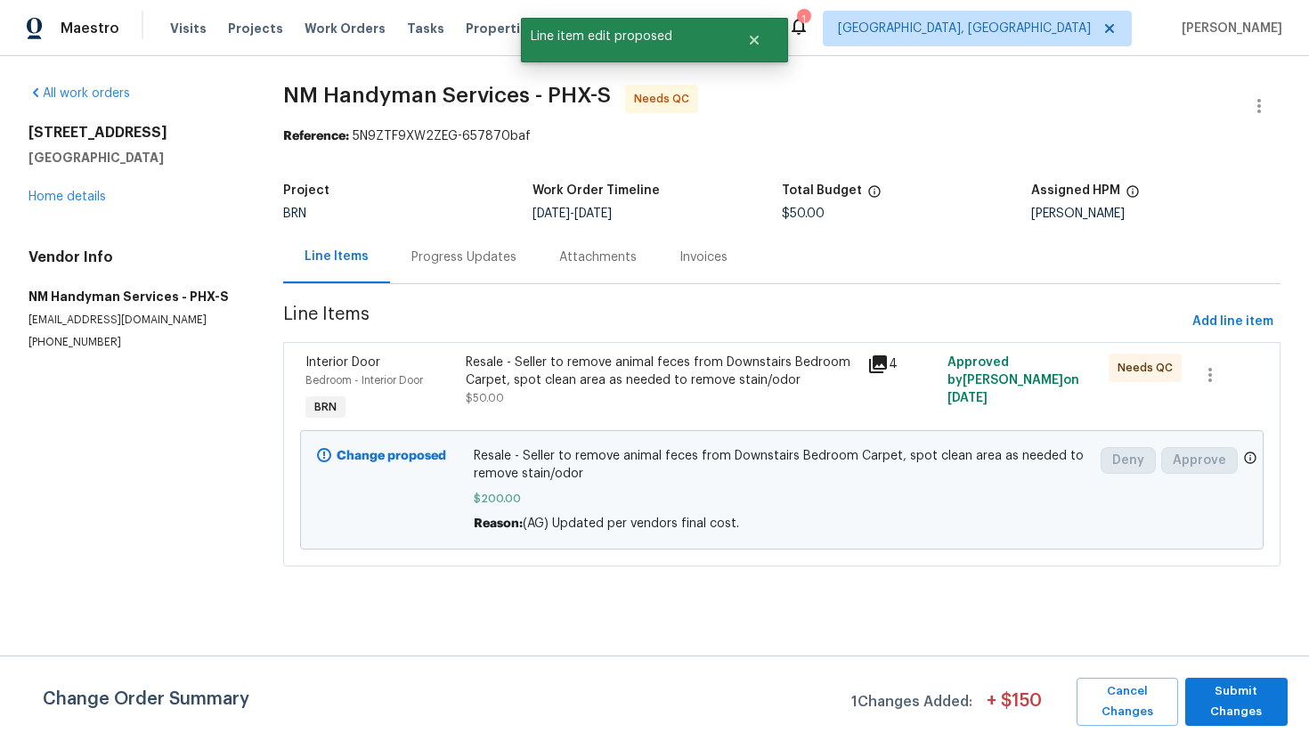
scroll to position [0, 0]
click at [1225, 696] on span "Submit Changes" at bounding box center [1236, 701] width 85 height 41
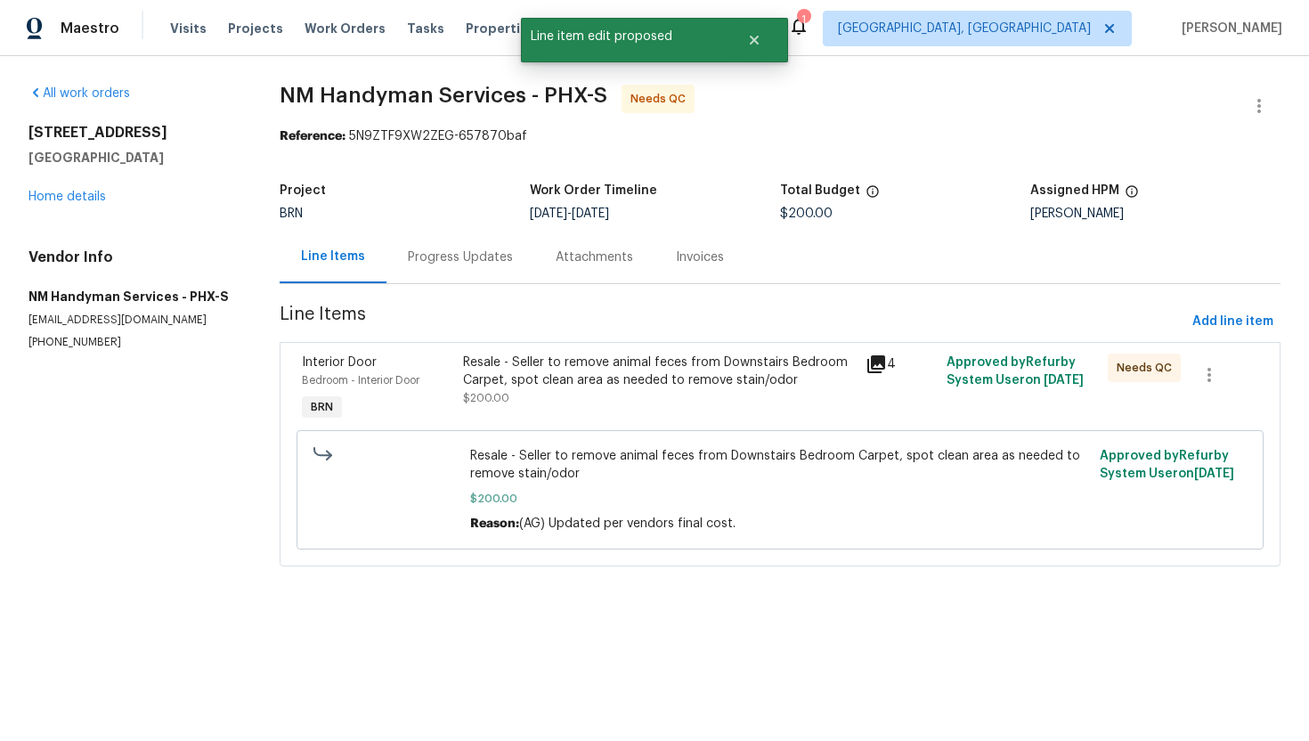
click at [508, 265] on div "Progress Updates" at bounding box center [460, 257] width 105 height 18
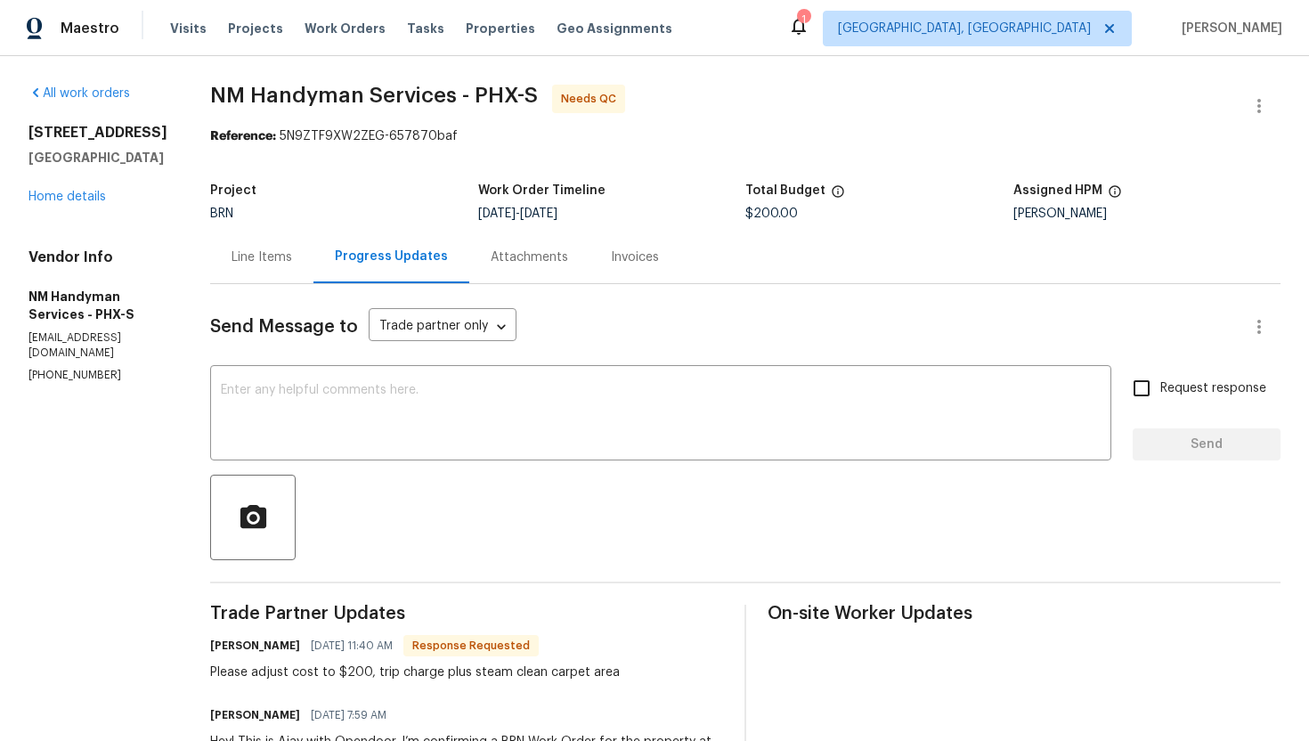
click at [292, 264] on div "Line Items" at bounding box center [261, 257] width 103 height 53
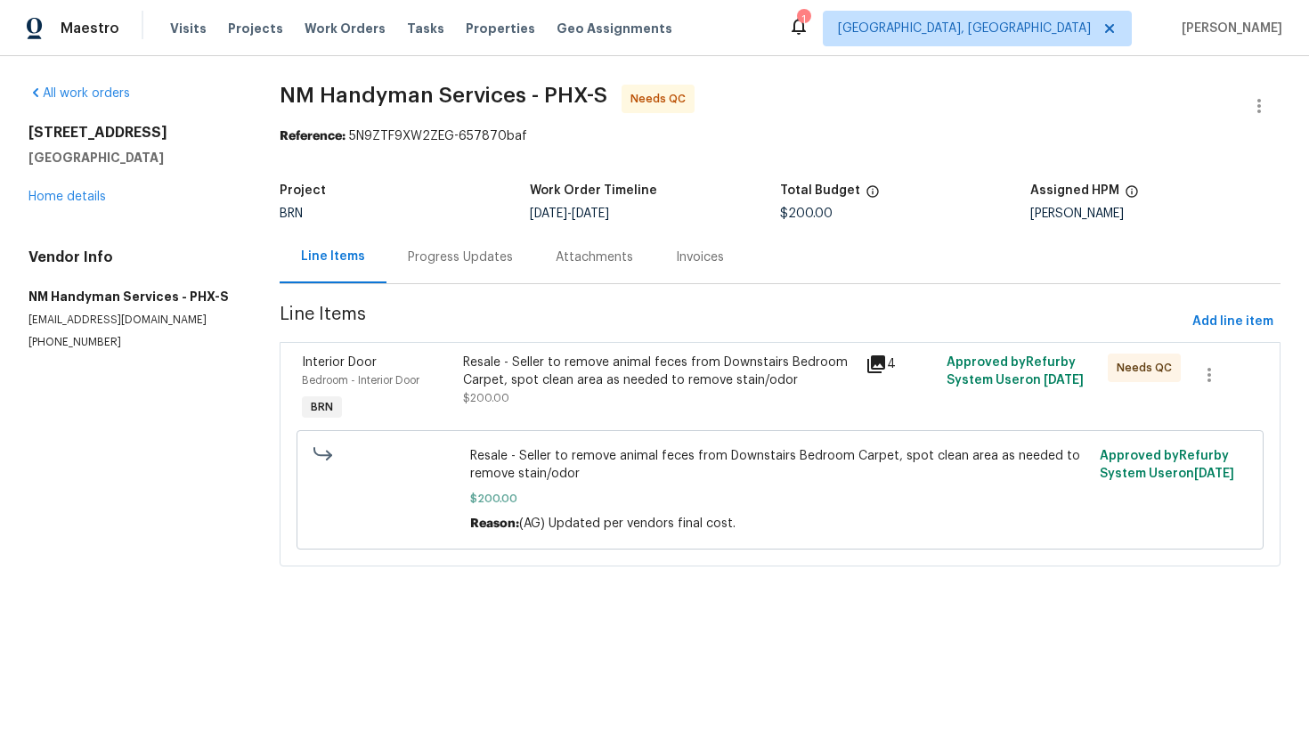
click at [566, 368] on div "Resale - Seller to remove animal feces from Downstairs Bedroom Carpet, spot cle…" at bounding box center [659, 372] width 393 height 36
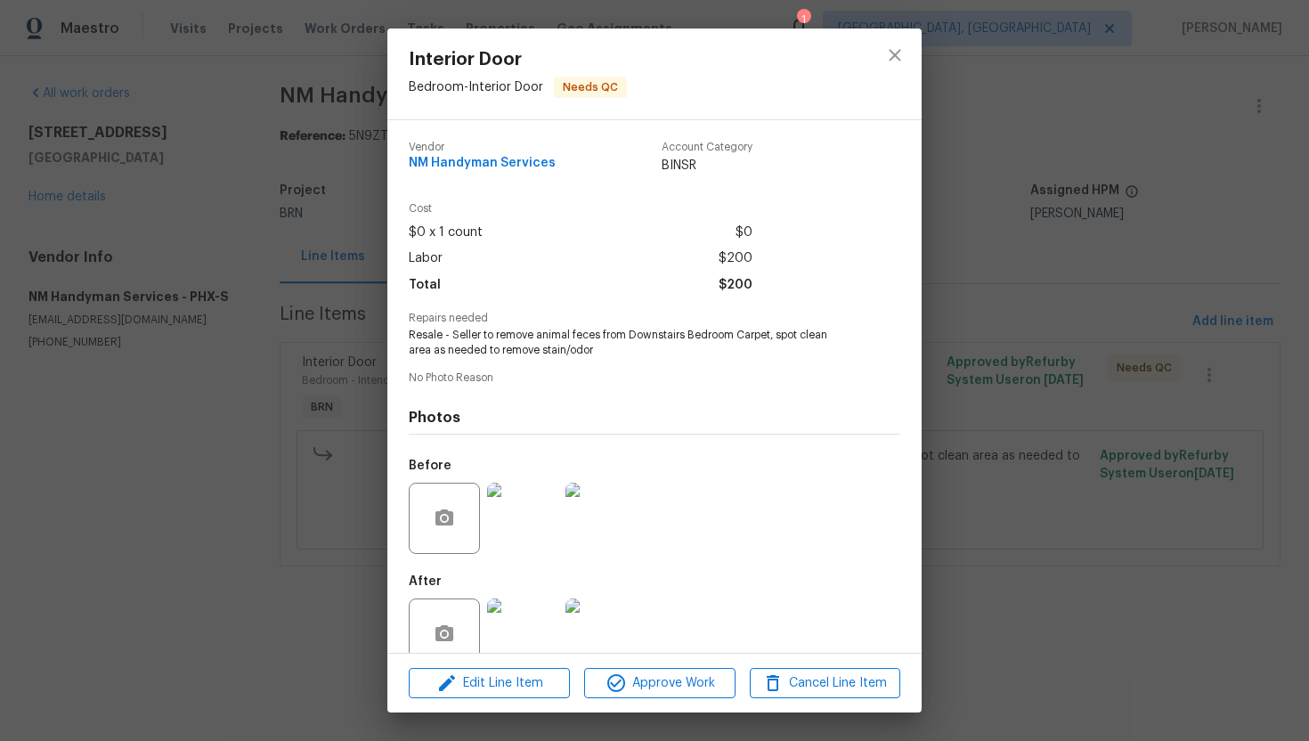
scroll to position [35, 0]
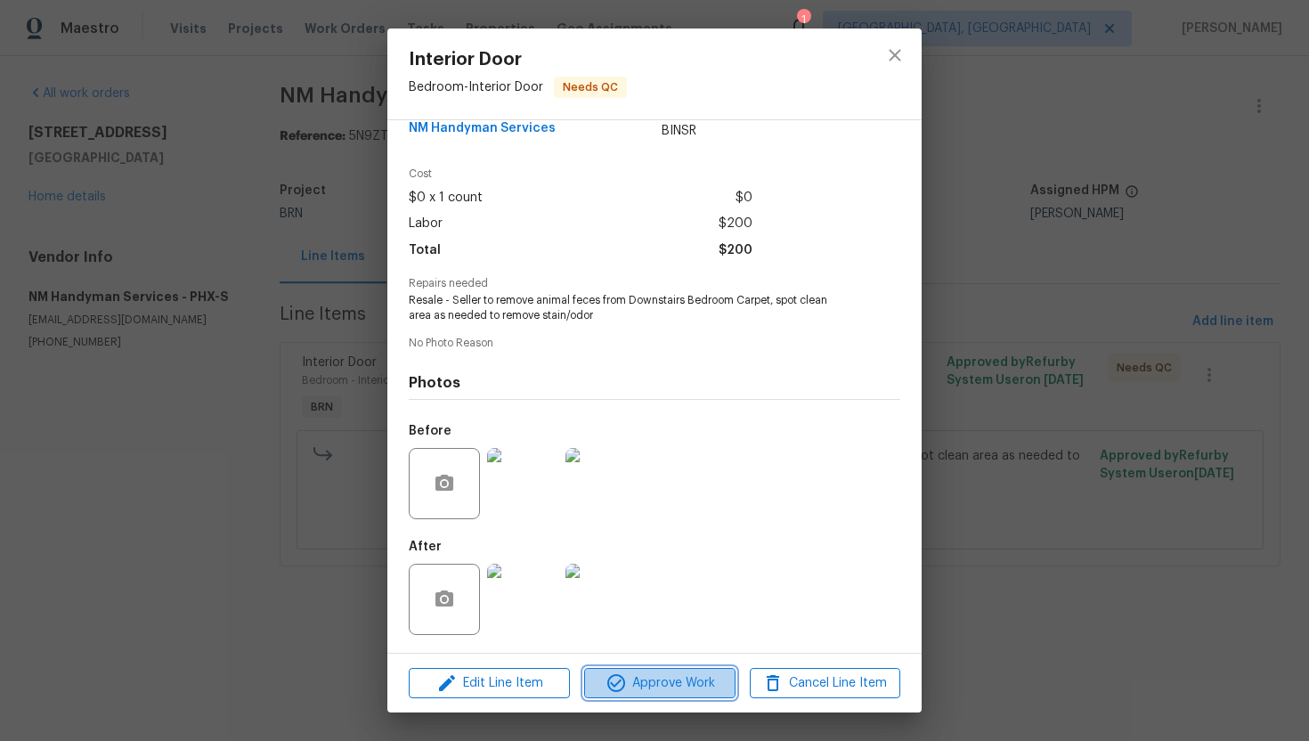
click at [648, 693] on span "Approve Work" at bounding box center [659, 683] width 140 height 22
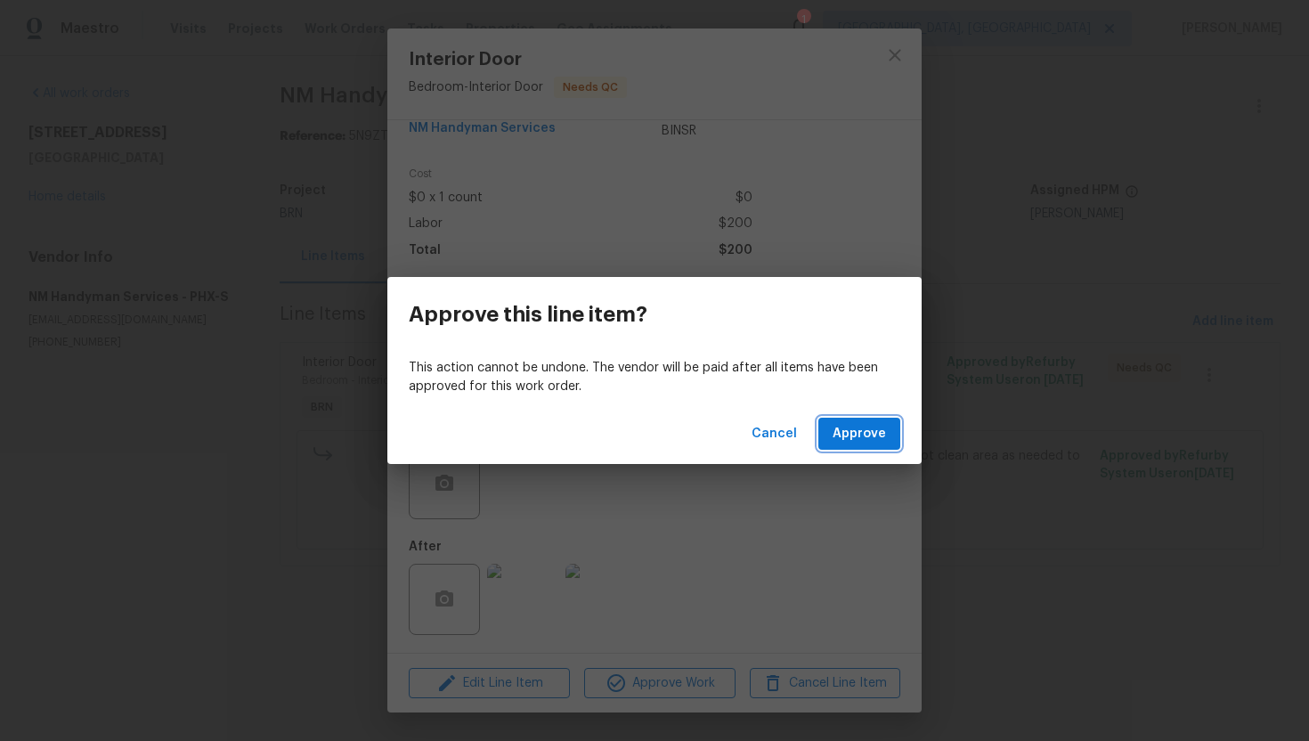
click at [836, 438] on span "Approve" at bounding box center [859, 434] width 53 height 22
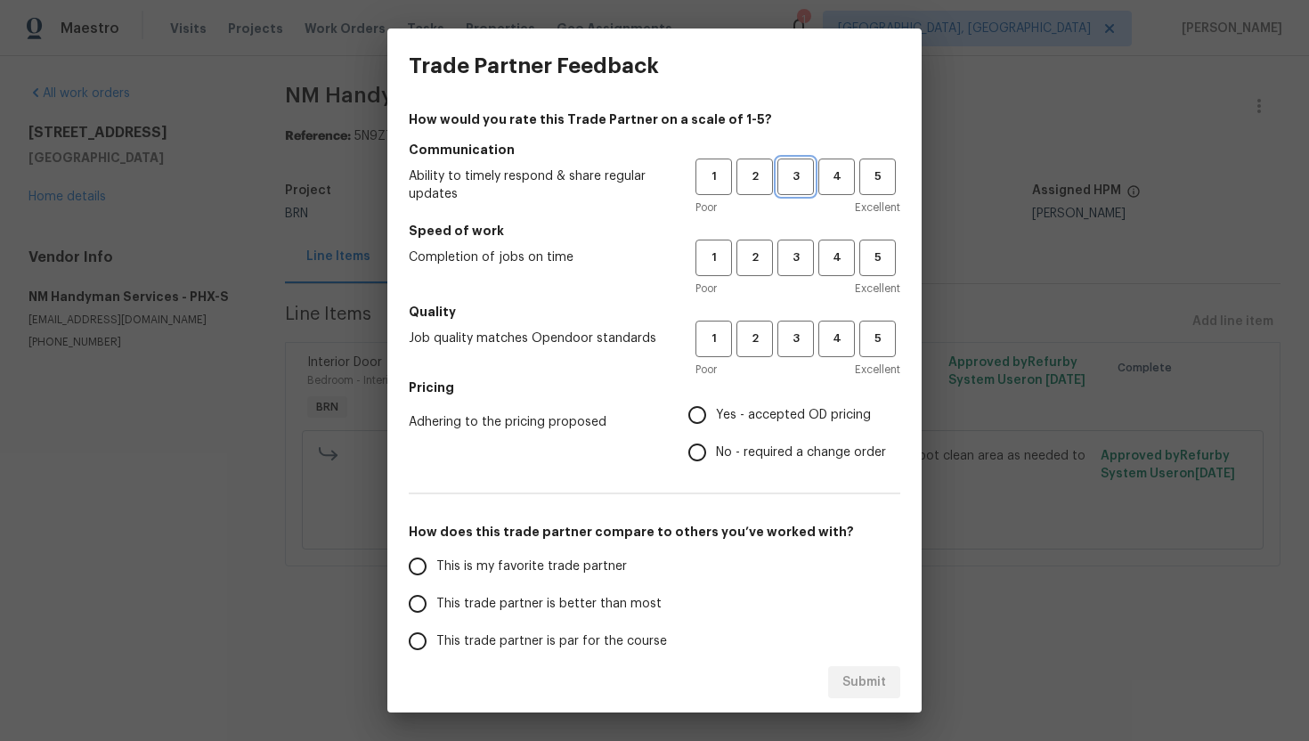
click at [791, 167] on span "3" at bounding box center [795, 177] width 33 height 20
click at [780, 255] on span "3" at bounding box center [795, 258] width 33 height 20
click at [801, 330] on span "3" at bounding box center [795, 339] width 33 height 20
click at [706, 443] on input "No - required a change order" at bounding box center [697, 452] width 37 height 37
radio input "true"
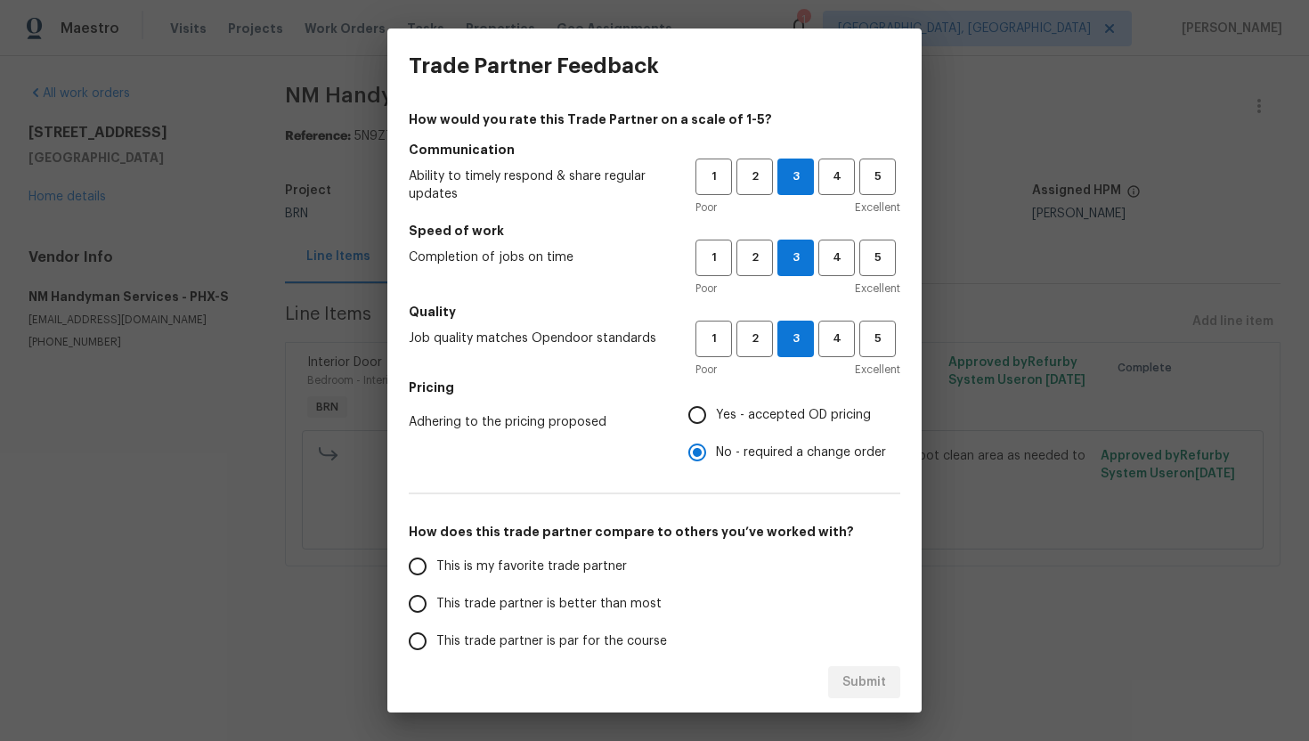
scroll to position [163, 0]
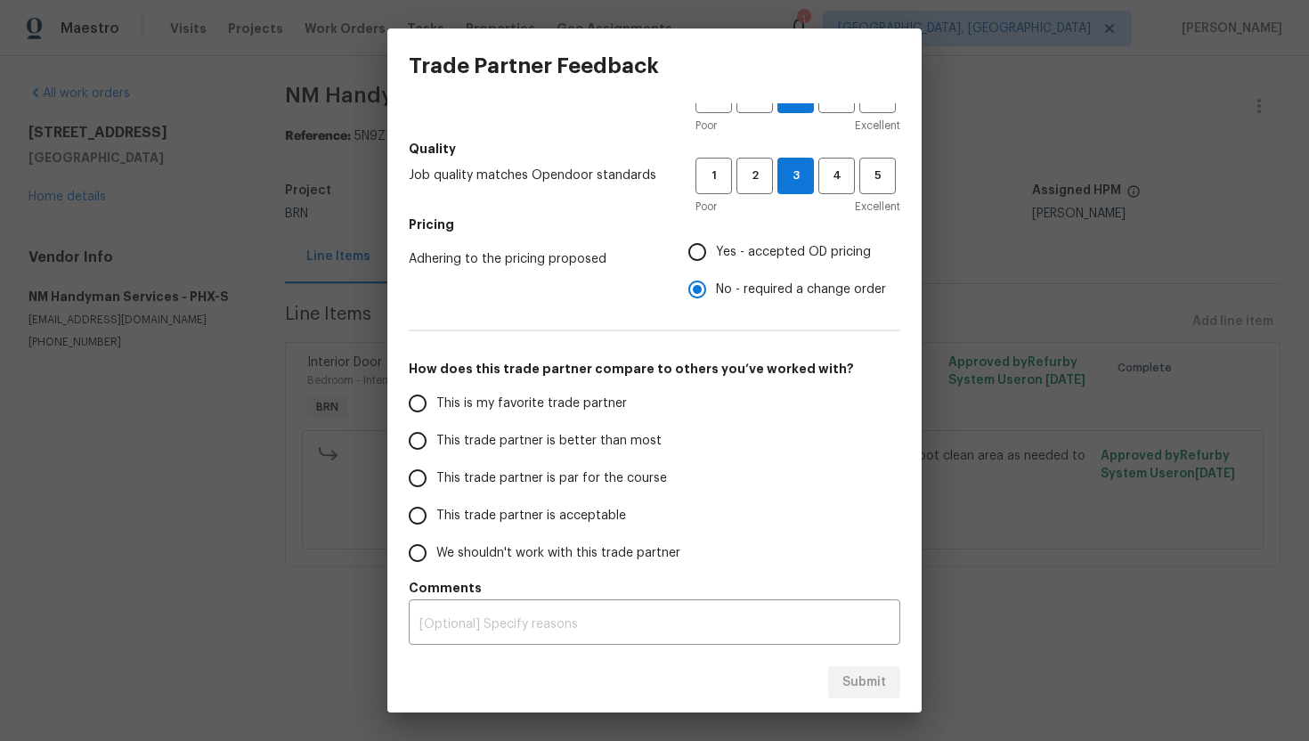
click at [543, 473] on span "This trade partner is par for the course" at bounding box center [551, 478] width 231 height 19
click at [436, 473] on input "This trade partner is par for the course" at bounding box center [417, 477] width 37 height 37
click at [868, 681] on span "Submit" at bounding box center [864, 682] width 44 height 22
radio input "true"
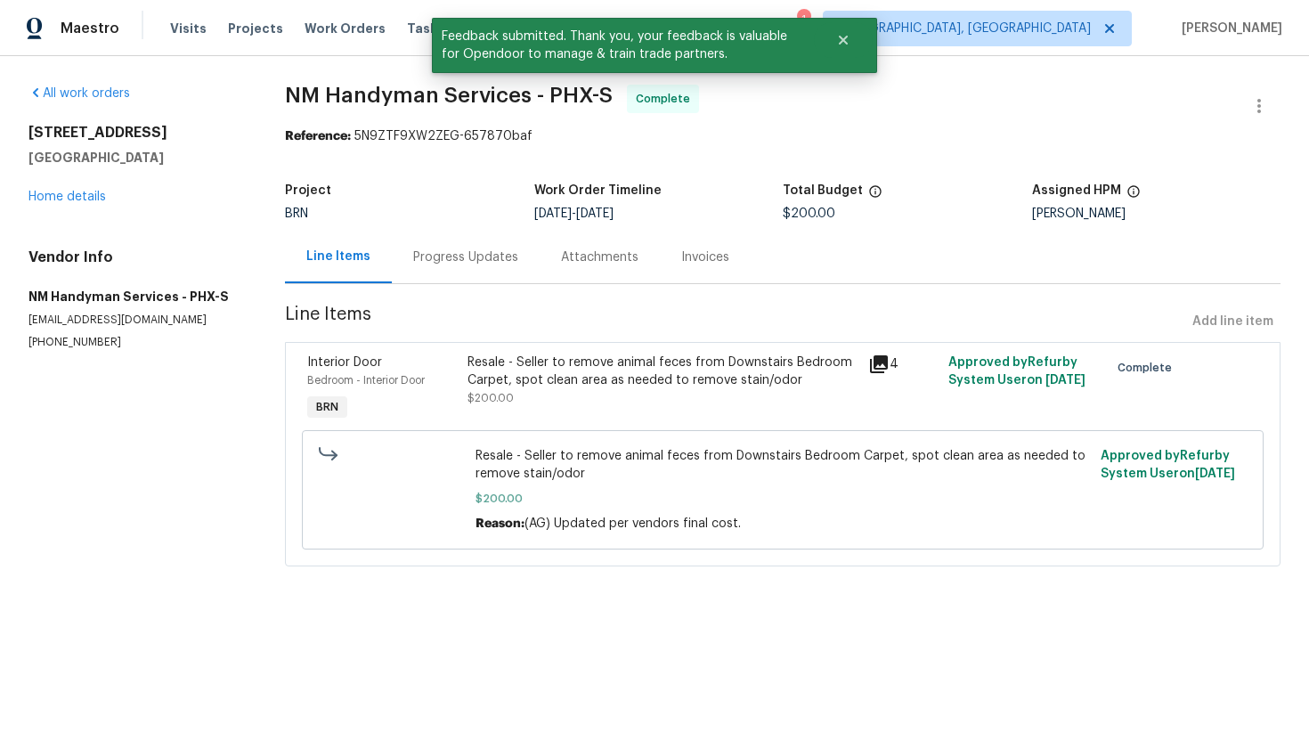
click at [467, 253] on div "Progress Updates" at bounding box center [465, 257] width 105 height 18
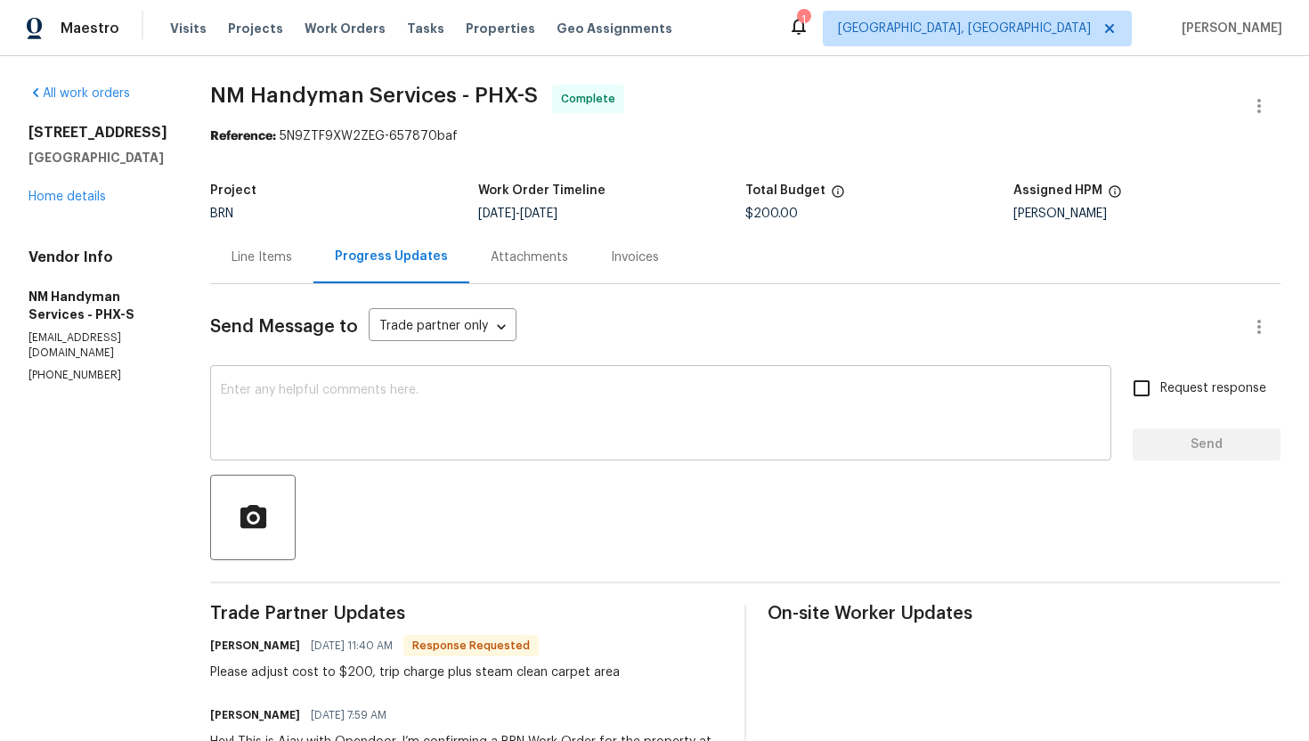
click at [682, 395] on textarea at bounding box center [661, 415] width 880 height 62
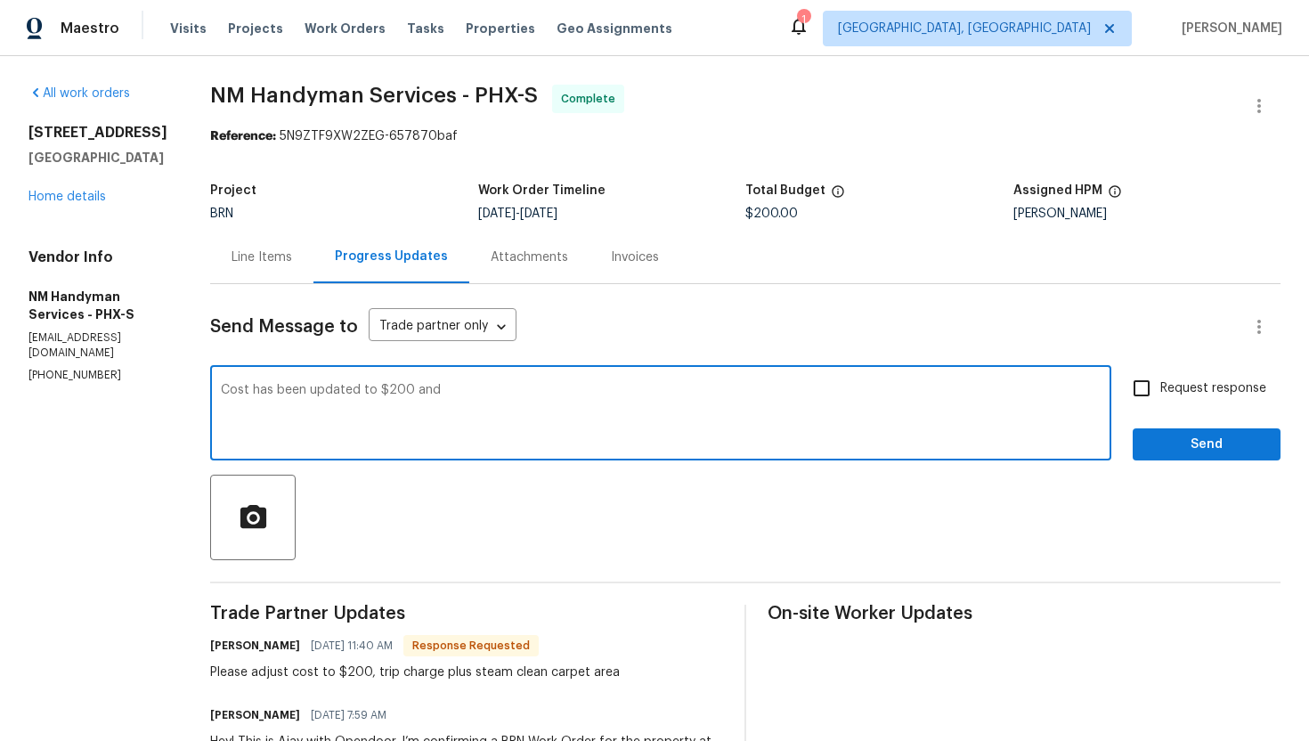
paste textarea "WO is approved. Please upload the invoice under invoice section. Thanks!"
type textarea "Cost has been updated to $200 and WO is approved. Please upload the invoice und…"
click at [1256, 383] on span "Request response" at bounding box center [1213, 388] width 106 height 19
click at [1160, 383] on input "Request response" at bounding box center [1141, 388] width 37 height 37
checkbox input "true"
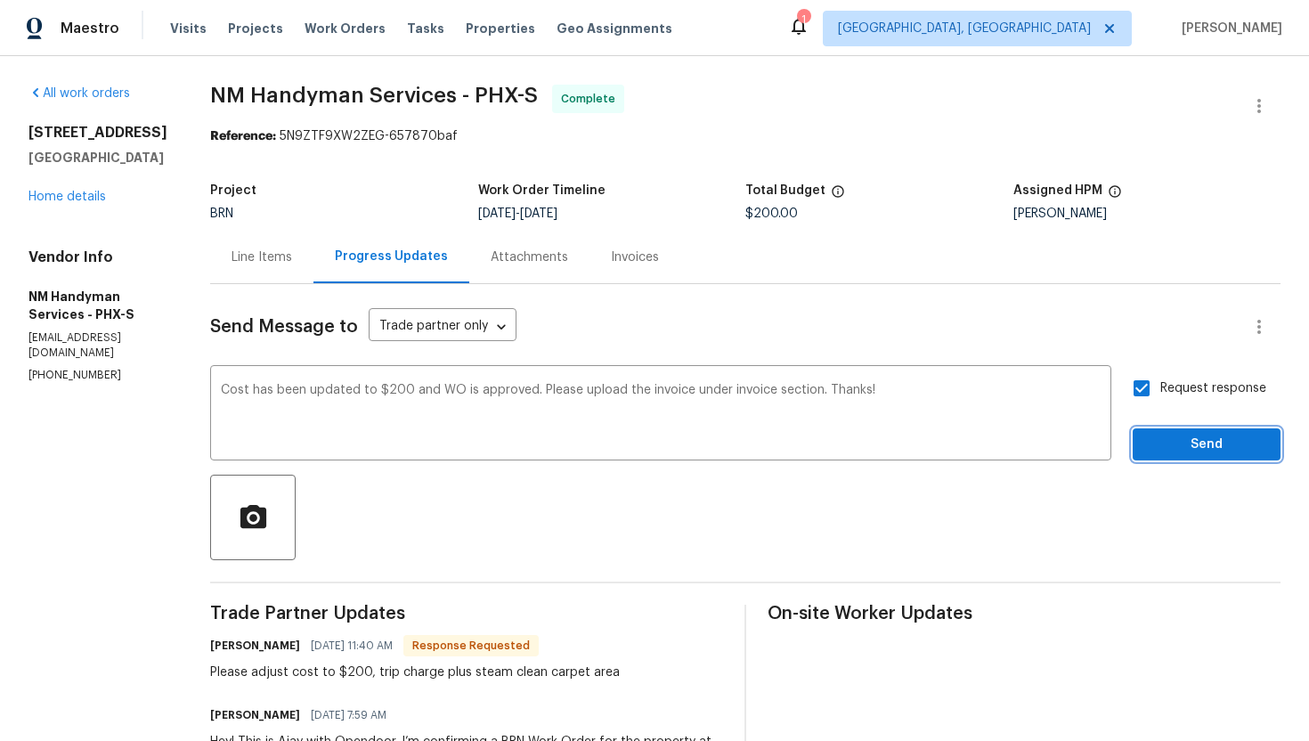
click at [1218, 454] on span "Send" at bounding box center [1206, 445] width 119 height 22
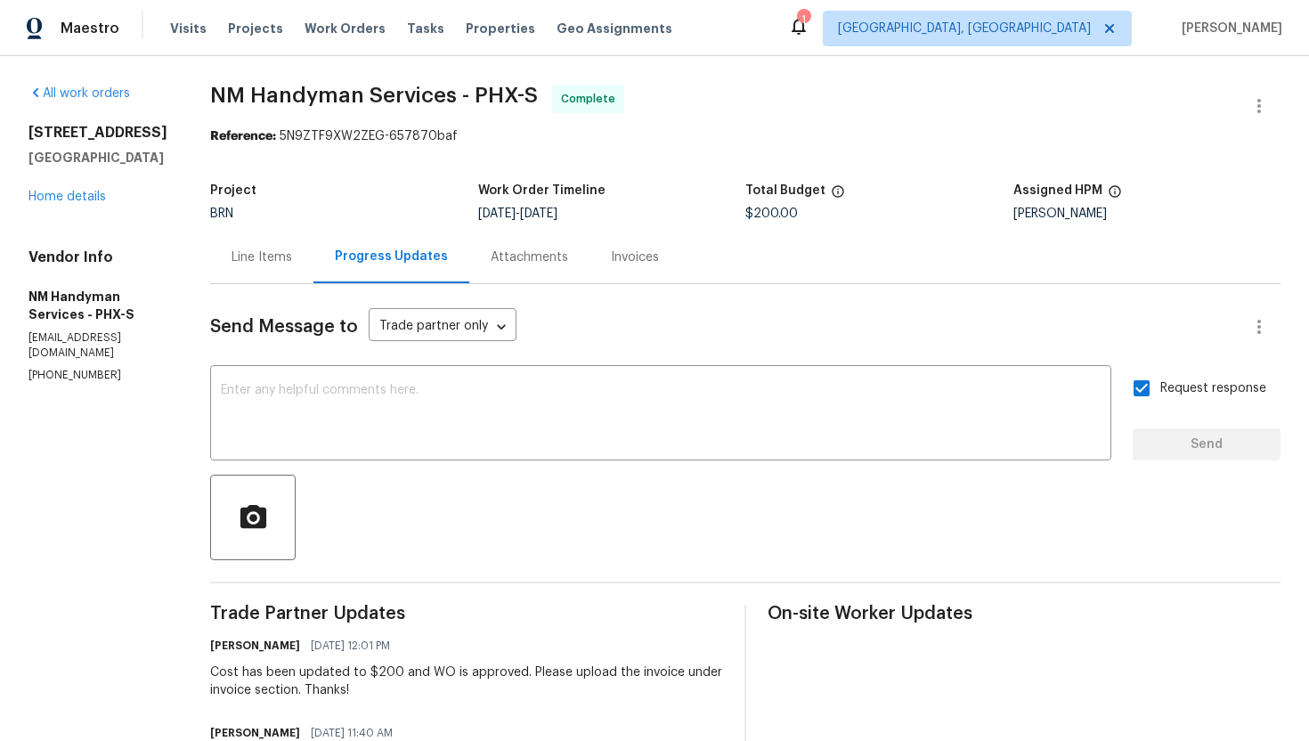
click at [267, 265] on div "Line Items" at bounding box center [262, 257] width 61 height 18
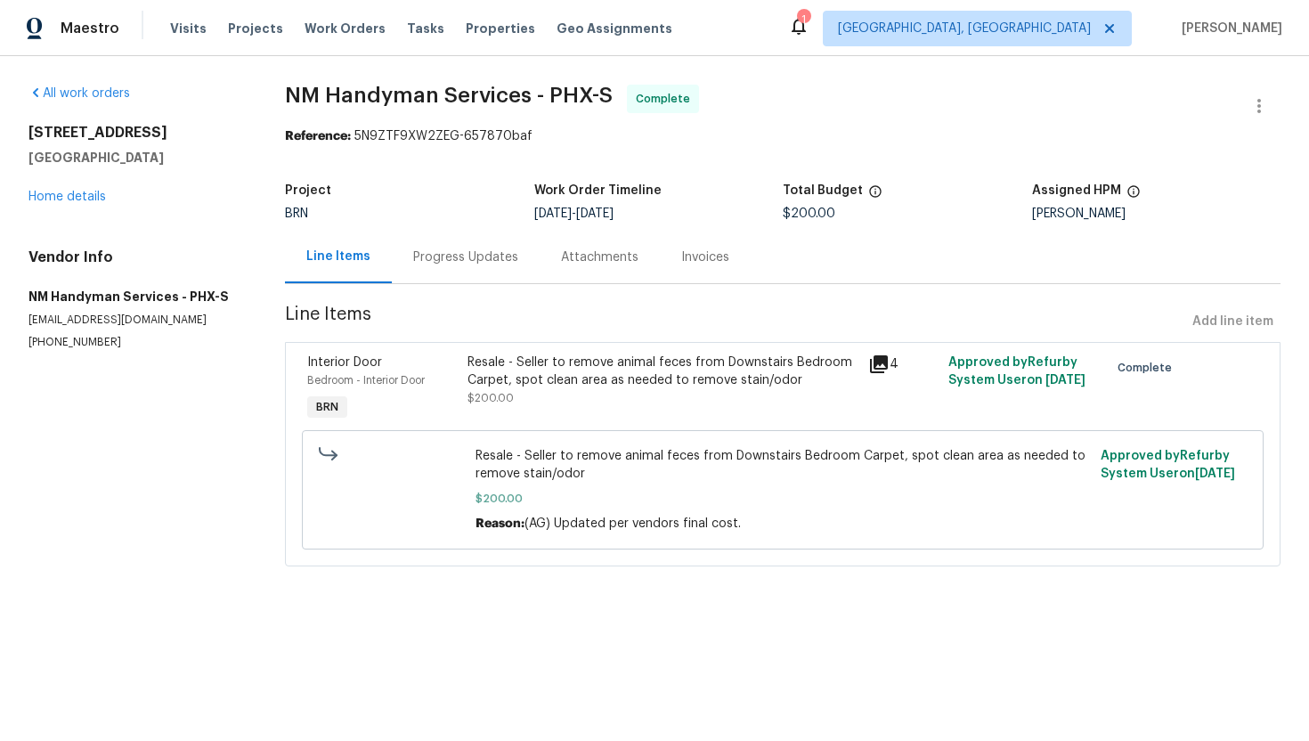
click at [553, 383] on div "Resale - Seller to remove animal feces from Downstairs Bedroom Carpet, spot cle…" at bounding box center [663, 372] width 390 height 36
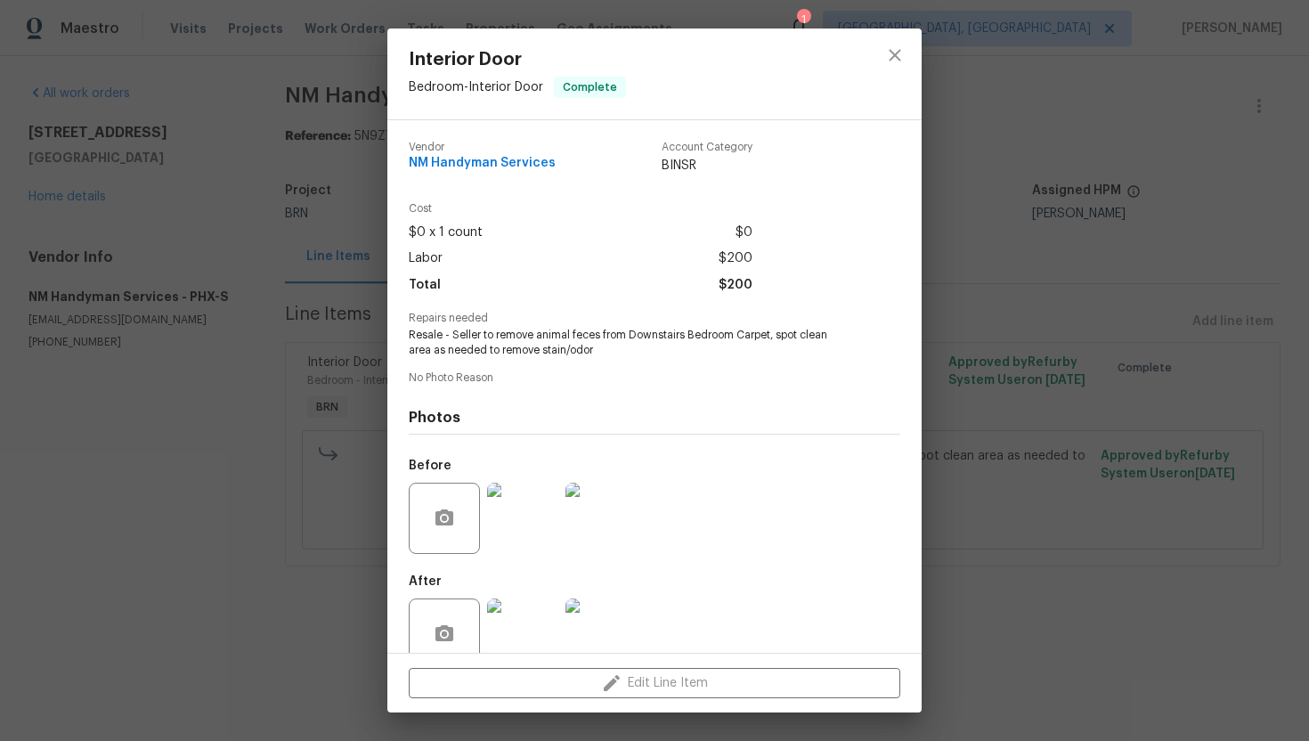
click at [557, 338] on span "Resale - Seller to remove animal feces from Downstairs Bedroom Carpet, spot cle…" at bounding box center [630, 343] width 443 height 30
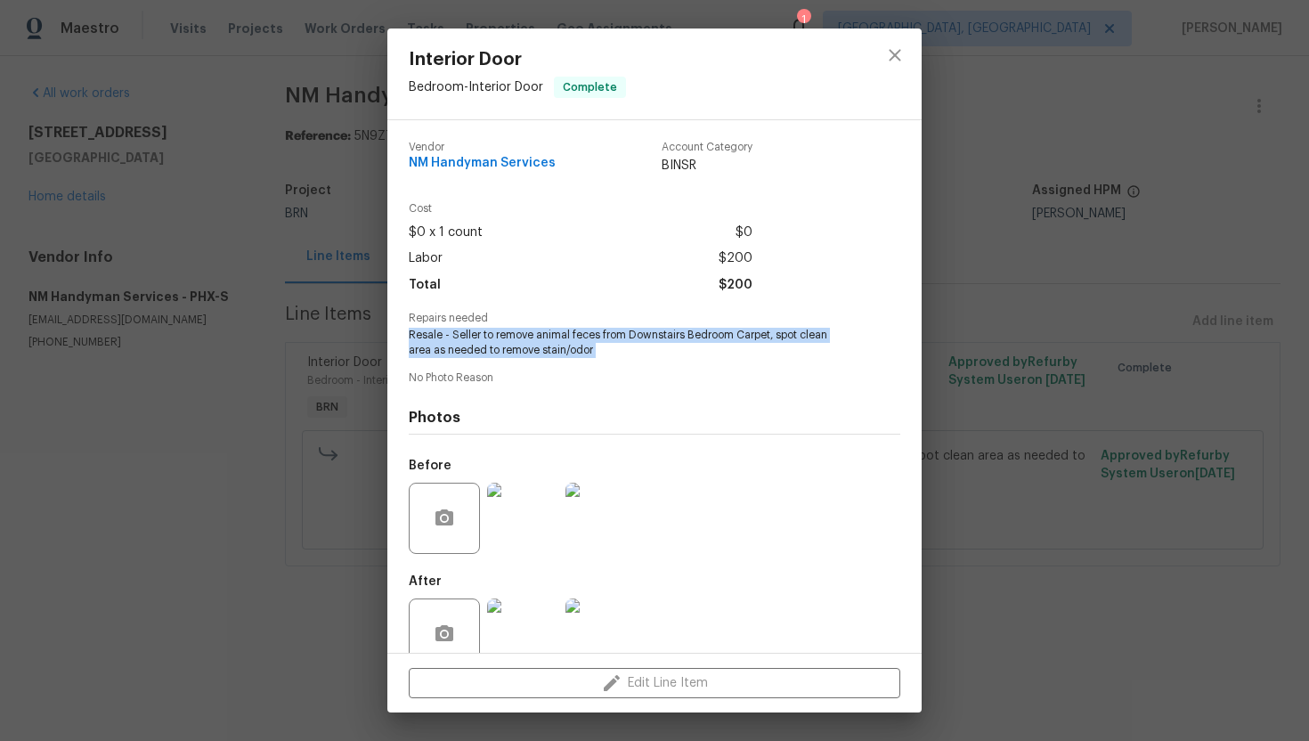
copy span "Resale - Seller to remove animal feces from Downstairs Bedroom Carpet, spot cle…"
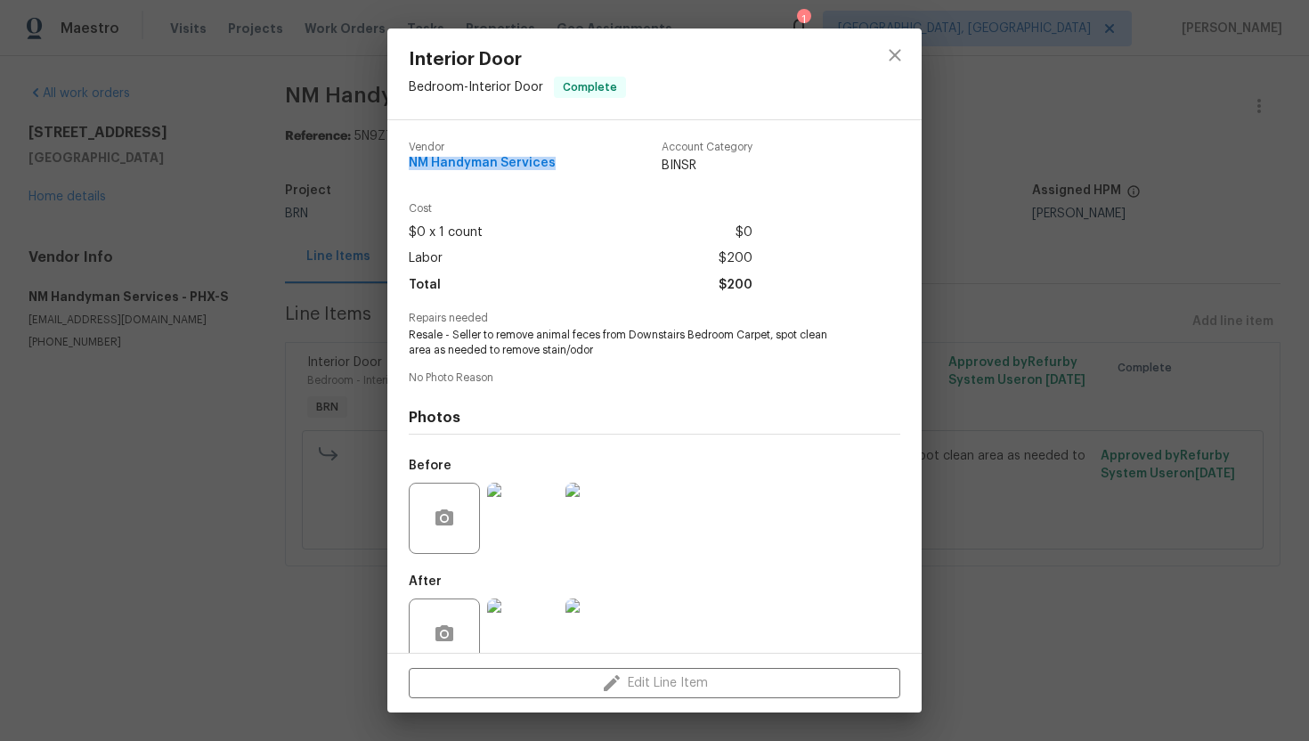
drag, startPoint x: 411, startPoint y: 165, endPoint x: 557, endPoint y: 161, distance: 146.1
click at [557, 161] on div "Vendor NM Handyman Services Account Category BINSR" at bounding box center [581, 158] width 344 height 33
copy span "NM Handyman Services"
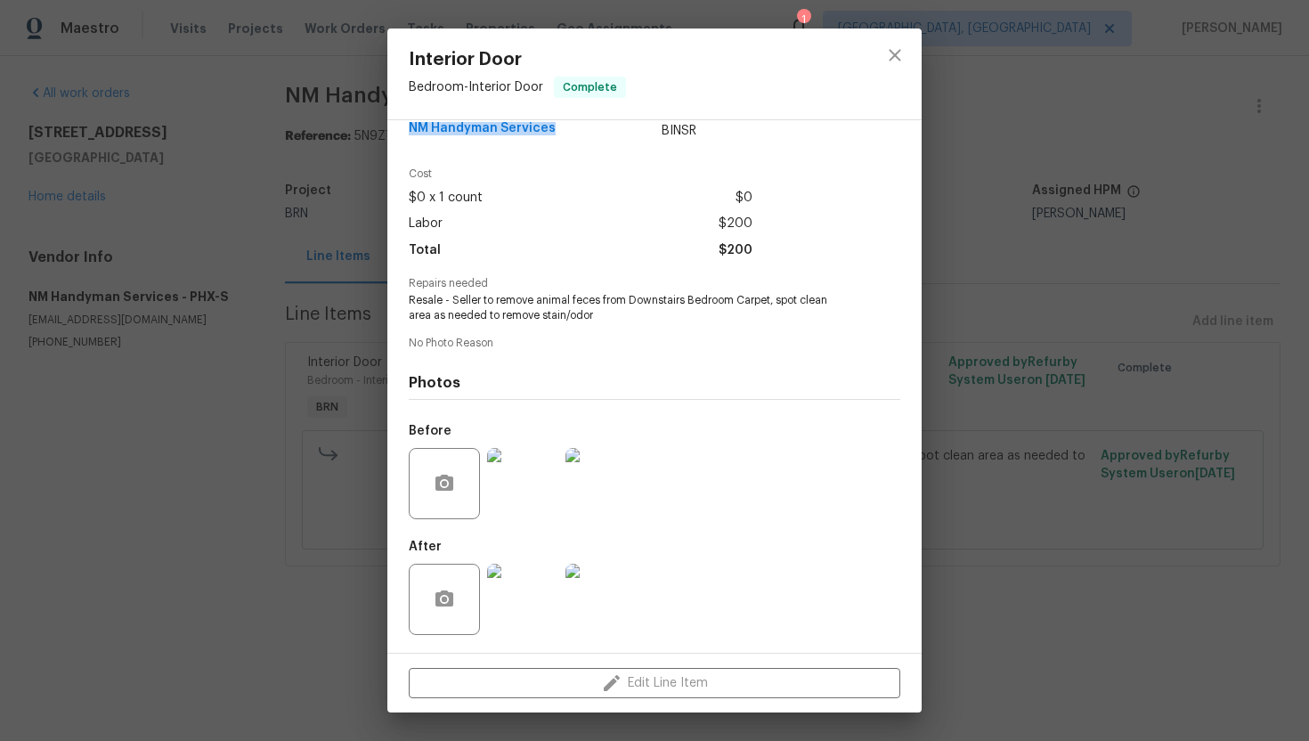
click at [612, 477] on img at bounding box center [600, 483] width 71 height 71
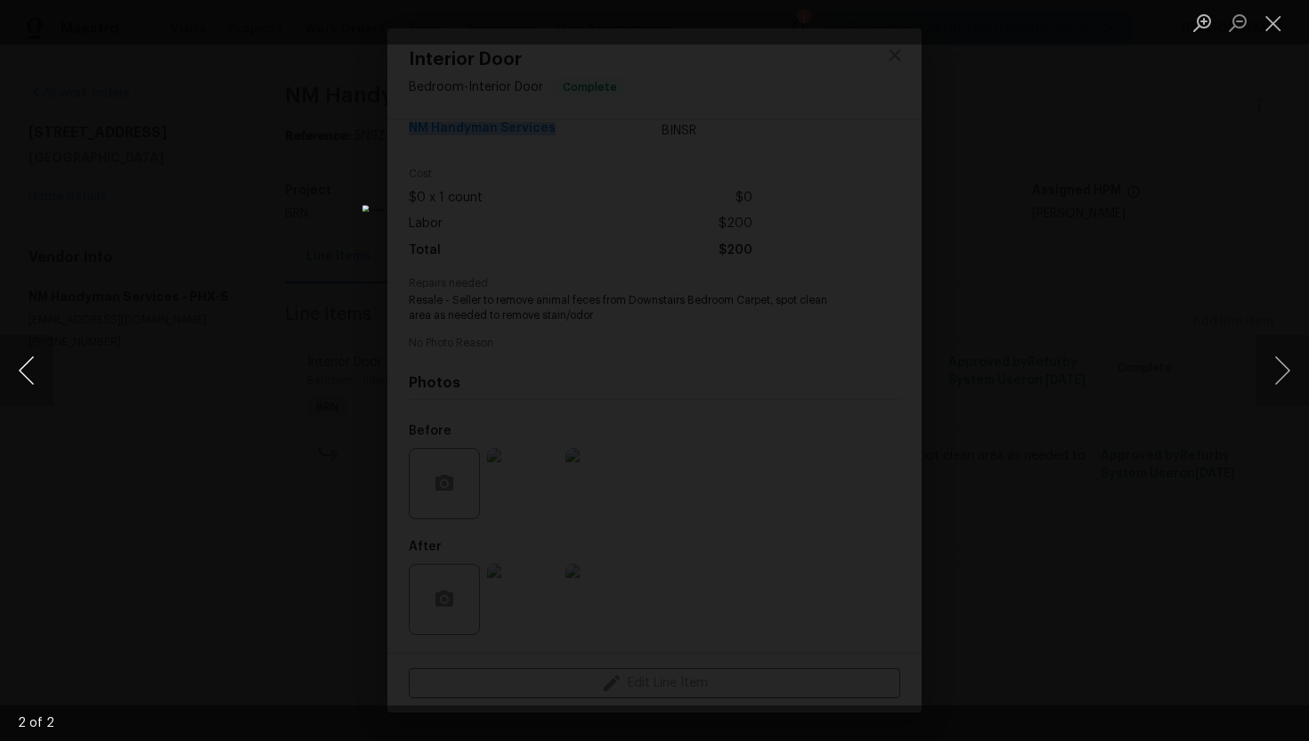
click at [32, 382] on button "Previous image" at bounding box center [26, 370] width 53 height 71
click at [1267, 22] on button "Close lightbox" at bounding box center [1274, 22] width 36 height 31
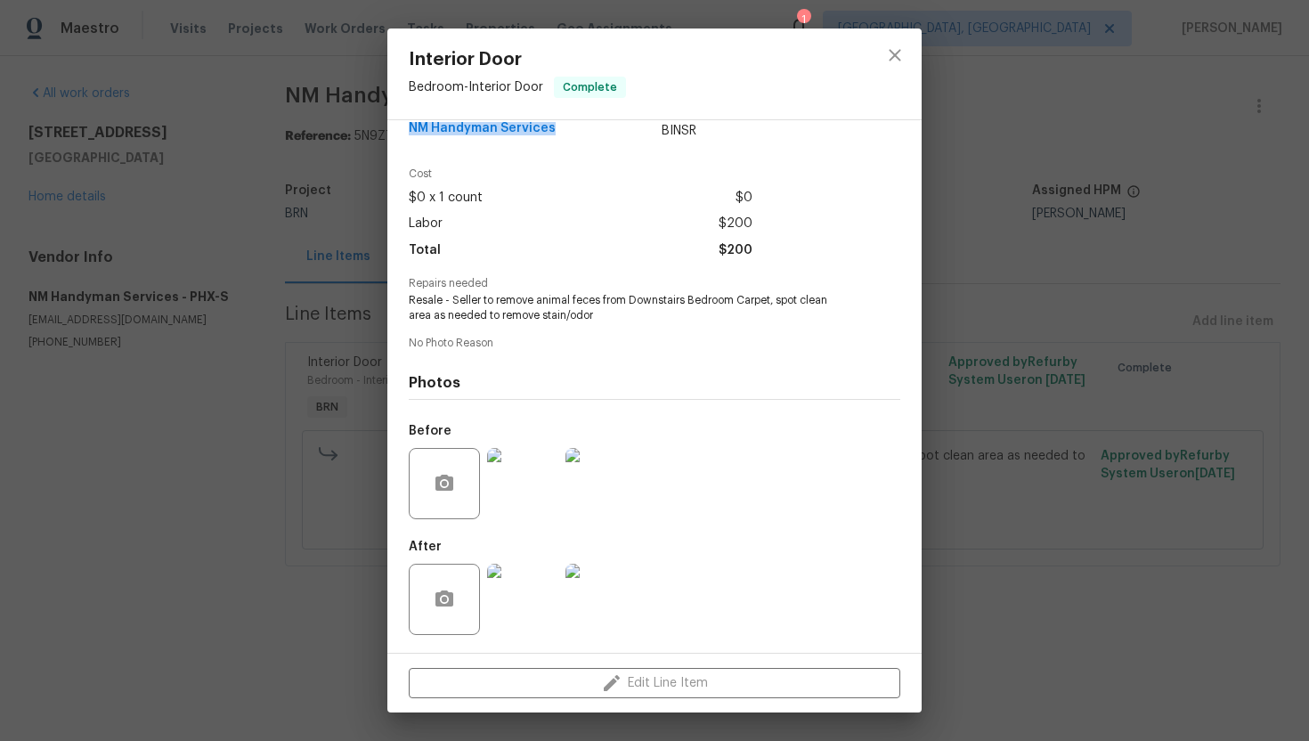
click at [595, 607] on img at bounding box center [600, 599] width 71 height 71
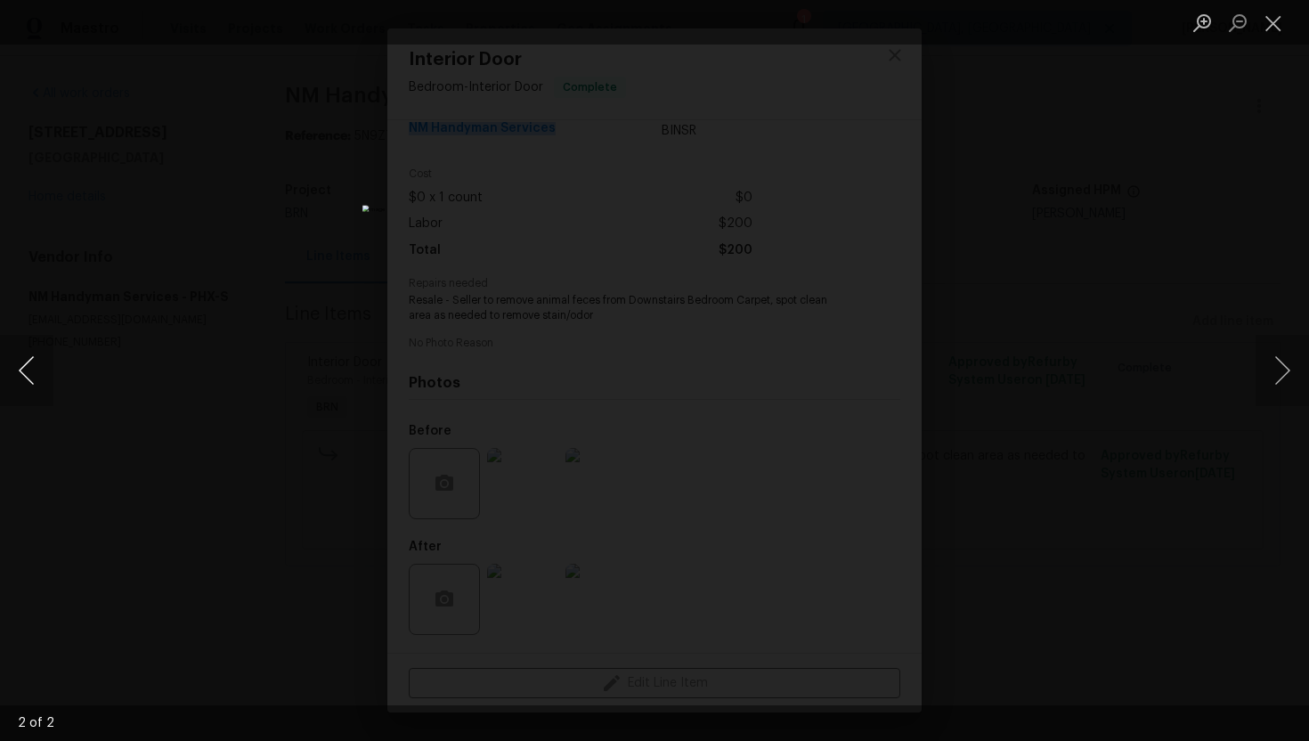
click at [36, 365] on button "Previous image" at bounding box center [26, 370] width 53 height 71
click at [1271, 23] on button "Close lightbox" at bounding box center [1274, 22] width 36 height 31
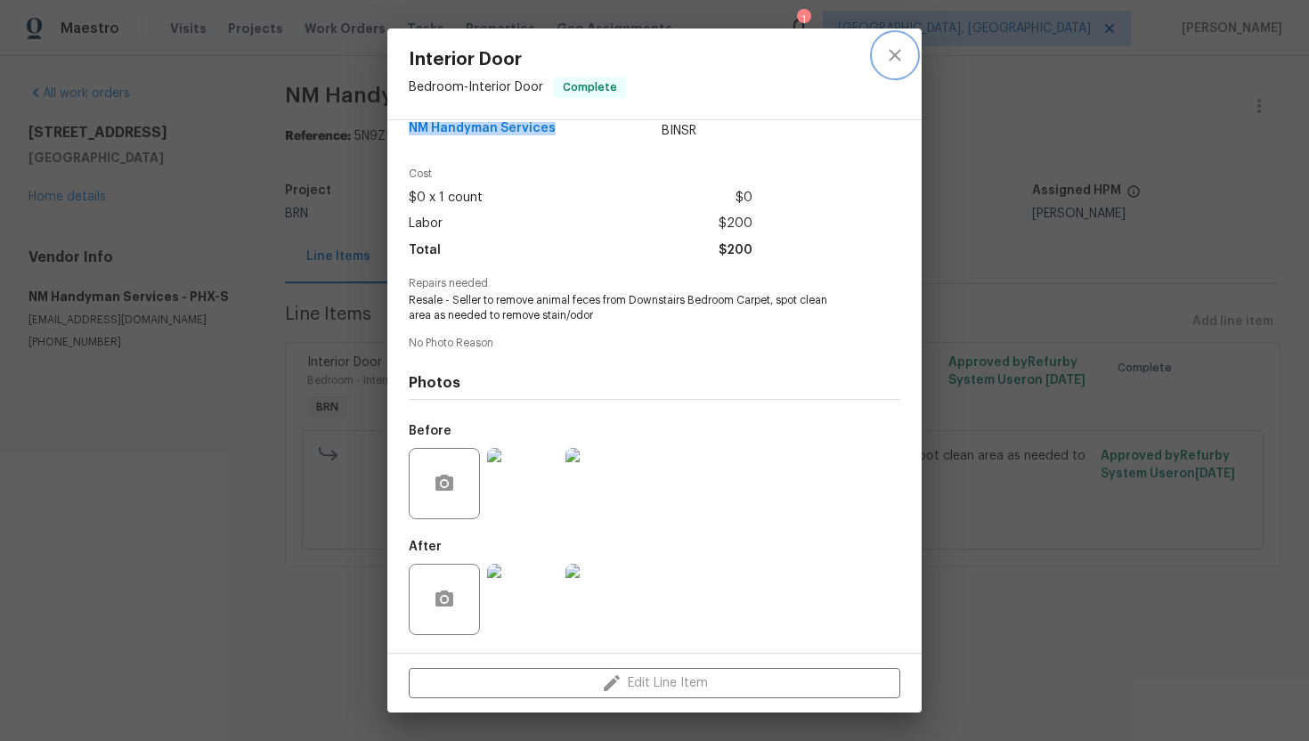
click at [883, 55] on button "close" at bounding box center [895, 55] width 43 height 43
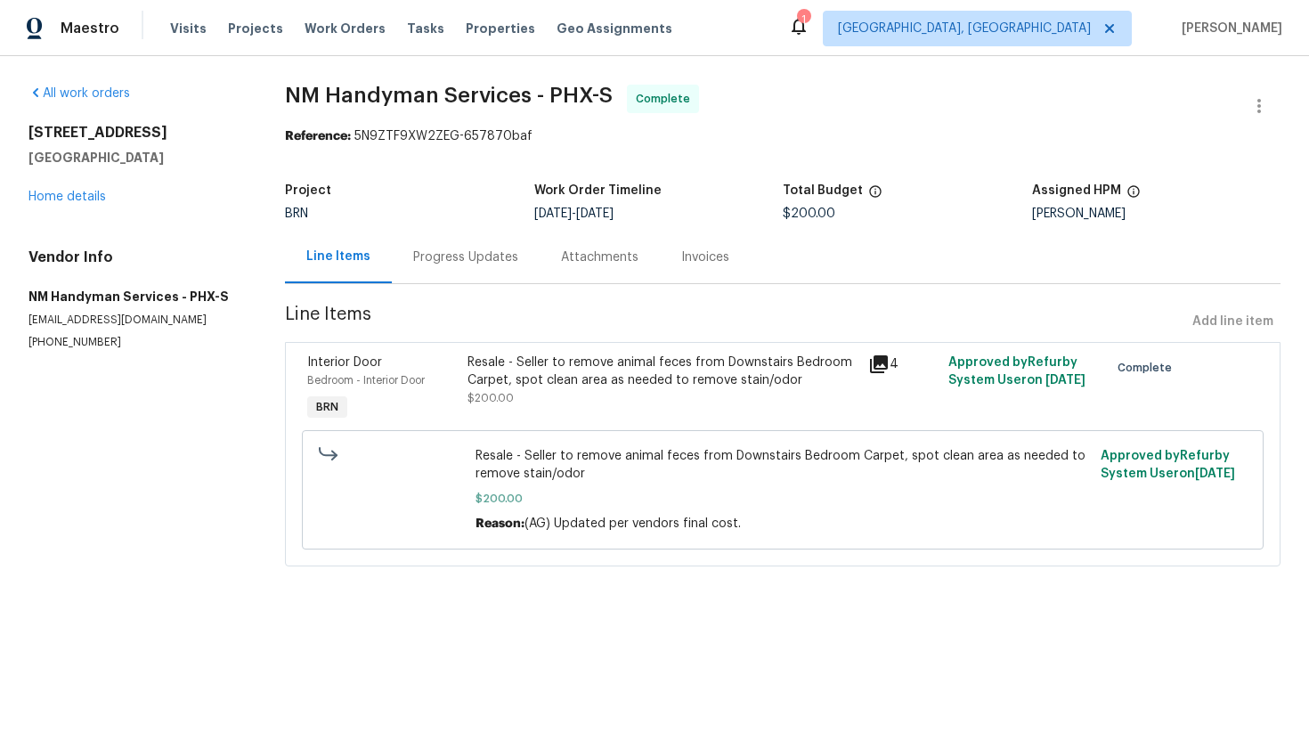
click at [691, 270] on div "Invoices" at bounding box center [705, 257] width 91 height 53
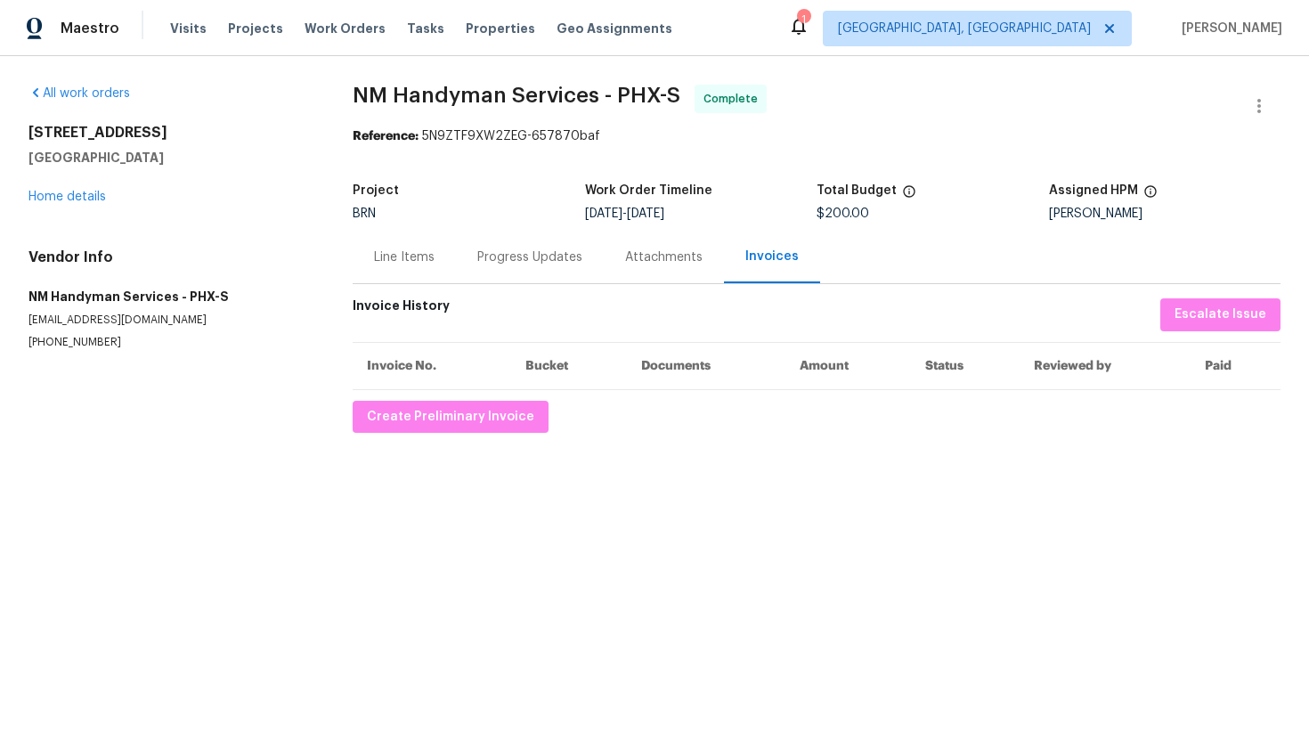
click at [436, 437] on div "All work orders 5140 W Bent Tree Dr Phoenix, AZ 85083 Home details Vendor Info …" at bounding box center [654, 258] width 1309 height 405
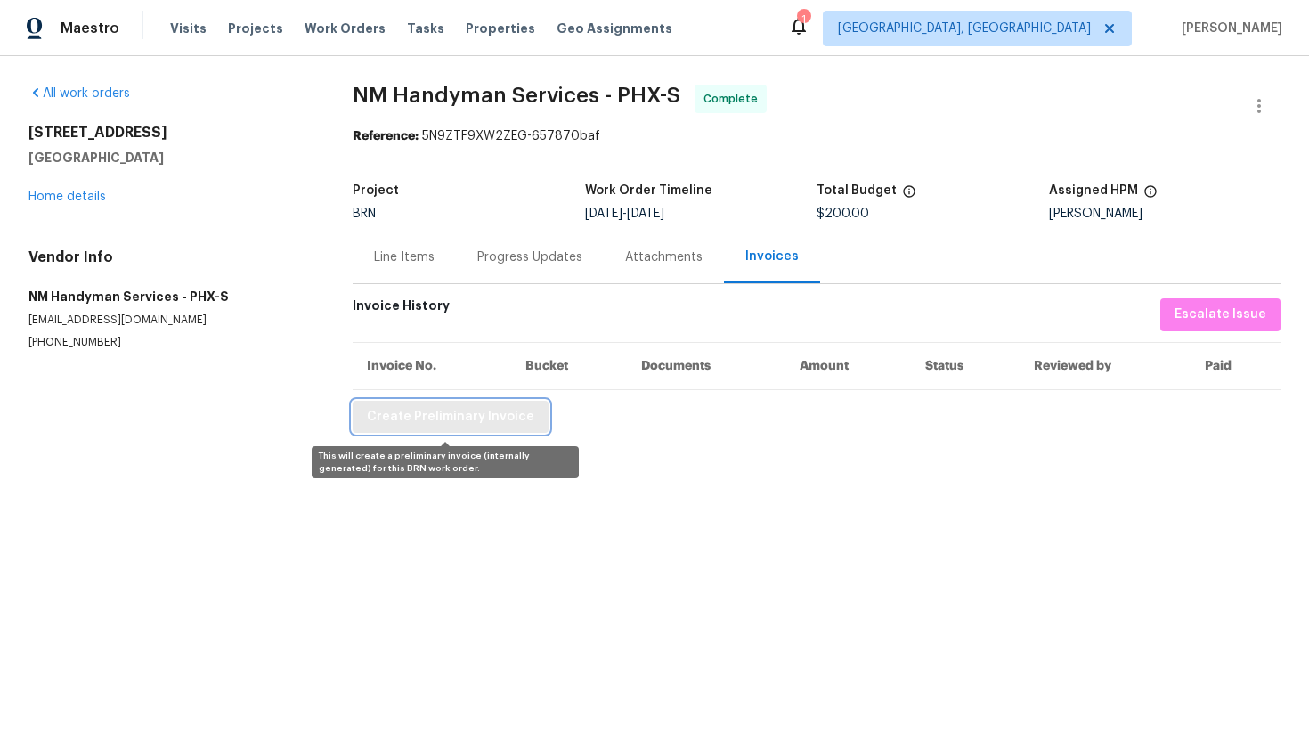
click at [447, 428] on button "Create Preliminary Invoice" at bounding box center [451, 417] width 196 height 33
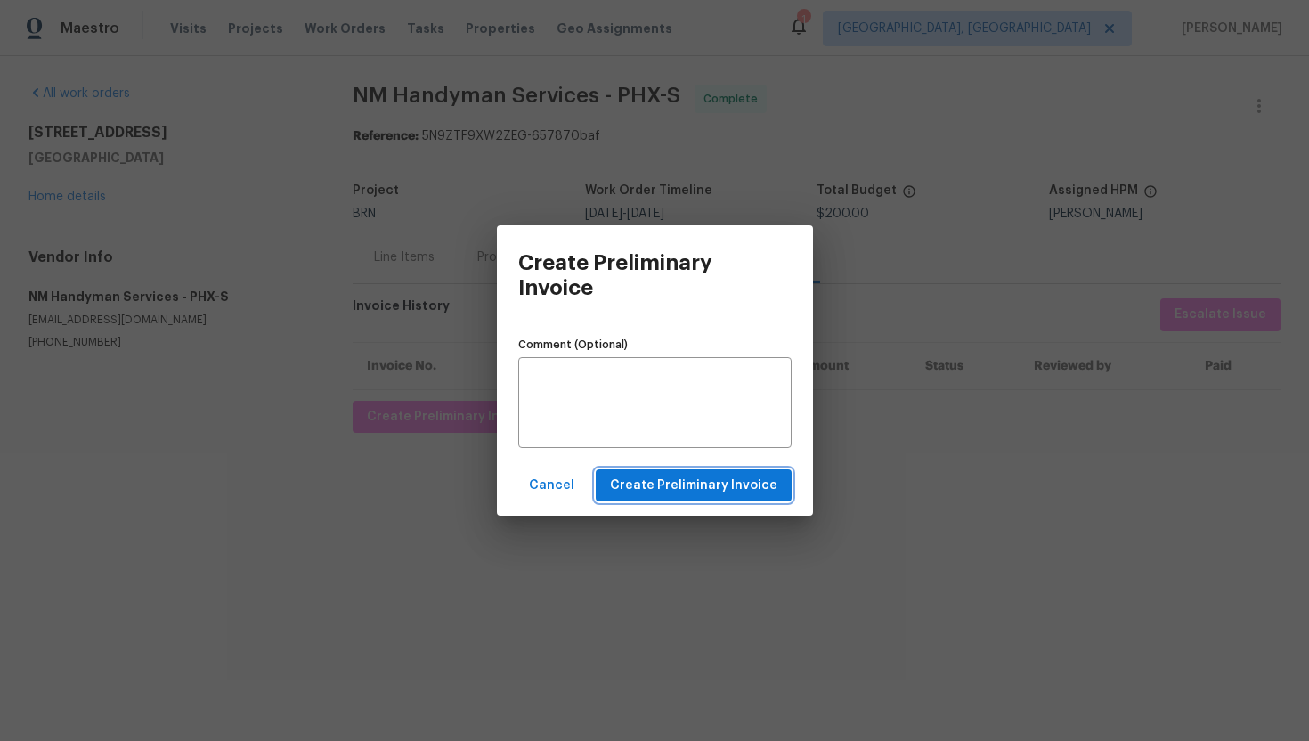
click at [631, 489] on span "Create Preliminary Invoice" at bounding box center [693, 486] width 167 height 22
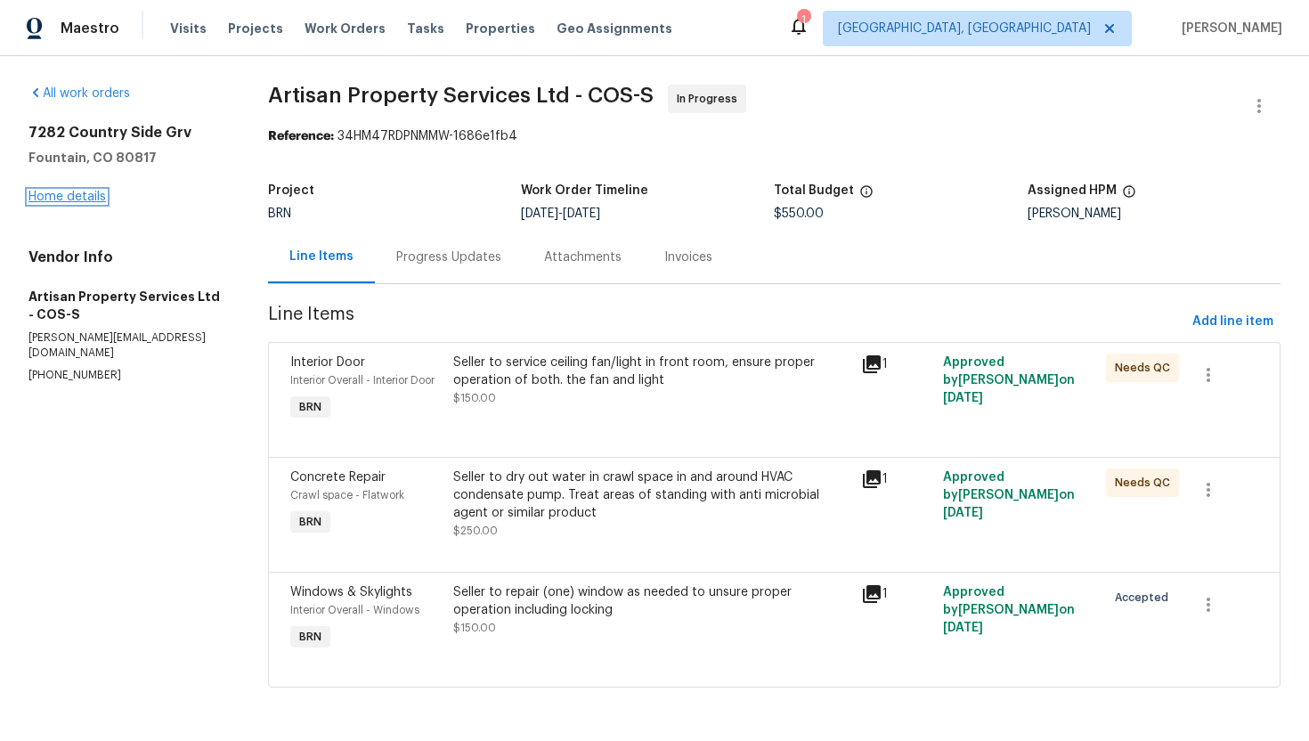
click at [72, 199] on link "Home details" at bounding box center [66, 197] width 77 height 12
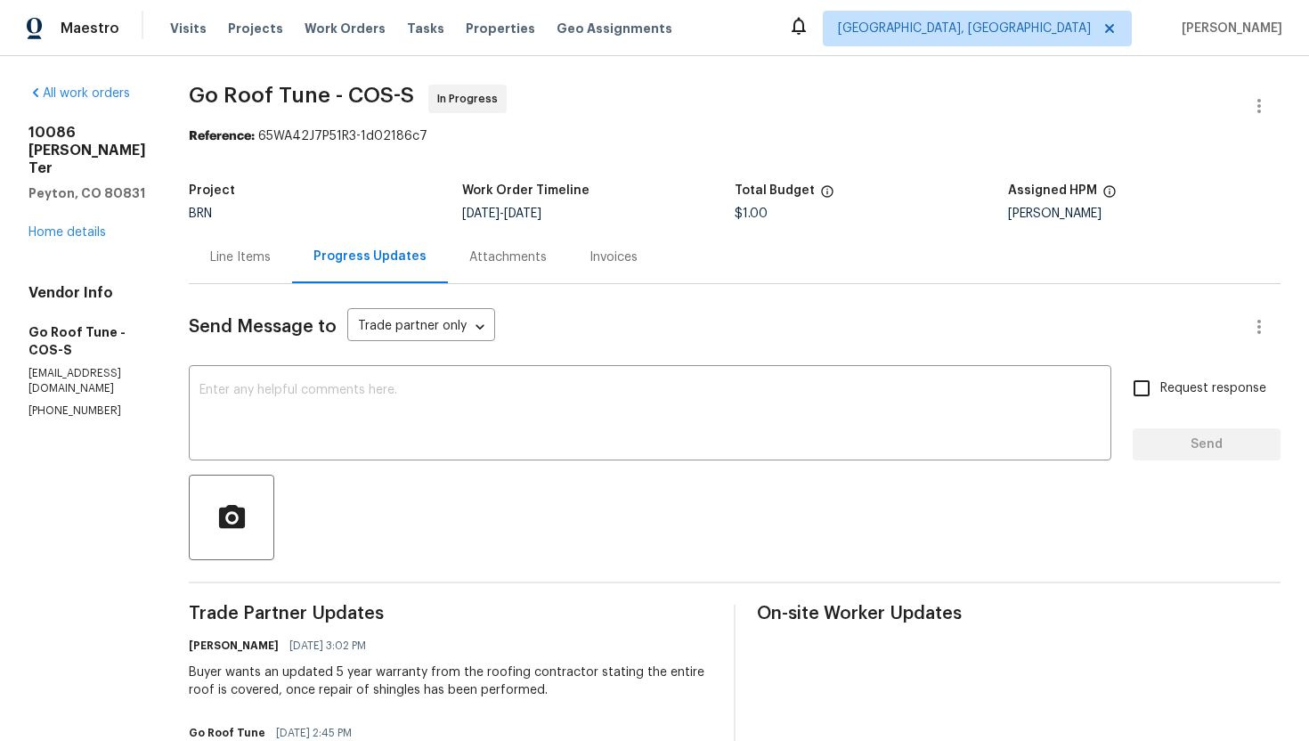
click at [271, 253] on div "Line Items" at bounding box center [240, 257] width 61 height 18
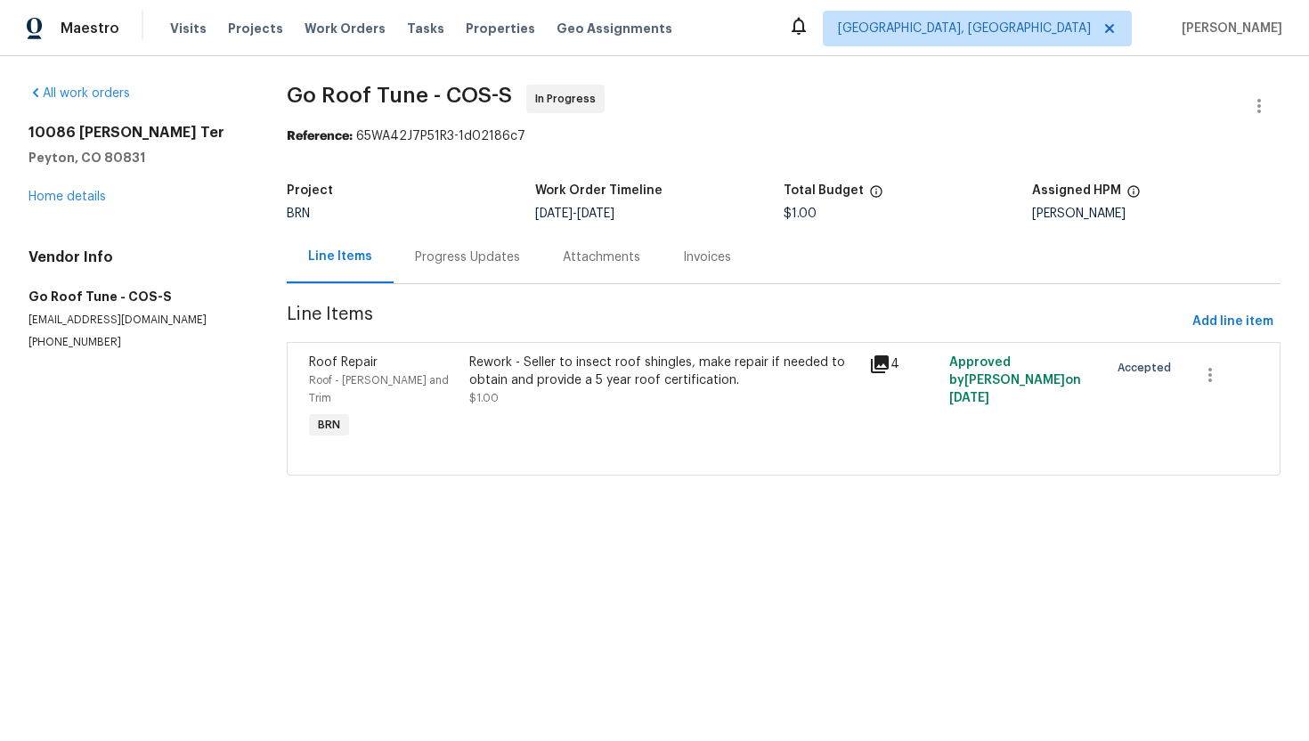
click at [606, 410] on div "Rework - Seller to insect roof shingles, make repair if needed to obtain and pr…" at bounding box center [664, 398] width 400 height 100
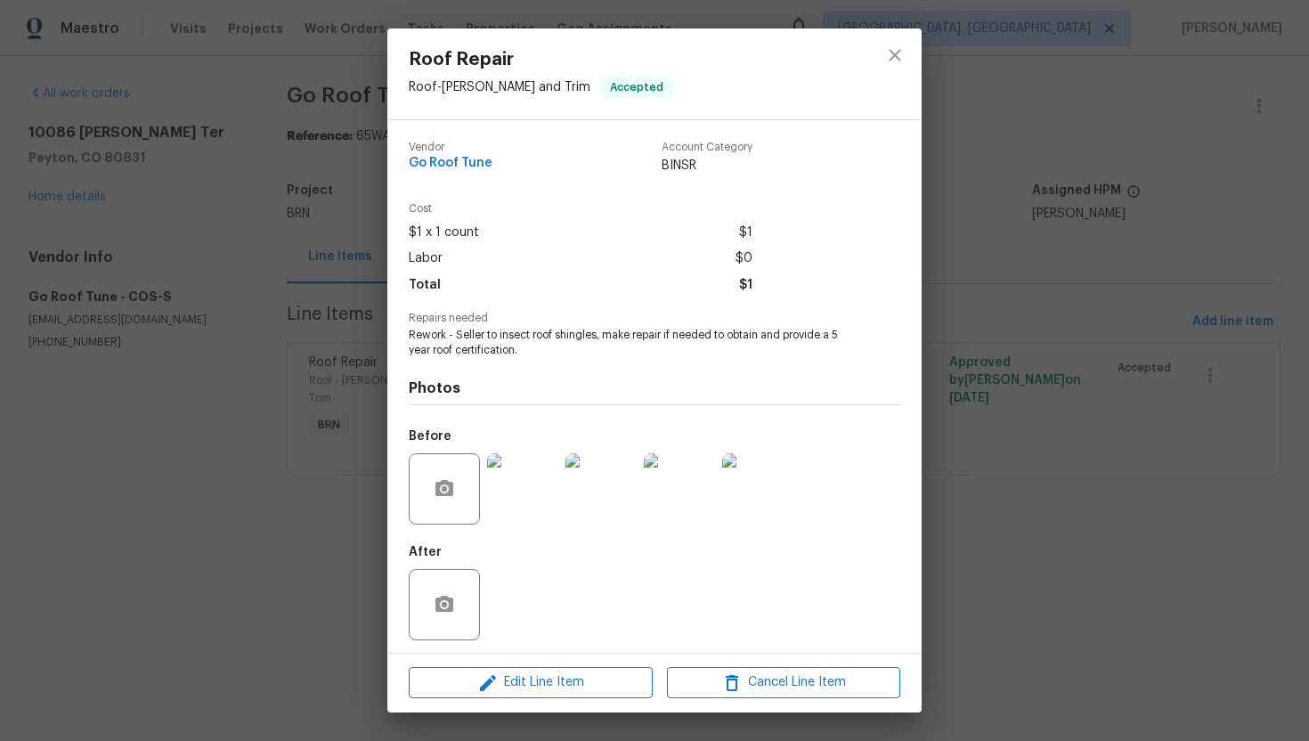
scroll to position [5, 0]
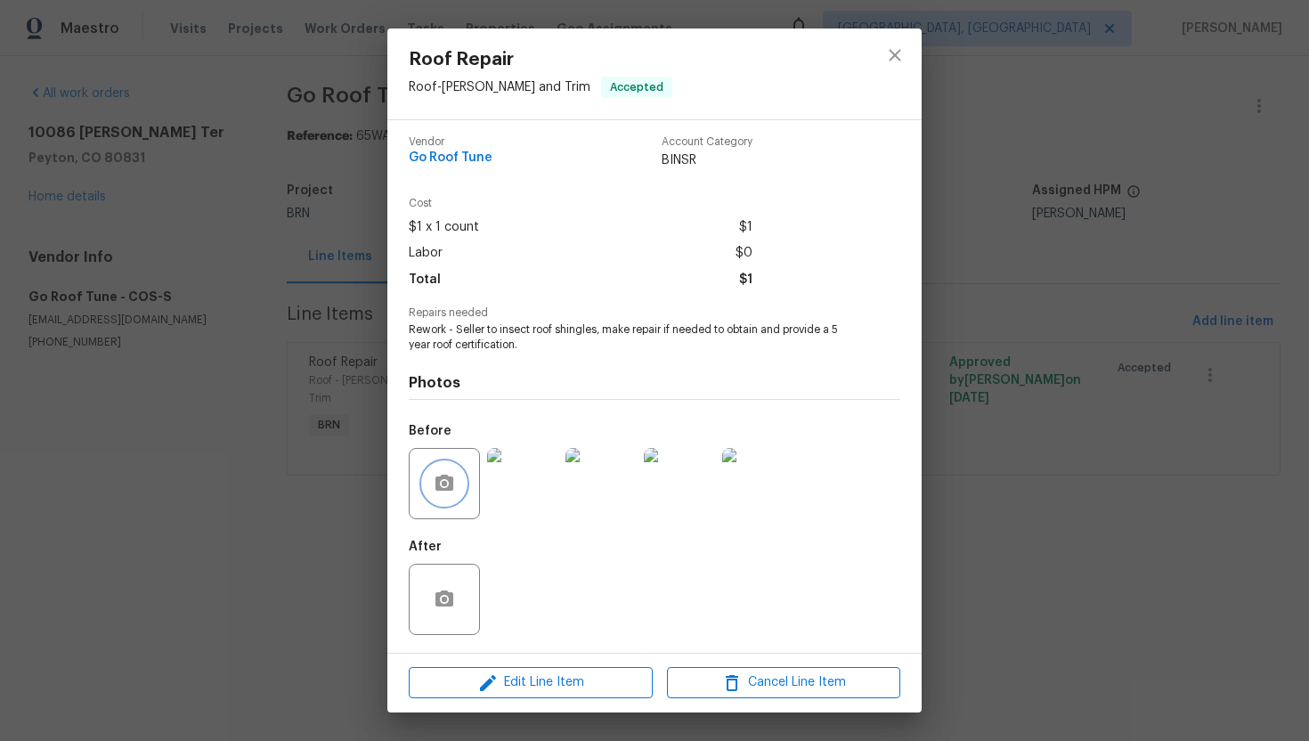
click at [424, 490] on button "button" at bounding box center [444, 483] width 43 height 43
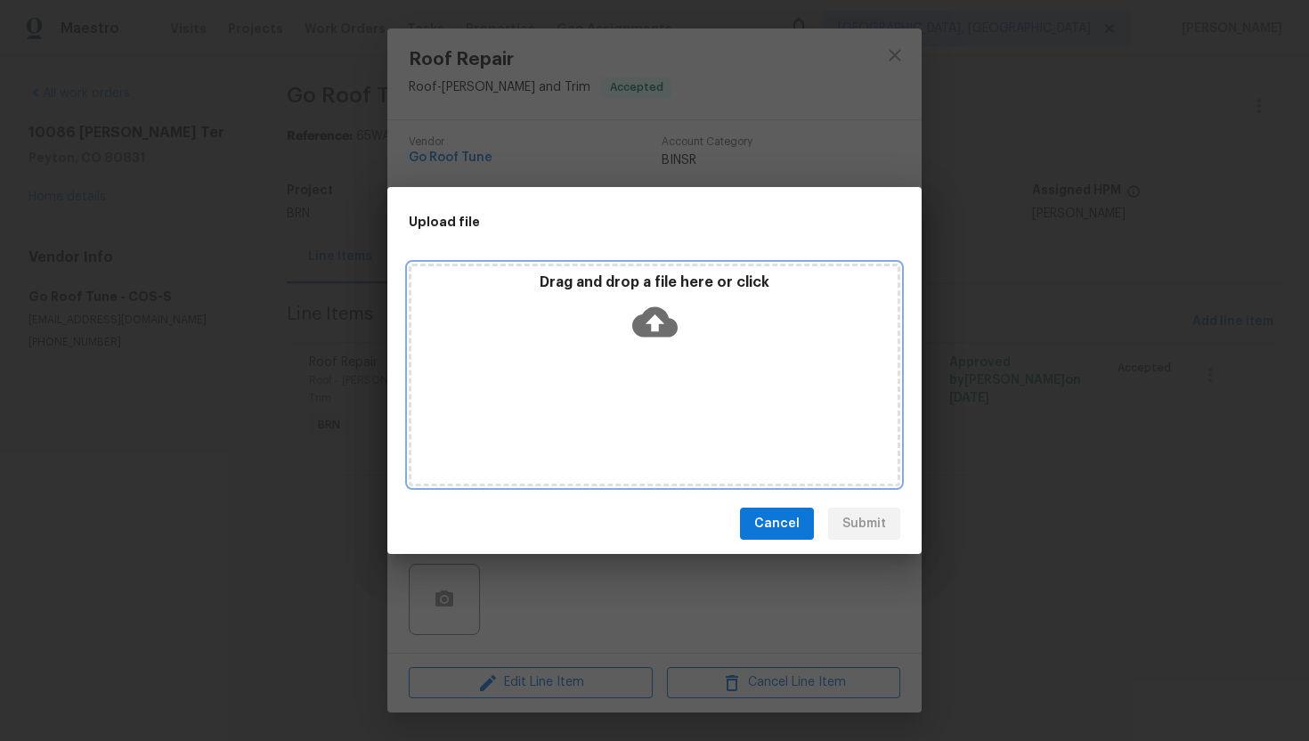
click at [648, 330] on icon at bounding box center [654, 322] width 45 height 30
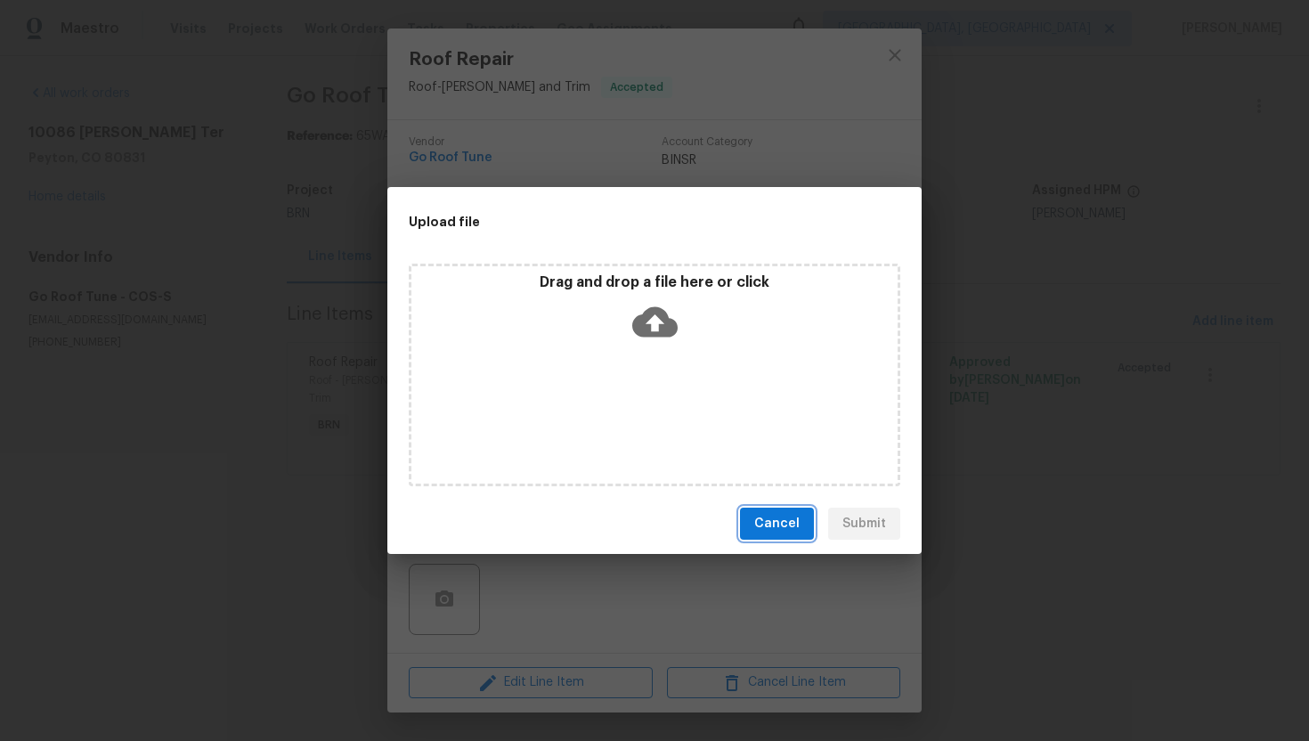
click at [755, 521] on button "Cancel" at bounding box center [777, 524] width 74 height 33
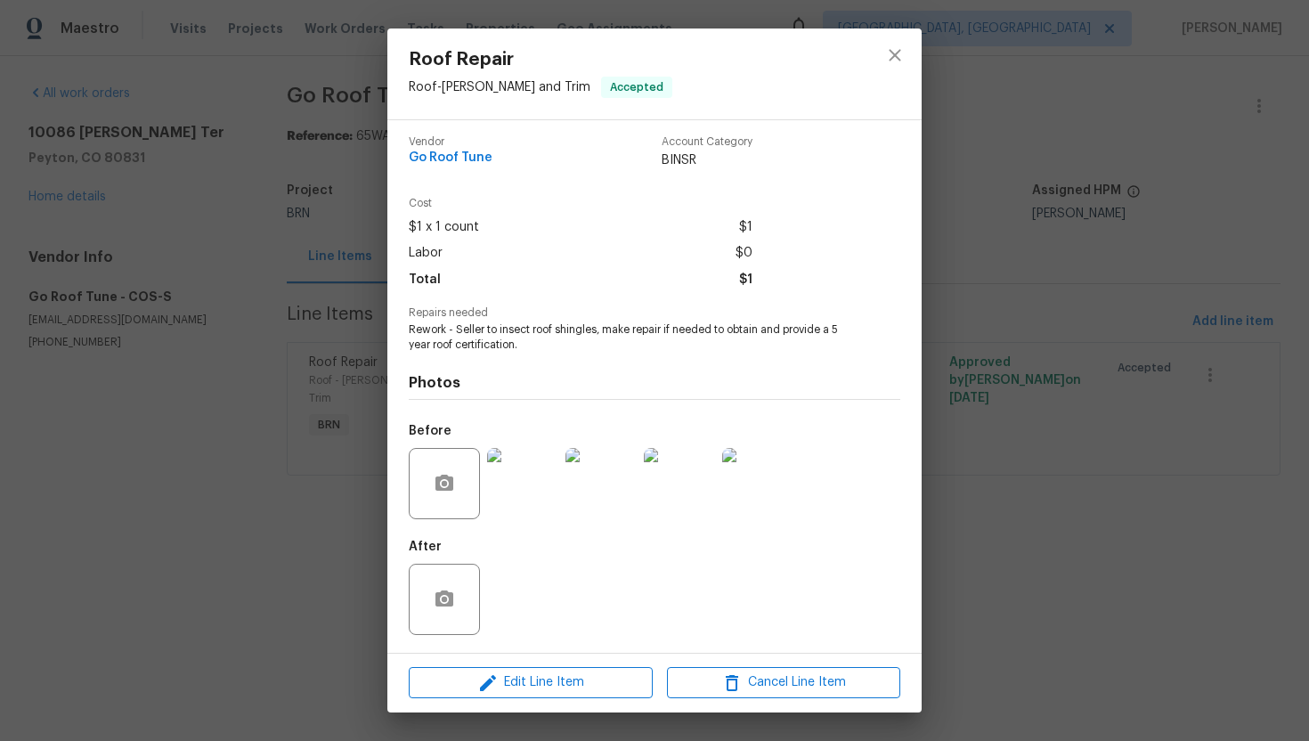
click at [532, 479] on img at bounding box center [522, 483] width 71 height 71
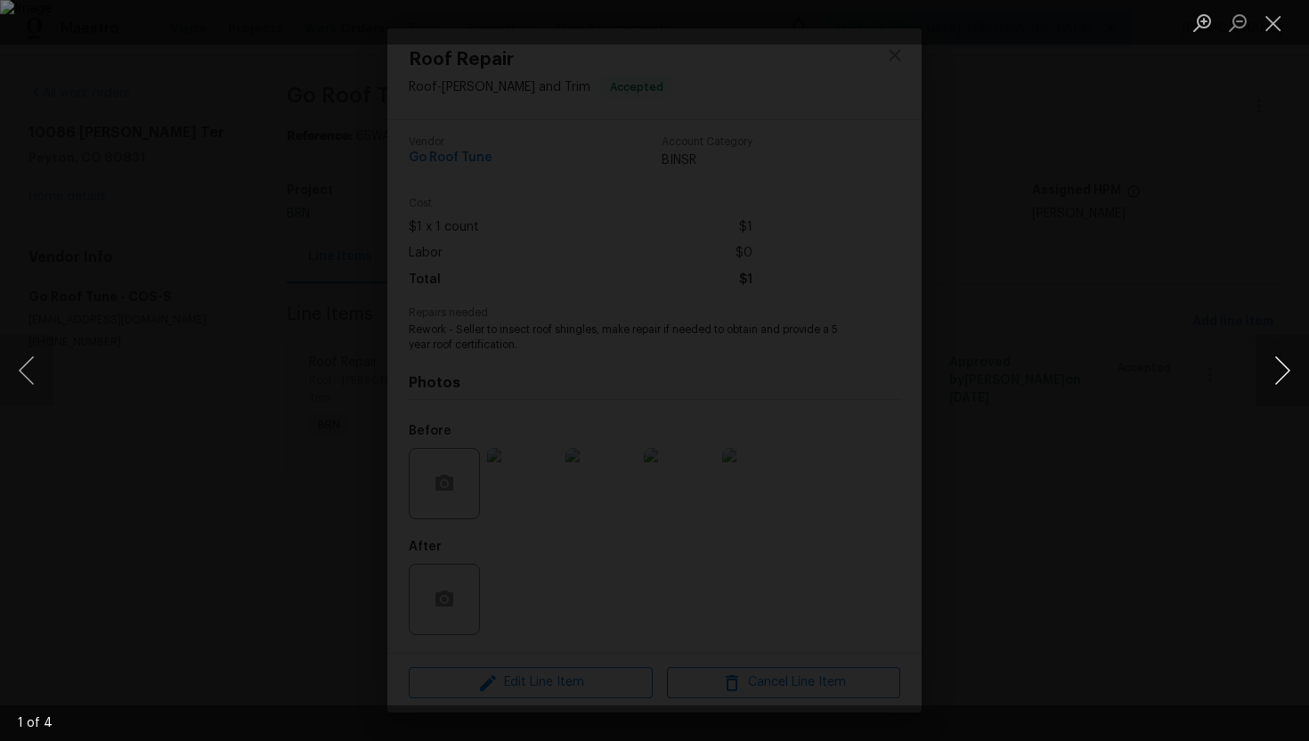
click at [1268, 370] on button "Next image" at bounding box center [1282, 370] width 53 height 71
click at [1265, 373] on button "Next image" at bounding box center [1282, 370] width 53 height 71
click at [1275, 20] on button "Close lightbox" at bounding box center [1274, 22] width 36 height 31
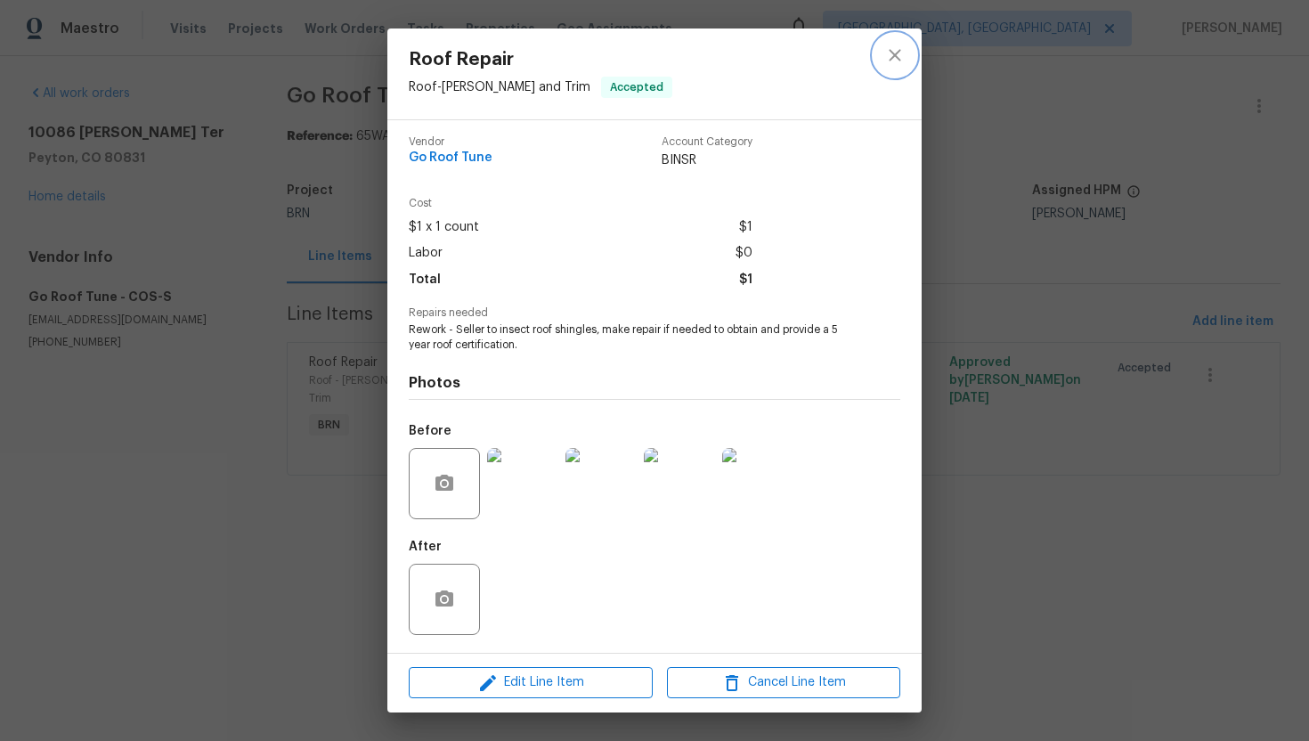
click at [899, 54] on icon "close" at bounding box center [894, 55] width 21 height 21
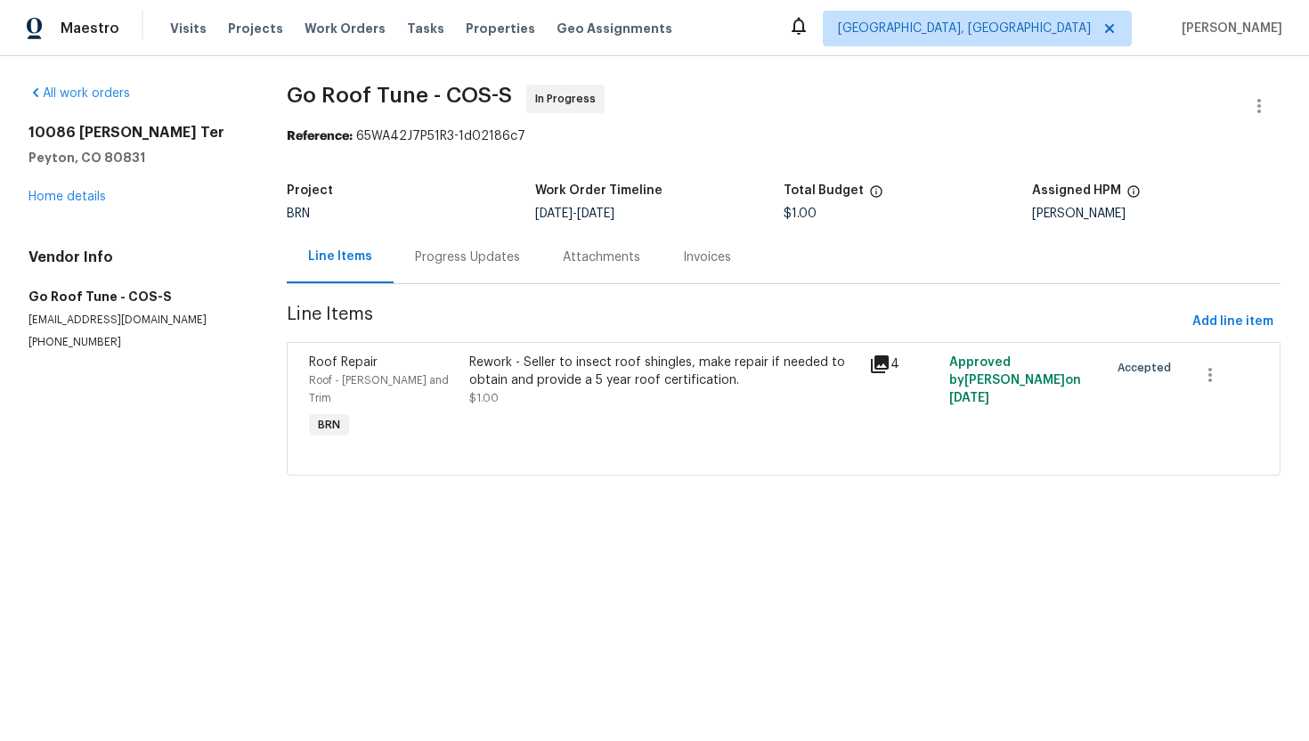
click at [492, 255] on div "Progress Updates" at bounding box center [467, 257] width 105 height 18
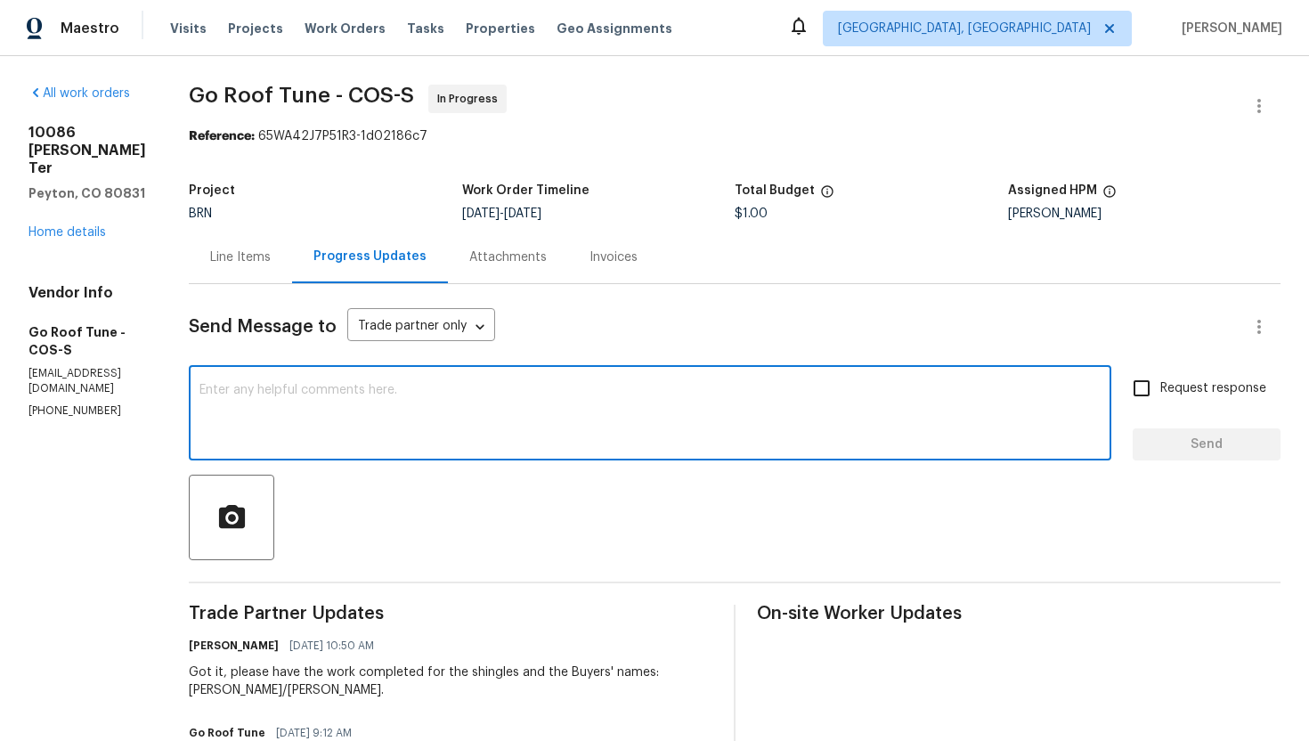
click at [505, 417] on textarea at bounding box center [649, 415] width 901 height 62
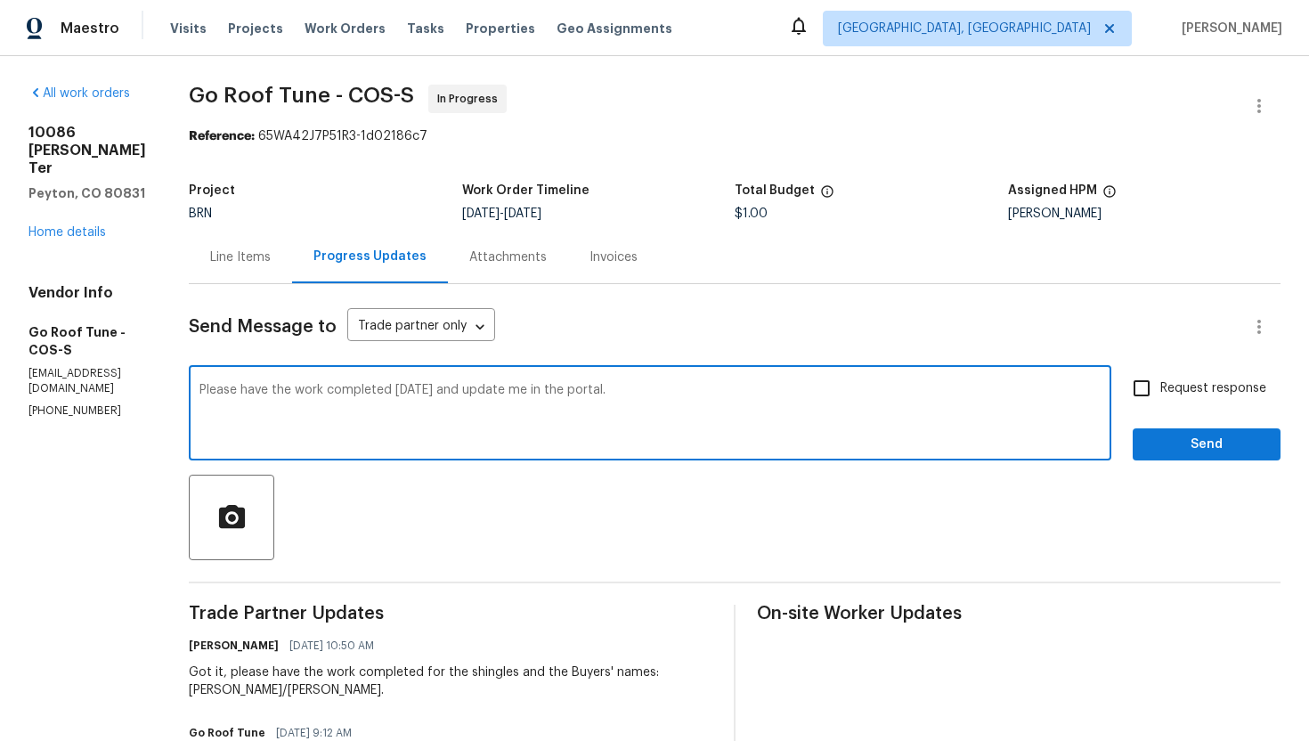
type textarea "Please have the work completed today and update me in the portal."
click at [1159, 392] on input "Request response" at bounding box center [1141, 388] width 37 height 37
checkbox input "true"
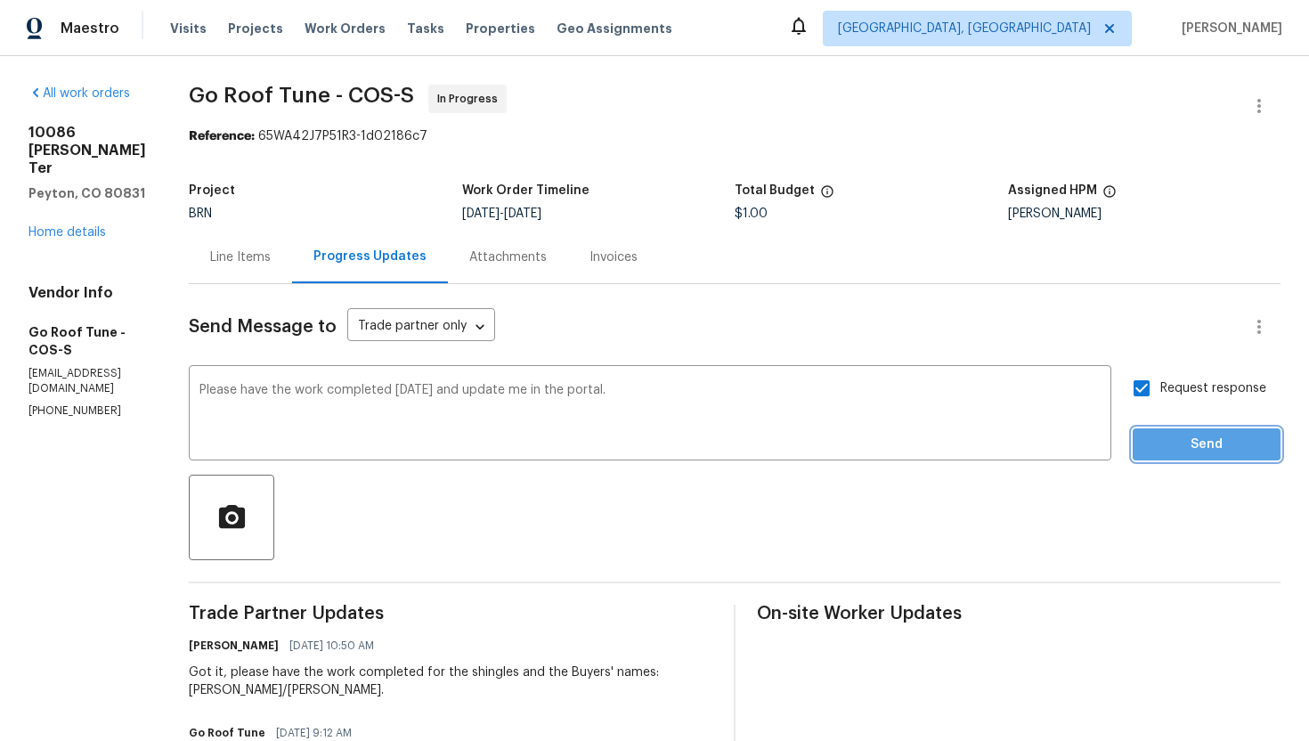
click at [1169, 432] on button "Send" at bounding box center [1207, 444] width 148 height 33
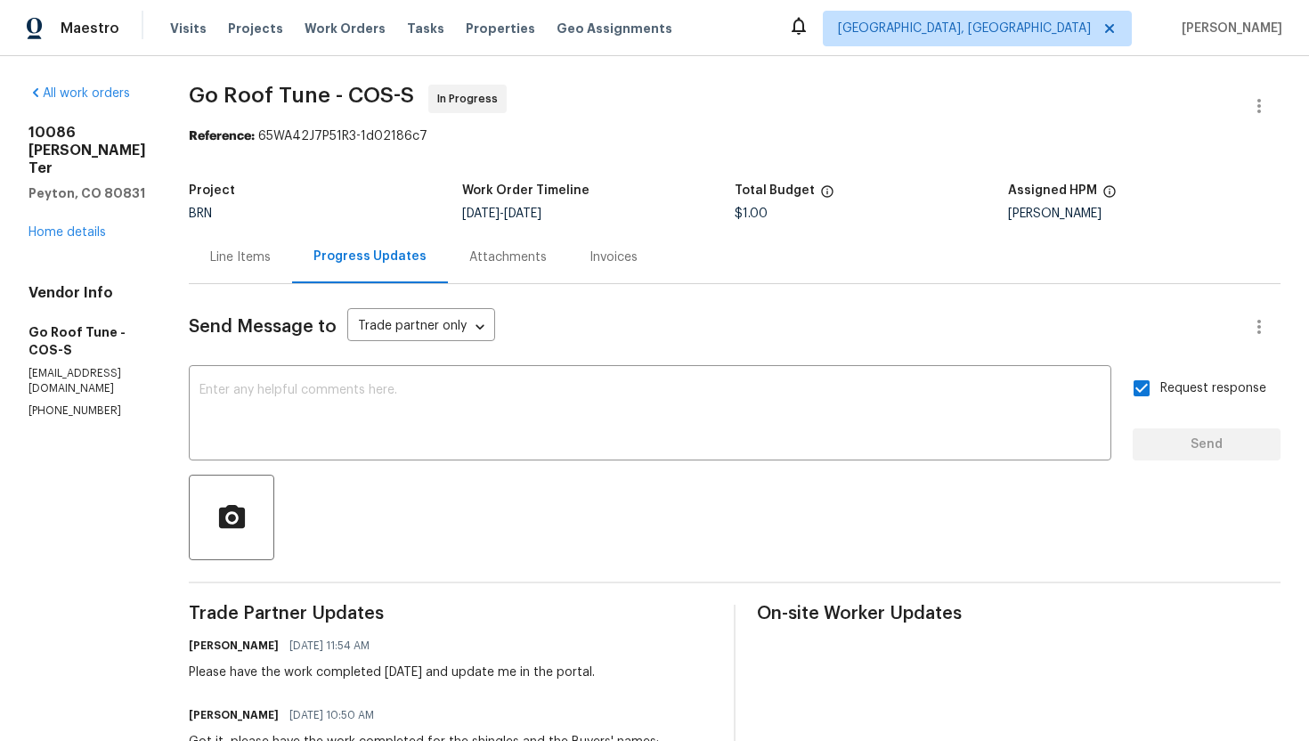
click at [292, 265] on div "Line Items" at bounding box center [240, 257] width 103 height 53
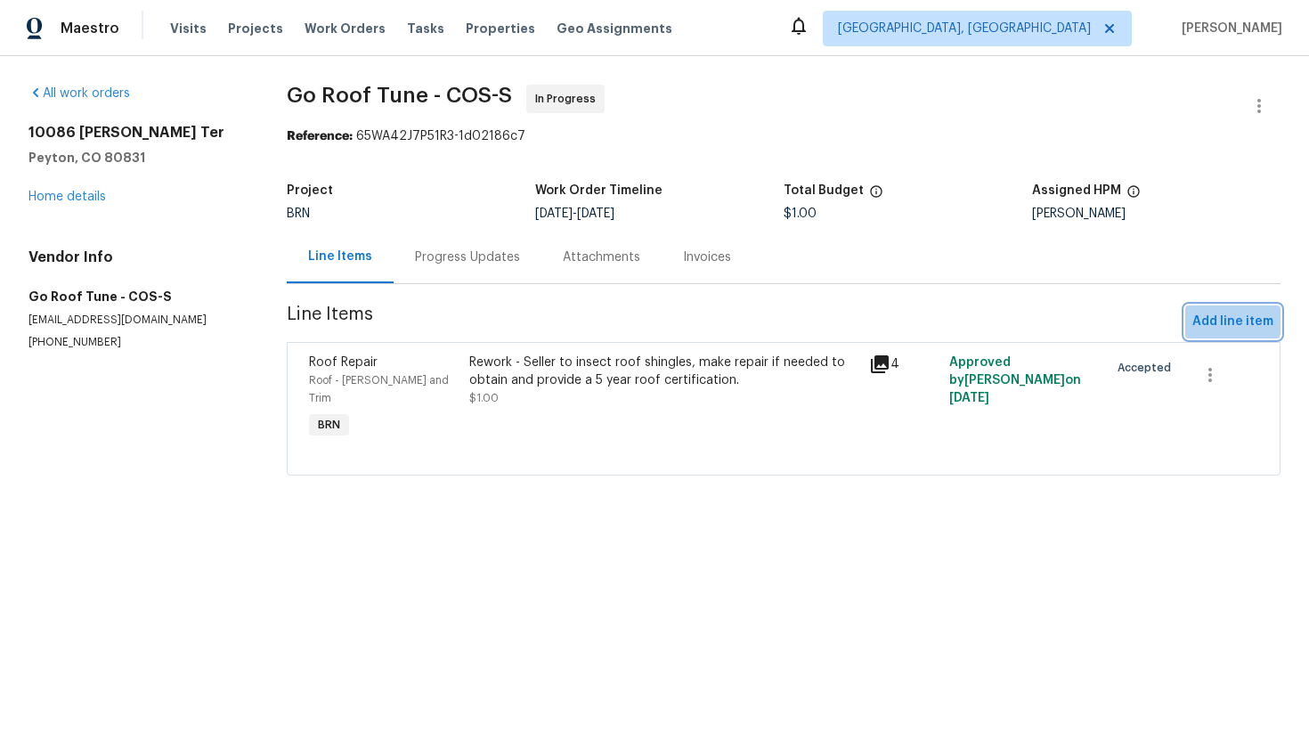
click at [1203, 316] on span "Add line item" at bounding box center [1232, 322] width 81 height 22
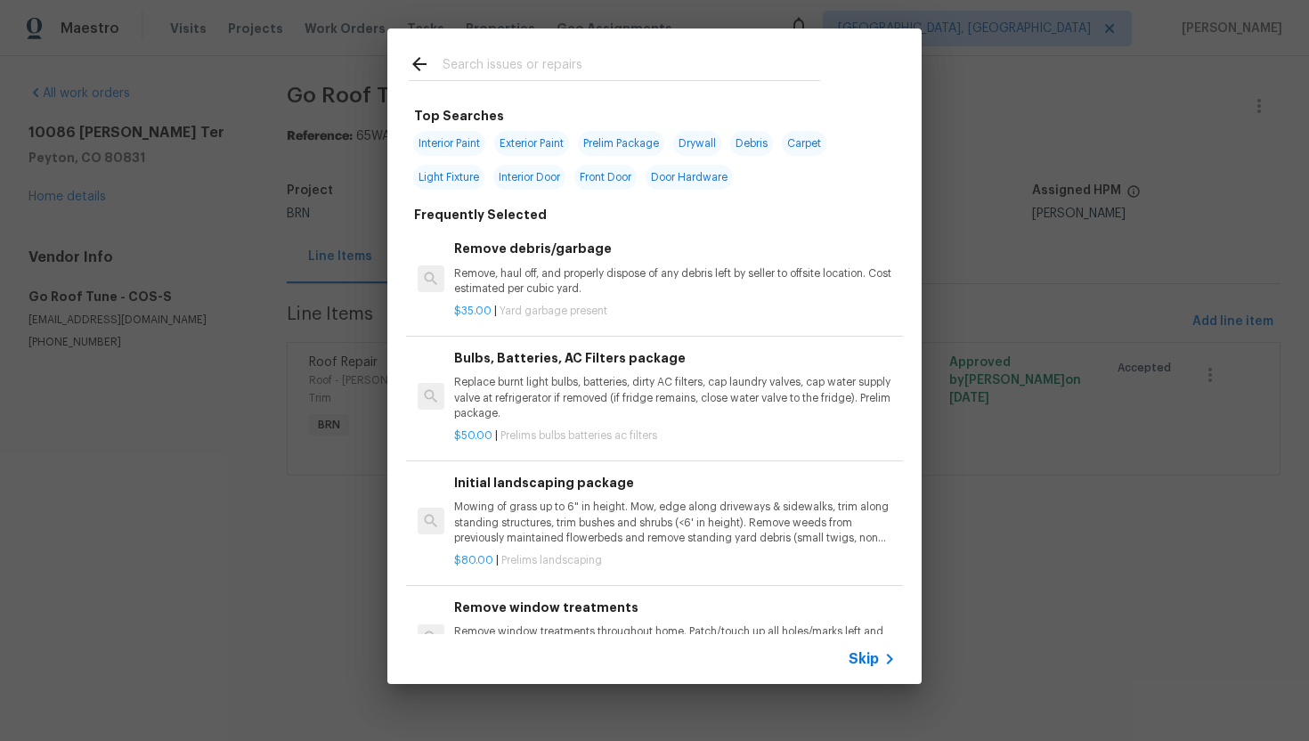
click at [856, 659] on span "Skip" at bounding box center [864, 659] width 30 height 18
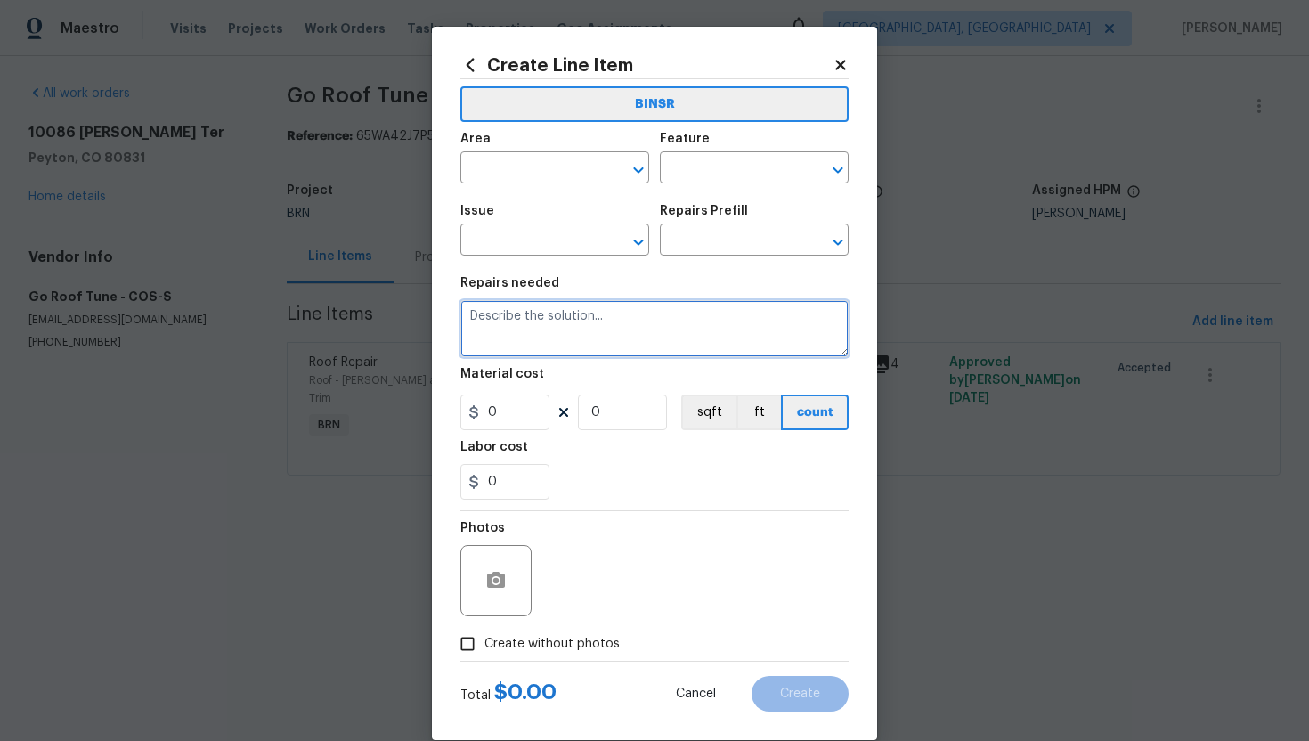
click at [715, 336] on textarea at bounding box center [654, 328] width 388 height 57
paste textarea "Seller to replace damaged shingles approx. 4 with best to match shingle"
click at [466, 319] on textarea "Seller to replace damaged shingles approx. 4 with best to match shingle" at bounding box center [654, 328] width 388 height 57
type textarea "Resale - Seller to replace damaged shingles approx. 4 with best to match shingle"
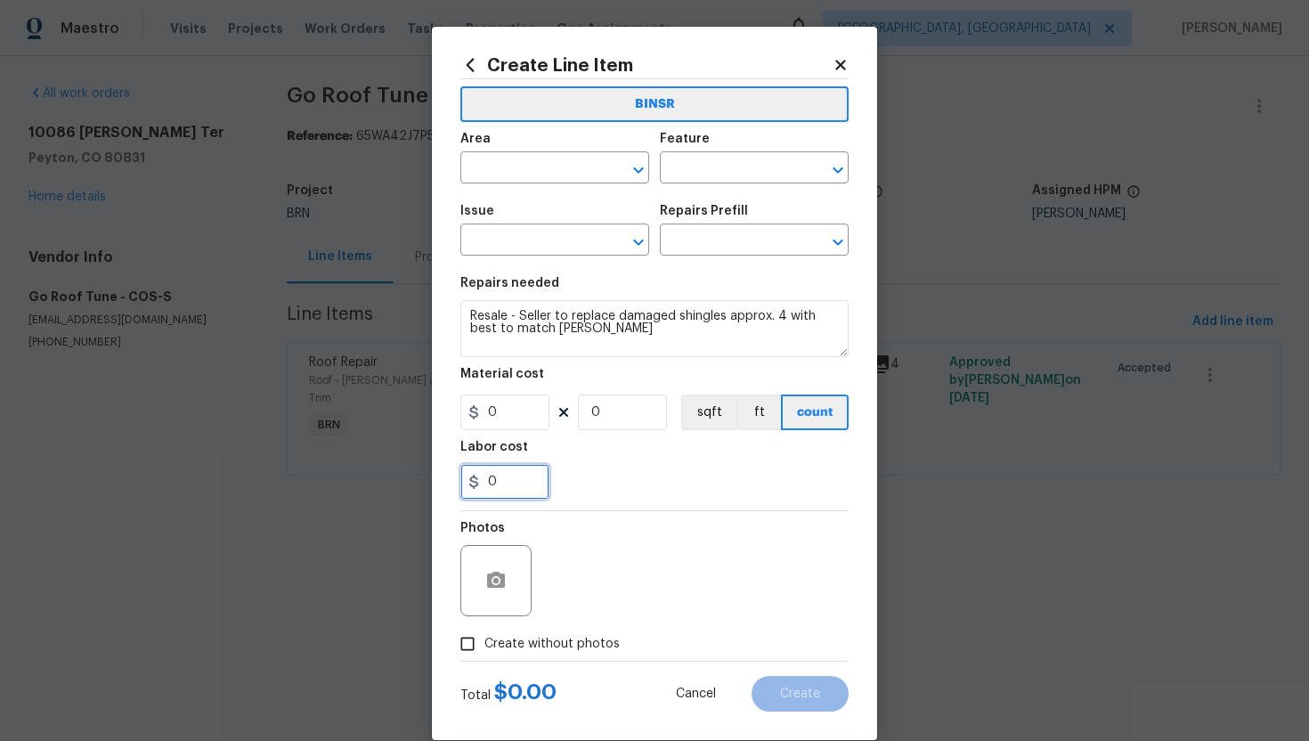
click at [486, 488] on input "0" at bounding box center [504, 482] width 89 height 36
type input "150"
click at [641, 512] on div "Photos" at bounding box center [654, 569] width 388 height 116
click at [536, 174] on input "text" at bounding box center [529, 170] width 139 height 28
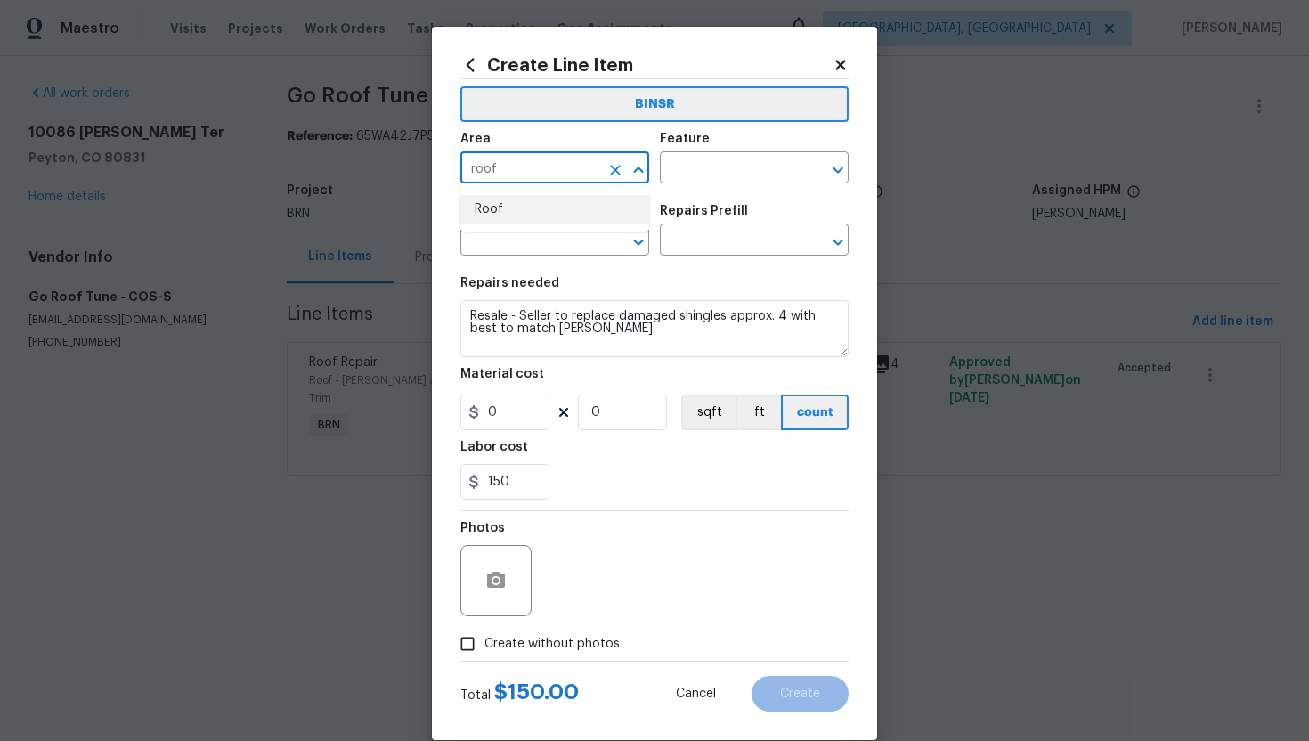
click at [547, 204] on li "Roof" at bounding box center [554, 209] width 189 height 29
type input "Roof"
click at [701, 162] on input "text" at bounding box center [729, 170] width 139 height 28
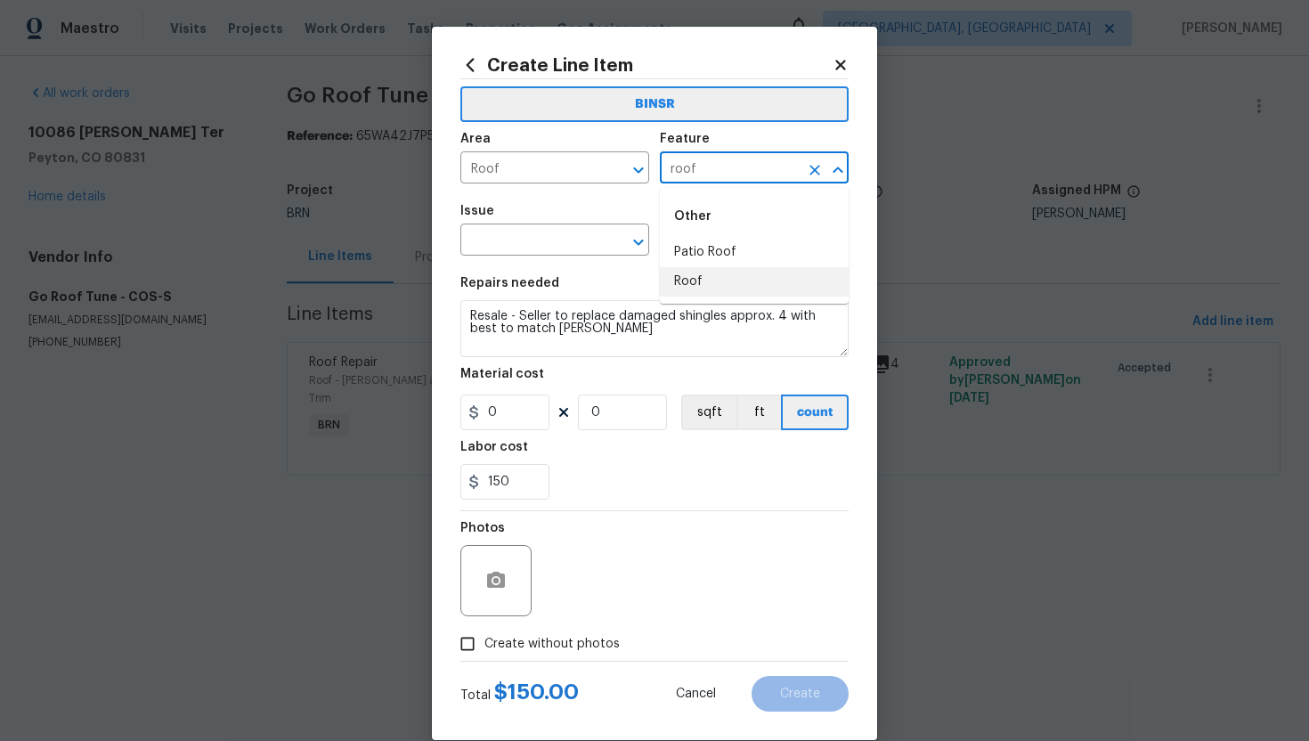
click at [697, 276] on li "Roof" at bounding box center [754, 281] width 189 height 29
type input "Roof"
click at [534, 243] on input "text" at bounding box center [529, 242] width 139 height 28
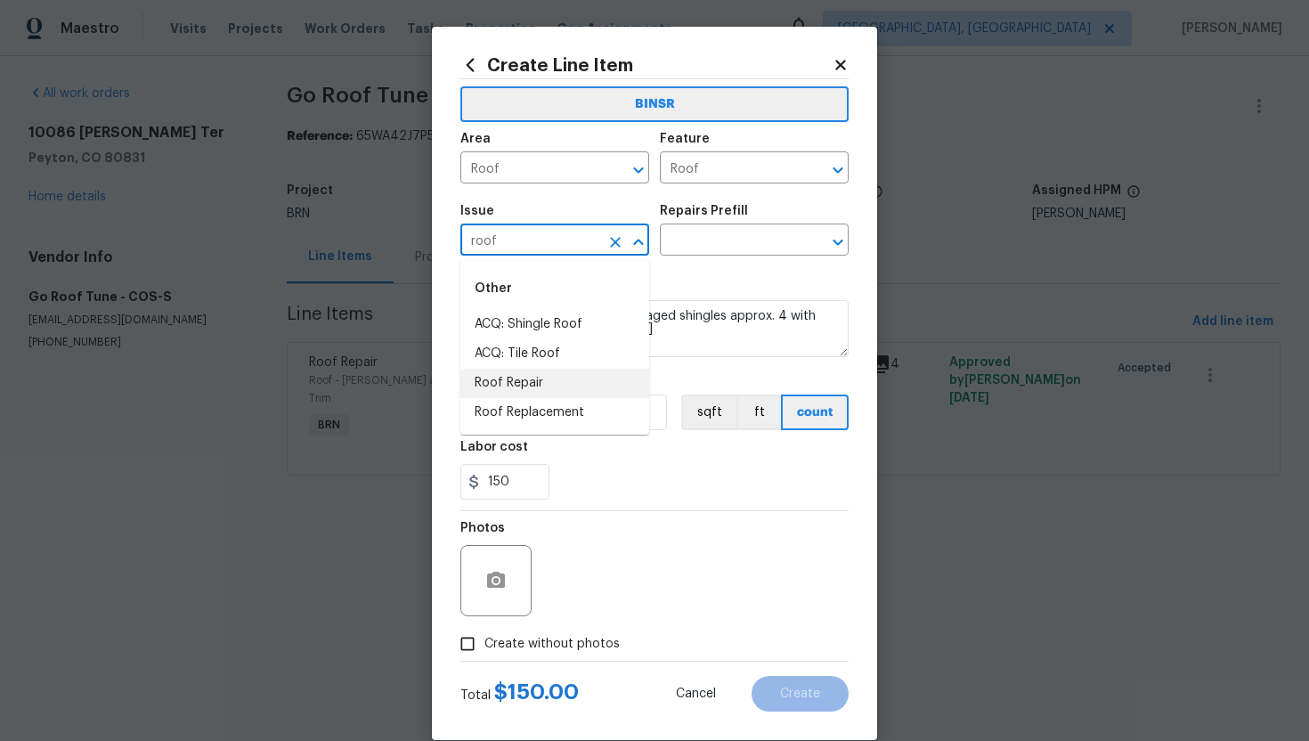
click at [542, 381] on li "Roof Repair" at bounding box center [554, 383] width 189 height 29
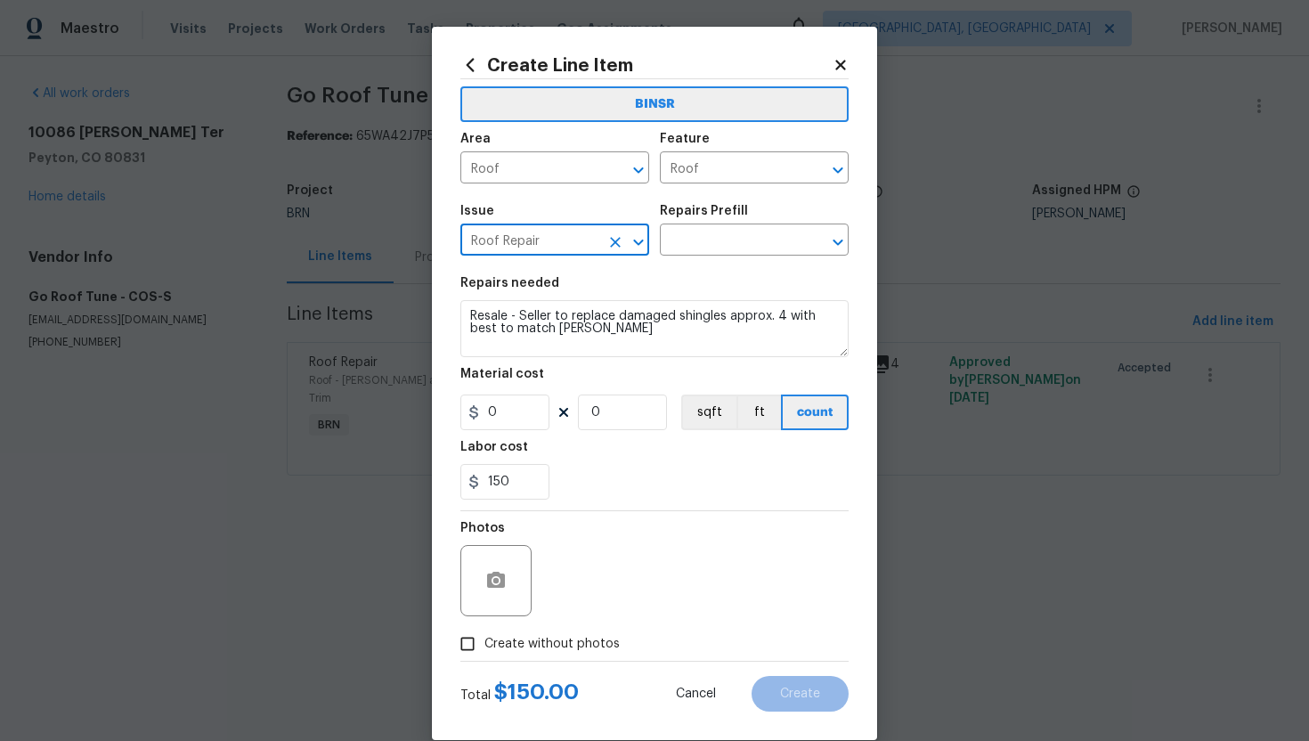
type input "Roof Repair"
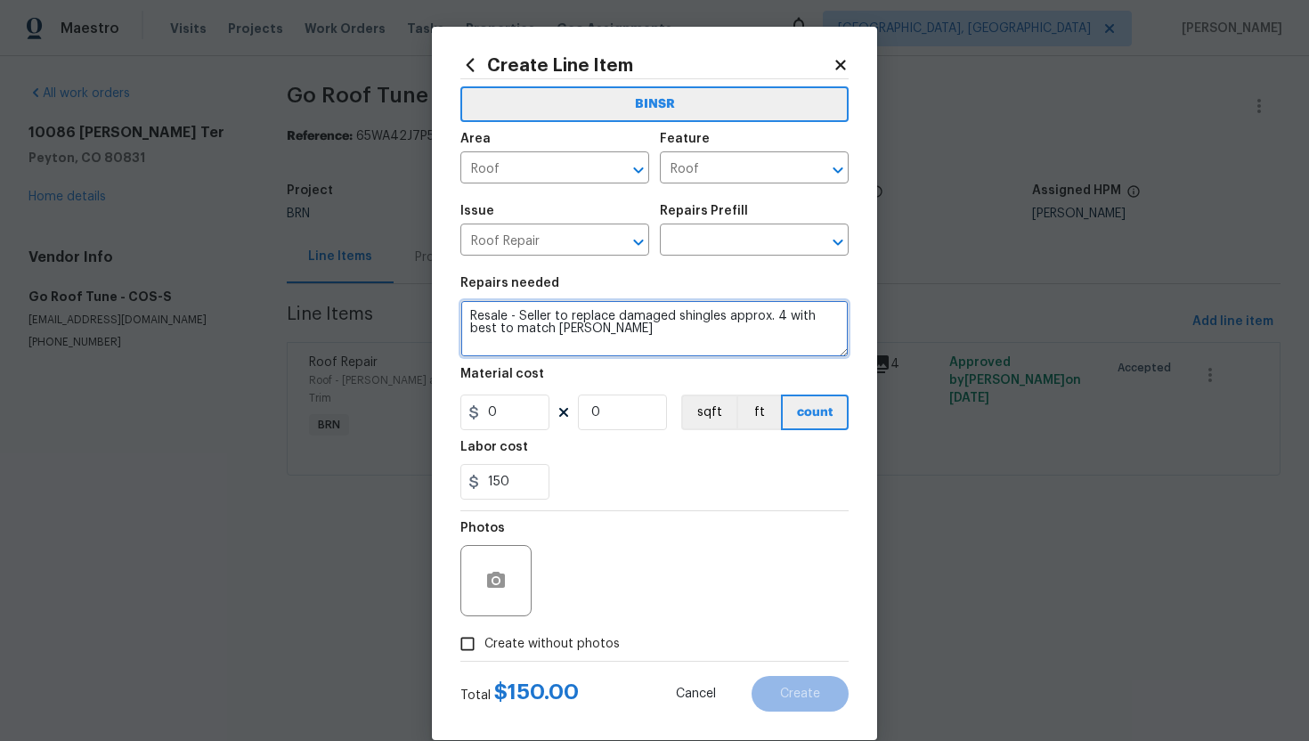
drag, startPoint x: 466, startPoint y: 321, endPoint x: 651, endPoint y: 348, distance: 187.3
click at [652, 348] on textarea "Resale - Seller to replace damaged shingles approx. 4 with best to match shingle" at bounding box center [654, 328] width 388 height 57
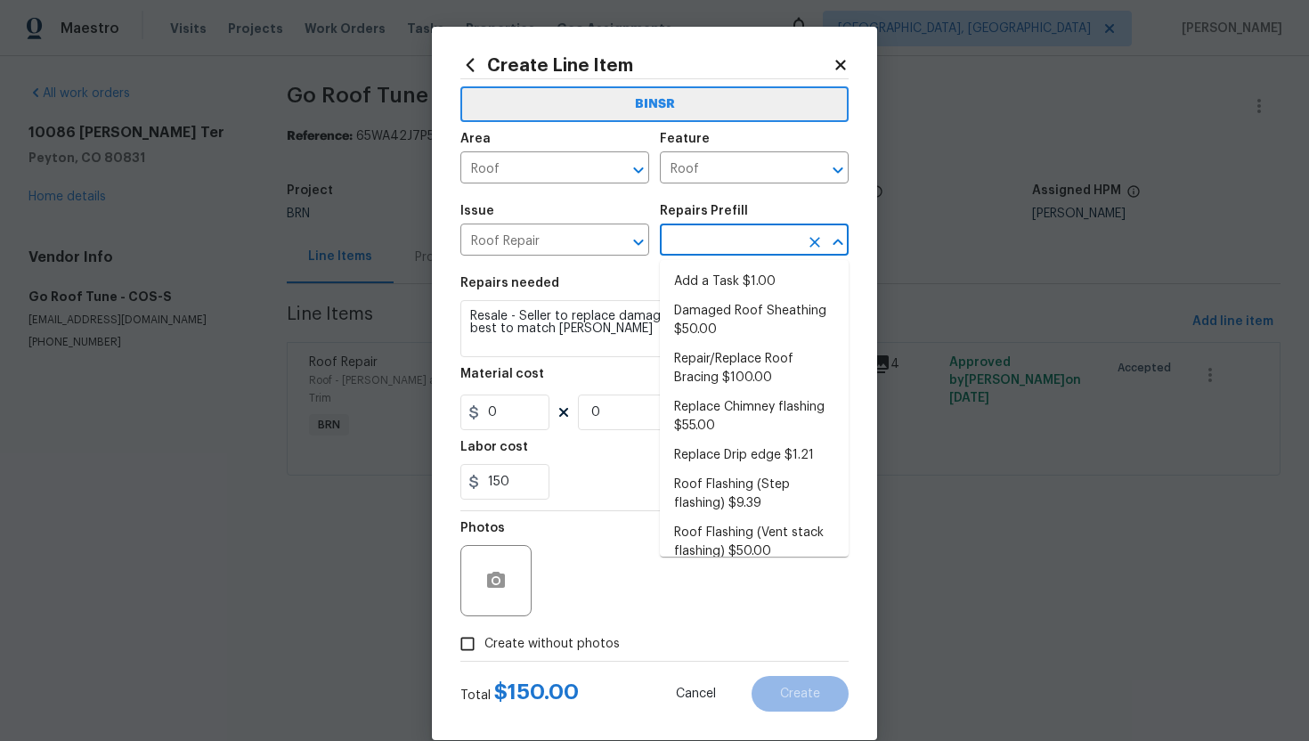
click at [724, 246] on input "text" at bounding box center [729, 242] width 139 height 28
click at [750, 366] on li "Repair/Replace Roof Bracing $100.00" at bounding box center [754, 369] width 189 height 48
type input "[PERSON_NAME] and Trim"
type input "Repair/Replace Roof Bracing $100.00"
type textarea "Prep the affected area (remove existing braces if present) and install new brac…"
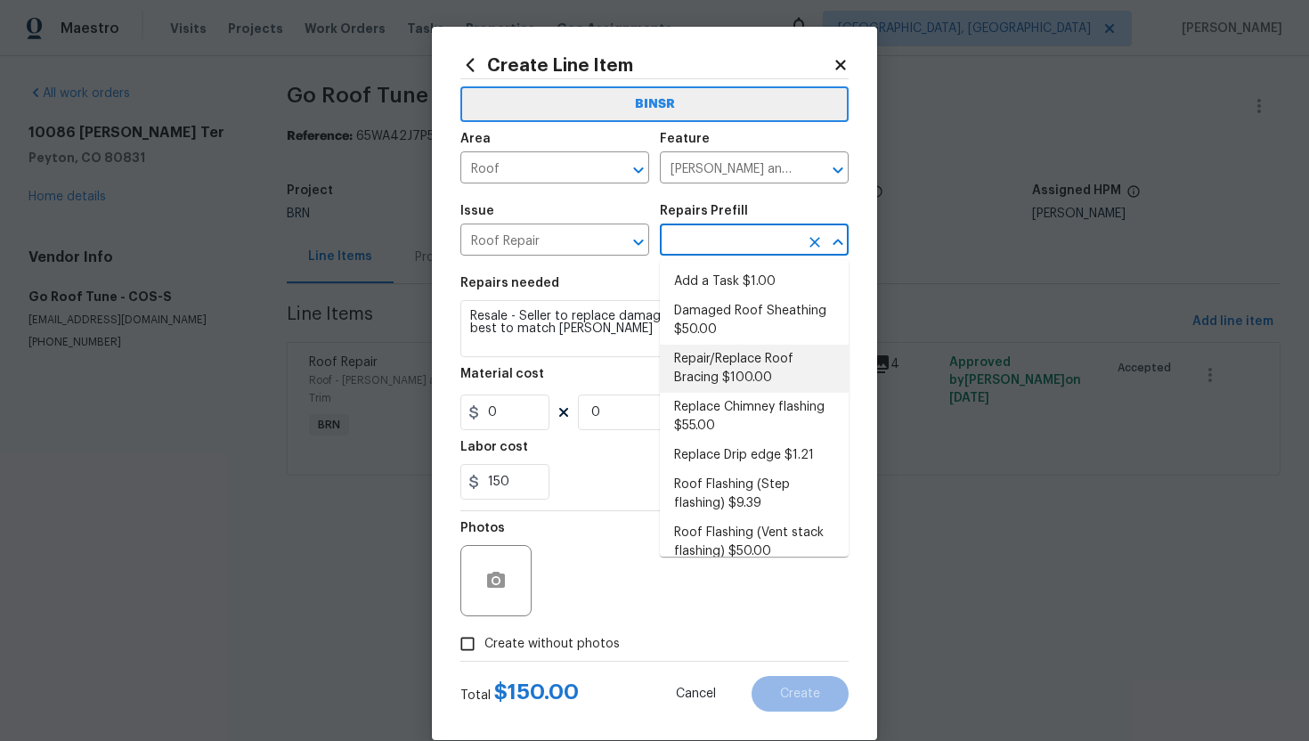
type input "100"
type input "1"
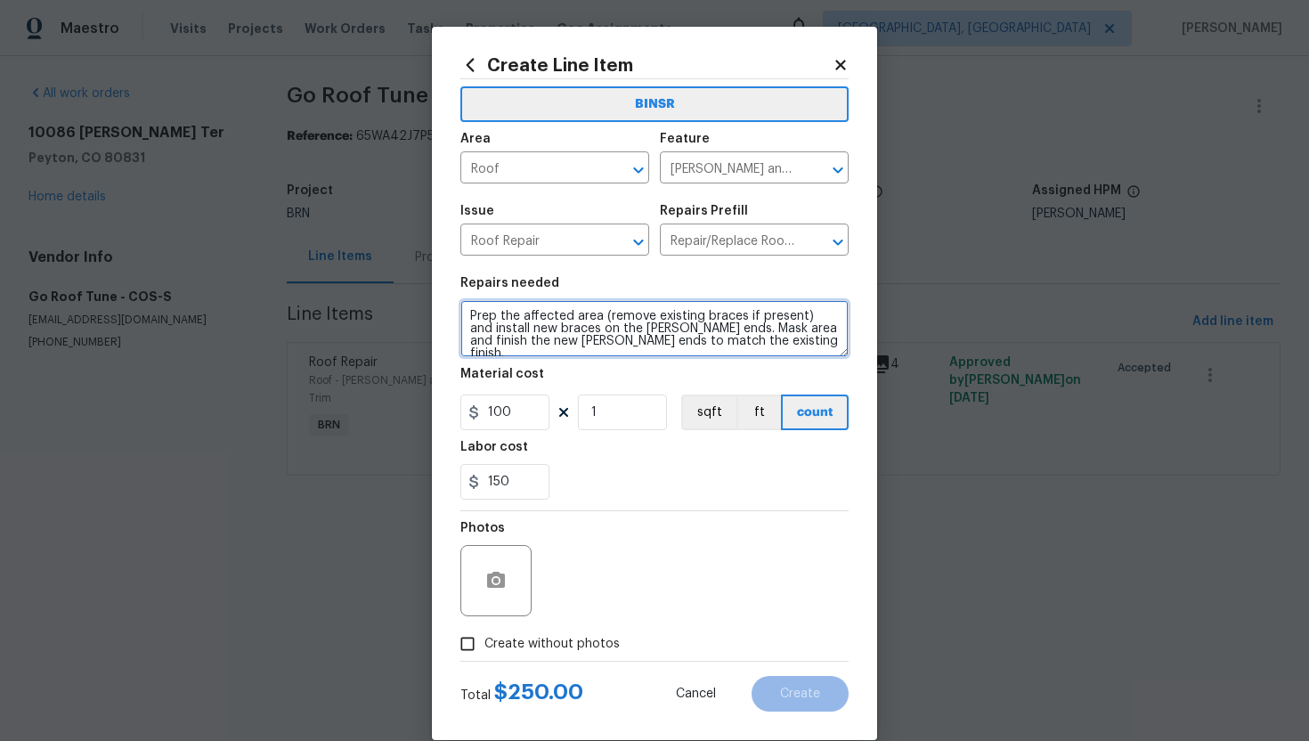
drag, startPoint x: 466, startPoint y: 315, endPoint x: 663, endPoint y: 403, distance: 215.6
click at [663, 403] on section "Repairs needed Prep the affected area (remove existing braces if present) and i…" at bounding box center [654, 388] width 388 height 244
paste textarea "Resale - Seller to replace damaged shingles approx. 4 with best to match shingle"
type textarea "Resale - Seller to replace damaged shingles approx. 4 with best to match shingle"
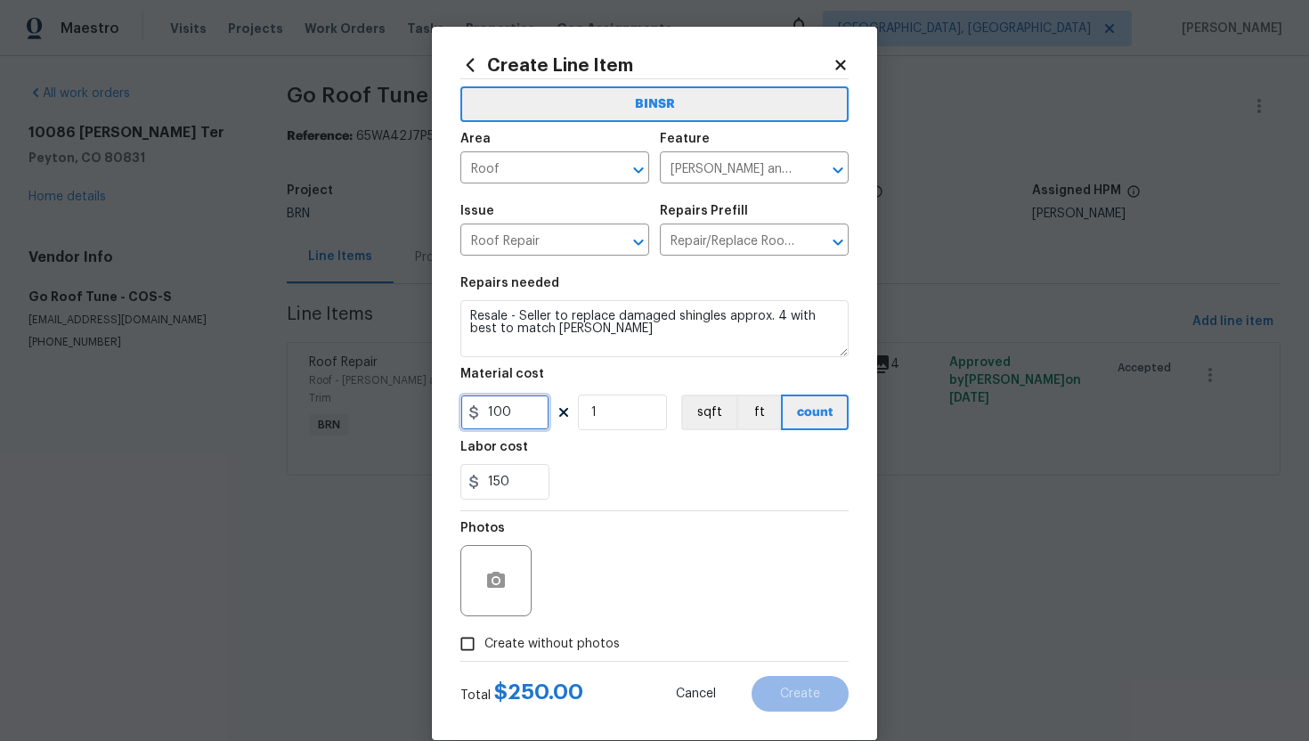
click at [492, 412] on input "100" at bounding box center [504, 412] width 89 height 36
type input "0"
click at [586, 483] on div "150" at bounding box center [654, 482] width 388 height 36
click at [505, 579] on icon "button" at bounding box center [496, 580] width 18 height 16
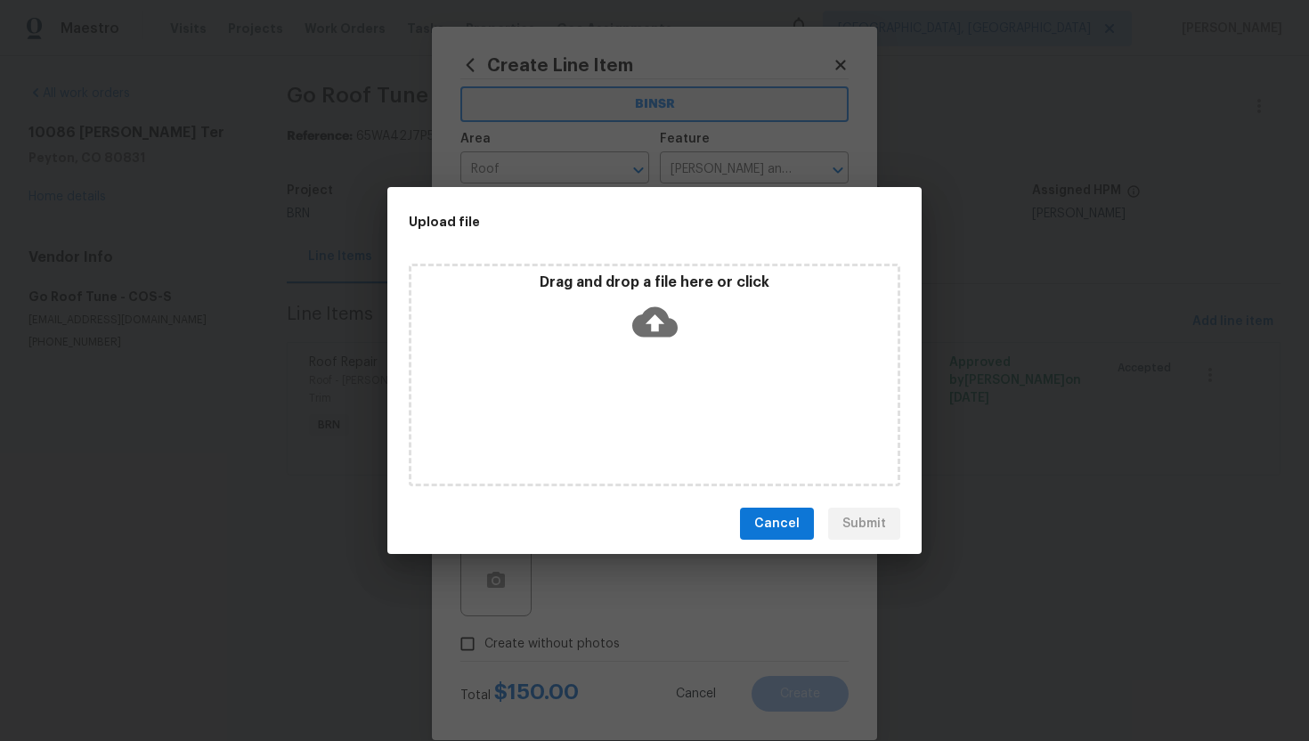
click at [653, 329] on icon at bounding box center [654, 321] width 45 height 45
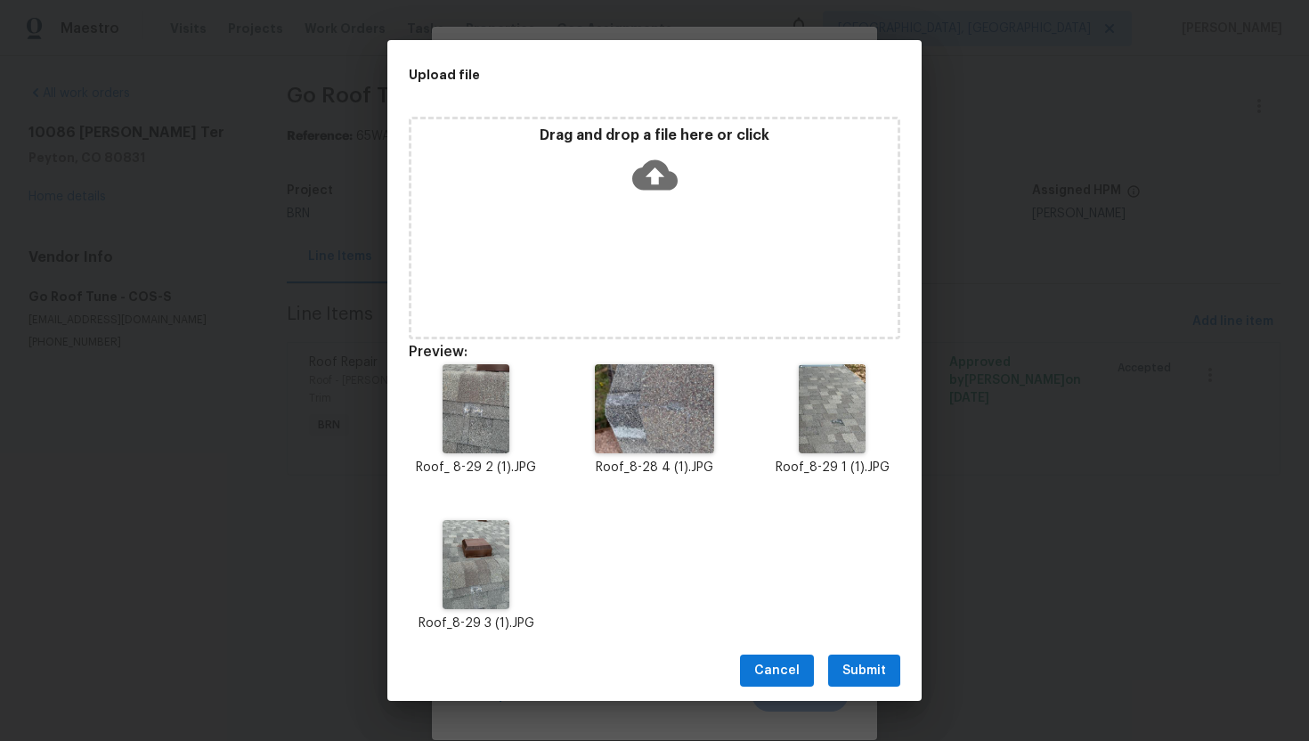
click at [853, 692] on div "Cancel Submit" at bounding box center [654, 670] width 534 height 61
click at [855, 678] on span "Submit" at bounding box center [864, 671] width 44 height 22
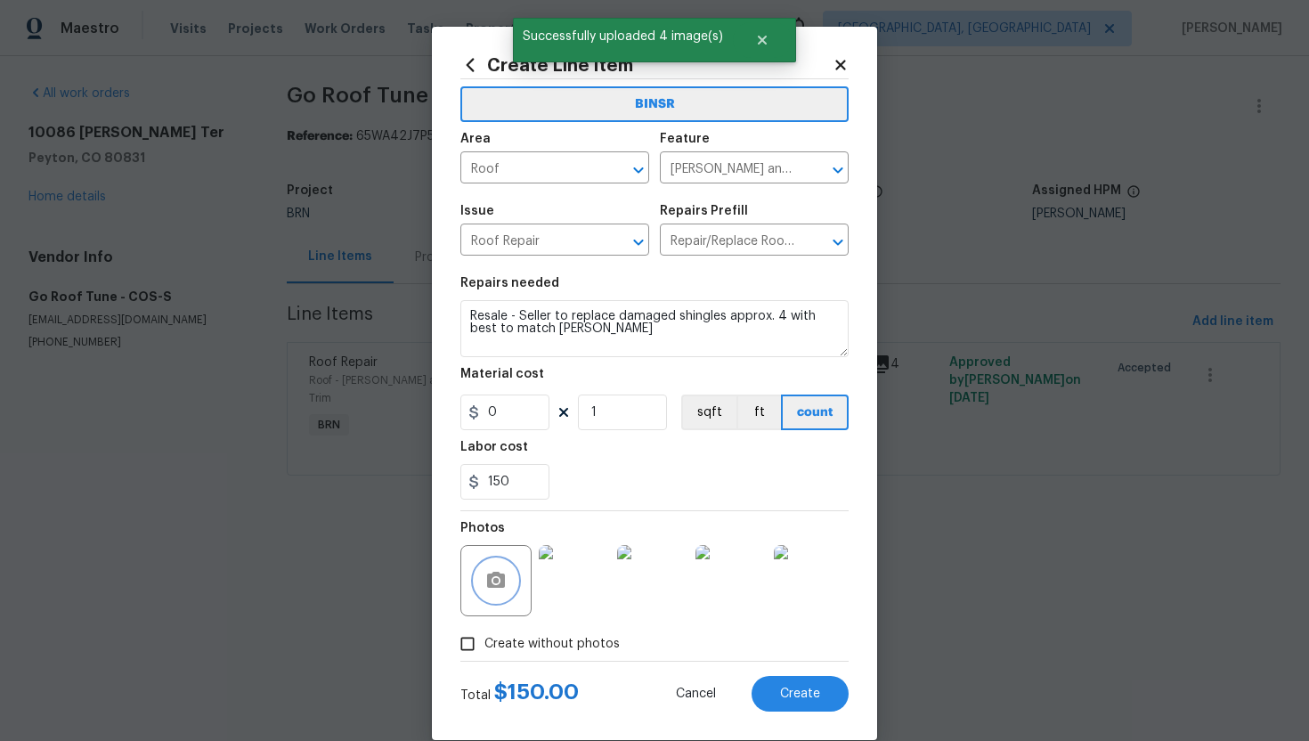
scroll to position [27, 0]
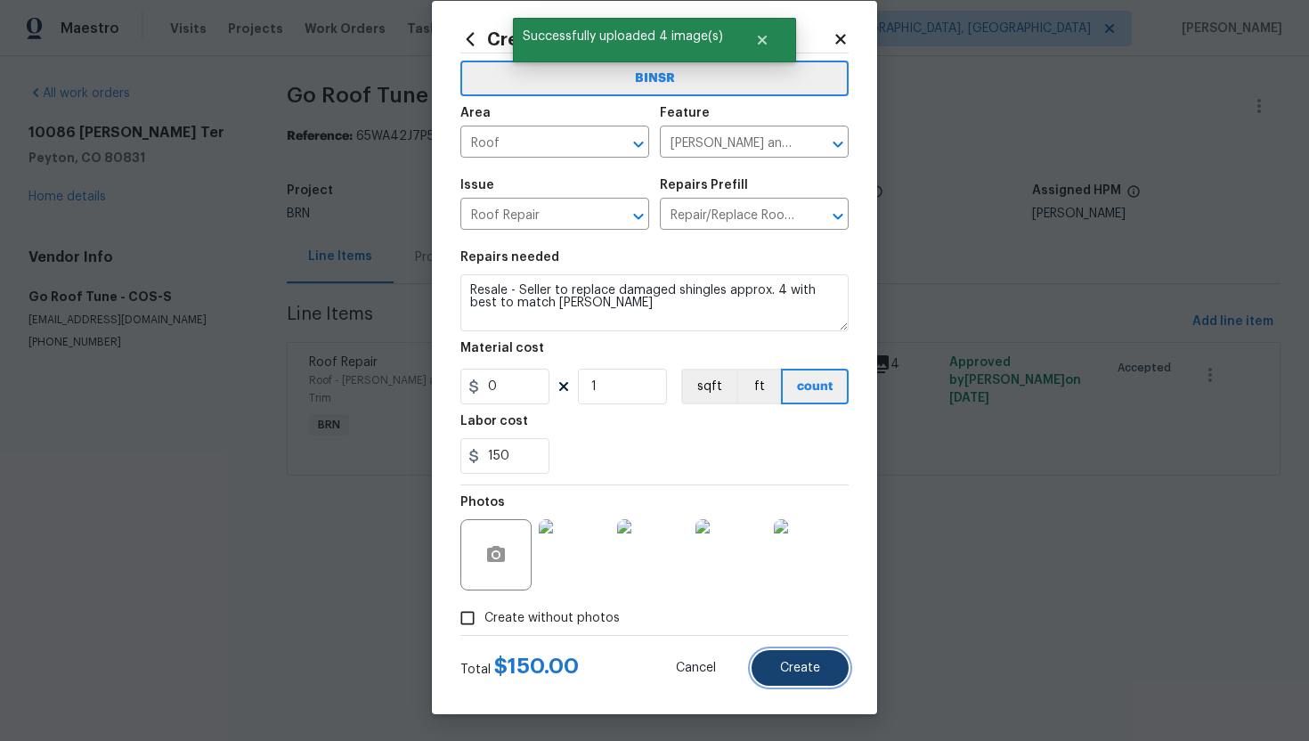
click at [791, 664] on span "Create" at bounding box center [800, 668] width 40 height 13
type input "0"
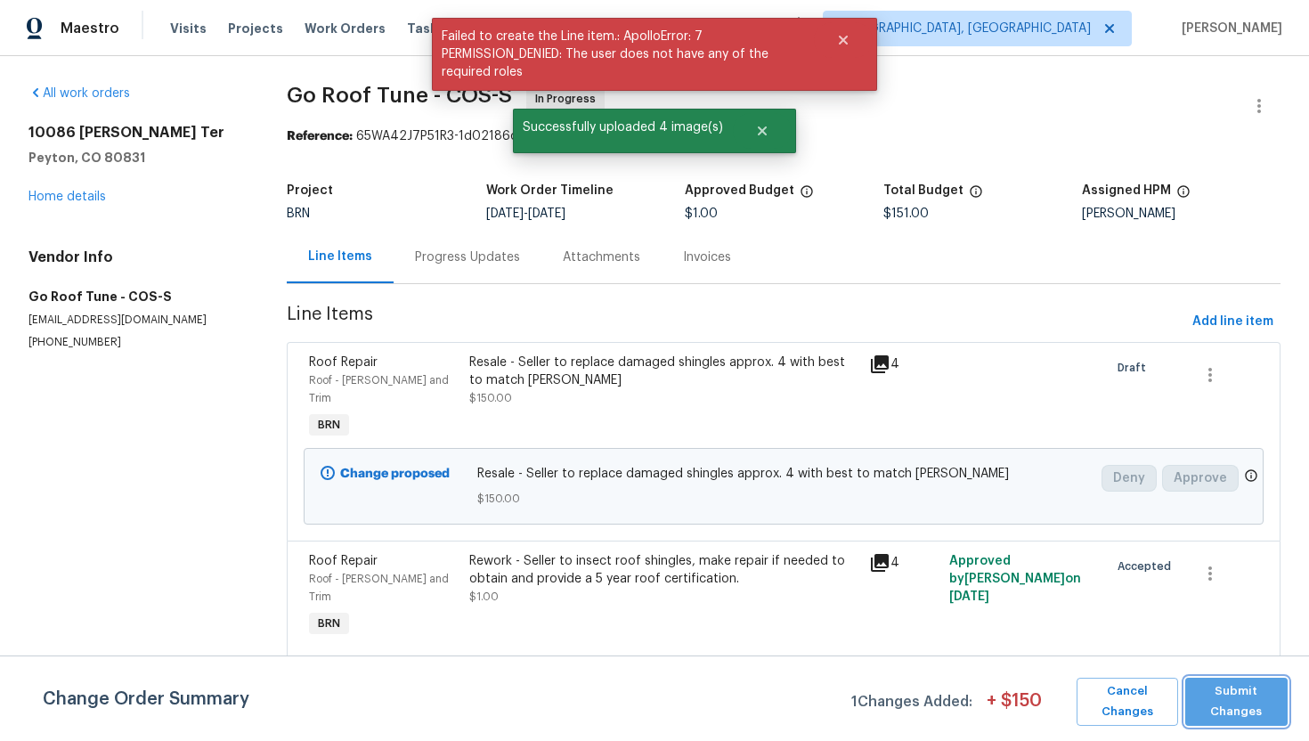
click at [1269, 690] on span "Submit Changes" at bounding box center [1236, 701] width 85 height 41
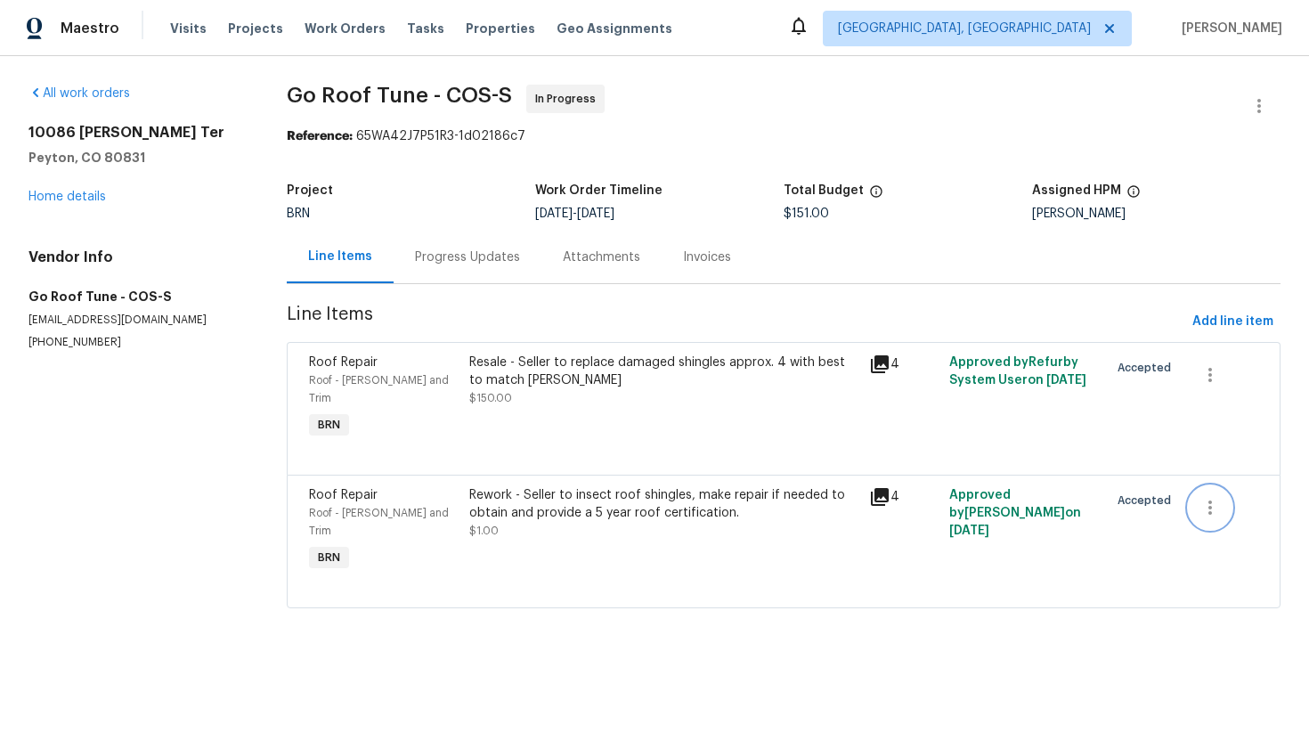
click at [1213, 497] on icon "button" at bounding box center [1209, 507] width 21 height 21
click at [1214, 491] on li "Cancel" at bounding box center [1224, 490] width 69 height 29
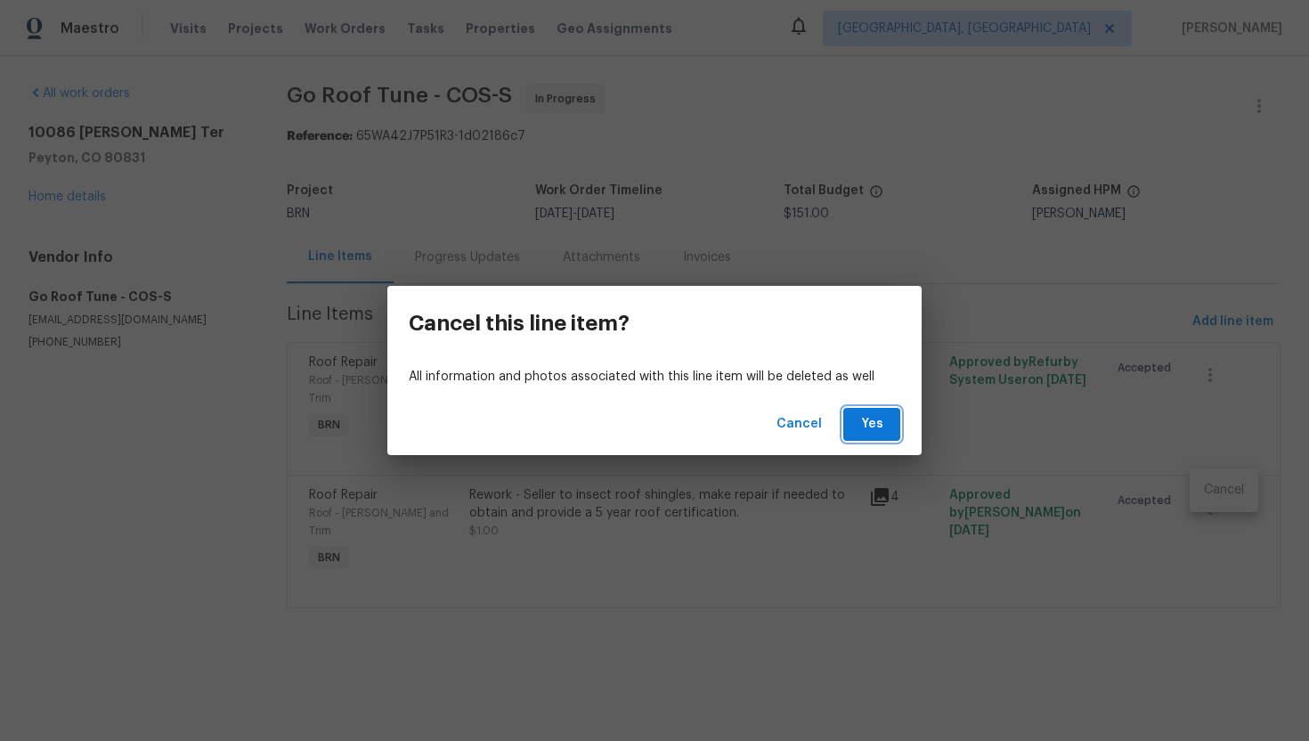
click at [873, 437] on button "Yes" at bounding box center [871, 424] width 57 height 33
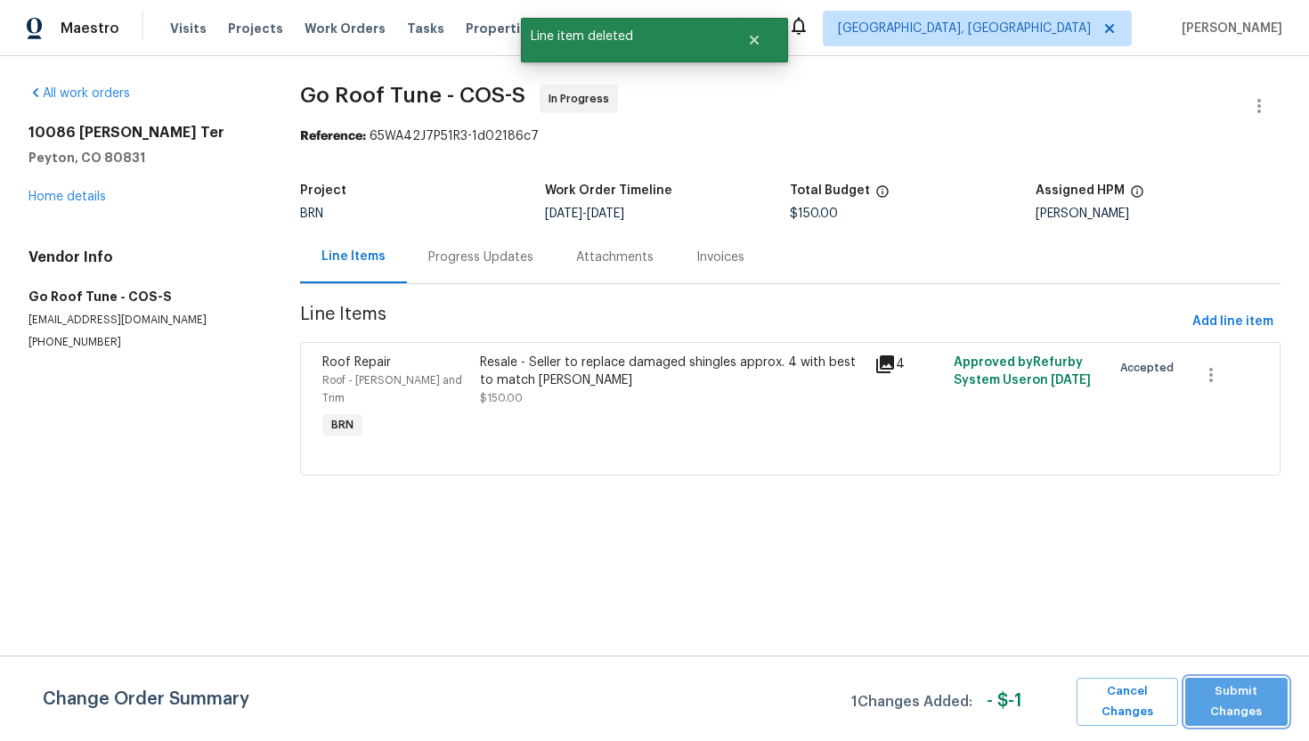
click at [1216, 693] on span "Submit Changes" at bounding box center [1236, 701] width 85 height 41
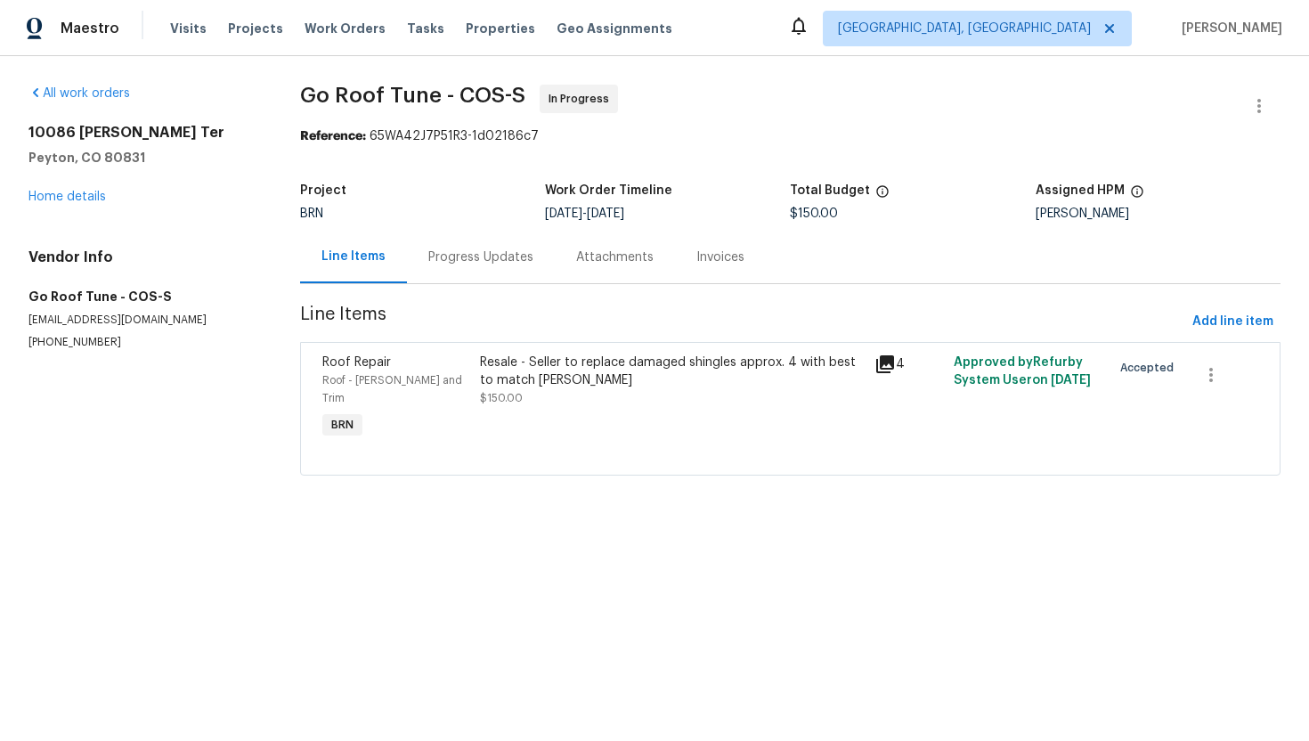
click at [517, 264] on div "Progress Updates" at bounding box center [480, 257] width 105 height 18
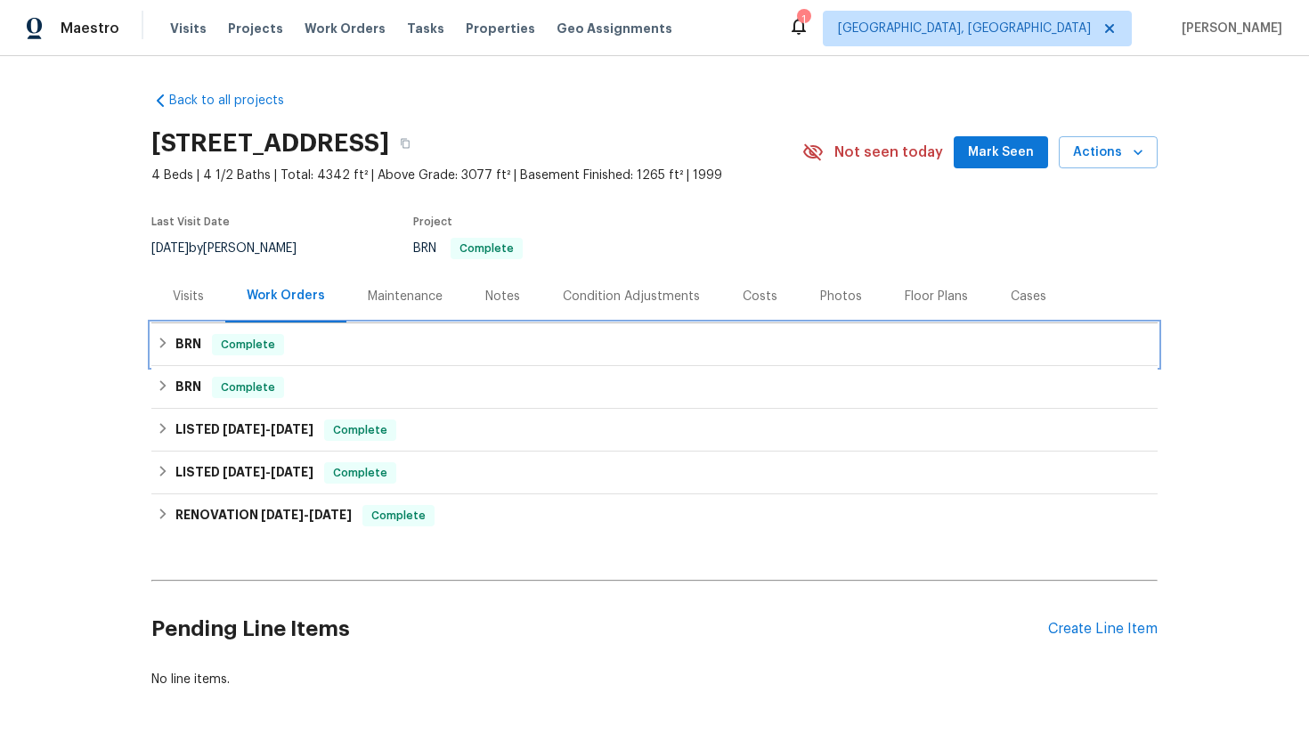
click at [202, 347] on div "BRN Complete" at bounding box center [655, 344] width 996 height 21
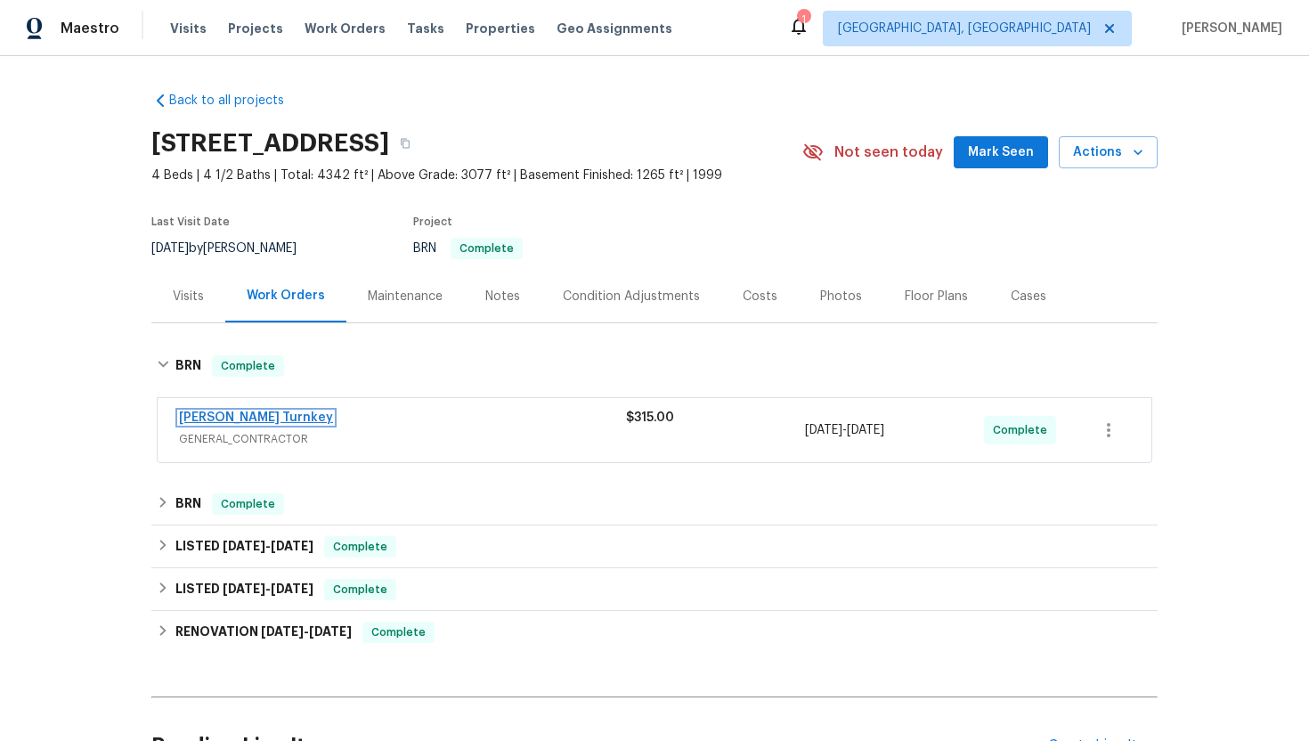
click at [205, 418] on link "[PERSON_NAME] Turnkey" at bounding box center [256, 417] width 154 height 12
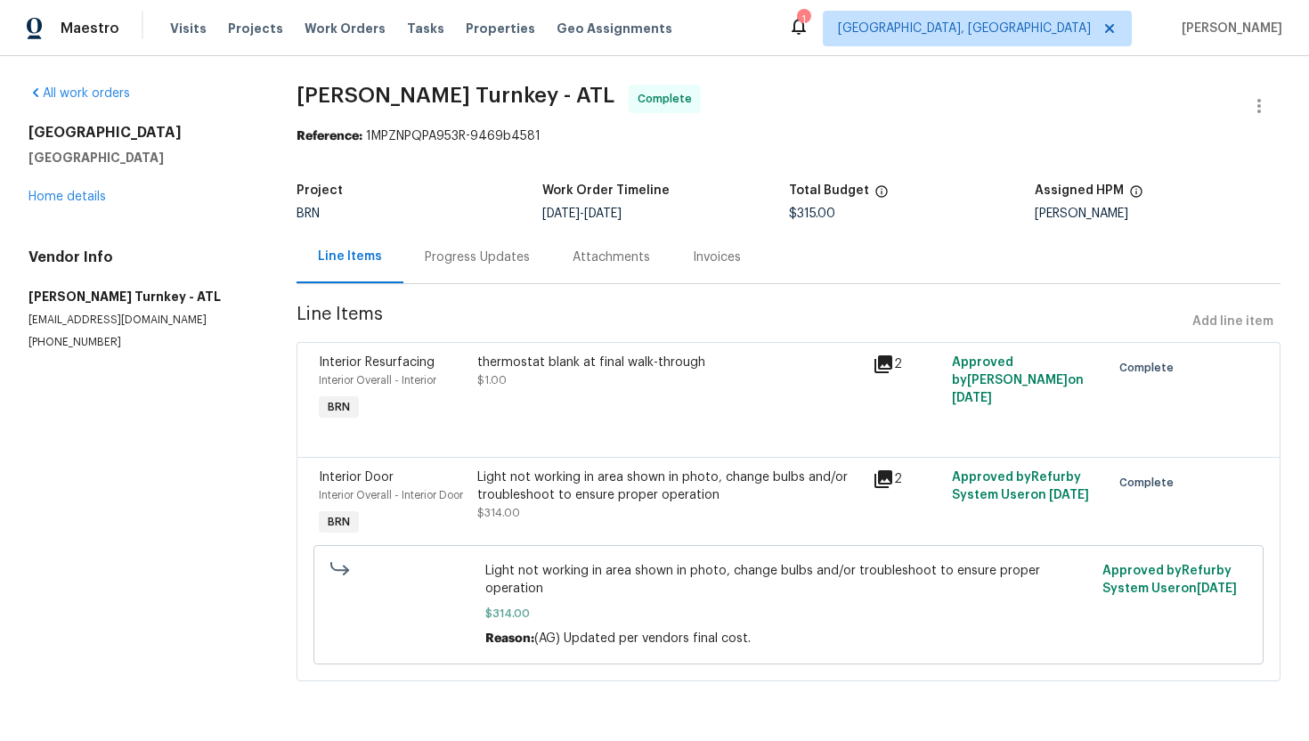
click at [455, 388] on div "Interior Overall - Interior" at bounding box center [393, 380] width 148 height 18
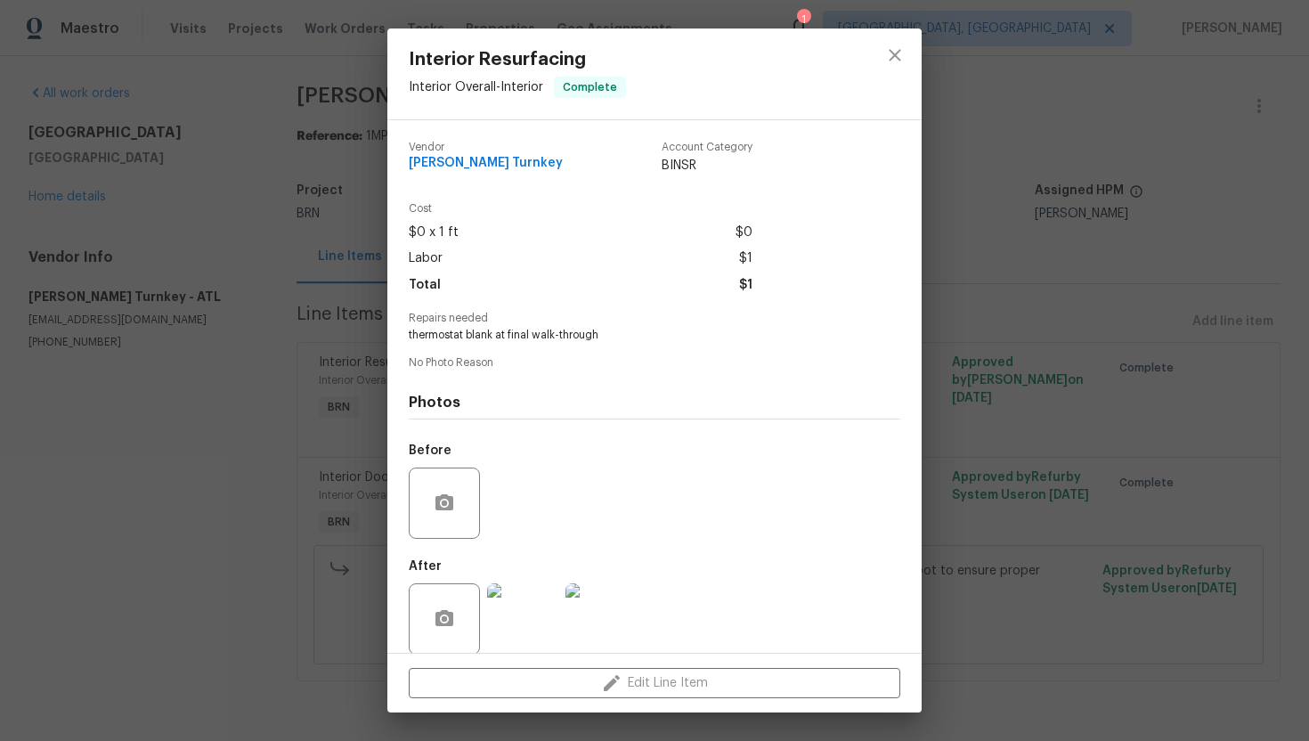
click at [308, 396] on div "Interior Resurfacing Interior Overall - Interior Complete Vendor [PERSON_NAME] …" at bounding box center [654, 370] width 1309 height 741
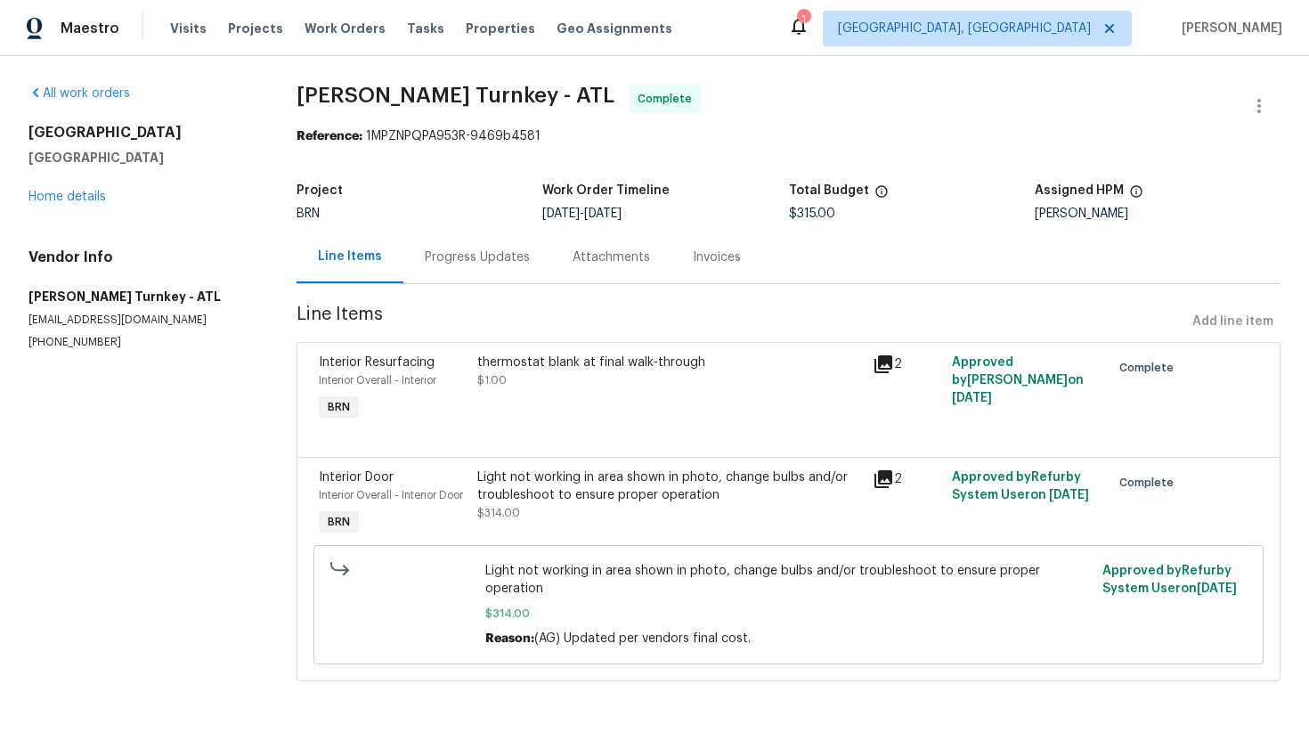
click at [71, 346] on p "[PHONE_NUMBER]" at bounding box center [140, 342] width 225 height 15
copy p "[PHONE_NUMBER]"
click at [688, 362] on div "thermostat blank at final walk-through" at bounding box center [670, 363] width 386 height 18
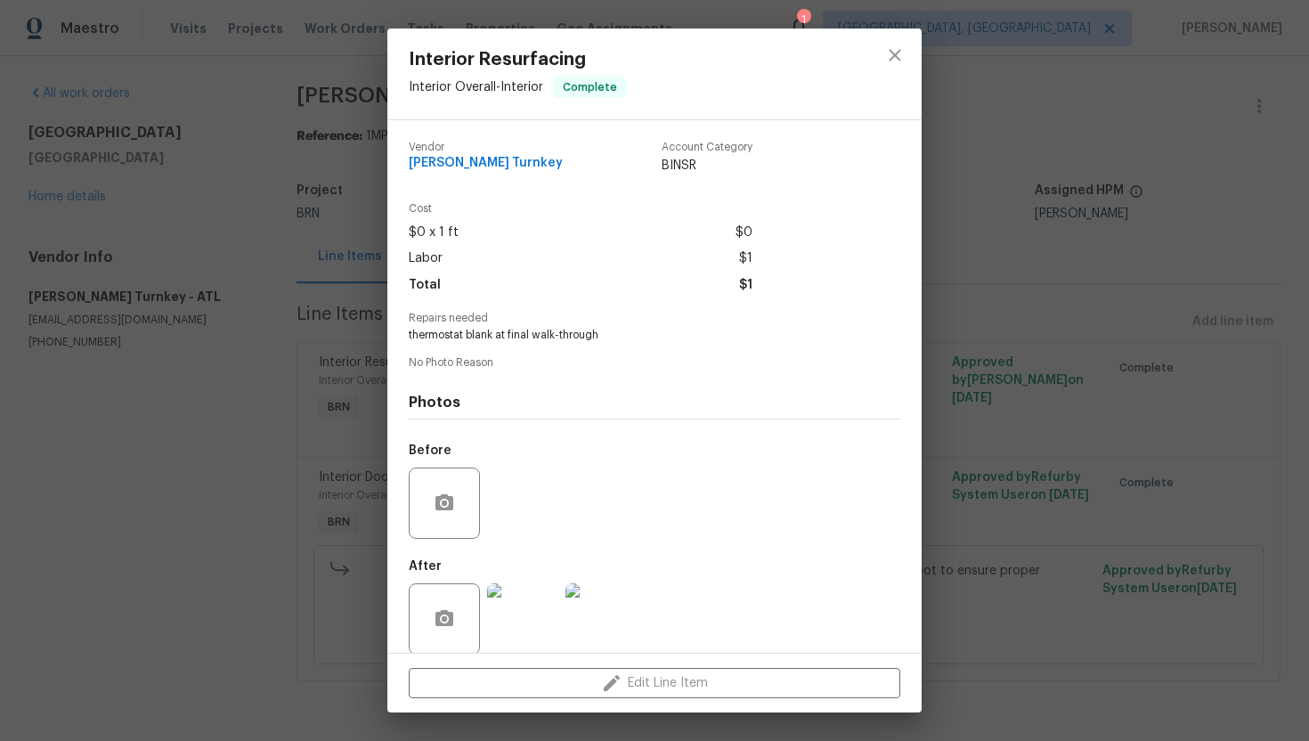
click at [549, 338] on span "thermostat blank at final walk-through" at bounding box center [630, 335] width 443 height 15
copy span "thermostat blank at final walk-through"
click at [264, 305] on div "Interior Resurfacing Interior Overall - Interior Complete Vendor [PERSON_NAME] …" at bounding box center [654, 370] width 1309 height 741
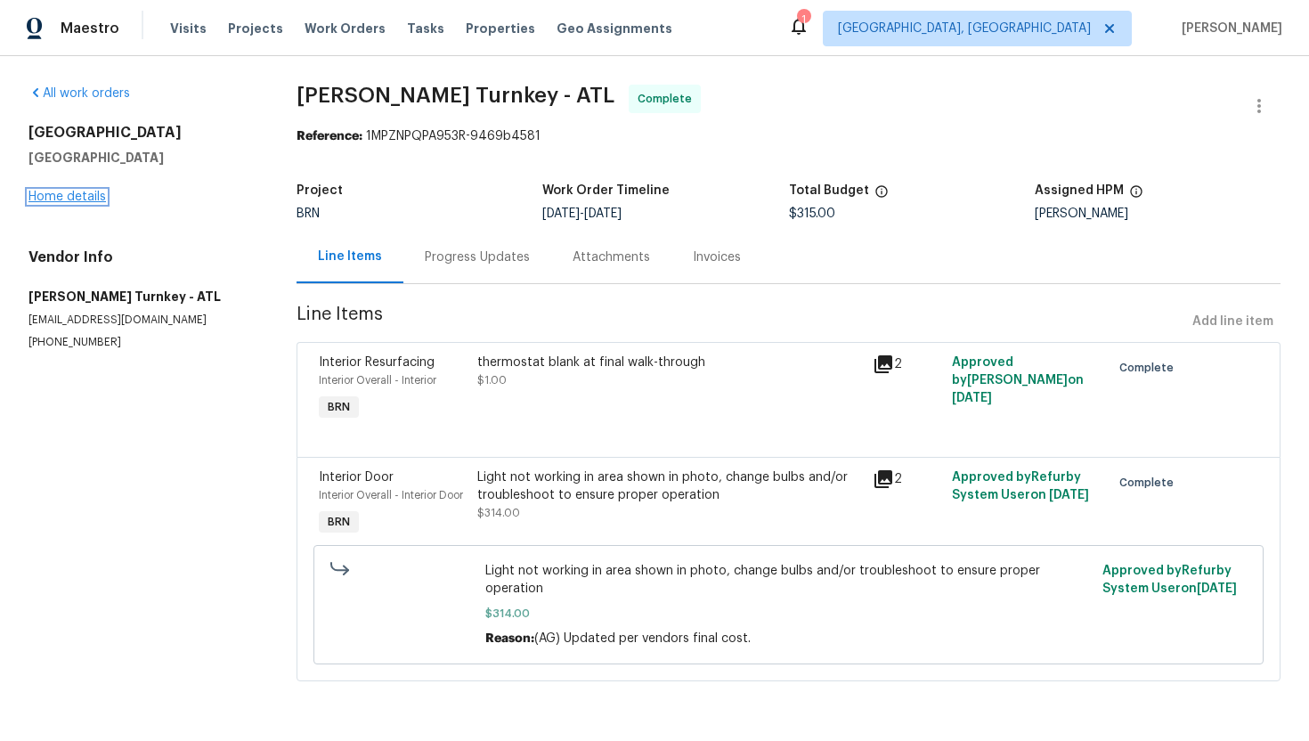
click at [94, 194] on link "Home details" at bounding box center [66, 197] width 77 height 12
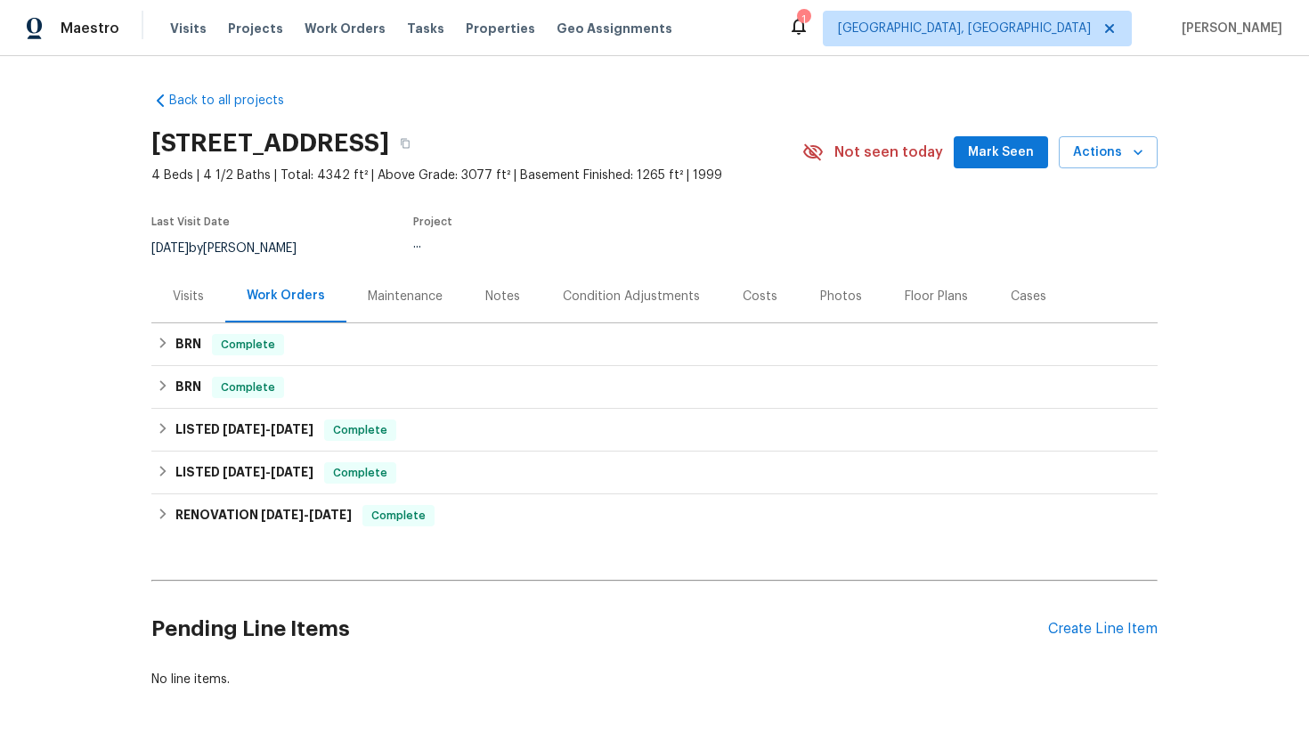
scroll to position [69, 0]
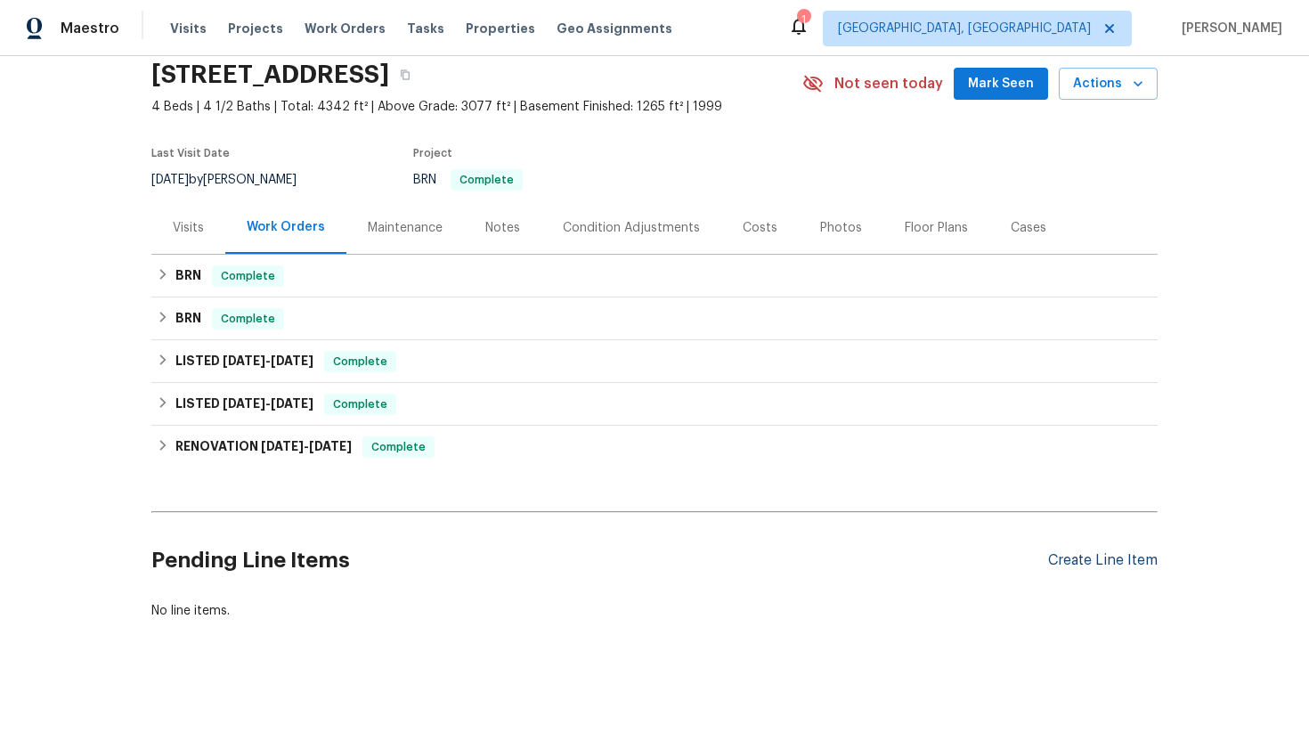
click at [1109, 563] on div "Create Line Item" at bounding box center [1103, 560] width 110 height 17
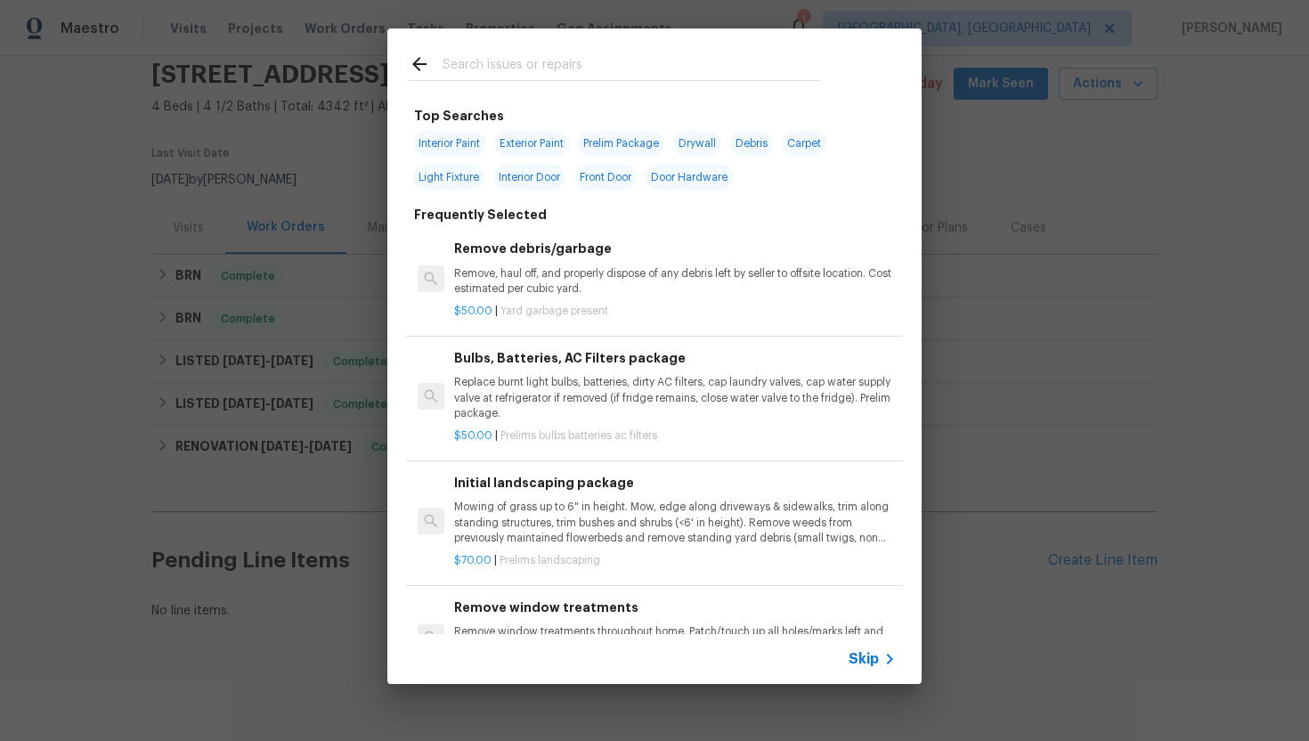
click at [871, 657] on span "Skip" at bounding box center [864, 659] width 30 height 18
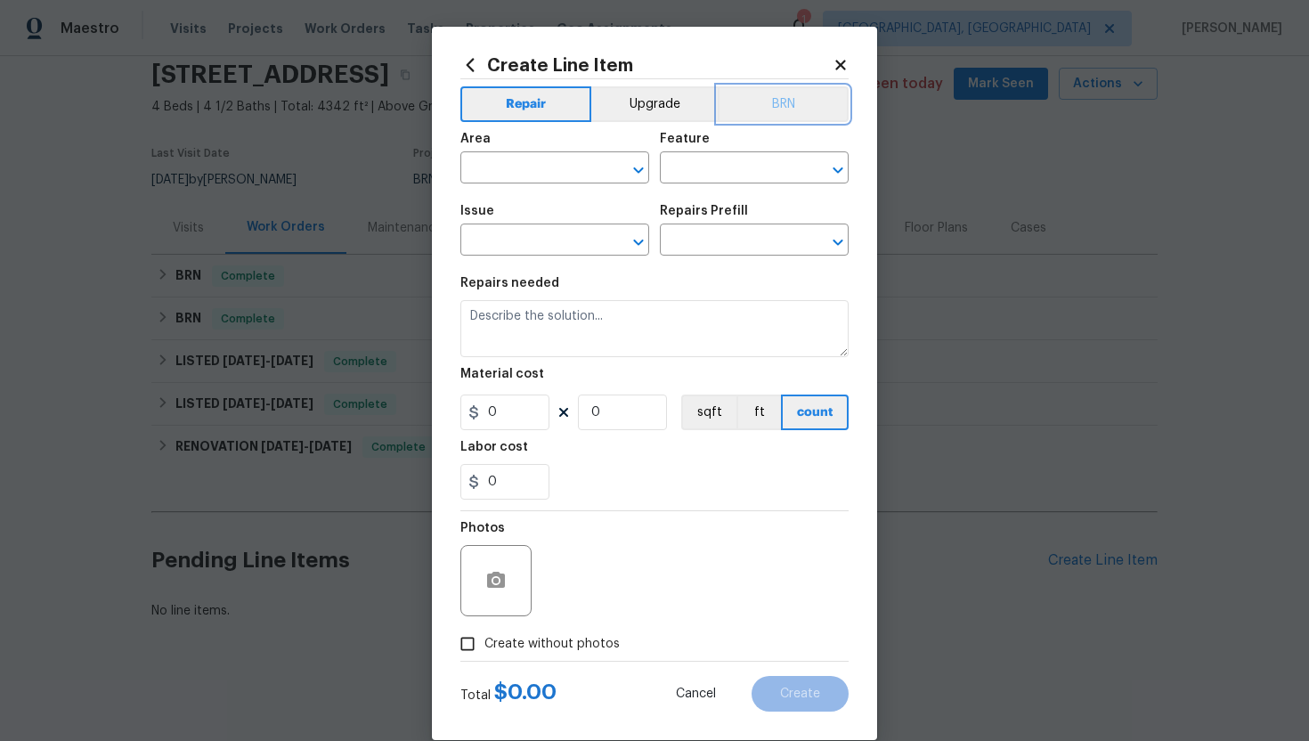
click at [765, 113] on button "BRN" at bounding box center [783, 104] width 131 height 36
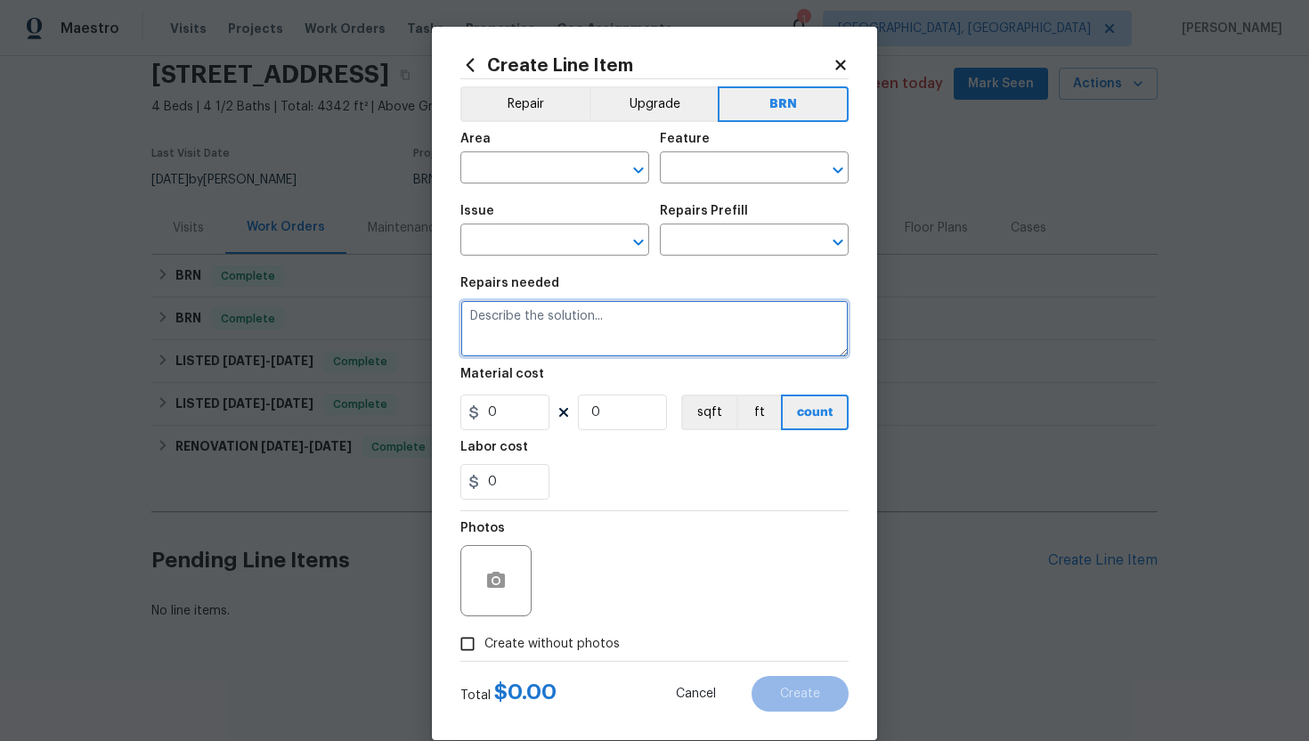
click at [605, 329] on textarea at bounding box center [654, 328] width 388 height 57
paste textarea "thermostat blank at final walk-through"
type textarea "Rework - thermostat blank at final walk-through"
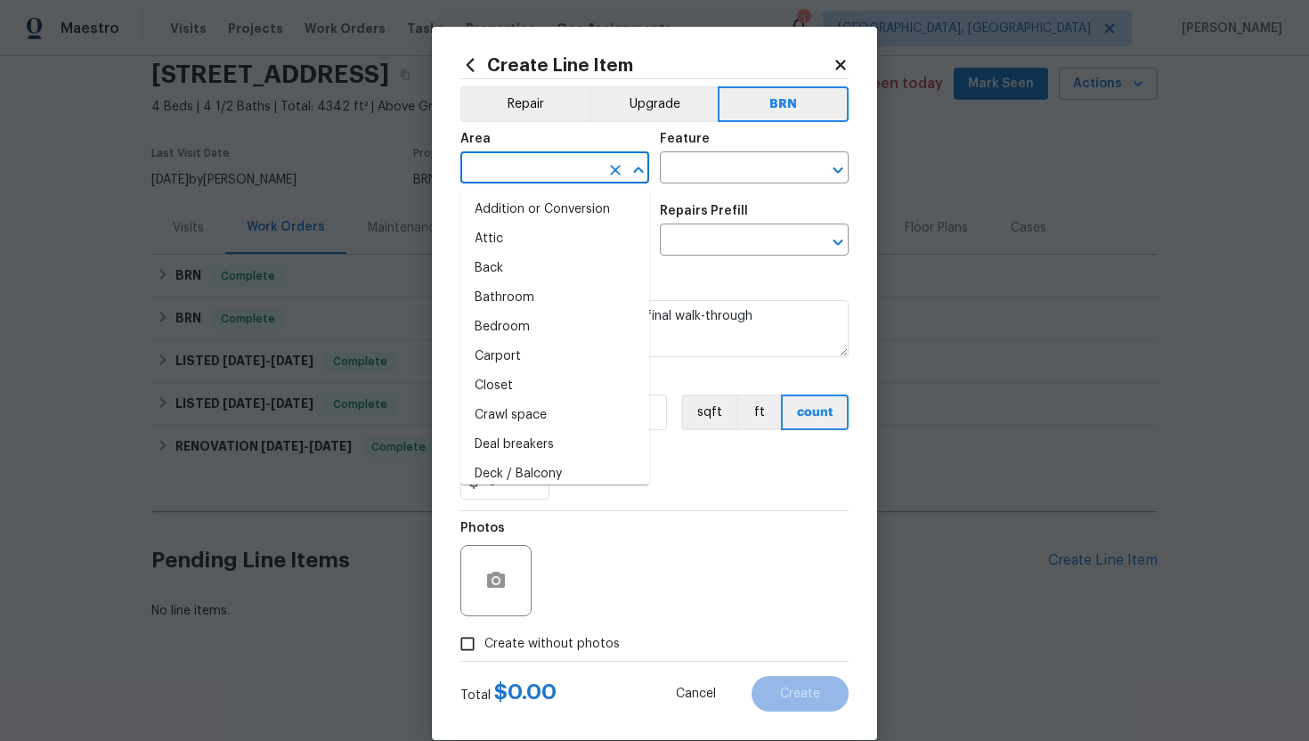
click at [503, 168] on input "text" at bounding box center [529, 170] width 139 height 28
type input "i"
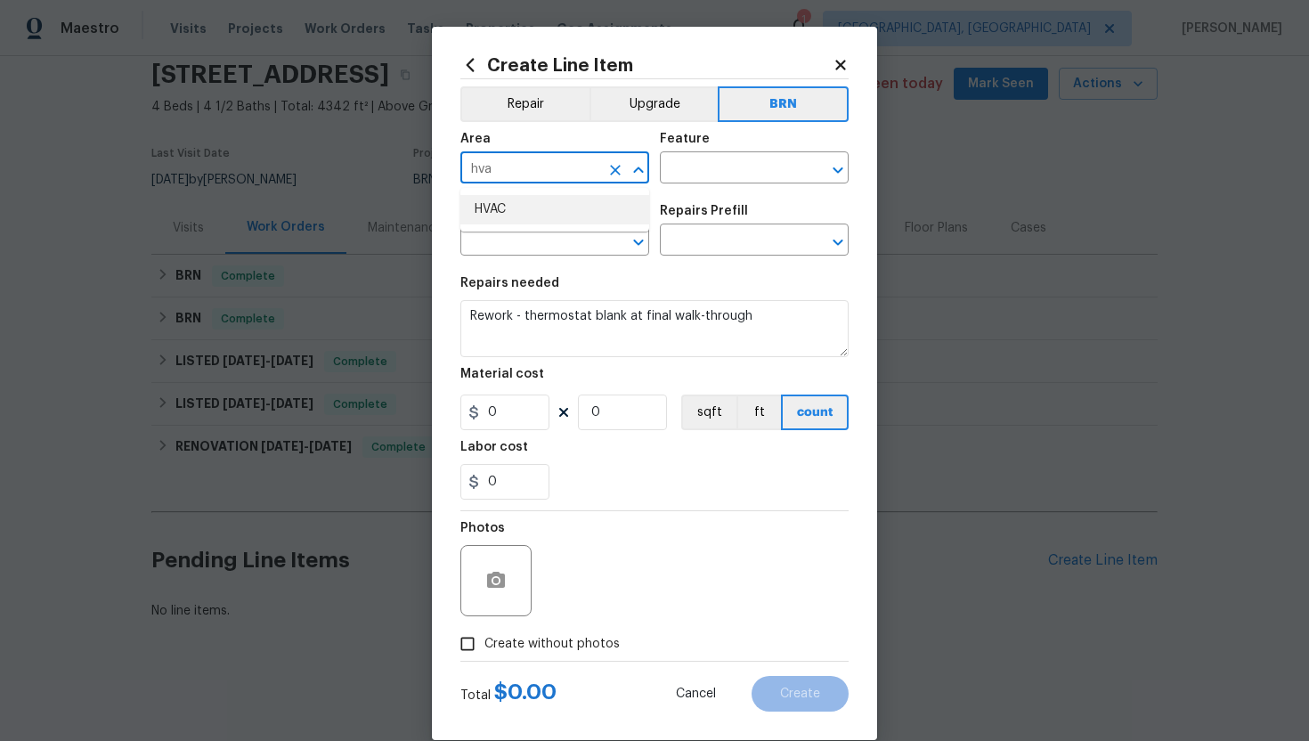
click at [500, 199] on li "HVAC" at bounding box center [554, 209] width 189 height 29
type input "HVAC"
click at [696, 167] on input "text" at bounding box center [729, 170] width 139 height 28
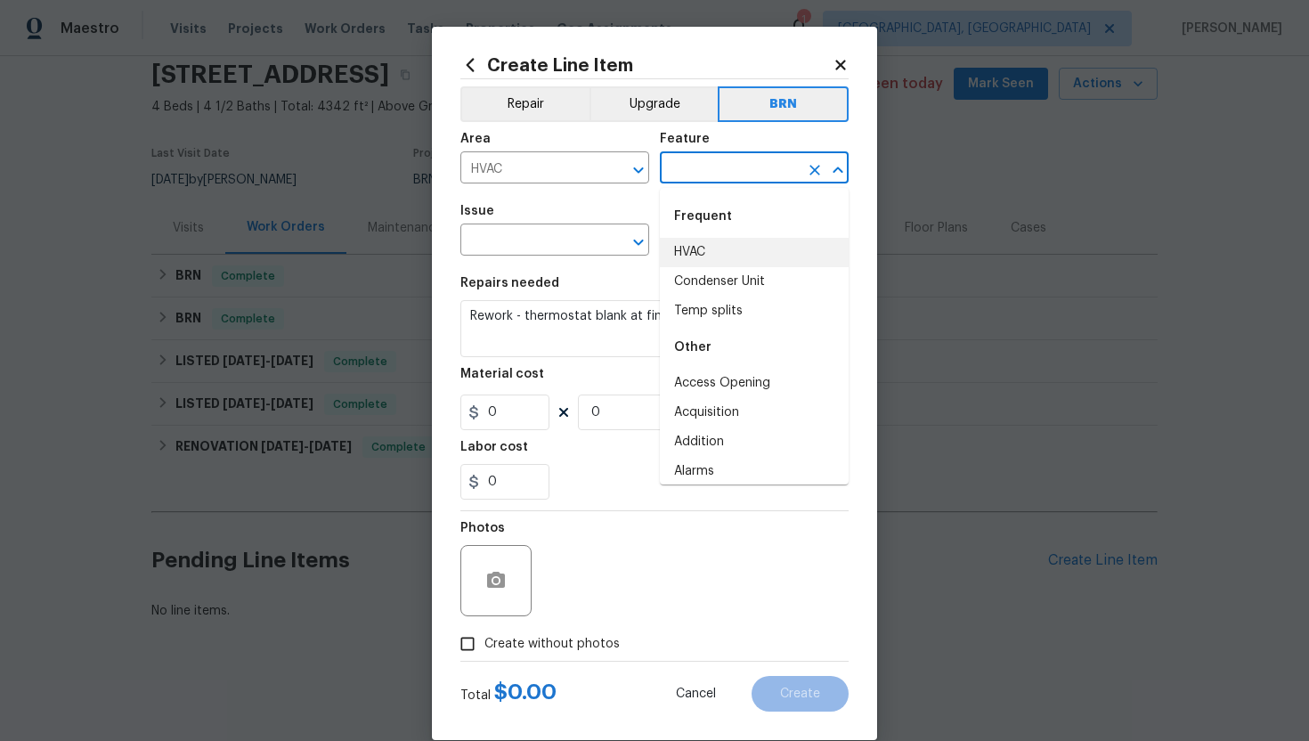
click at [699, 248] on li "HVAC" at bounding box center [754, 252] width 189 height 29
type input "HVAC"
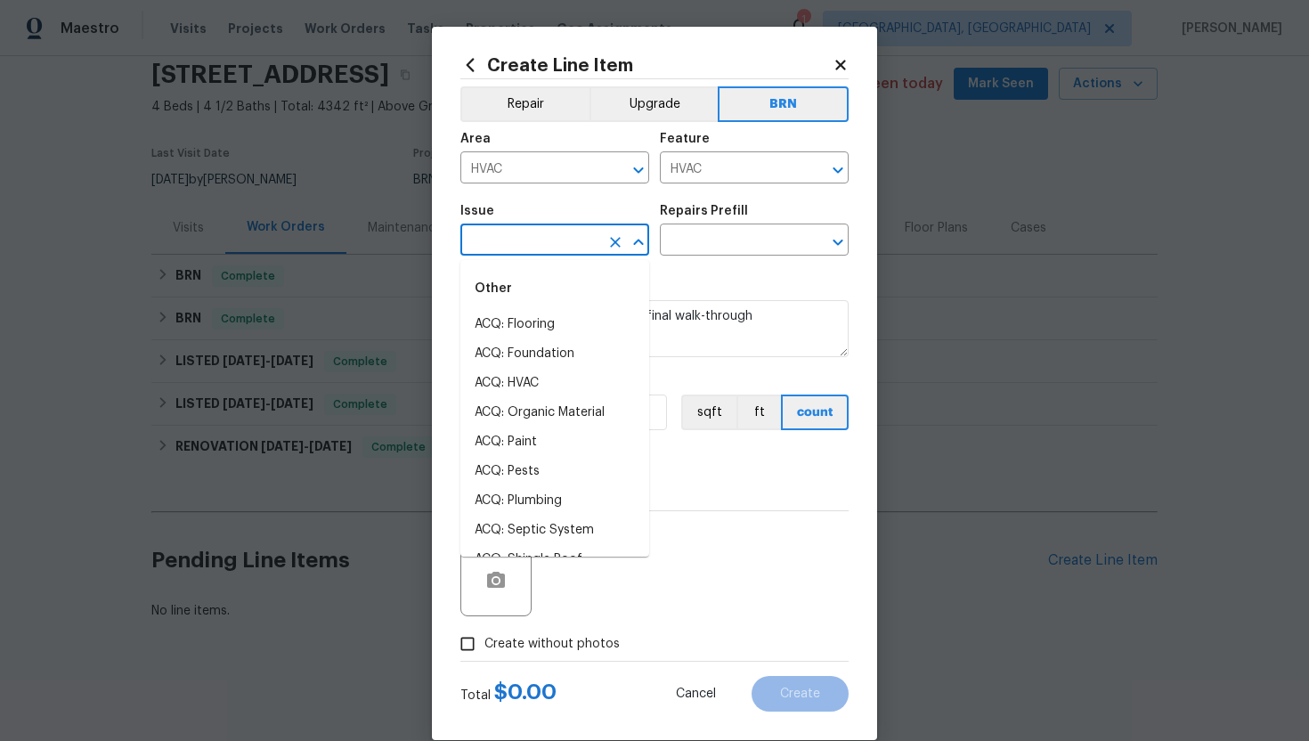
click at [533, 249] on input "text" at bounding box center [529, 242] width 139 height 28
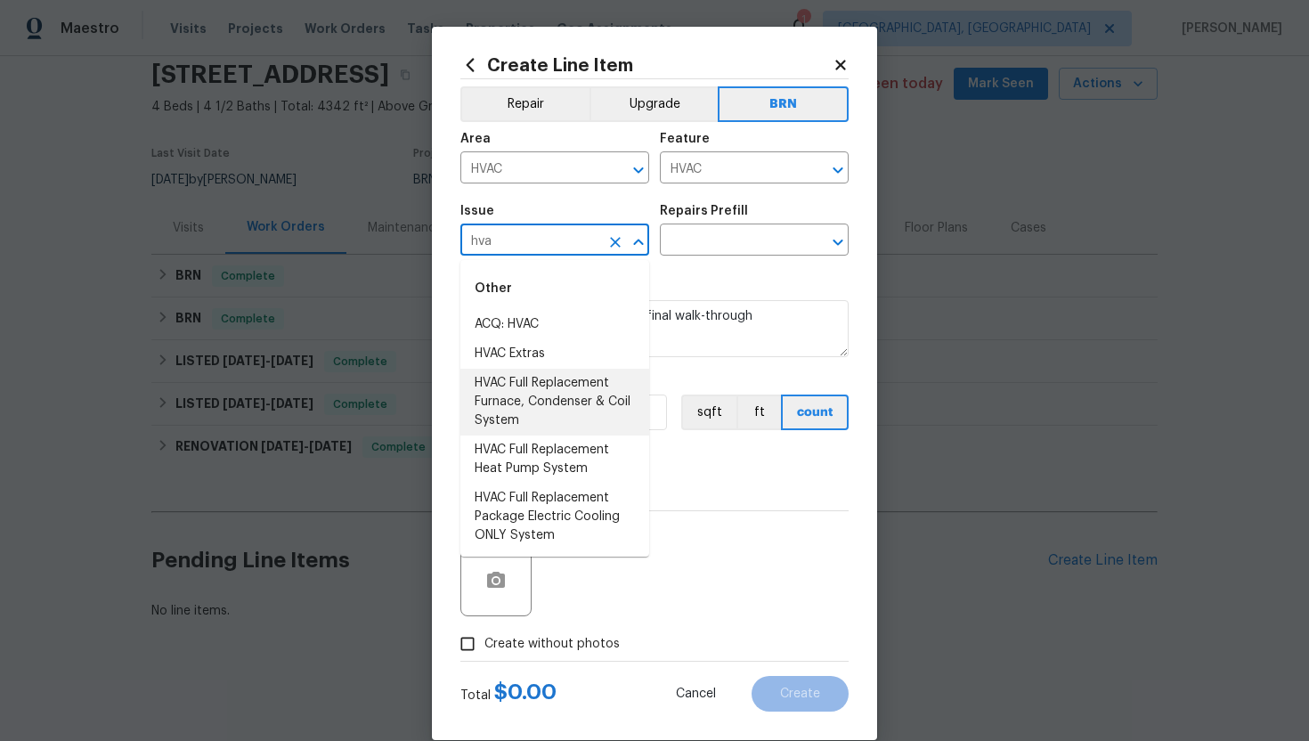
click at [560, 394] on li "HVAC Full Replacement Furnace, Condenser & Coil System" at bounding box center [554, 402] width 189 height 67
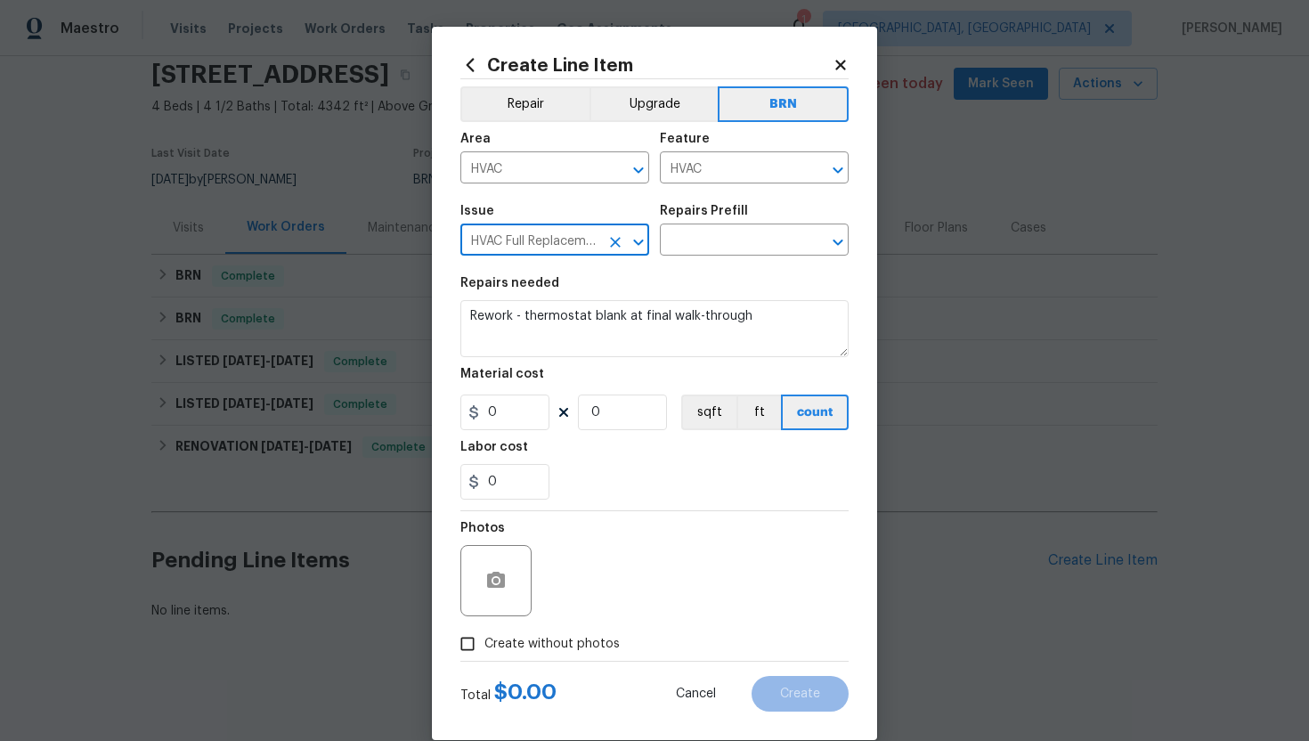
type input "HVAC Full Replacement Furnace, Condenser & Coil System"
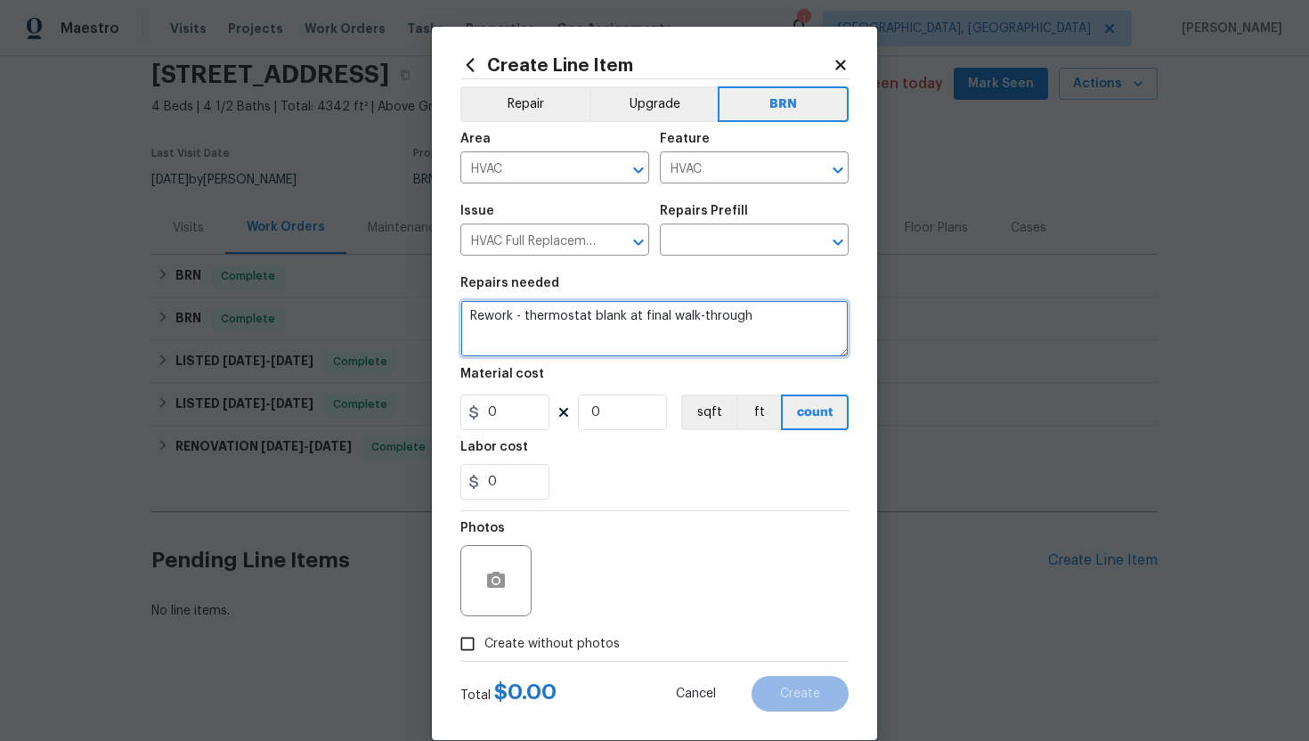
click at [471, 319] on textarea "Rework - thermostat blank at final walk-through" at bounding box center [654, 328] width 388 height 57
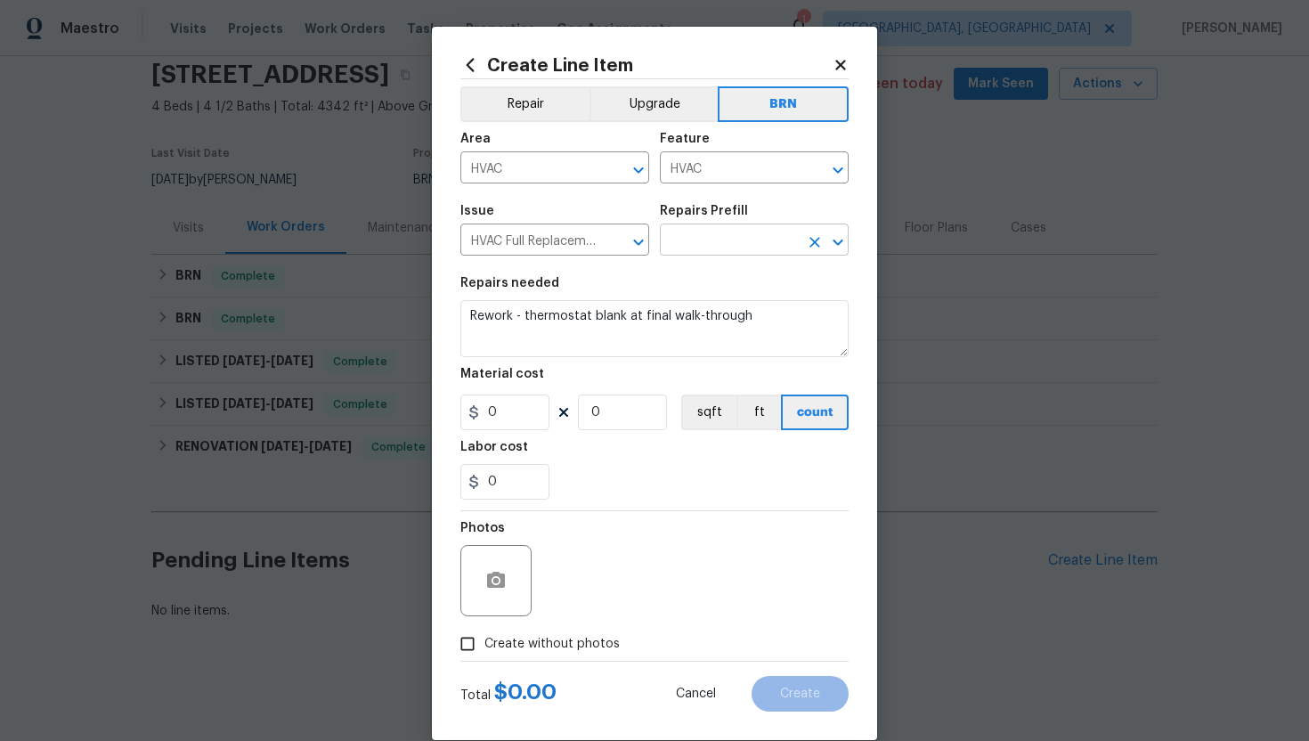
click at [710, 255] on input "text" at bounding box center [729, 242] width 139 height 28
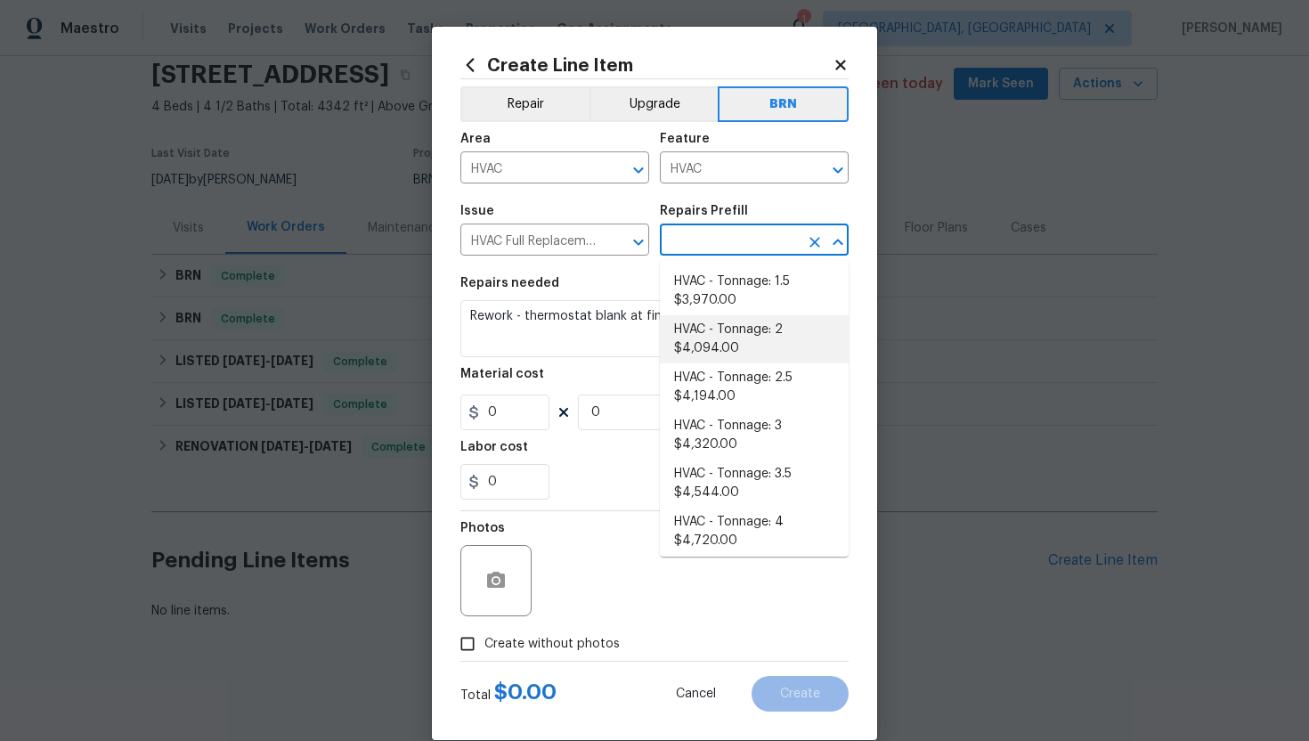
click at [727, 325] on li "HVAC - Tonnage: 2 $4,094.00" at bounding box center [754, 339] width 189 height 48
type input "HVAC - Tonnage: 2 $4,094.00"
type textarea "Replace 2 Ton Furnace, Condenser & Coil System. SEER2 14.3 Gas Split System Mat…"
type input "4094"
type input "1"
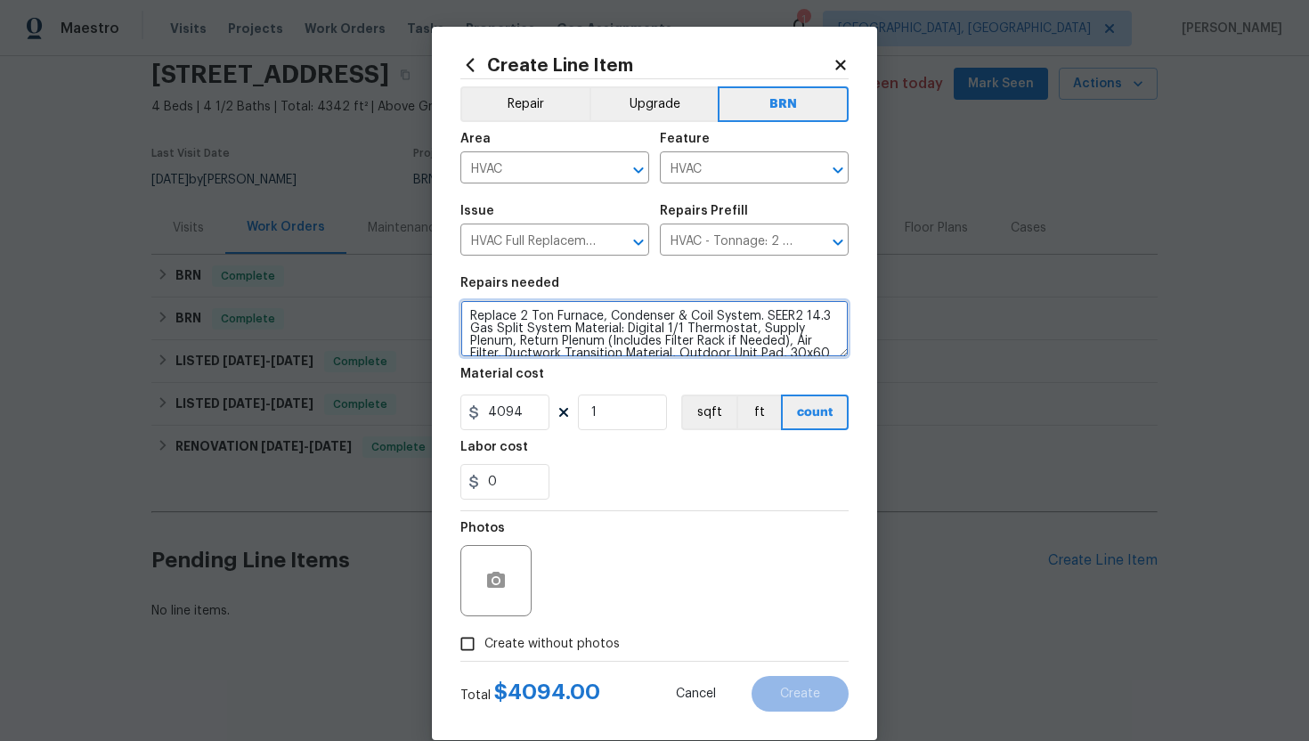
scroll to position [87, 0]
drag, startPoint x: 468, startPoint y: 316, endPoint x: 622, endPoint y: 399, distance: 174.1
click at [622, 399] on section "Repairs needed Replace 2 Ton Furnace, Condenser & Coil System. SEER2 14.3 Gas S…" at bounding box center [654, 388] width 388 height 244
paste textarea "work - thermostat blank at final walk-through"
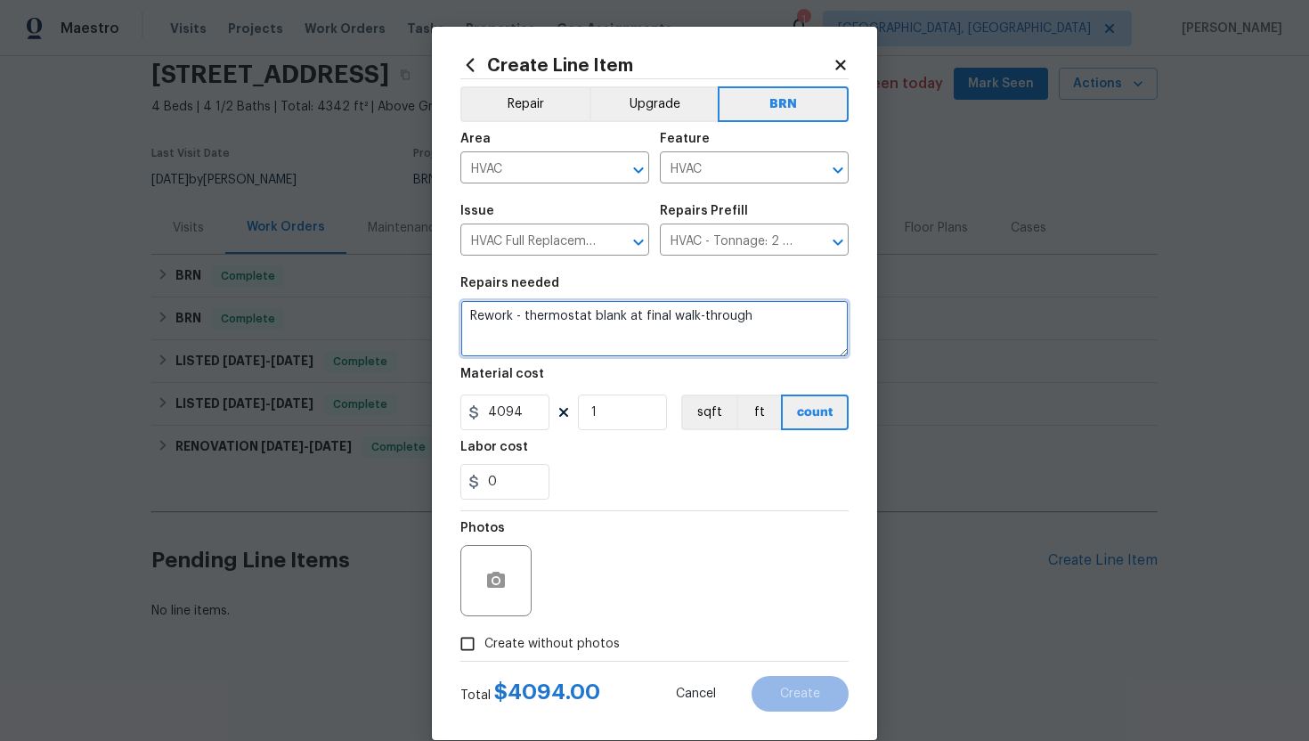
scroll to position [0, 0]
type textarea "Rework - thermostat blank at final walk-through"
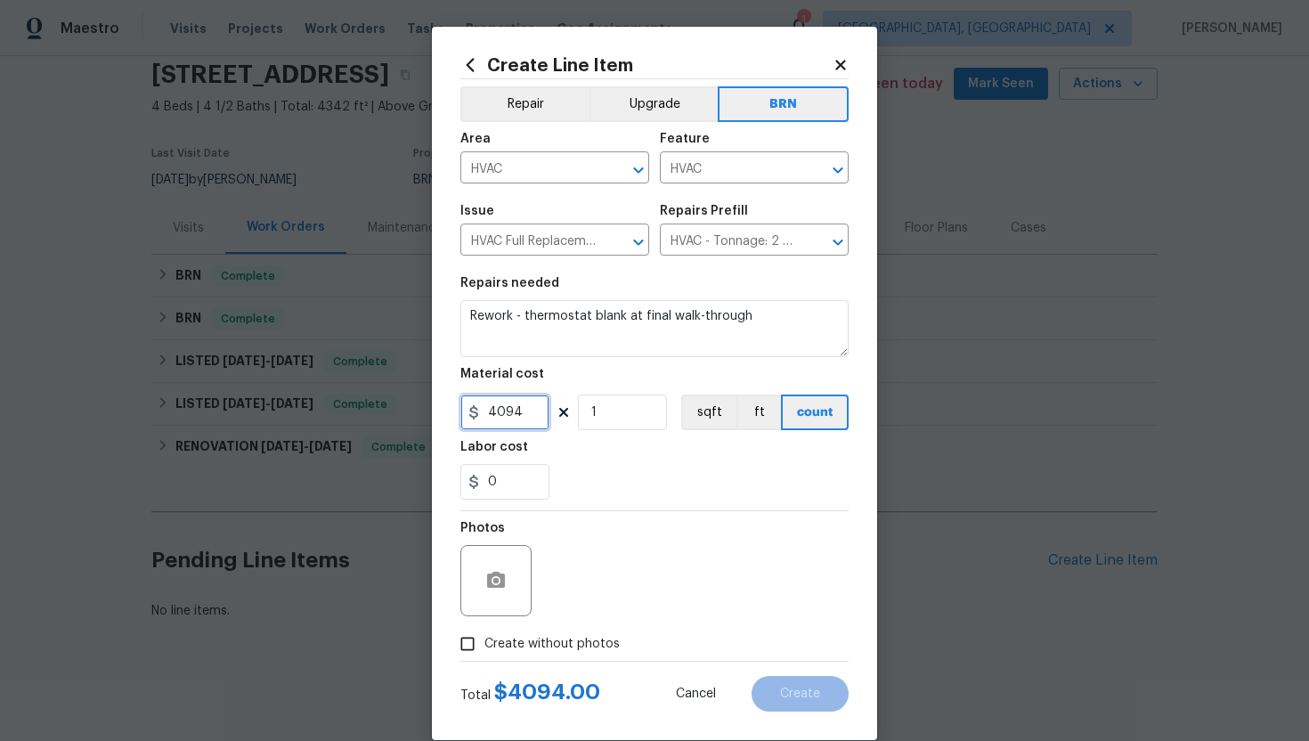
drag, startPoint x: 533, startPoint y: 412, endPoint x: 460, endPoint y: 412, distance: 72.1
click at [460, 412] on input "4094" at bounding box center [504, 412] width 89 height 36
type input "0"
click at [519, 473] on input "0" at bounding box center [504, 482] width 89 height 36
type input "1"
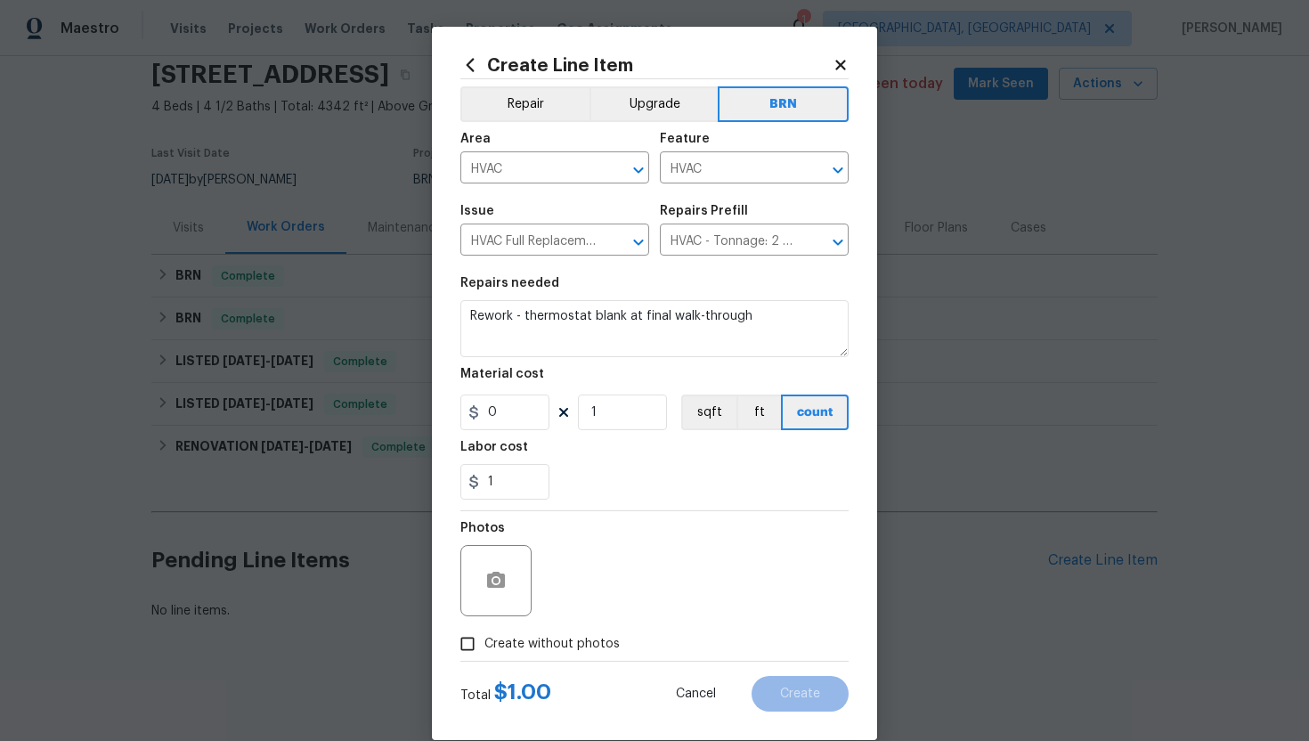
click at [625, 547] on div "Photos" at bounding box center [654, 569] width 388 height 116
click at [517, 655] on label "Create without photos" at bounding box center [535, 644] width 169 height 34
click at [484, 655] on input "Create without photos" at bounding box center [468, 644] width 34 height 34
checkbox input "true"
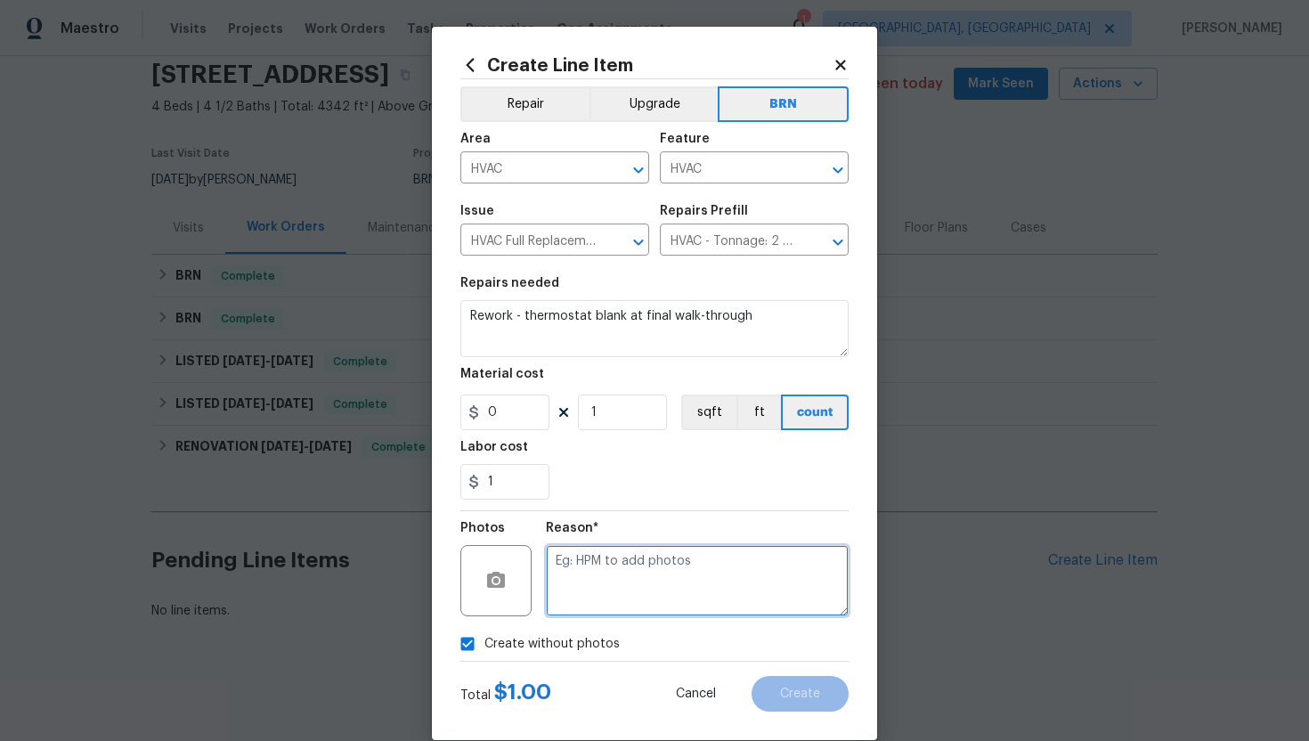
click at [624, 583] on textarea at bounding box center [697, 580] width 303 height 71
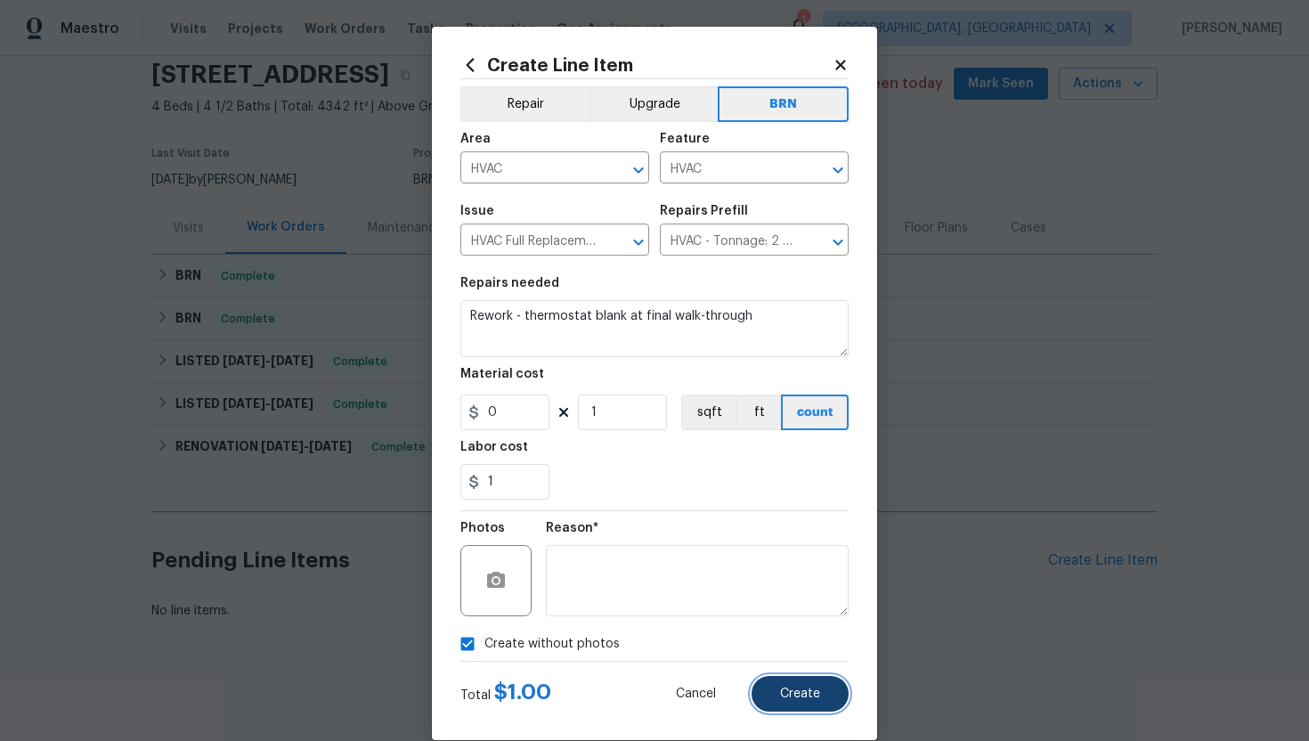
click at [809, 695] on span "Create" at bounding box center [800, 693] width 40 height 13
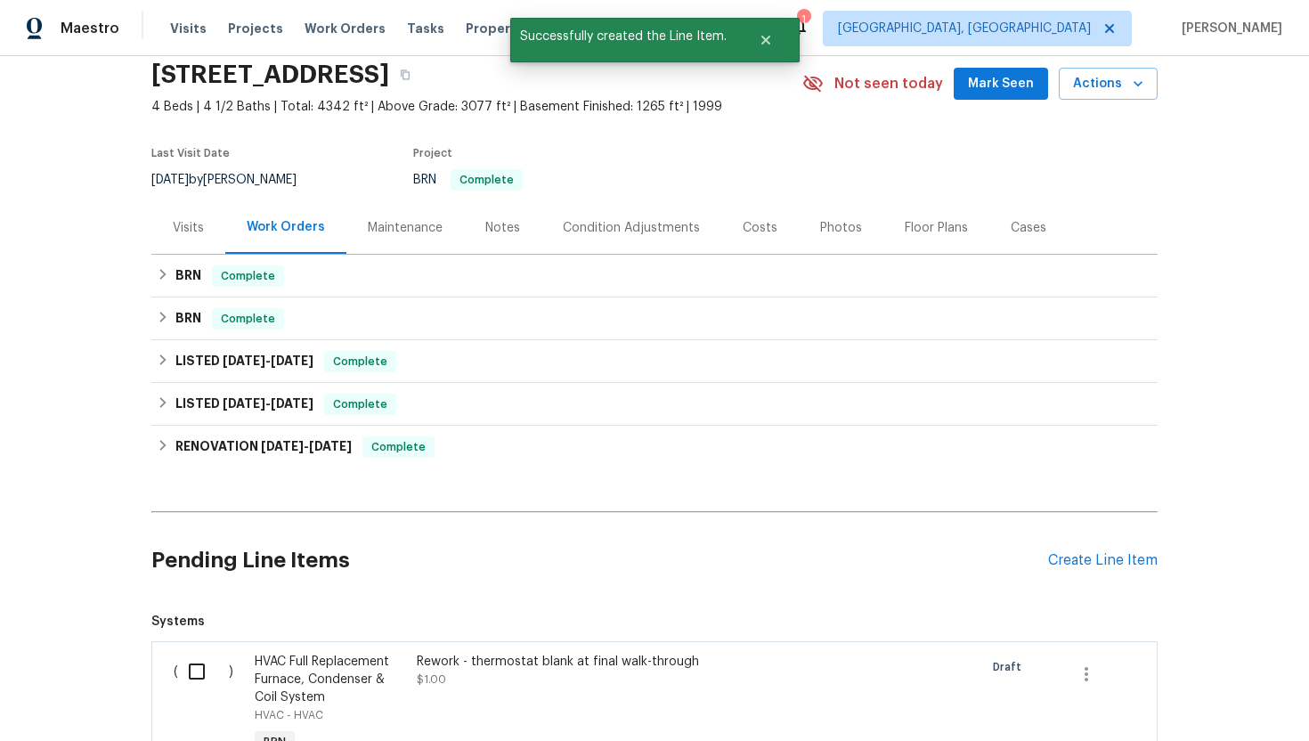
click at [206, 658] on input "checkbox" at bounding box center [203, 671] width 51 height 37
checkbox input "true"
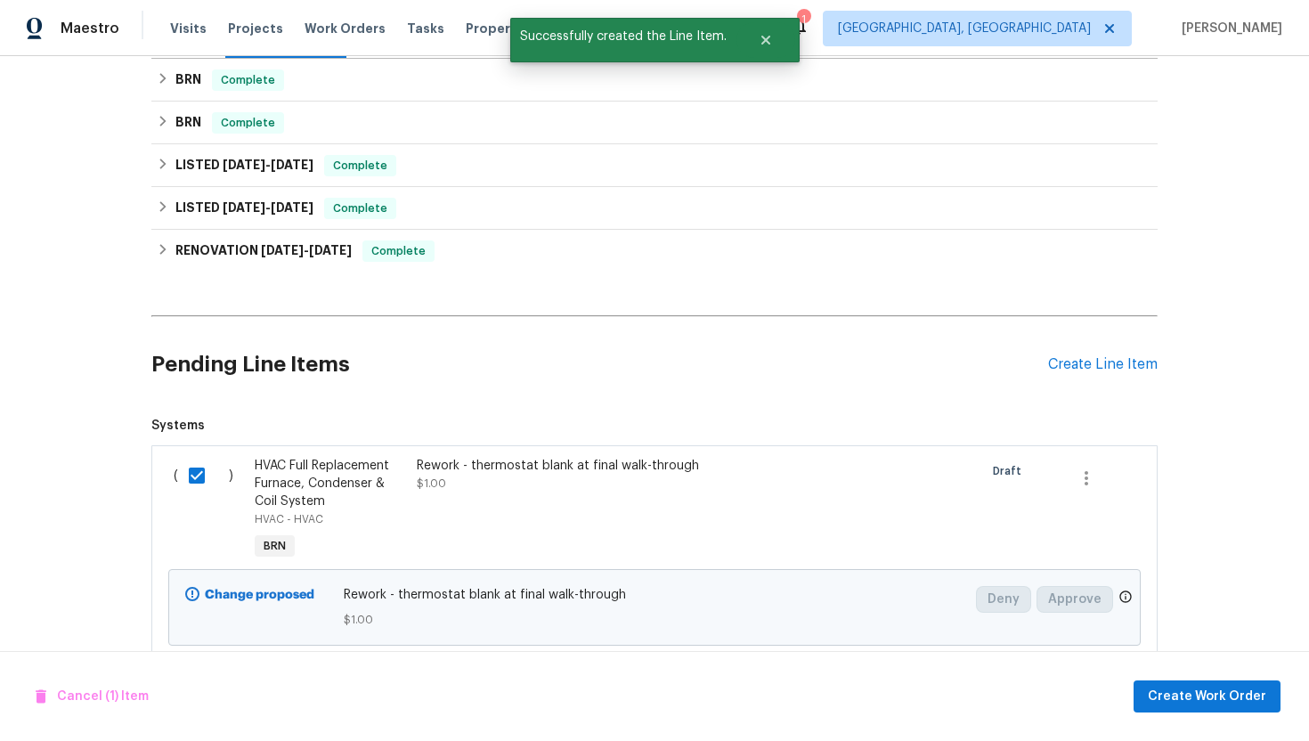
scroll to position [307, 0]
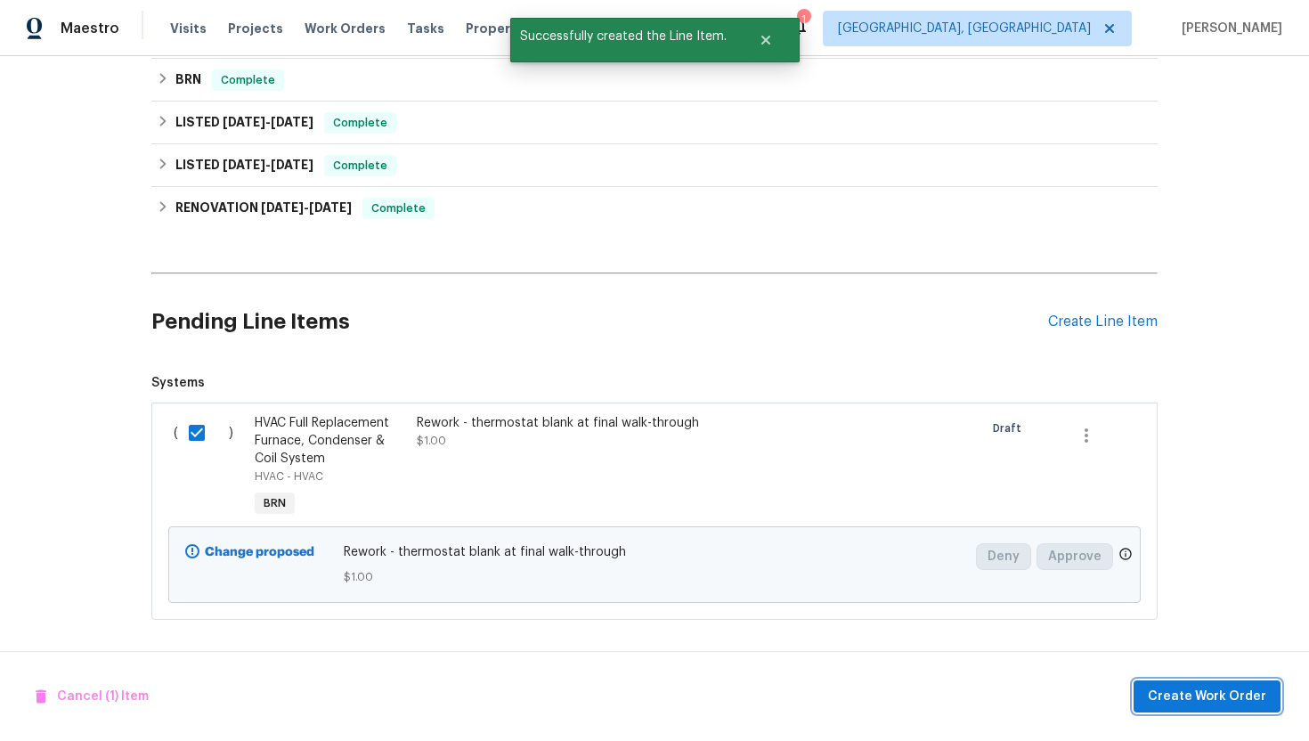
click at [1186, 692] on span "Create Work Order" at bounding box center [1207, 697] width 118 height 22
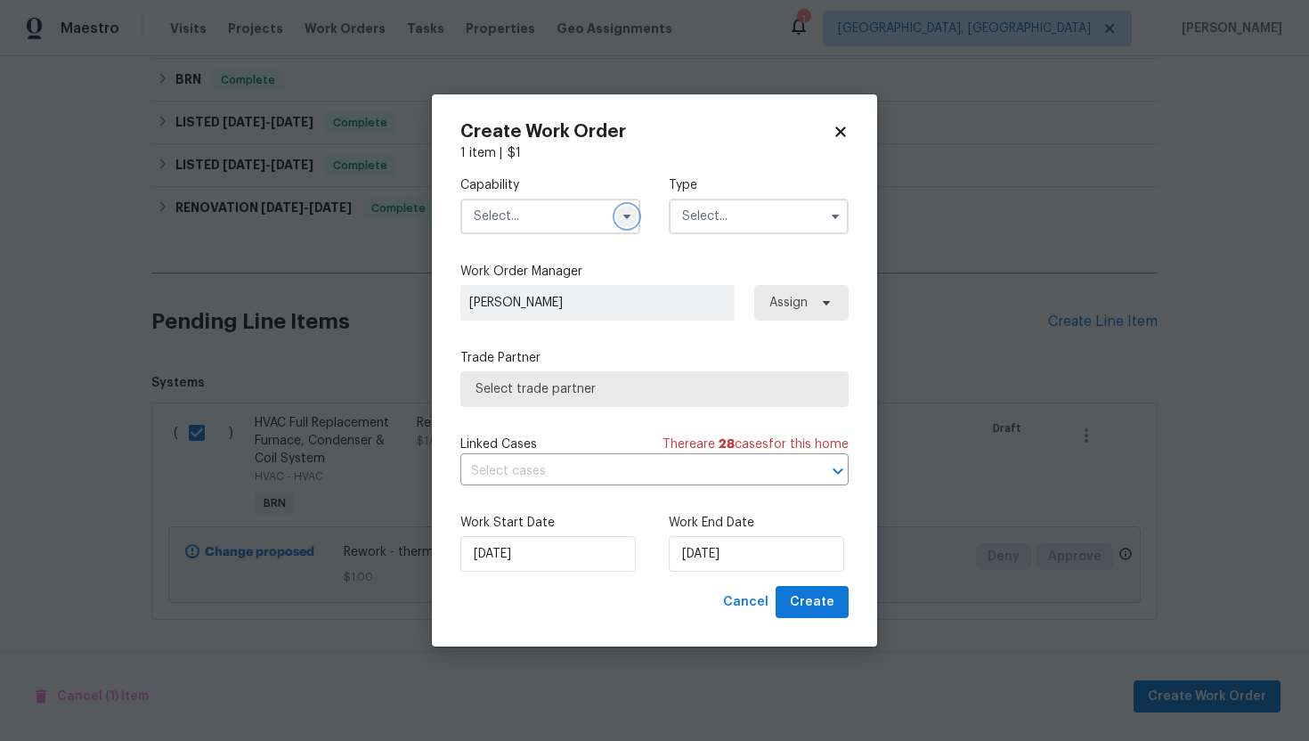
click at [622, 216] on icon "button" at bounding box center [627, 216] width 14 height 14
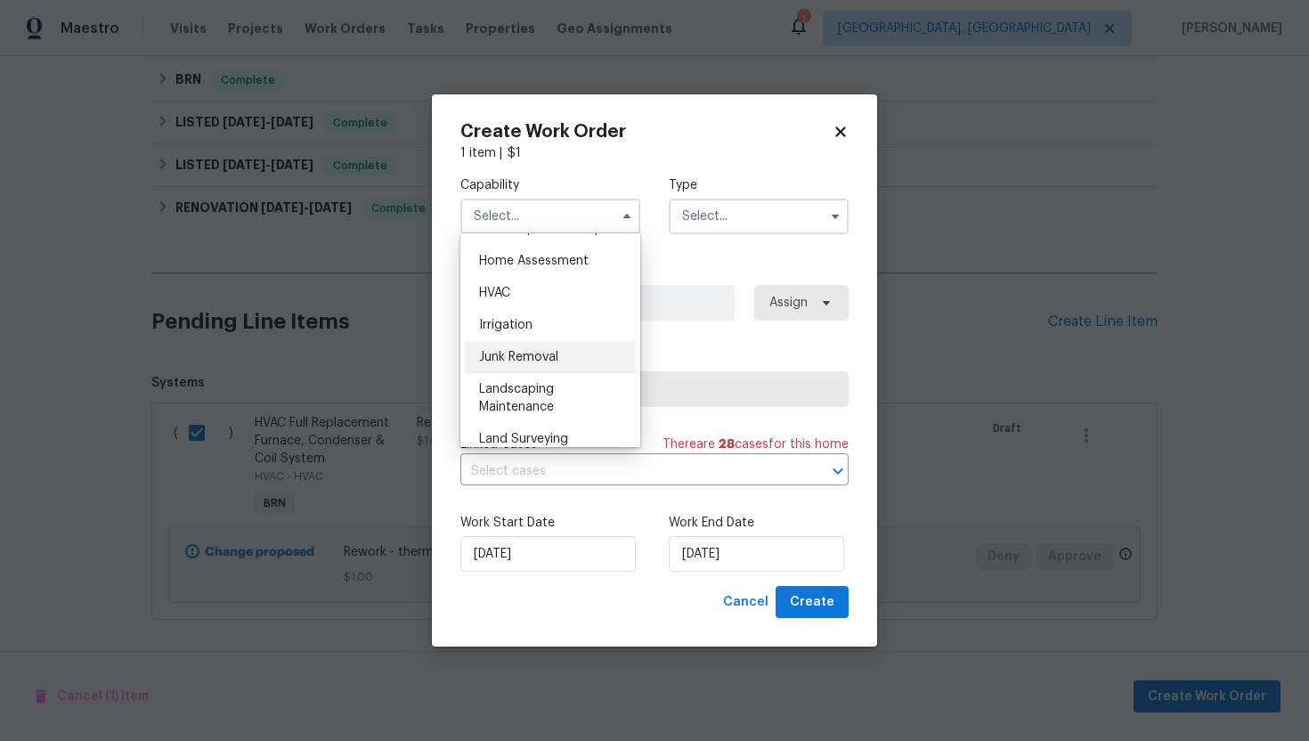
scroll to position [997, 0]
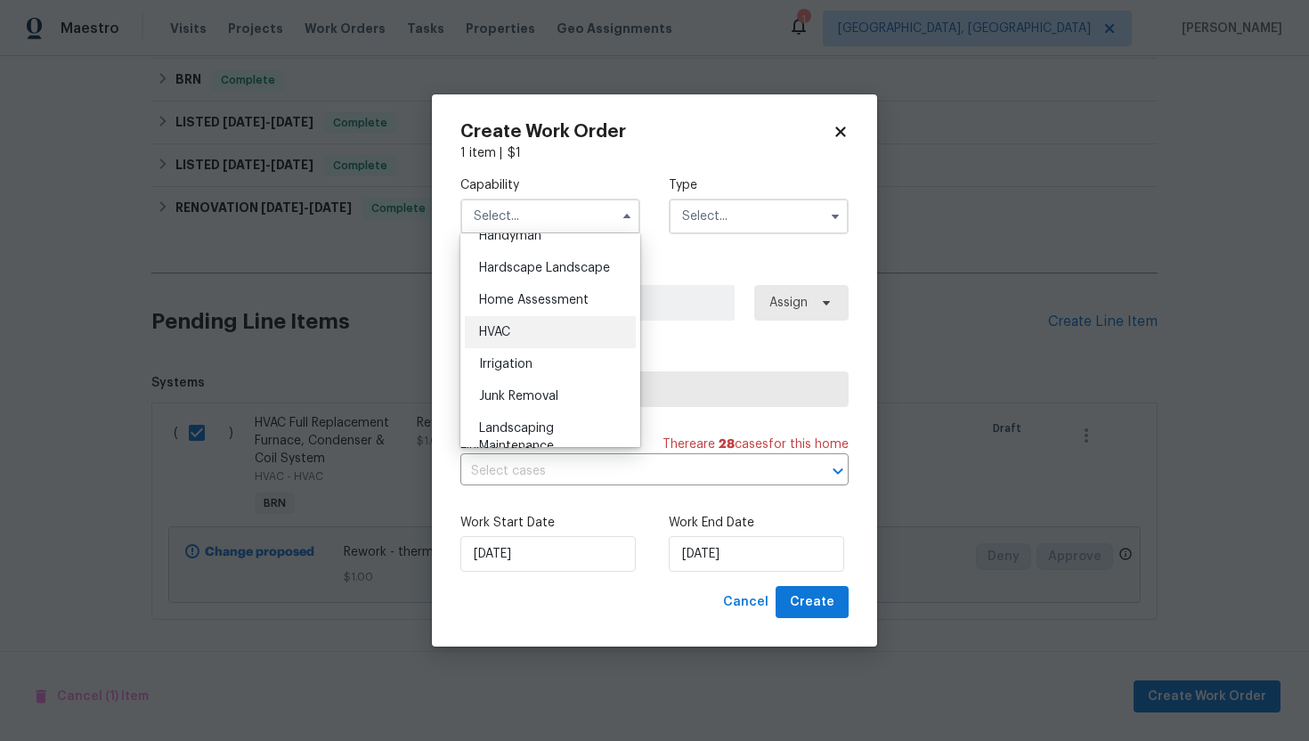
click at [550, 343] on div "HVAC" at bounding box center [550, 332] width 171 height 32
type input "HVAC"
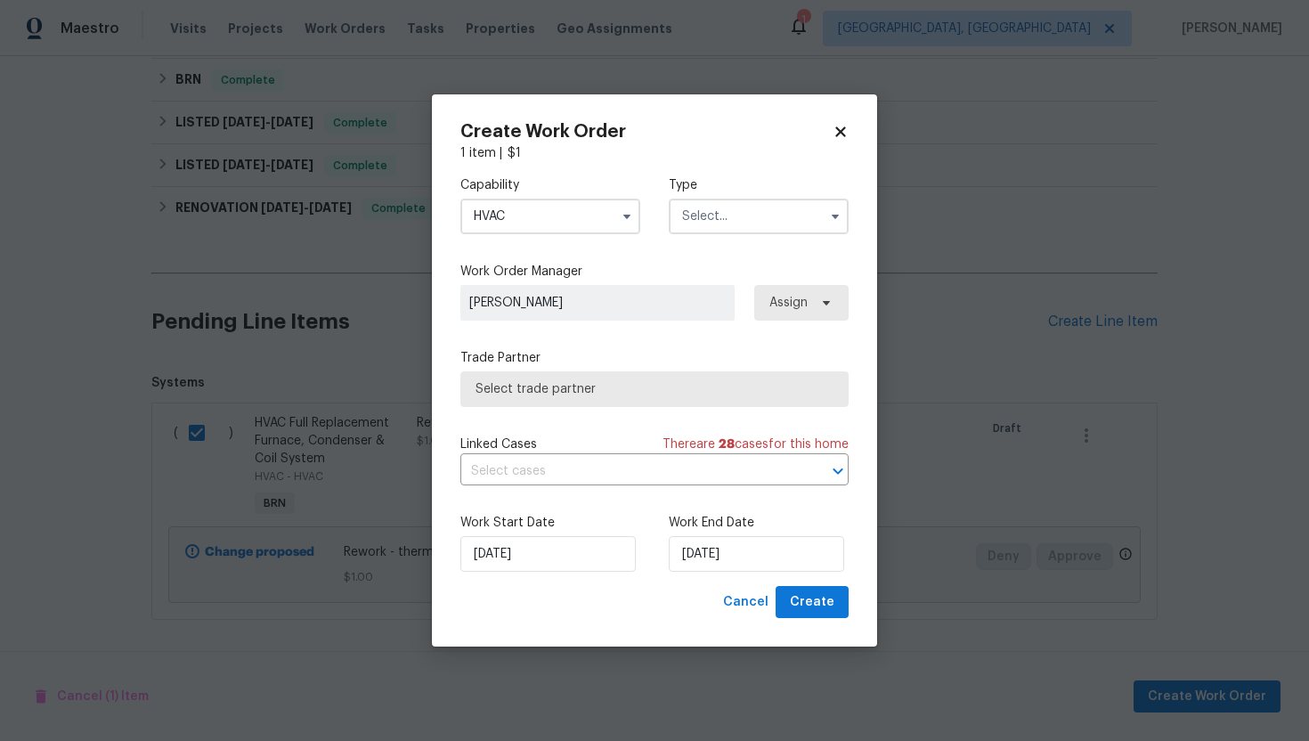
click at [703, 219] on input "text" at bounding box center [759, 217] width 180 height 36
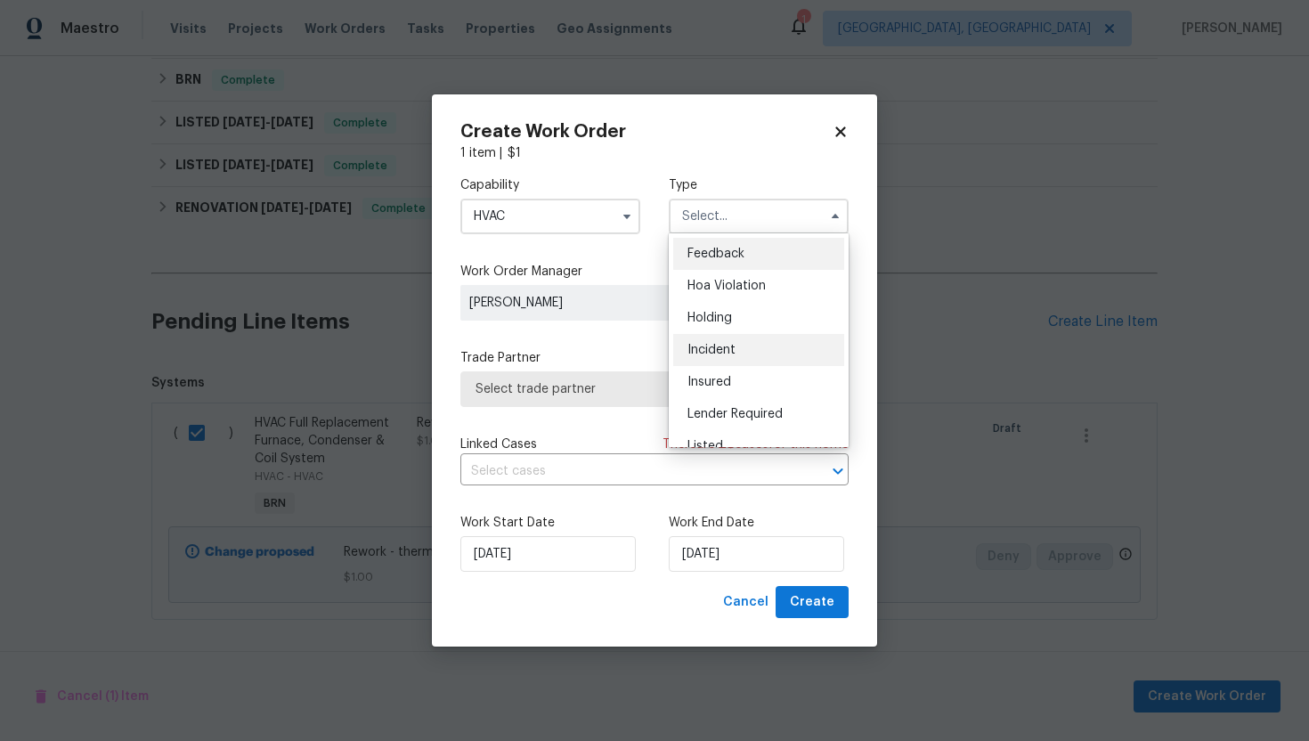
scroll to position [404, 0]
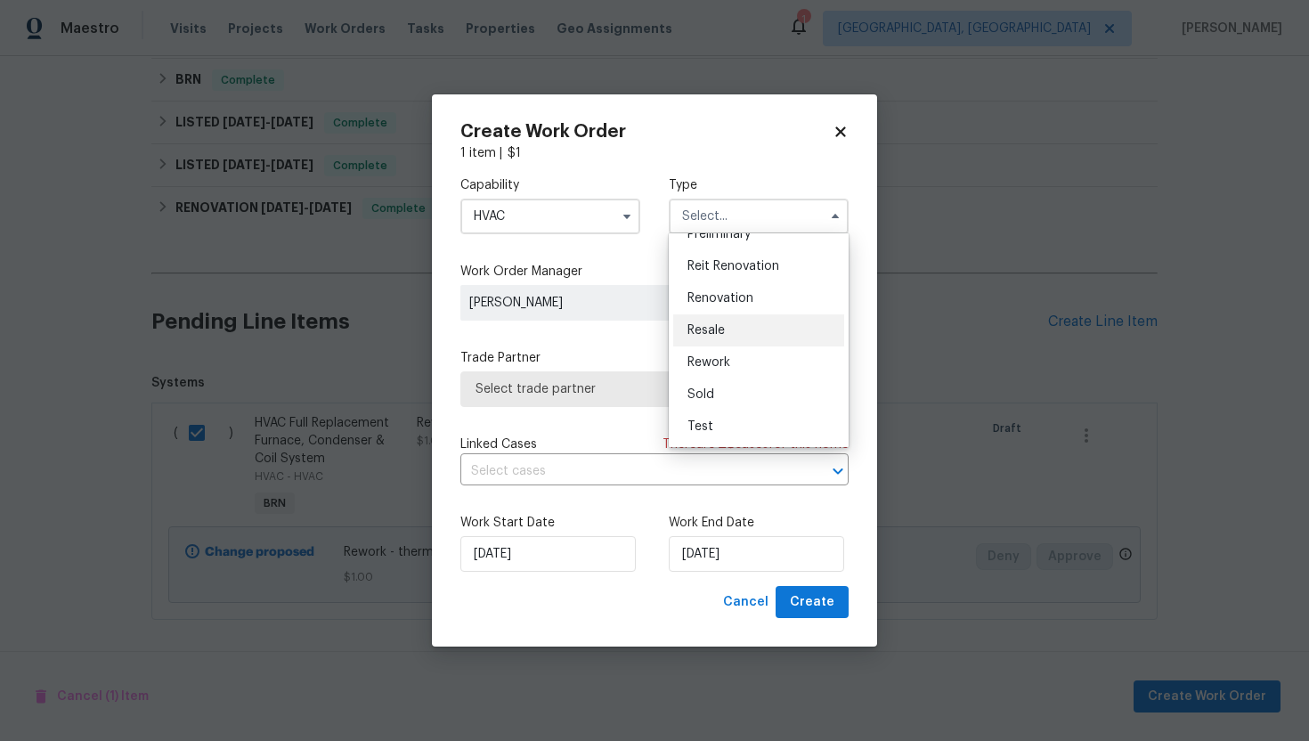
click at [749, 324] on div "Resale" at bounding box center [758, 330] width 171 height 32
type input "Resale"
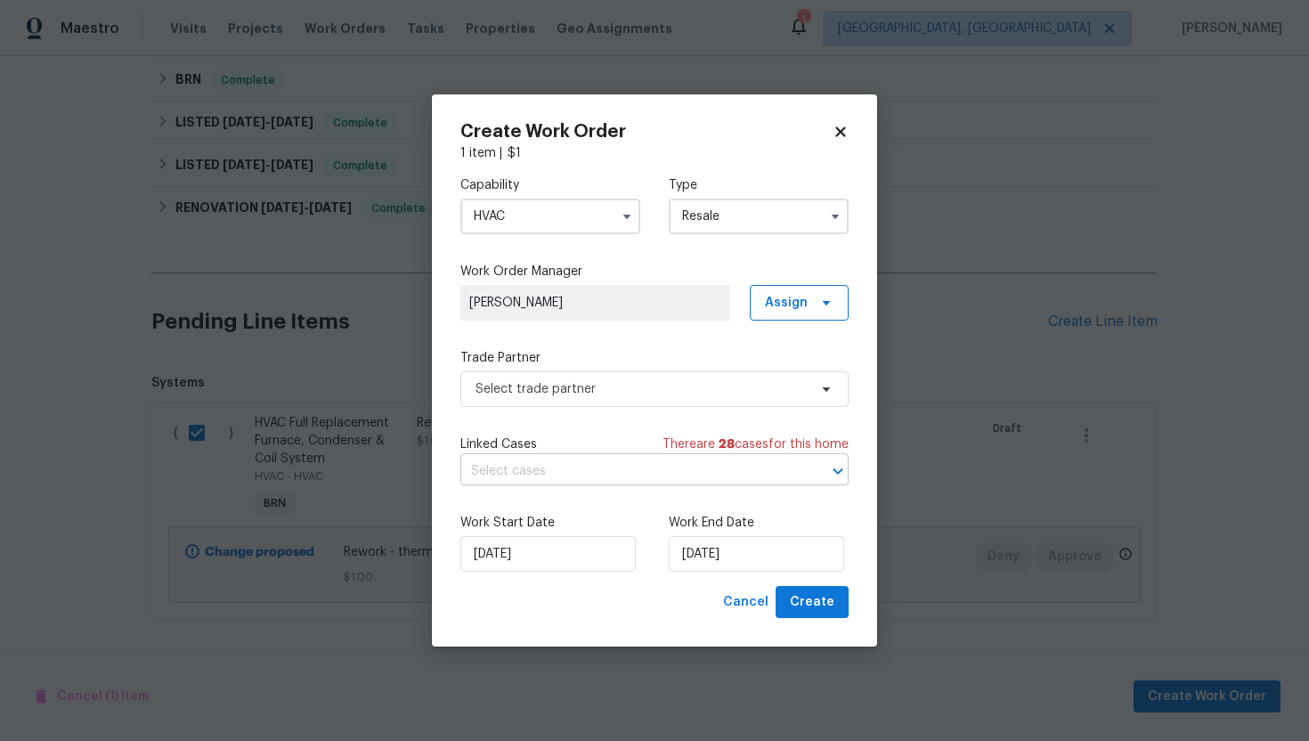
click at [633, 467] on input "text" at bounding box center [629, 472] width 338 height 28
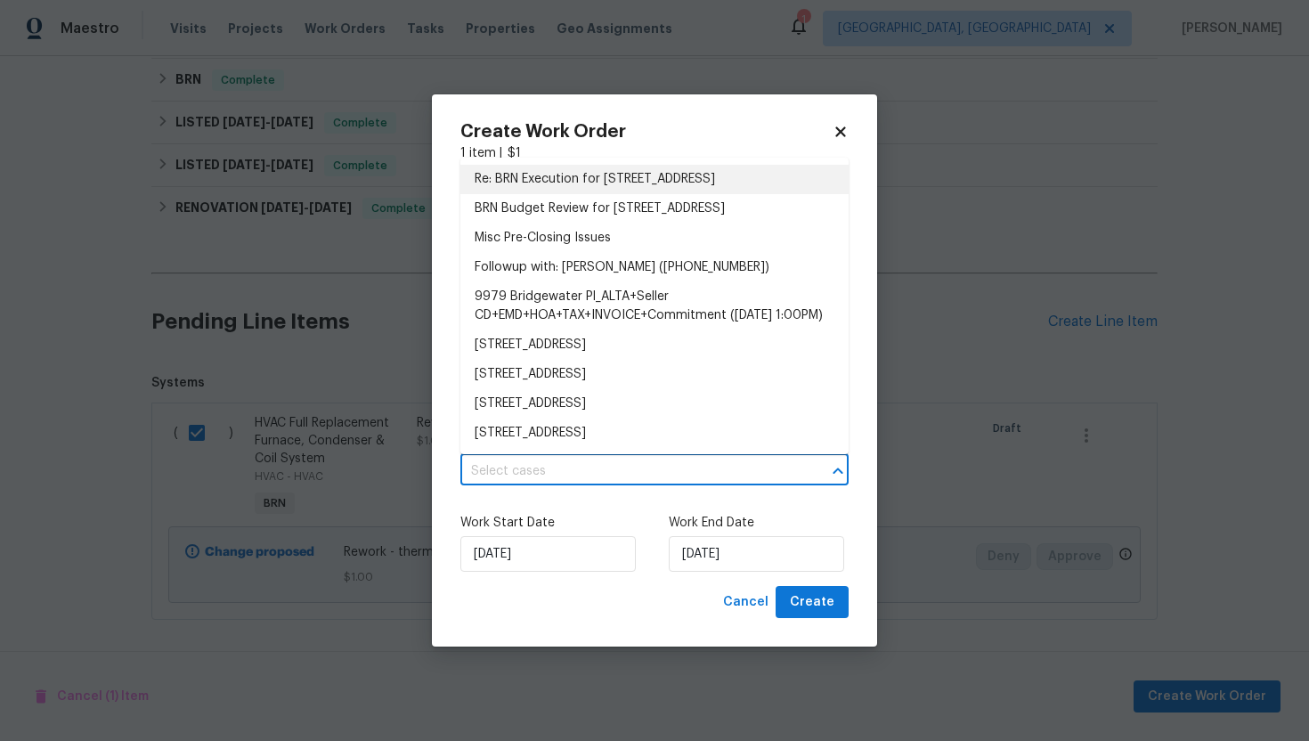
click at [644, 194] on li "Re: BRN Execution for 9979 Bridgewater Pointe, Villa Rica, GA 30180" at bounding box center [654, 179] width 388 height 29
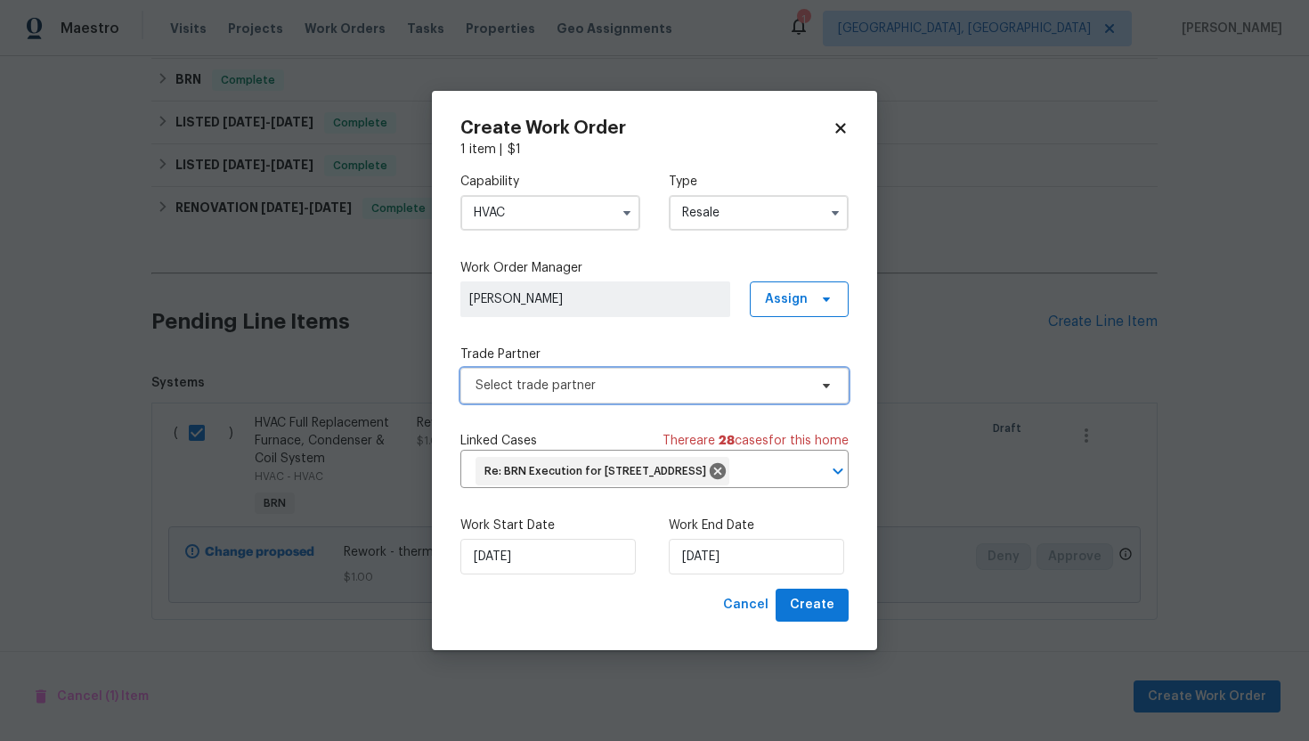
click at [589, 388] on span "Select trade partner" at bounding box center [654, 386] width 388 height 36
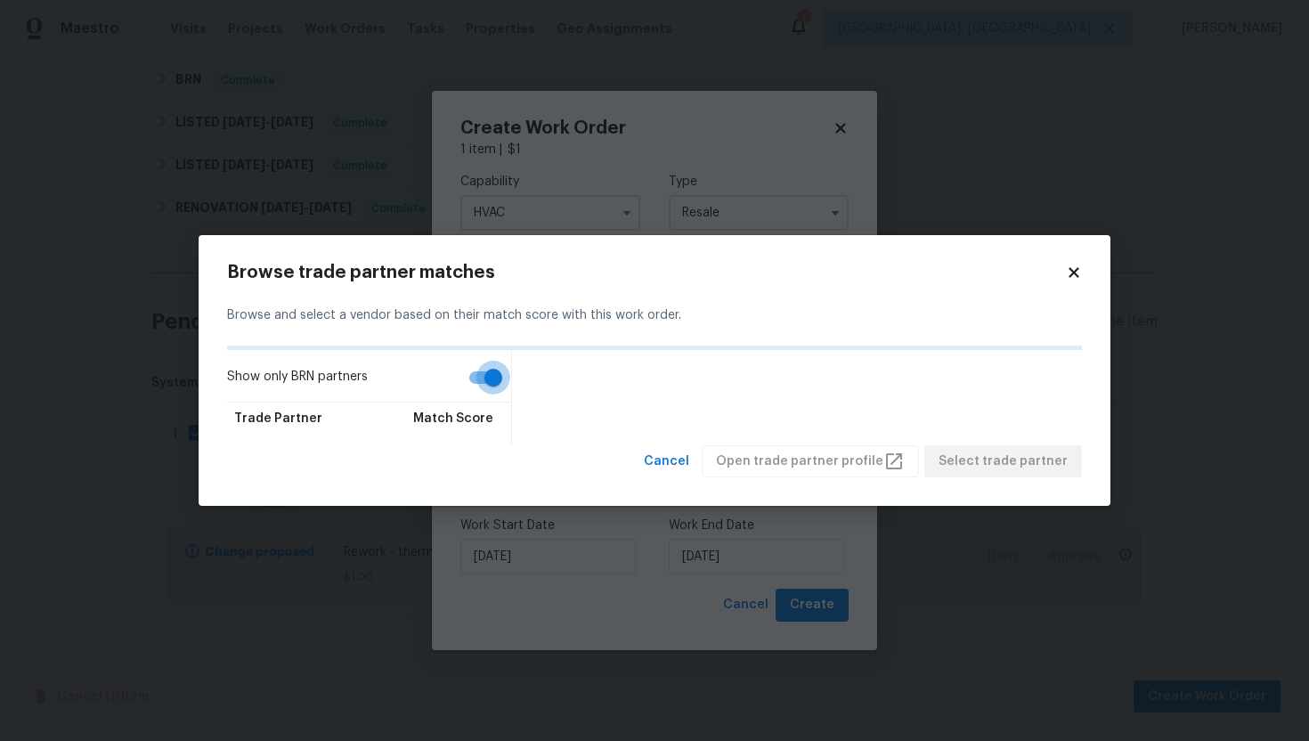
click at [484, 384] on input "Show only BRN partners" at bounding box center [494, 378] width 102 height 34
checkbox input "false"
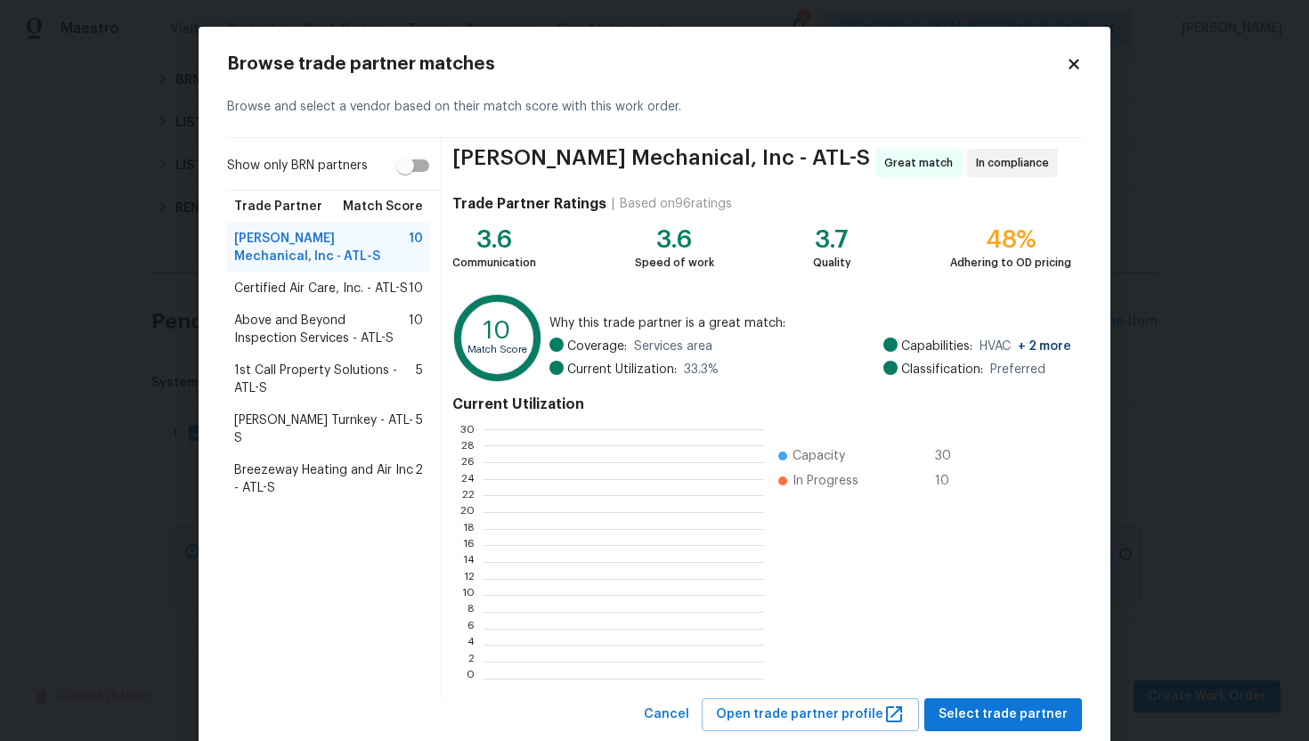
scroll to position [2, 2]
click at [336, 410] on div "Davis Turnkey - ATL-S 5" at bounding box center [328, 429] width 203 height 50
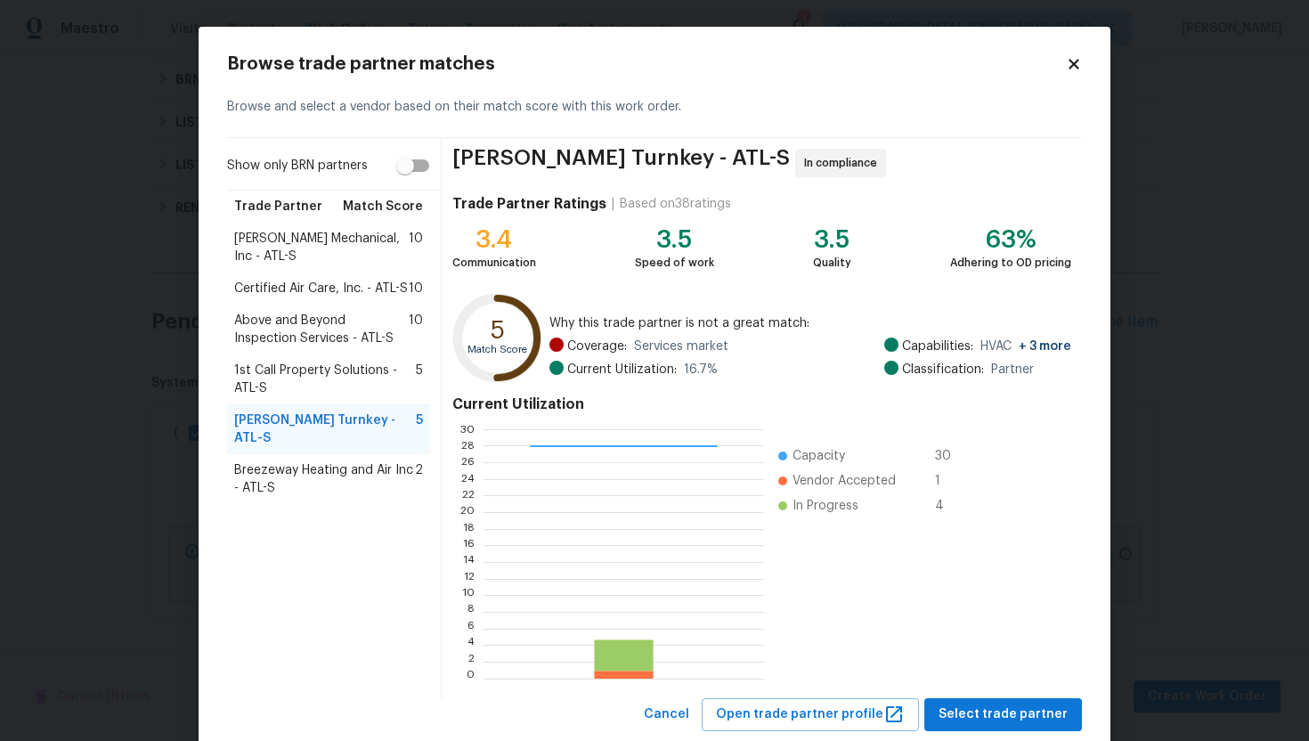
scroll to position [45, 0]
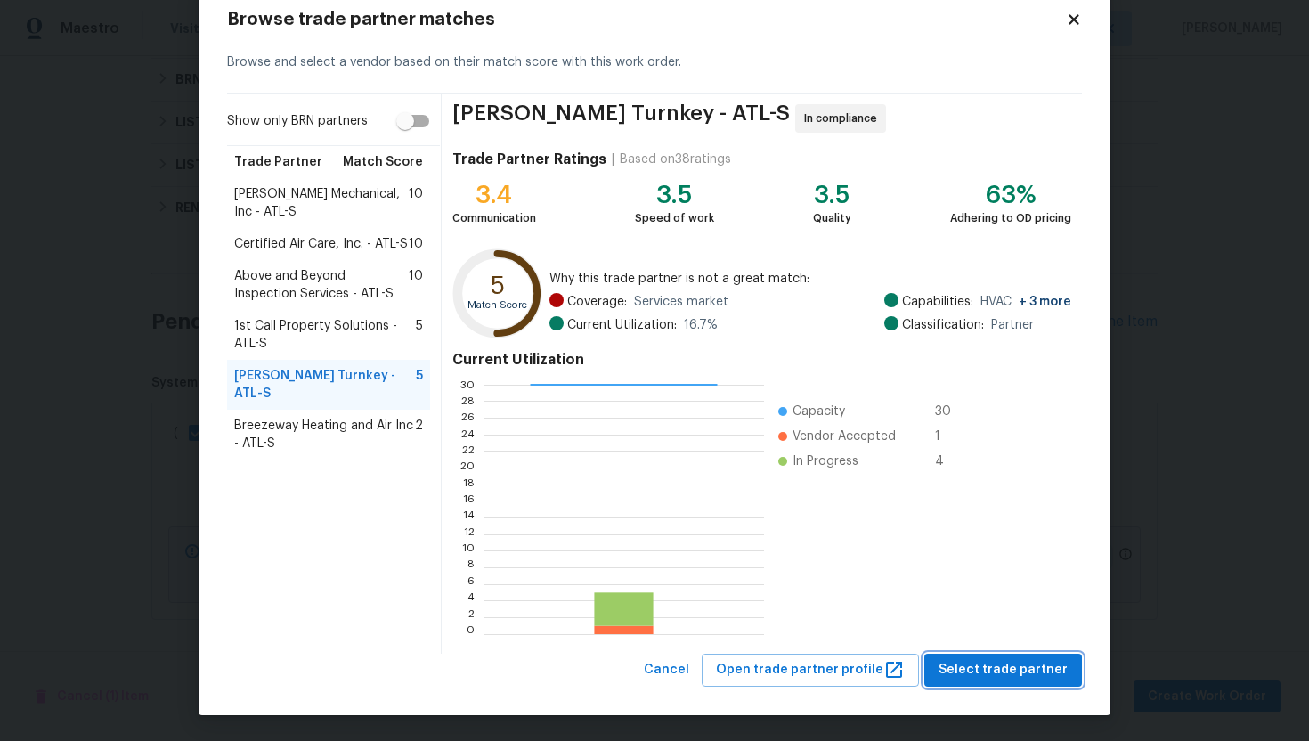
click at [970, 667] on span "Select trade partner" at bounding box center [1003, 670] width 129 height 22
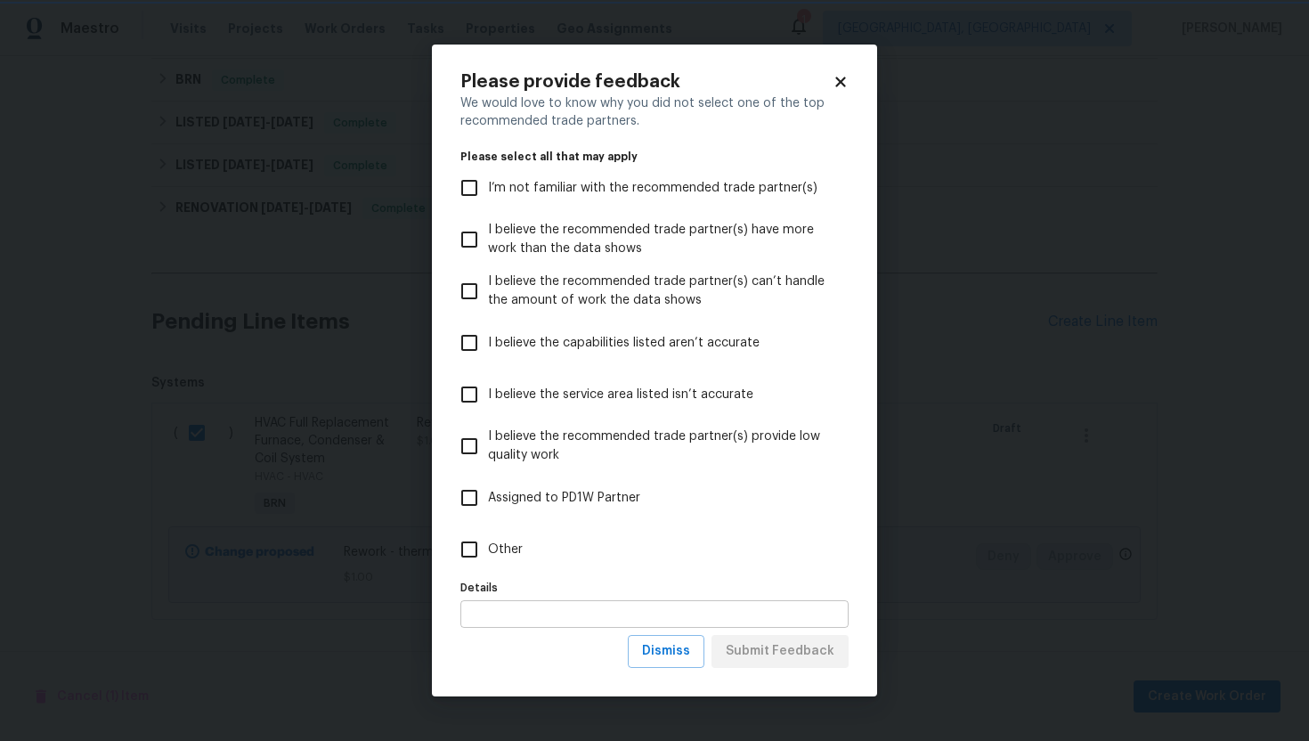
scroll to position [0, 0]
click at [665, 661] on span "Dismiss" at bounding box center [666, 651] width 48 height 22
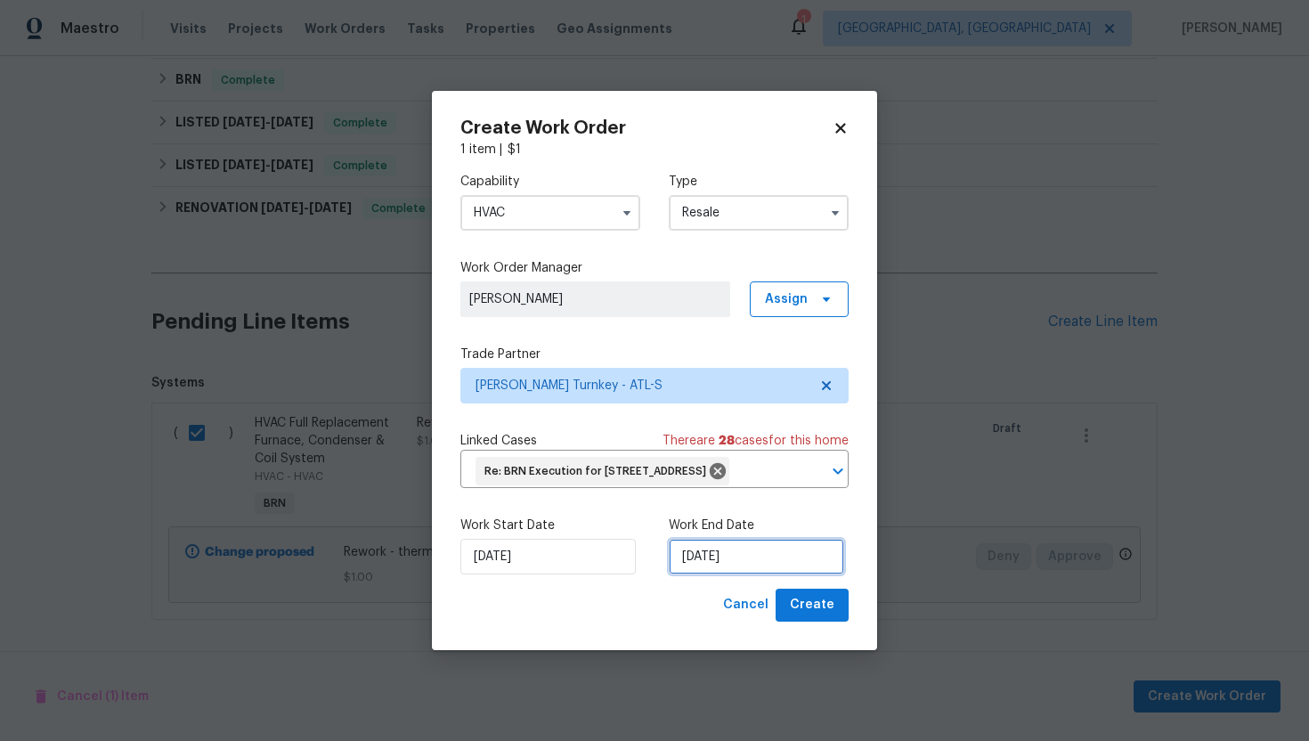
click at [699, 574] on input "9/3/2025" at bounding box center [756, 557] width 175 height 36
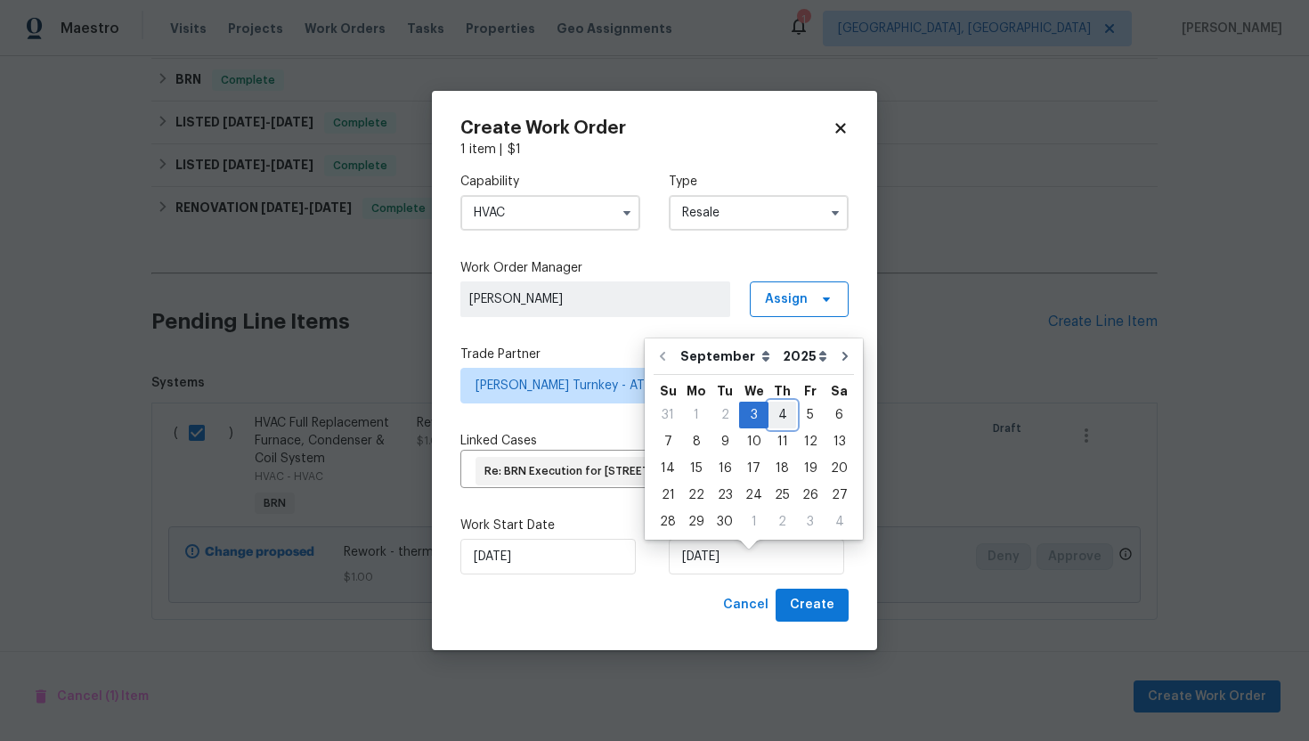
click at [772, 423] on div "4" at bounding box center [782, 414] width 28 height 25
type input "9/4/2025"
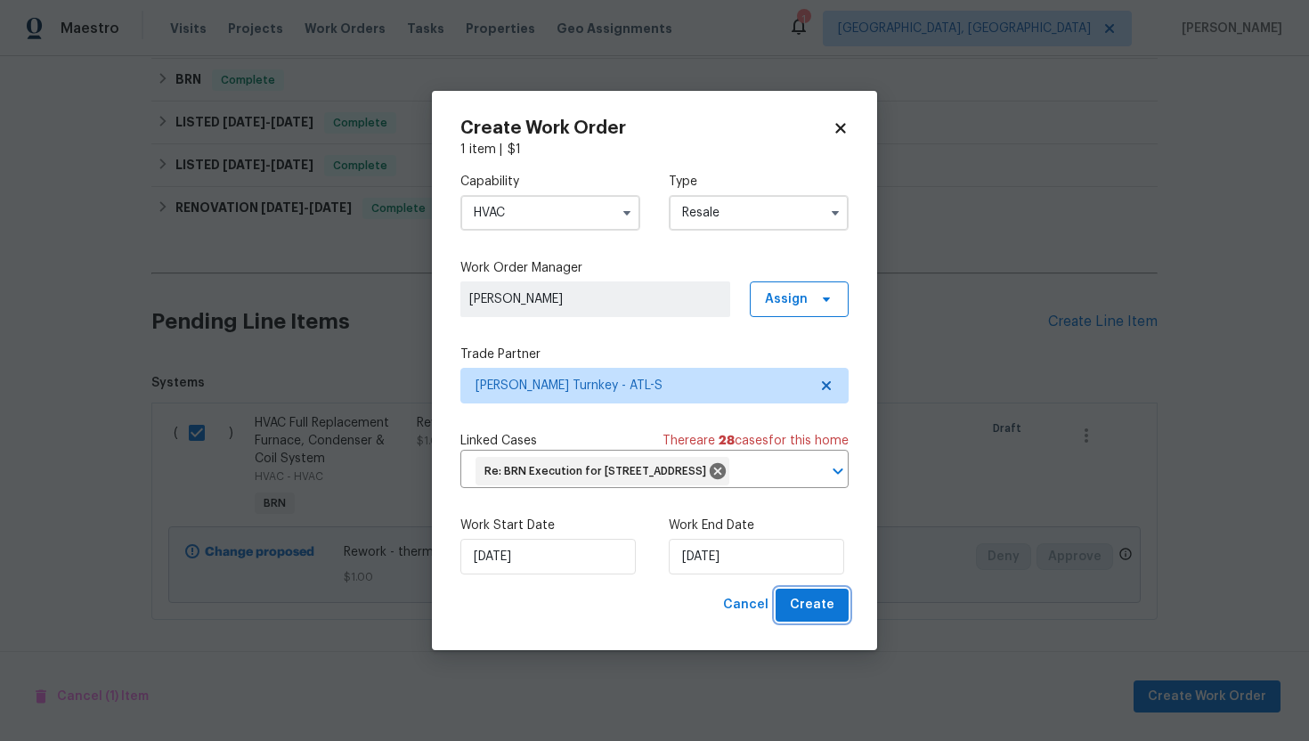
click at [806, 614] on span "Create" at bounding box center [812, 605] width 45 height 22
checkbox input "false"
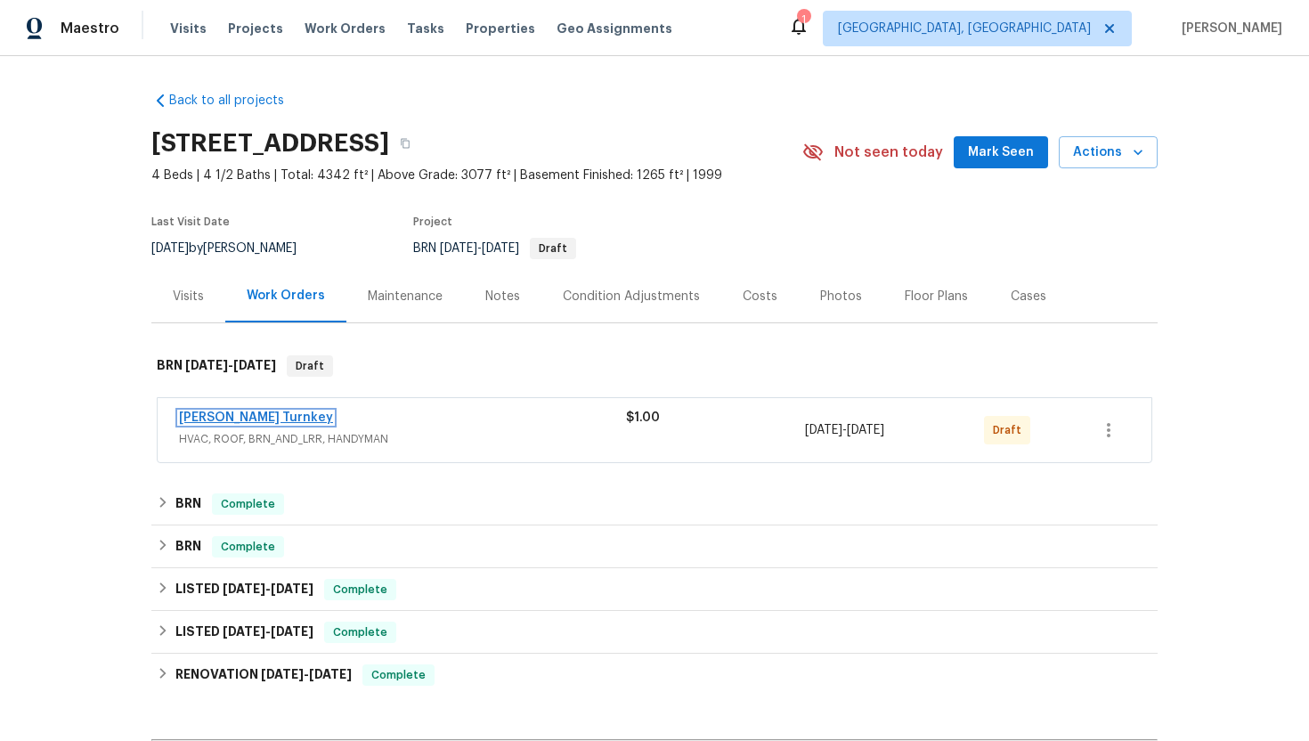
click at [230, 415] on link "[PERSON_NAME] Turnkey" at bounding box center [256, 417] width 154 height 12
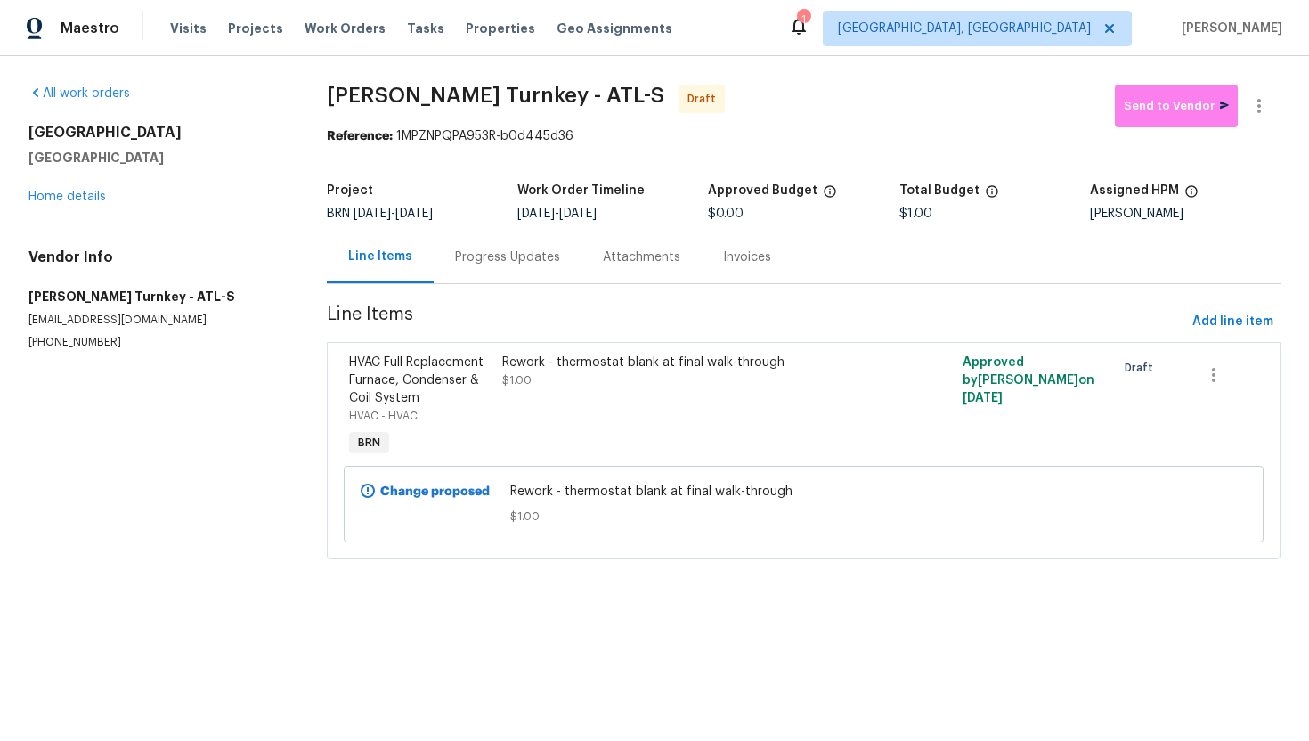
click at [504, 249] on div "Progress Updates" at bounding box center [507, 257] width 105 height 18
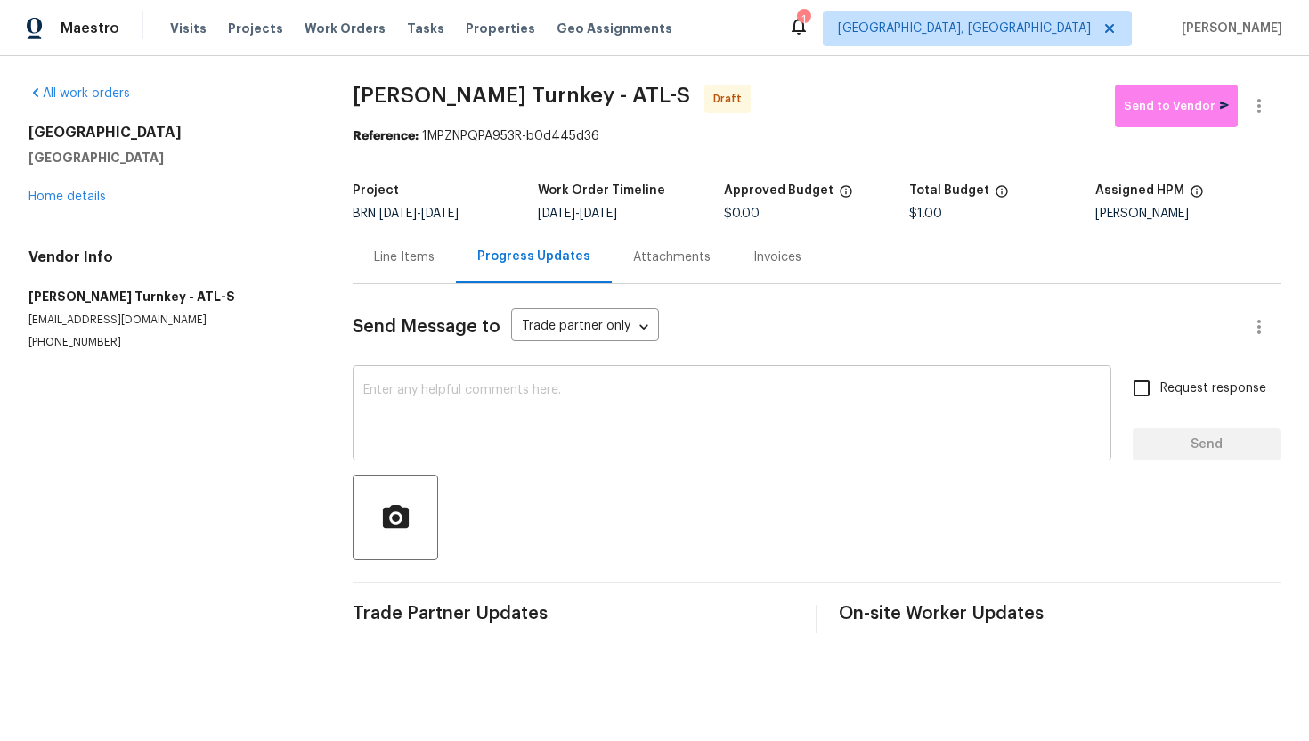
click at [499, 420] on textarea at bounding box center [731, 415] width 737 height 62
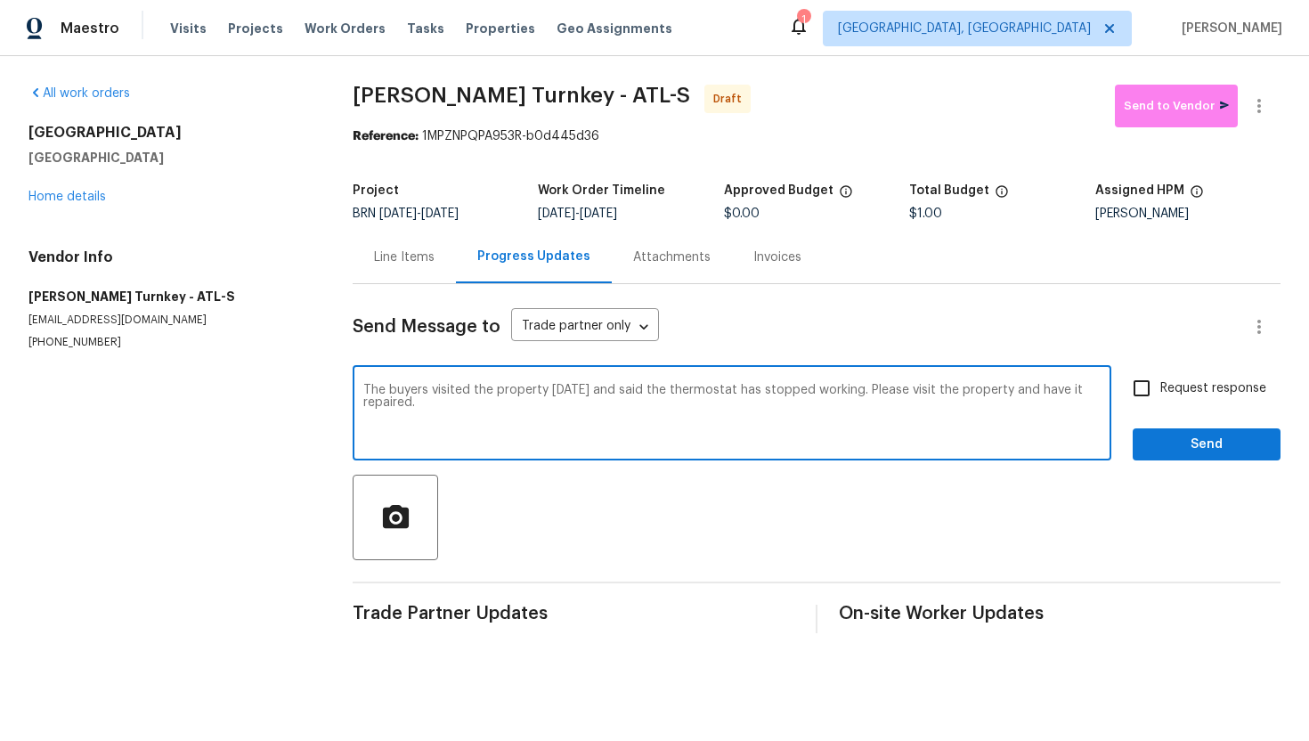
click at [1033, 396] on textarea "The buyers visited the property [DATE] and said the thermostat has stopped work…" at bounding box center [731, 415] width 737 height 62
click at [1030, 394] on textarea "The buyers visited the property [DATE] and said the thermostat has stopped work…" at bounding box center [731, 415] width 737 height 62
type textarea "The buyers visited the property [DATE] and said the thermostat has stopped work…"
click at [1172, 395] on span "Request response" at bounding box center [1213, 388] width 106 height 19
click at [1160, 395] on input "Request response" at bounding box center [1141, 388] width 37 height 37
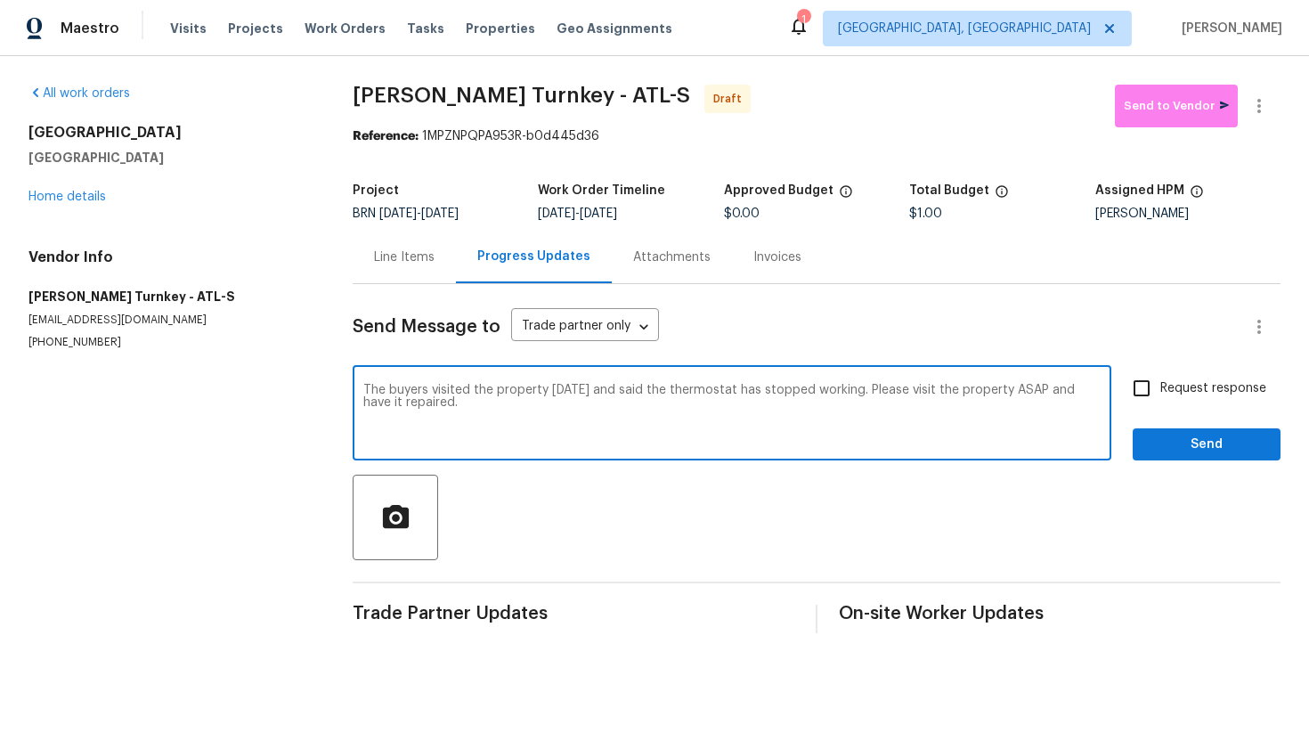
checkbox input "true"
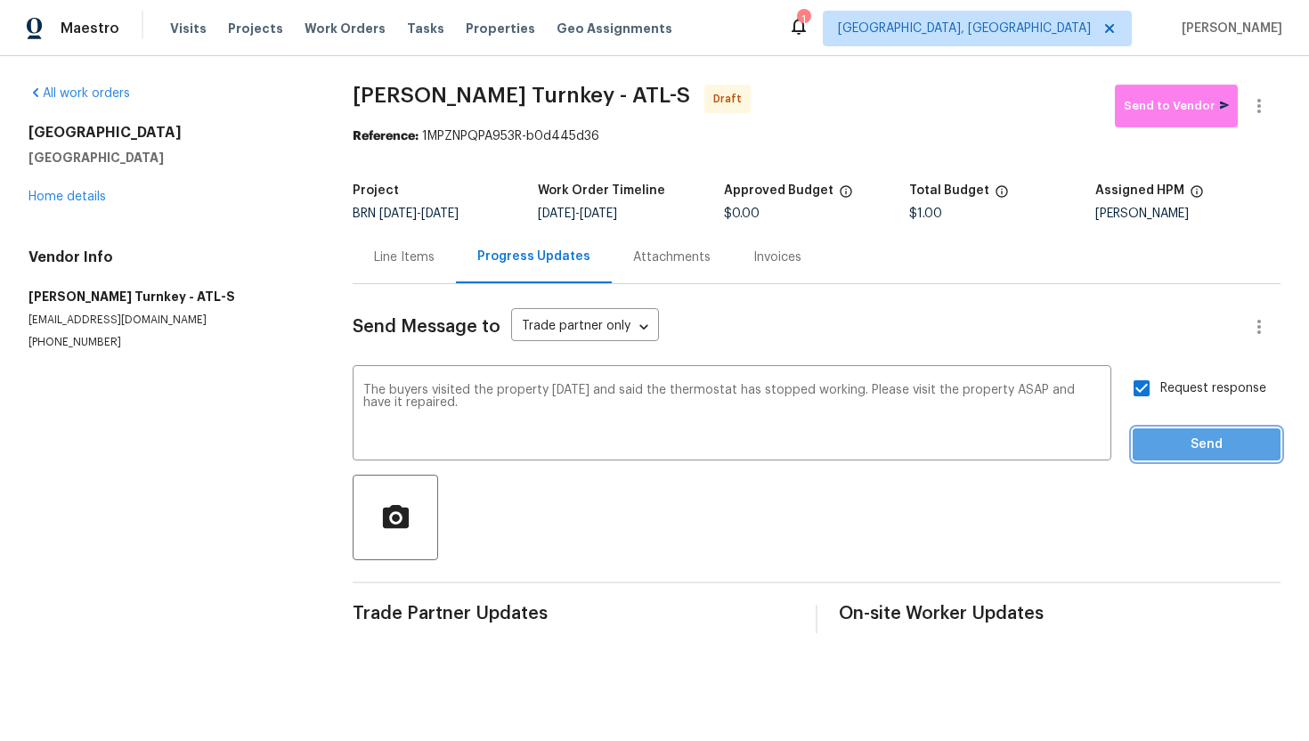
click at [1187, 433] on button "Send" at bounding box center [1207, 444] width 148 height 33
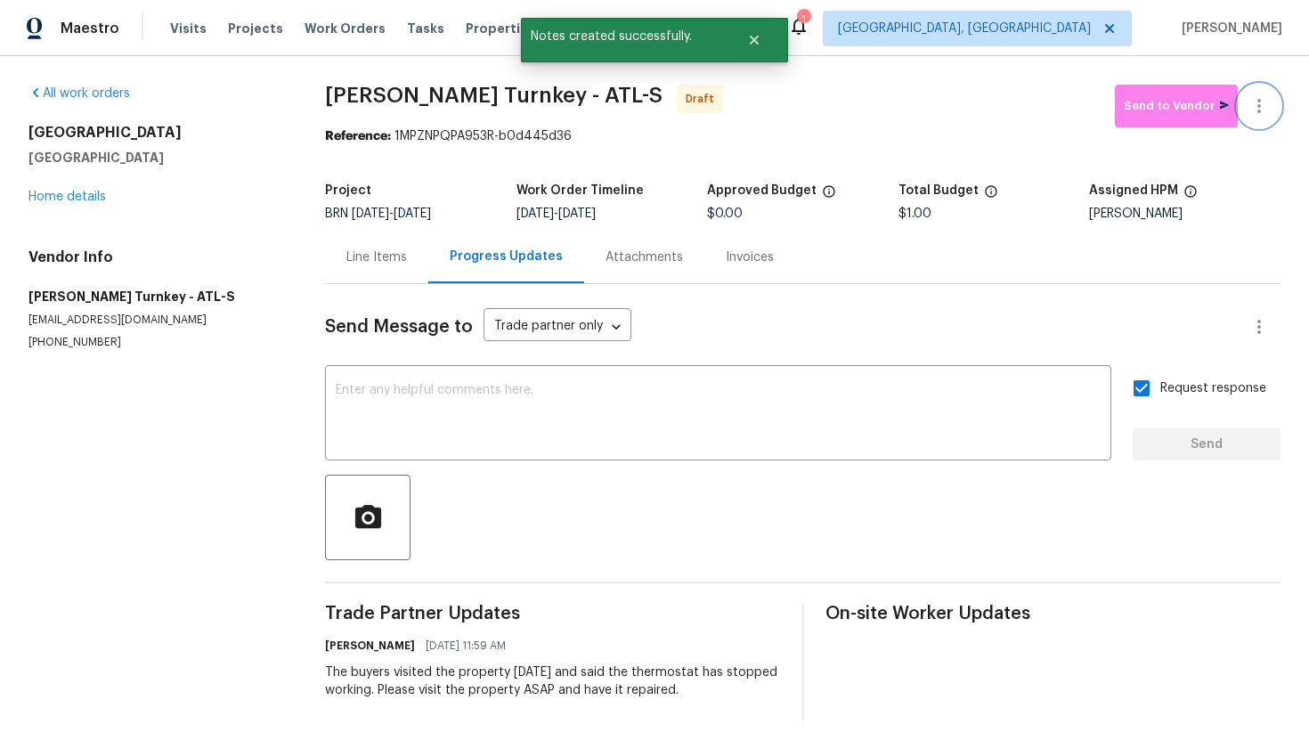
click at [1264, 107] on icon "button" at bounding box center [1258, 105] width 21 height 21
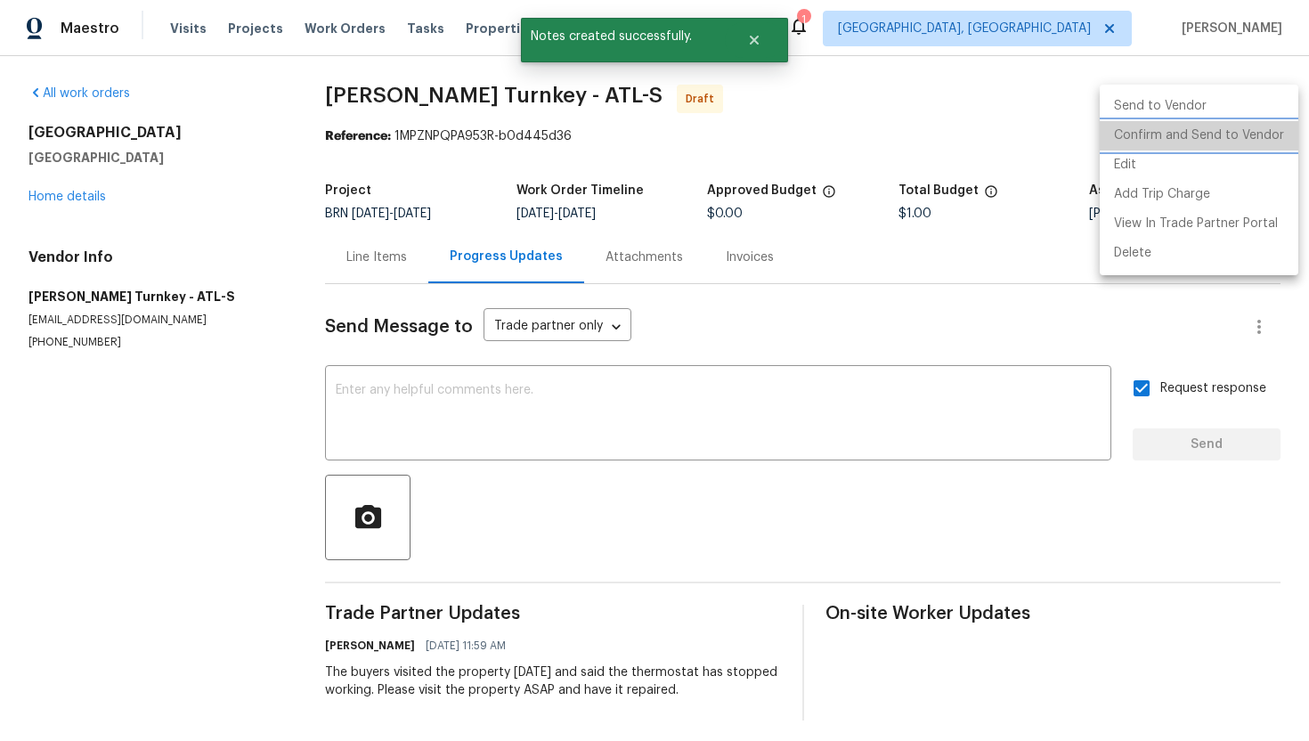
click at [1234, 134] on li "Confirm and Send to Vendor" at bounding box center [1199, 135] width 199 height 29
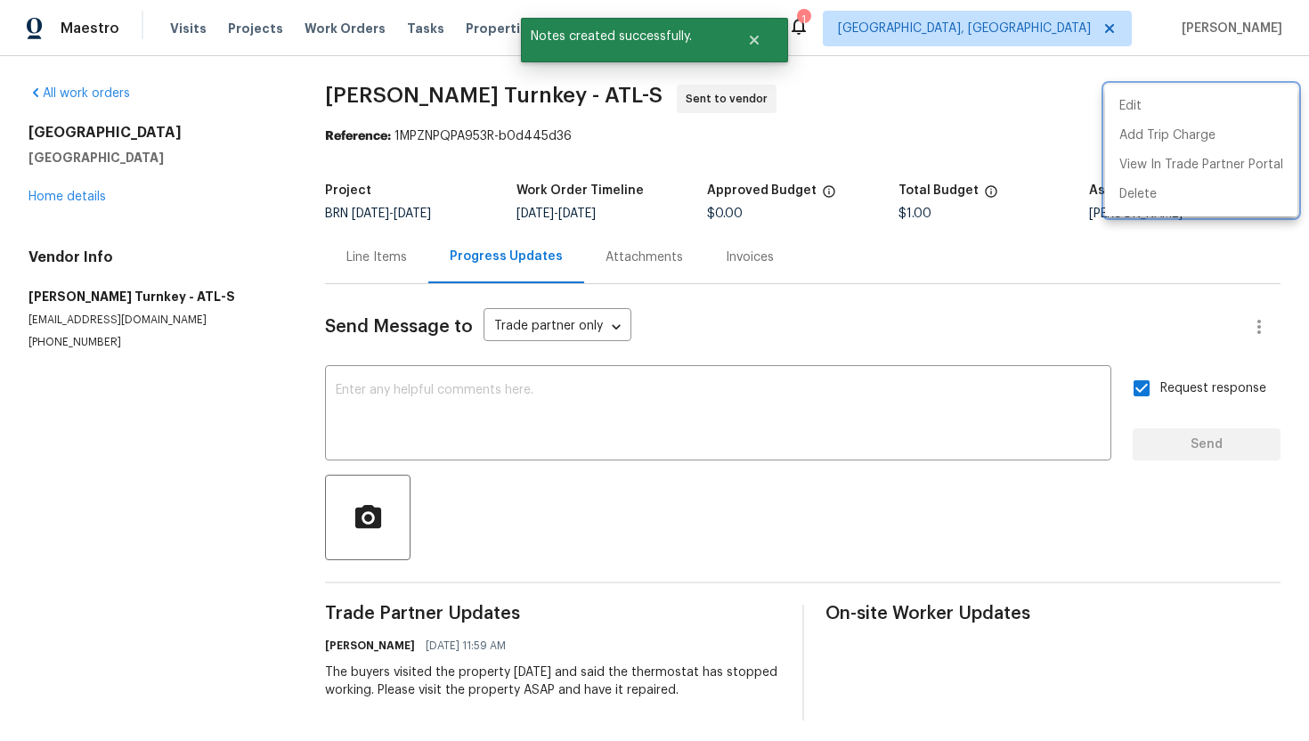
click at [338, 127] on div at bounding box center [654, 370] width 1309 height 741
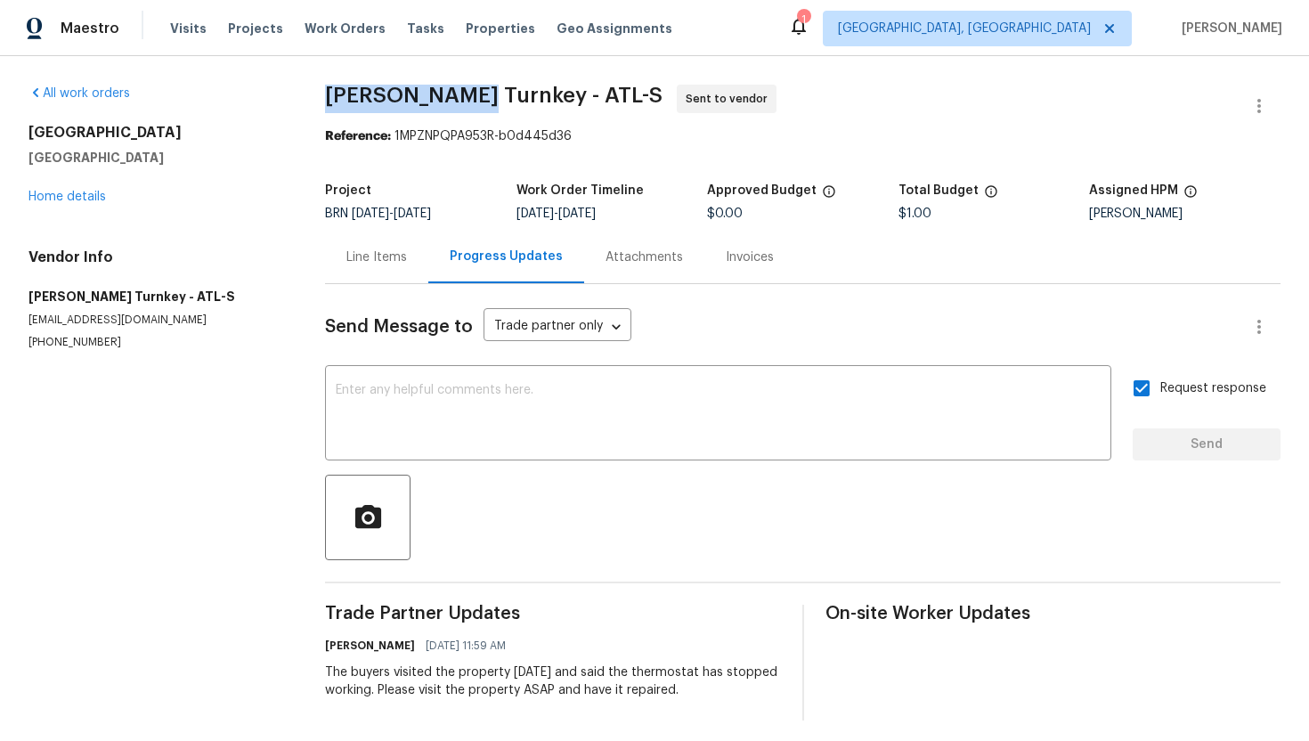
drag, startPoint x: 323, startPoint y: 98, endPoint x: 459, endPoint y: 102, distance: 135.4
click at [461, 102] on span "Davis Turnkey - ATL-S" at bounding box center [493, 95] width 337 height 21
copy span "Davis Turnkey"
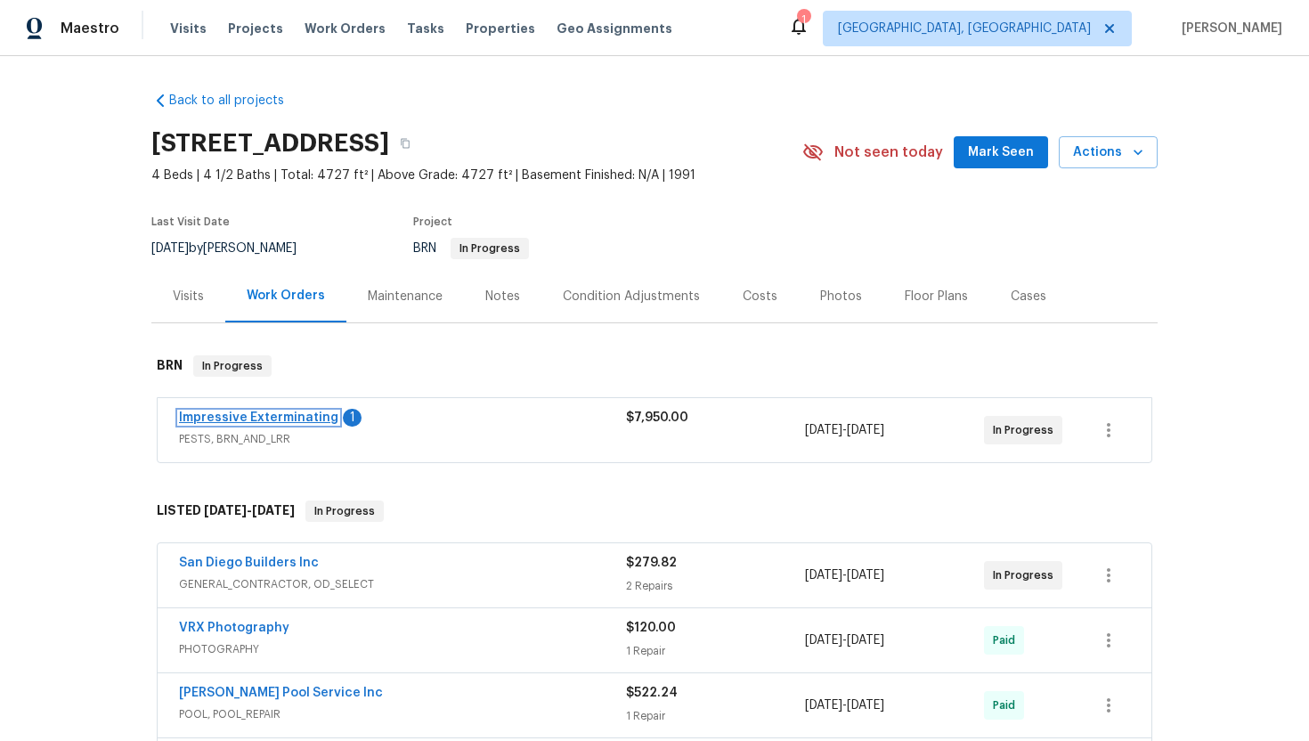
click at [317, 415] on link "Impressive Exterminating" at bounding box center [258, 417] width 159 height 12
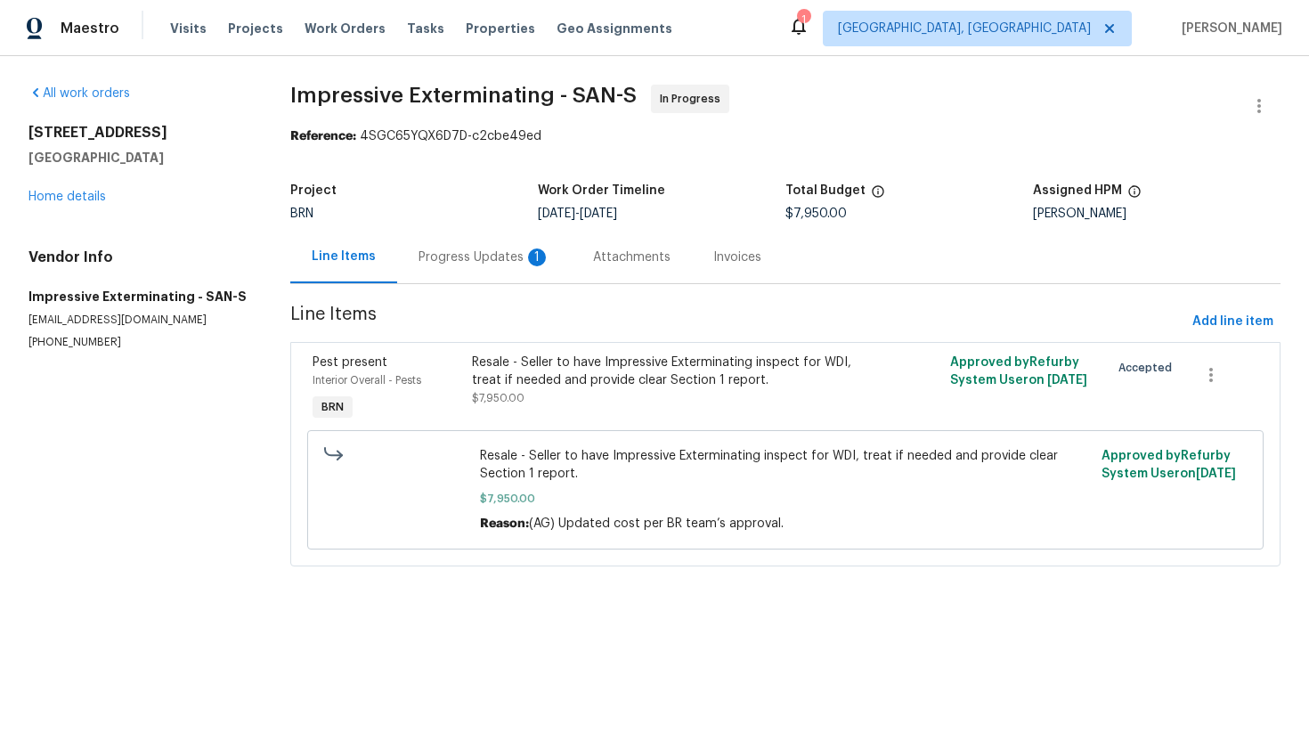
click at [484, 263] on div "Progress Updates 1" at bounding box center [485, 257] width 132 height 18
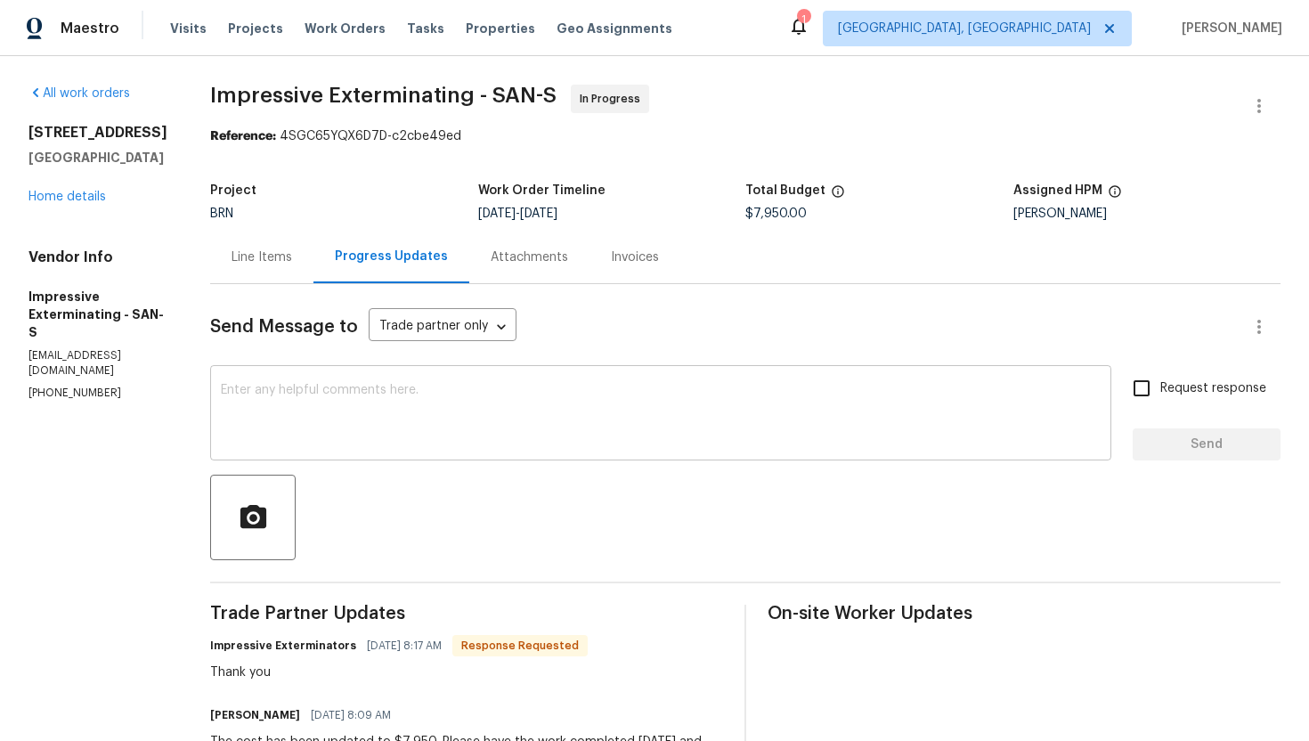
click at [480, 409] on textarea at bounding box center [661, 415] width 880 height 62
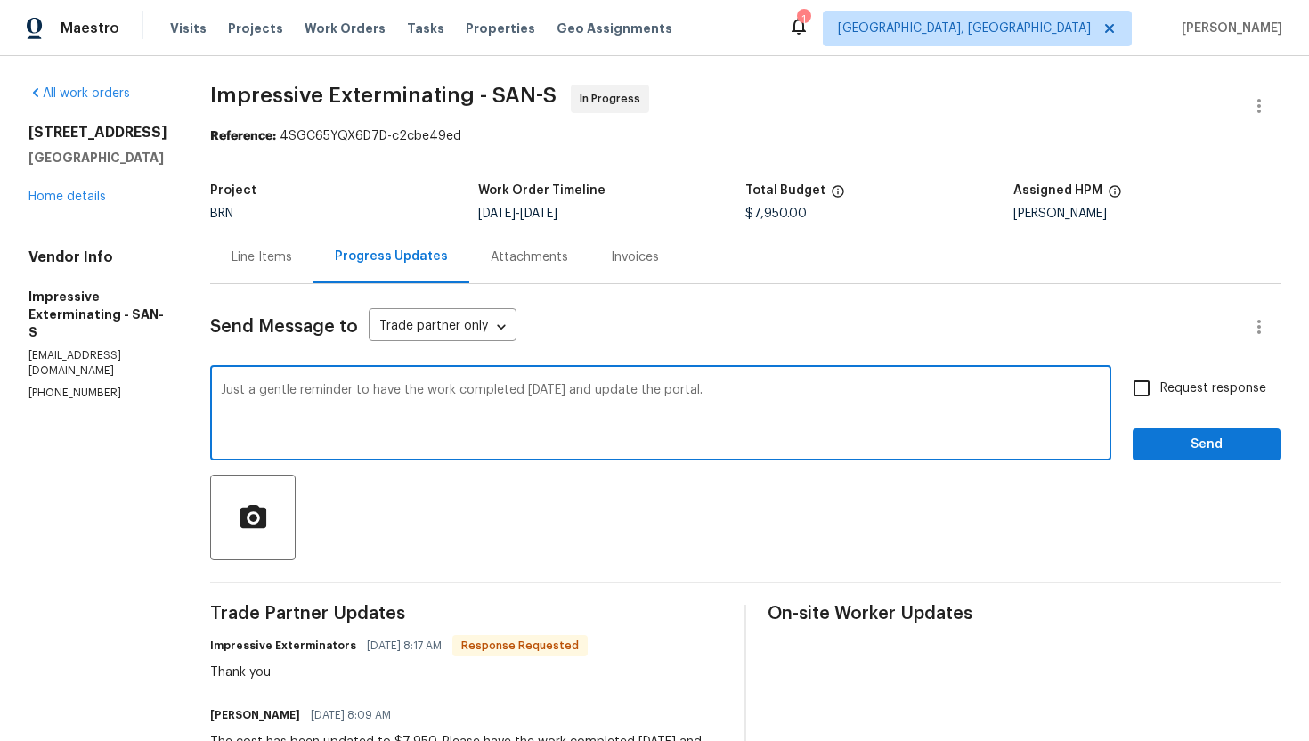
type textarea "Just a gentle reminder to have the work completed [DATE] and update the portal."
click at [1133, 388] on input "Request response" at bounding box center [1141, 388] width 37 height 37
checkbox input "true"
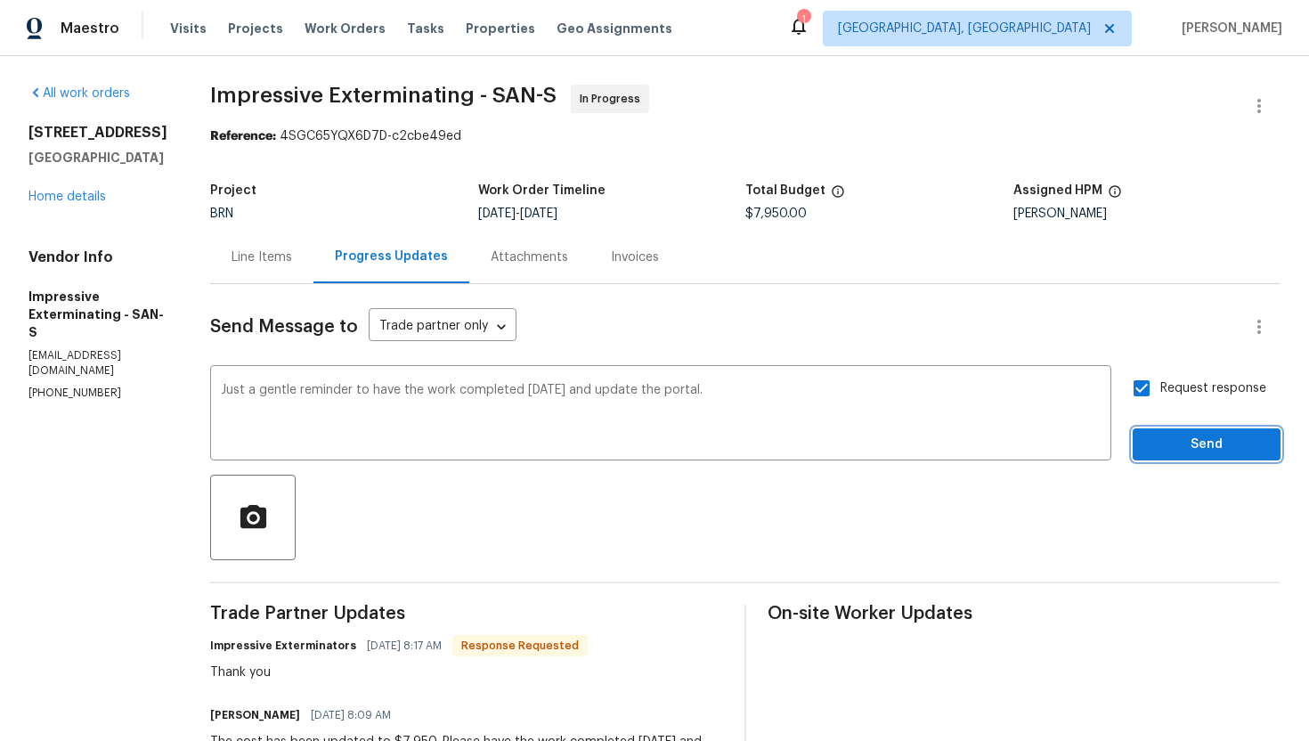
click at [1198, 439] on span "Send" at bounding box center [1206, 445] width 119 height 22
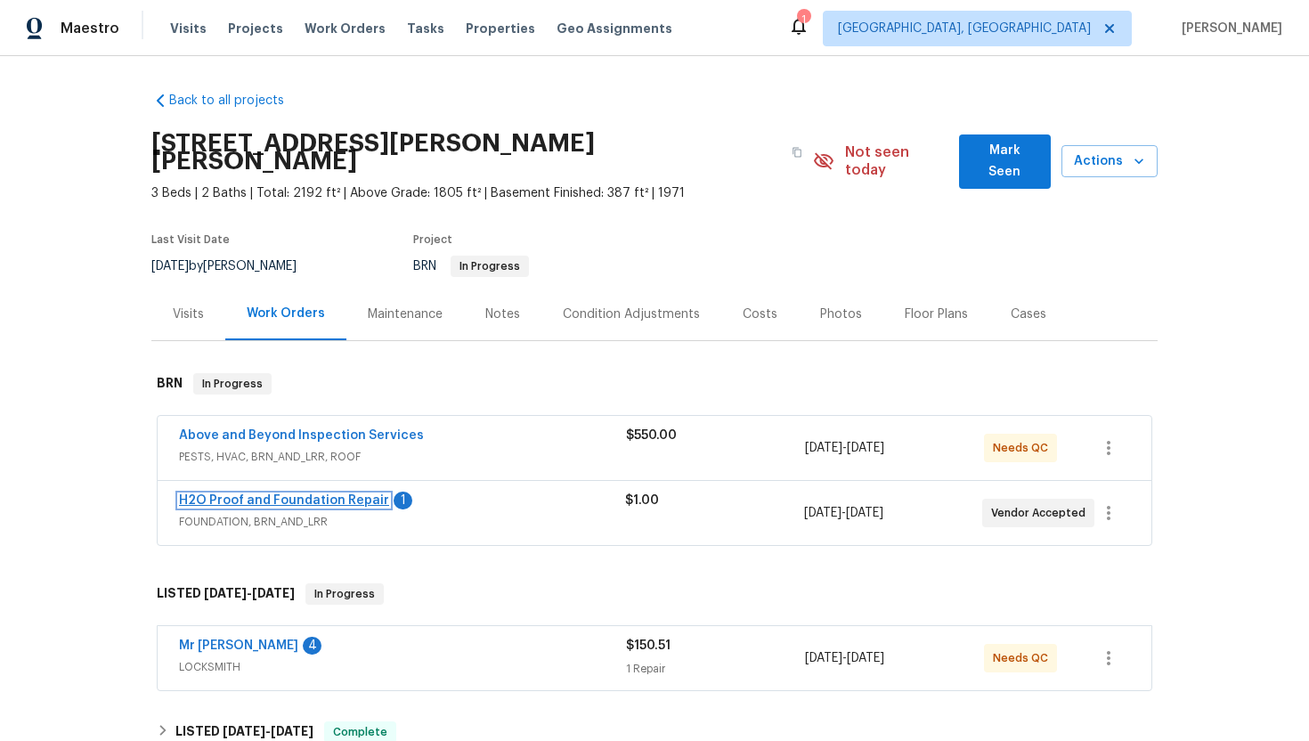
click at [278, 494] on link "H2O Proof and Foundation Repair" at bounding box center [284, 500] width 210 height 12
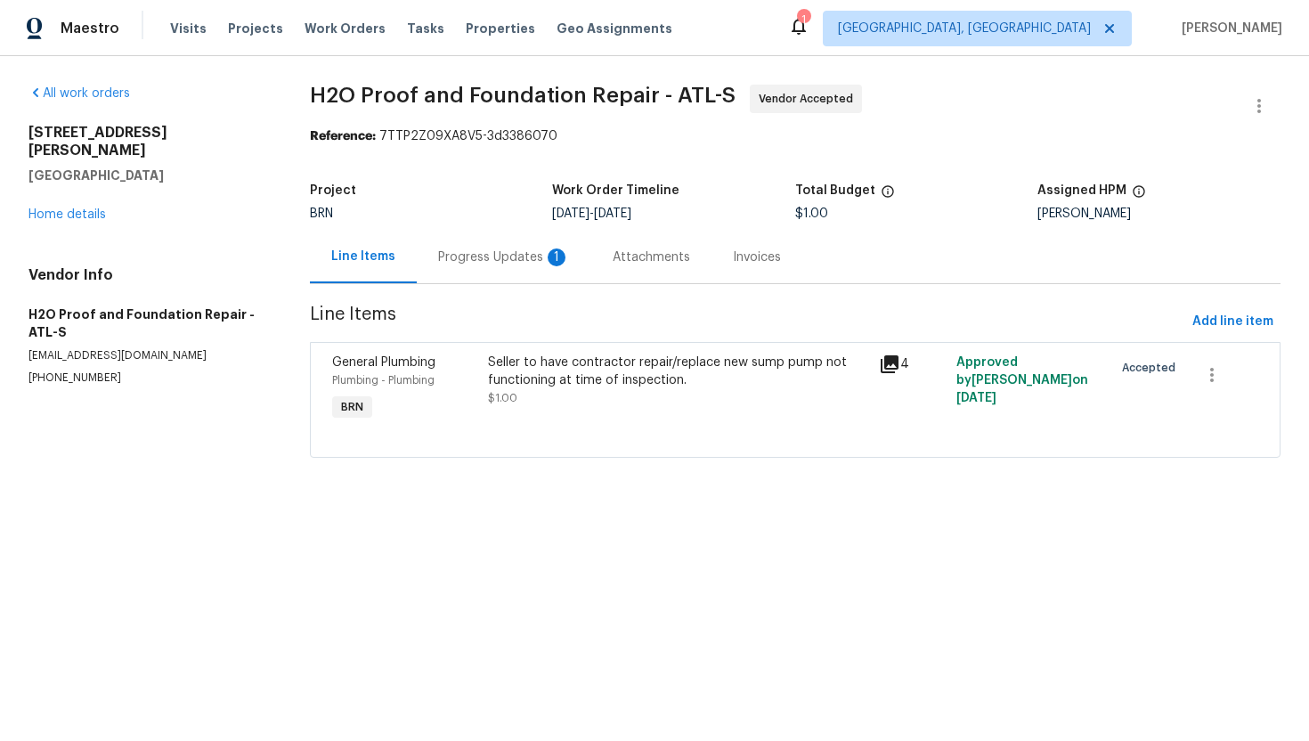
click at [507, 261] on div "Progress Updates 1" at bounding box center [504, 257] width 132 height 18
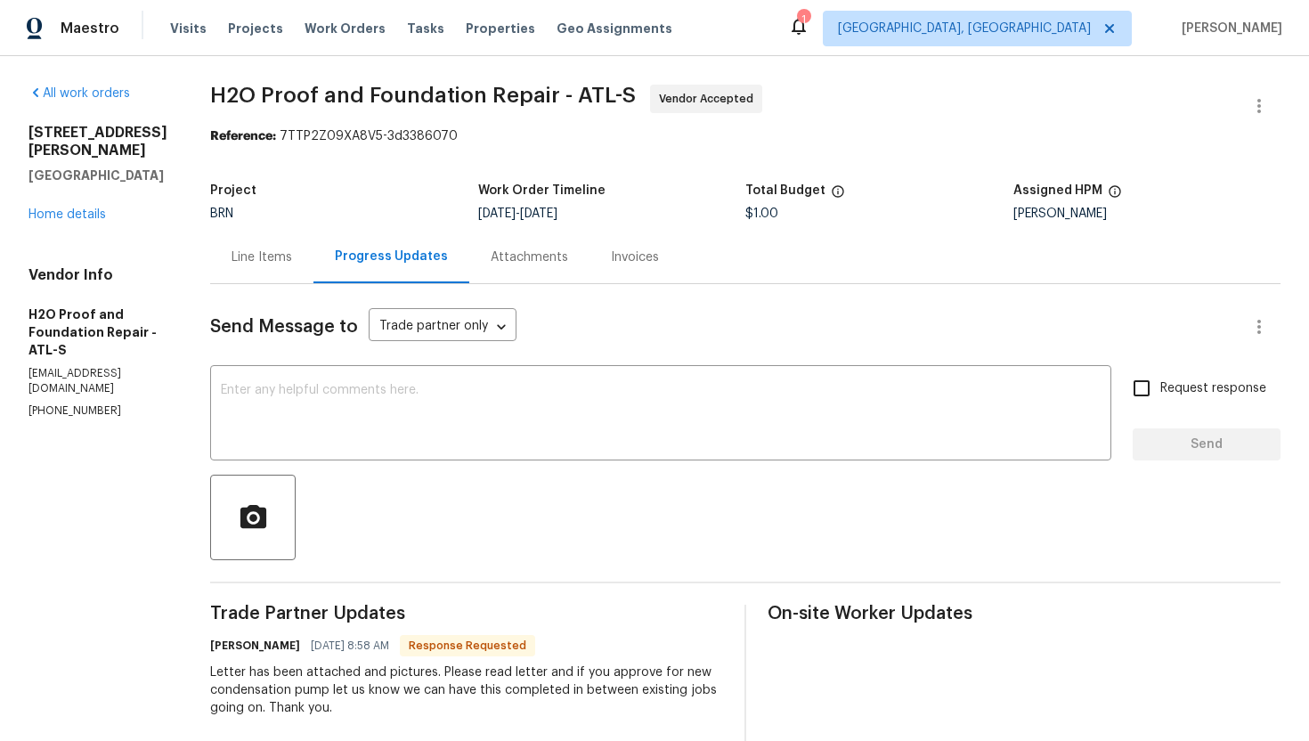
click at [232, 255] on div "Line Items" at bounding box center [262, 257] width 61 height 18
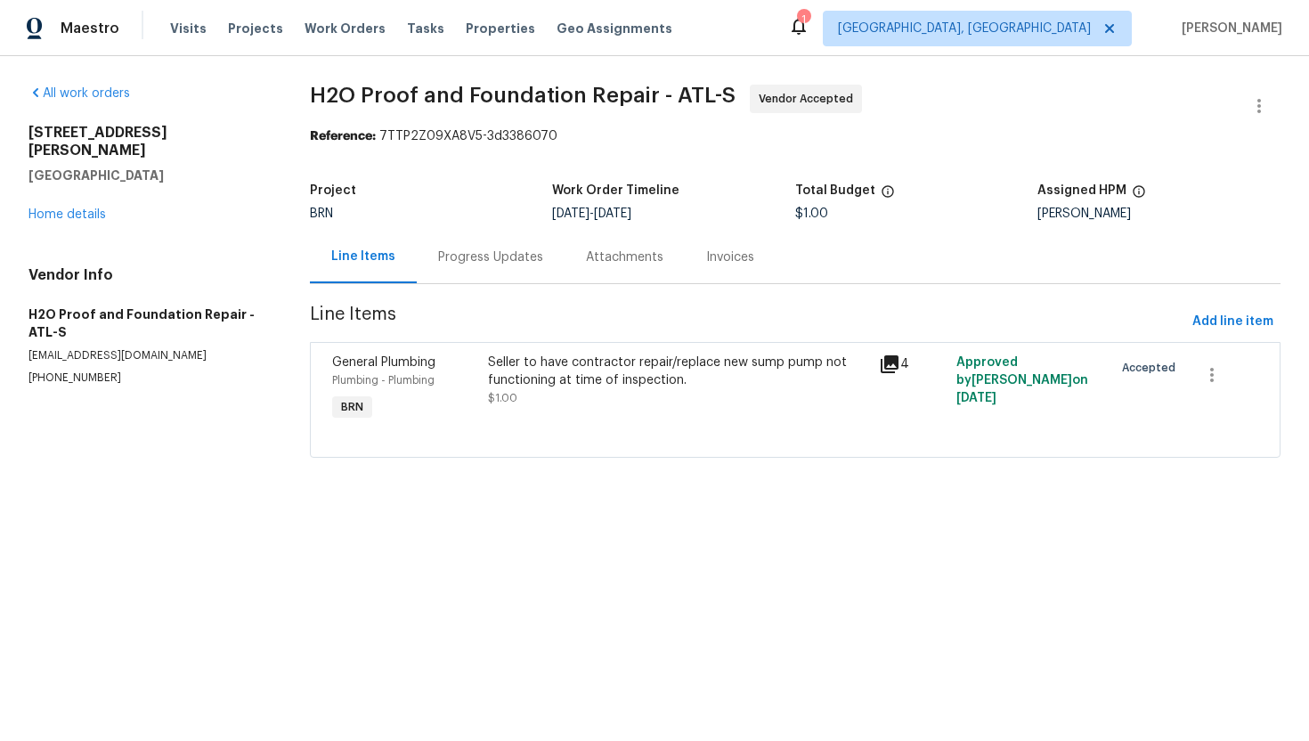
click at [558, 386] on div "Seller to have contractor repair/replace new sump pump not functioning at time …" at bounding box center [677, 372] width 379 height 36
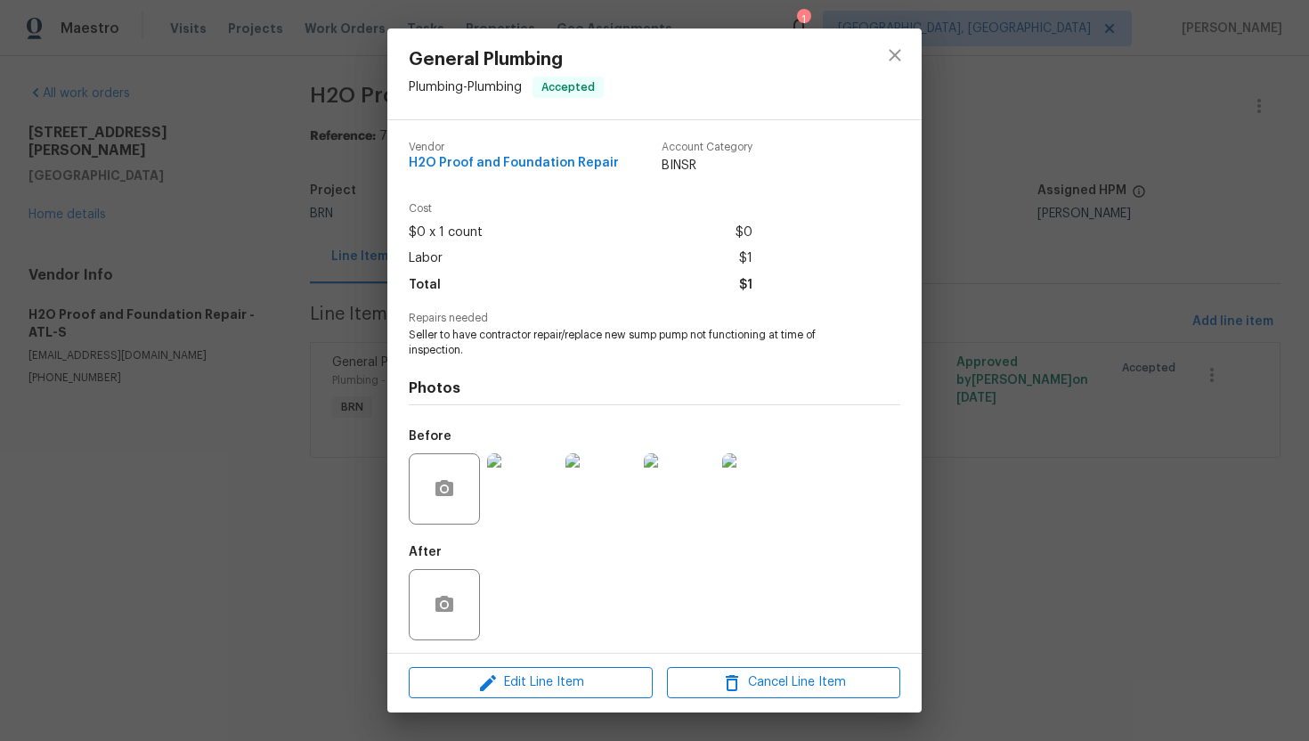
scroll to position [5, 0]
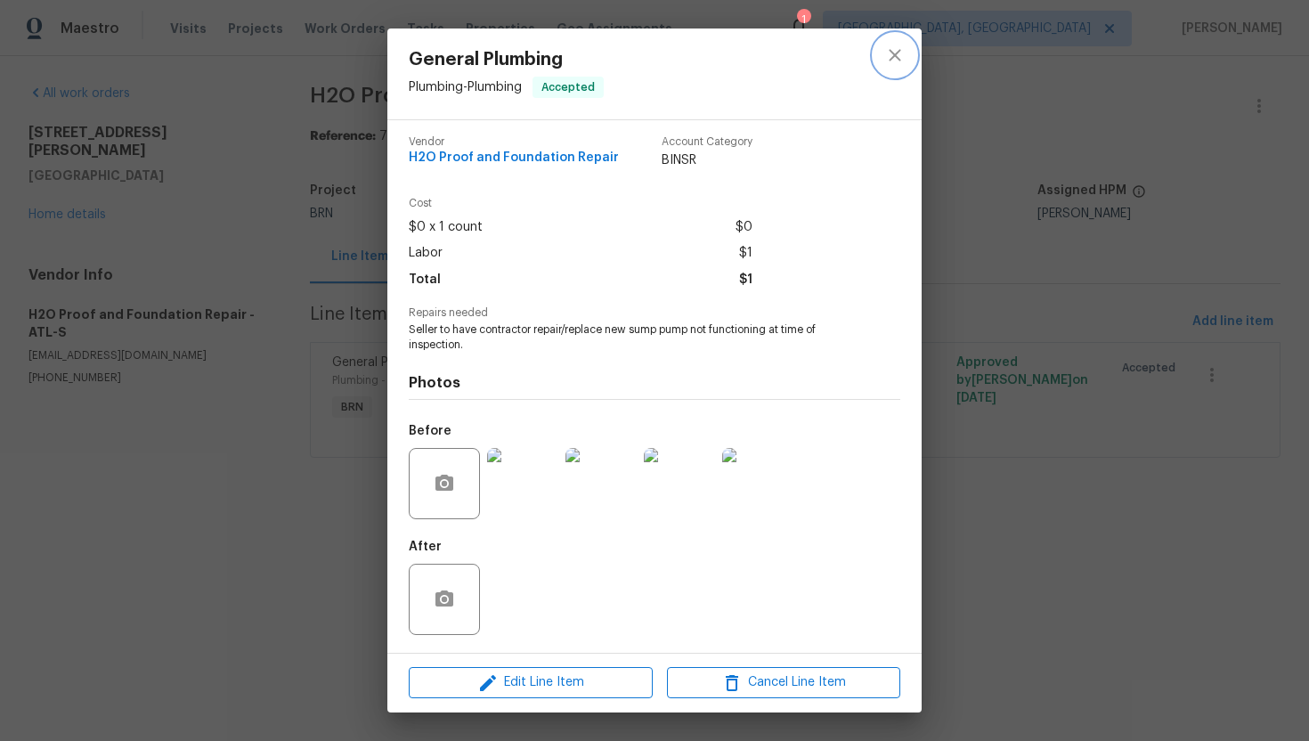
click at [897, 52] on icon "close" at bounding box center [895, 55] width 12 height 12
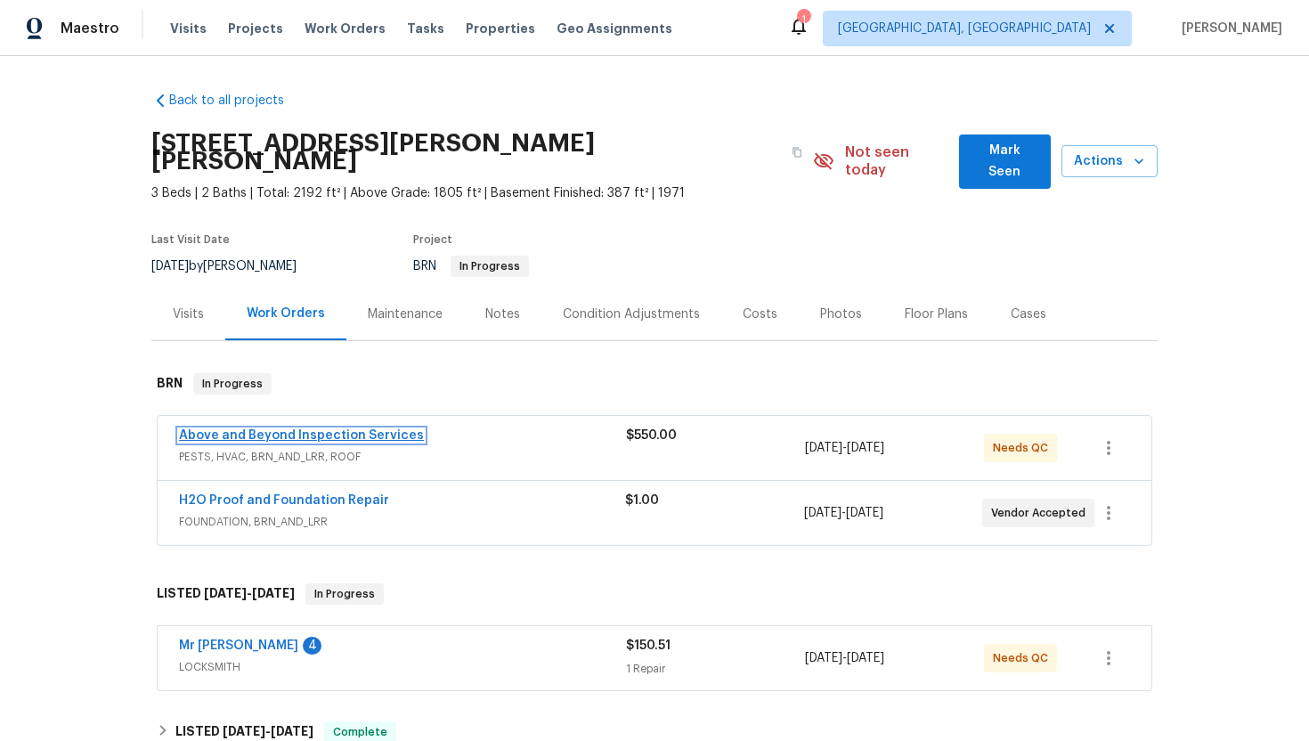
click at [287, 429] on link "Above and Beyond Inspection Services" at bounding box center [301, 435] width 245 height 12
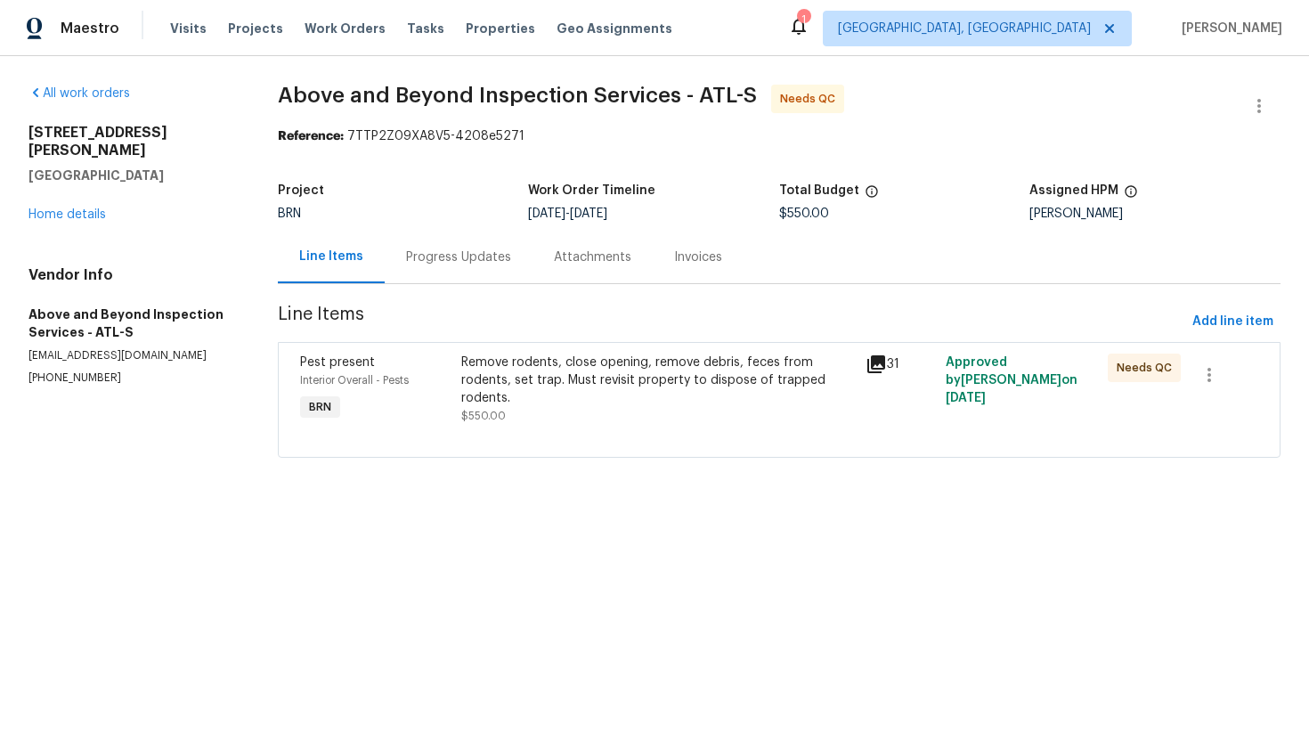
click at [463, 259] on div "Progress Updates" at bounding box center [458, 257] width 105 height 18
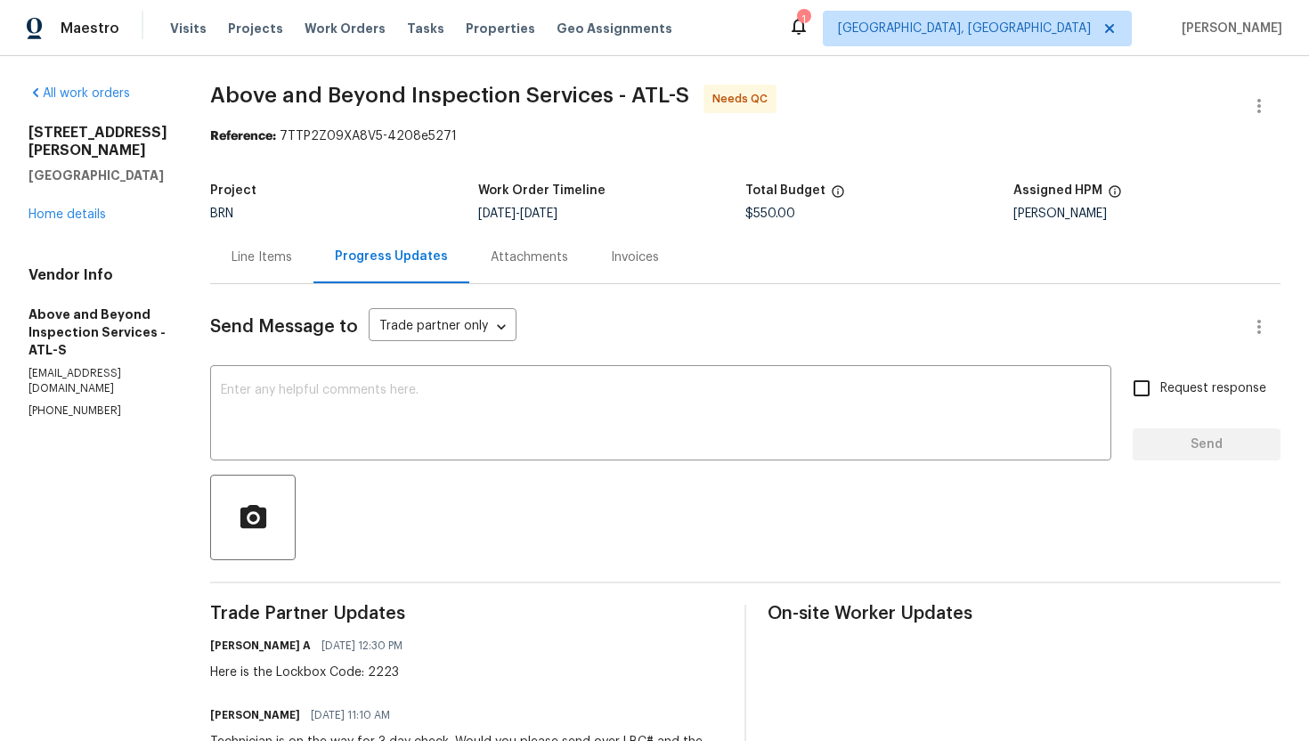
click at [313, 271] on div "Line Items" at bounding box center [261, 257] width 103 height 53
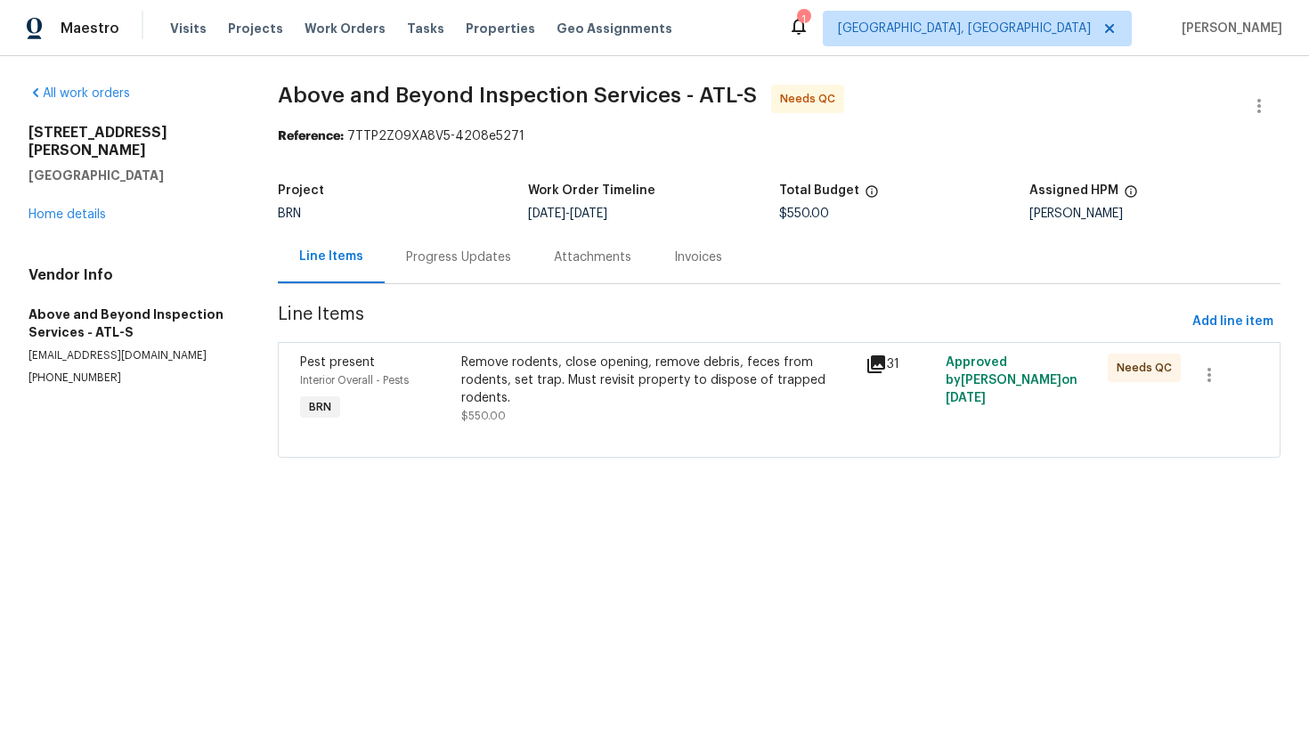
click at [639, 379] on div "Remove rodents, close opening, remove debris, feces from rodents, set trap. Mus…" at bounding box center [657, 380] width 393 height 53
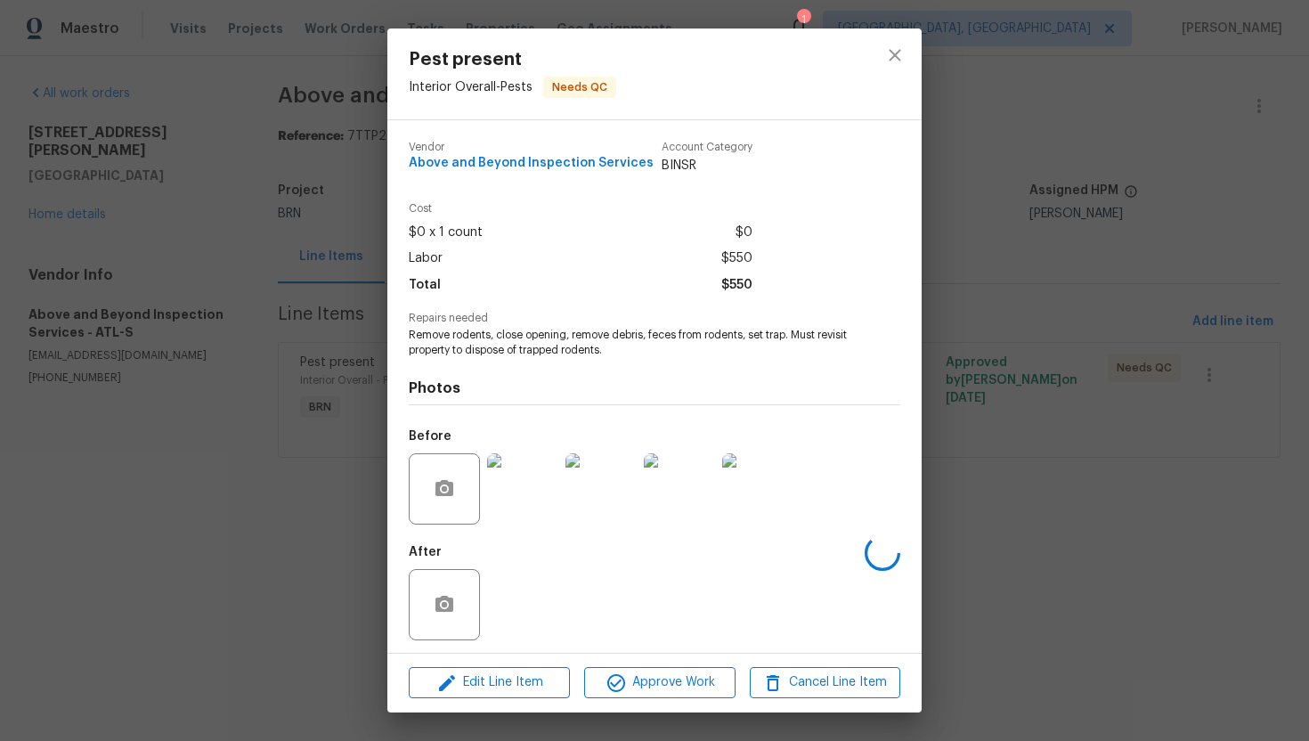
scroll to position [5, 0]
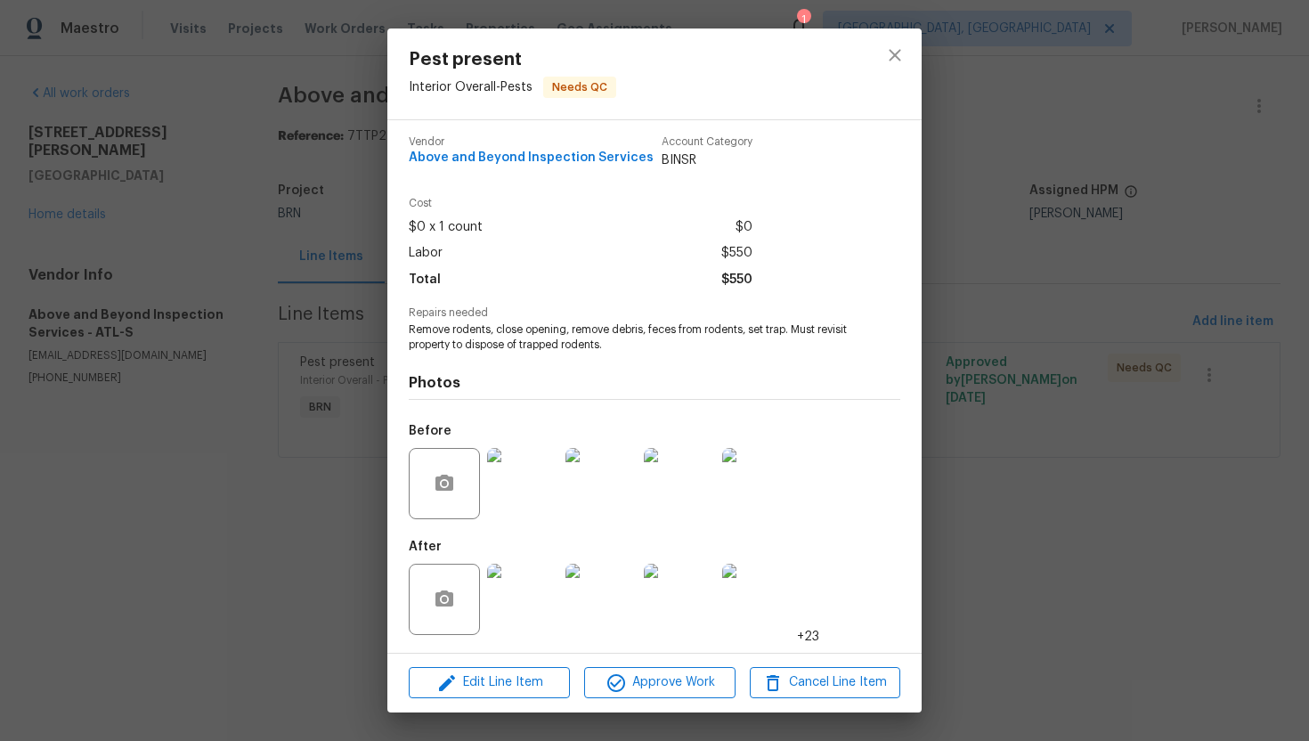
click at [535, 581] on img at bounding box center [522, 599] width 71 height 71
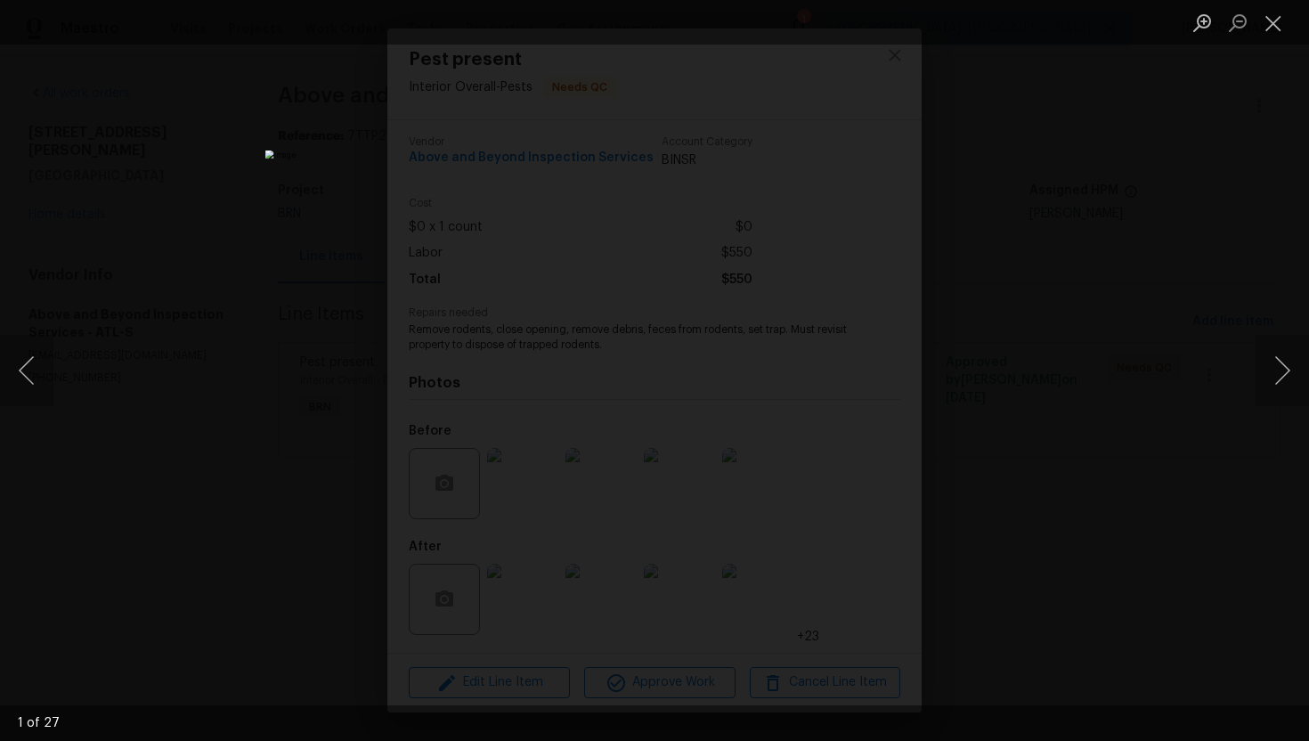
click at [1270, 407] on div "Lightbox" at bounding box center [654, 370] width 1309 height 741
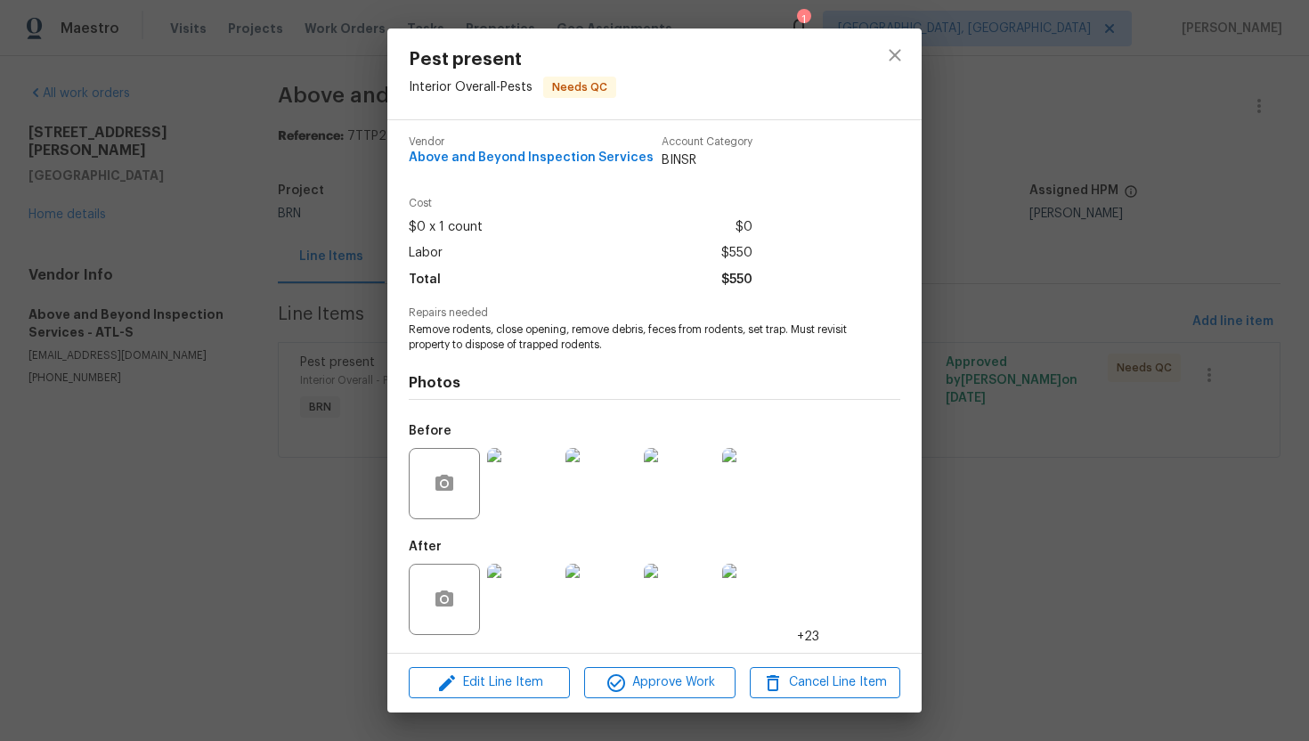
click at [519, 584] on img at bounding box center [522, 599] width 71 height 71
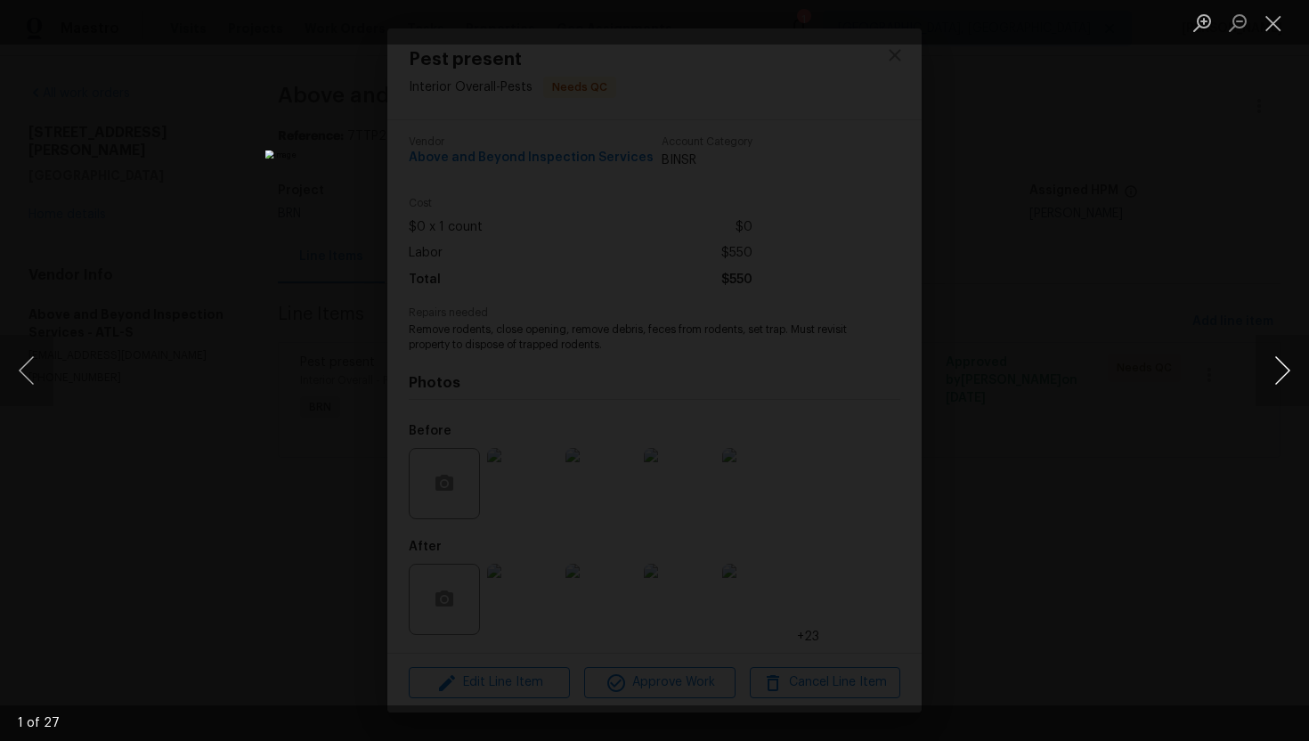
click at [1286, 370] on button "Next image" at bounding box center [1282, 370] width 53 height 71
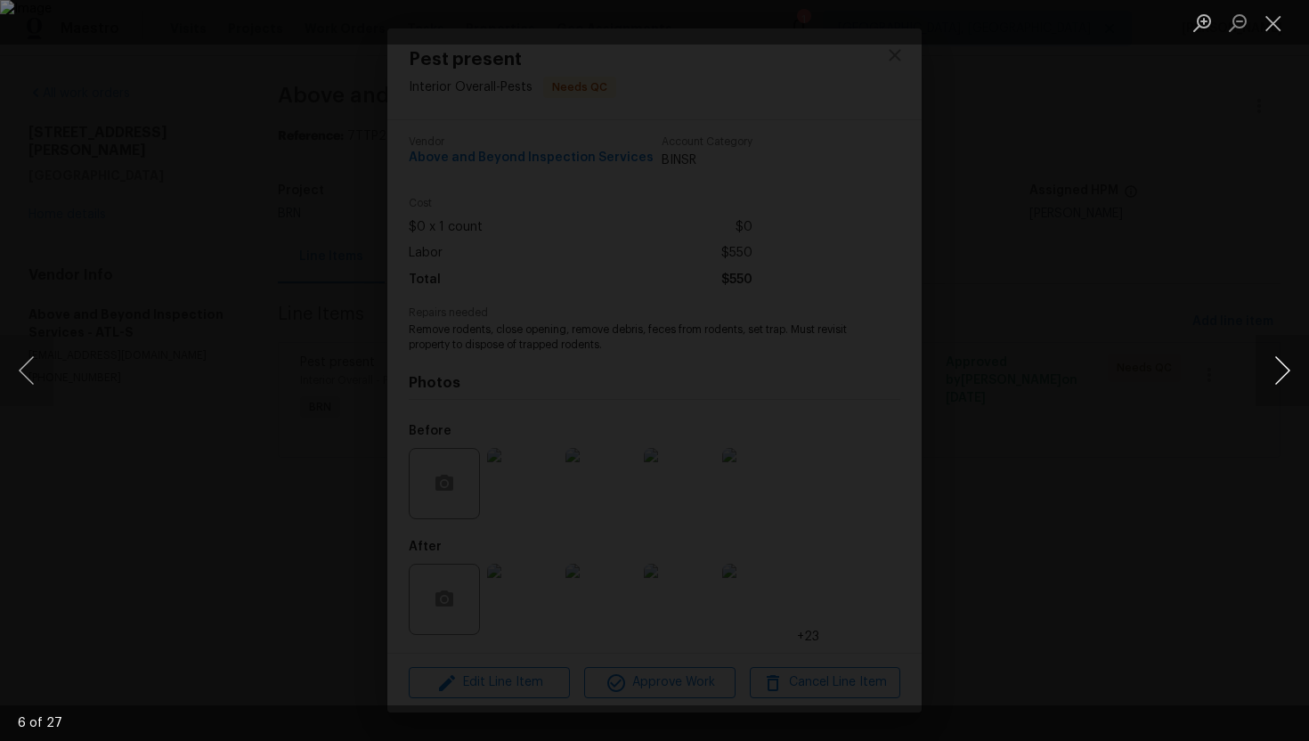
click at [1286, 370] on button "Next image" at bounding box center [1282, 370] width 53 height 71
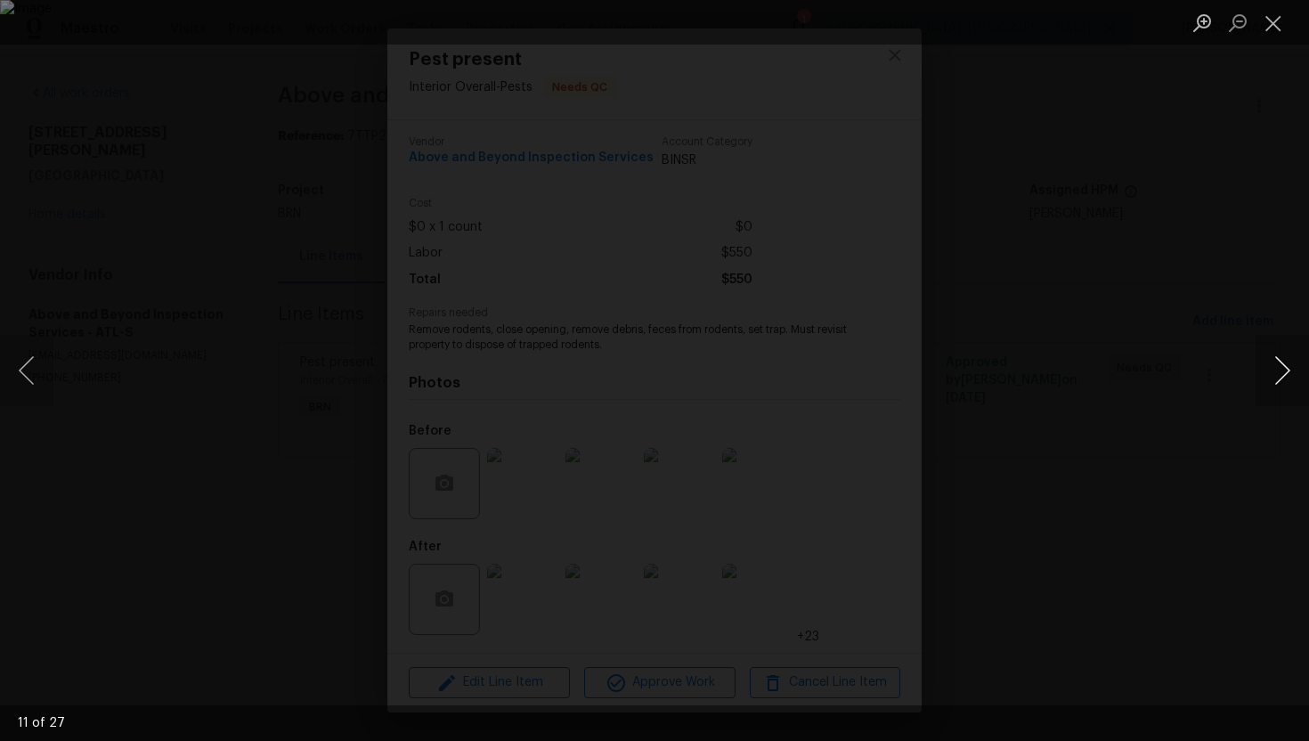
click at [1286, 370] on button "Next image" at bounding box center [1282, 370] width 53 height 71
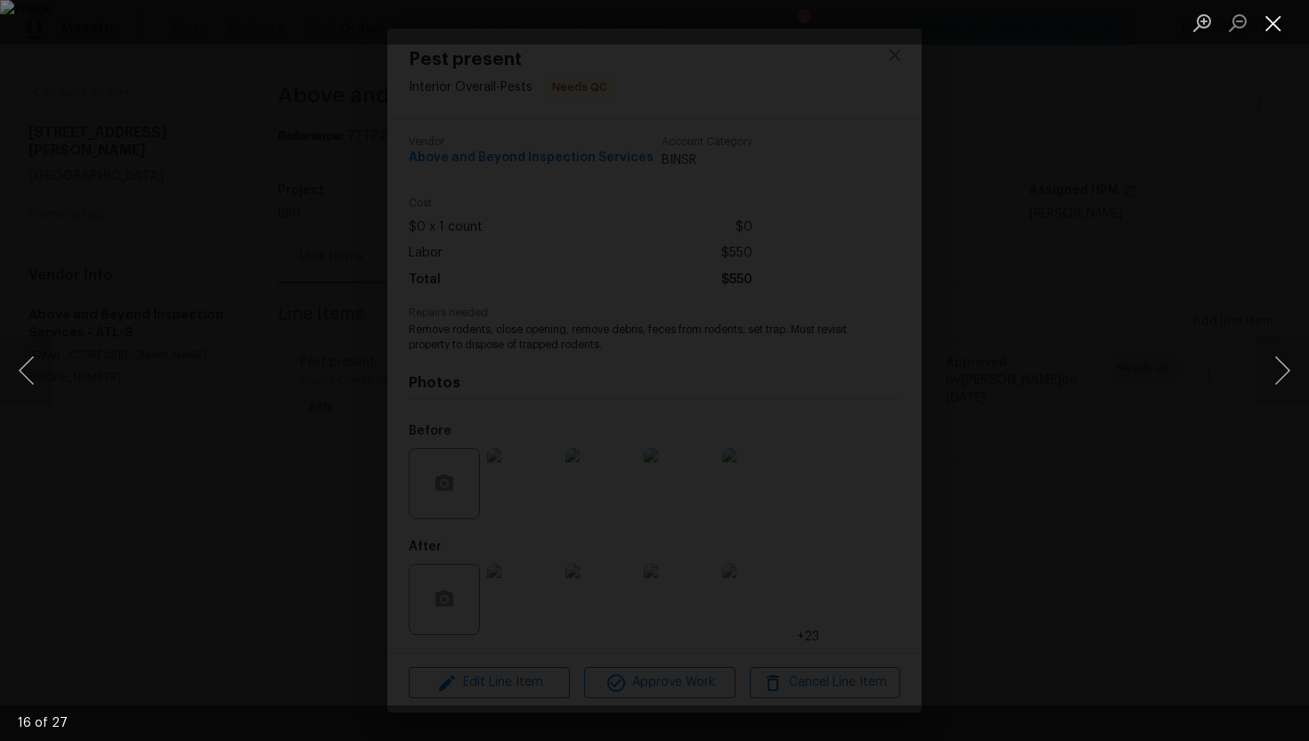
click at [1267, 28] on button "Close lightbox" at bounding box center [1274, 22] width 36 height 31
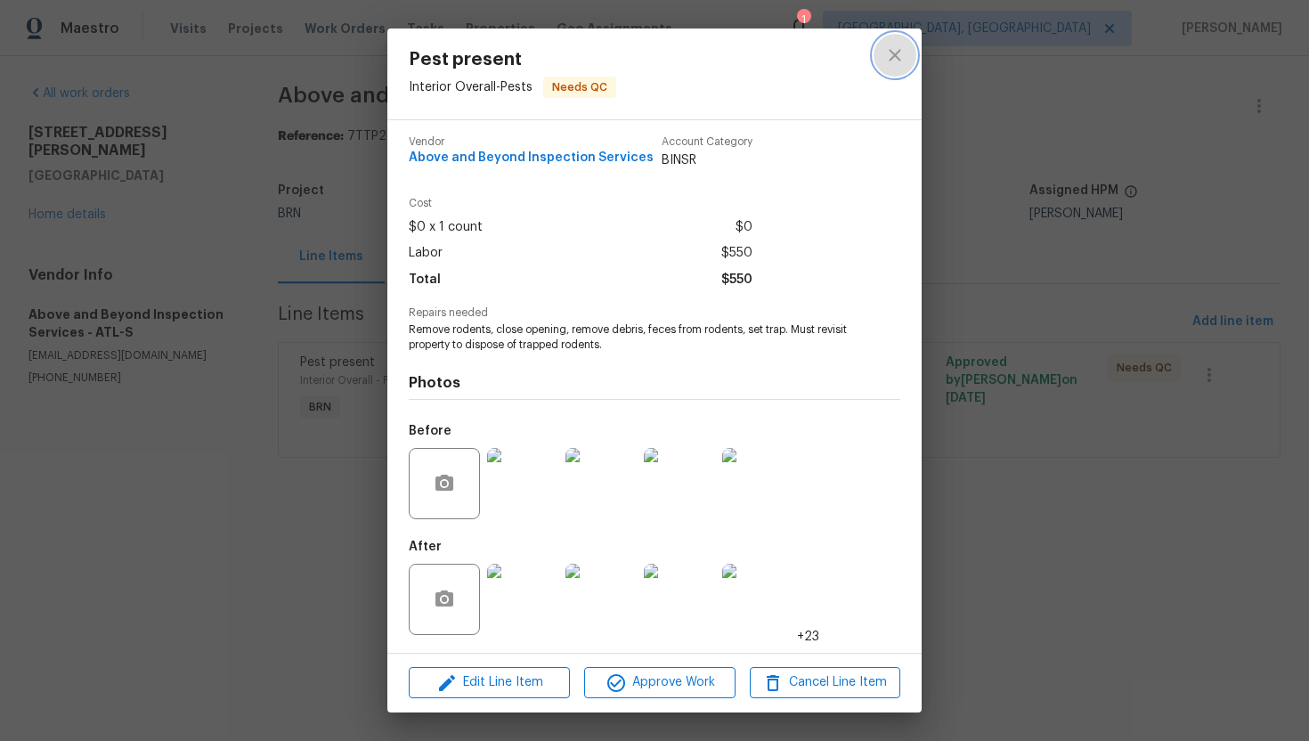
click at [897, 61] on icon "close" at bounding box center [894, 55] width 21 height 21
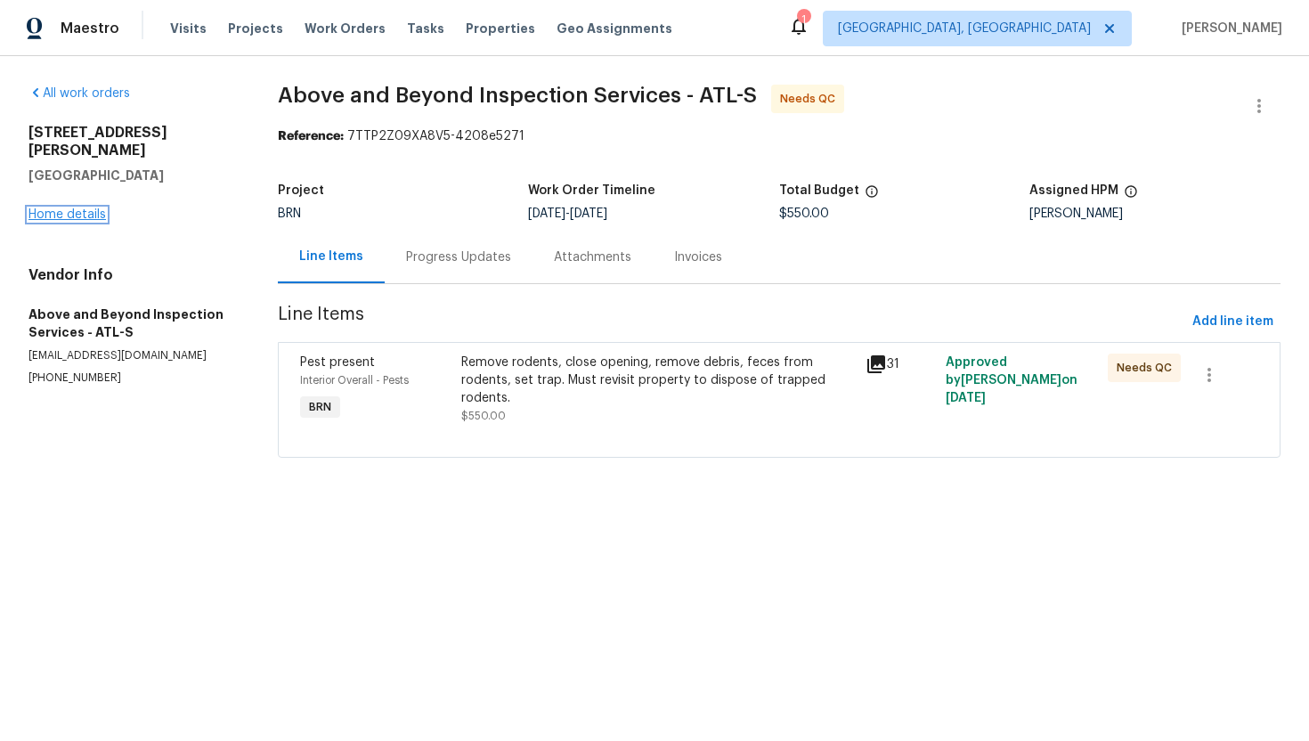
click at [90, 208] on link "Home details" at bounding box center [66, 214] width 77 height 12
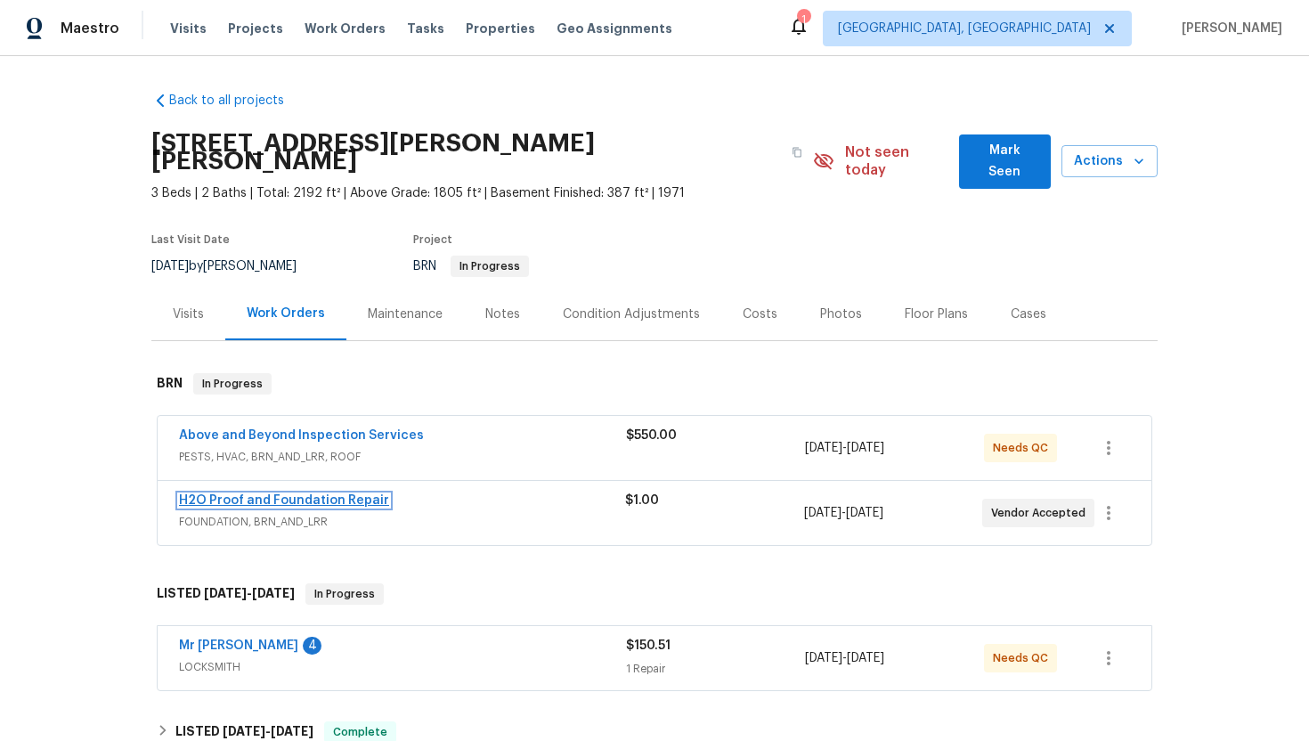
click at [246, 494] on link "H2O Proof and Foundation Repair" at bounding box center [284, 500] width 210 height 12
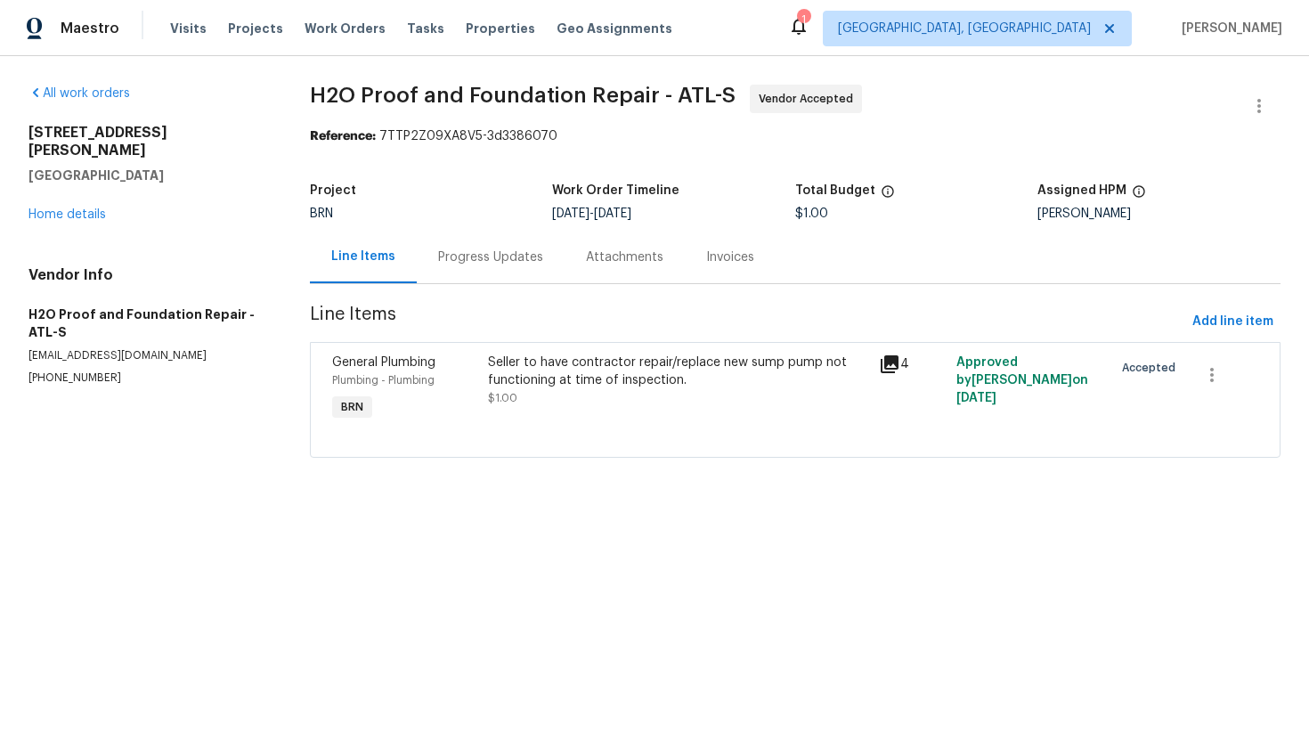
click at [473, 259] on div "Progress Updates" at bounding box center [490, 257] width 105 height 18
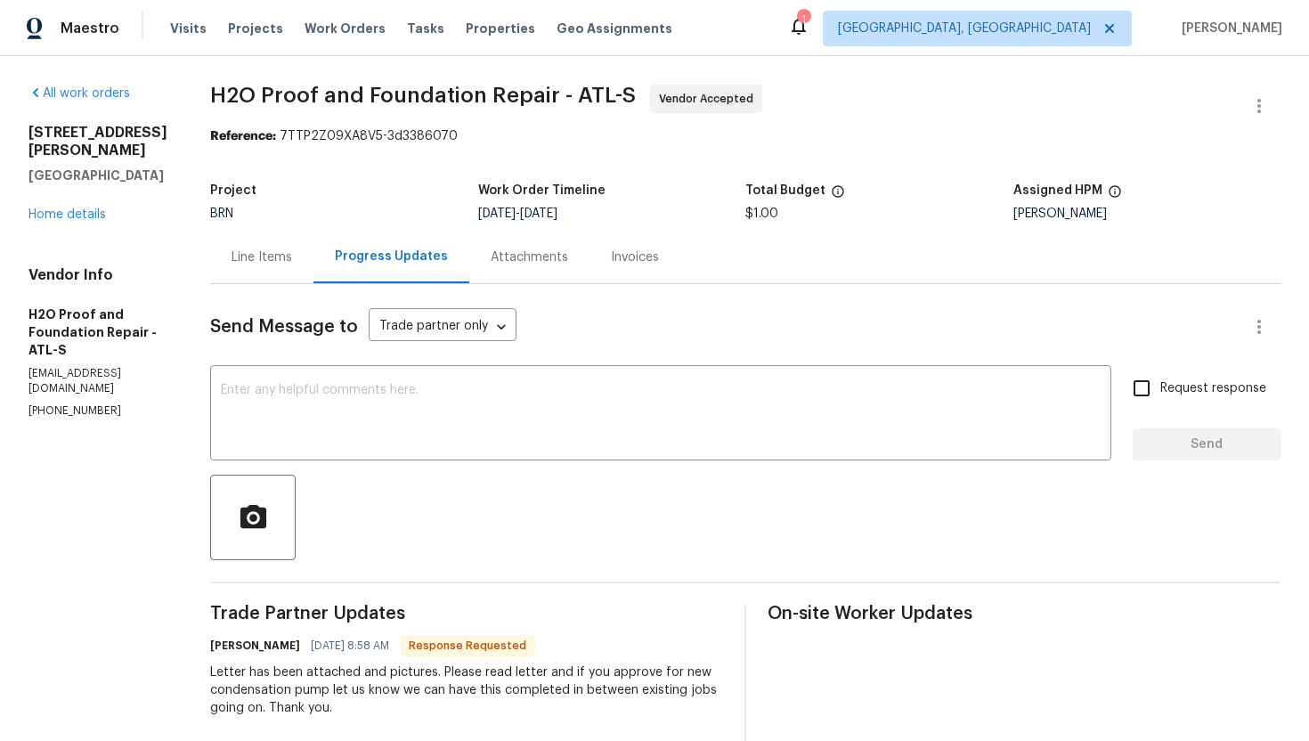
click at [213, 242] on div "Line Items" at bounding box center [261, 257] width 103 height 53
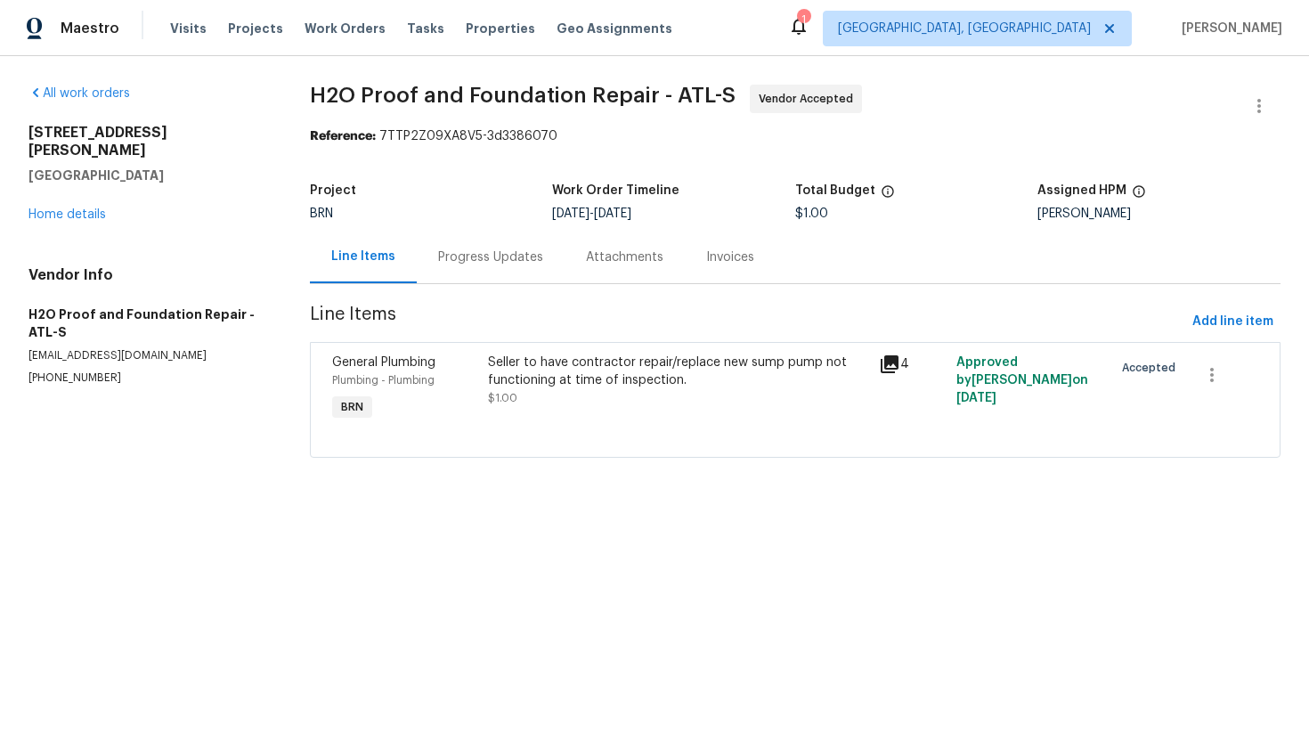
click at [492, 267] on div "Progress Updates" at bounding box center [491, 257] width 148 height 53
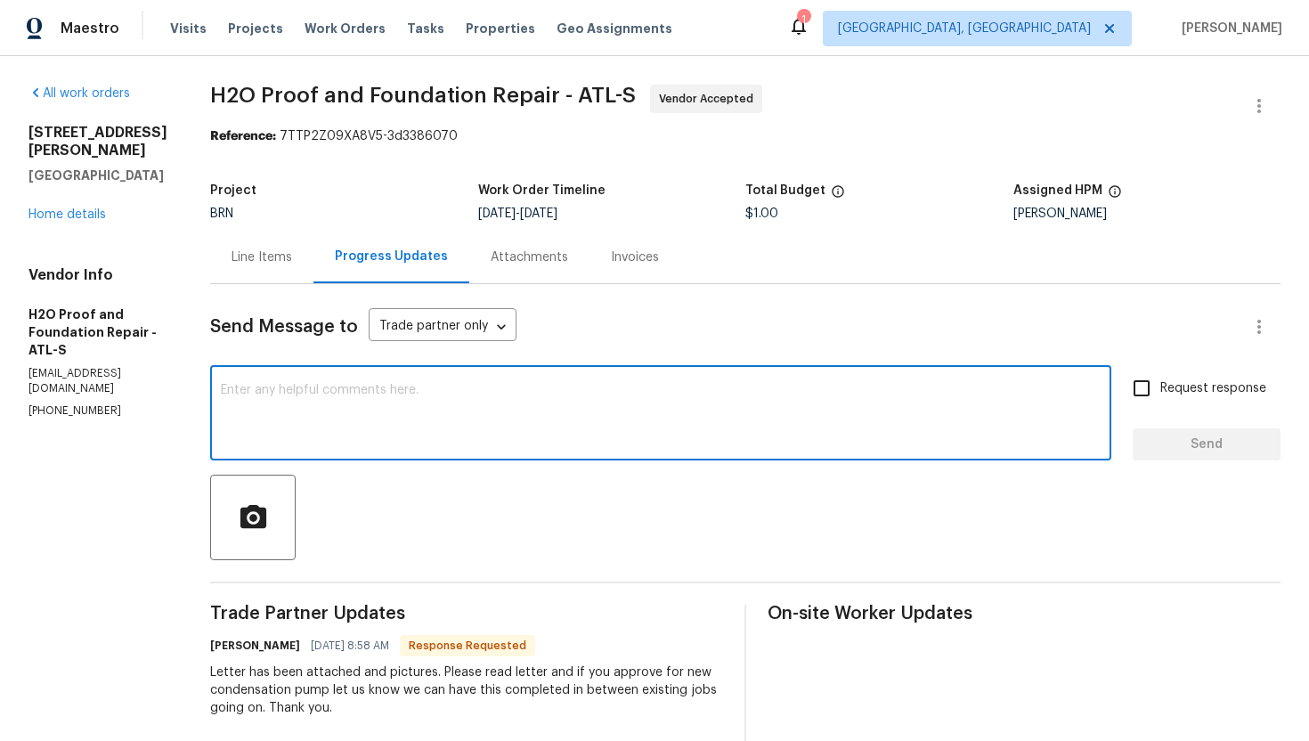
click at [464, 399] on textarea at bounding box center [661, 415] width 880 height 62
type textarea "Got it, I'll review it and update you."
click at [1152, 385] on input "Request response" at bounding box center [1141, 388] width 37 height 37
checkbox input "true"
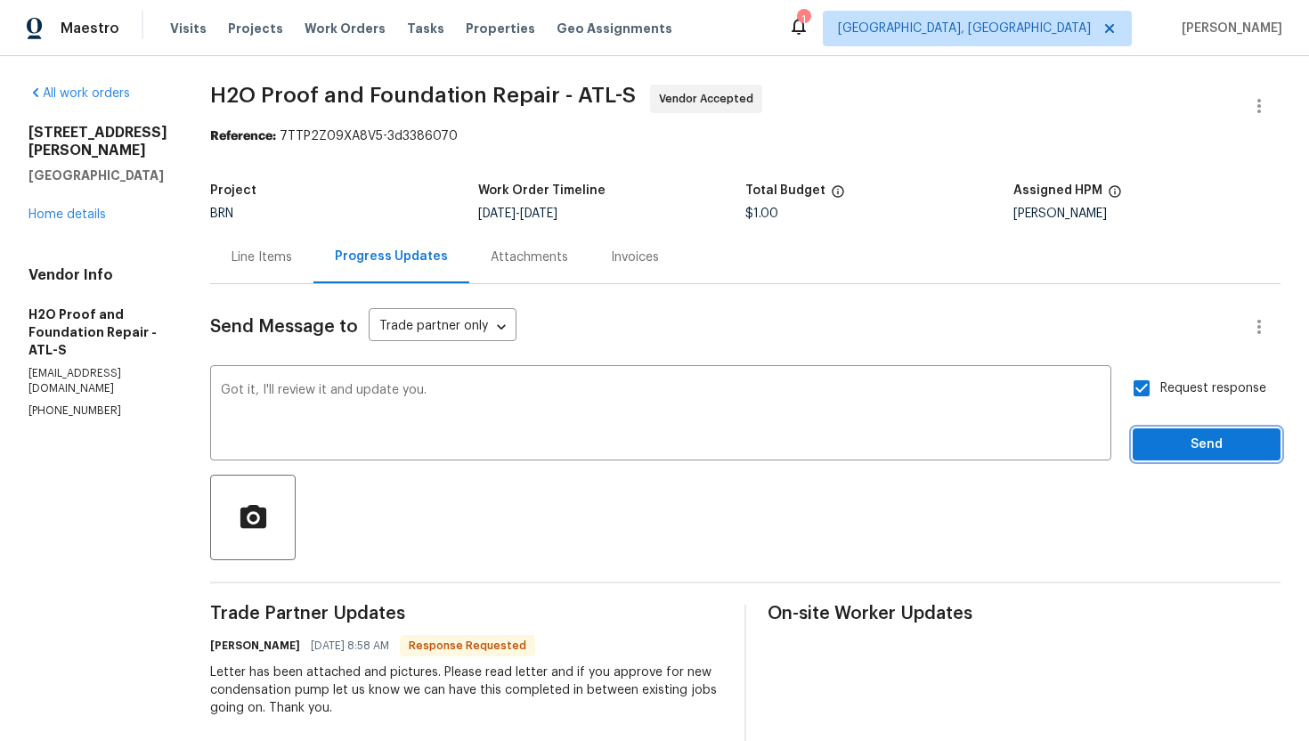
click at [1183, 440] on span "Send" at bounding box center [1206, 445] width 119 height 22
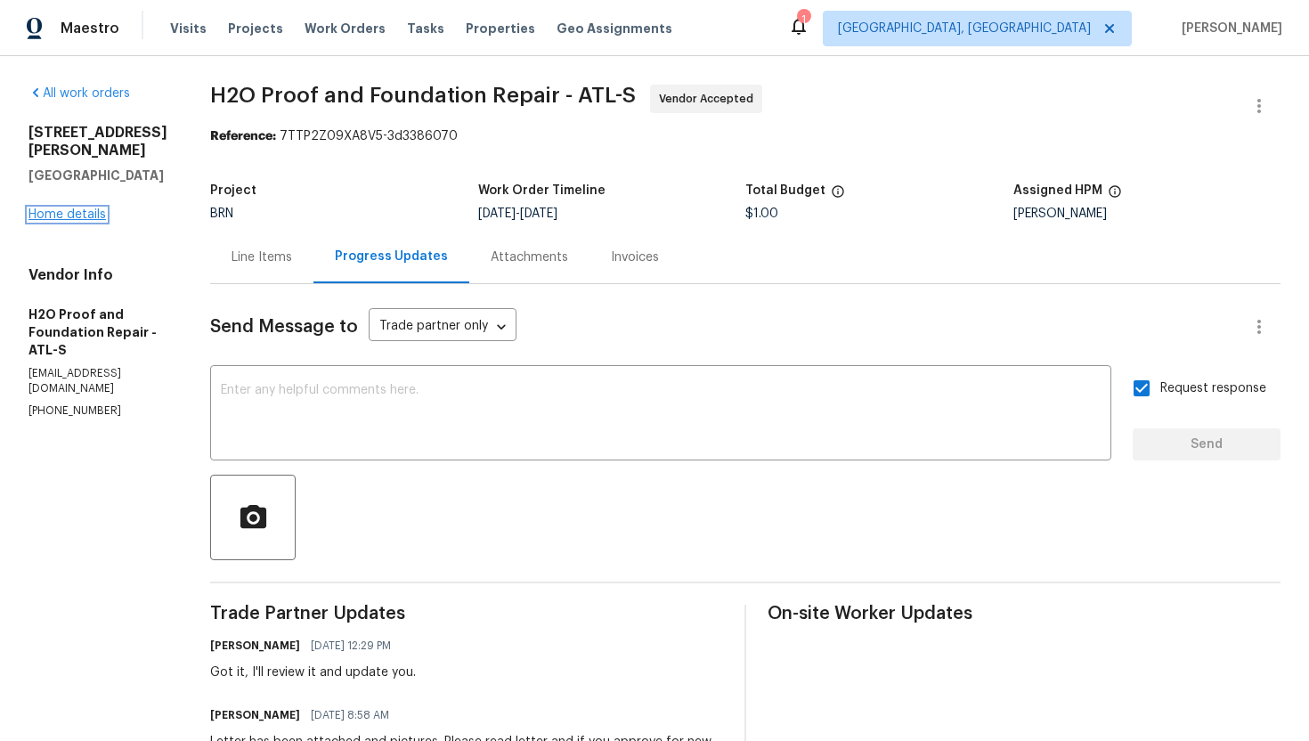
click at [56, 221] on link "Home details" at bounding box center [66, 214] width 77 height 12
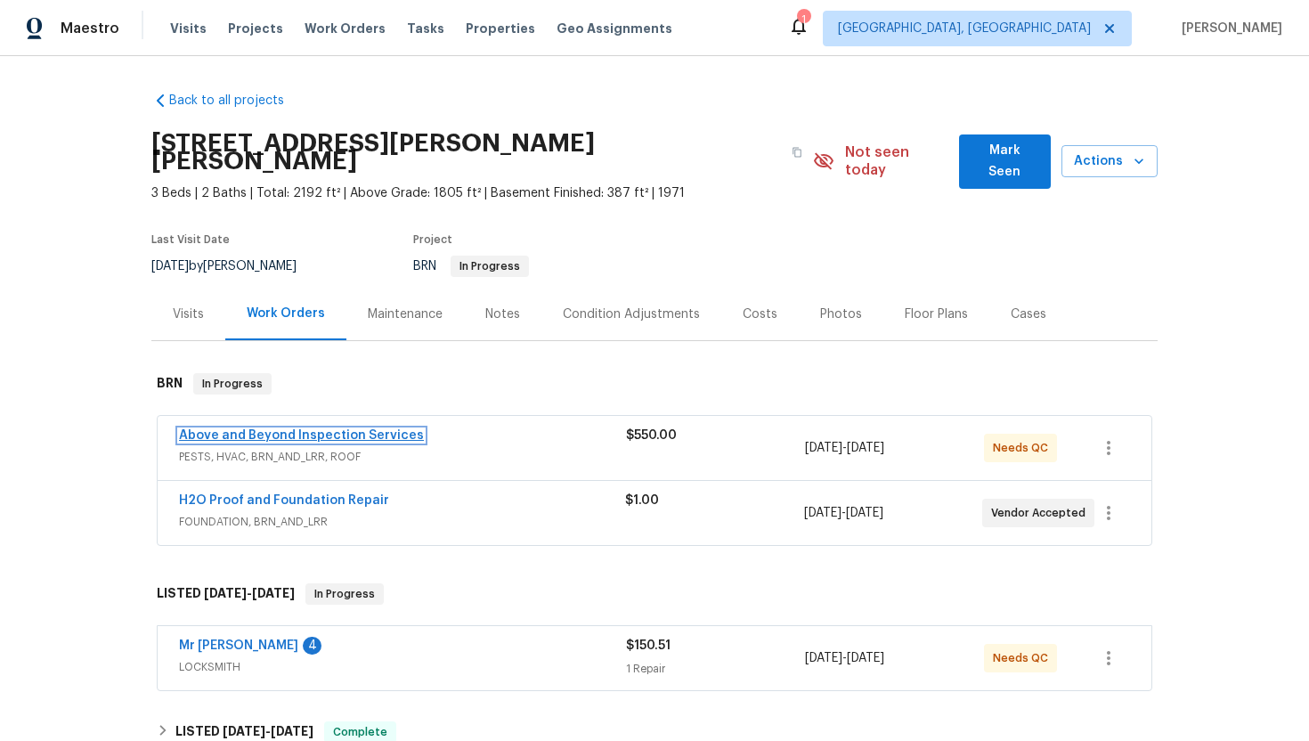
click at [346, 429] on link "Above and Beyond Inspection Services" at bounding box center [301, 435] width 245 height 12
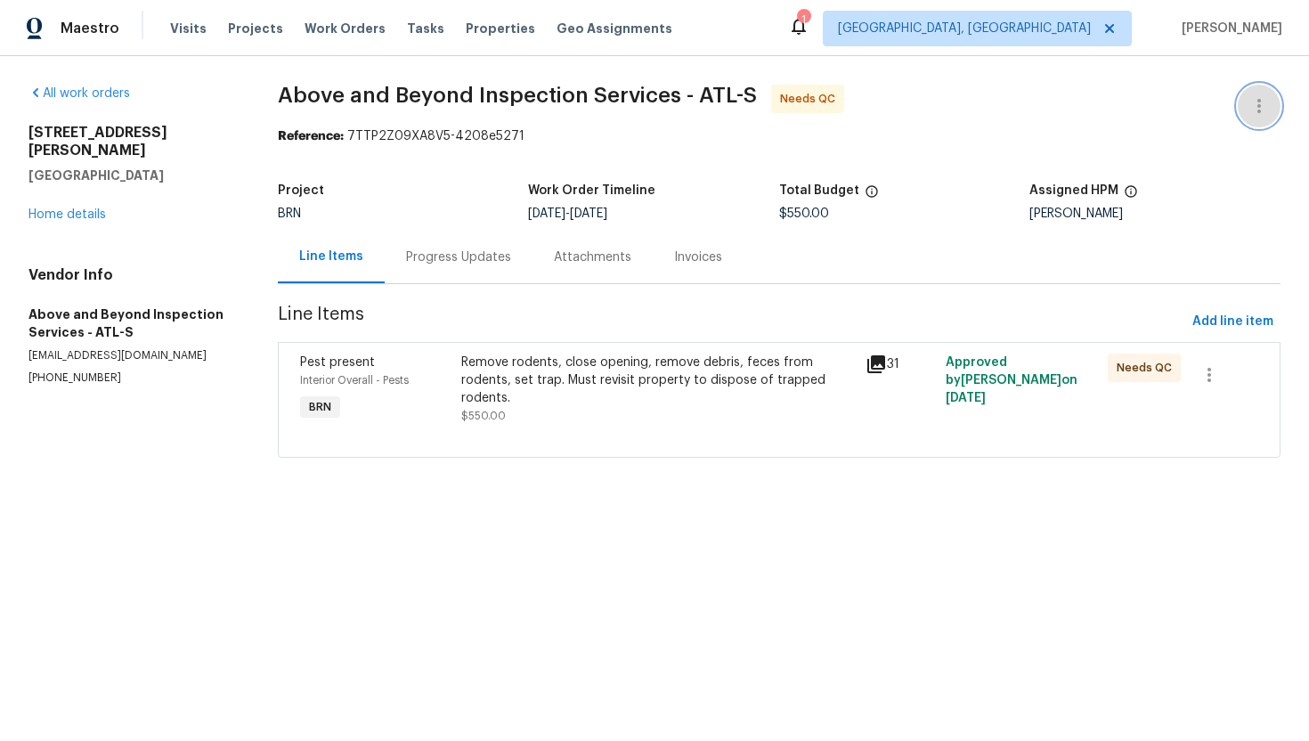
click at [1254, 104] on icon "button" at bounding box center [1258, 105] width 21 height 21
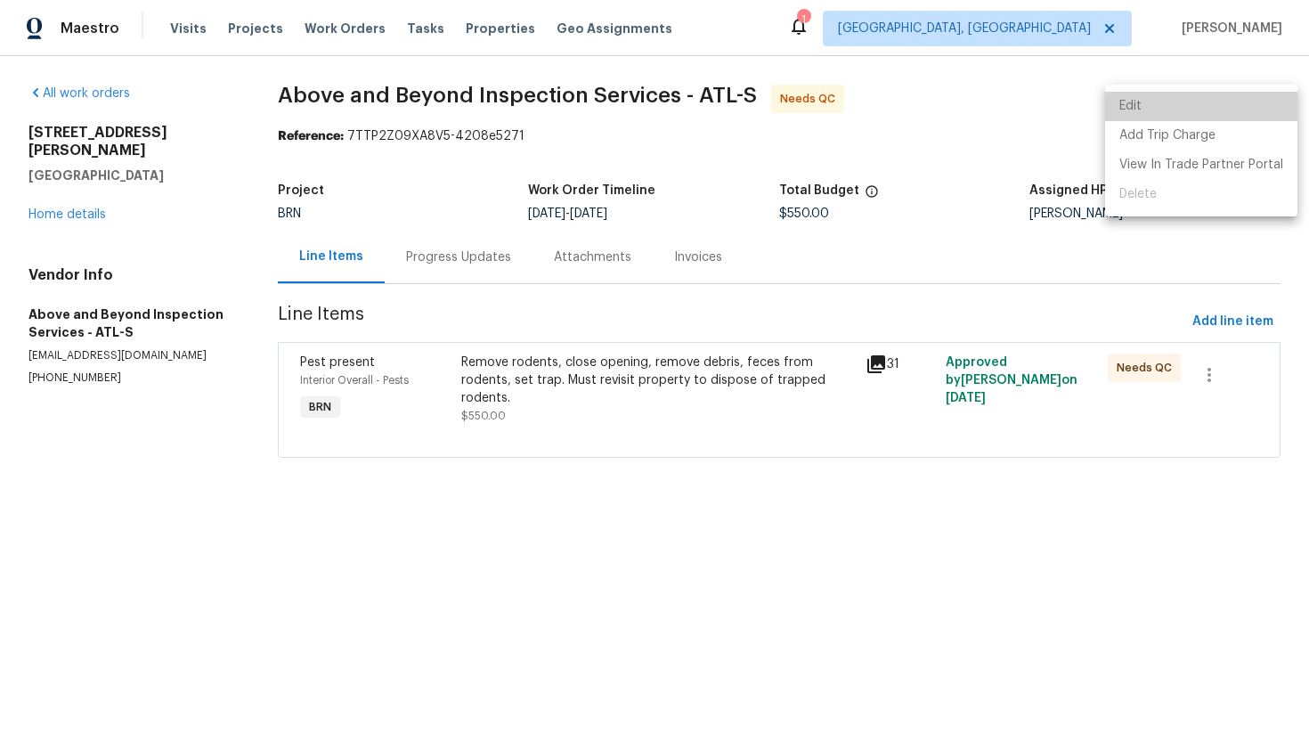
click at [1248, 103] on li "Edit" at bounding box center [1201, 106] width 192 height 29
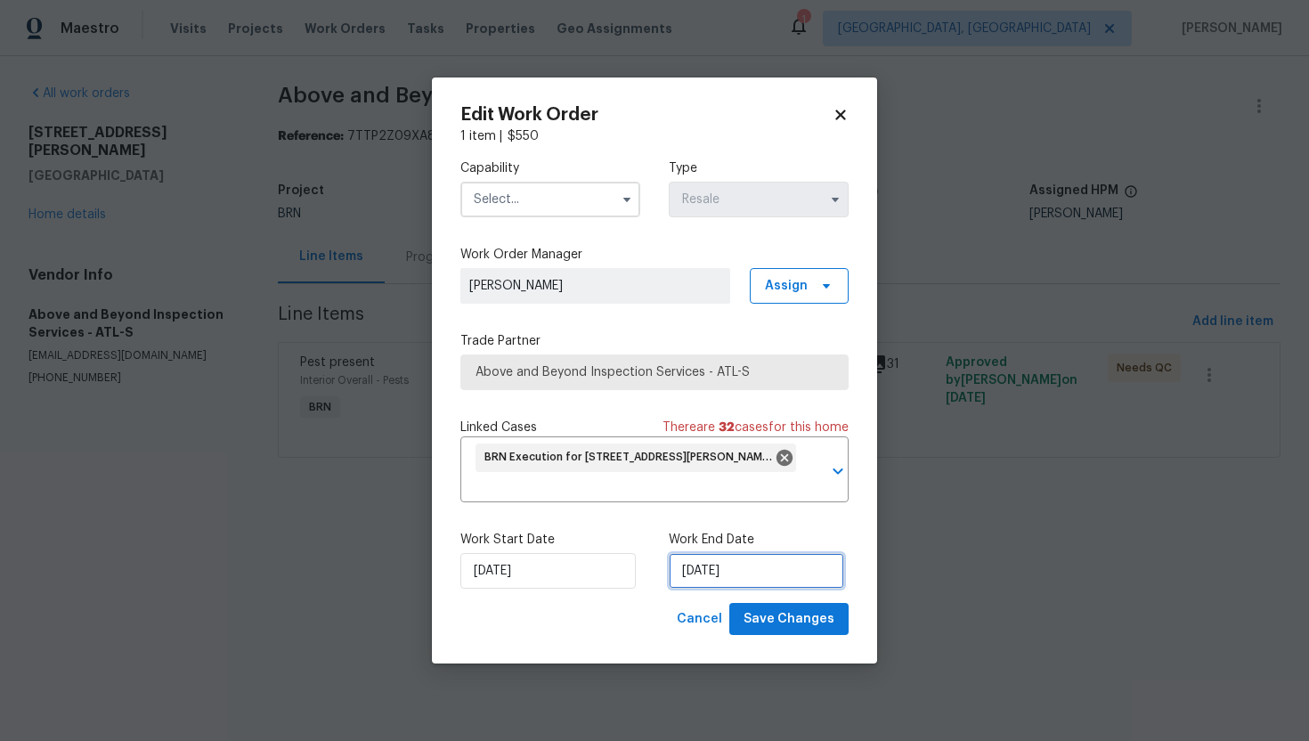
click at [710, 574] on input "9/2/2025" at bounding box center [756, 571] width 175 height 36
select select "8"
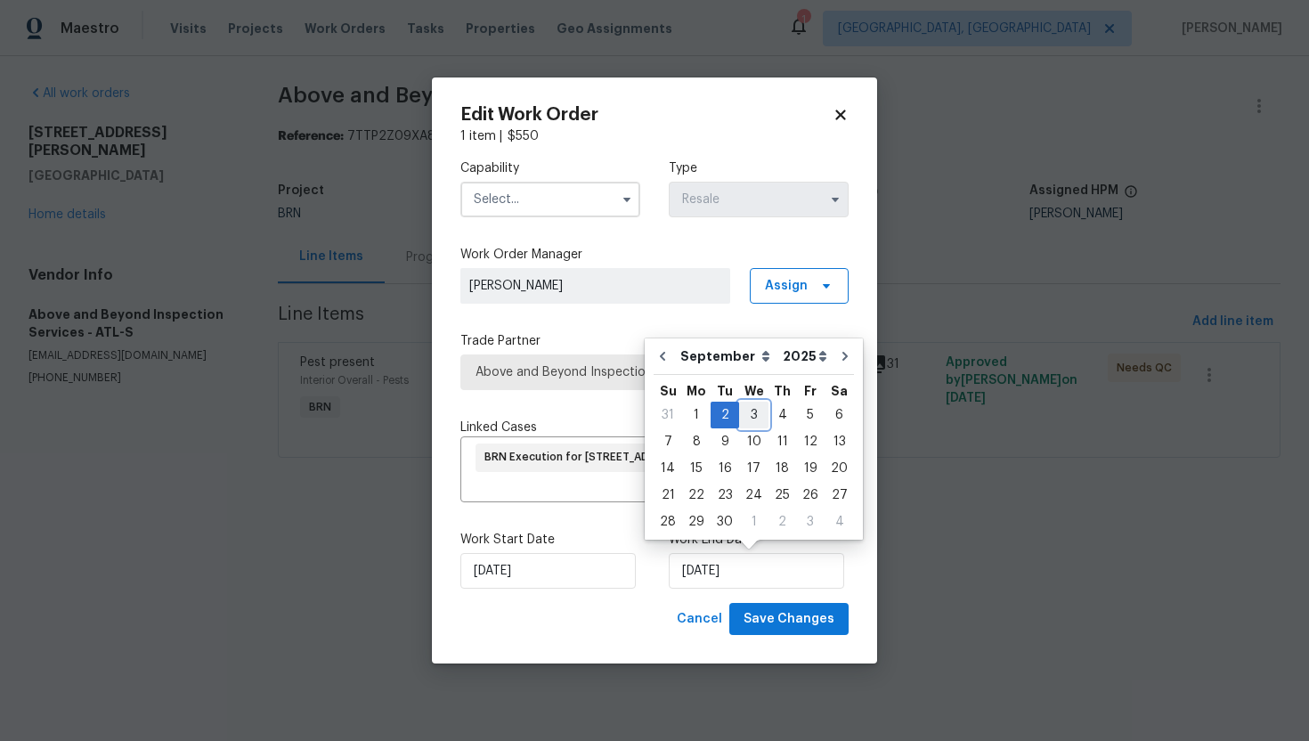
click at [750, 421] on div "3" at bounding box center [753, 414] width 29 height 25
type input "[DATE]"
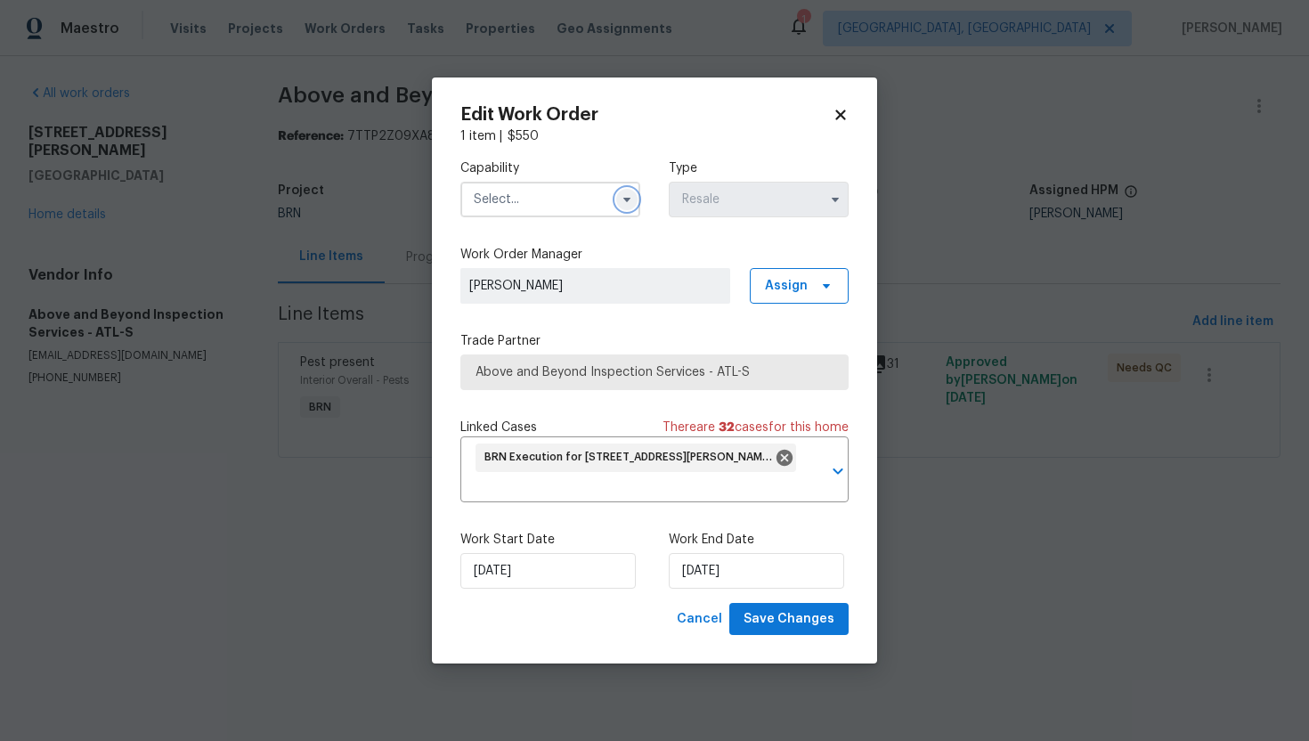
click at [630, 198] on icon "button" at bounding box center [626, 200] width 7 height 4
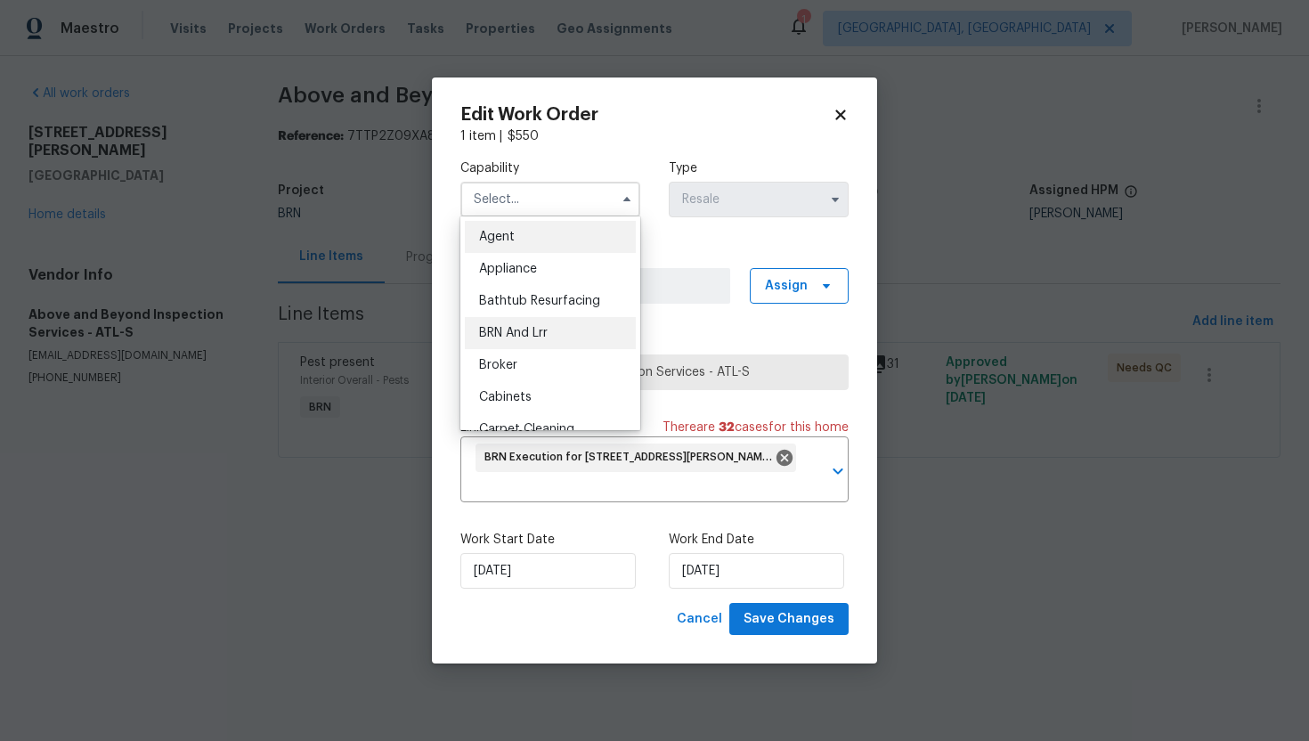
click at [571, 323] on div "BRN And Lrr" at bounding box center [550, 333] width 171 height 32
type input "BRN And Lrr"
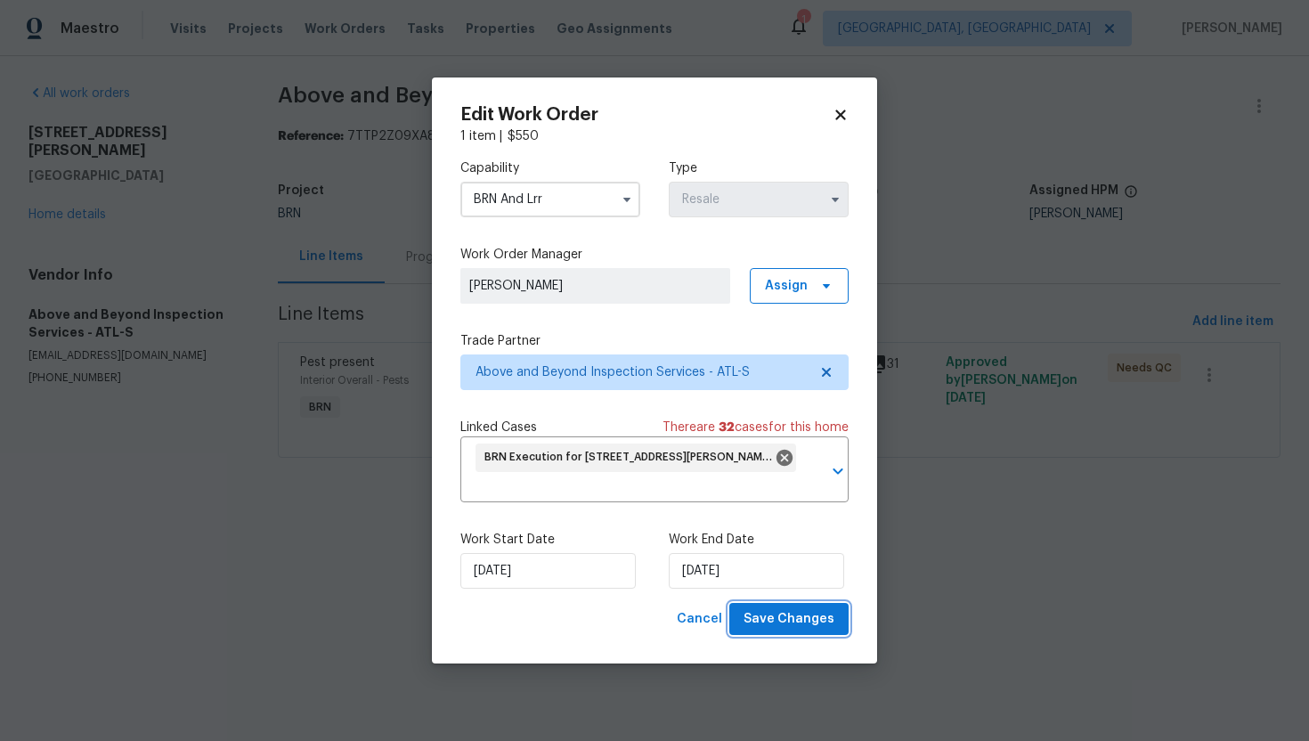
click at [801, 622] on span "Save Changes" at bounding box center [789, 619] width 91 height 22
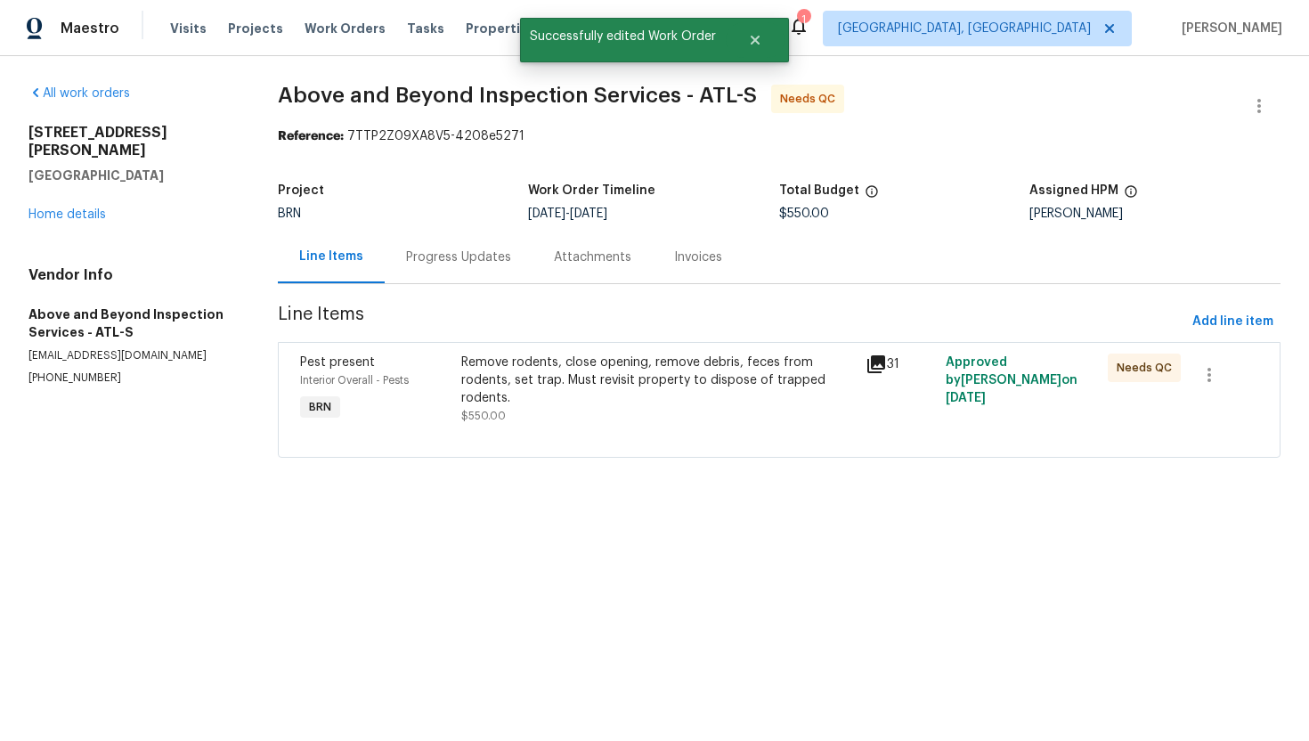
click at [543, 389] on div "Remove rodents, close opening, remove debris, feces from rodents, set trap. Mus…" at bounding box center [657, 380] width 393 height 53
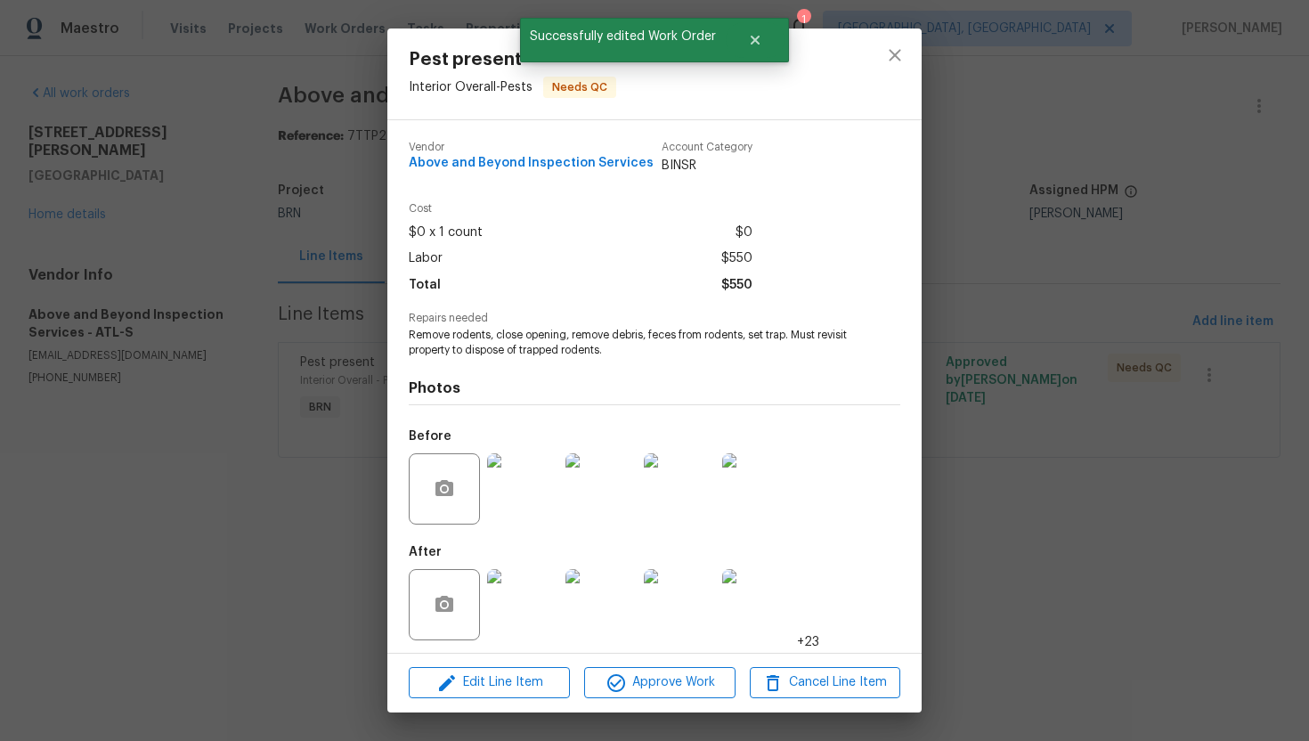
scroll to position [5, 0]
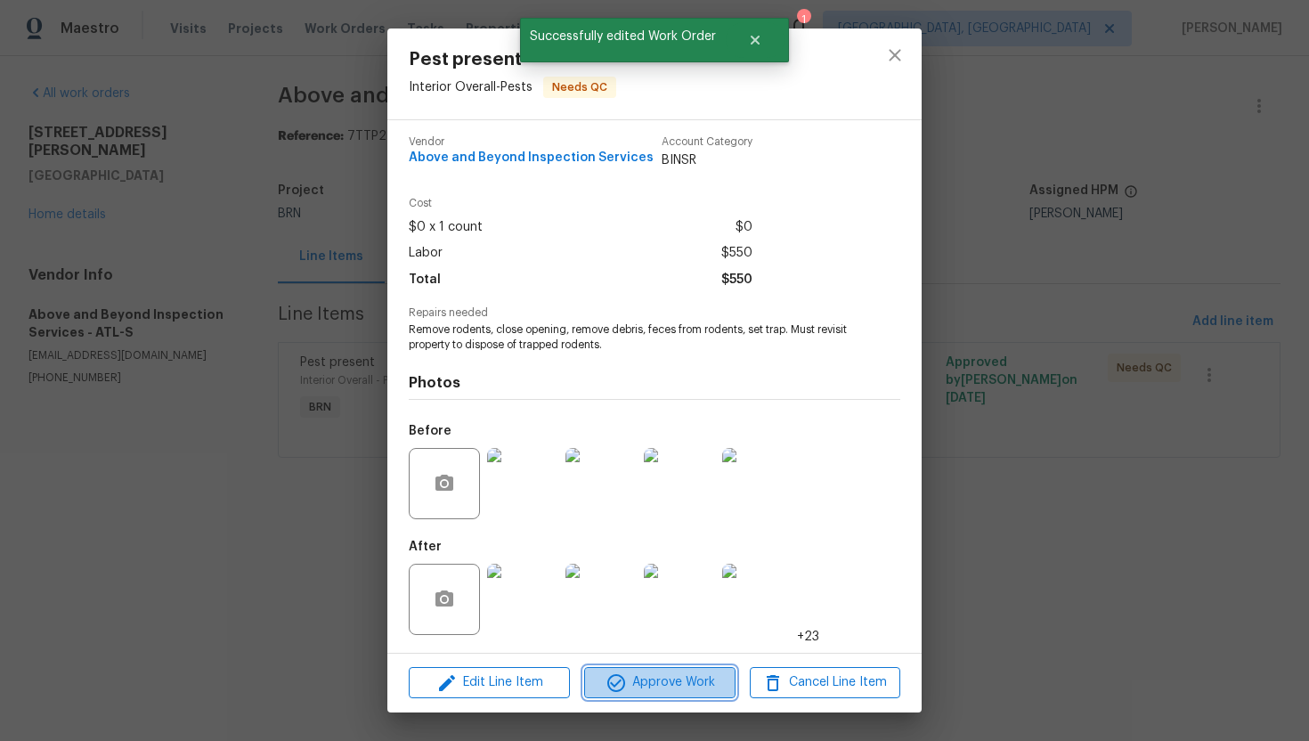
click at [679, 685] on span "Approve Work" at bounding box center [659, 682] width 140 height 22
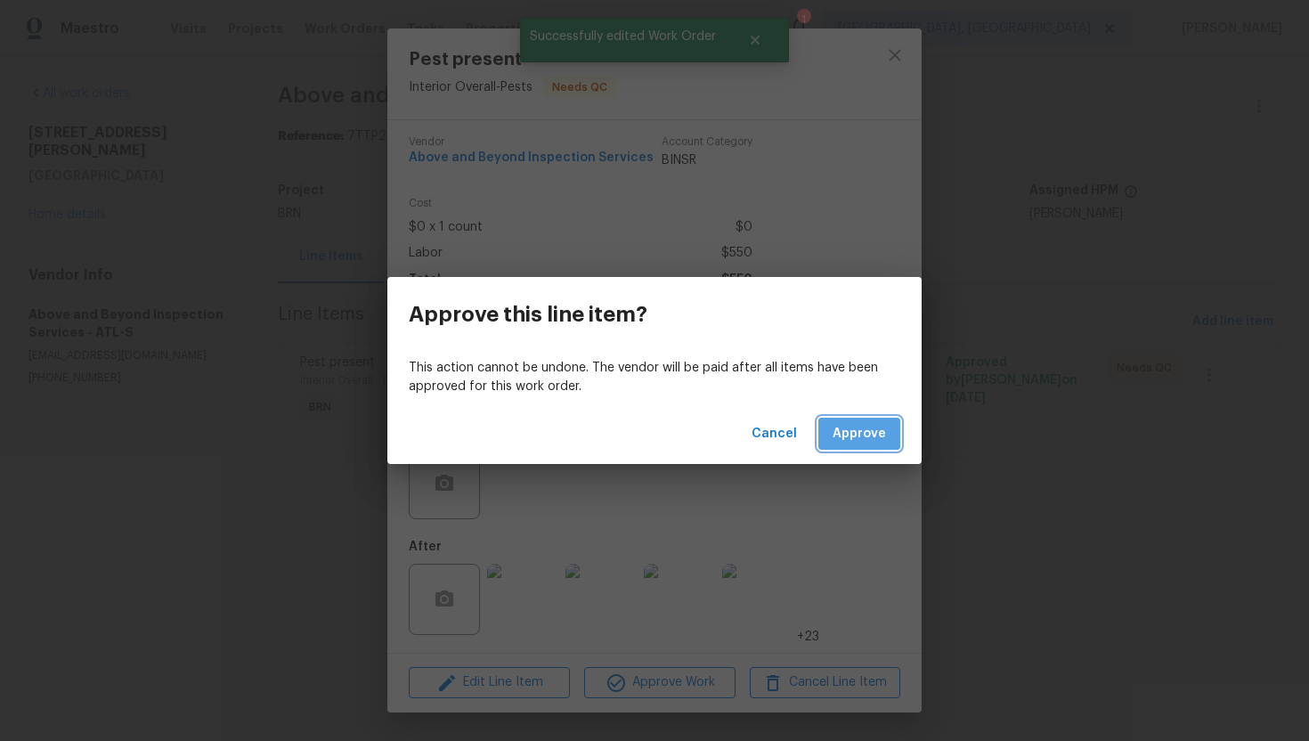
click at [858, 425] on span "Approve" at bounding box center [859, 434] width 53 height 22
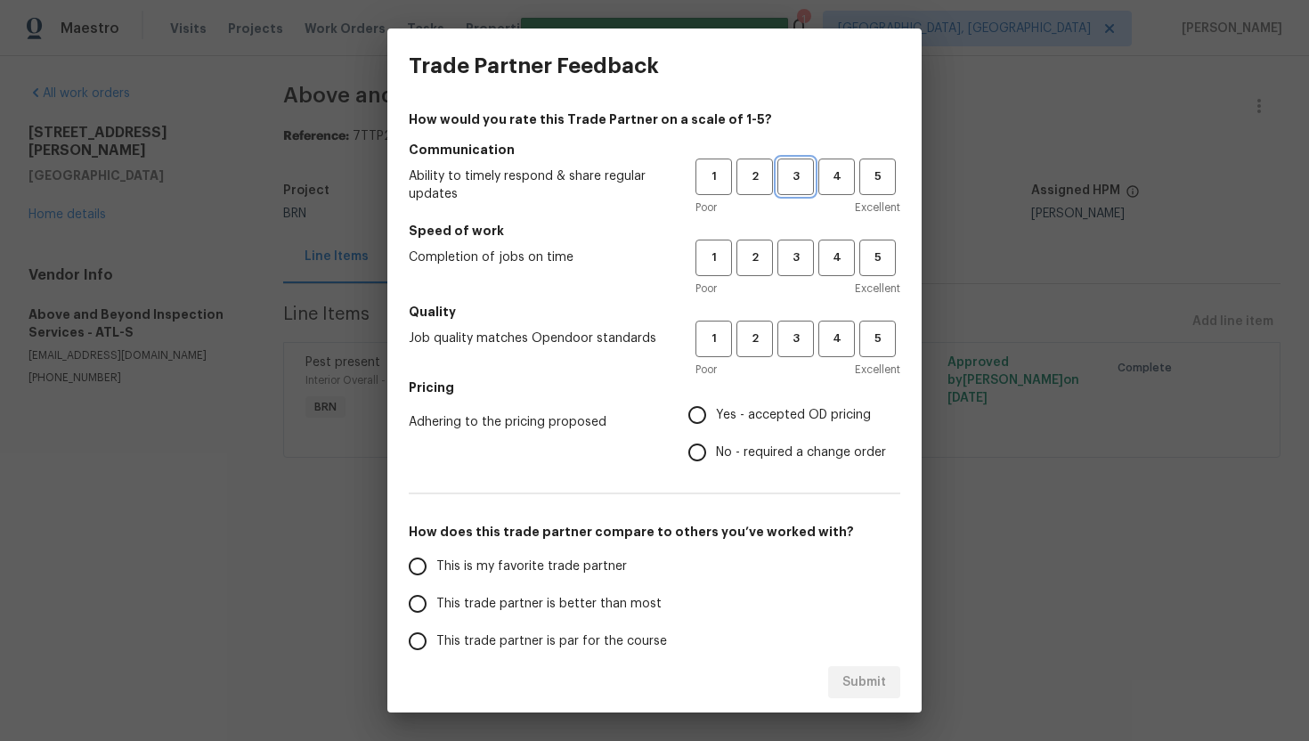
click at [798, 185] on span "3" at bounding box center [795, 177] width 33 height 20
click at [801, 251] on span "3" at bounding box center [795, 258] width 33 height 20
click at [804, 321] on button "3" at bounding box center [795, 339] width 37 height 37
click at [772, 402] on label "Yes - accepted OD pricing" at bounding box center [782, 414] width 207 height 37
click at [716, 402] on input "Yes - accepted OD pricing" at bounding box center [697, 414] width 37 height 37
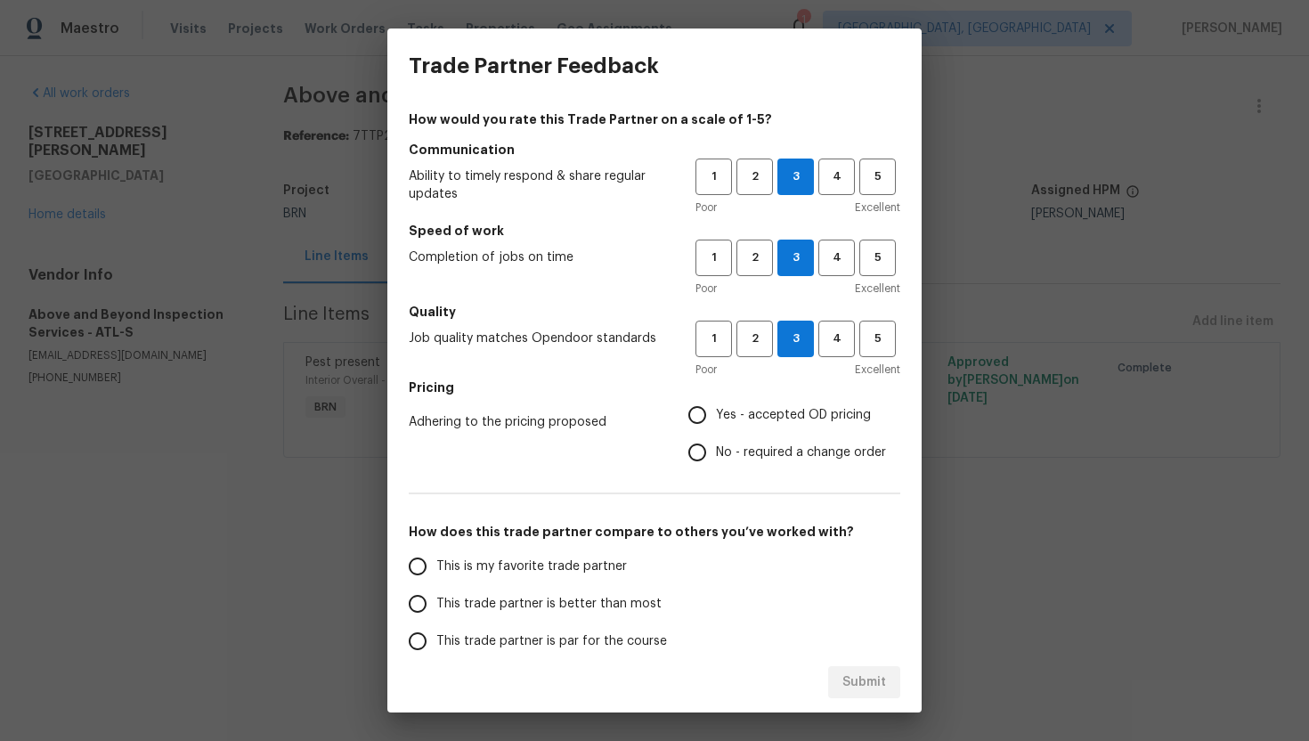
radio input "true"
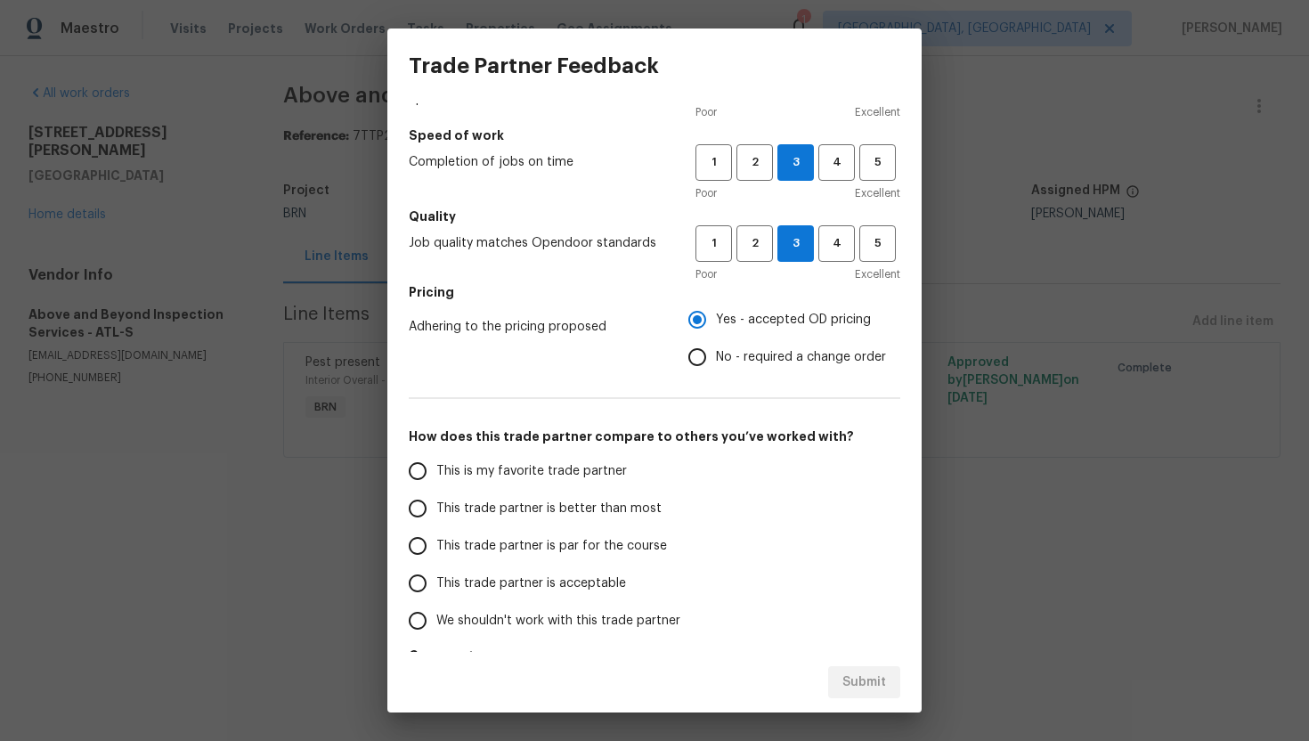
scroll to position [126, 0]
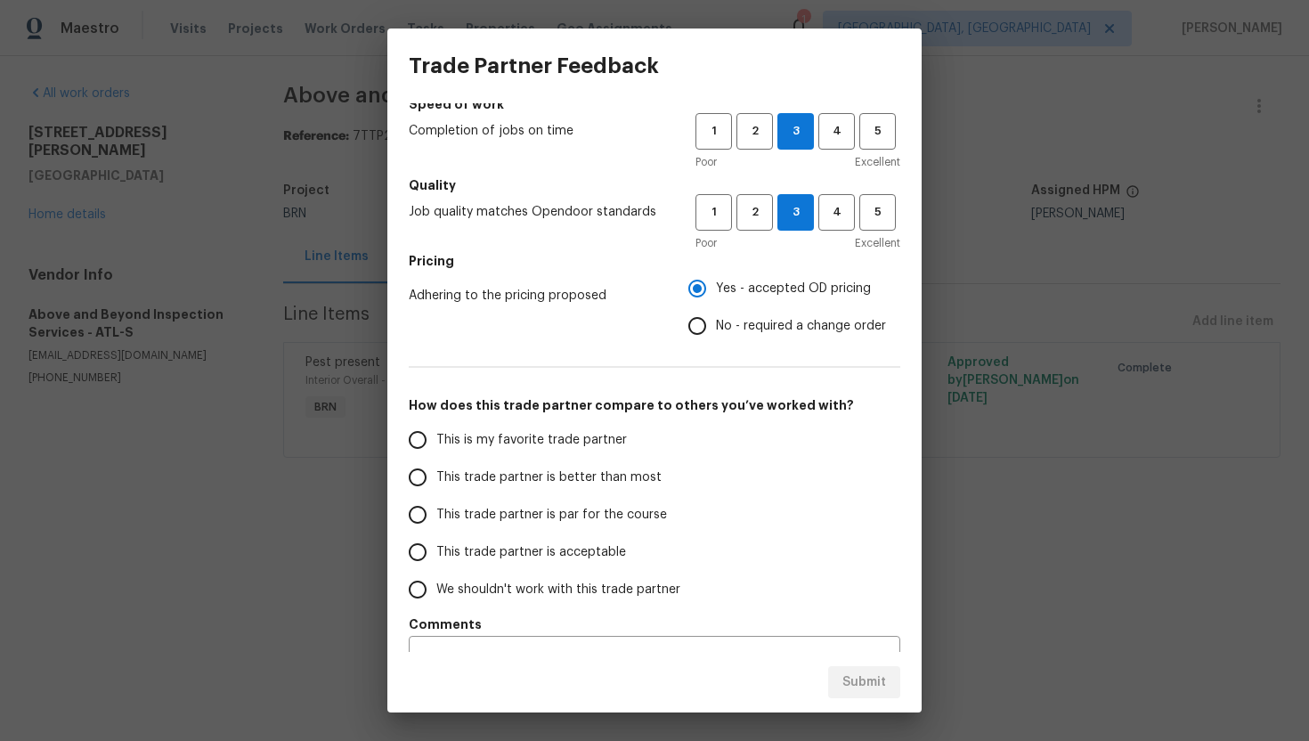
click at [547, 508] on span "This trade partner is par for the course" at bounding box center [551, 515] width 231 height 19
click at [436, 508] on input "This trade partner is par for the course" at bounding box center [417, 514] width 37 height 37
click at [885, 684] on span "Submit" at bounding box center [864, 682] width 44 height 22
radio input "true"
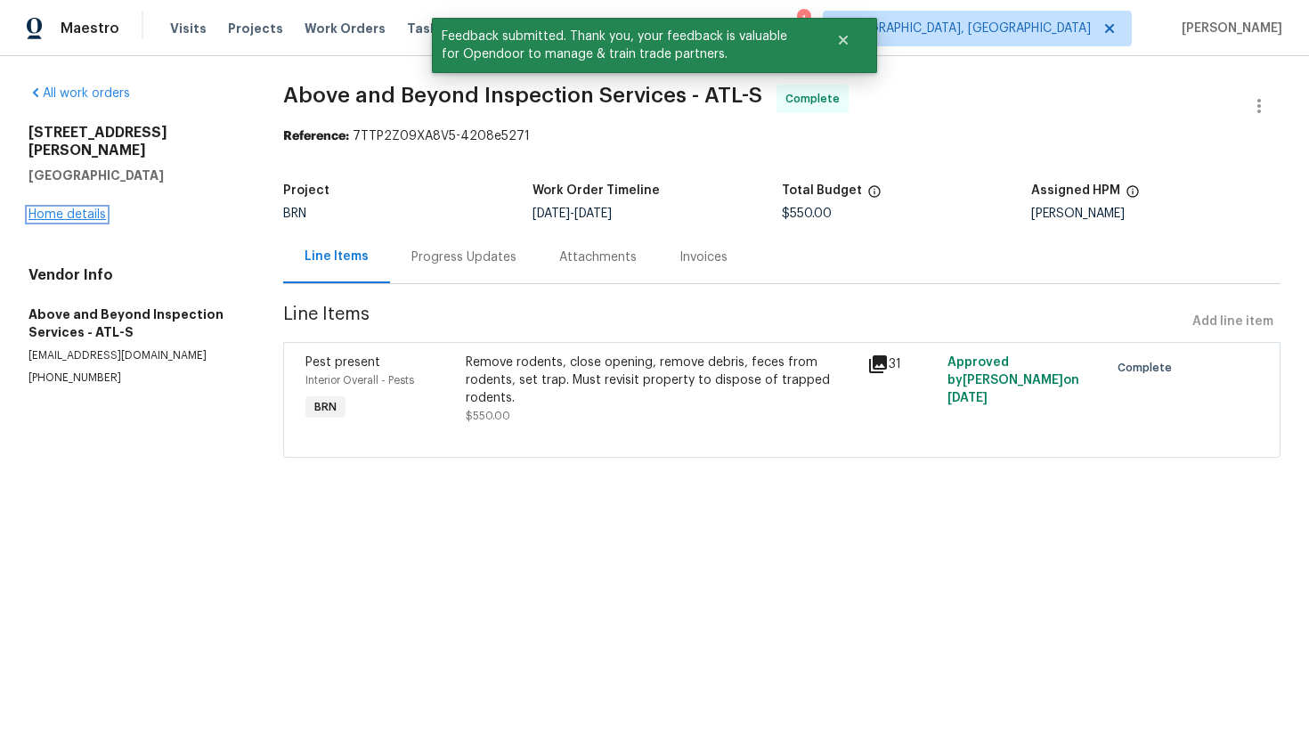
click at [97, 208] on link "Home details" at bounding box center [66, 214] width 77 height 12
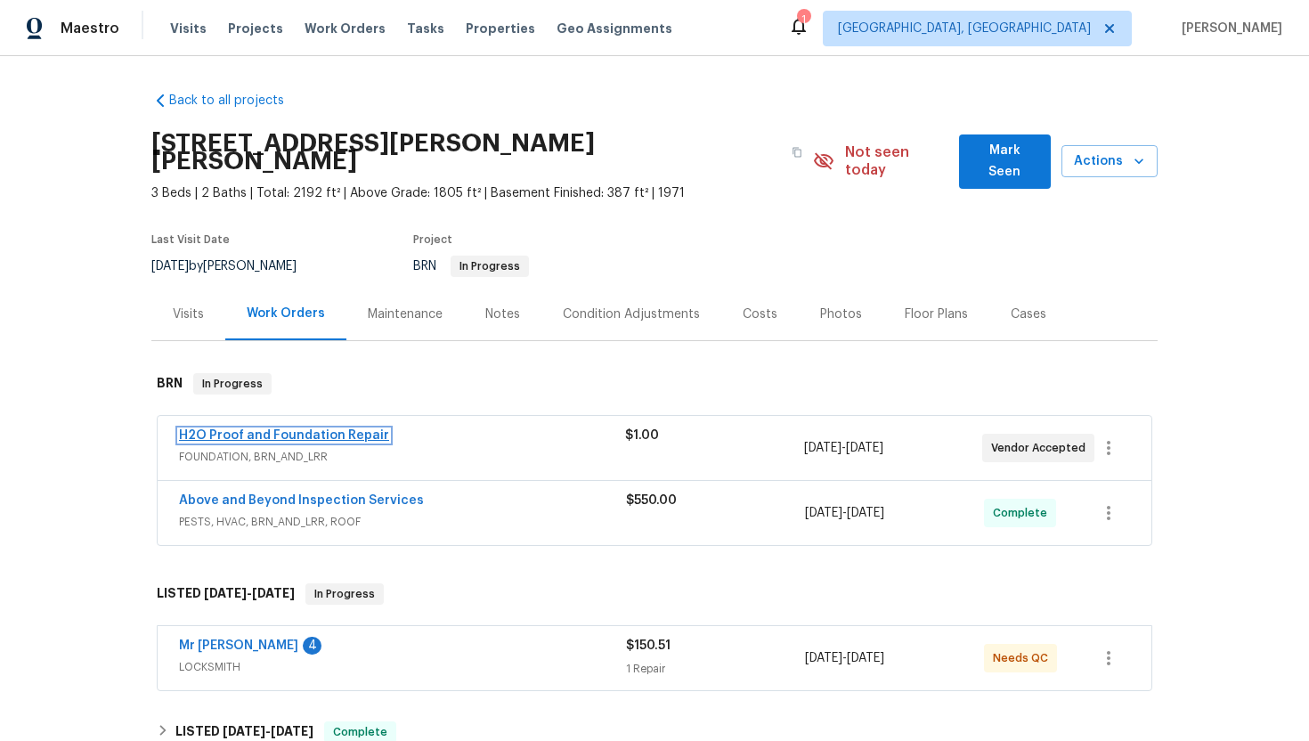
click at [304, 429] on link "H2O Proof and Foundation Repair" at bounding box center [284, 435] width 210 height 12
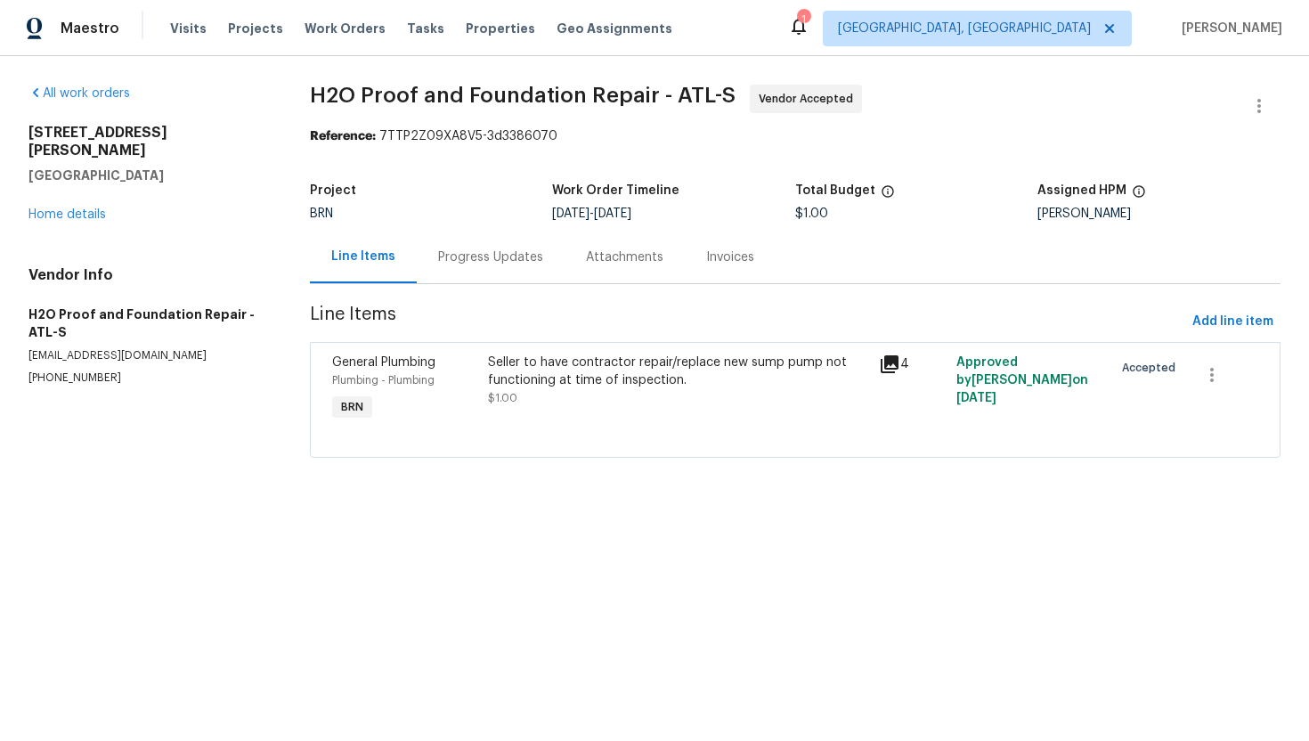
click at [457, 269] on div "Progress Updates" at bounding box center [491, 257] width 148 height 53
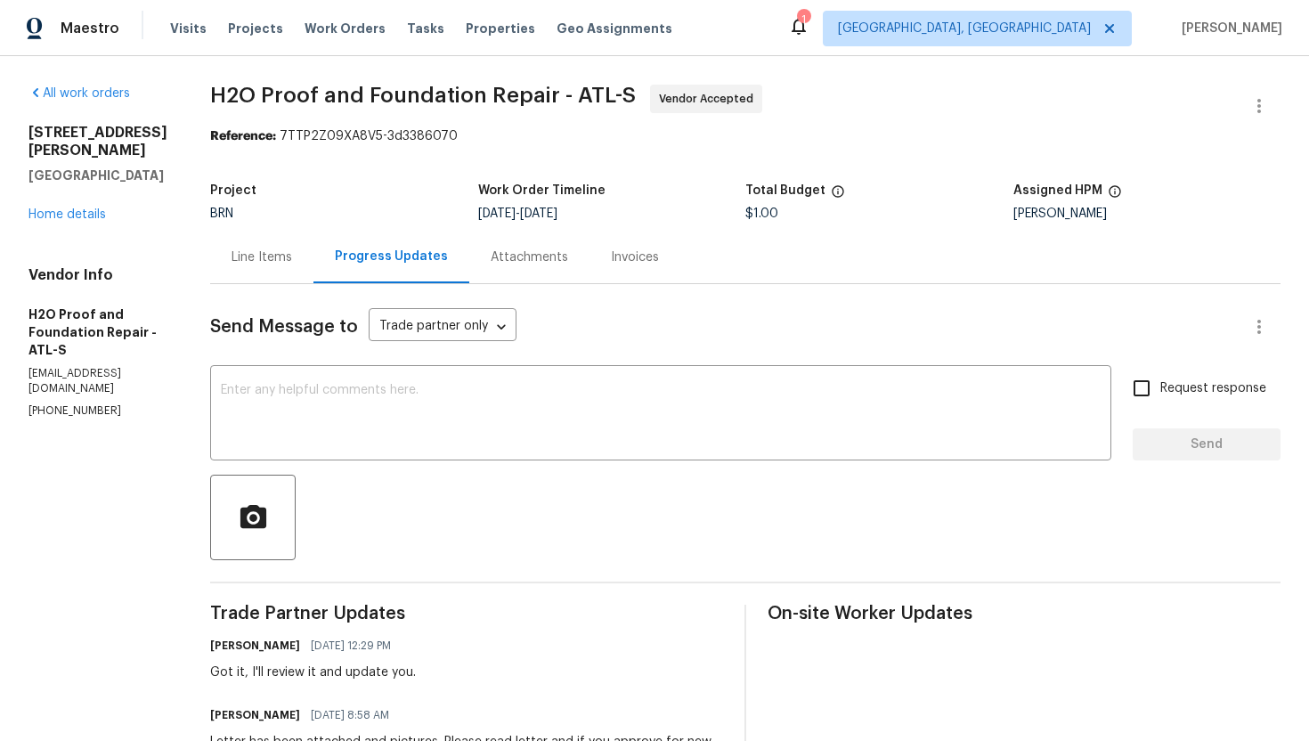
click at [234, 258] on div "Line Items" at bounding box center [262, 257] width 61 height 18
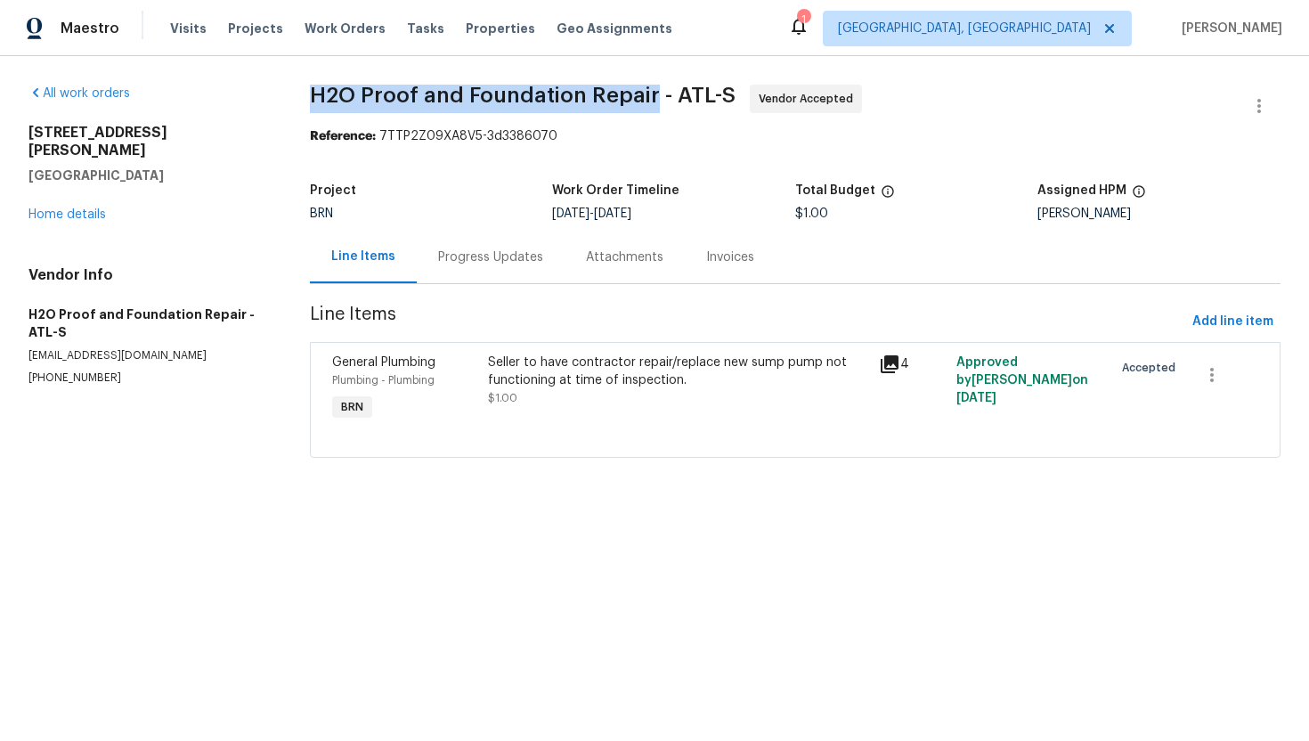
drag, startPoint x: 307, startPoint y: 102, endPoint x: 651, endPoint y: 90, distance: 343.9
click at [651, 90] on div "All work orders 724 Dukehart Ct Stone Mountain, GA 30083 Home details Vendor In…" at bounding box center [654, 281] width 1309 height 451
copy span "H2O Proof and Foundation Repair"
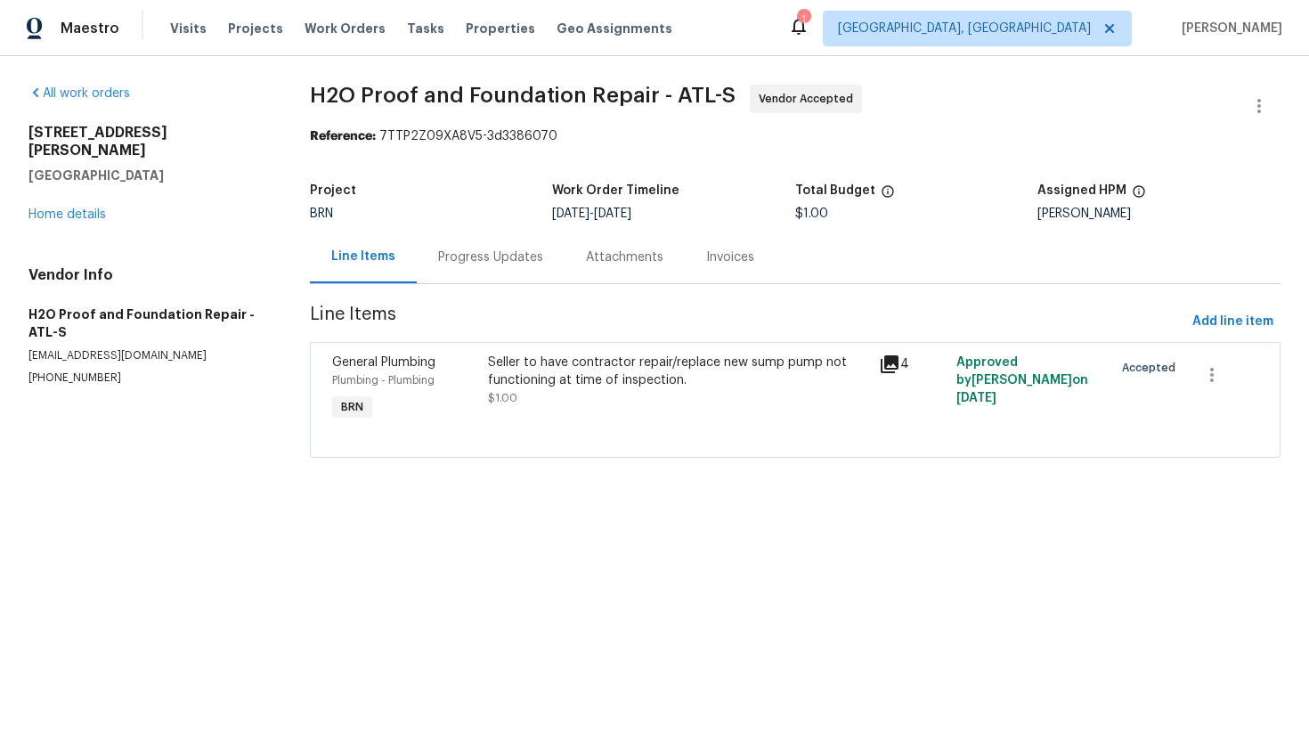
click at [818, 144] on div "Reference: 7TTP2Z09XA8V5-3d3386070" at bounding box center [795, 136] width 971 height 18
click at [598, 359] on div "Seller to have contractor repair/replace new sump pump not functioning at time …" at bounding box center [677, 372] width 379 height 36
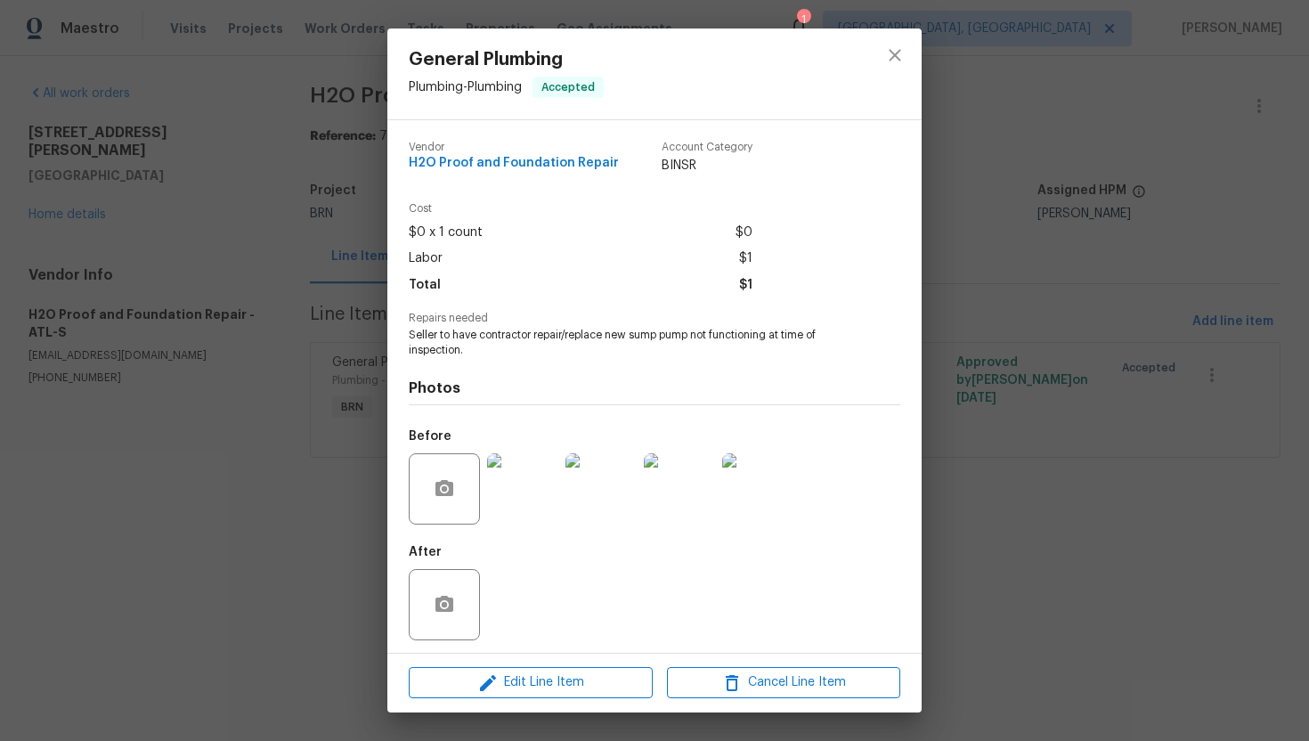
click at [594, 338] on span "Seller to have contractor repair/replace new sump pump not functioning at time …" at bounding box center [630, 343] width 443 height 30
copy span "Seller to have contractor repair/replace new sump pump not functioning at time …"
click at [359, 270] on div "General Plumbing Plumbing - Plumbing Accepted Vendor H2O Proof and Foundation R…" at bounding box center [654, 370] width 1309 height 741
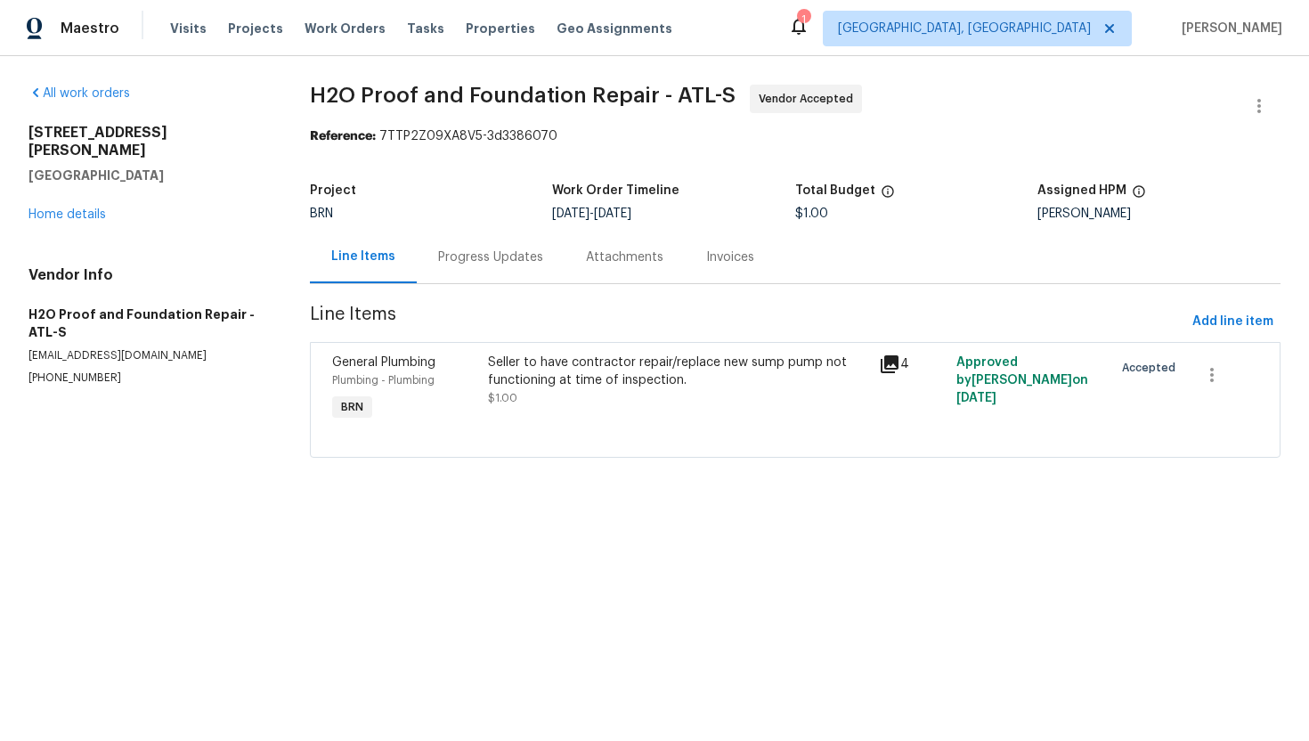
click at [439, 255] on div "Progress Updates" at bounding box center [490, 257] width 105 height 18
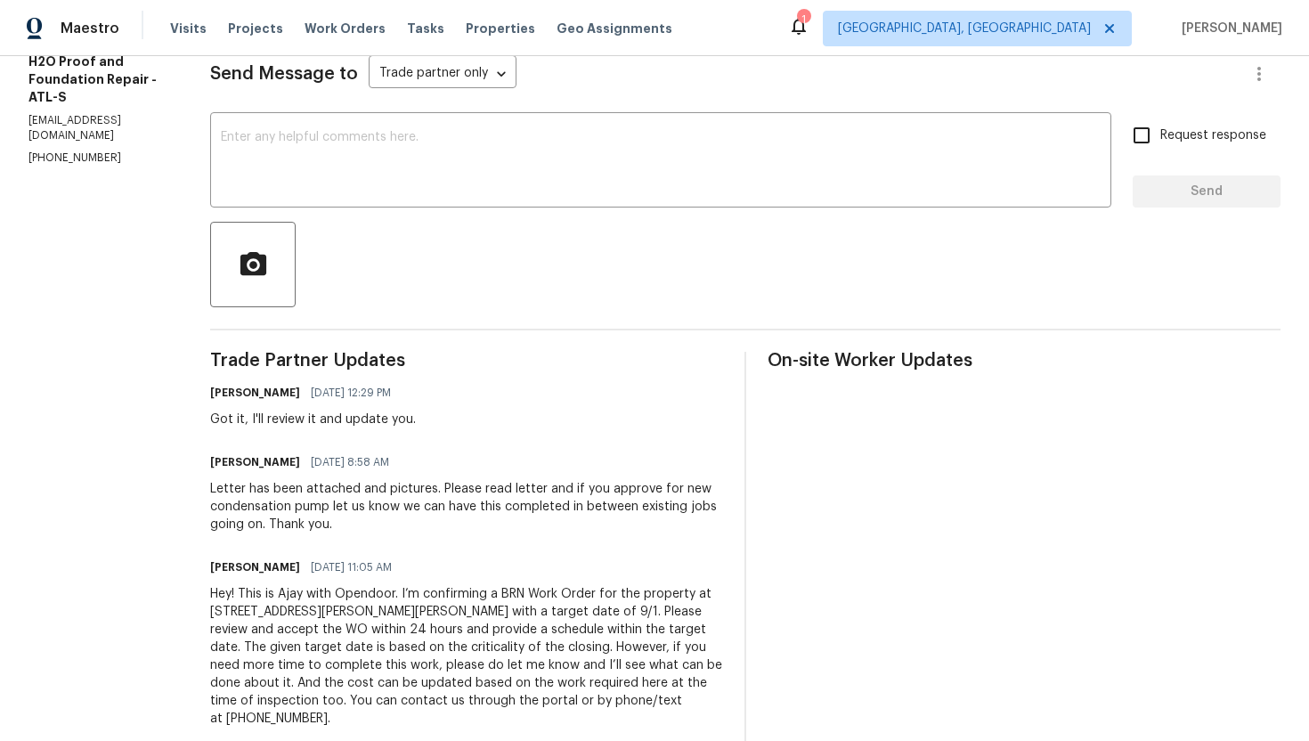
scroll to position [272, 0]
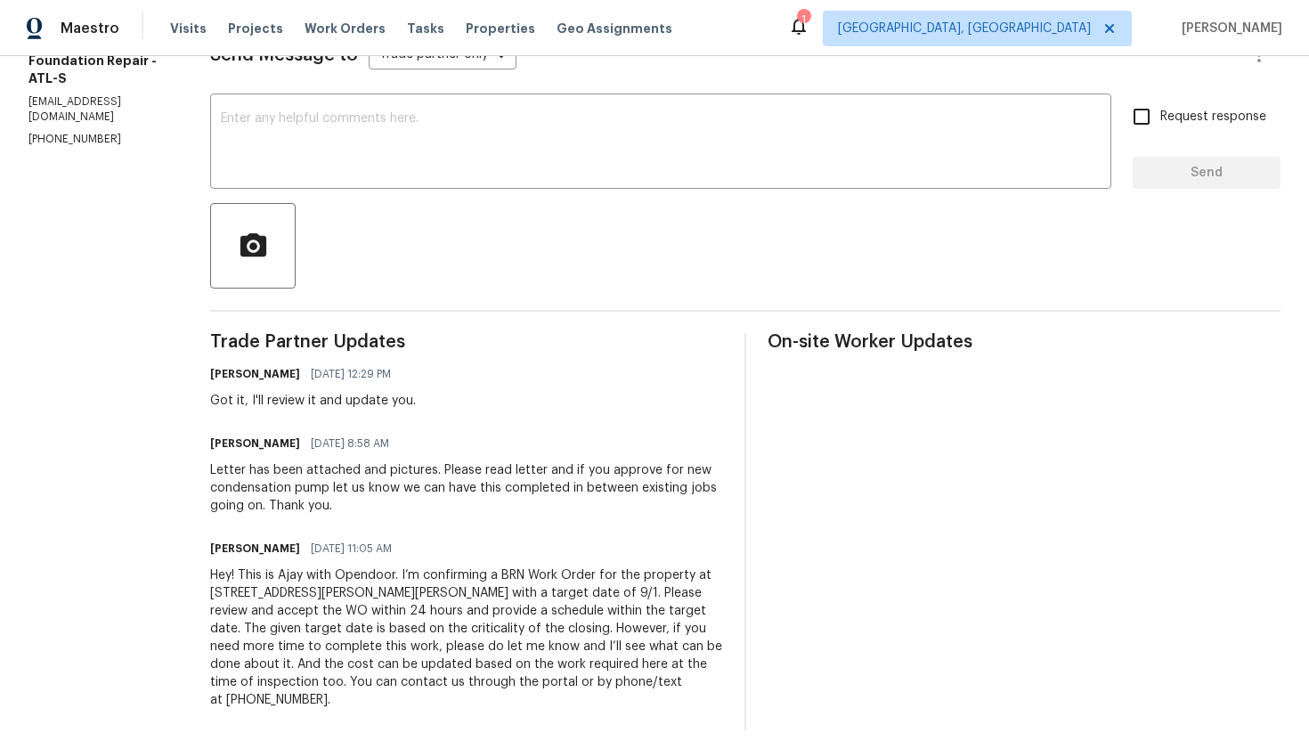
click at [284, 478] on div "Letter has been attached and pictures. Please read letter and if you approve fo…" at bounding box center [466, 487] width 513 height 53
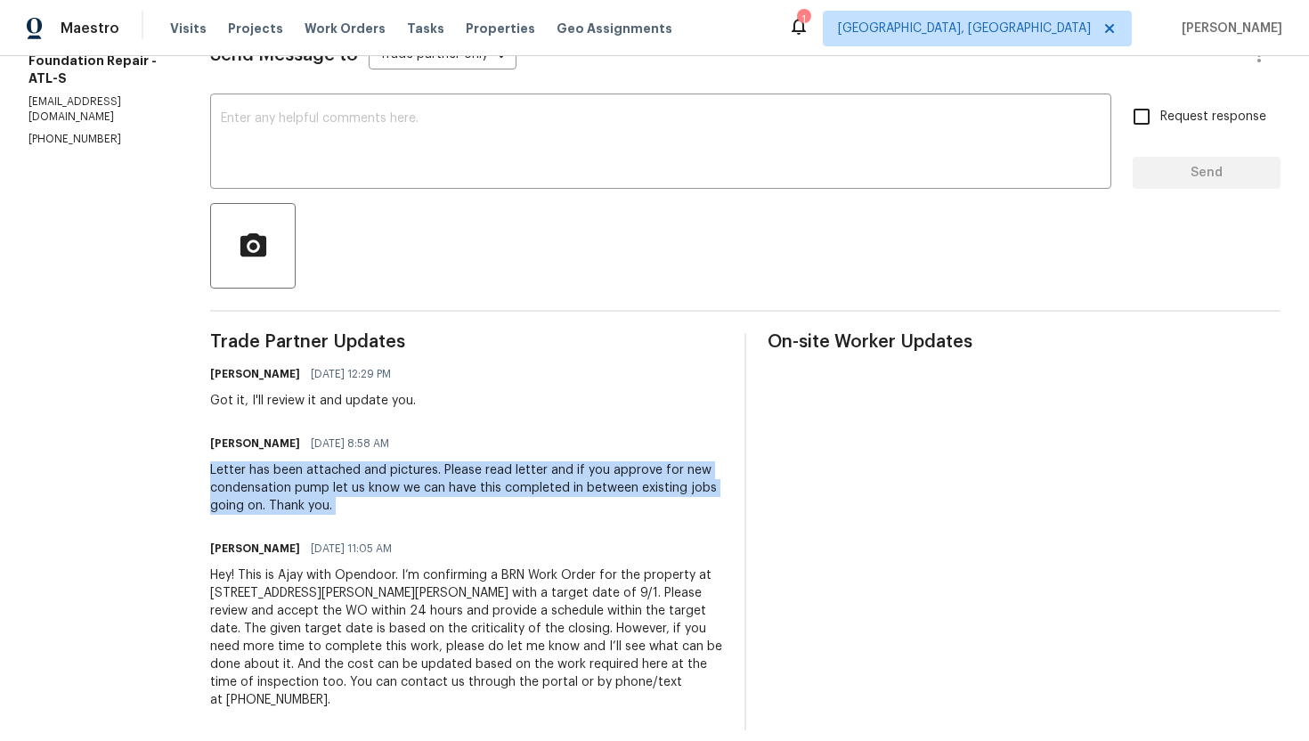
copy div "Letter has been attached and pictures. Please read letter and if you approve fo…"
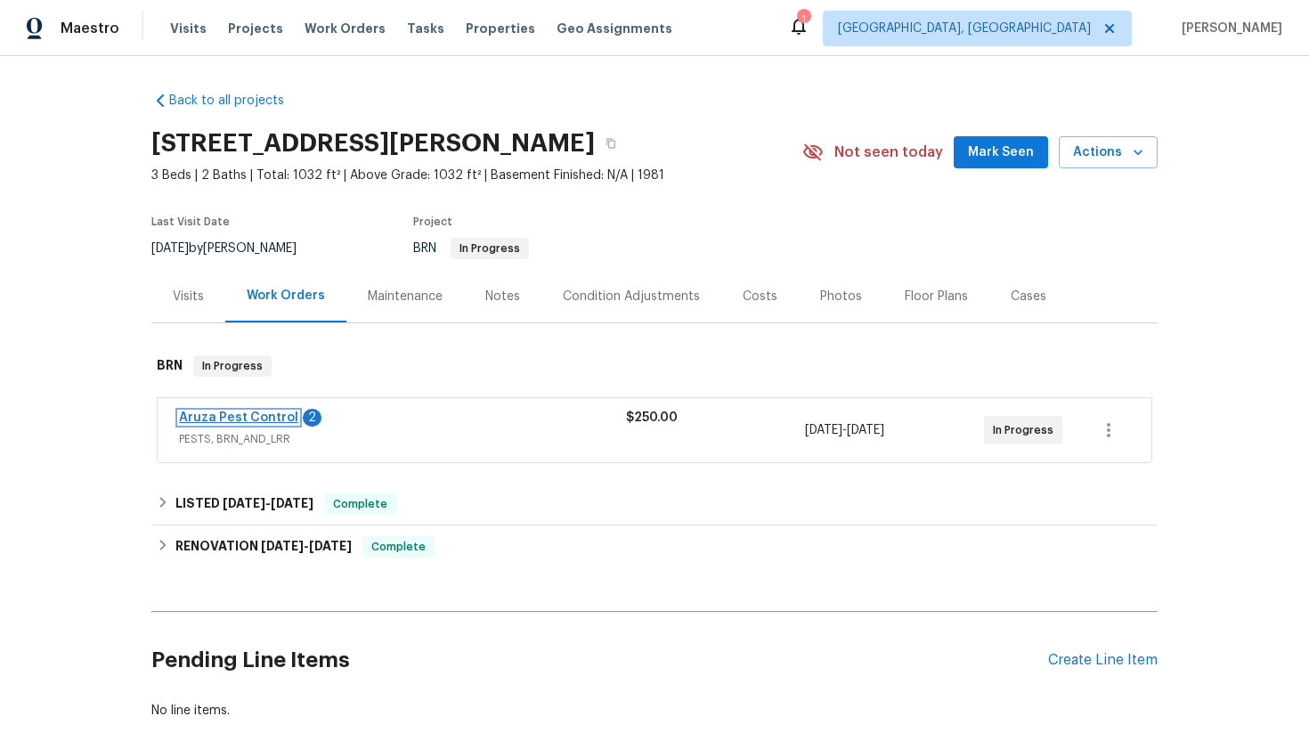
click at [264, 411] on link "Aruza Pest Control" at bounding box center [238, 417] width 119 height 12
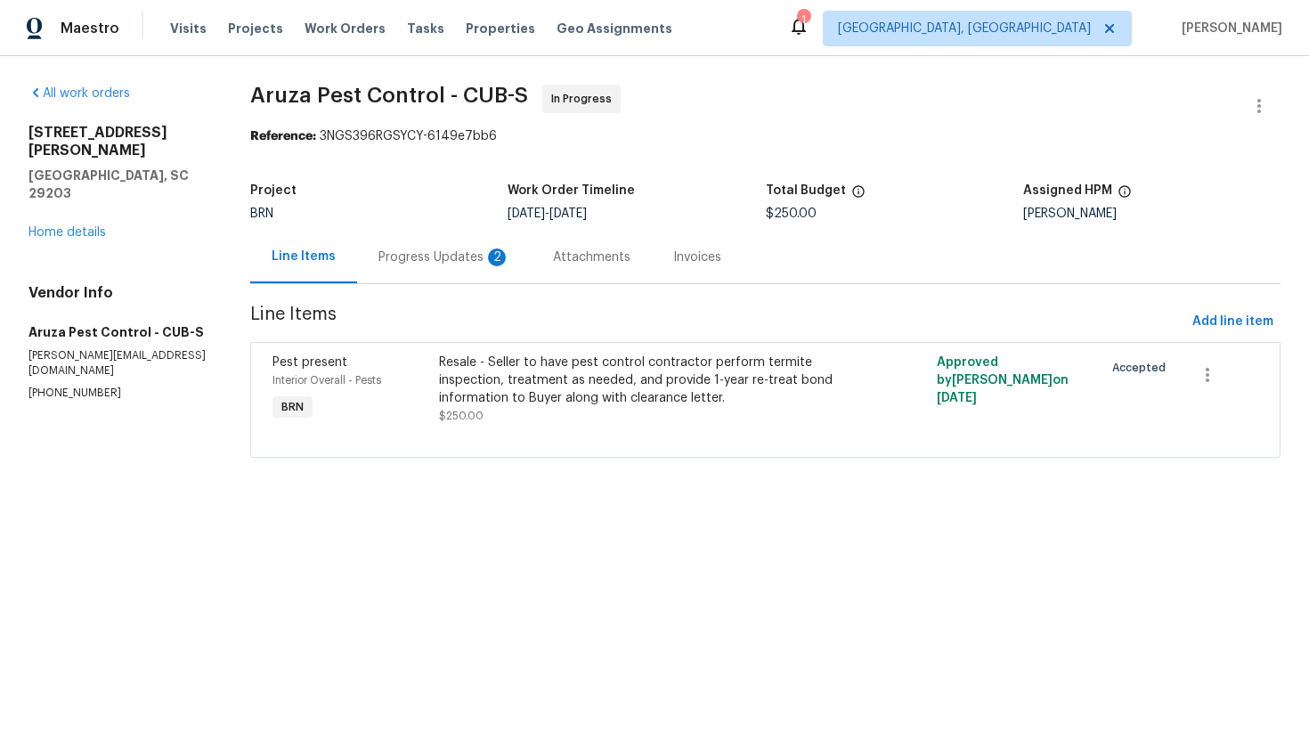
click at [489, 260] on div "2" at bounding box center [497, 257] width 18 height 18
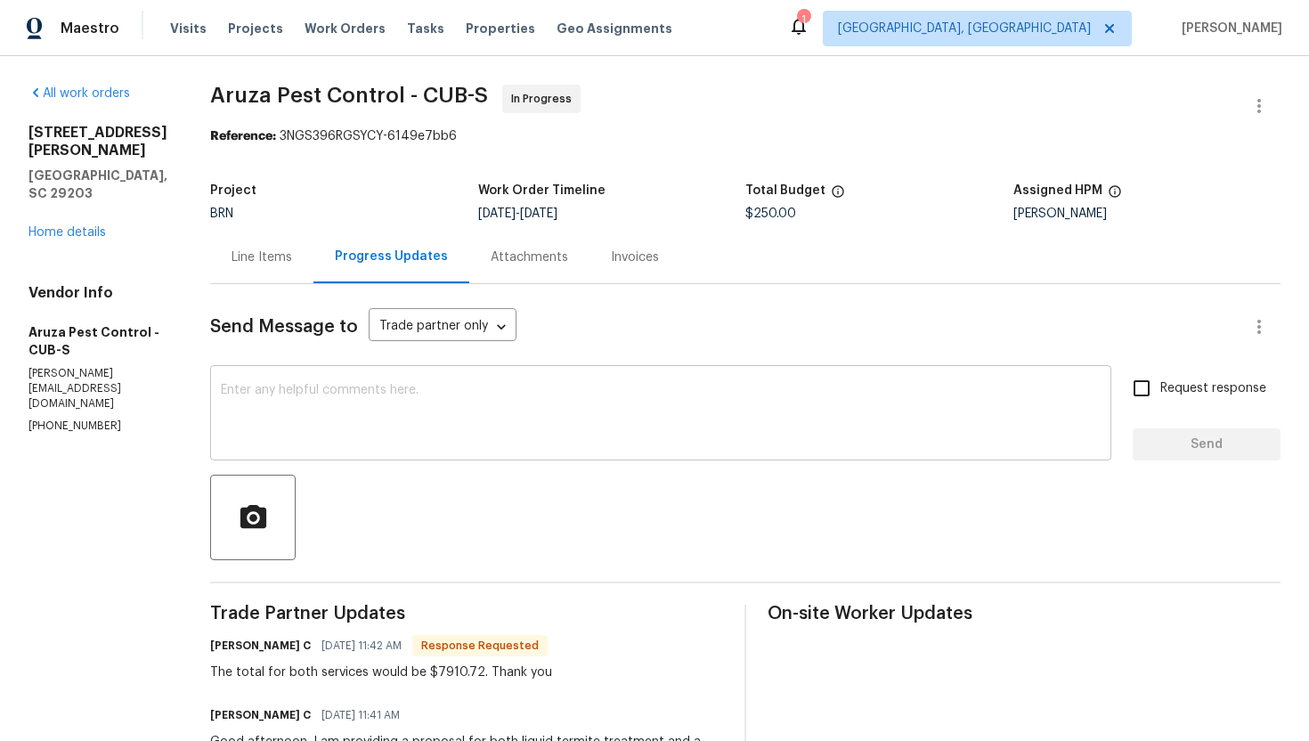
click at [469, 394] on textarea at bounding box center [661, 415] width 880 height 62
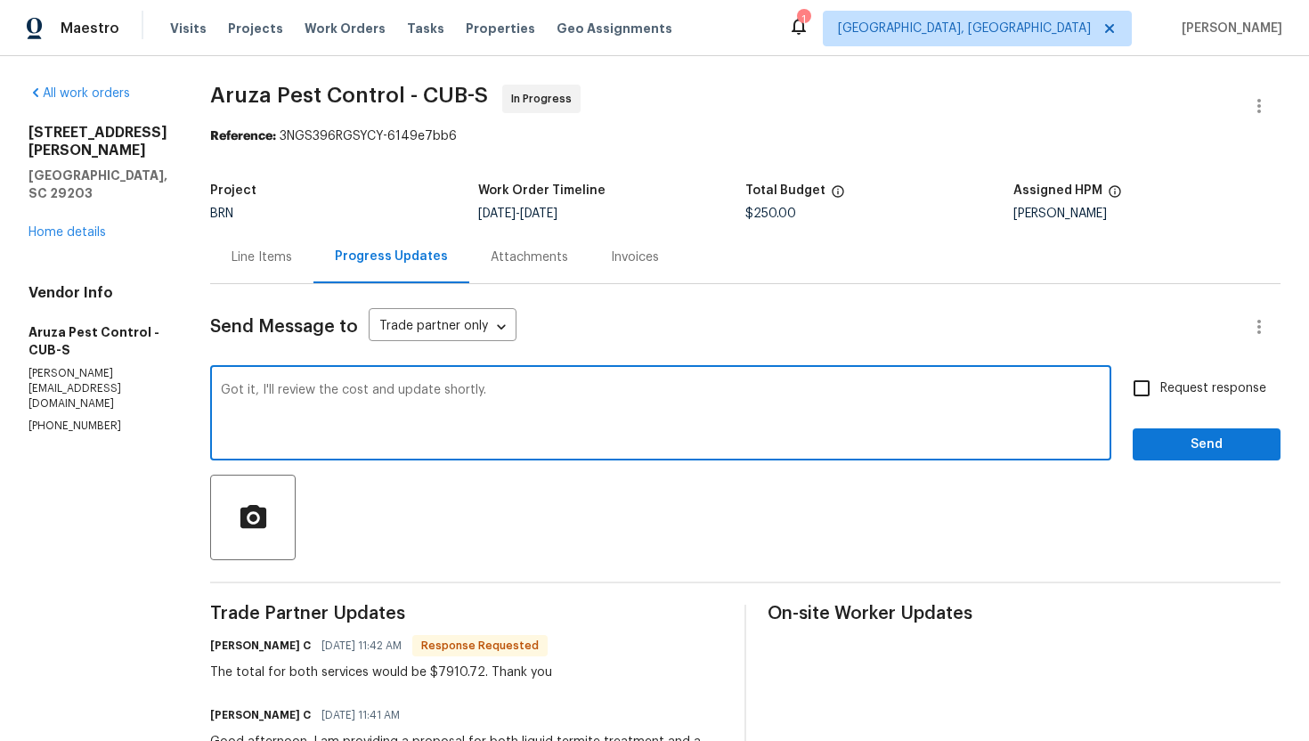
type textarea "Got it, I'll review the cost and update shortly."
click at [1152, 392] on input "Request response" at bounding box center [1141, 388] width 37 height 37
checkbox input "true"
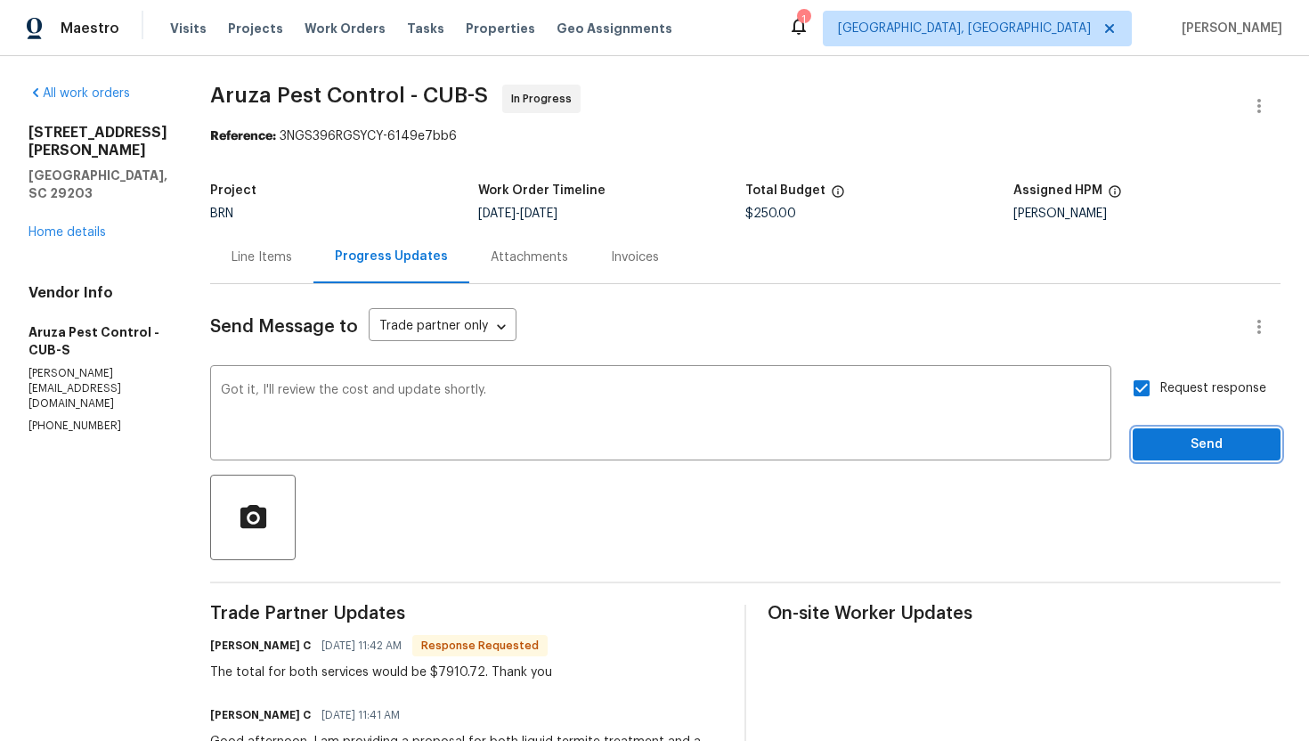
click at [1163, 444] on span "Send" at bounding box center [1206, 445] width 119 height 22
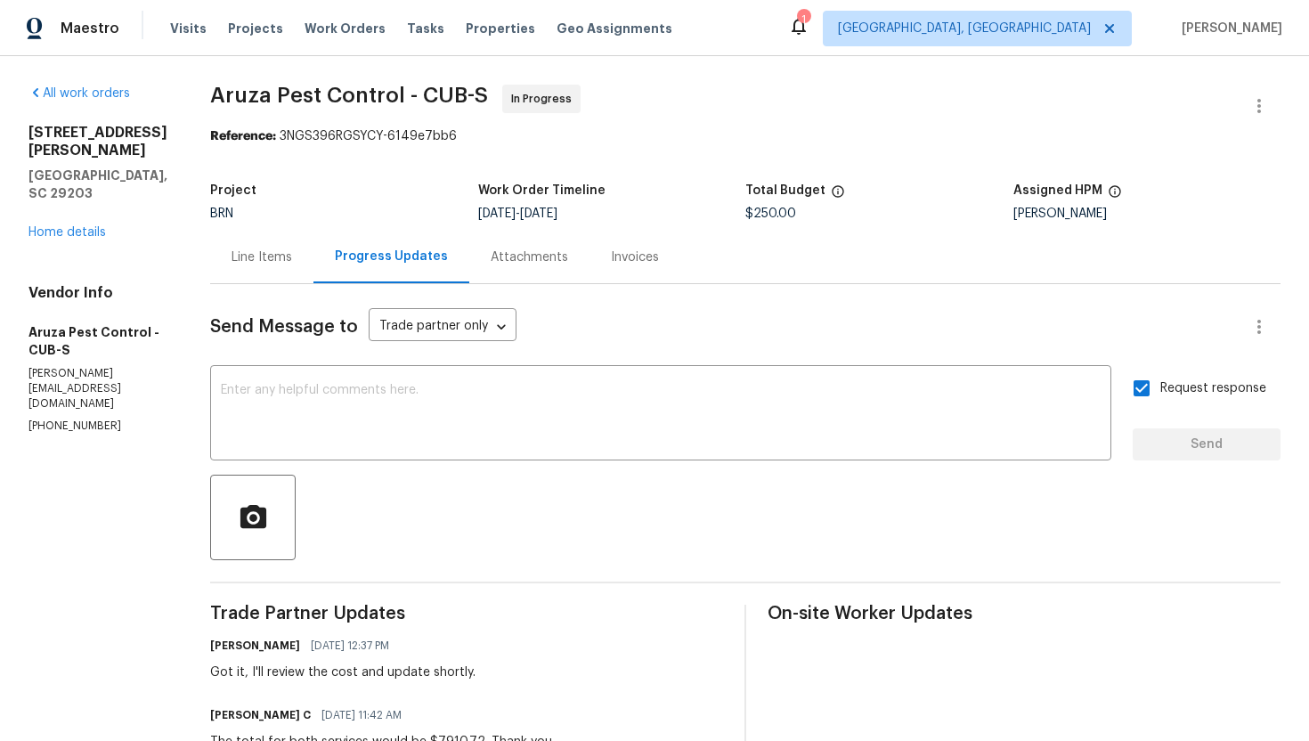
click at [262, 257] on div "Line Items" at bounding box center [262, 257] width 61 height 18
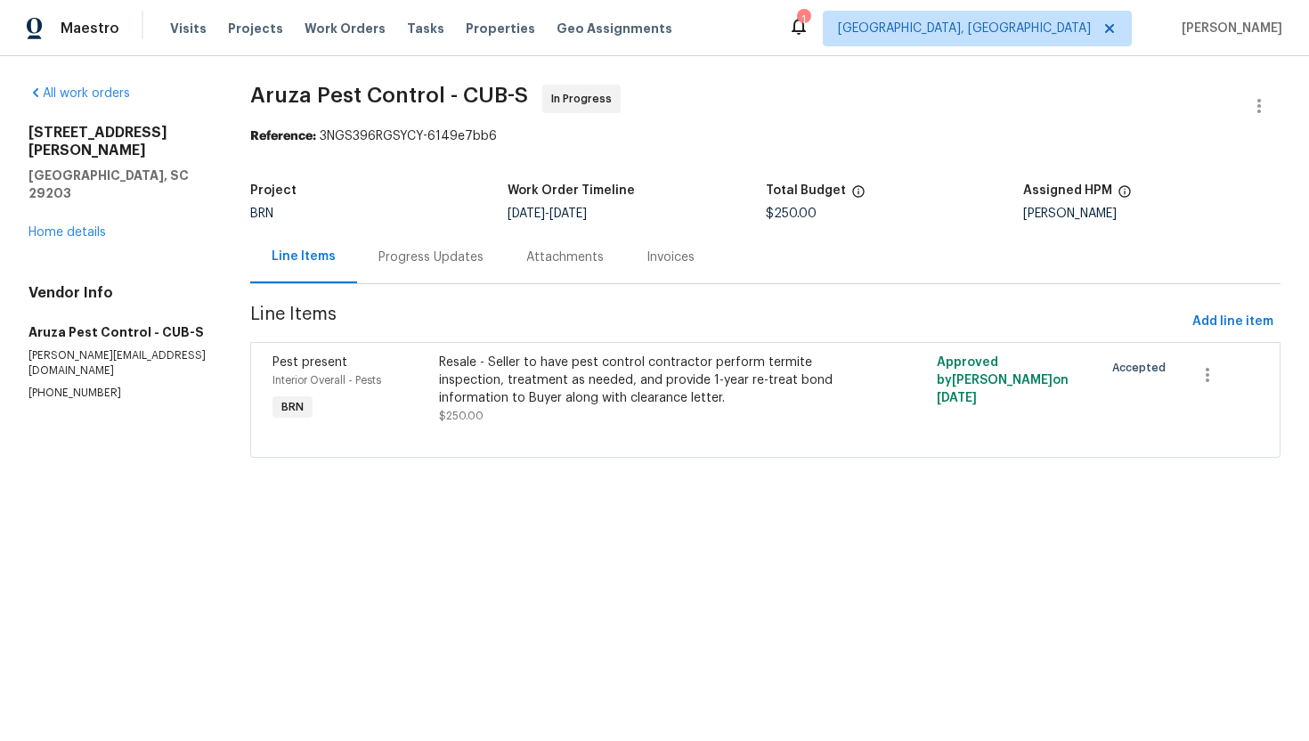
click at [427, 260] on div "Progress Updates" at bounding box center [430, 257] width 105 height 18
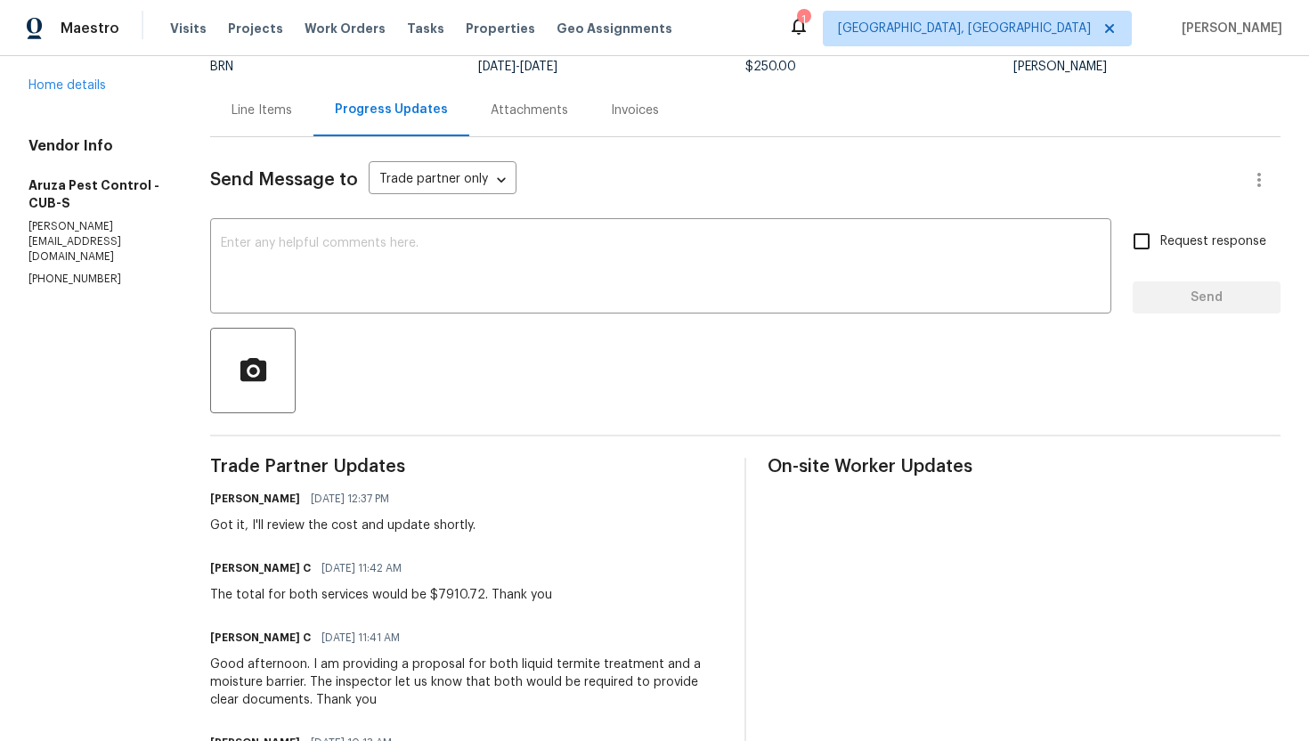
scroll to position [229, 0]
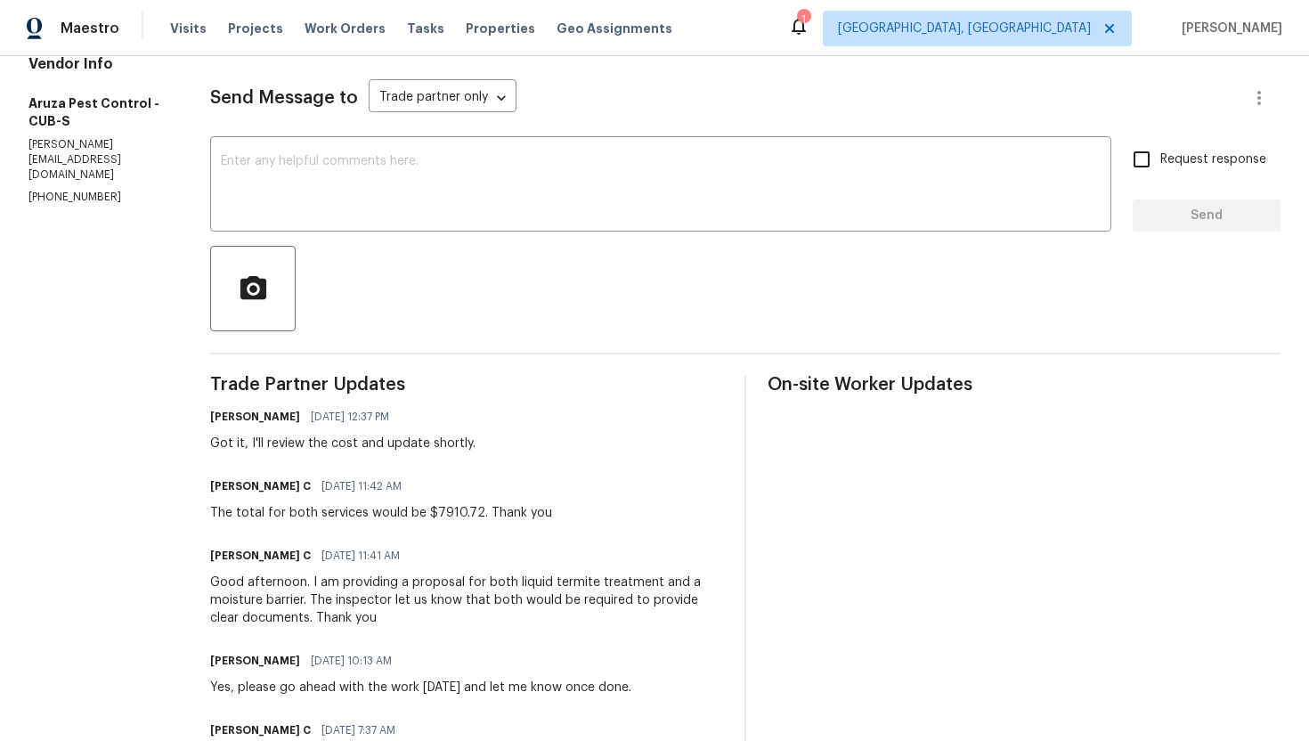
click at [402, 584] on div "Good afternoon. I am providing a proposal for both liquid termite treatment and…" at bounding box center [466, 599] width 513 height 53
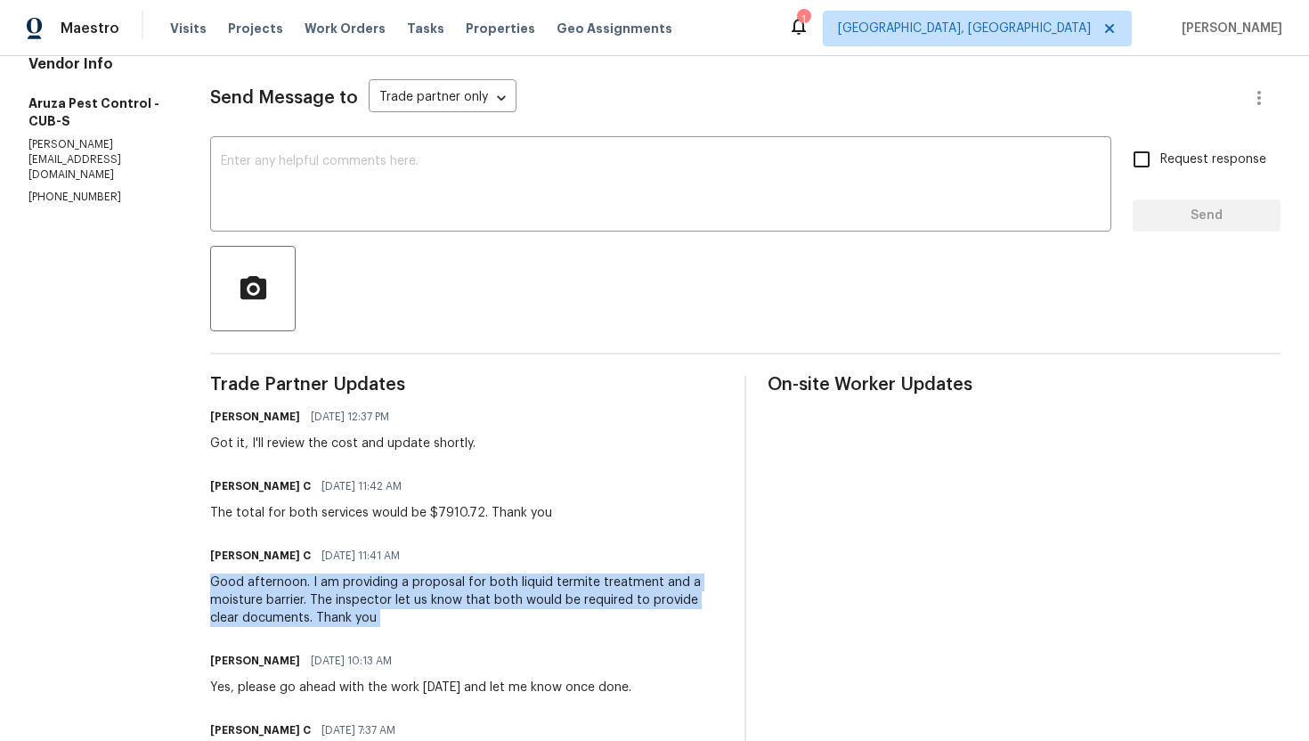
copy div "Good afternoon. I am providing a proposal for both liquid termite treatment and…"
click at [329, 512] on div "The total for both services would be $7910.72. Thank you" at bounding box center [381, 513] width 342 height 18
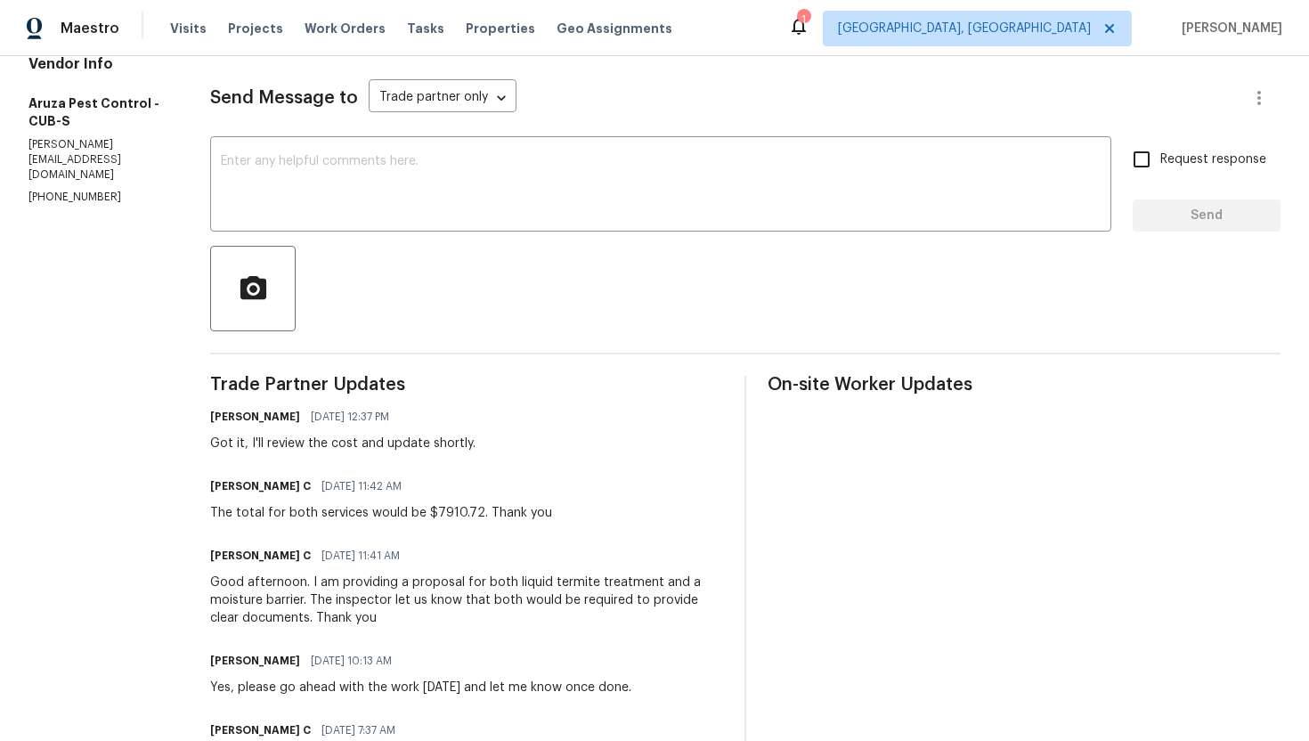
click at [329, 512] on div "The total for both services would be $7910.72. Thank you" at bounding box center [381, 513] width 342 height 18
copy div "The total for both services would be $7910.72. Thank you"
click at [447, 405] on div "Ajay Godson 09/03/2025 12:37 PM" at bounding box center [342, 416] width 265 height 25
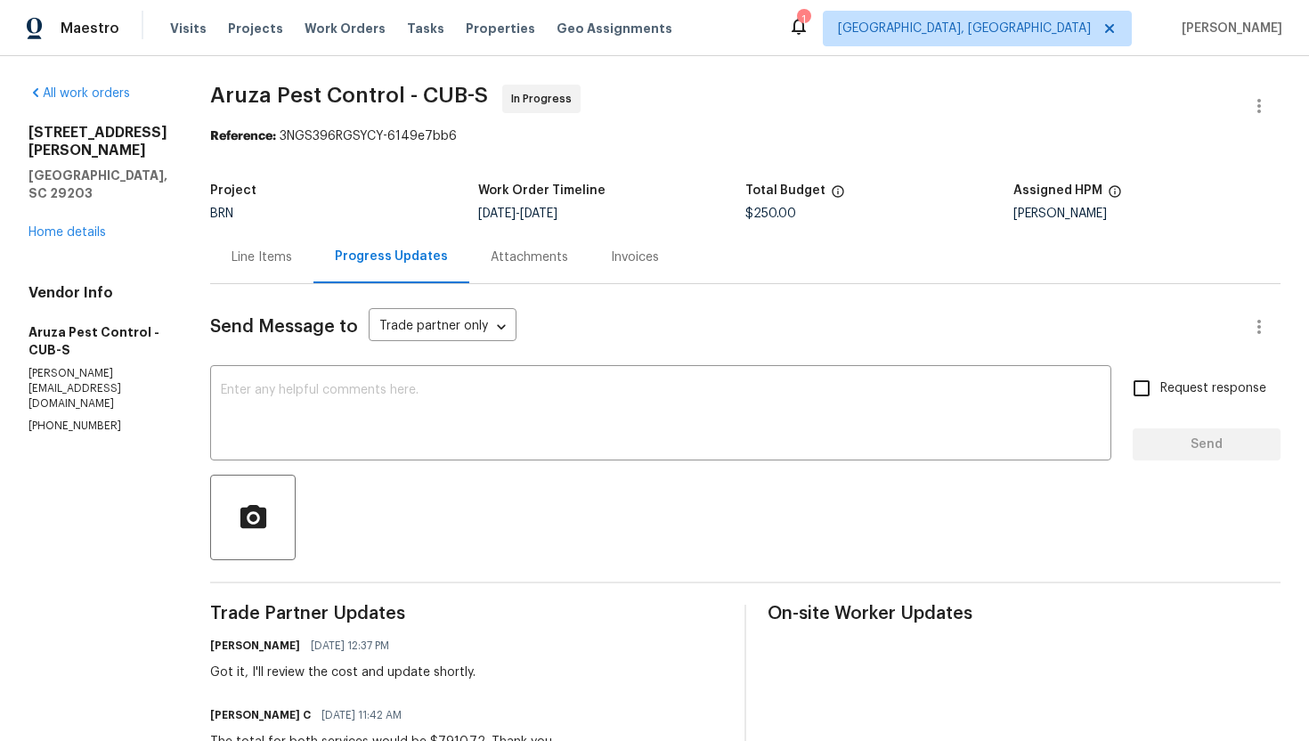
click at [270, 267] on div "Line Items" at bounding box center [261, 257] width 103 height 53
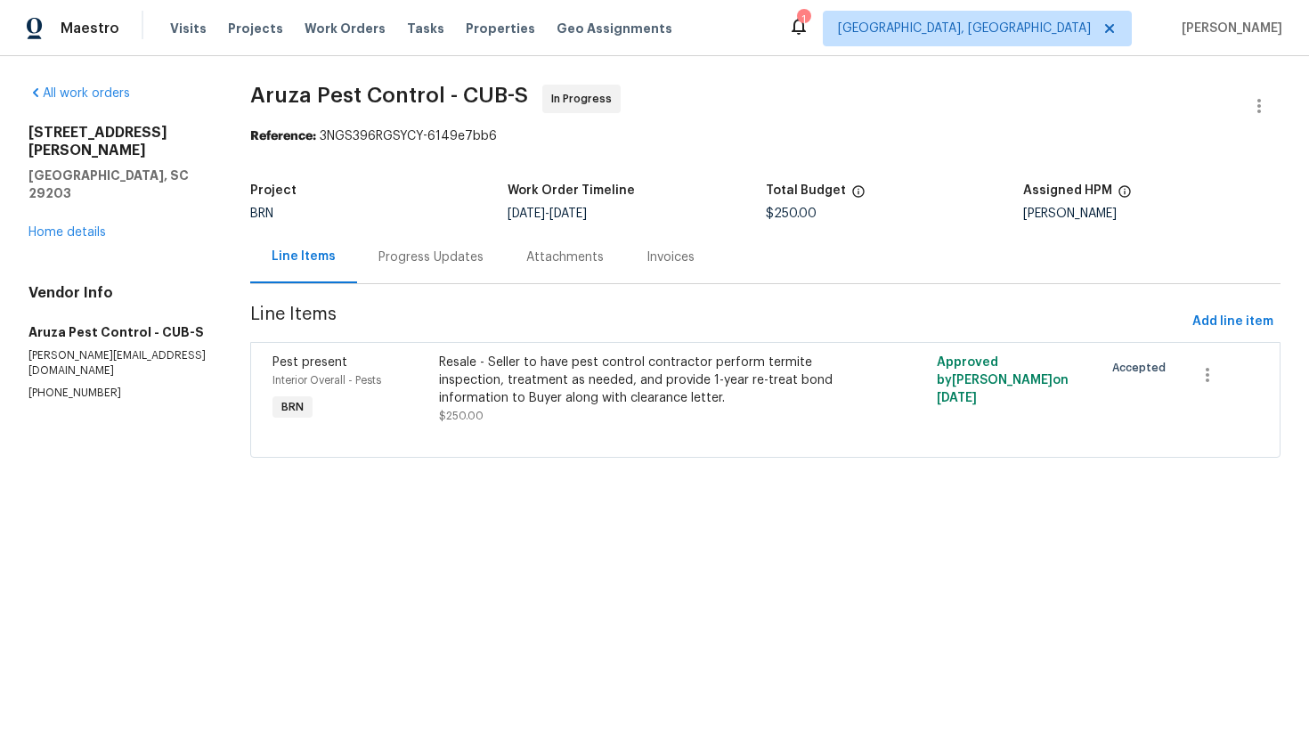
click at [535, 386] on div "Resale - Seller to have pest control contractor perform termite inspection, tre…" at bounding box center [641, 380] width 404 height 53
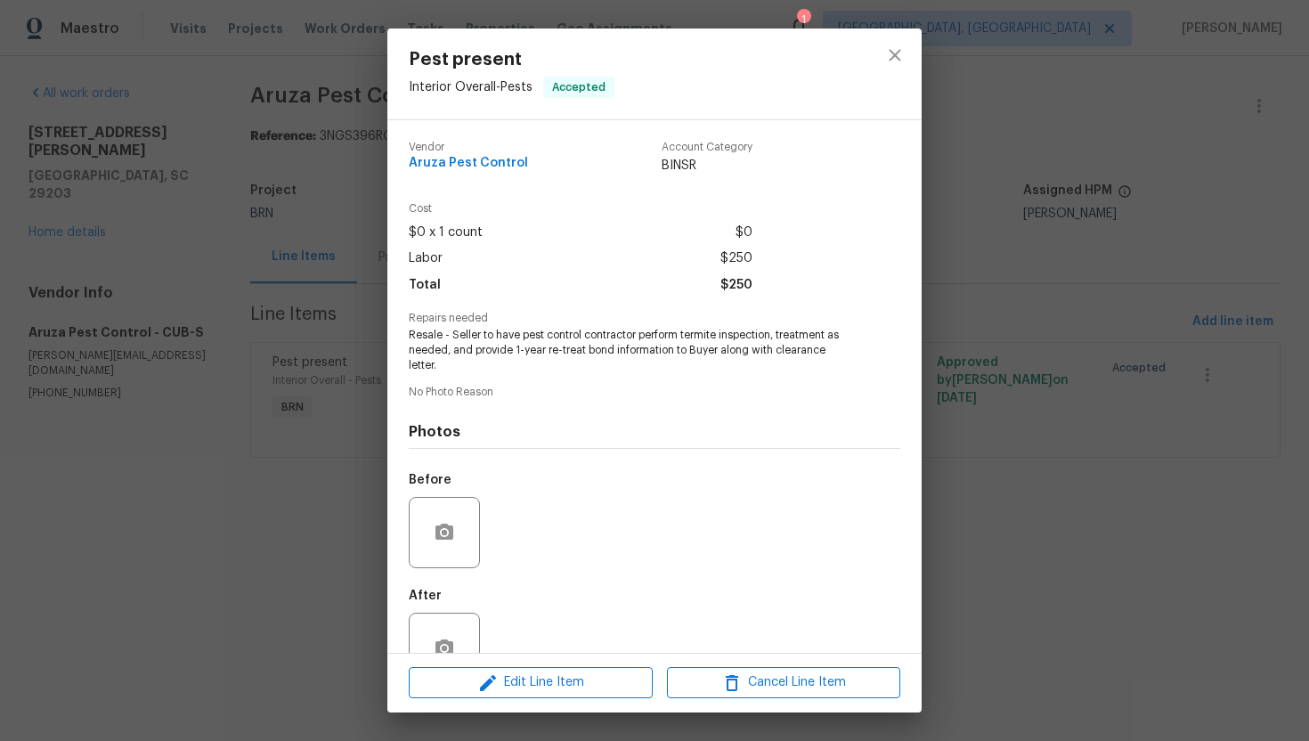
click at [500, 331] on span "Resale - Seller to have pest control contractor perform termite inspection, tre…" at bounding box center [630, 350] width 443 height 45
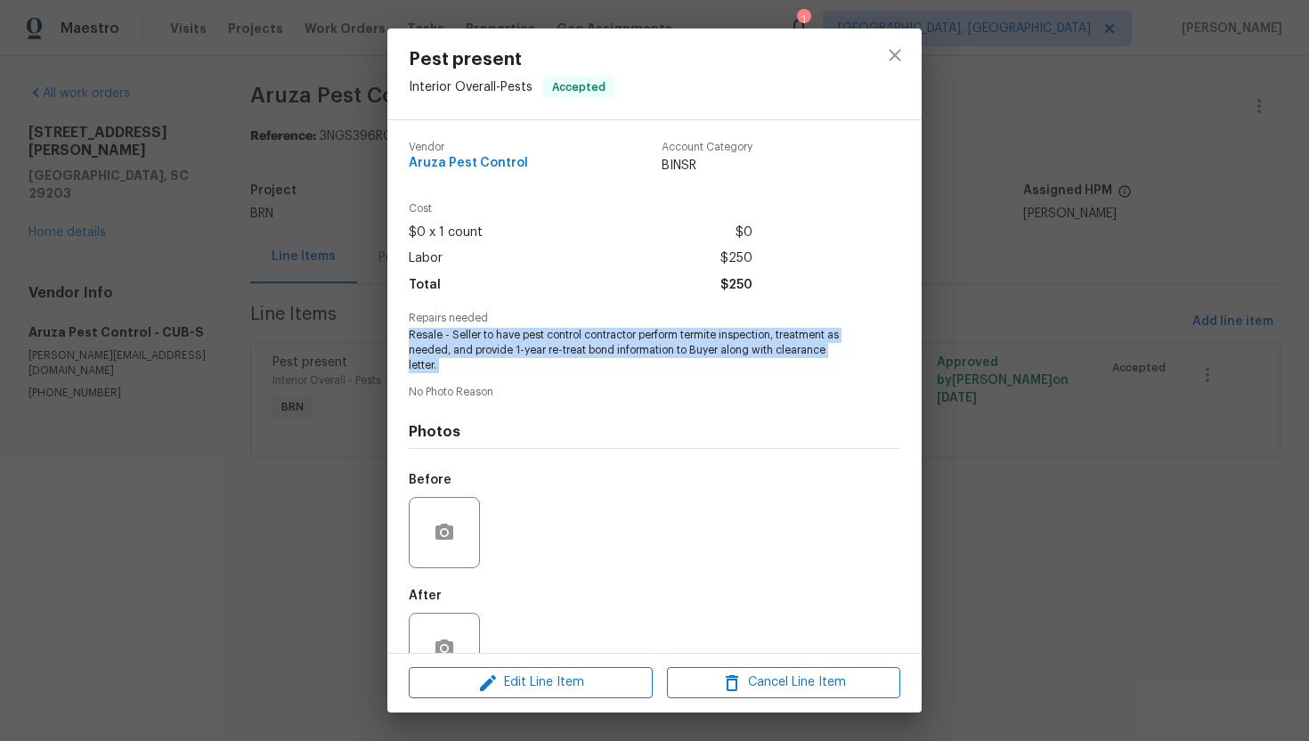
copy span "Resale - Seller to have pest control contractor perform termite inspection, tre…"
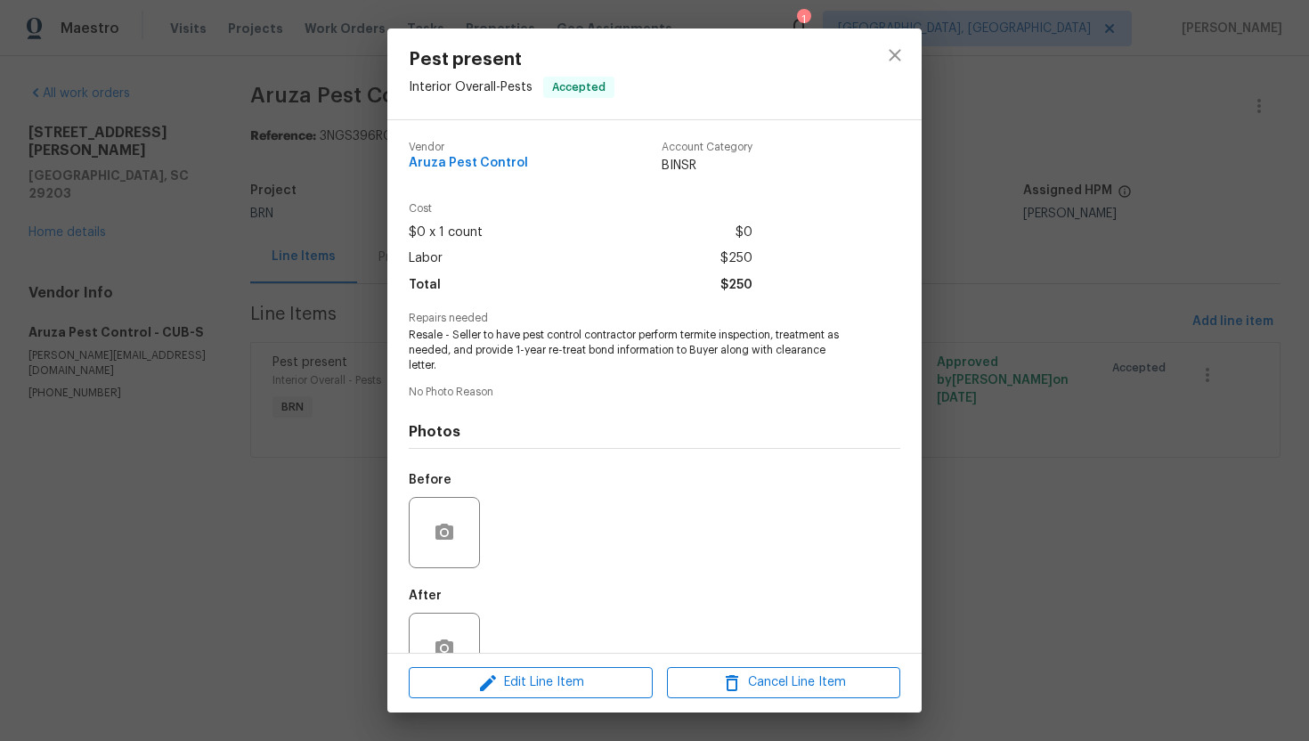
click at [480, 212] on span "Cost" at bounding box center [581, 209] width 344 height 12
drag, startPoint x: 401, startPoint y: 161, endPoint x: 575, endPoint y: 166, distance: 174.6
click at [577, 166] on div "Vendor Aruza Pest Control Account Category BINSR Cost $0 x 1 count $0 Labor $25…" at bounding box center [654, 386] width 534 height 533
copy span "Aruza Pest Control"
click at [762, 166] on div "Vendor Aruza Pest Control Account Category BINSR" at bounding box center [655, 165] width 492 height 76
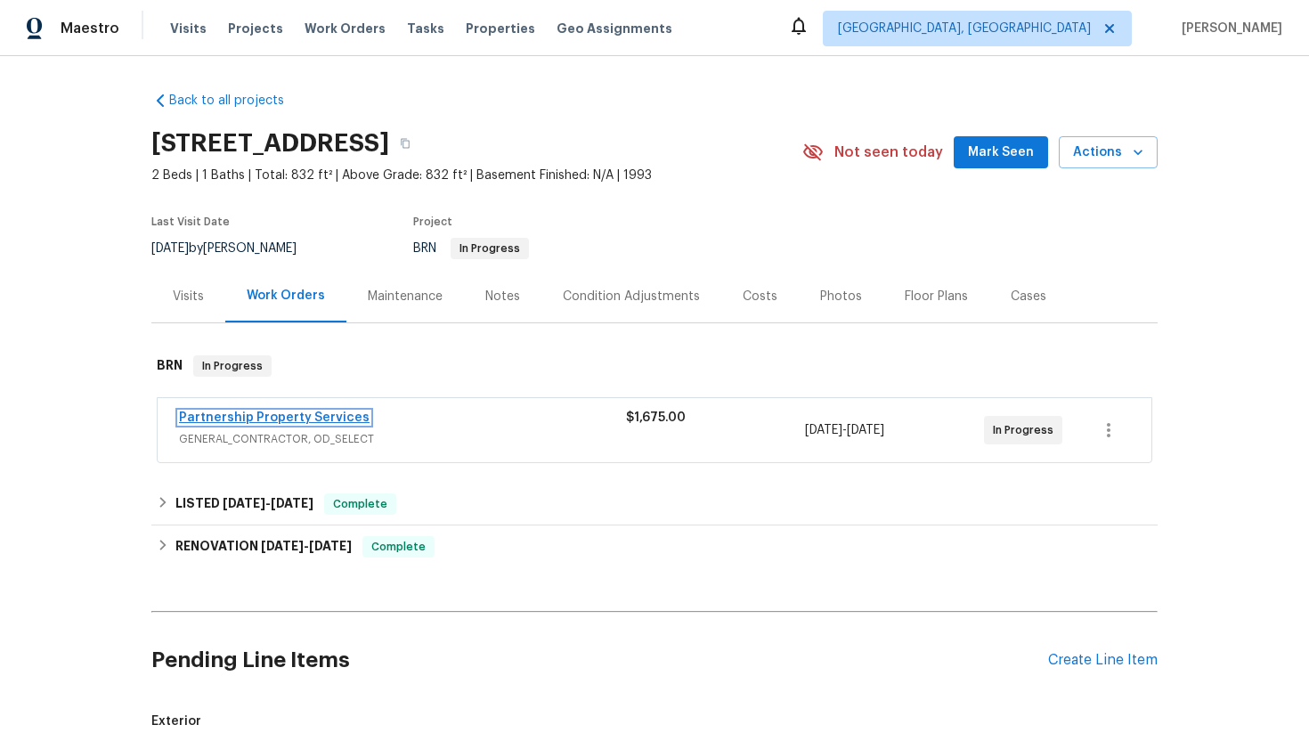
click at [299, 419] on link "Partnership Property Services" at bounding box center [274, 417] width 191 height 12
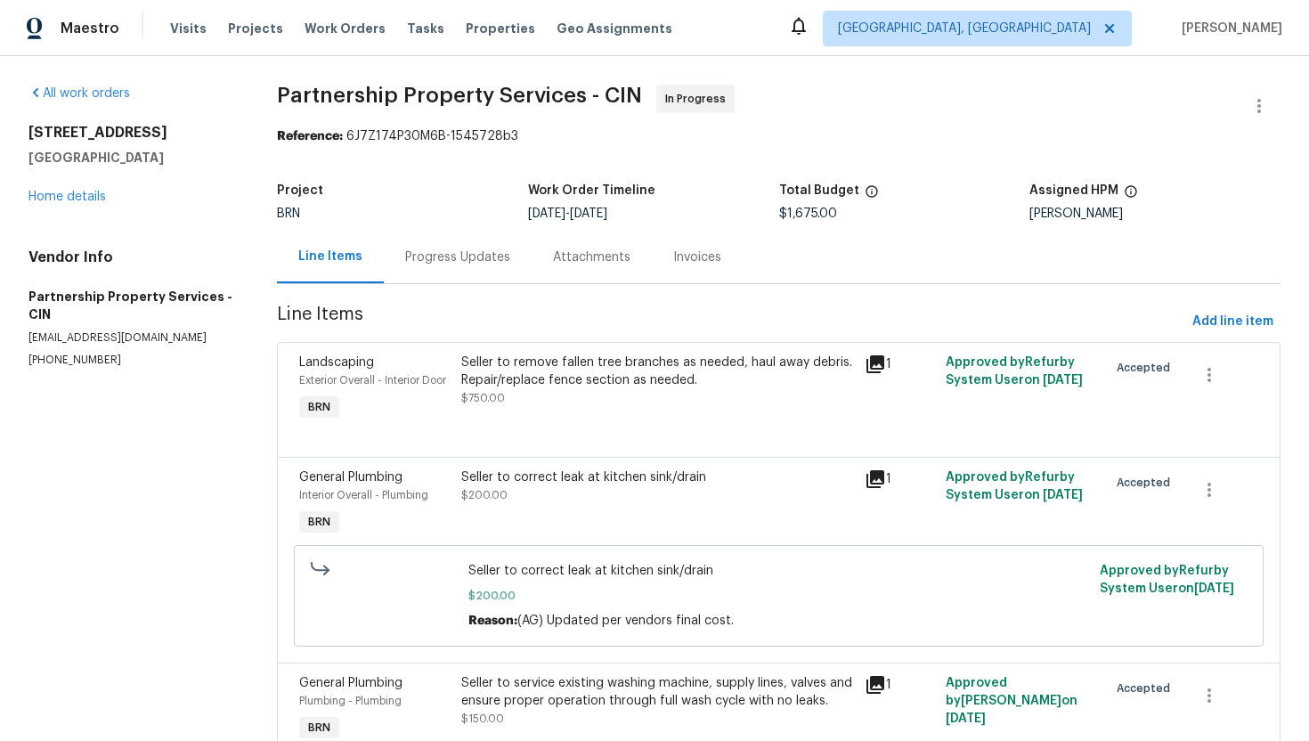
click at [468, 252] on div "Progress Updates" at bounding box center [457, 257] width 105 height 18
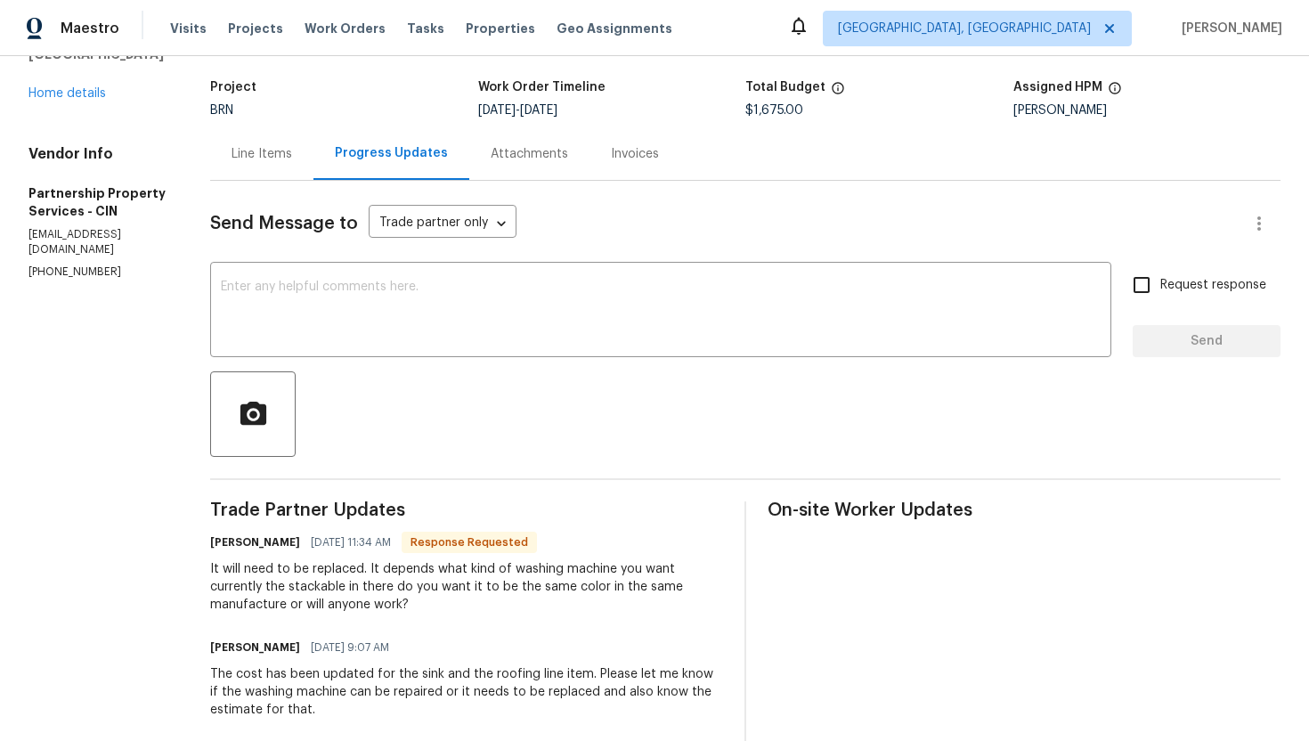
scroll to position [96, 0]
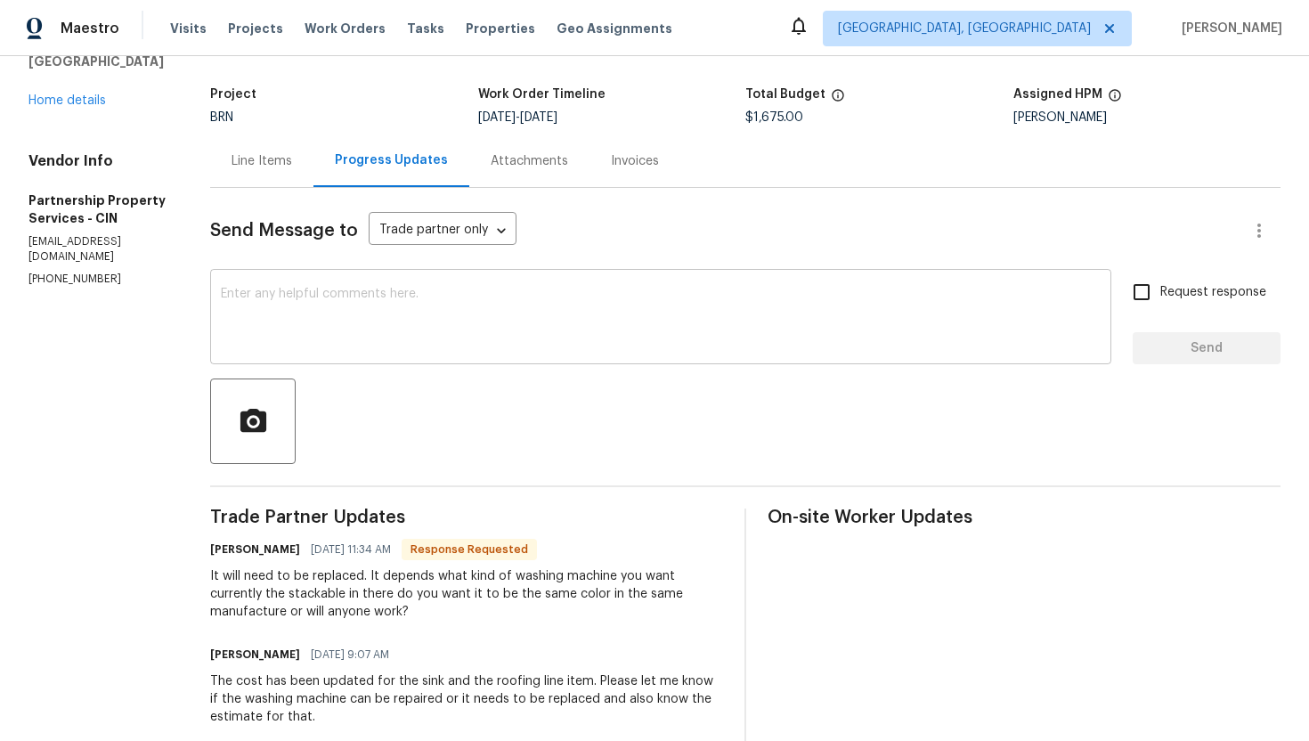
click at [443, 329] on textarea at bounding box center [661, 319] width 880 height 62
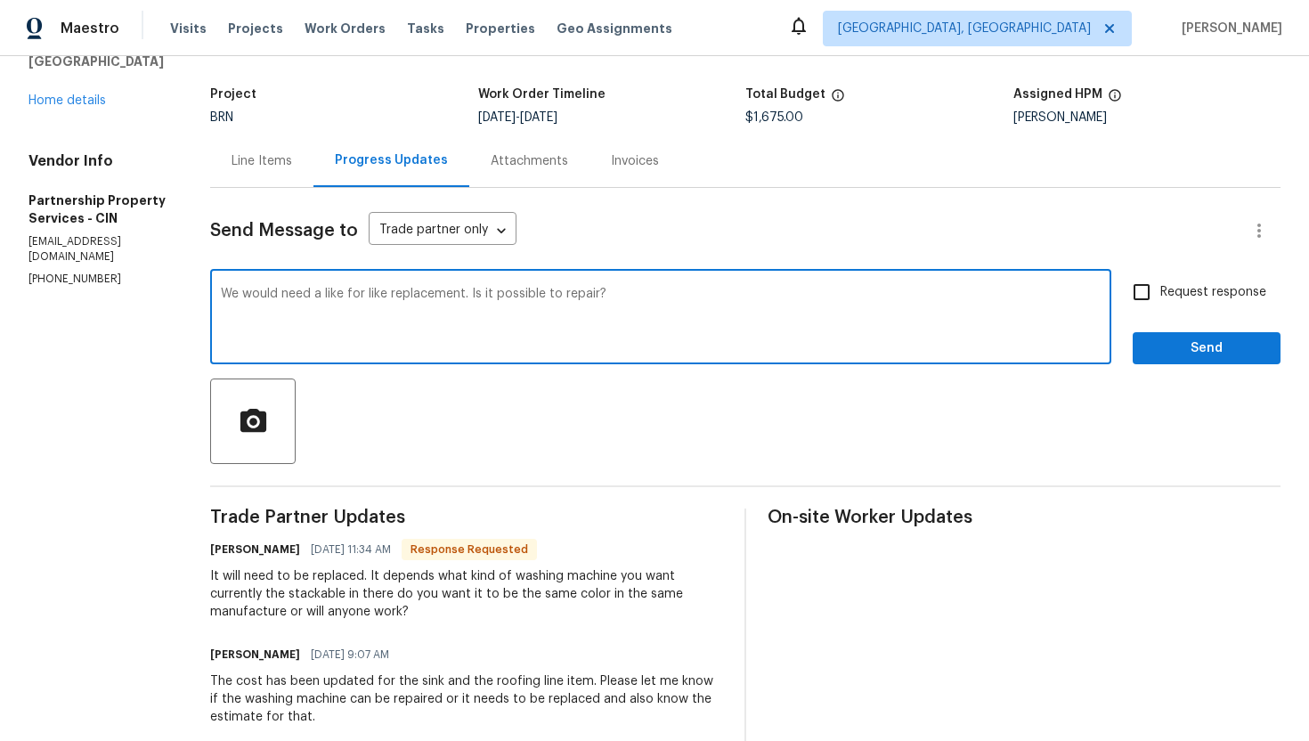
type textarea "We would need a like for like replacement. Is it possible to repair?"
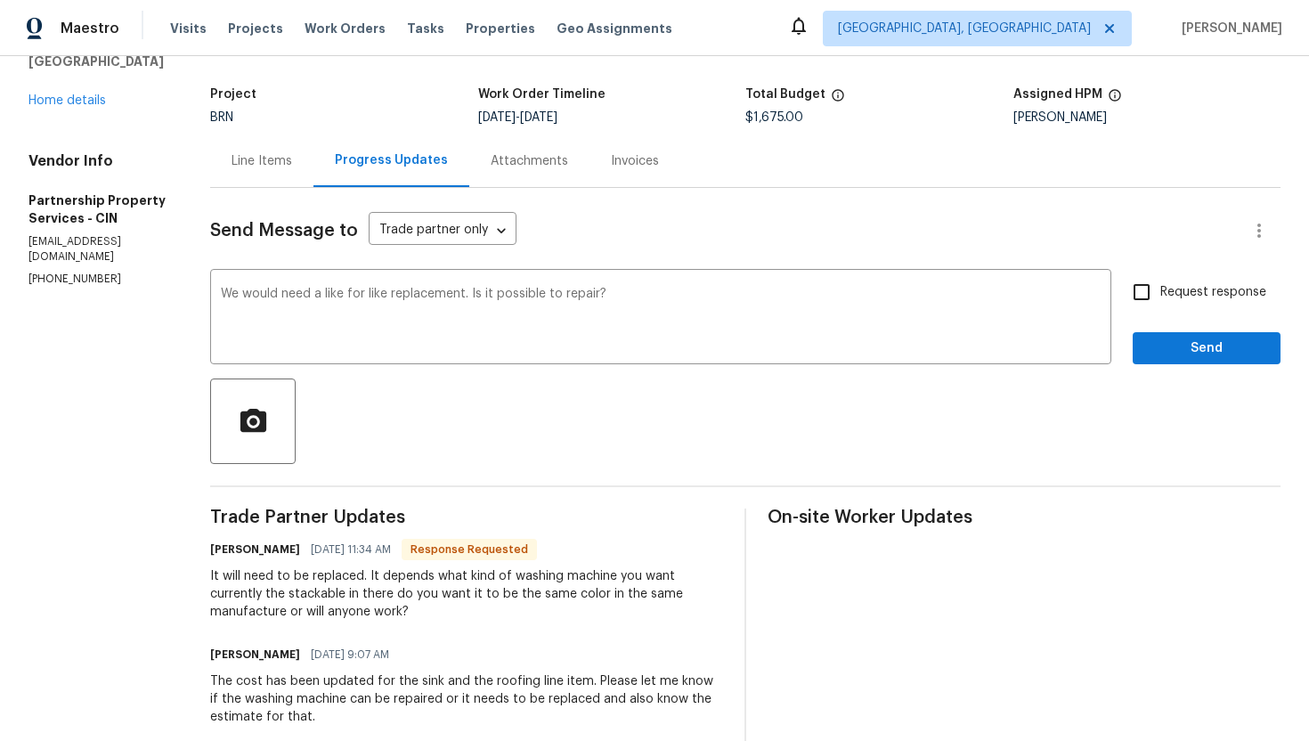
click at [1209, 292] on span "Request response" at bounding box center [1213, 292] width 106 height 19
click at [1160, 292] on input "Request response" at bounding box center [1141, 291] width 37 height 37
checkbox input "true"
click at [1208, 341] on span "Send" at bounding box center [1206, 348] width 119 height 22
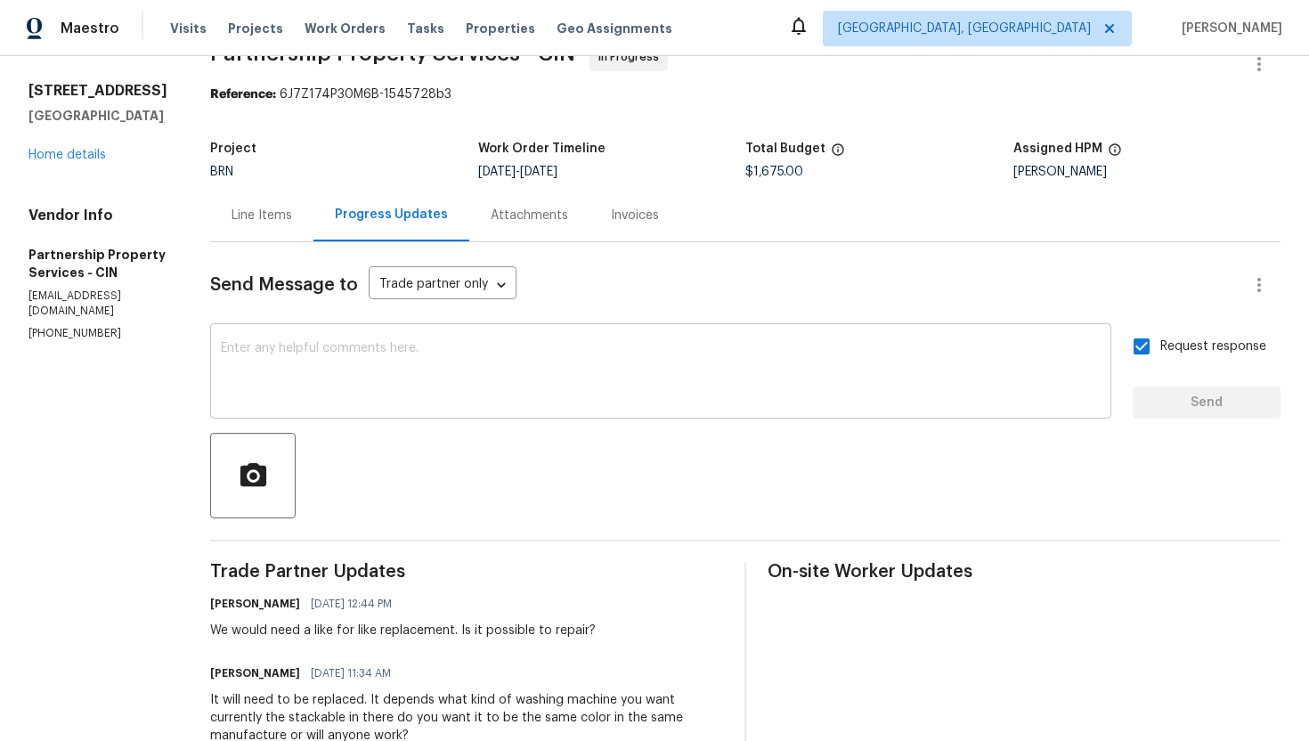
scroll to position [0, 0]
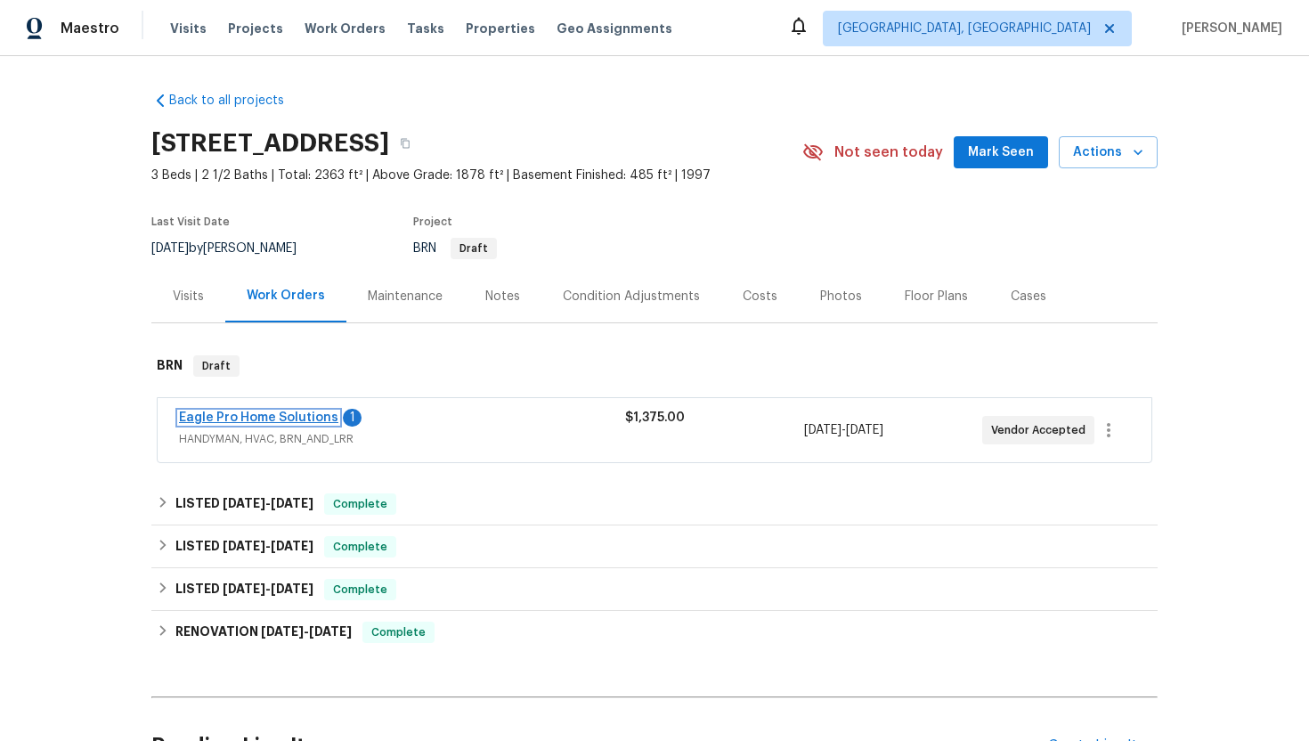
click at [267, 418] on link "Eagle Pro Home Solutions" at bounding box center [258, 417] width 159 height 12
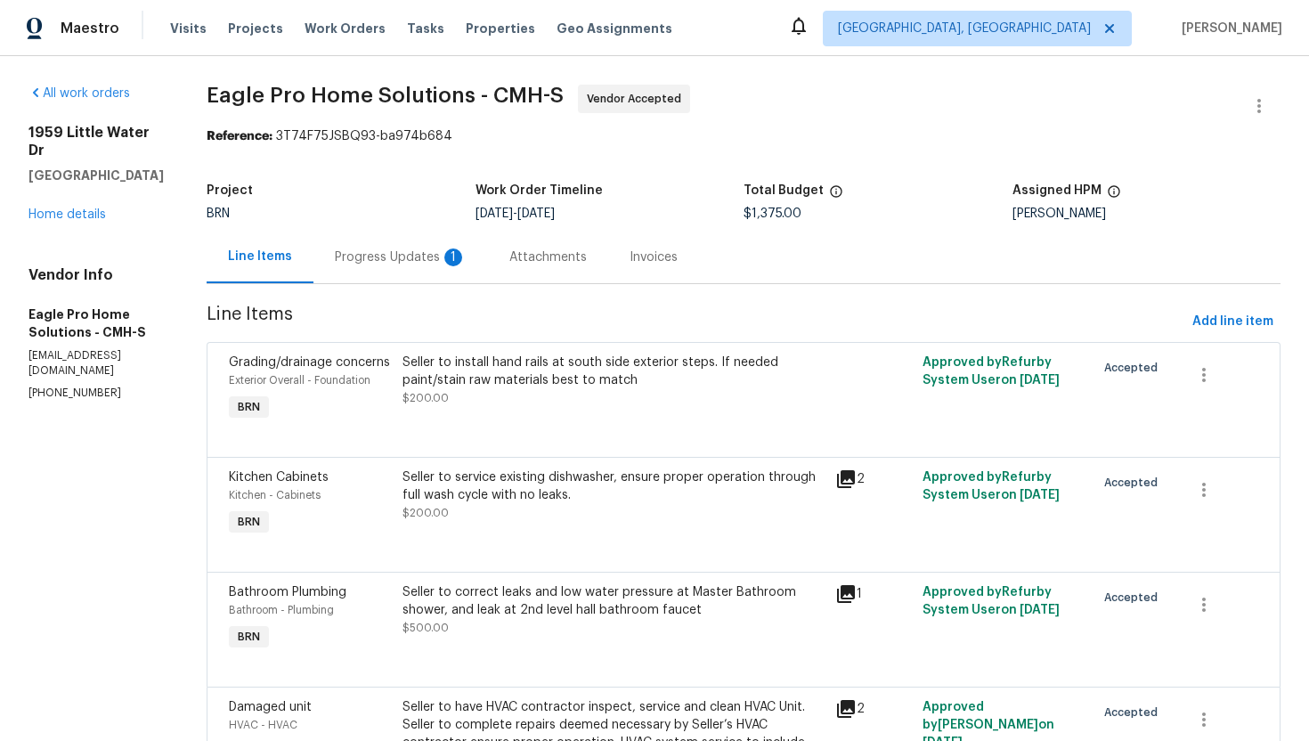
click at [467, 256] on div "Progress Updates 1" at bounding box center [401, 257] width 132 height 18
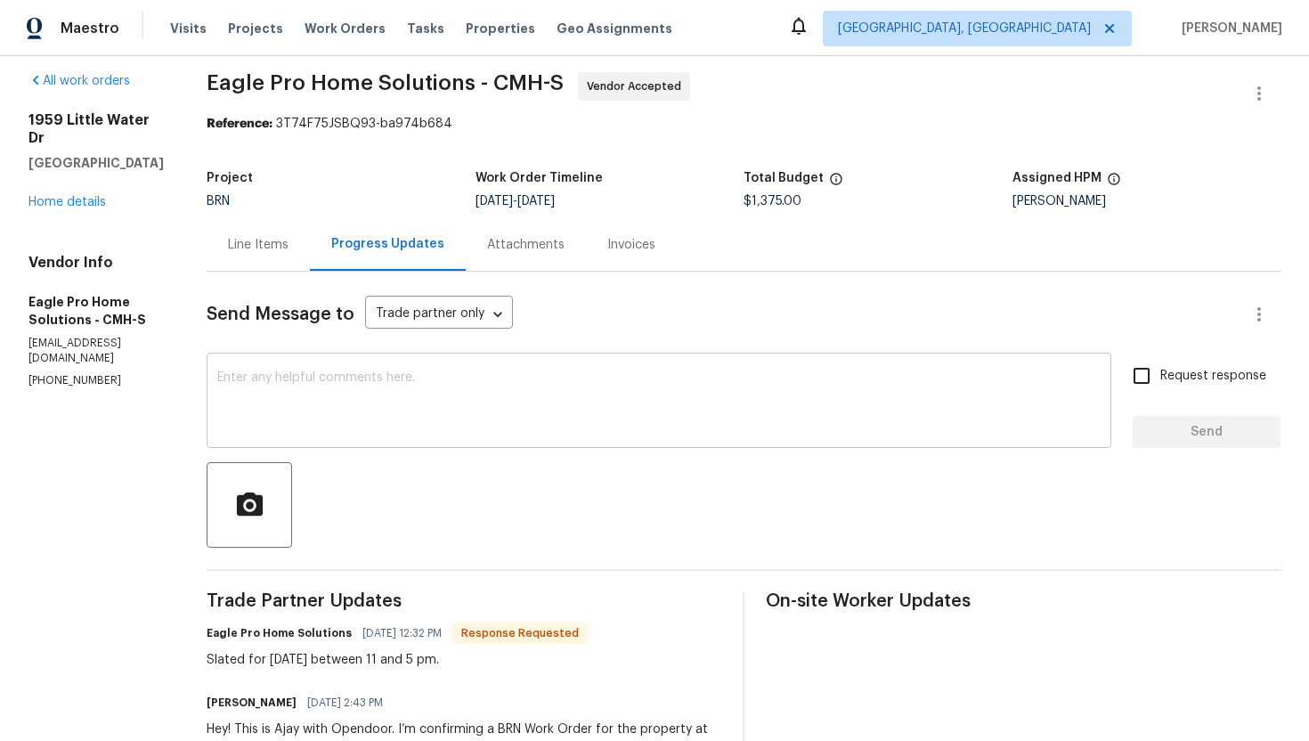
scroll to position [7, 0]
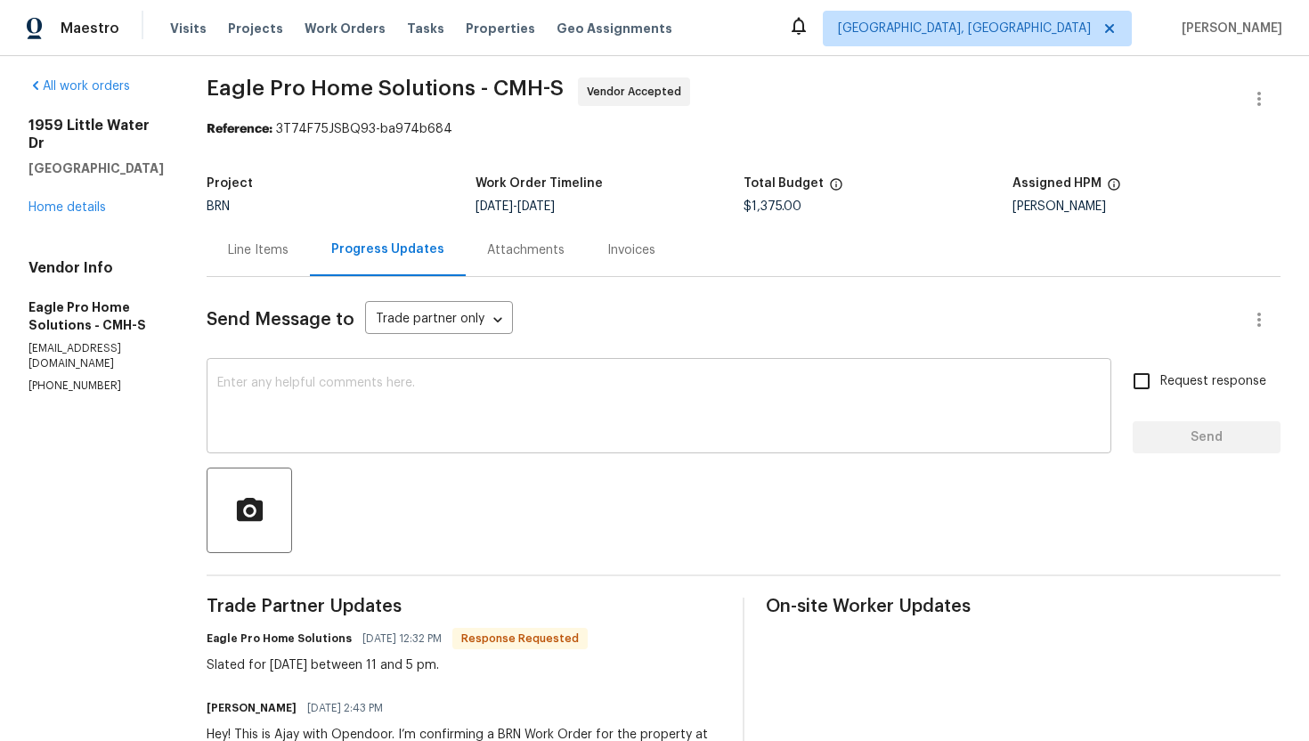
click at [459, 440] on div "x ​" at bounding box center [659, 407] width 905 height 91
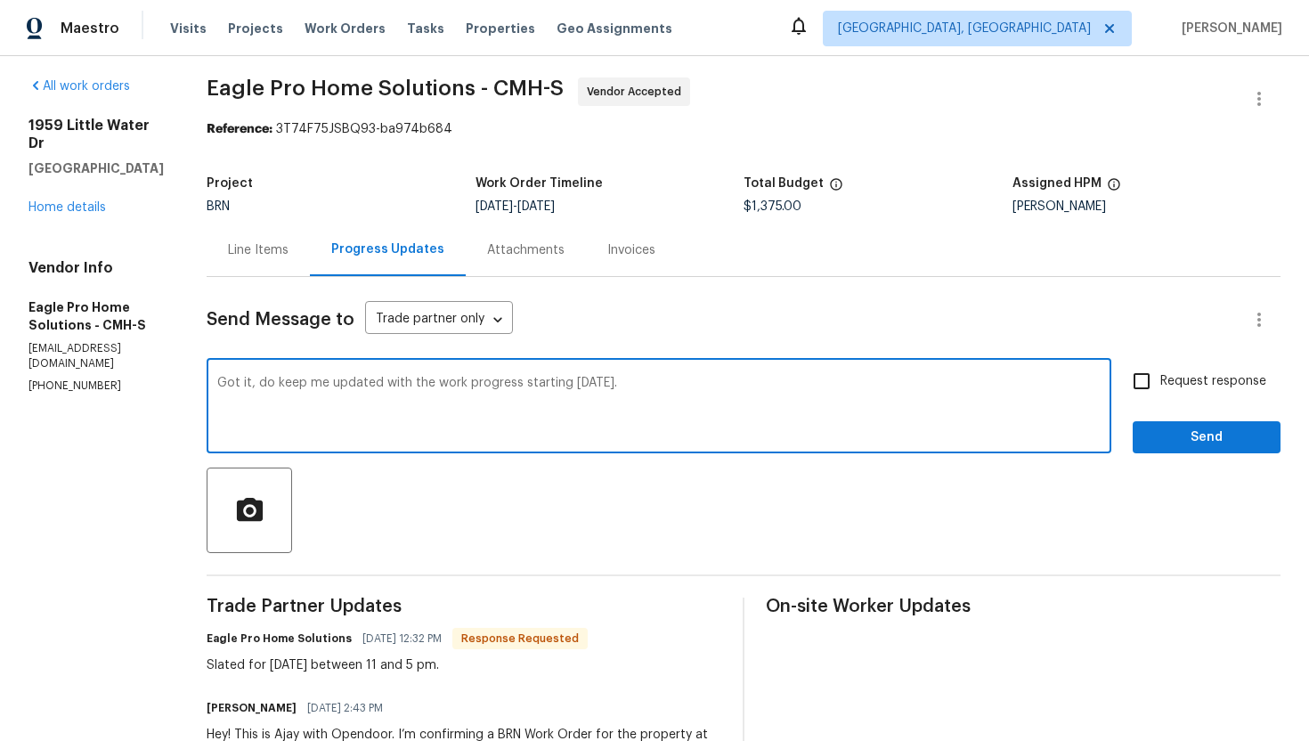
type textarea "Got it, do keep me updated with the work progress starting tomorrow."
click at [1125, 379] on input "Request response" at bounding box center [1141, 380] width 37 height 37
checkbox input "true"
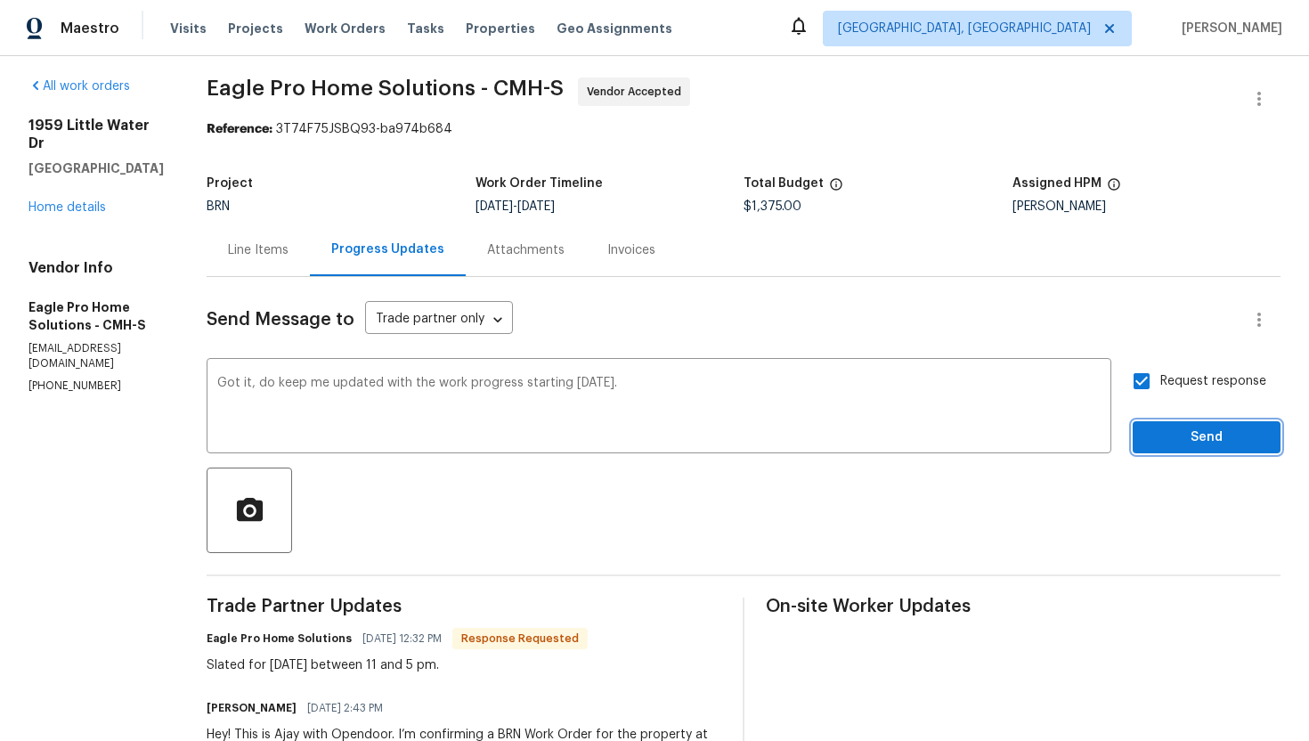
click at [1163, 434] on span "Send" at bounding box center [1206, 438] width 119 height 22
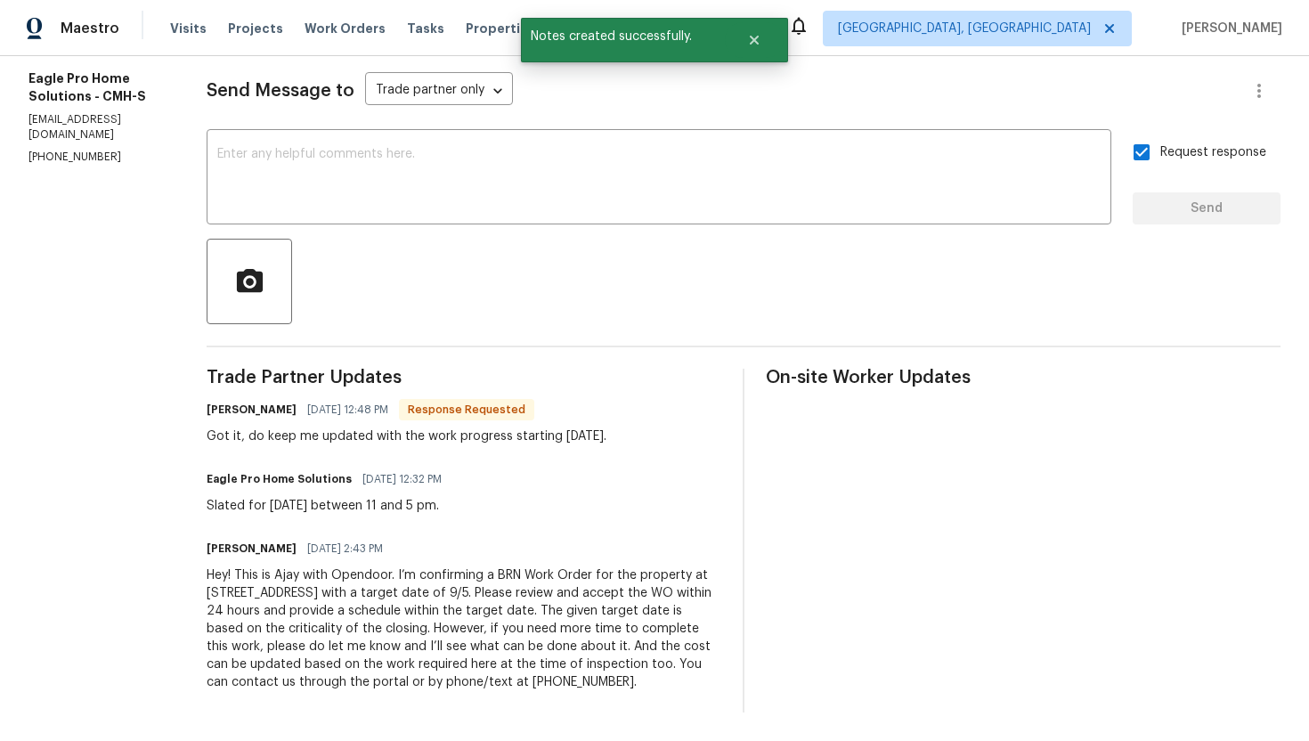
scroll to position [0, 0]
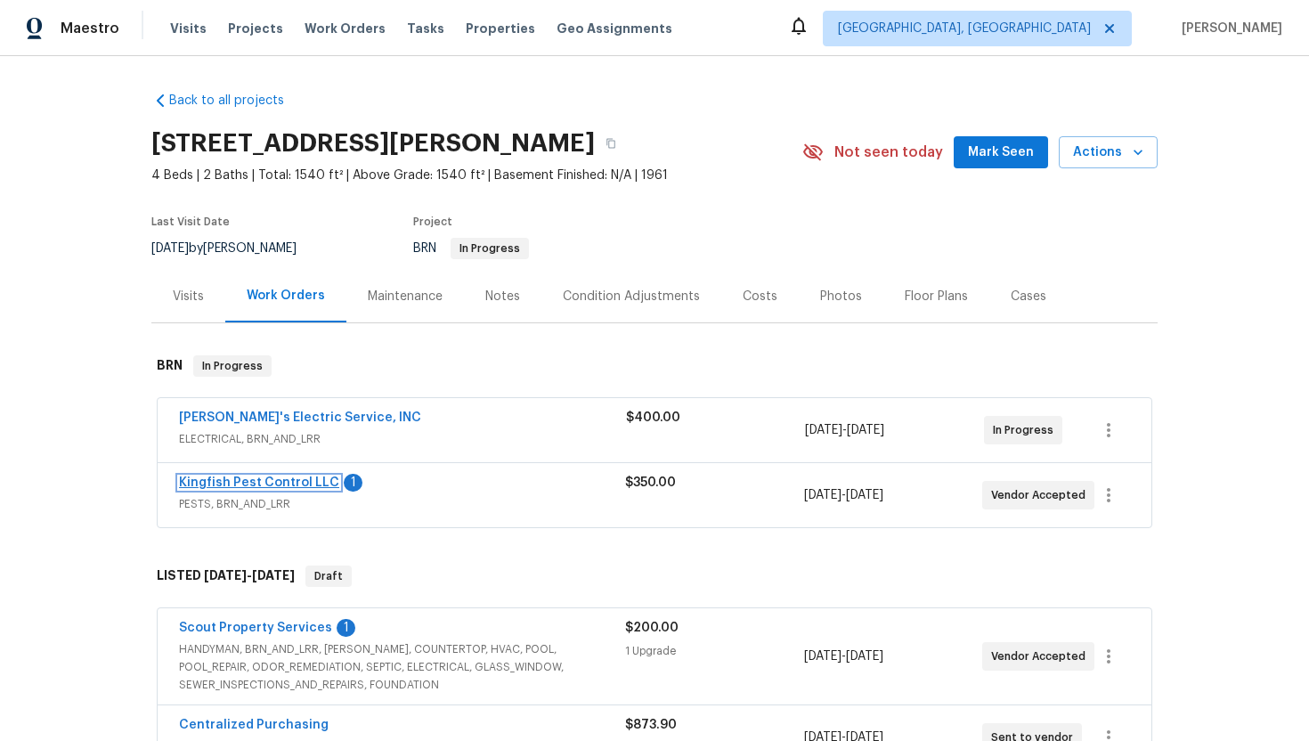
click at [285, 478] on link "Kingfish Pest Control LLC" at bounding box center [259, 482] width 160 height 12
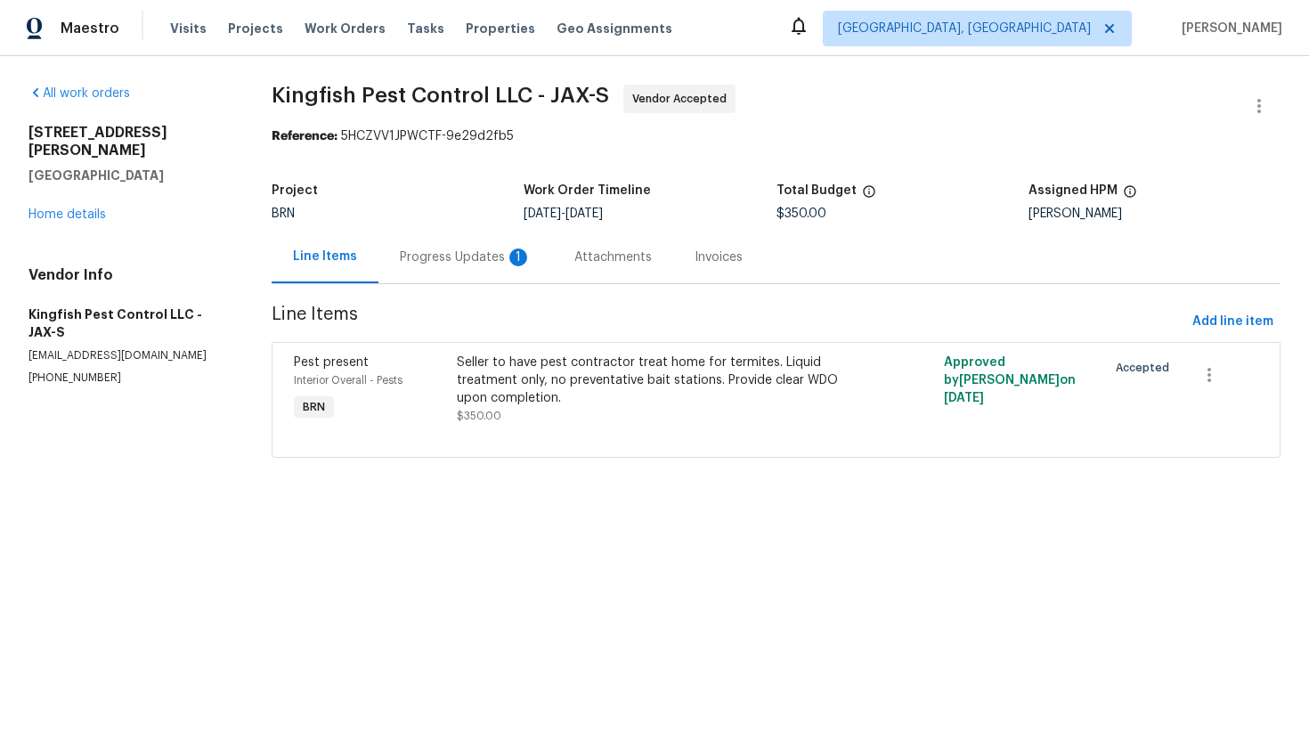
click at [447, 262] on div "Progress Updates 1" at bounding box center [466, 257] width 132 height 18
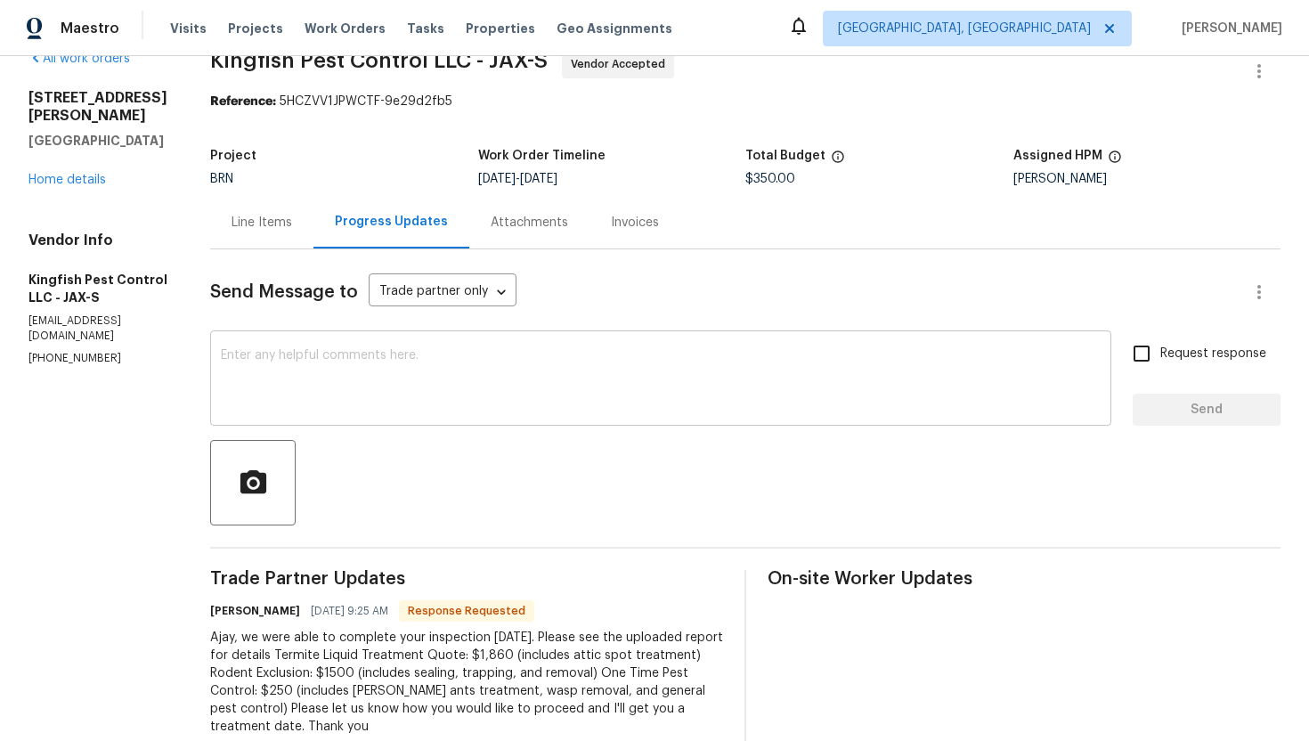
scroll to position [11, 0]
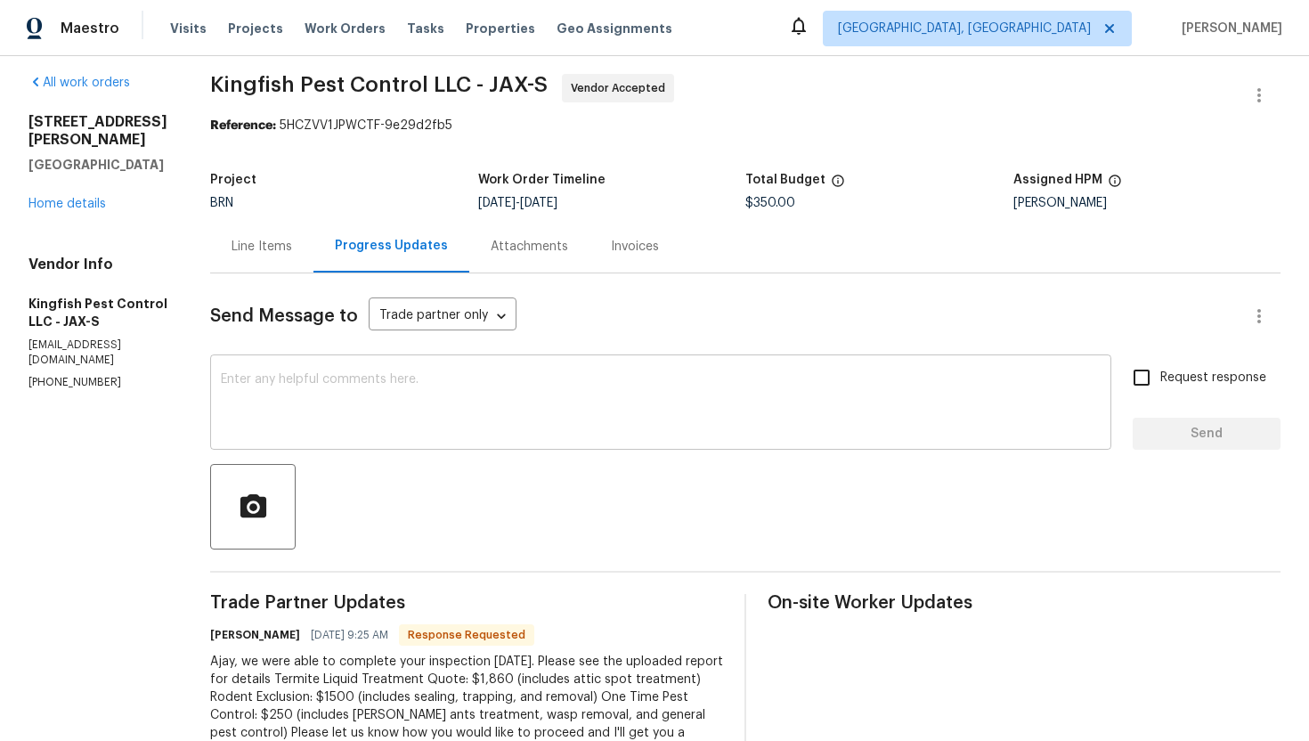
click at [453, 407] on textarea at bounding box center [661, 404] width 880 height 62
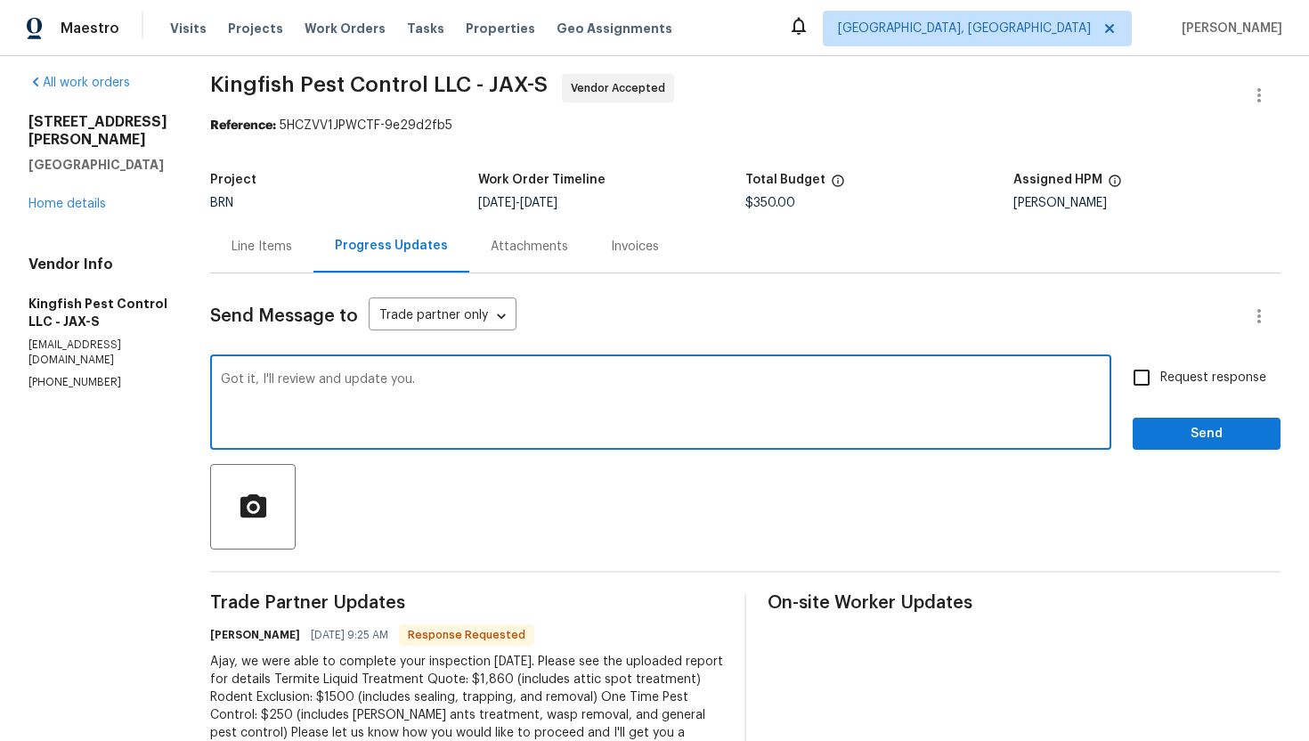
type textarea "Got it, I'll review and update you."
click at [1175, 372] on span "Request response" at bounding box center [1213, 378] width 106 height 19
click at [1160, 372] on input "Request response" at bounding box center [1141, 377] width 37 height 37
checkbox input "true"
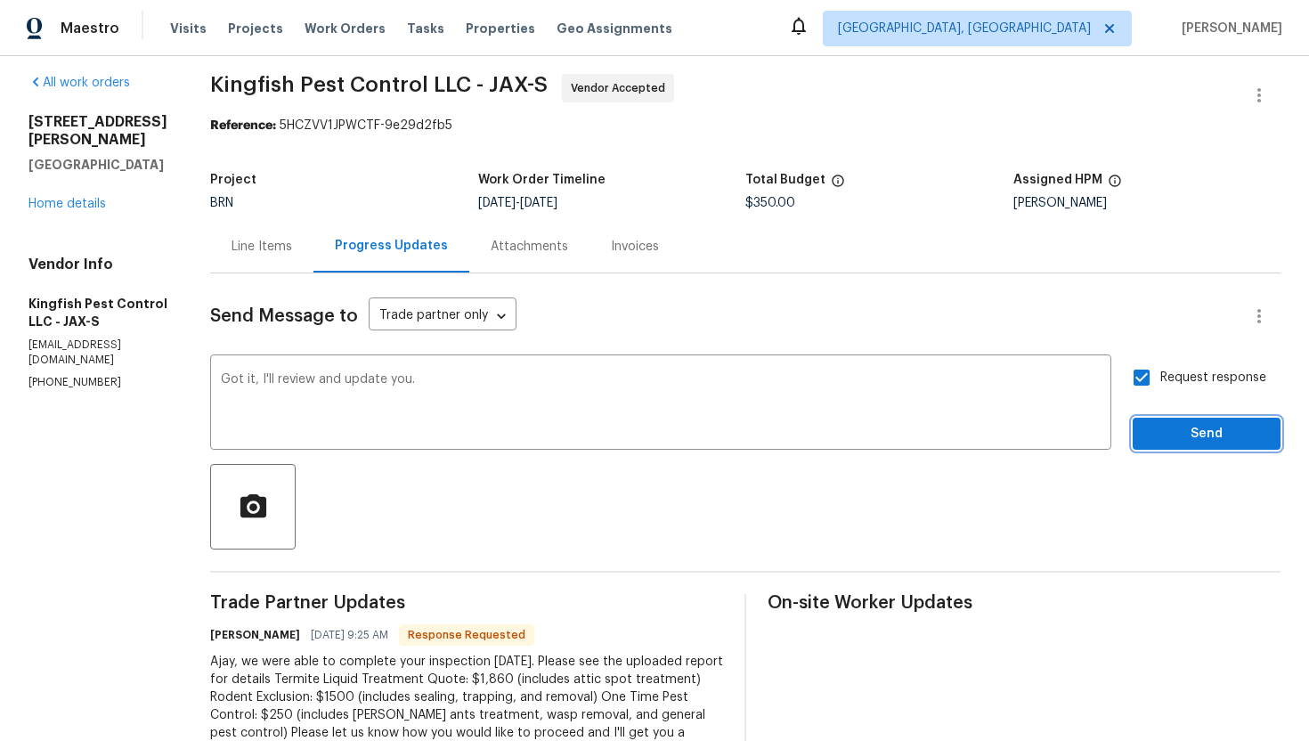
click at [1169, 433] on span "Send" at bounding box center [1206, 434] width 119 height 22
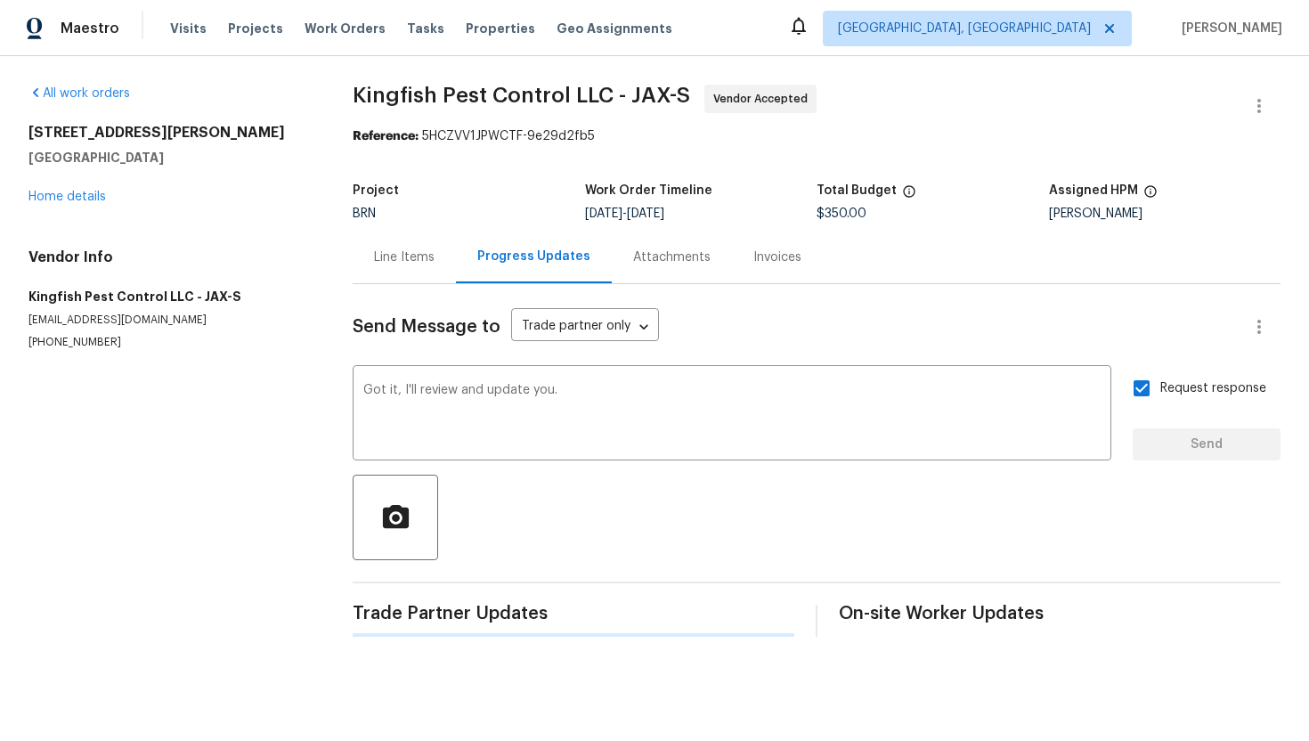
scroll to position [0, 0]
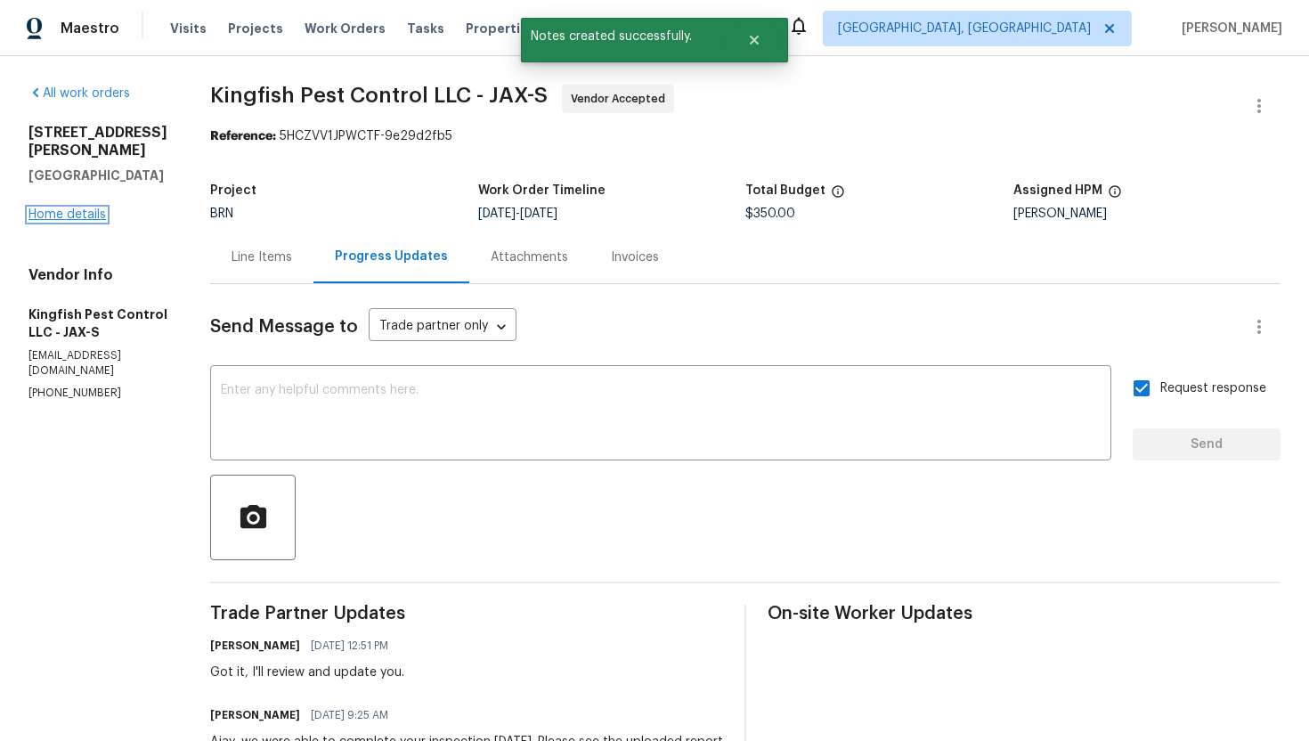
click at [85, 208] on link "Home details" at bounding box center [66, 214] width 77 height 12
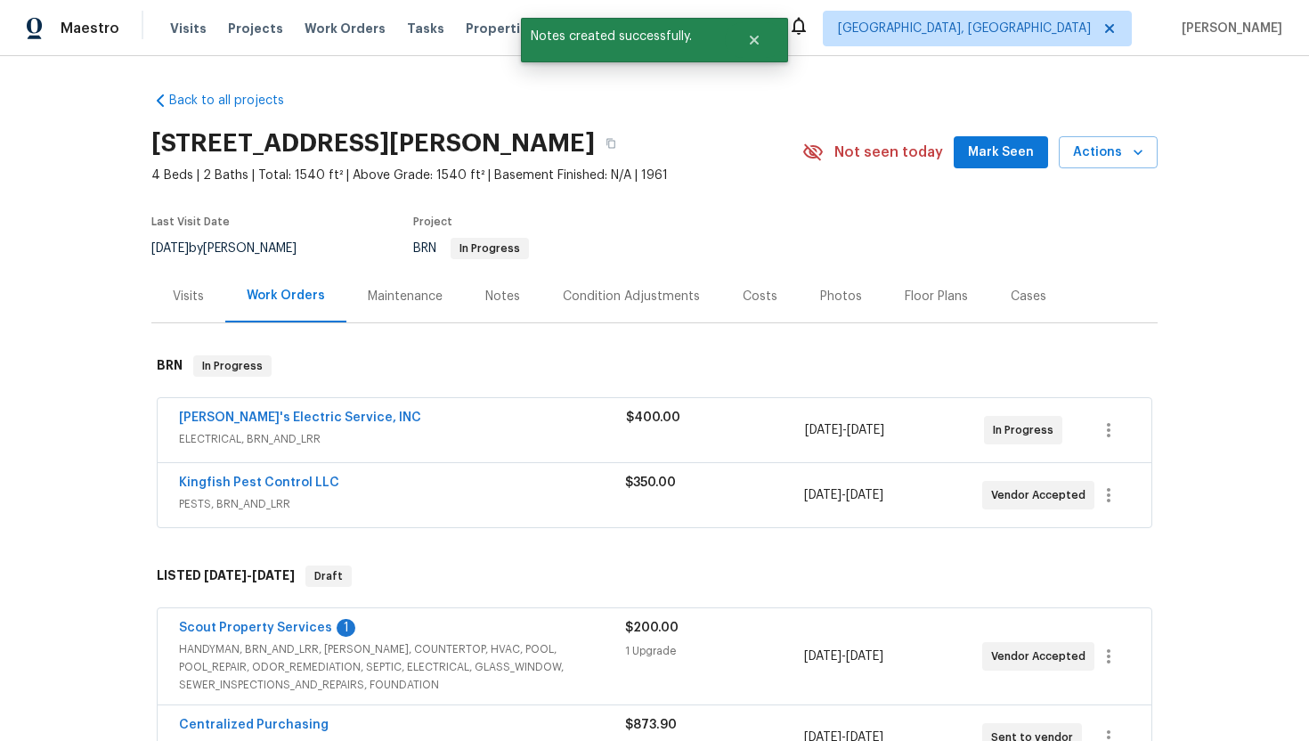
click at [256, 409] on span "Jack's Electric Service, INC" at bounding box center [300, 418] width 242 height 18
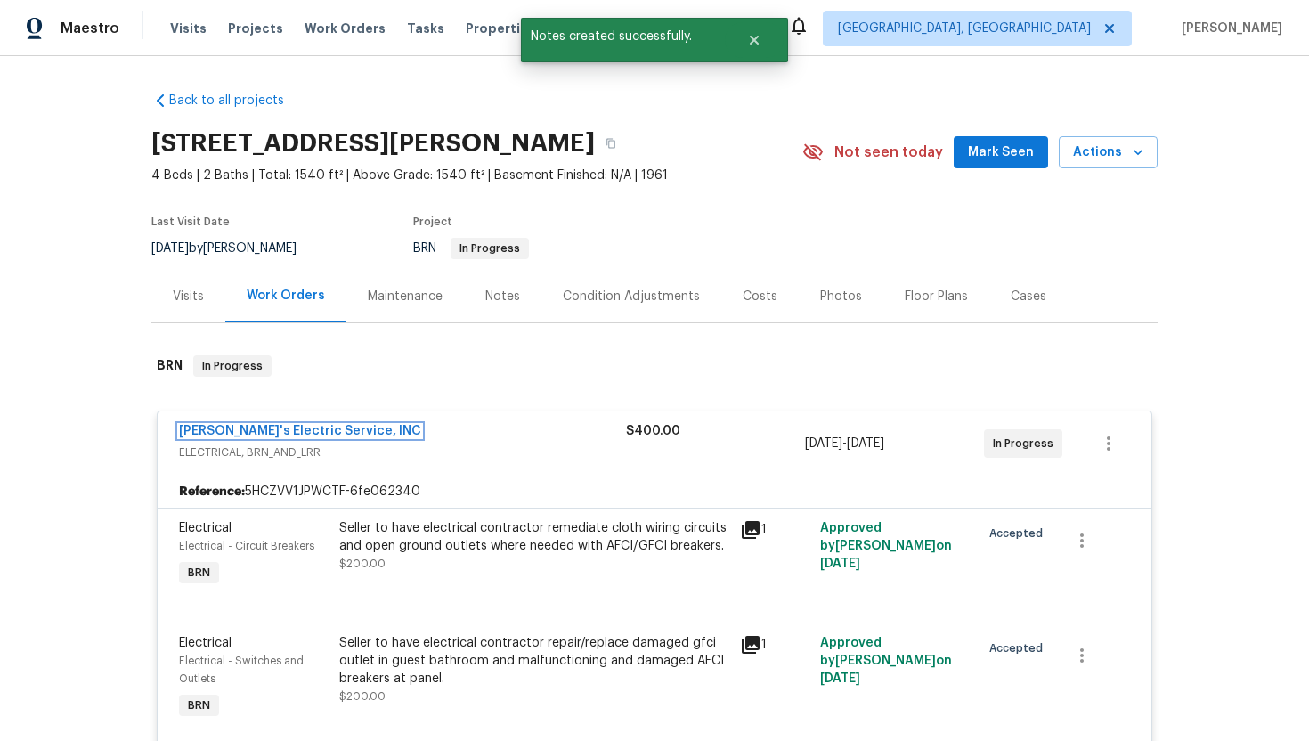
click at [252, 430] on link "Jack's Electric Service, INC" at bounding box center [300, 431] width 242 height 12
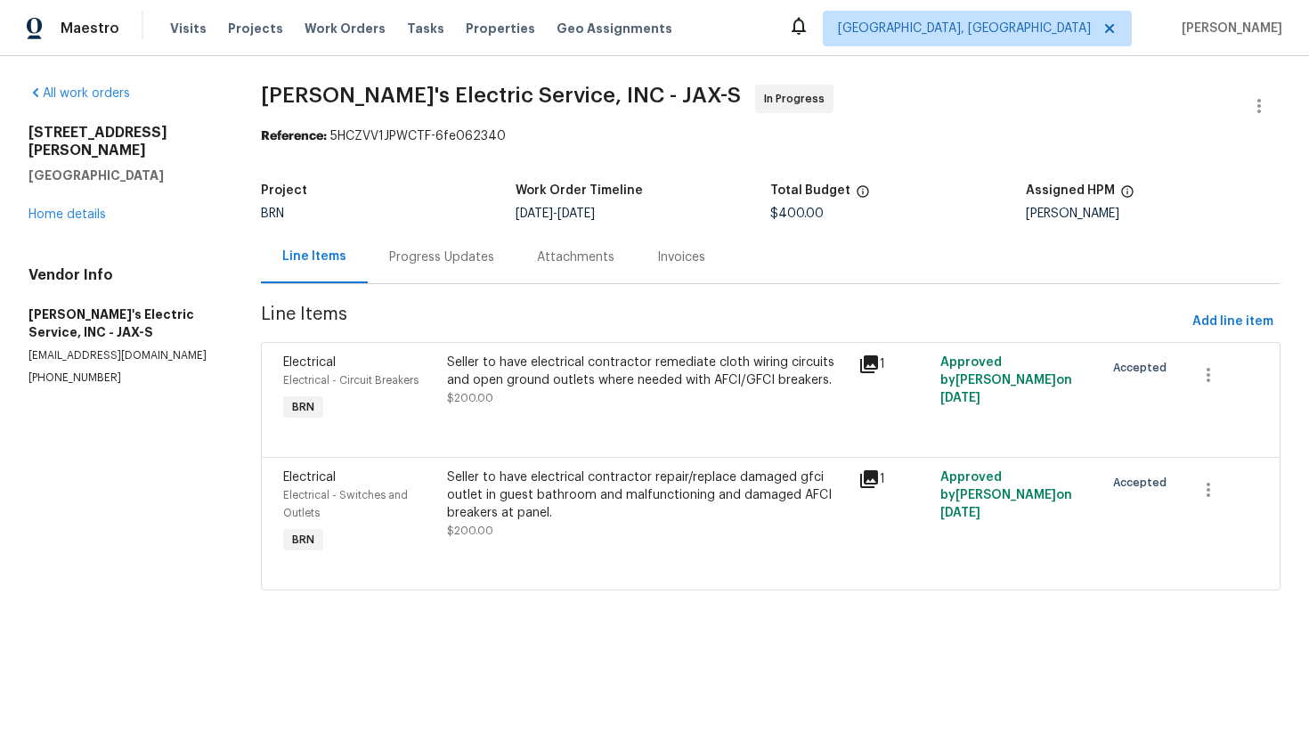
click at [419, 252] on div "Progress Updates" at bounding box center [441, 257] width 105 height 18
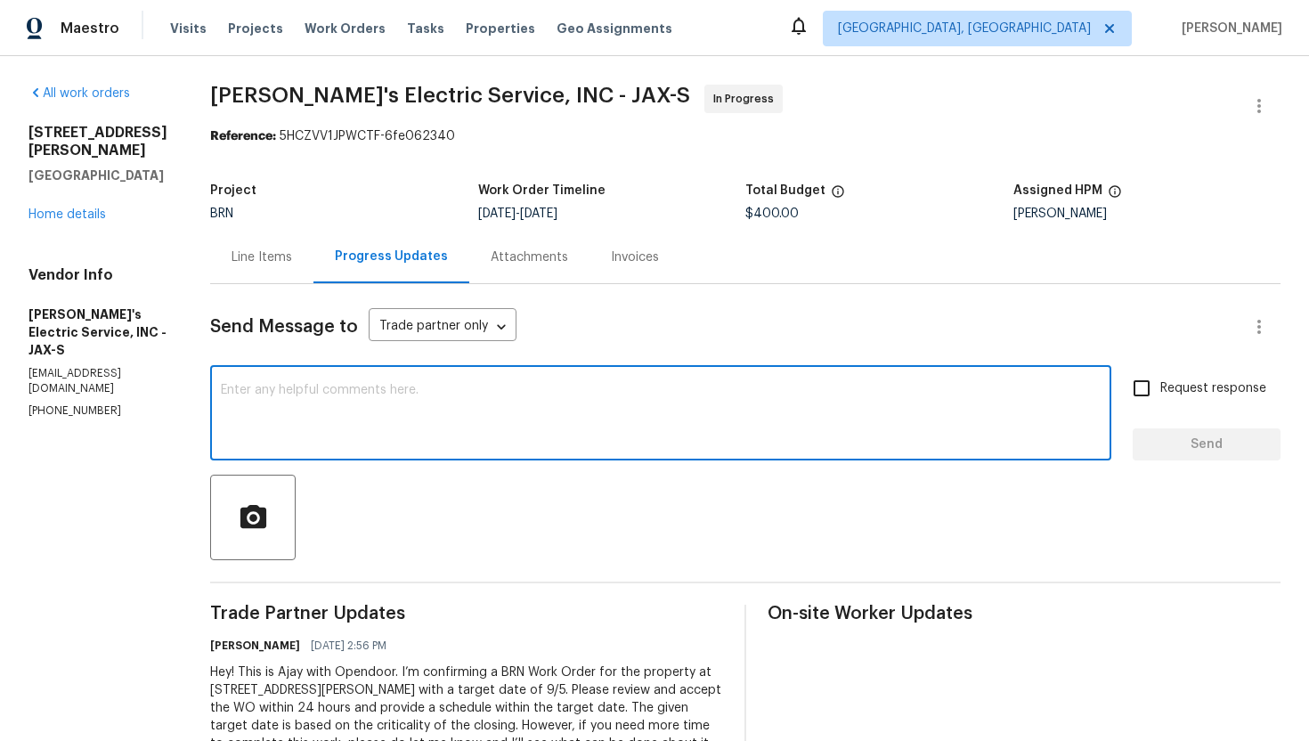
click at [645, 408] on textarea at bounding box center [661, 415] width 880 height 62
paste textarea "Thank you for accepting the WO! Could you please provide me with the scheduled …"
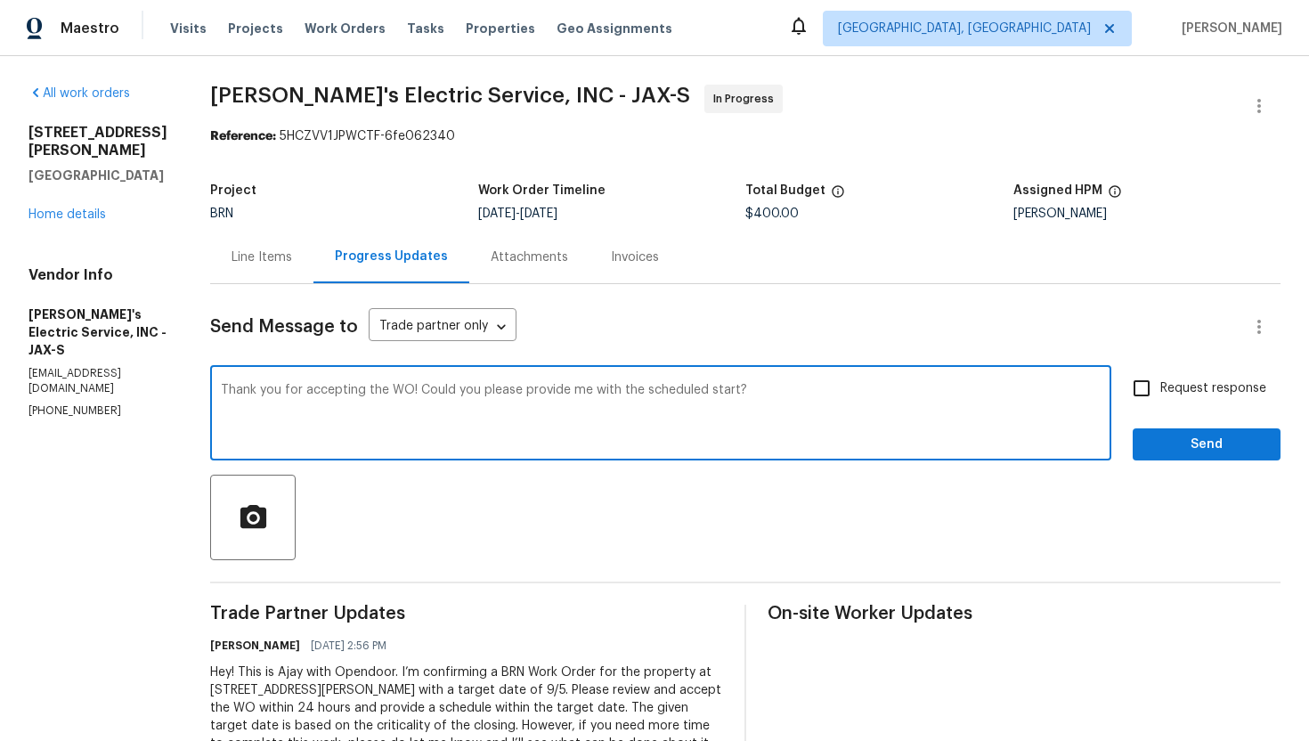
type textarea "Thank you for accepting the WO! Could you please provide me with the scheduled …"
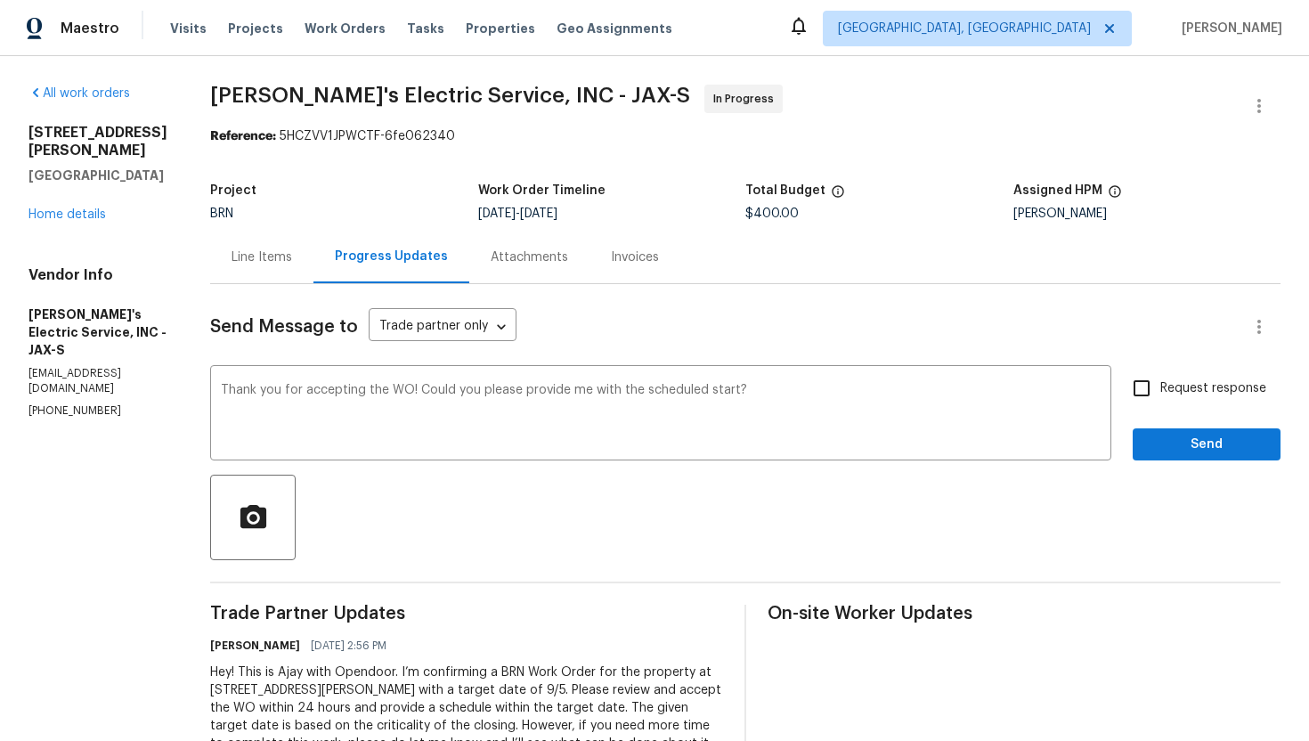
click at [1233, 377] on label "Request response" at bounding box center [1194, 388] width 143 height 37
click at [1160, 377] on input "Request response" at bounding box center [1141, 388] width 37 height 37
checkbox input "true"
click at [1195, 455] on button "Send" at bounding box center [1207, 444] width 148 height 33
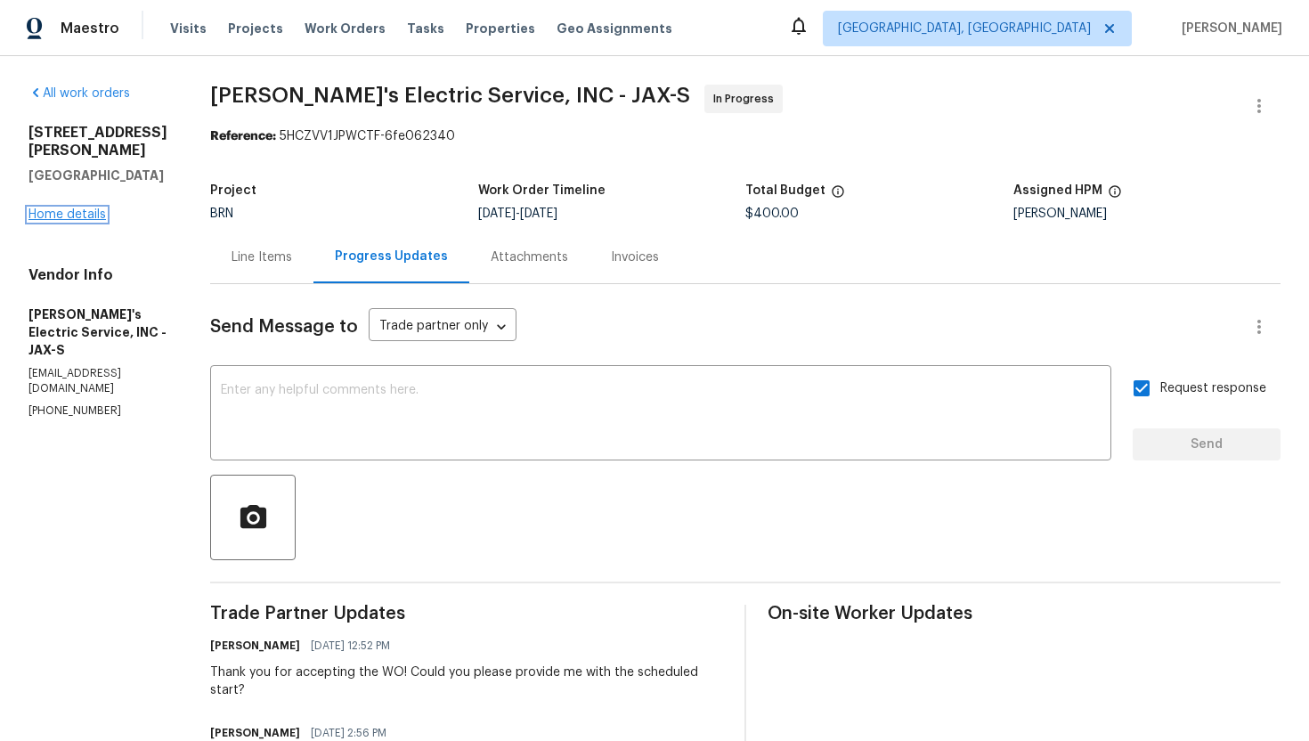
click at [56, 221] on link "Home details" at bounding box center [66, 214] width 77 height 12
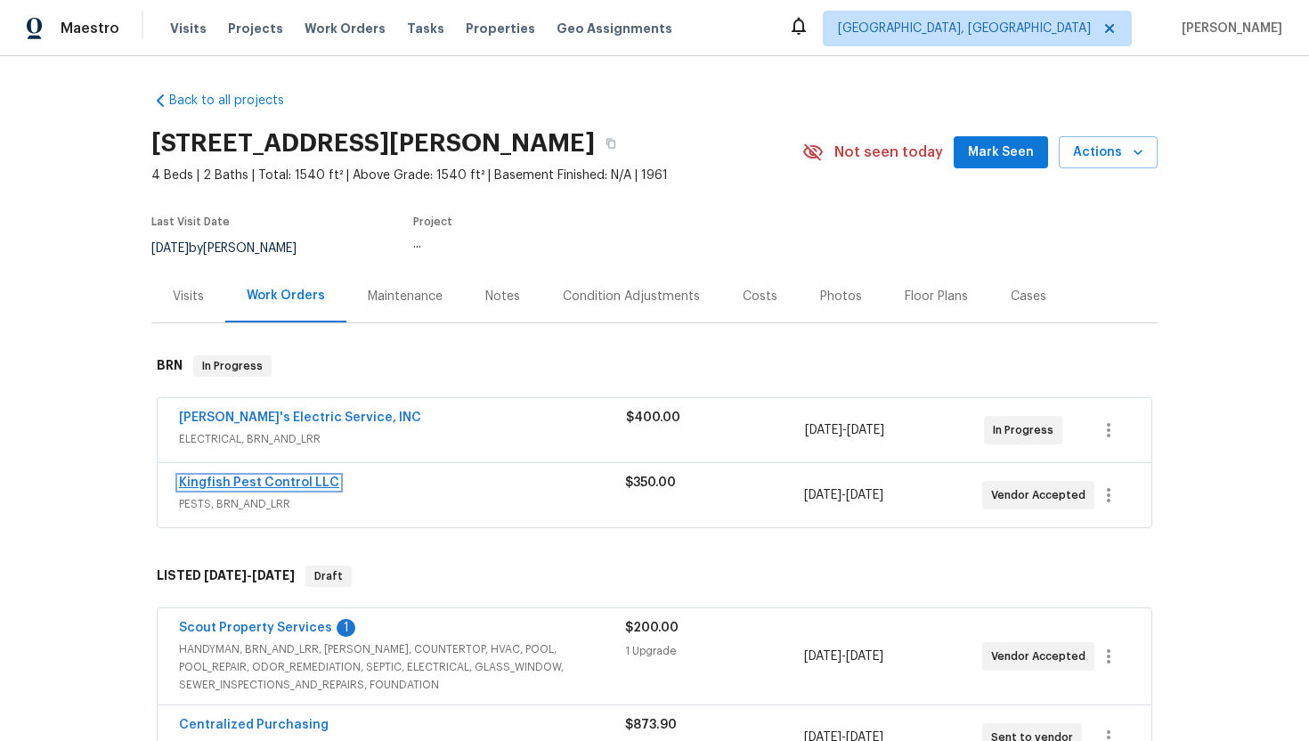
click at [270, 486] on link "Kingfish Pest Control LLC" at bounding box center [259, 482] width 160 height 12
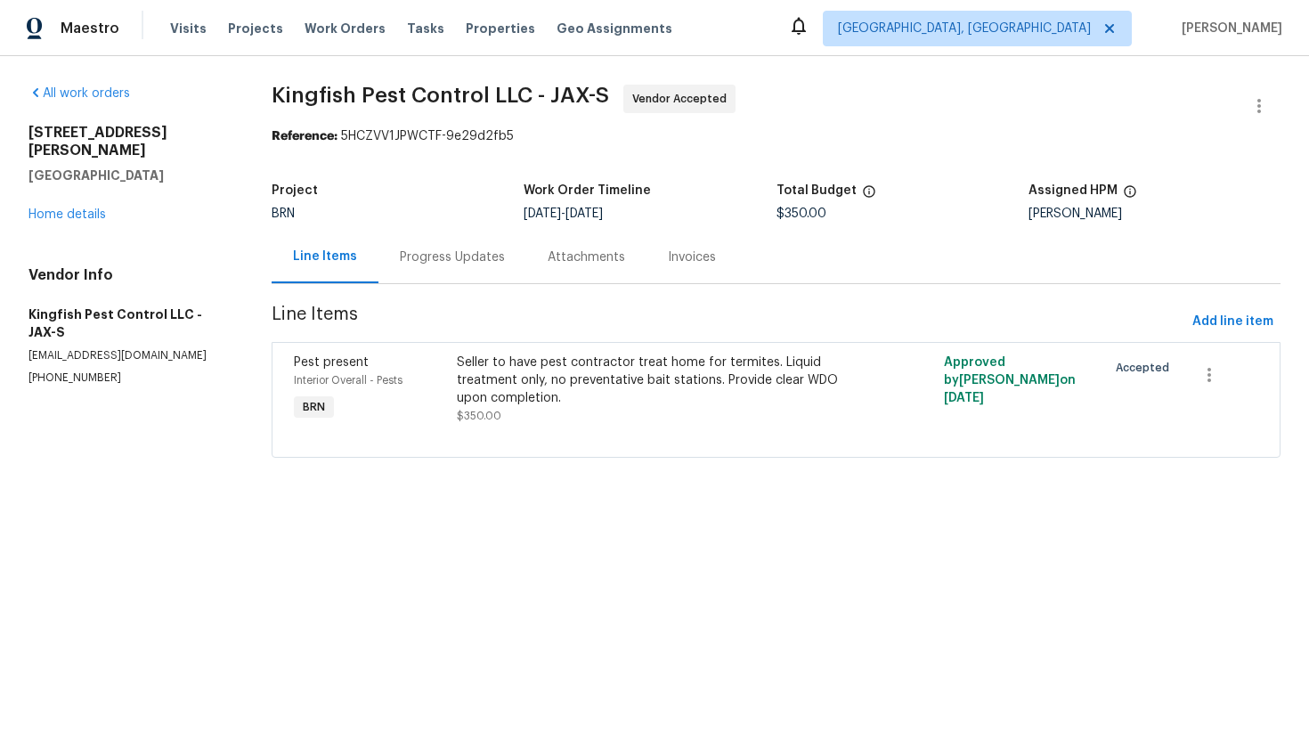
click at [430, 254] on div "Progress Updates" at bounding box center [452, 257] width 105 height 18
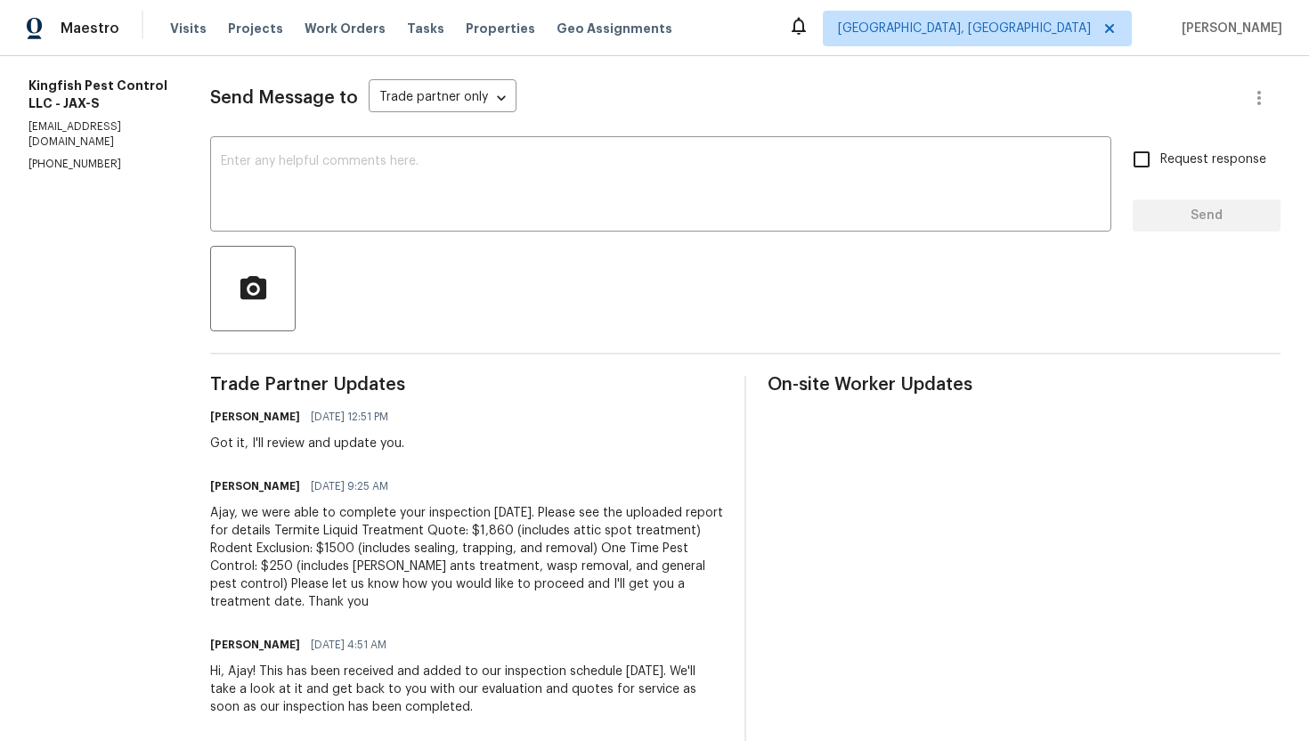
scroll to position [234, 0]
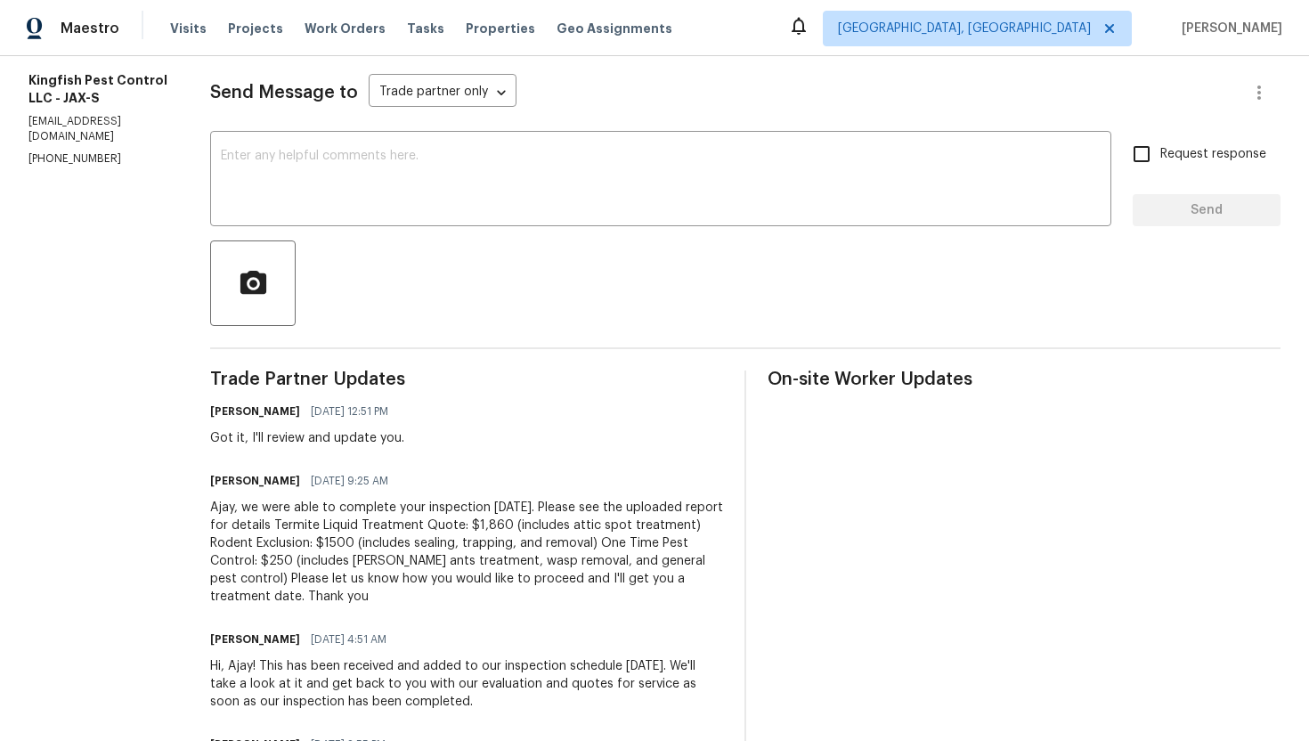
click at [433, 519] on div "Ajay, we were able to complete your inspection today. Please see the uploaded r…" at bounding box center [466, 552] width 513 height 107
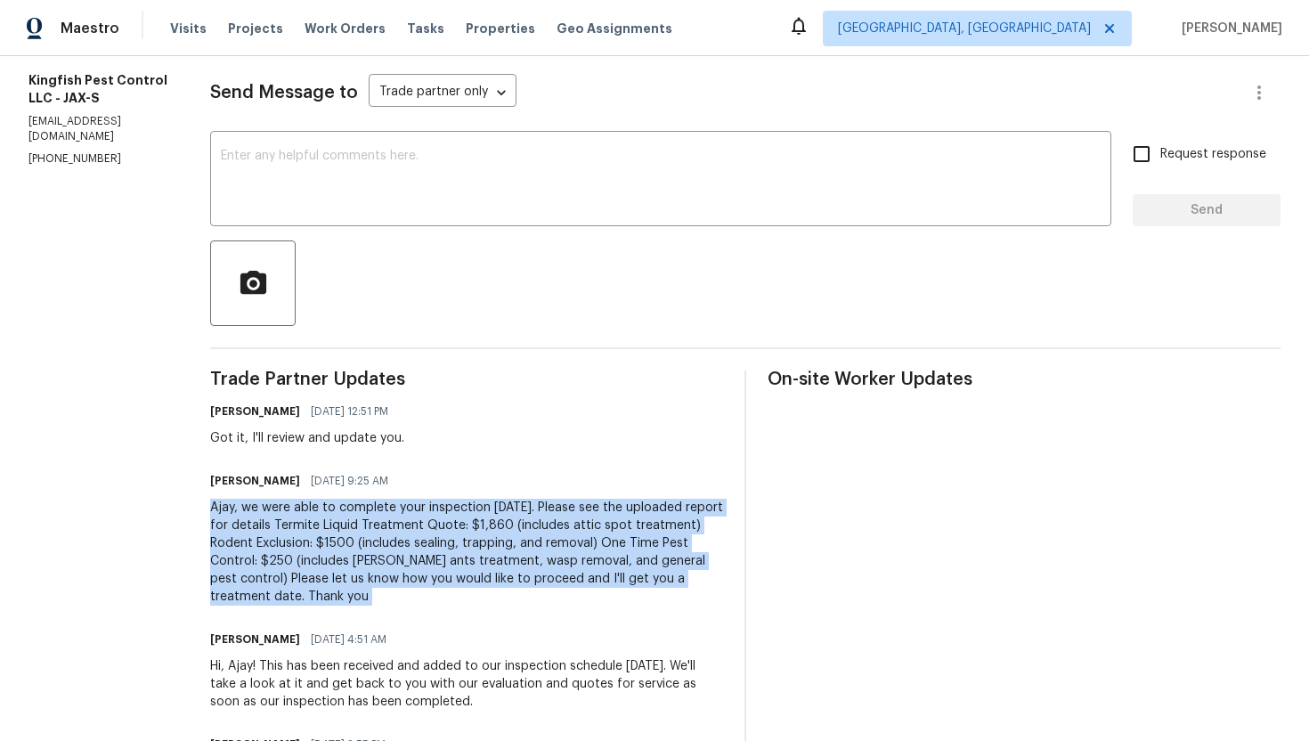
copy div "Ajay, we were able to complete your inspection today. Please see the uploaded r…"
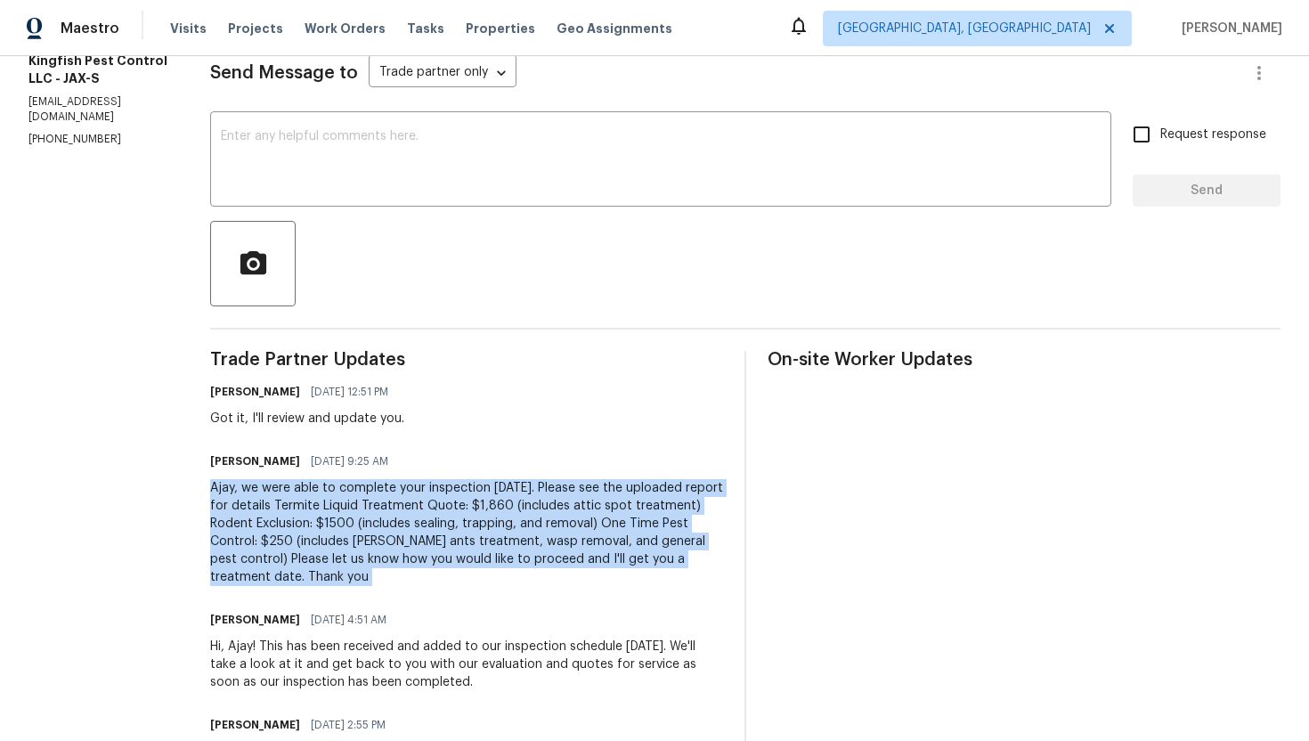
scroll to position [0, 0]
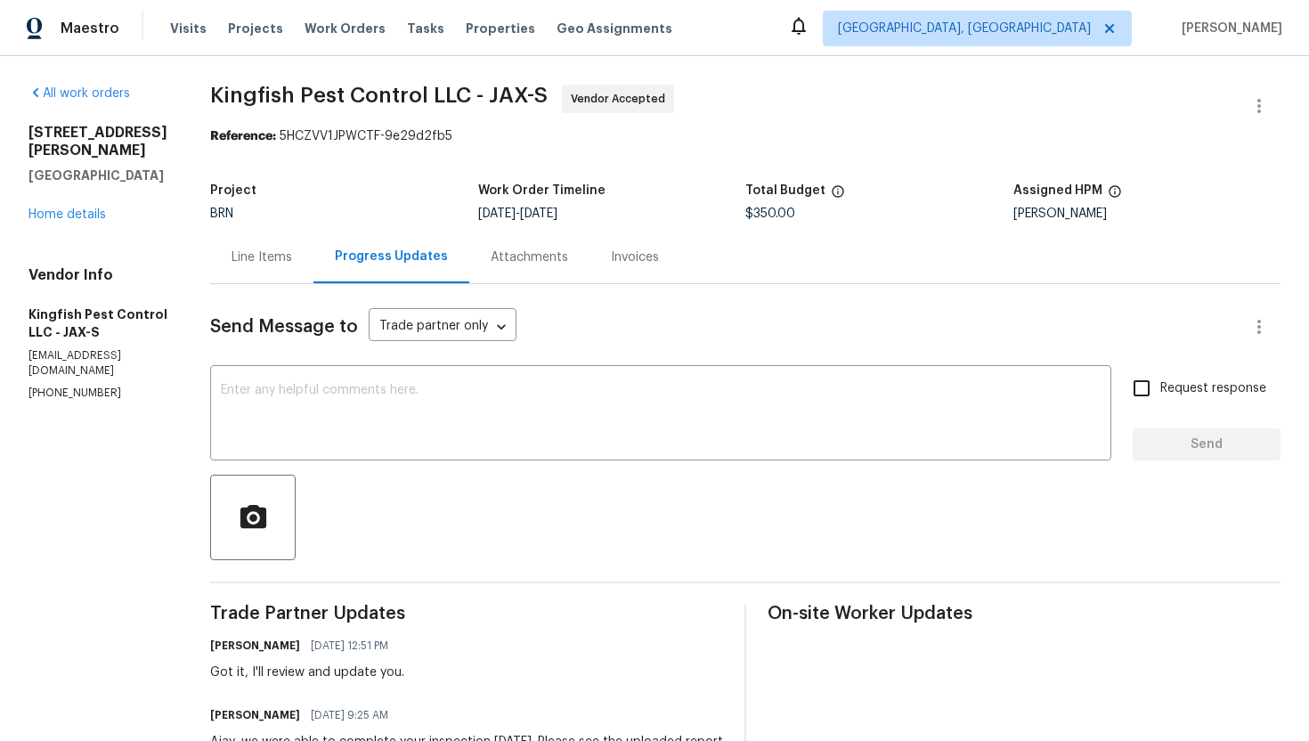
click at [292, 272] on div "Line Items" at bounding box center [261, 257] width 103 height 53
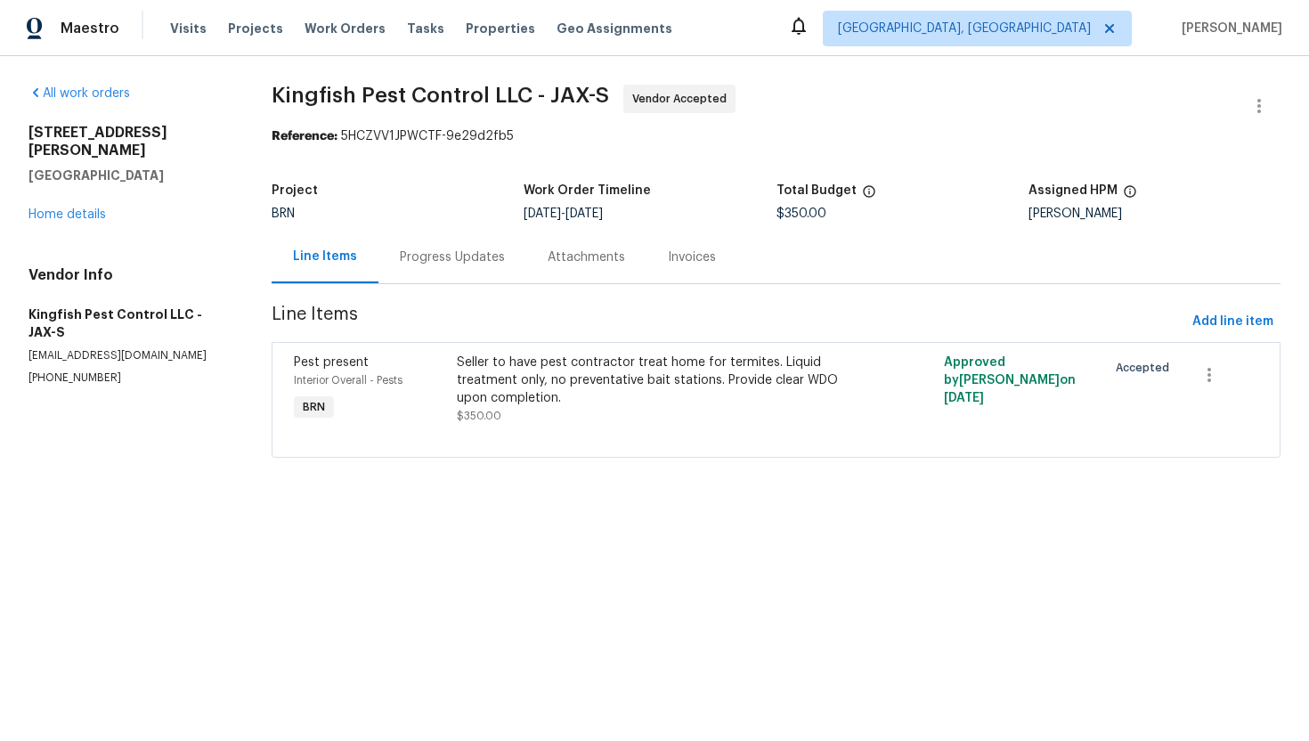
drag, startPoint x: 806, startPoint y: 215, endPoint x: 776, endPoint y: 215, distance: 29.4
click at [776, 215] on div "Project BRN Work Order Timeline 9/3/2025 - 9/5/2025 Total Budget $350.00 Assign…" at bounding box center [776, 202] width 1009 height 57
click at [776, 215] on div "9/3/2025 - 9/5/2025" at bounding box center [650, 213] width 252 height 12
drag, startPoint x: 806, startPoint y: 215, endPoint x: 778, endPoint y: 215, distance: 27.6
click at [778, 215] on span "$350.00" at bounding box center [801, 213] width 50 height 12
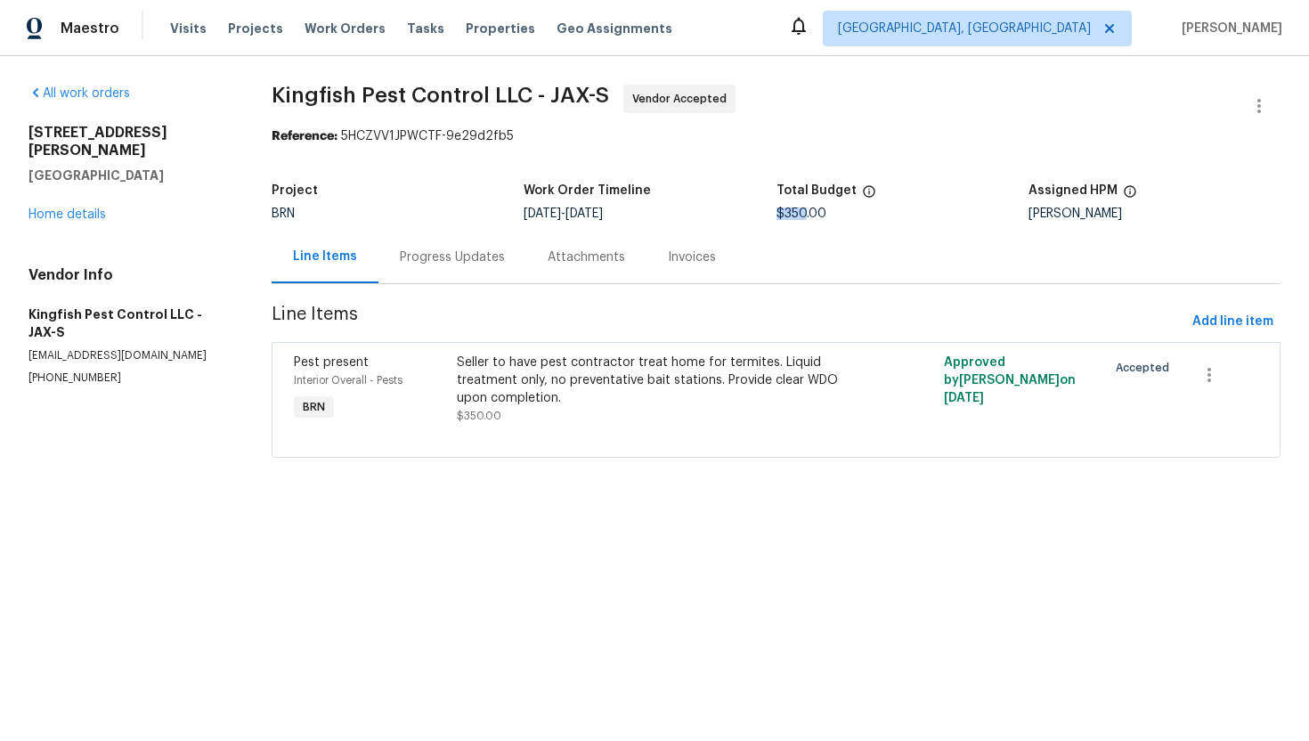
copy span "$350"
click at [97, 208] on link "Home details" at bounding box center [66, 214] width 77 height 12
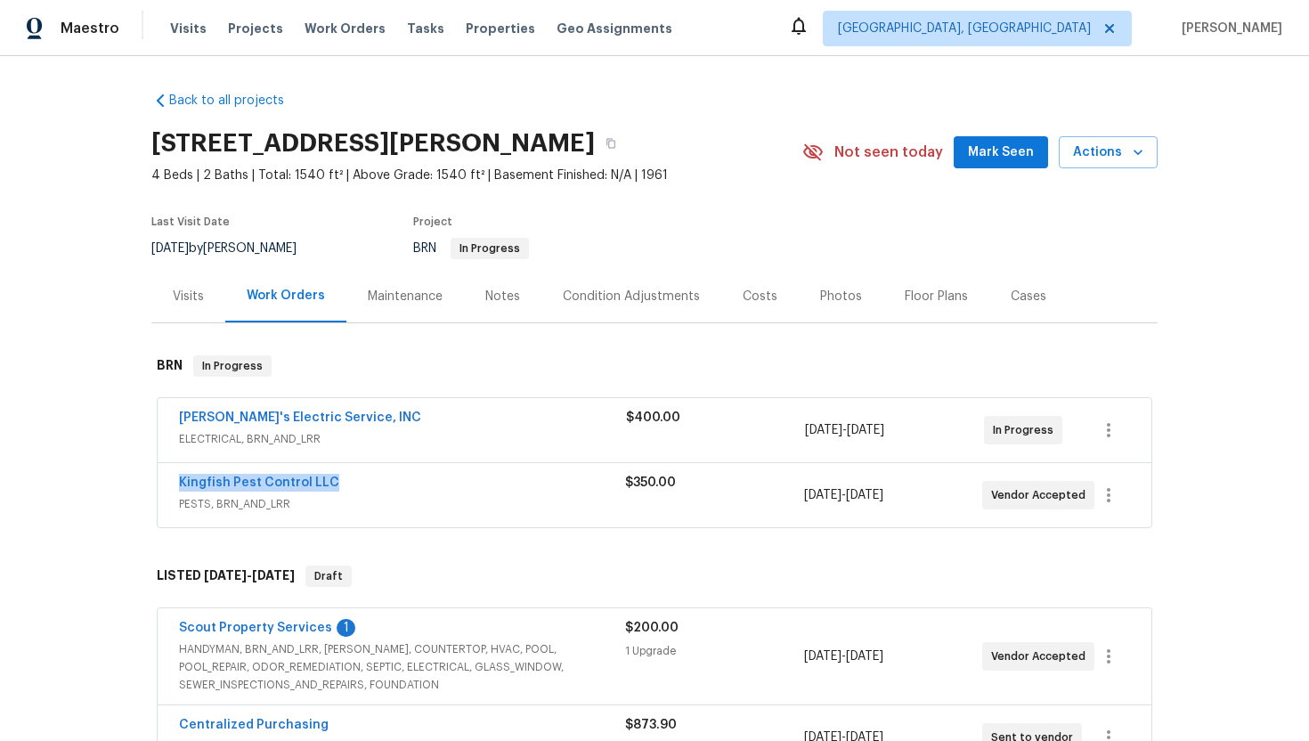
drag, startPoint x: 173, startPoint y: 476, endPoint x: 346, endPoint y: 481, distance: 173.7
click at [346, 481] on div "Kingfish Pest Control LLC PESTS, BRN_AND_LRR $350.00 9/3/2025 - 9/5/2025 Vendor…" at bounding box center [655, 495] width 994 height 64
copy link "Kingfish Pest Control LLC"
click at [275, 483] on link "Kingfish Pest Control LLC" at bounding box center [259, 482] width 160 height 12
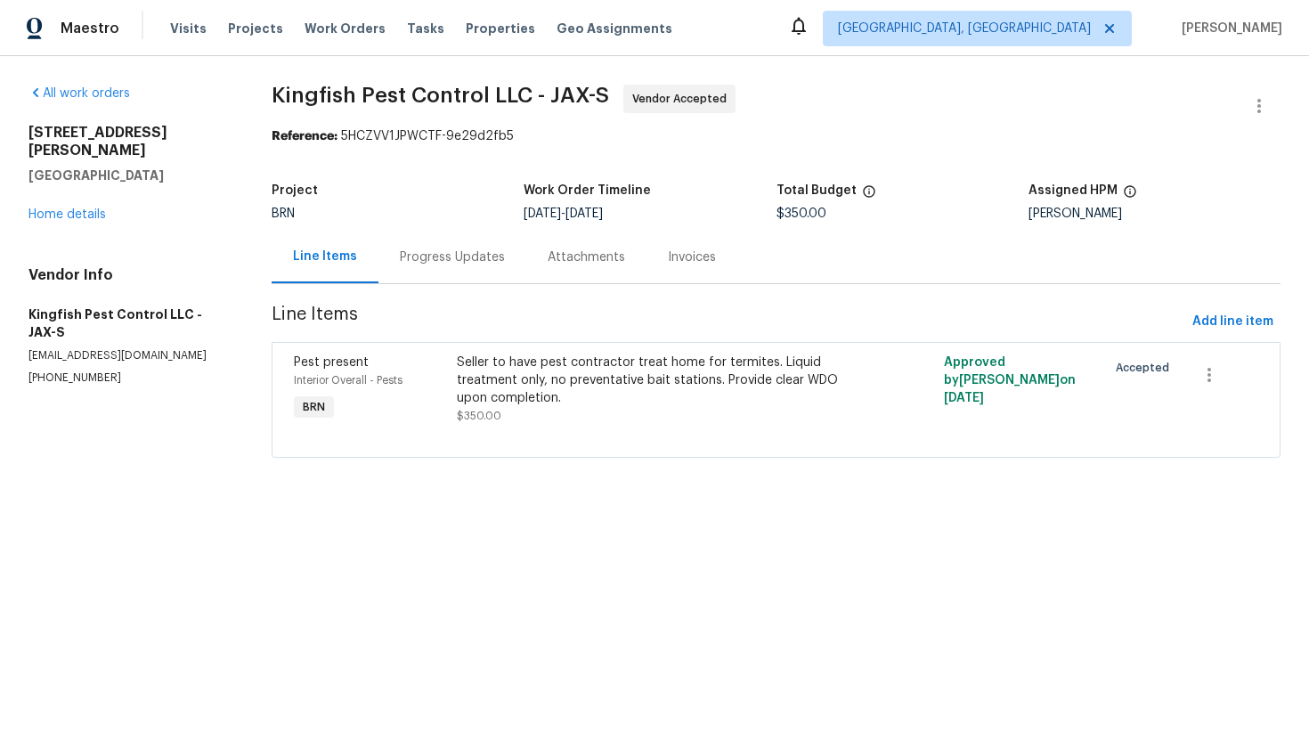
click at [490, 367] on div "Seller to have pest contractor treat home for termites. Liquid treatment only, …" at bounding box center [654, 380] width 395 height 53
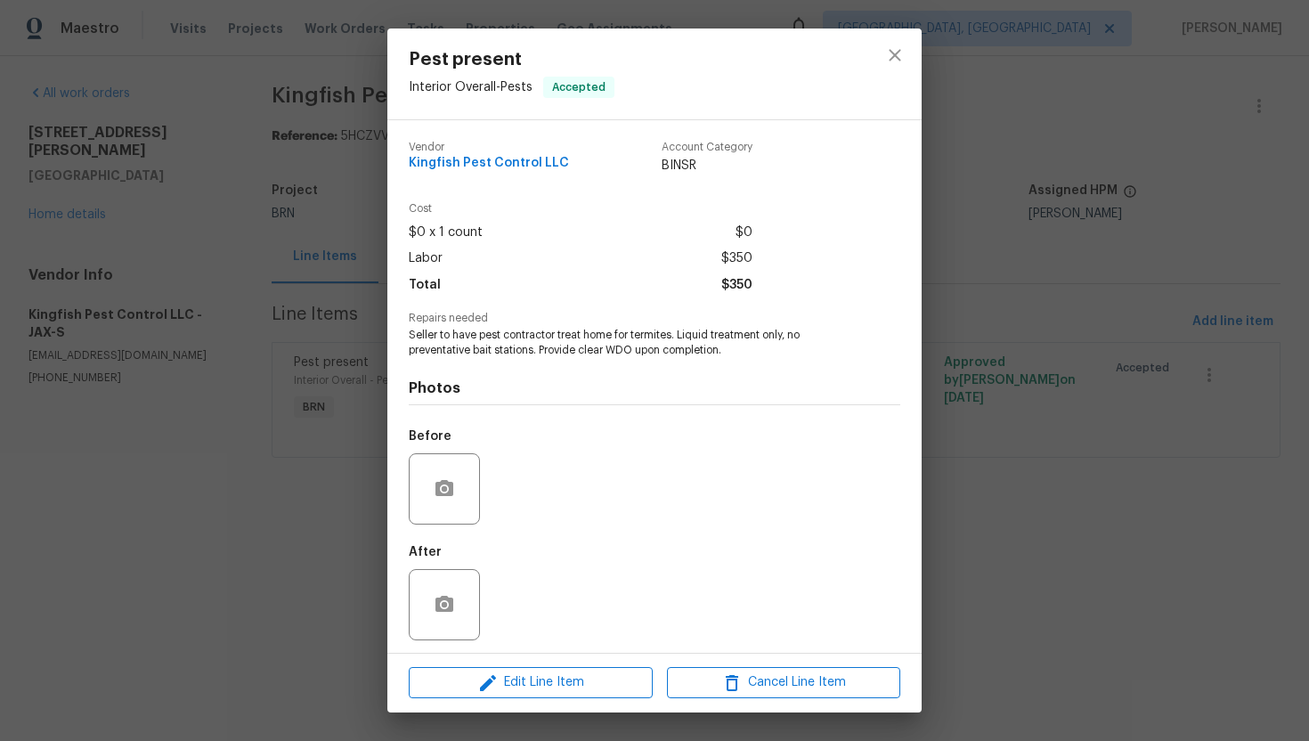
click at [441, 330] on span "Seller to have pest contractor treat home for termites. Liquid treatment only, …" at bounding box center [630, 343] width 443 height 30
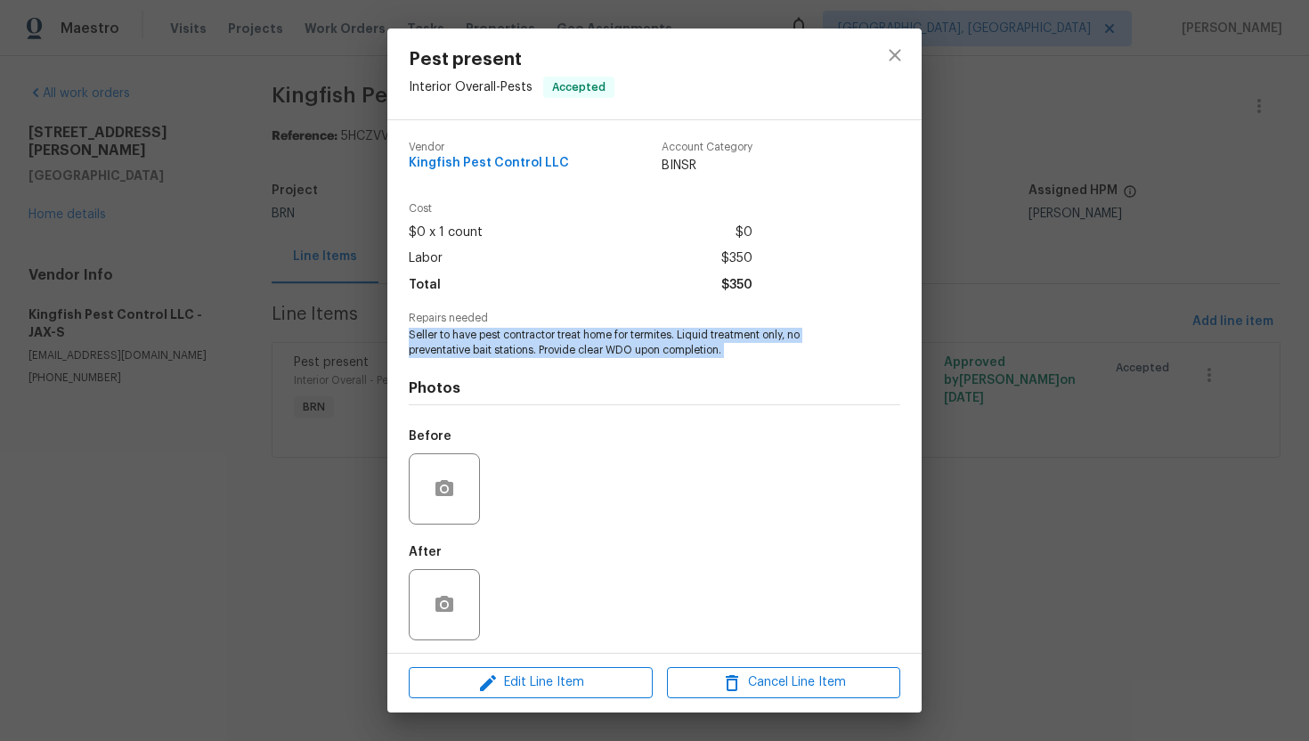
copy span "Seller to have pest contractor treat home for termites. Liquid treatment only, …"
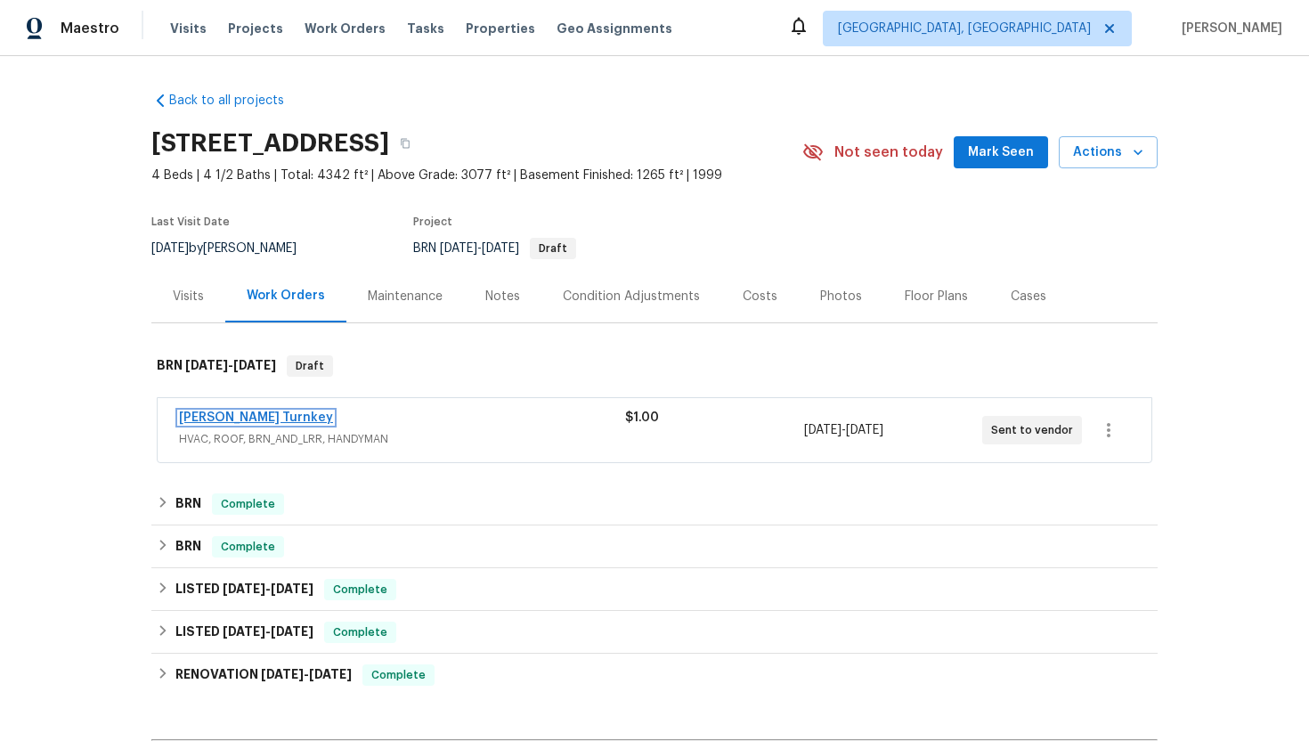
click at [209, 420] on link "[PERSON_NAME] Turnkey" at bounding box center [256, 417] width 154 height 12
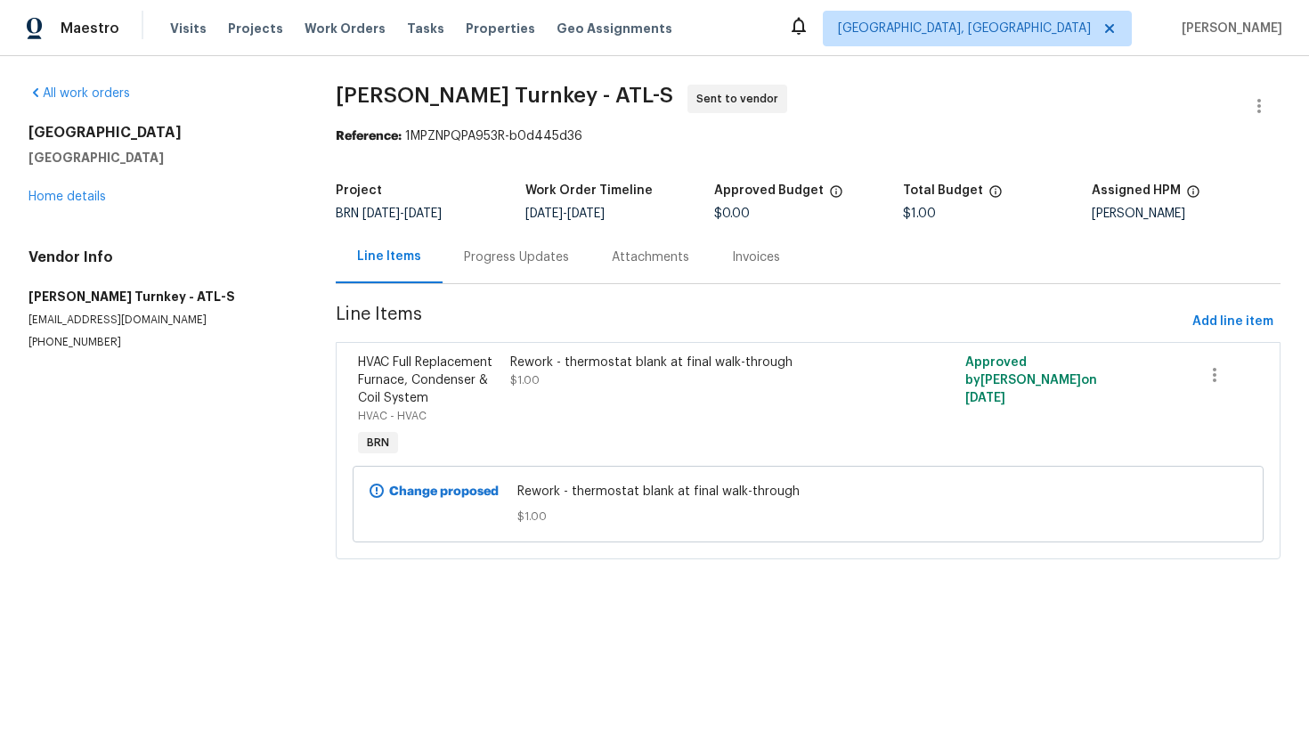
click at [483, 248] on div "Progress Updates" at bounding box center [516, 257] width 105 height 18
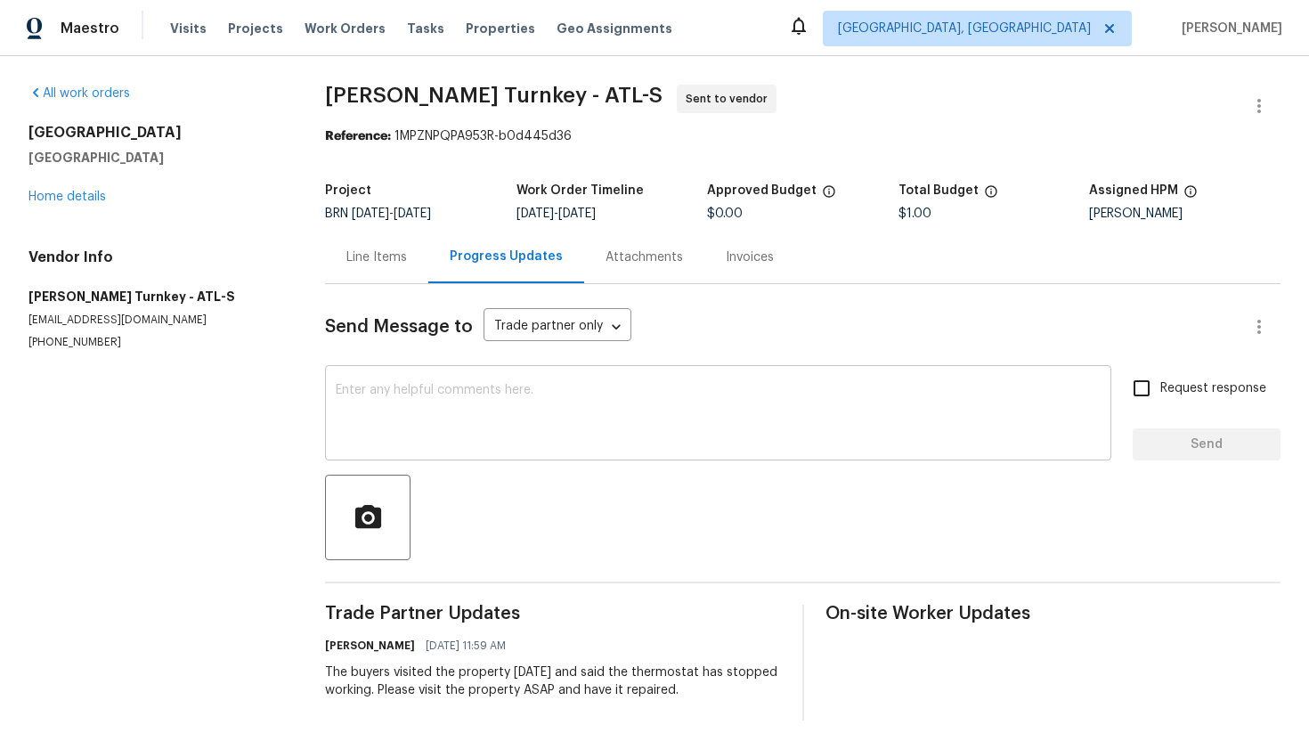
click at [454, 422] on textarea at bounding box center [718, 415] width 765 height 62
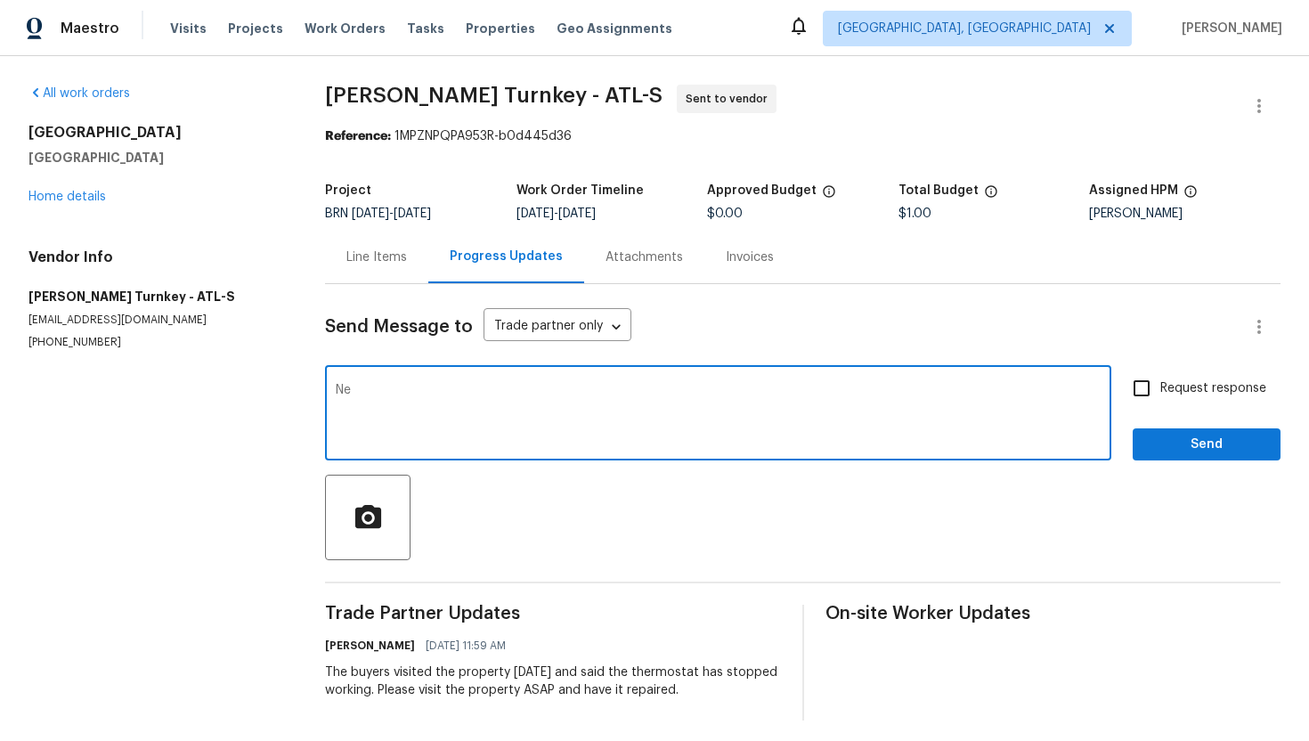
type textarea "N"
paste textarea "[PHONE_NUMBER]. Thanks"
drag, startPoint x: 422, startPoint y: 391, endPoint x: 504, endPoint y: 391, distance: 81.9
click at [504, 391] on textarea "[PHONE_NUMBER]. Thanks" at bounding box center [718, 415] width 765 height 62
click at [336, 391] on textarea "[PHONE_NUMBER]." at bounding box center [718, 415] width 765 height 62
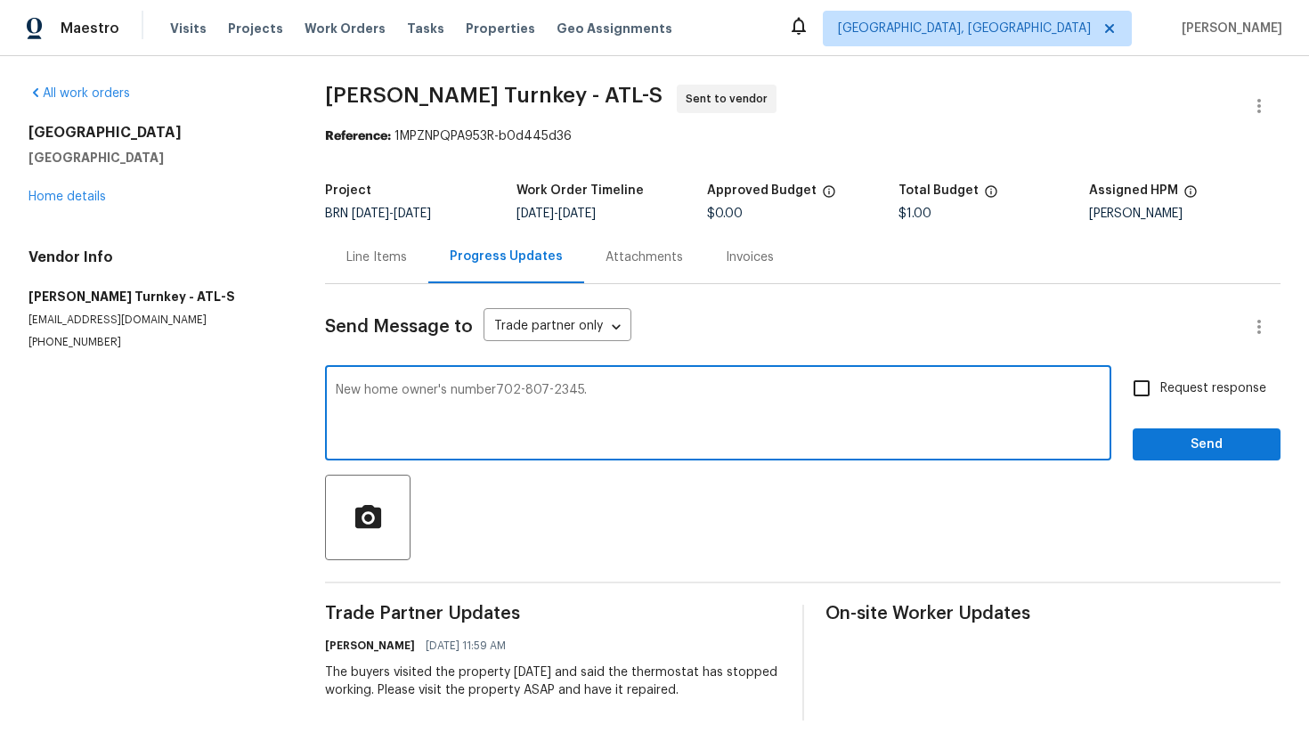
click at [401, 393] on textarea "New home owner's number702-807-2345." at bounding box center [718, 415] width 765 height 62
click at [491, 393] on textarea "New homeowner's number702-807-2345." at bounding box center [718, 415] width 765 height 62
click at [708, 413] on textarea "New homeowner's number - [PHONE_NUMBER]." at bounding box center [718, 415] width 765 height 62
type textarea "New homeowner's number - [PHONE_NUMBER]"
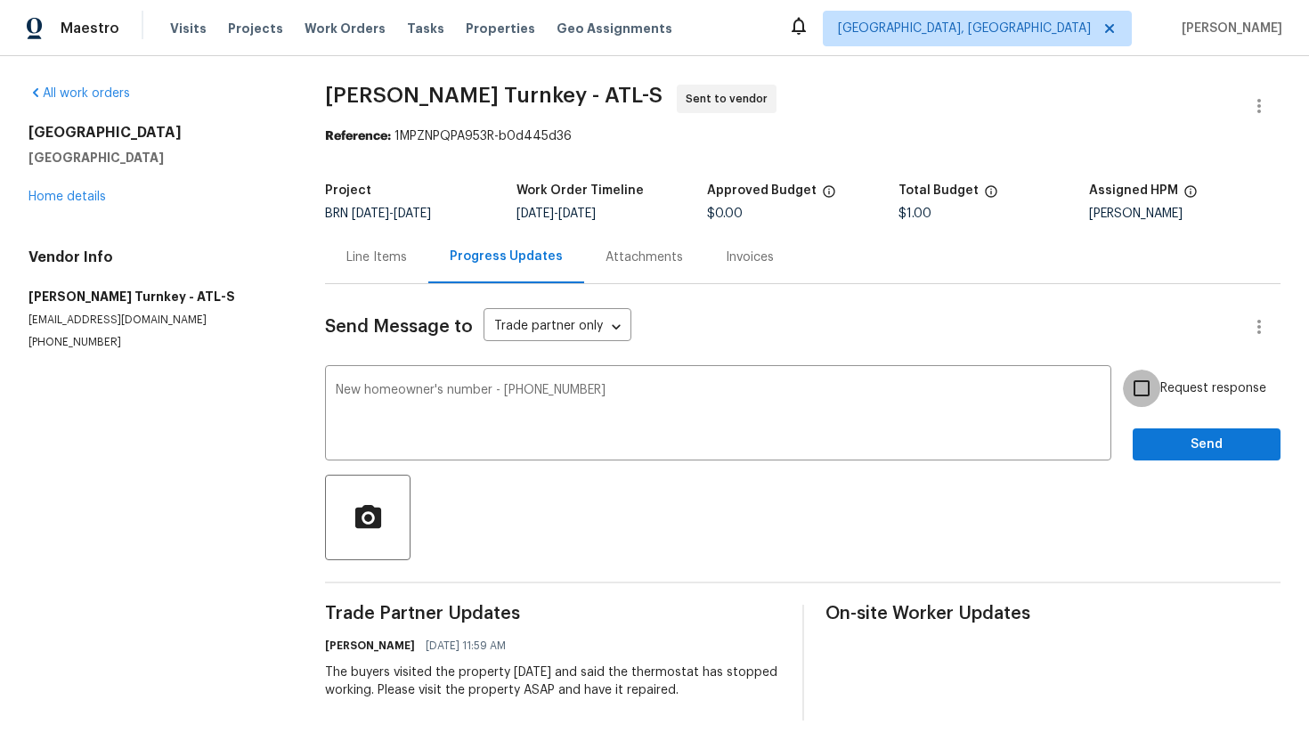
click at [1141, 379] on input "Request response" at bounding box center [1141, 388] width 37 height 37
checkbox input "true"
click at [1176, 430] on button "Send" at bounding box center [1207, 444] width 148 height 33
